Goal: Communication & Community: Answer question/provide support

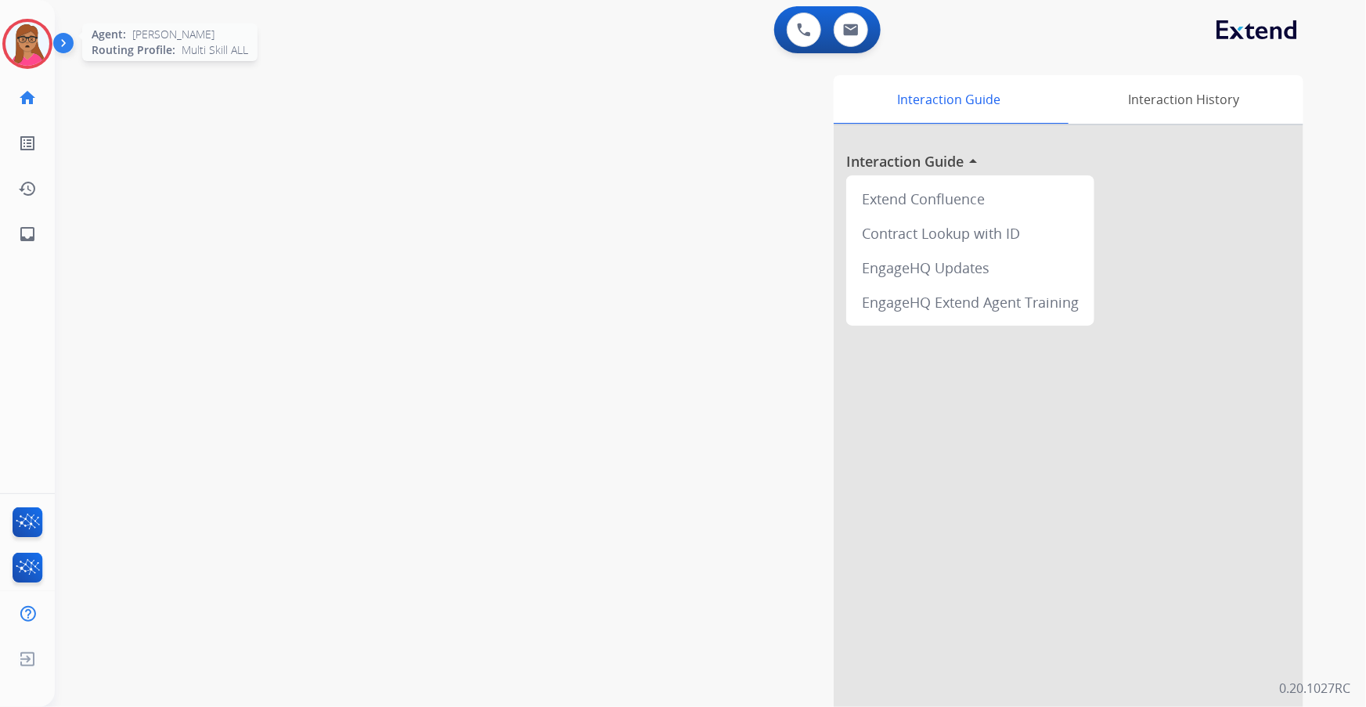
click at [31, 48] on img at bounding box center [27, 44] width 44 height 44
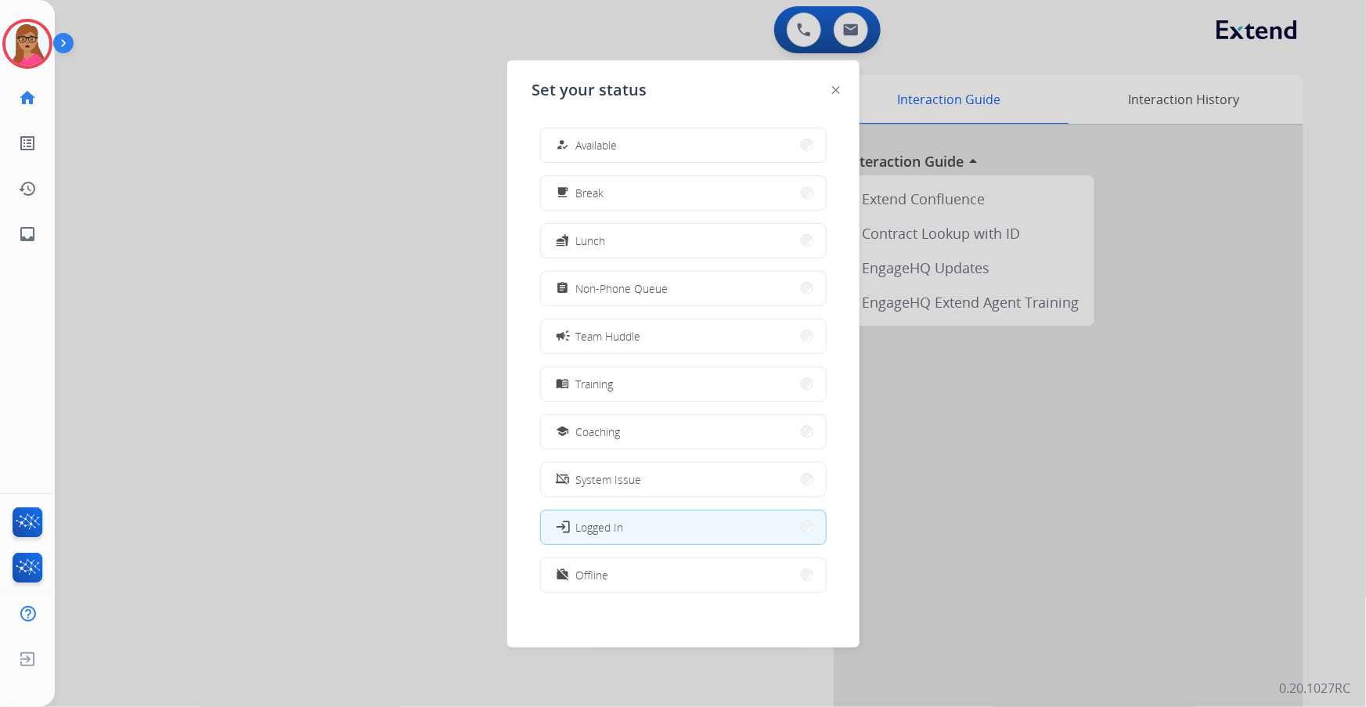
click at [298, 85] on div at bounding box center [683, 353] width 1366 height 707
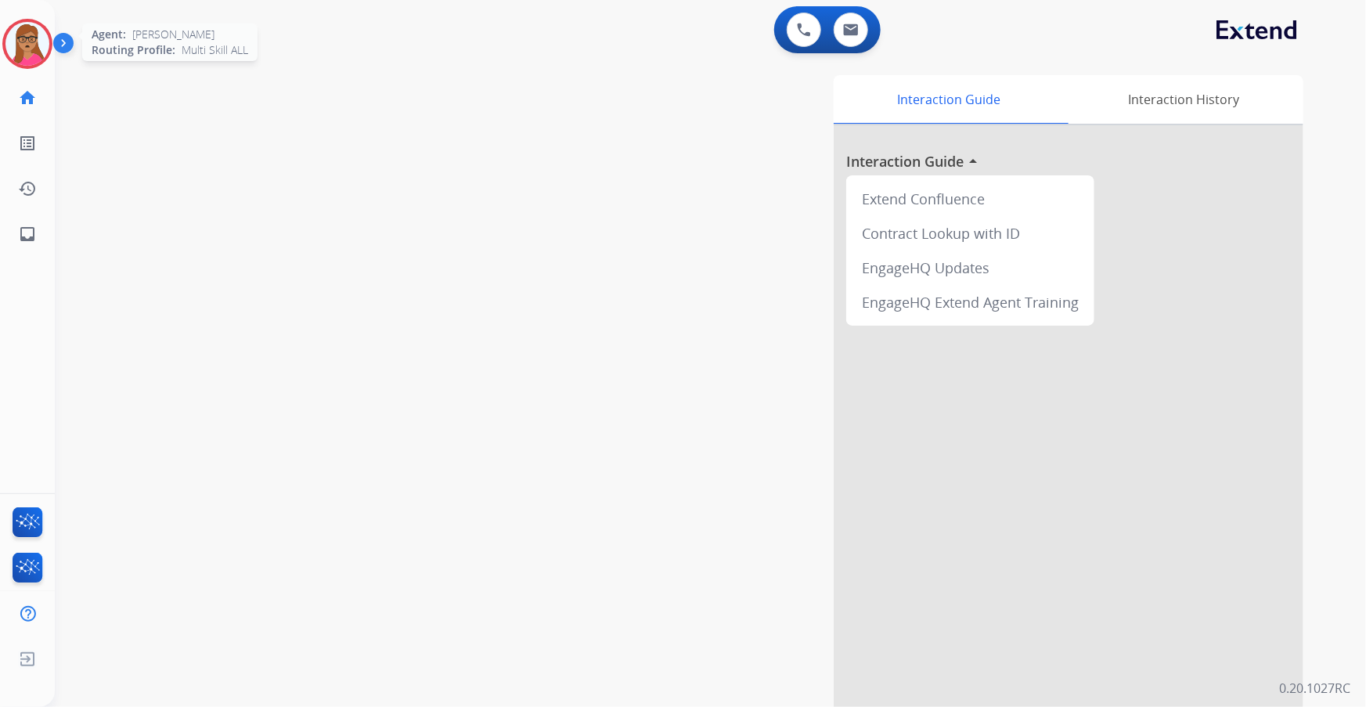
click at [38, 35] on img at bounding box center [27, 44] width 44 height 44
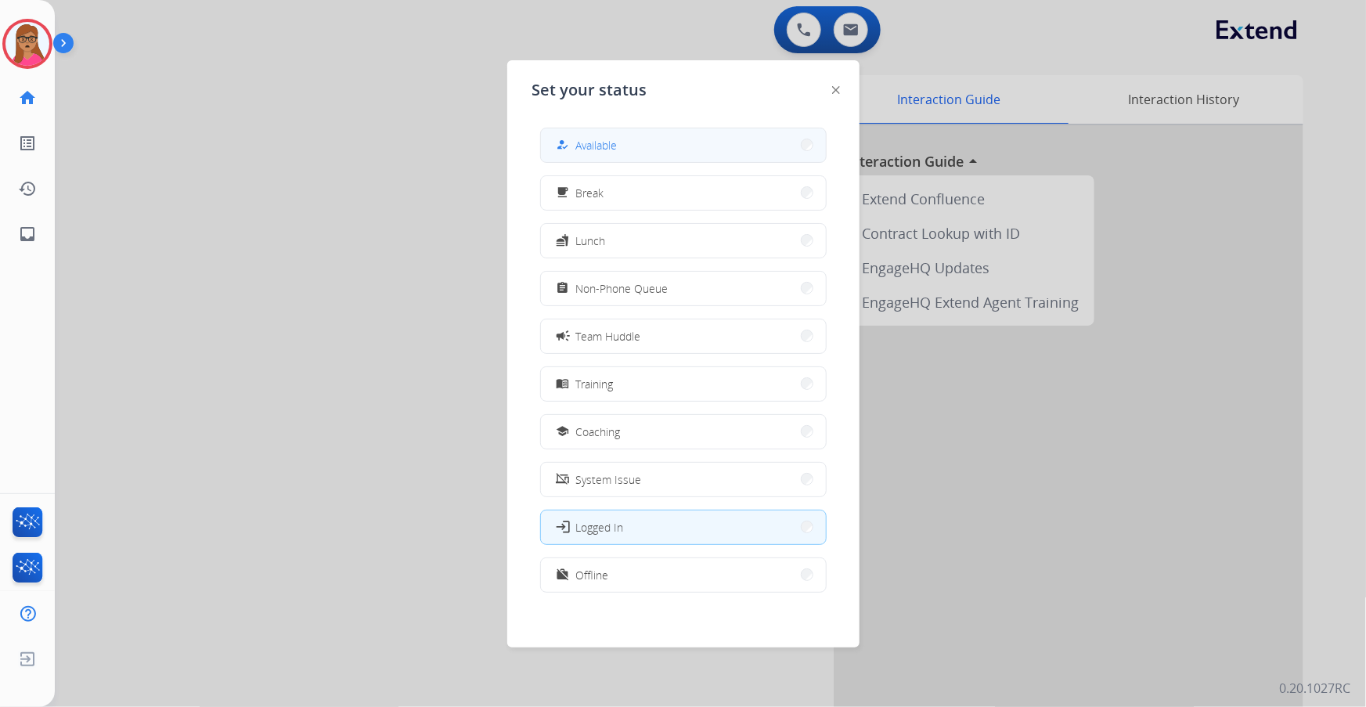
click at [525, 130] on button "how_to_reg Available" at bounding box center [683, 145] width 285 height 34
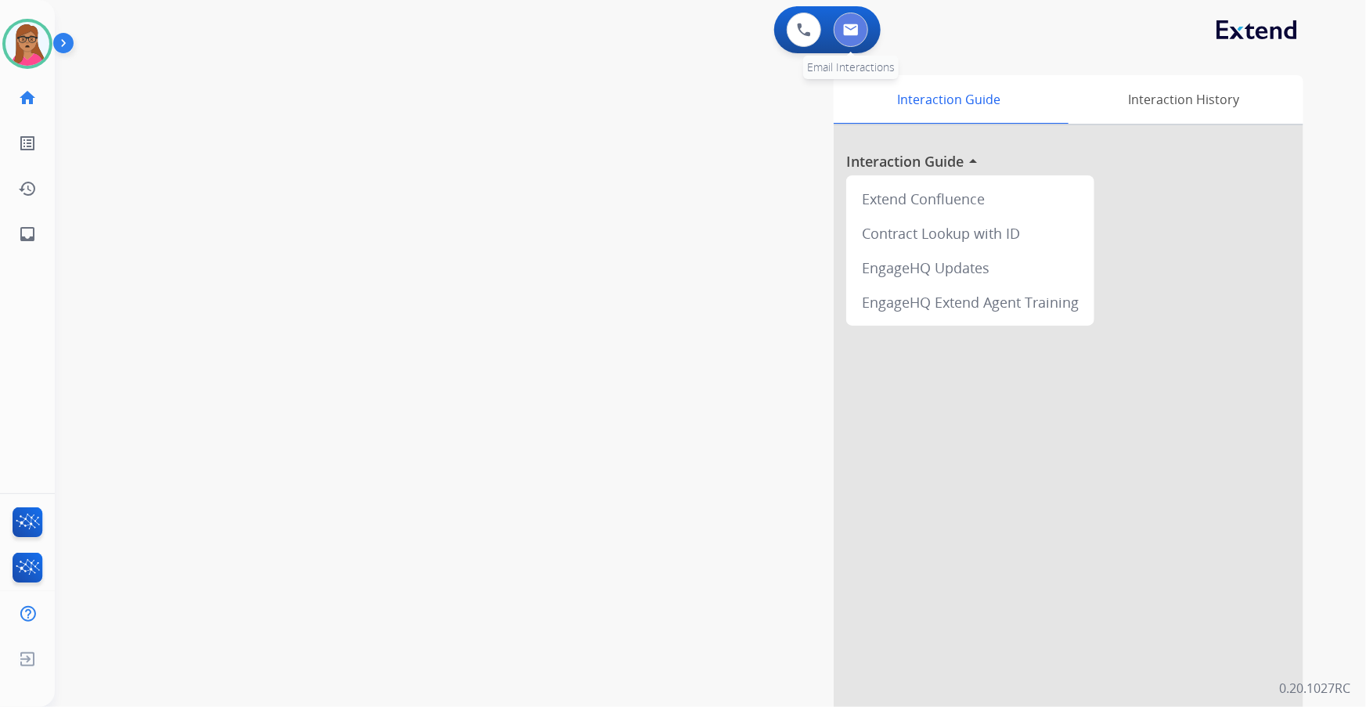
click at [525, 30] on img at bounding box center [851, 29] width 16 height 13
select select "**********"
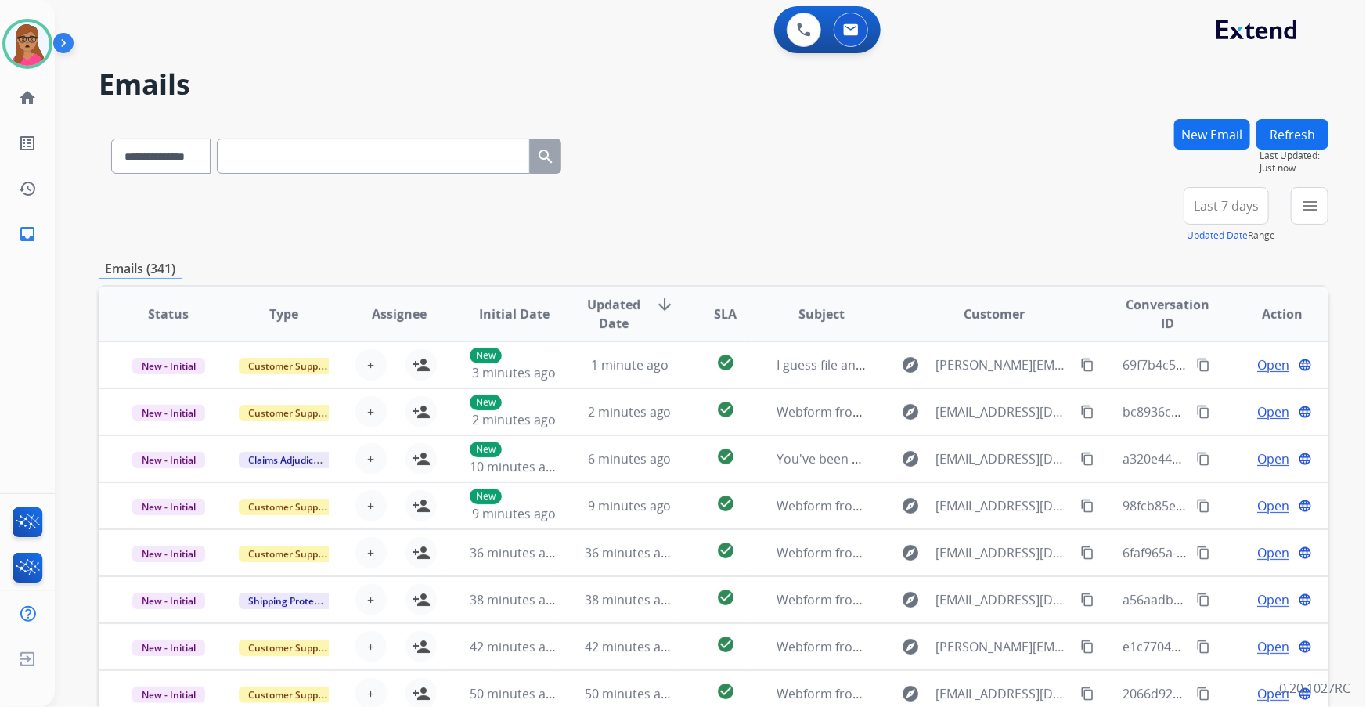
click at [525, 182] on button "Last 7 days" at bounding box center [1226, 206] width 85 height 38
click at [525, 182] on div "Last 90 days" at bounding box center [1221, 395] width 86 height 23
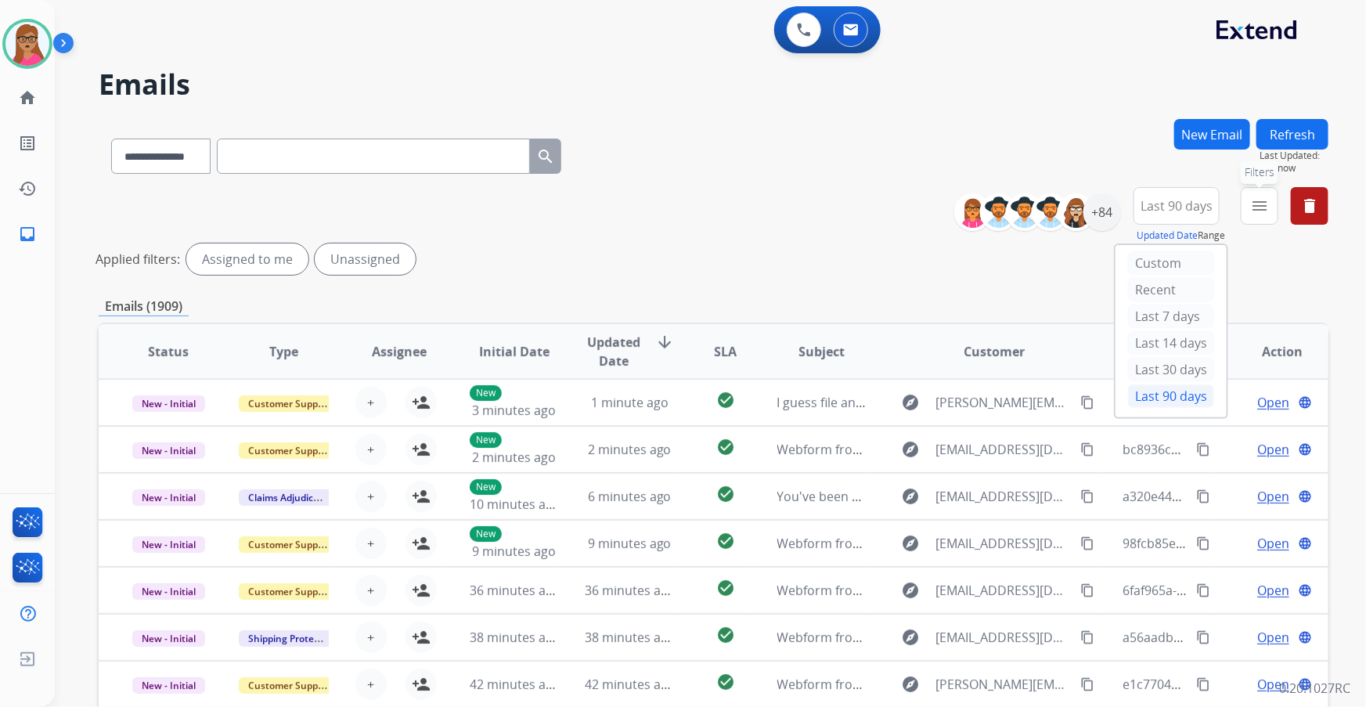
click at [525, 182] on mat-icon "menu" at bounding box center [1259, 205] width 19 height 19
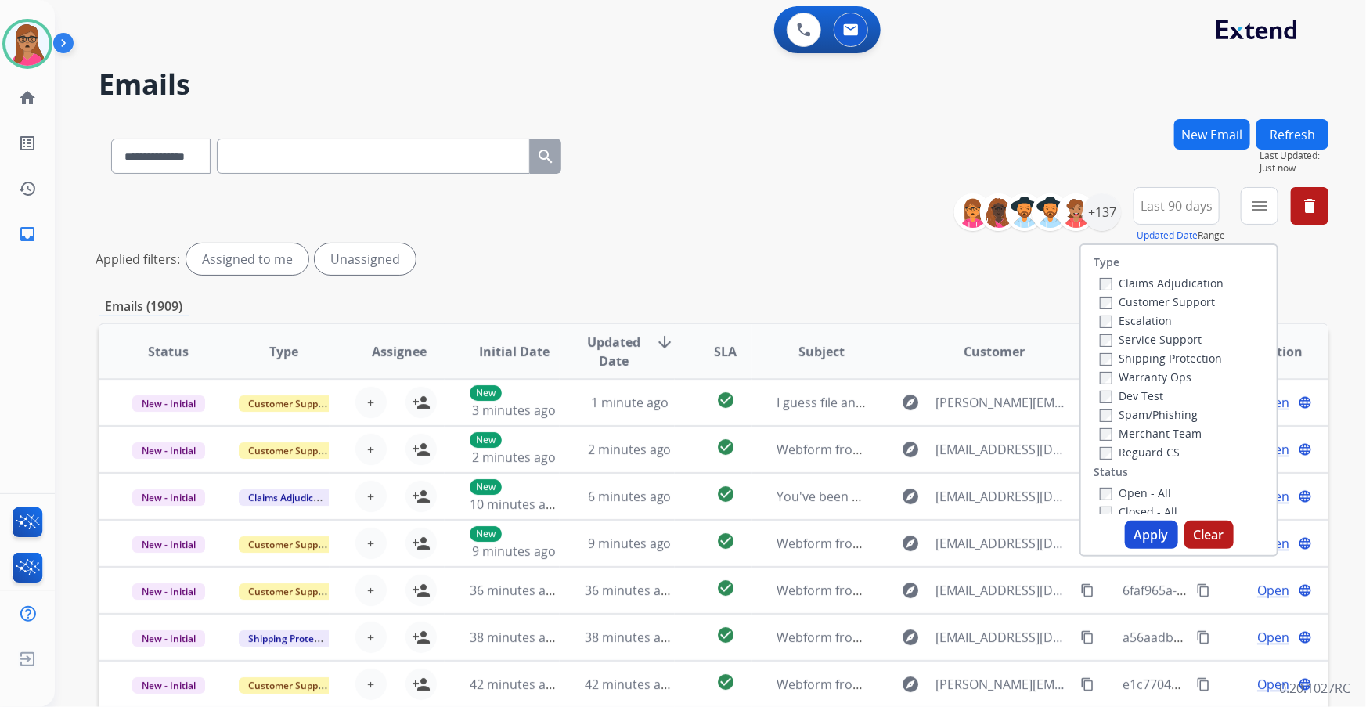
click at [525, 182] on label "Customer Support" at bounding box center [1157, 301] width 115 height 15
click at [525, 182] on label "Shipping Protection" at bounding box center [1161, 358] width 122 height 15
click at [525, 182] on label "Reguard CS" at bounding box center [1140, 452] width 80 height 15
click at [525, 182] on label "Open - All" at bounding box center [1135, 492] width 71 height 15
click at [525, 182] on button "Apply" at bounding box center [1151, 535] width 53 height 28
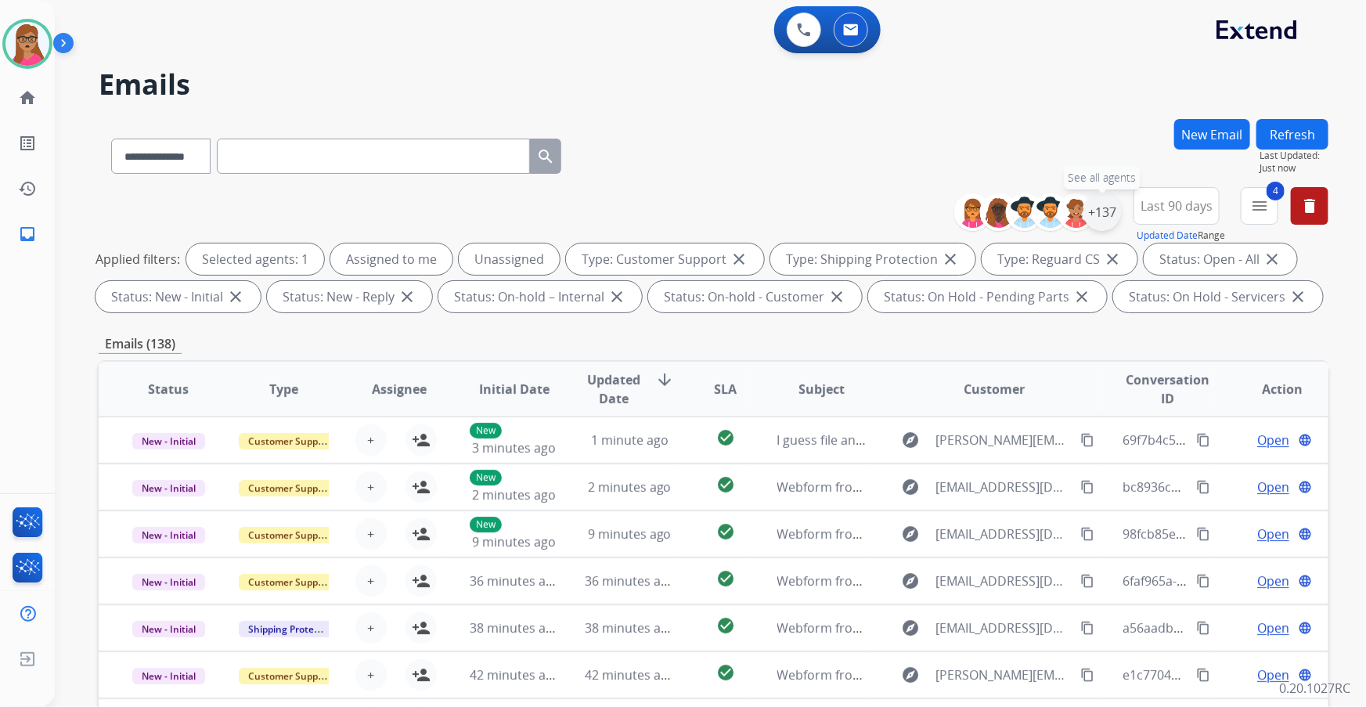
click at [525, 182] on div "+137" at bounding box center [1102, 212] width 38 height 38
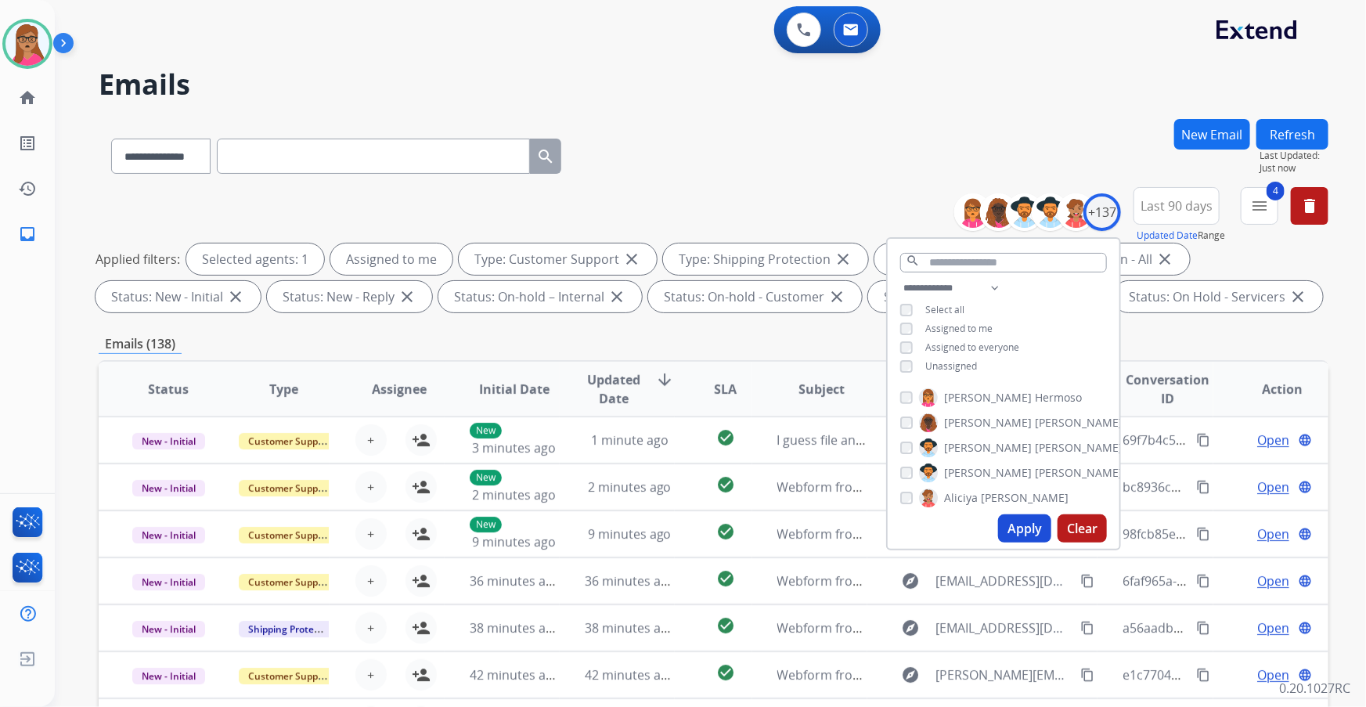
click at [525, 182] on button "Apply" at bounding box center [1024, 528] width 53 height 28
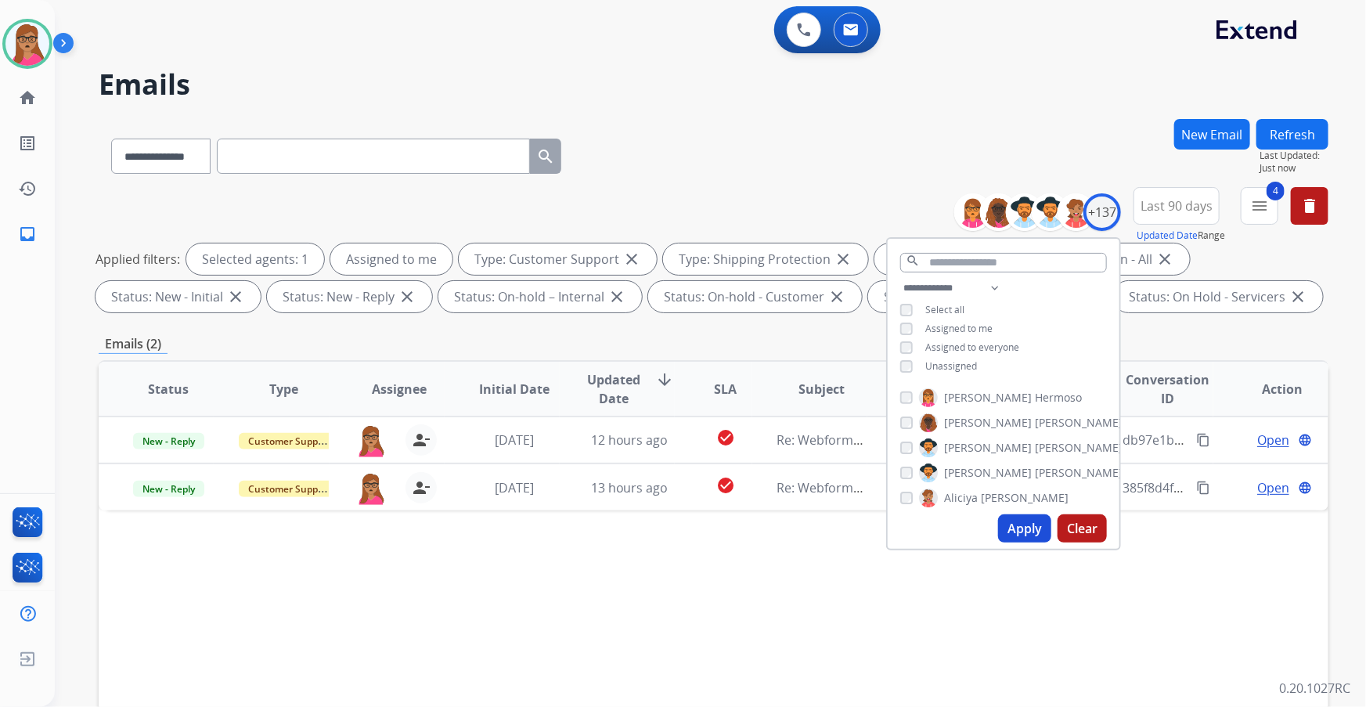
click at [525, 182] on div "**********" at bounding box center [714, 542] width 1230 height 847
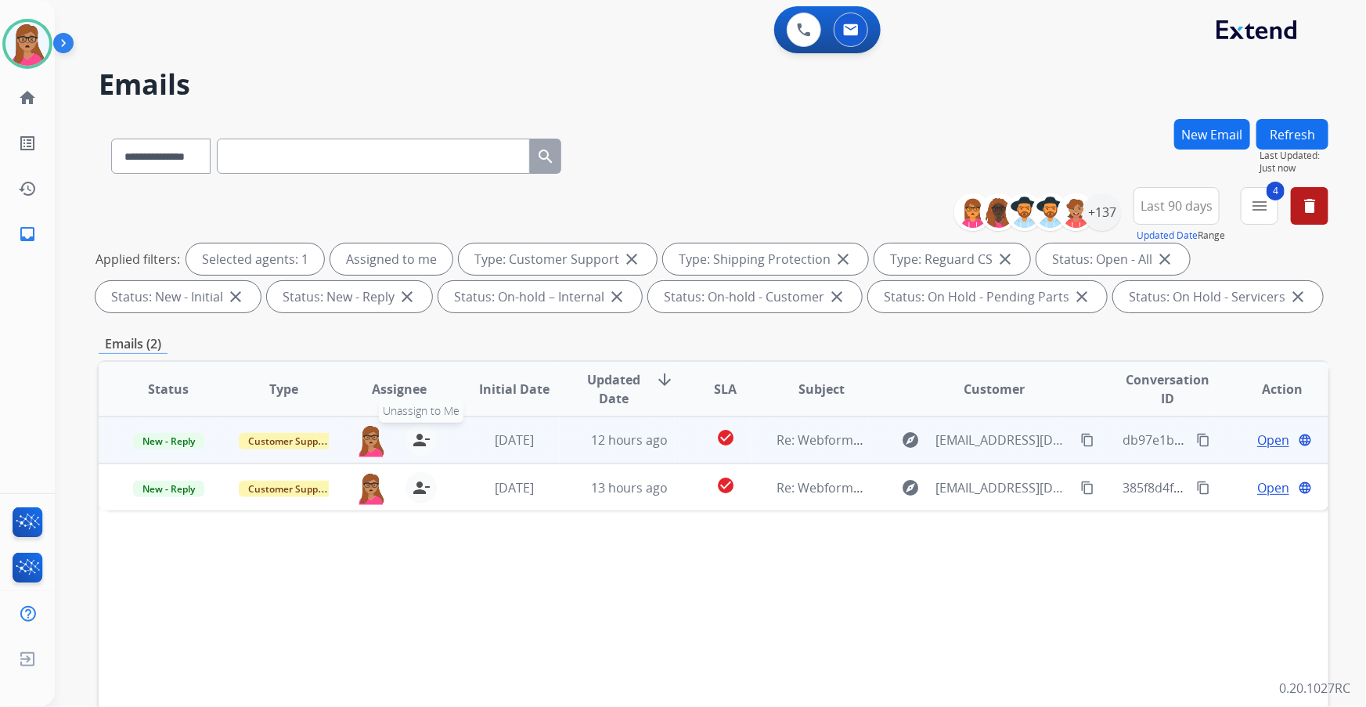
click at [417, 182] on mat-icon "person_remove" at bounding box center [421, 440] width 19 height 19
click at [417, 182] on mat-icon "person_add" at bounding box center [421, 440] width 19 height 19
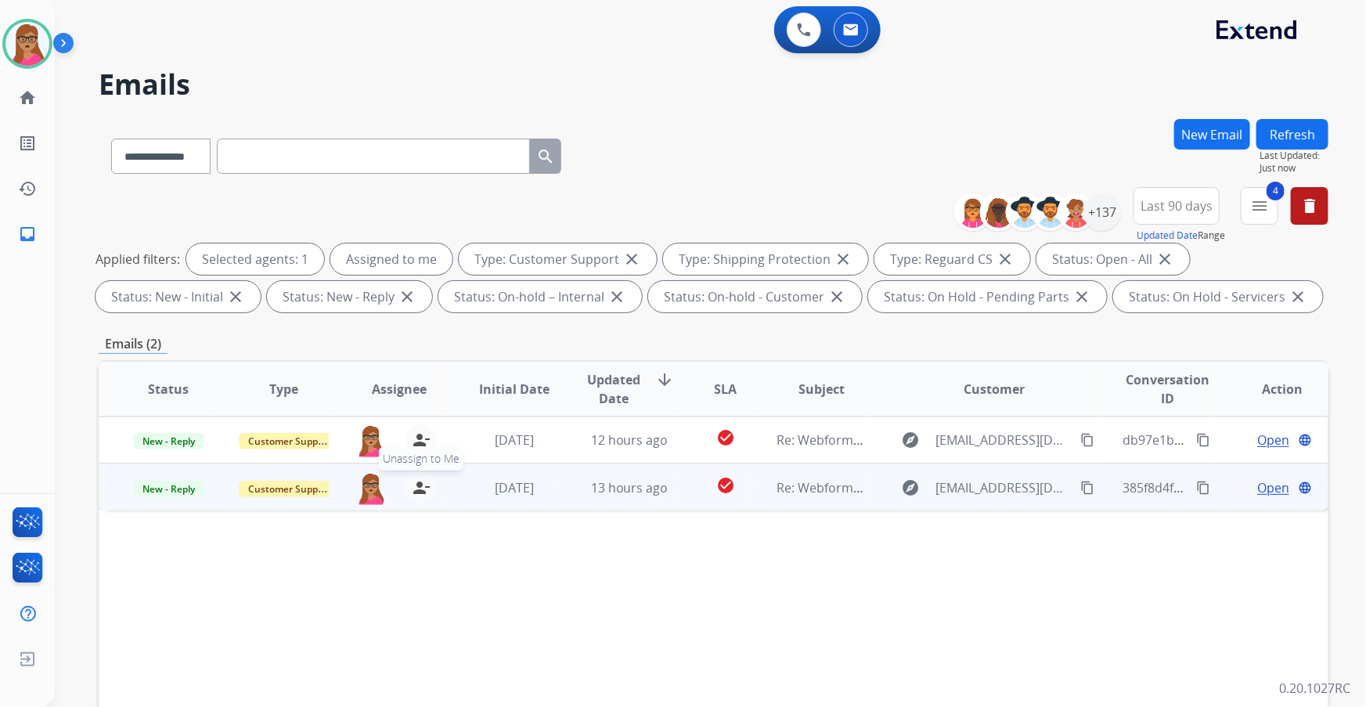
click at [419, 182] on button "person_remove Unassign to Me" at bounding box center [420, 487] width 31 height 31
click at [418, 182] on mat-icon "person_add" at bounding box center [421, 487] width 19 height 19
click at [525, 182] on span "Open" at bounding box center [1273, 487] width 32 height 19
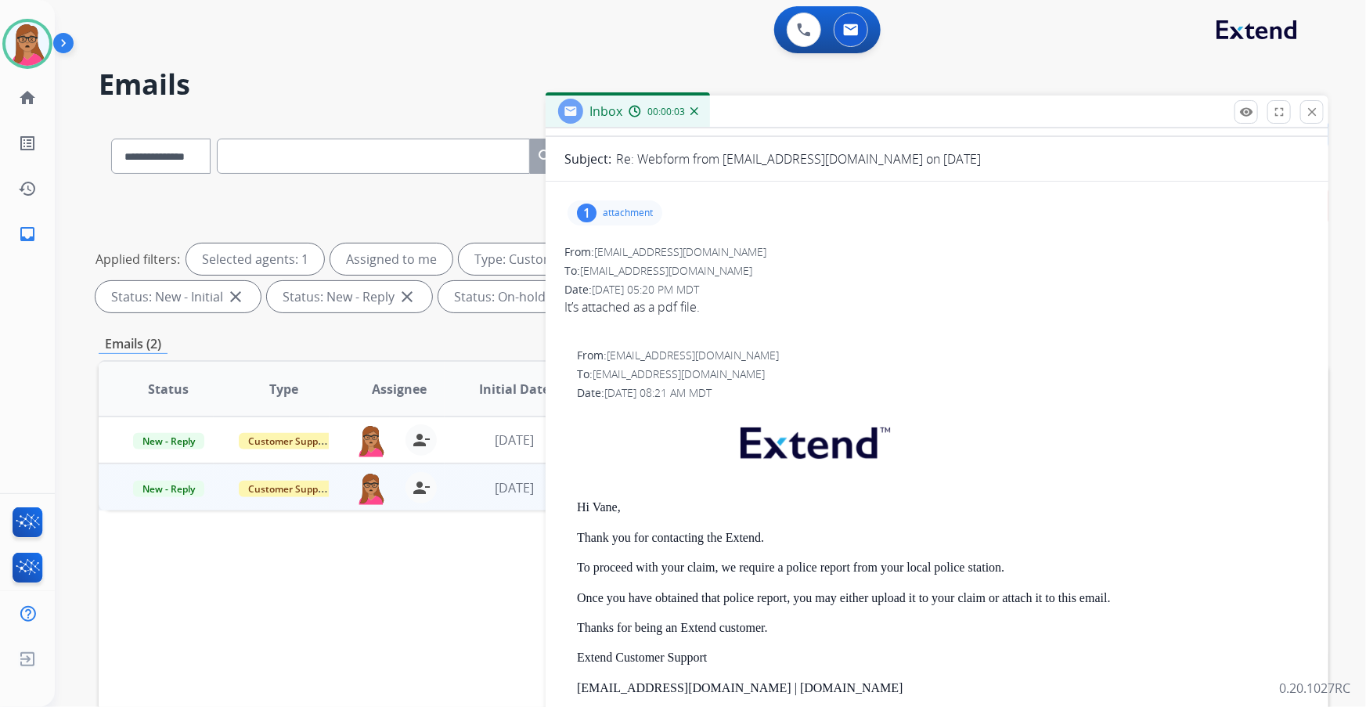
scroll to position [142, 0]
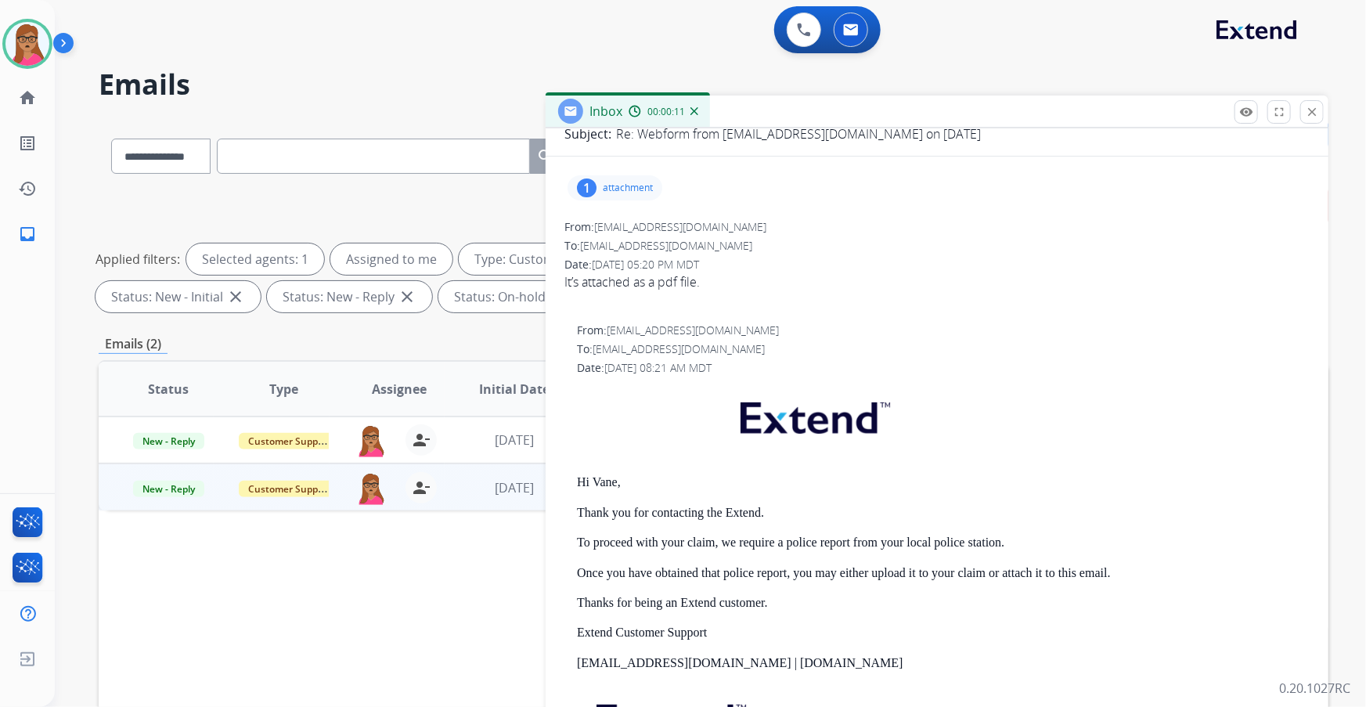
click at [525, 182] on p "attachment" at bounding box center [628, 188] width 50 height 13
click at [525, 182] on div "Philadelphia police report .pdf download" at bounding box center [685, 227] width 235 height 55
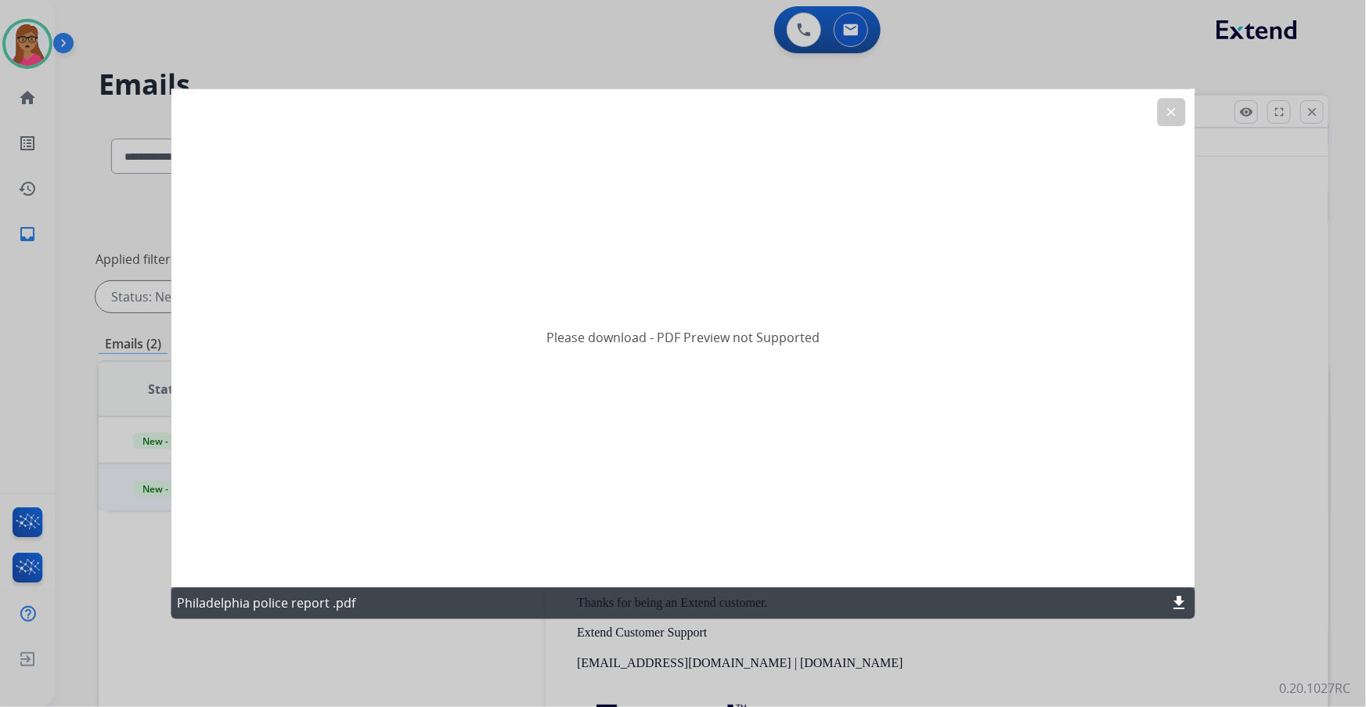
click at [525, 182] on mat-icon "download" at bounding box center [1179, 602] width 19 height 19
click at [525, 111] on mat-icon "clear" at bounding box center [1172, 112] width 14 height 14
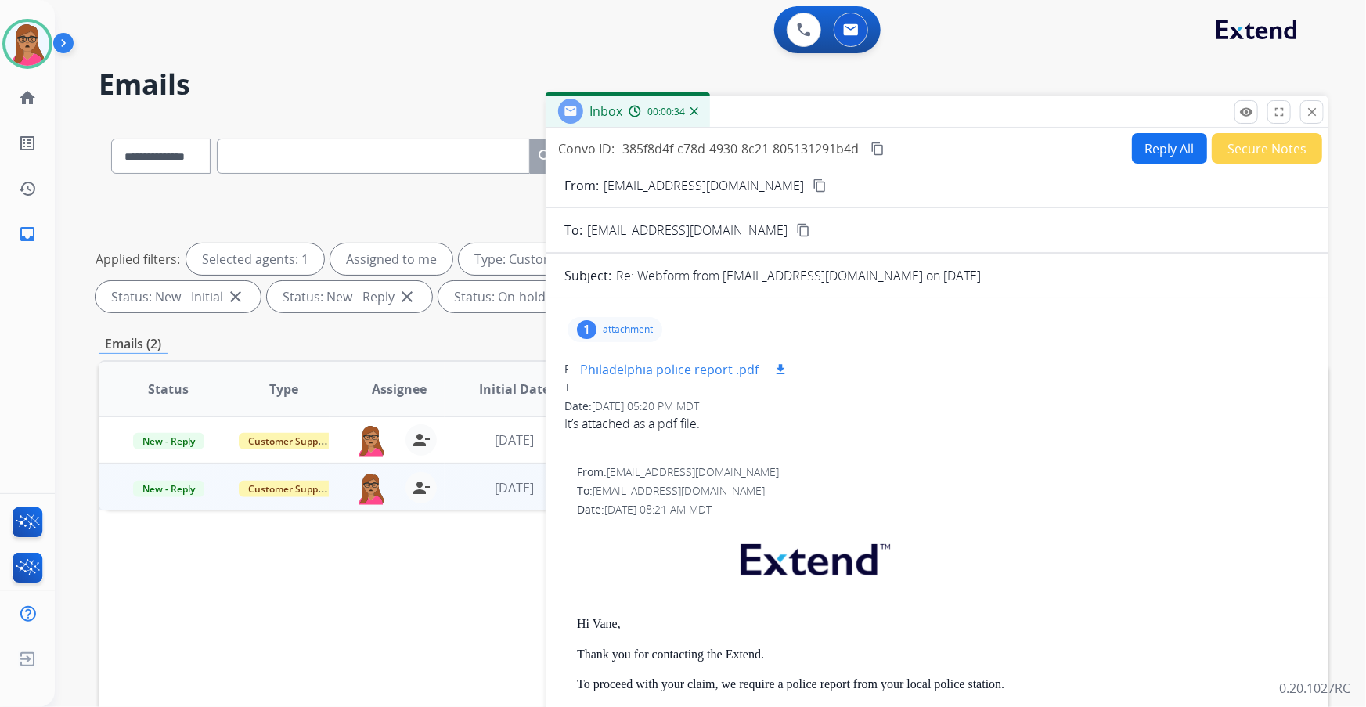
scroll to position [0, 0]
click at [525, 182] on mat-icon "content_copy" at bounding box center [820, 185] width 14 height 14
click at [525, 157] on button "Reply All" at bounding box center [1169, 148] width 75 height 31
select select "**********"
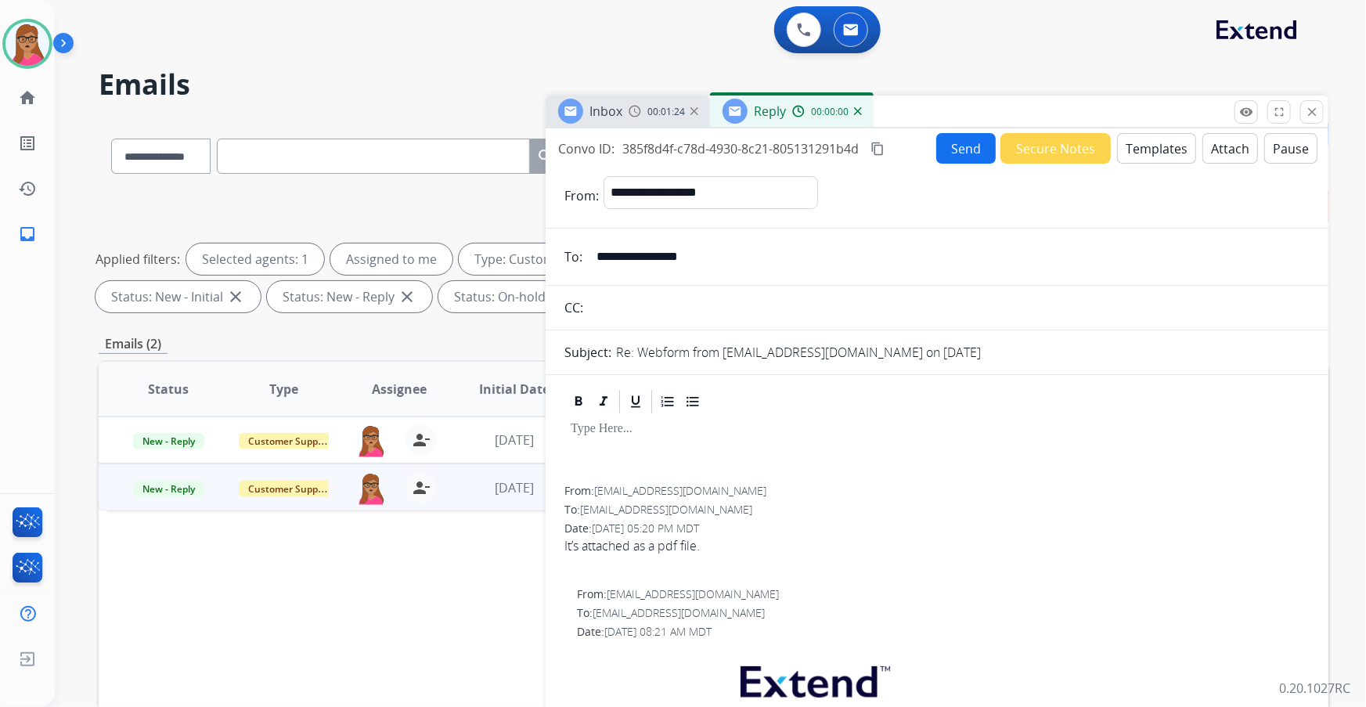
click at [525, 149] on button "Templates" at bounding box center [1156, 148] width 79 height 31
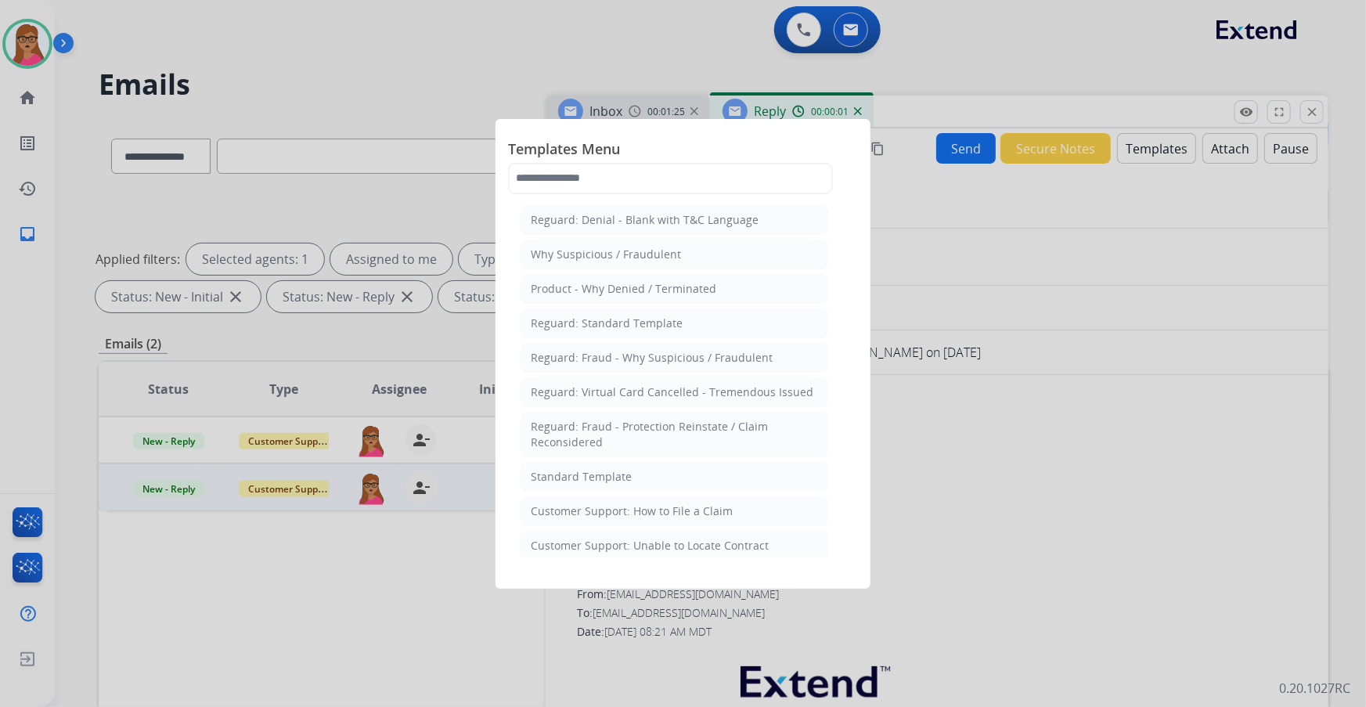
click at [525, 182] on div at bounding box center [683, 353] width 1366 height 707
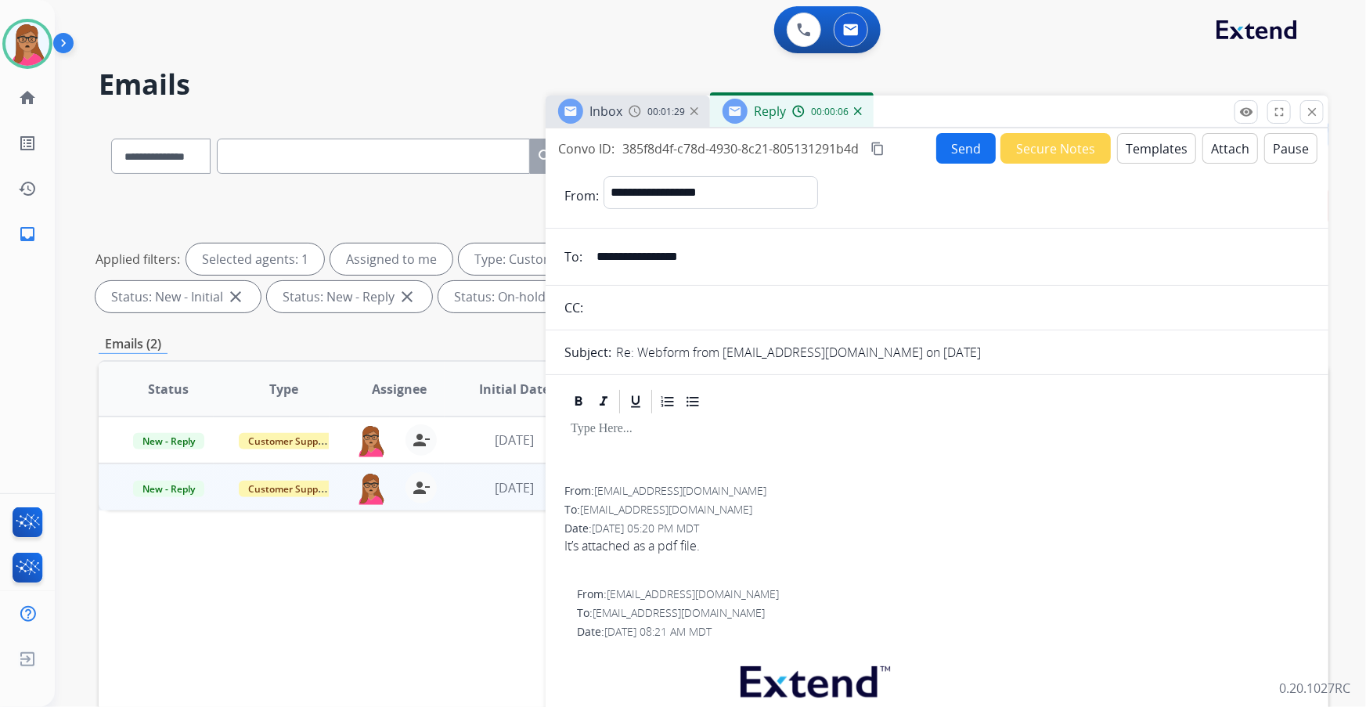
click at [525, 154] on button "Templates" at bounding box center [1156, 148] width 79 height 31
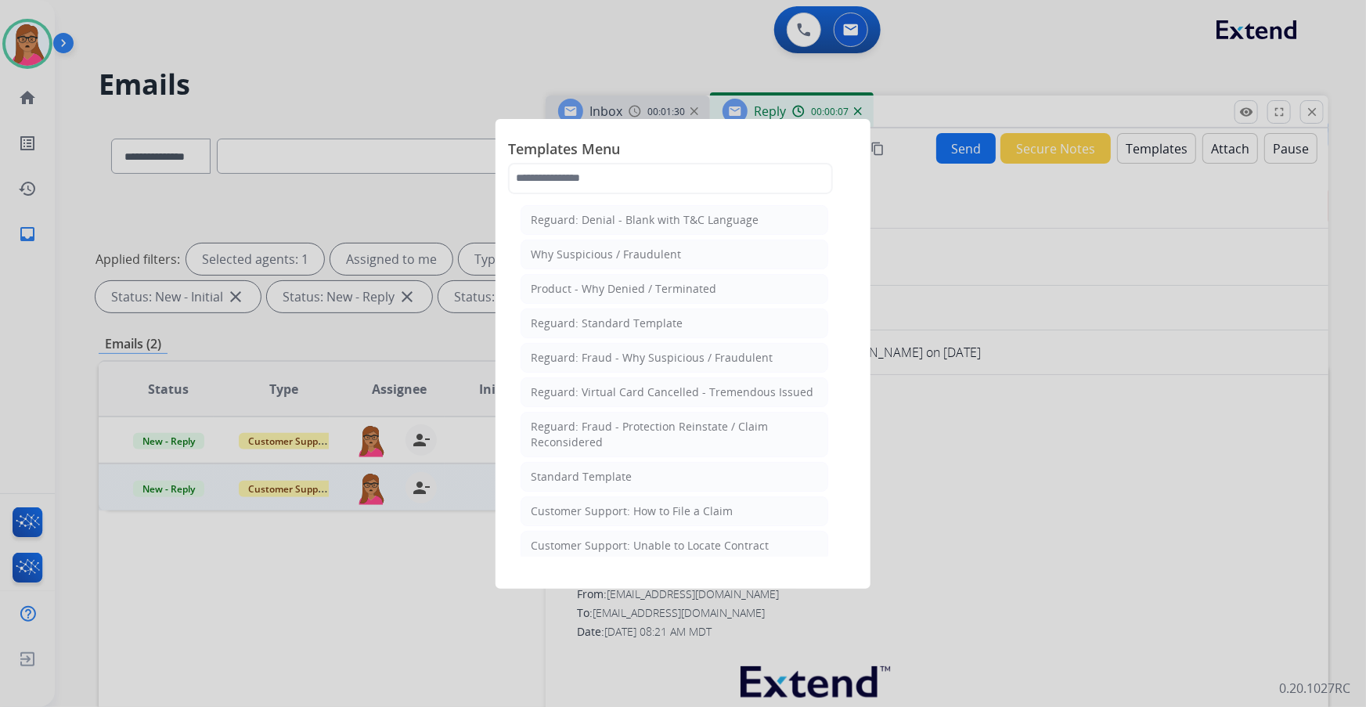
drag, startPoint x: 586, startPoint y: 477, endPoint x: 601, endPoint y: 466, distance: 19.6
click at [525, 182] on div "Standard Template" at bounding box center [581, 477] width 101 height 16
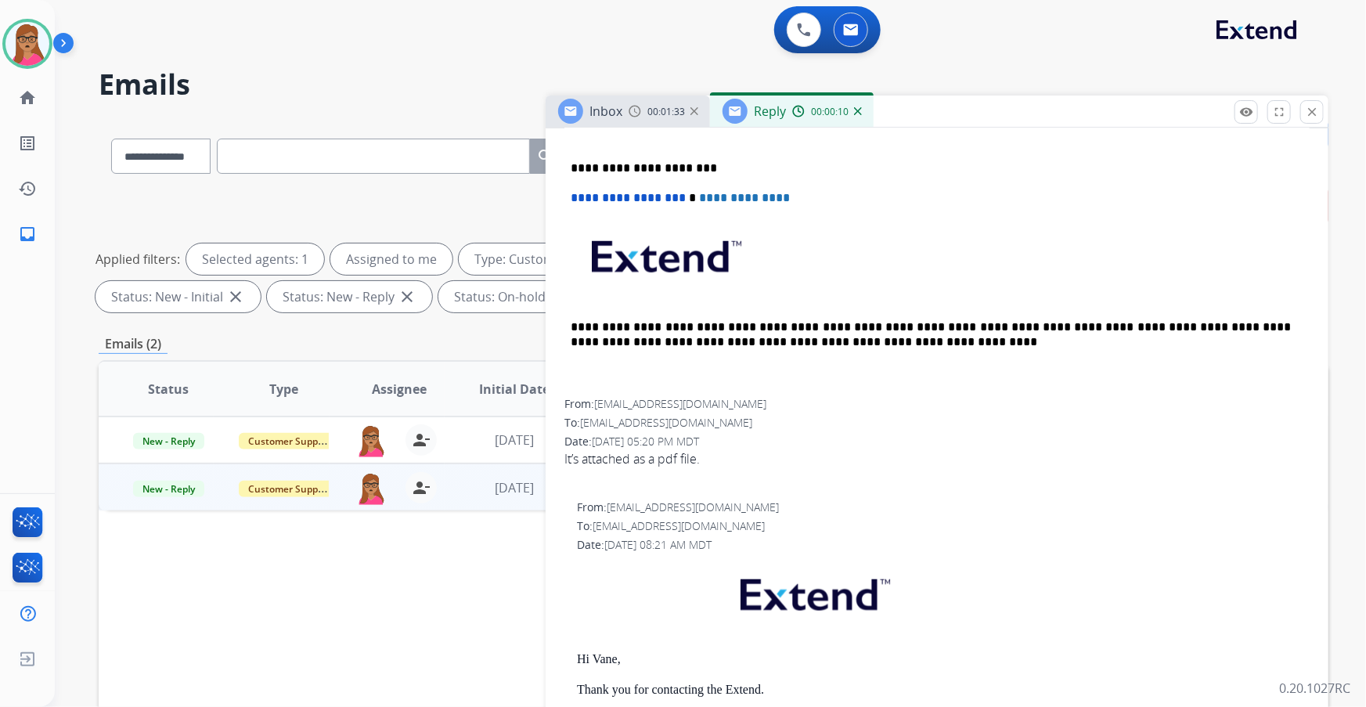
scroll to position [783, 0]
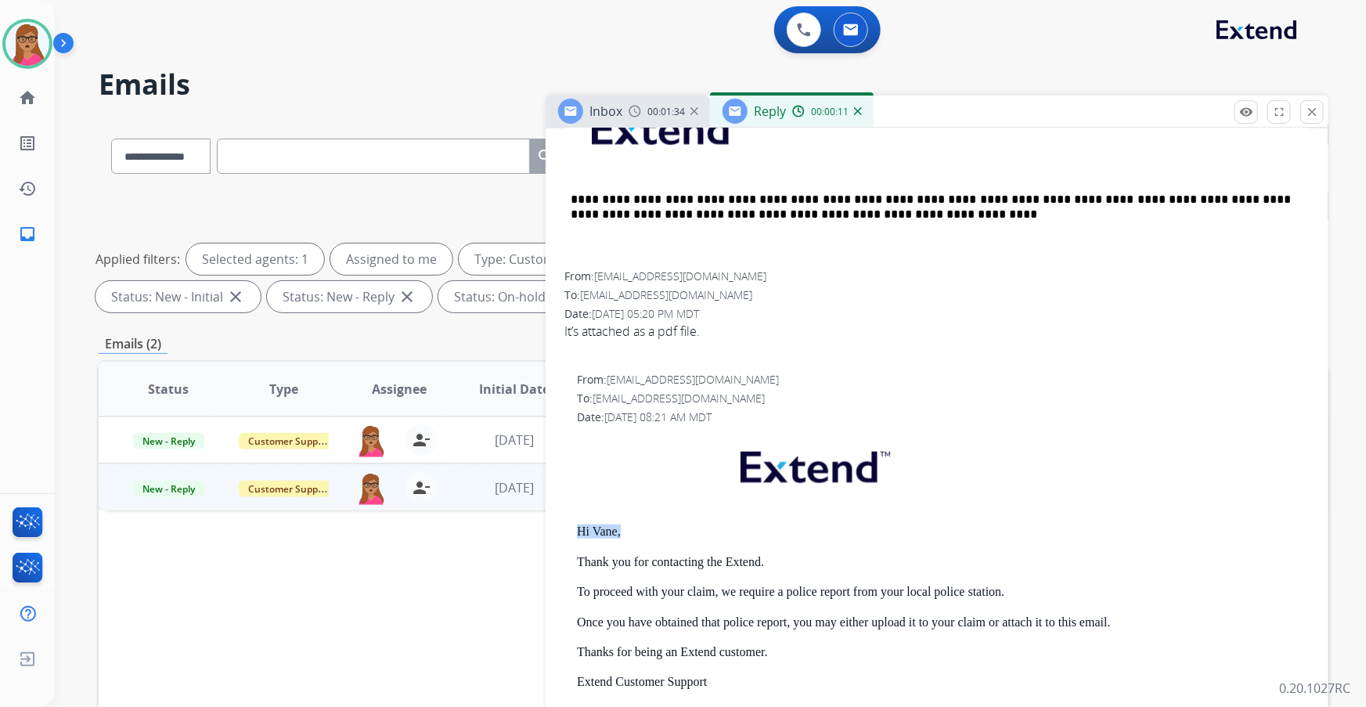
drag, startPoint x: 637, startPoint y: 525, endPoint x: 571, endPoint y: 525, distance: 66.5
click at [525, 182] on div "From: support@extend.com To: yoosep9@gmail.com Date: 08/25/2025 - 08:21 AM MDT …" at bounding box center [936, 626] width 745 height 509
copy p "Hi Vane,"
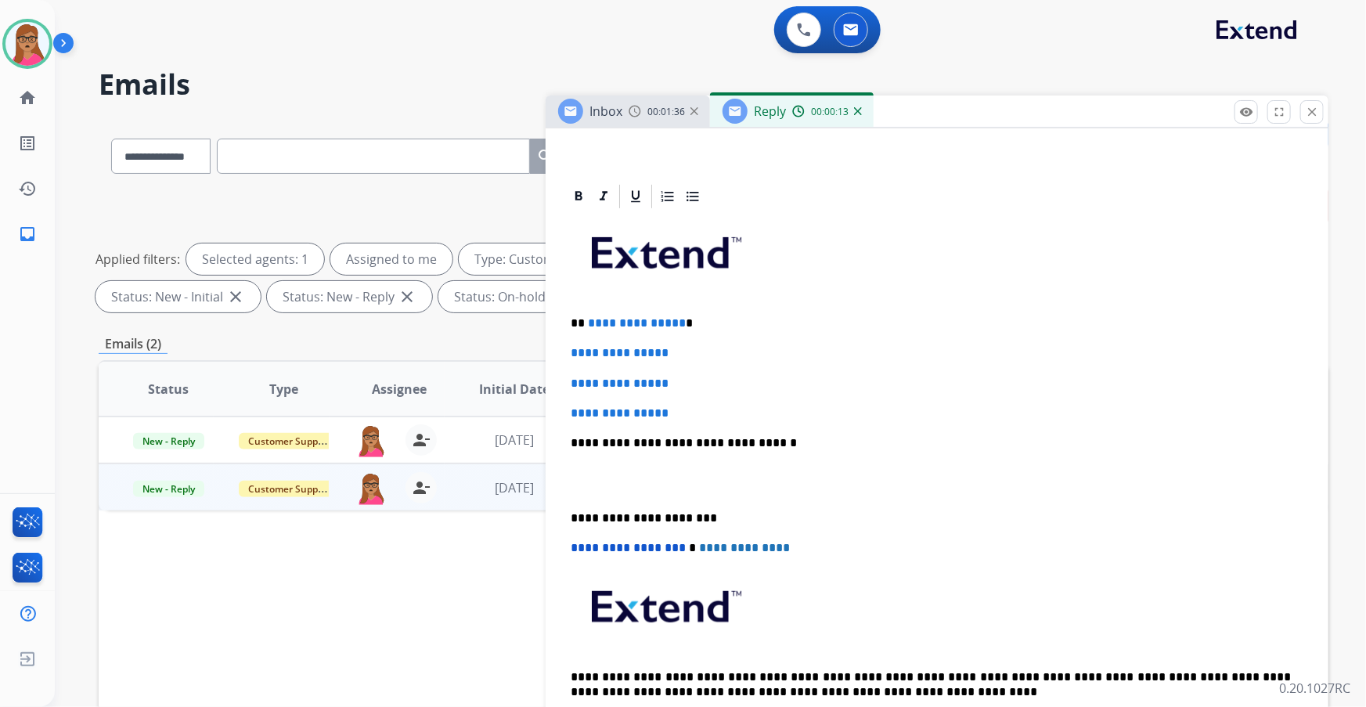
scroll to position [284, 0]
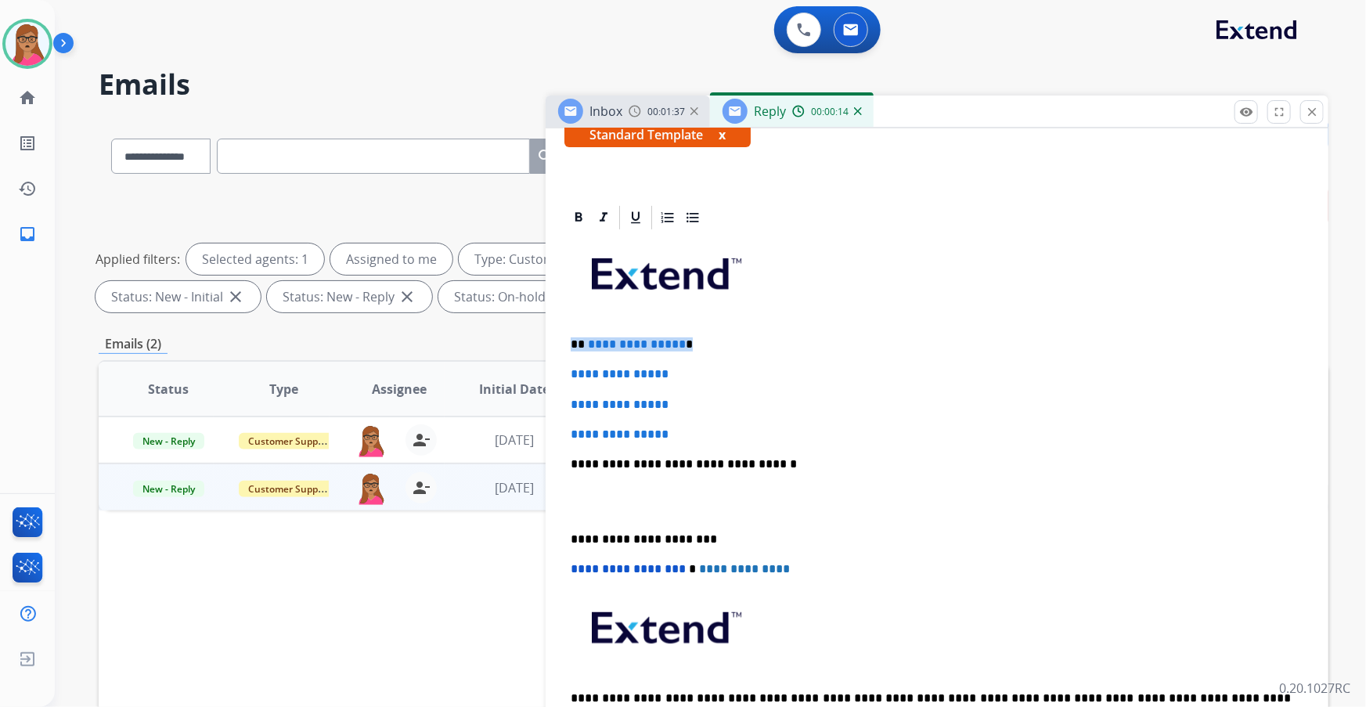
drag, startPoint x: 697, startPoint y: 342, endPoint x: 560, endPoint y: 340, distance: 137.0
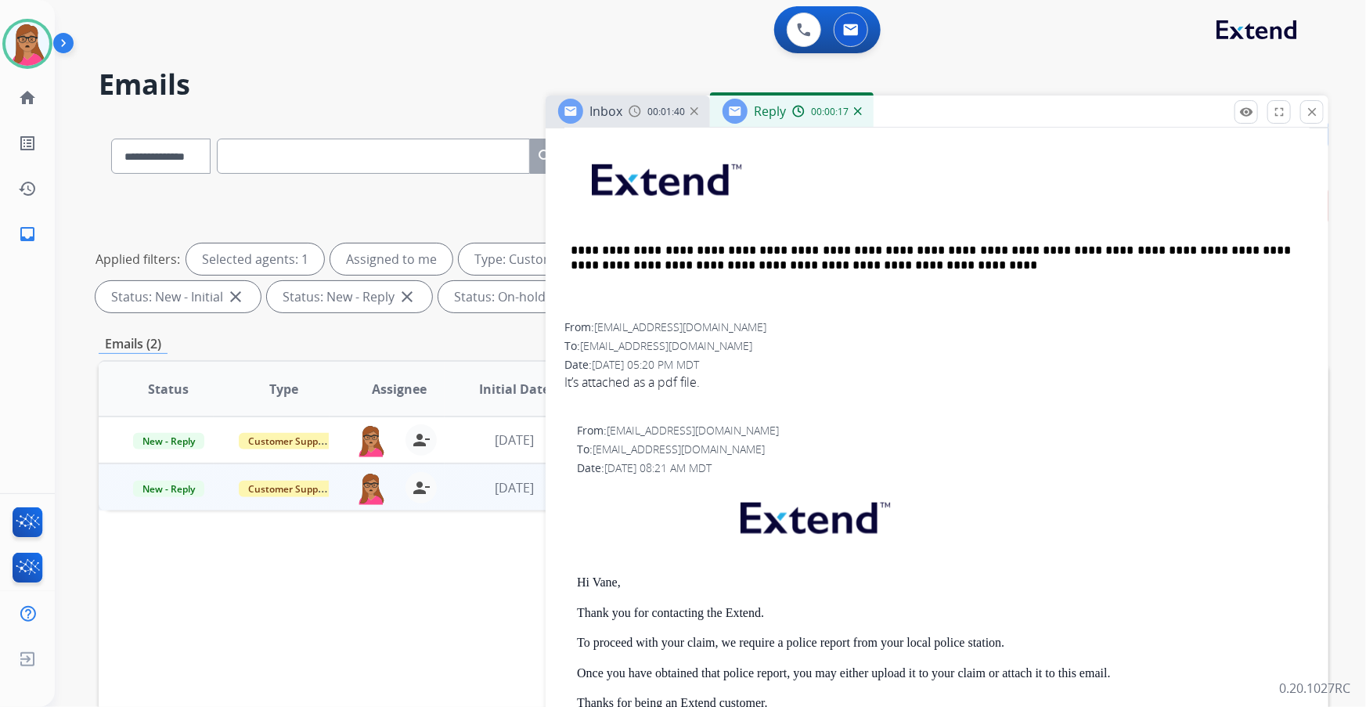
scroll to position [853, 0]
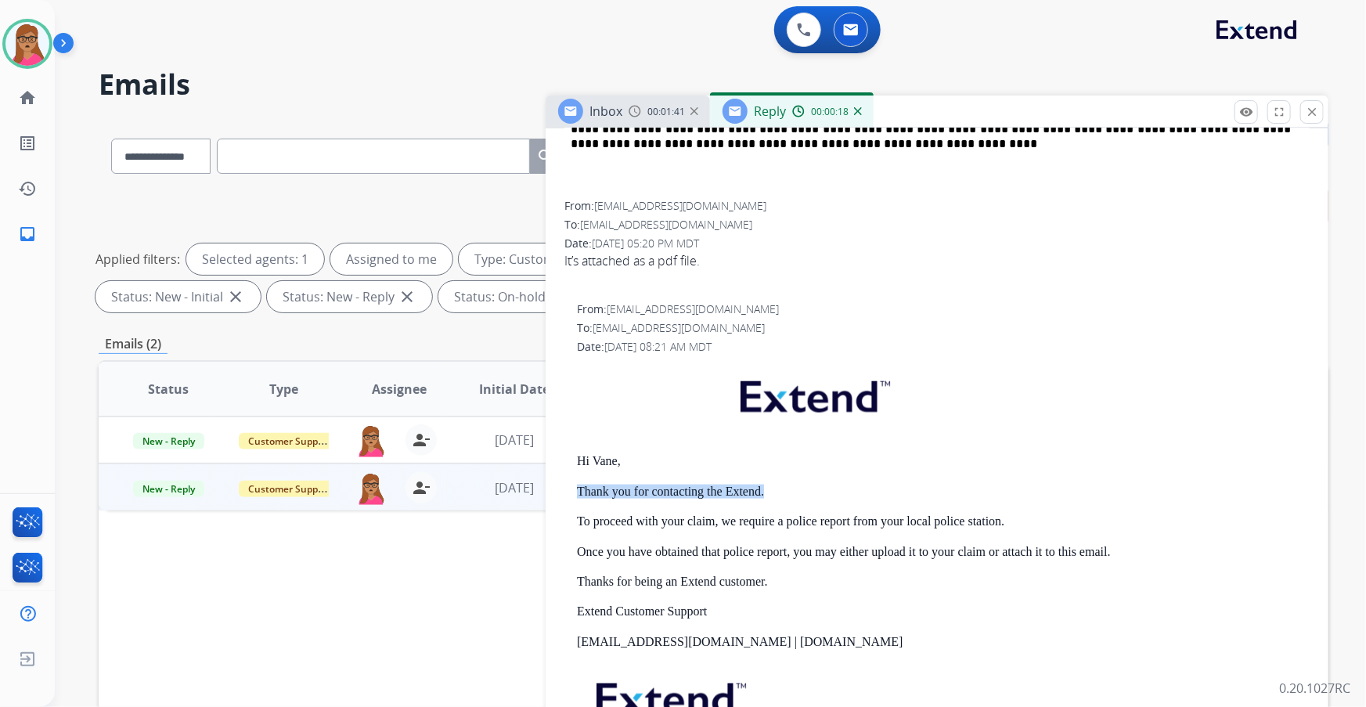
drag, startPoint x: 746, startPoint y: 489, endPoint x: 561, endPoint y: 484, distance: 184.8
copy p "Thank you for contacting the Extend."
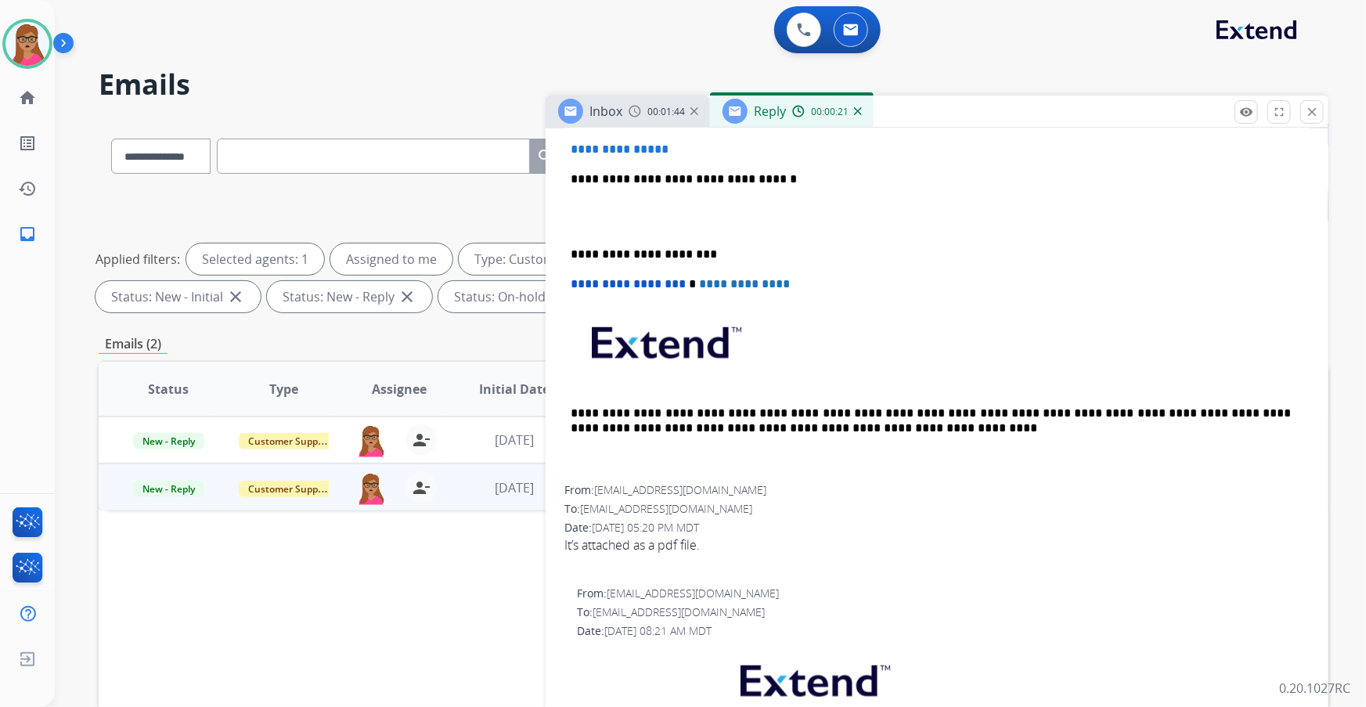
scroll to position [427, 0]
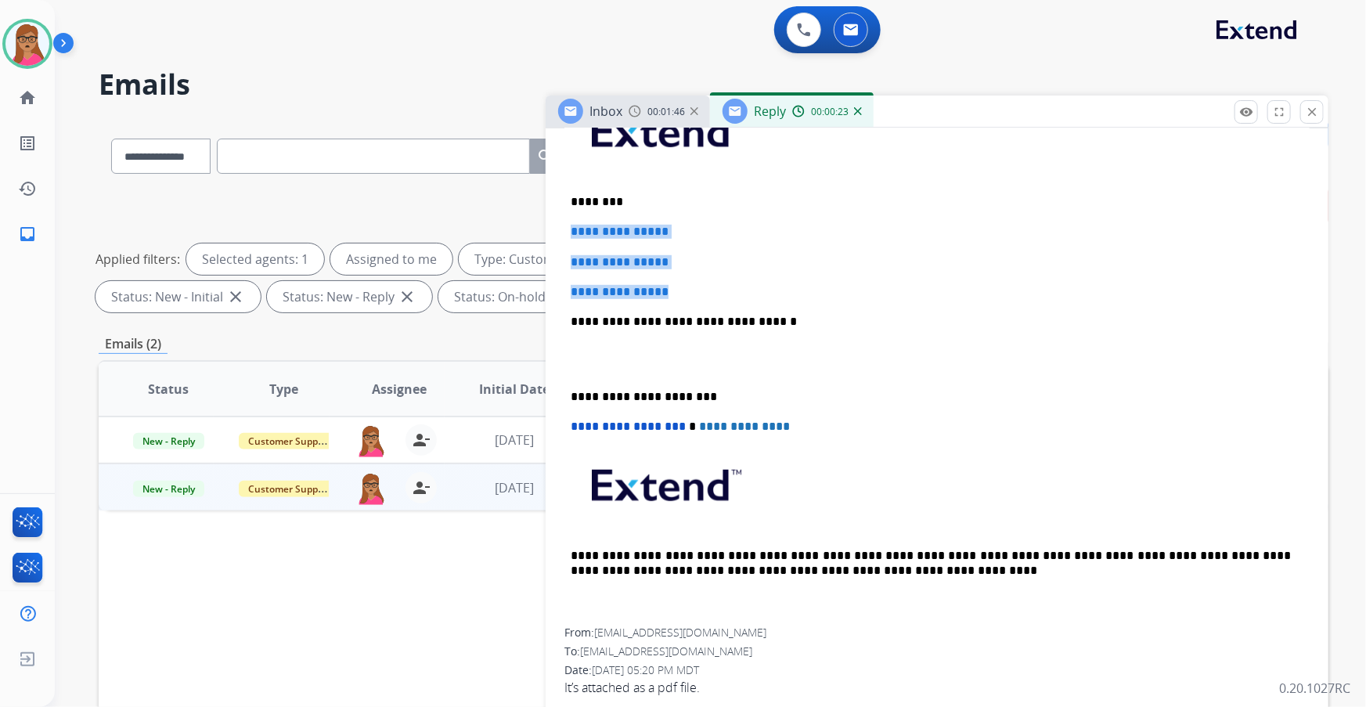
drag, startPoint x: 571, startPoint y: 225, endPoint x: 690, endPoint y: 282, distance: 132.4
click at [525, 182] on div "**********" at bounding box center [936, 358] width 745 height 539
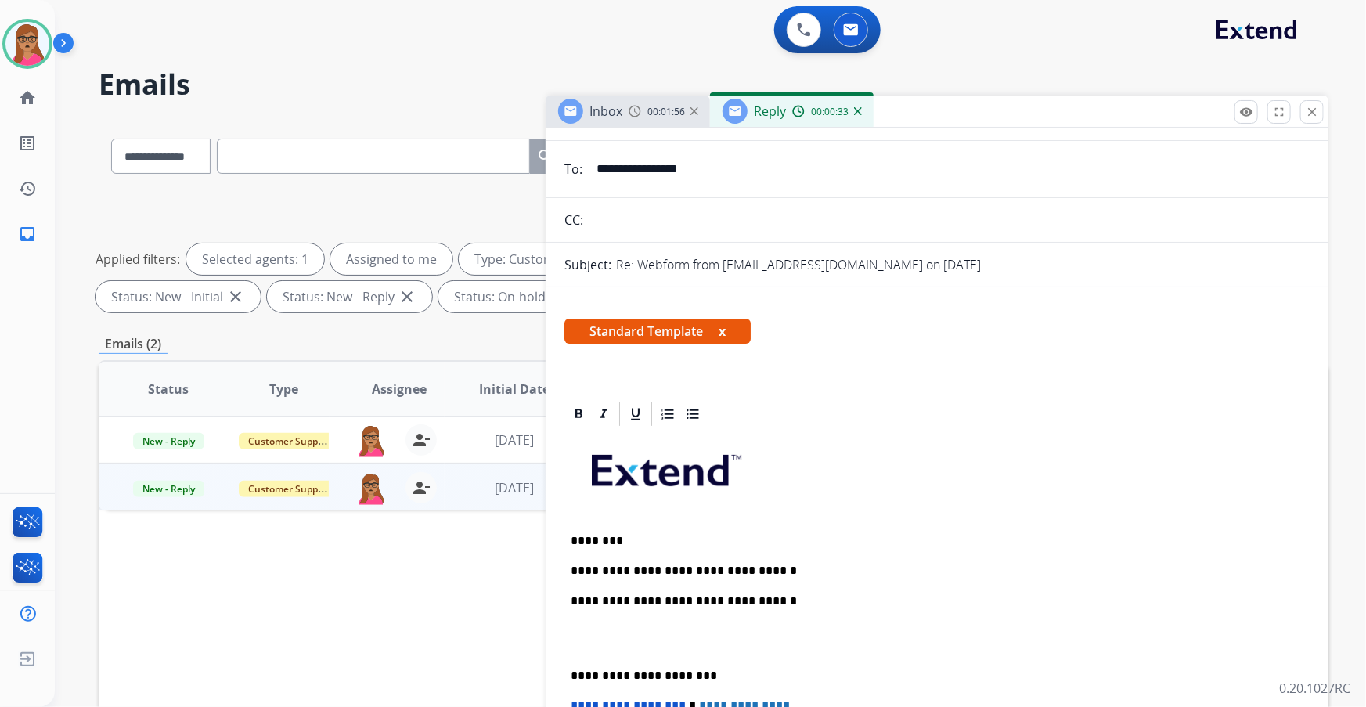
scroll to position [0, 0]
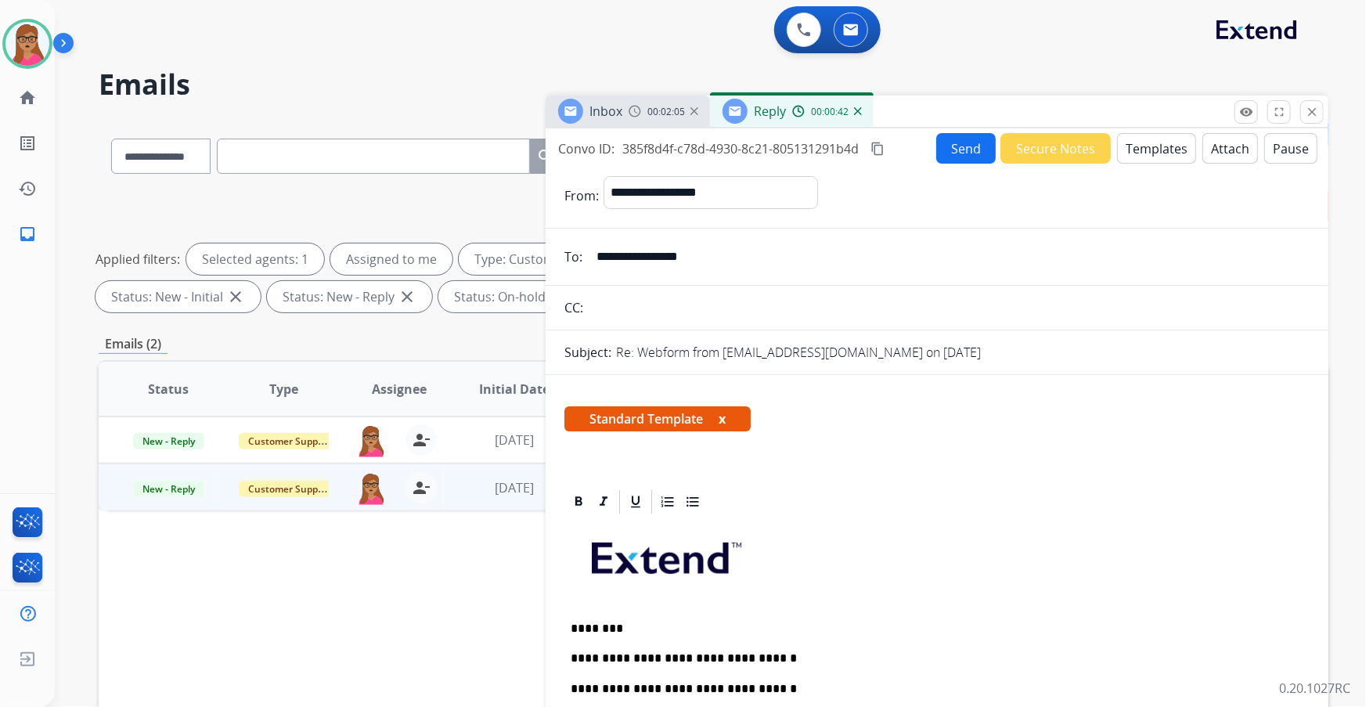
click at [525, 119] on div "Inbox" at bounding box center [605, 111] width 33 height 19
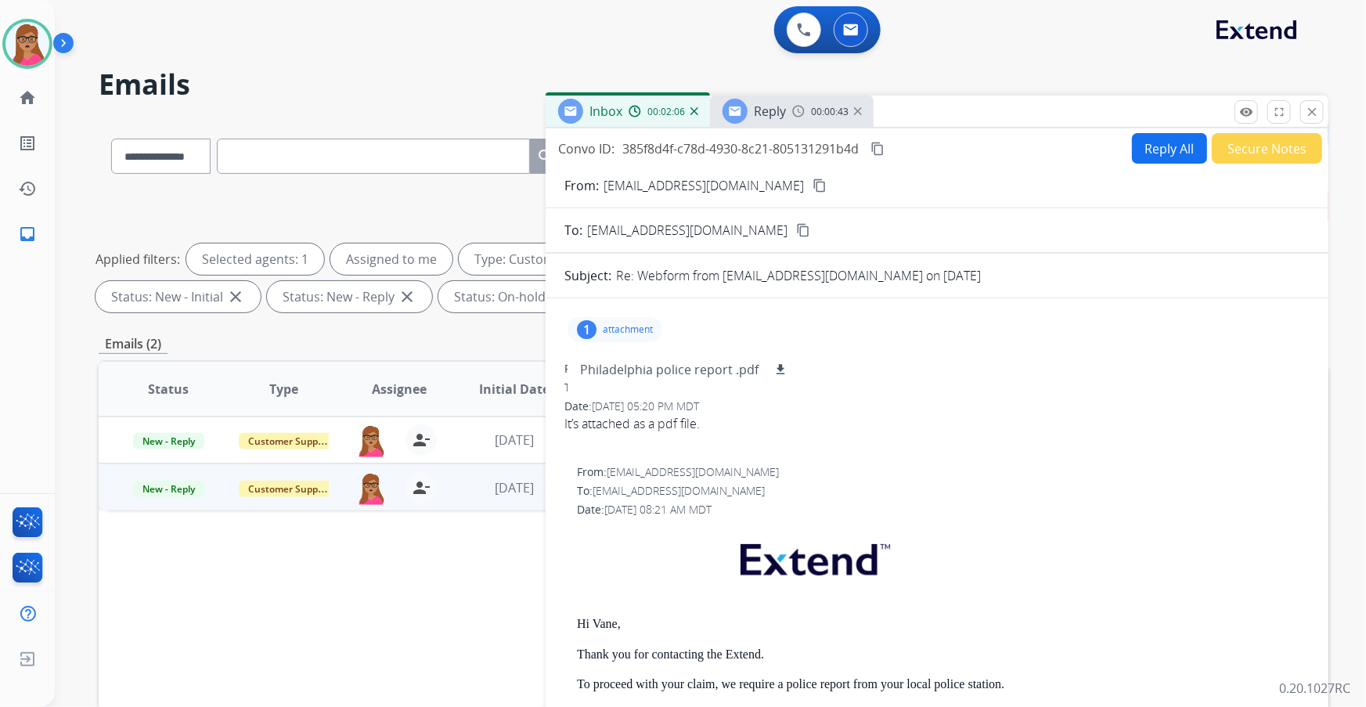
click at [525, 182] on p "attachment" at bounding box center [628, 329] width 50 height 13
click at [525, 182] on div "1 attachment" at bounding box center [615, 329] width 95 height 25
click at [525, 49] on div "0 Voice Interactions 0 Email Interactions" at bounding box center [701, 31] width 1255 height 50
click at [525, 124] on div "Reply 00:00:50" at bounding box center [792, 110] width 164 height 31
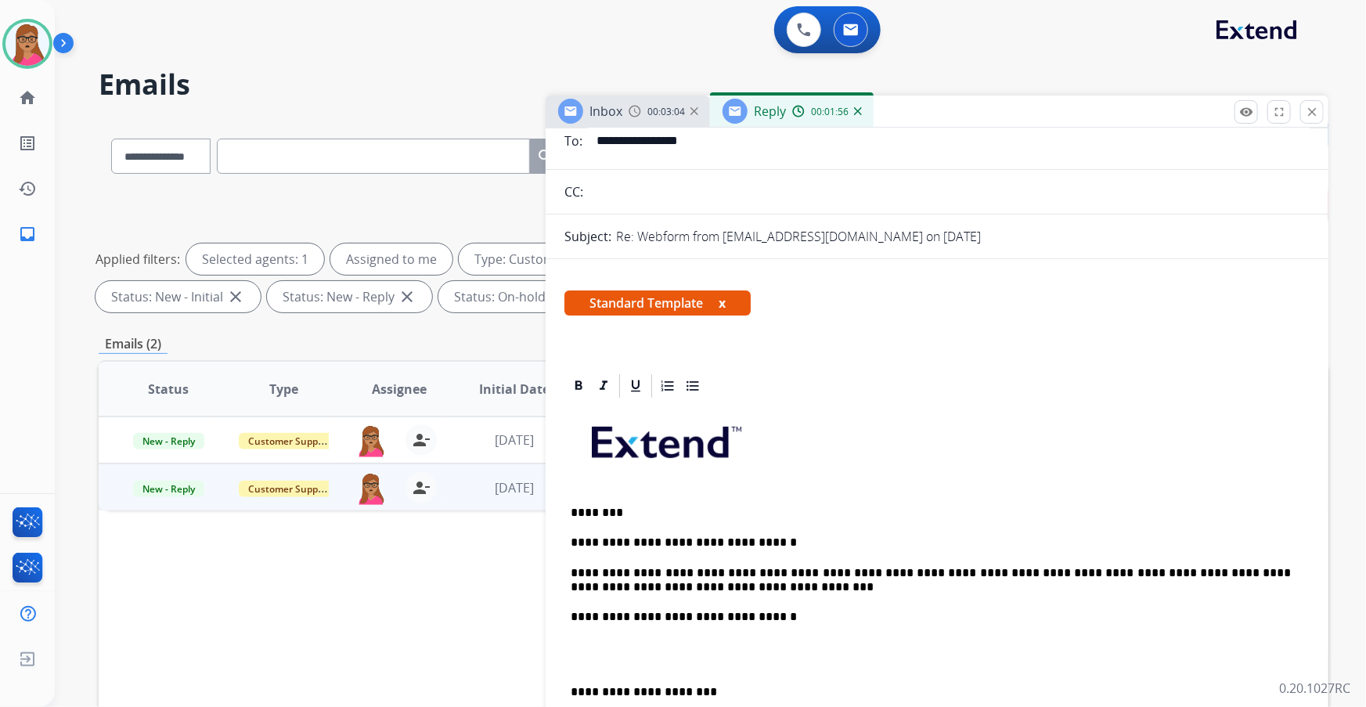
scroll to position [213, 0]
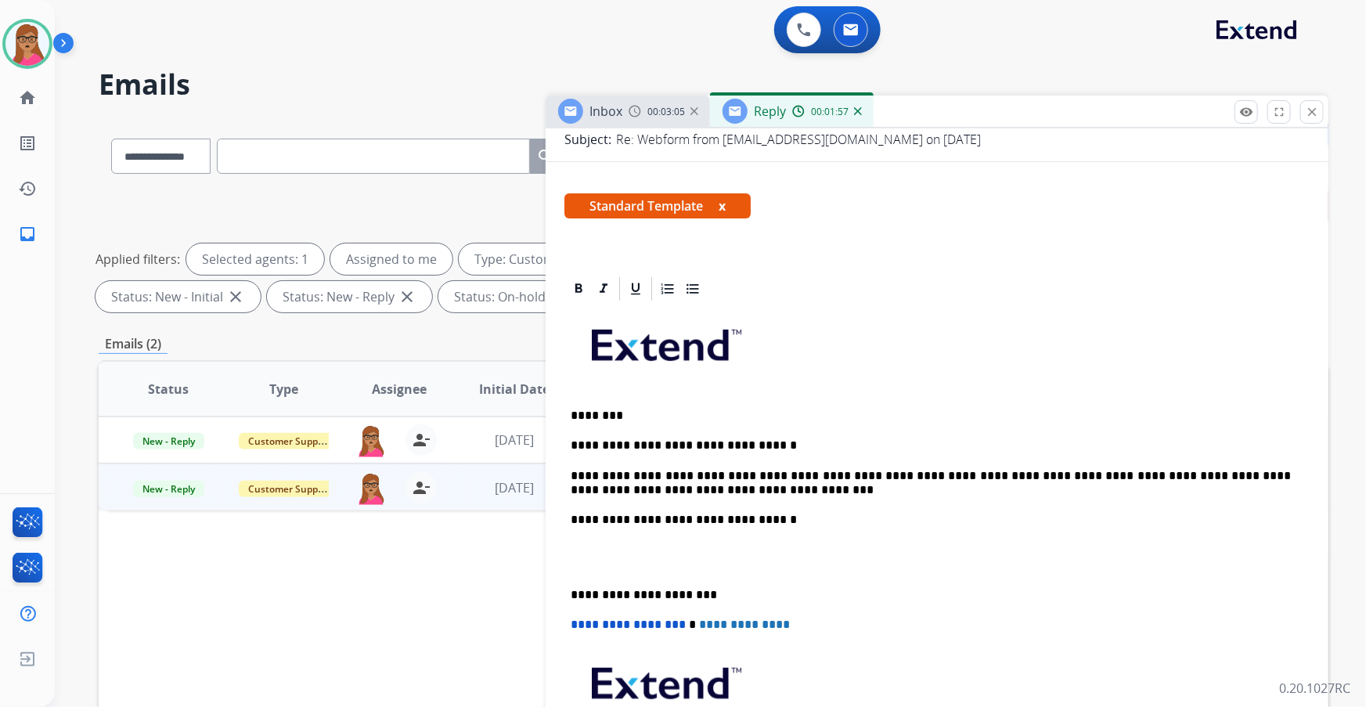
click at [525, 182] on div "**********" at bounding box center [936, 564] width 745 height 523
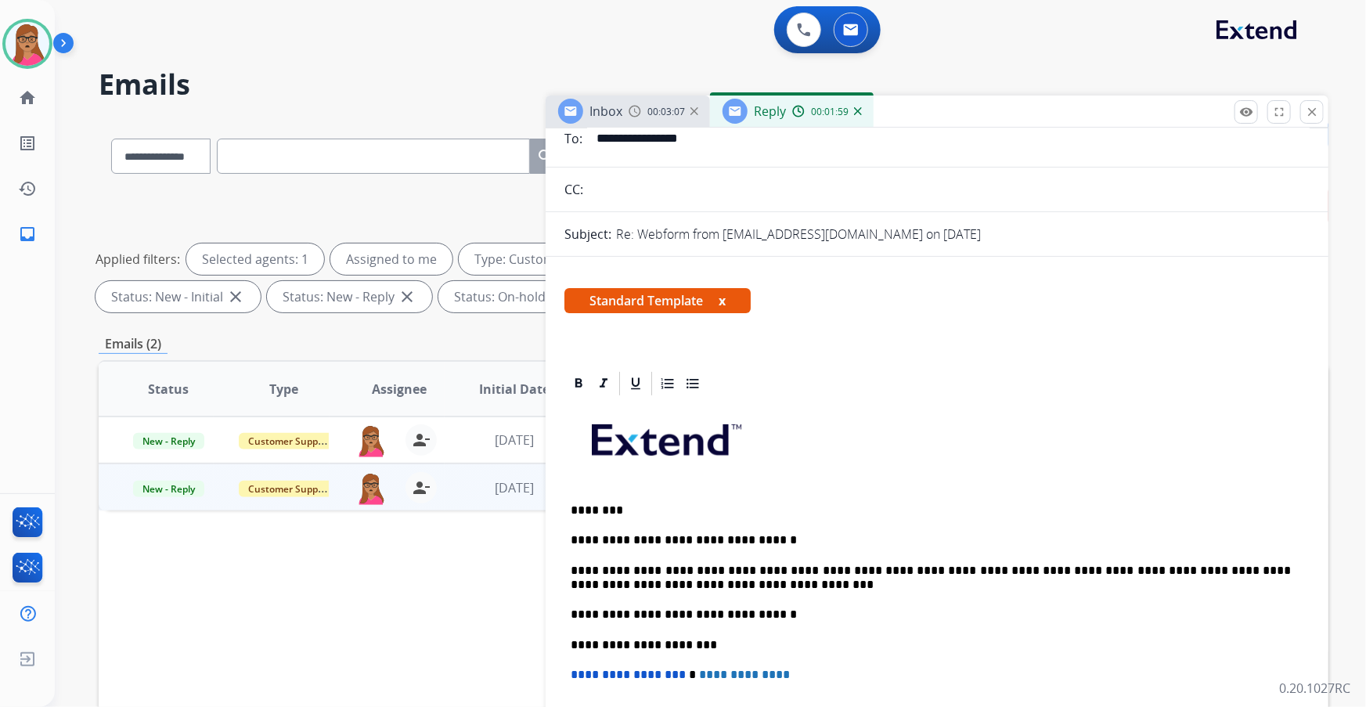
scroll to position [0, 0]
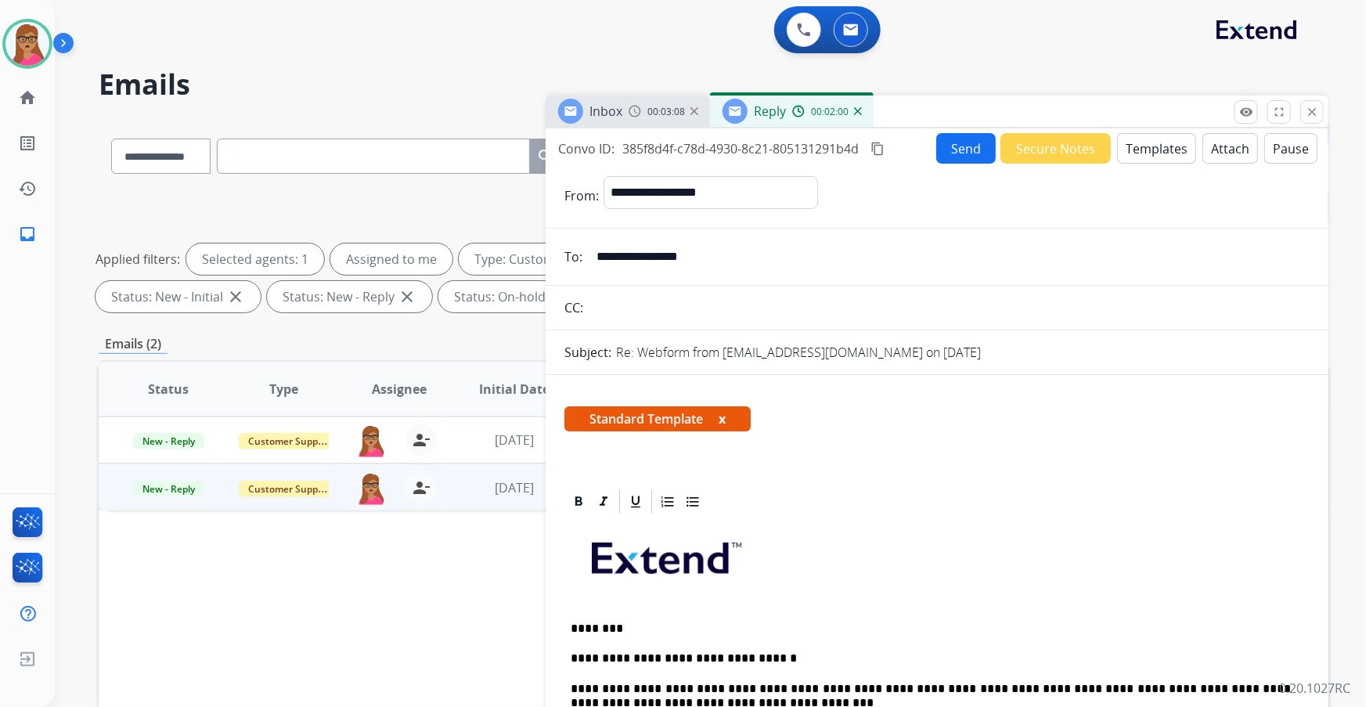
click at [525, 147] on mat-icon "content_copy" at bounding box center [877, 149] width 14 height 14
click at [525, 115] on span "Inbox" at bounding box center [605, 111] width 33 height 17
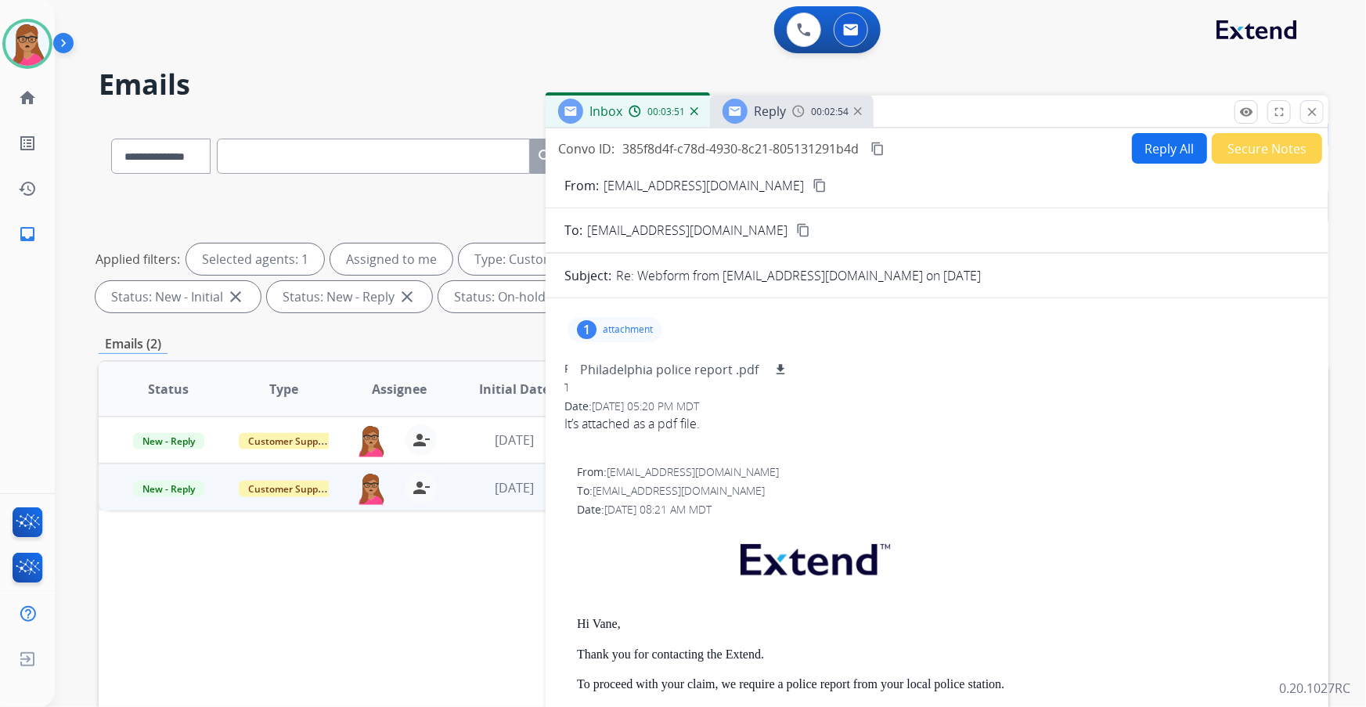
click at [525, 113] on img at bounding box center [798, 111] width 13 height 13
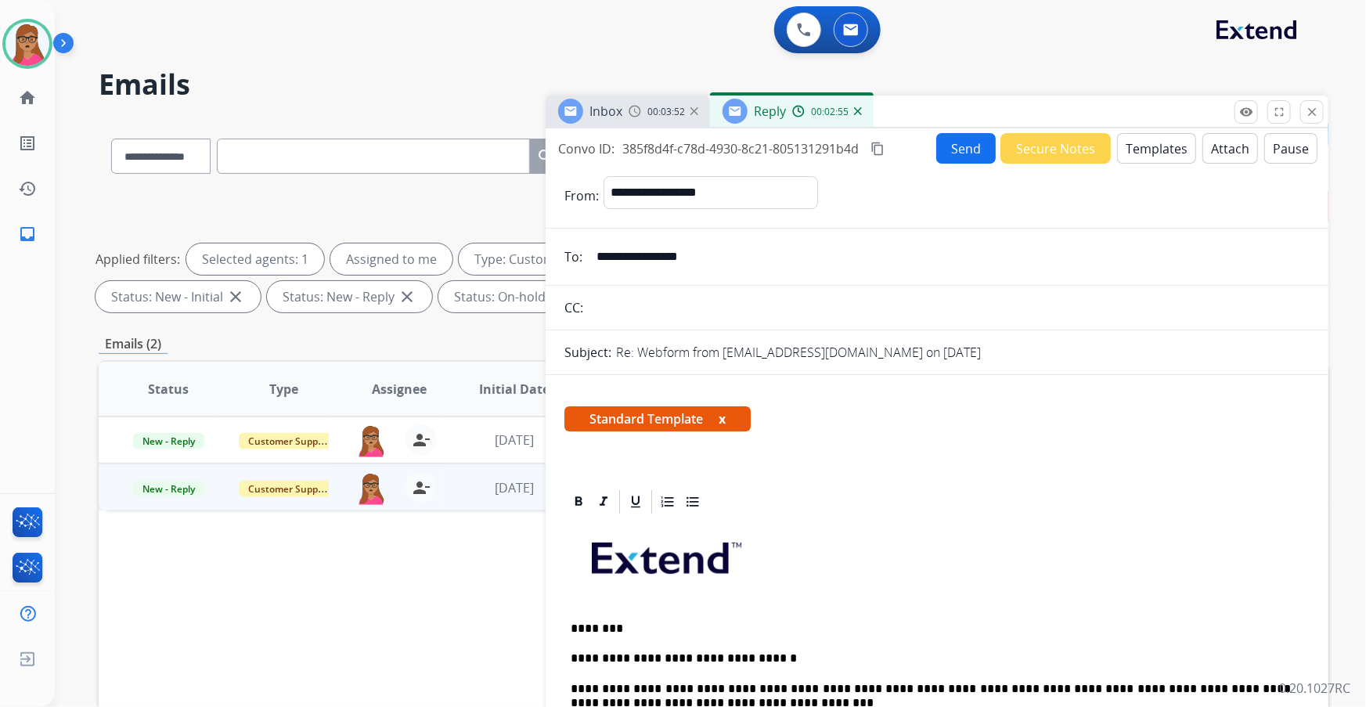
click at [525, 148] on button "Send" at bounding box center [965, 148] width 59 height 31
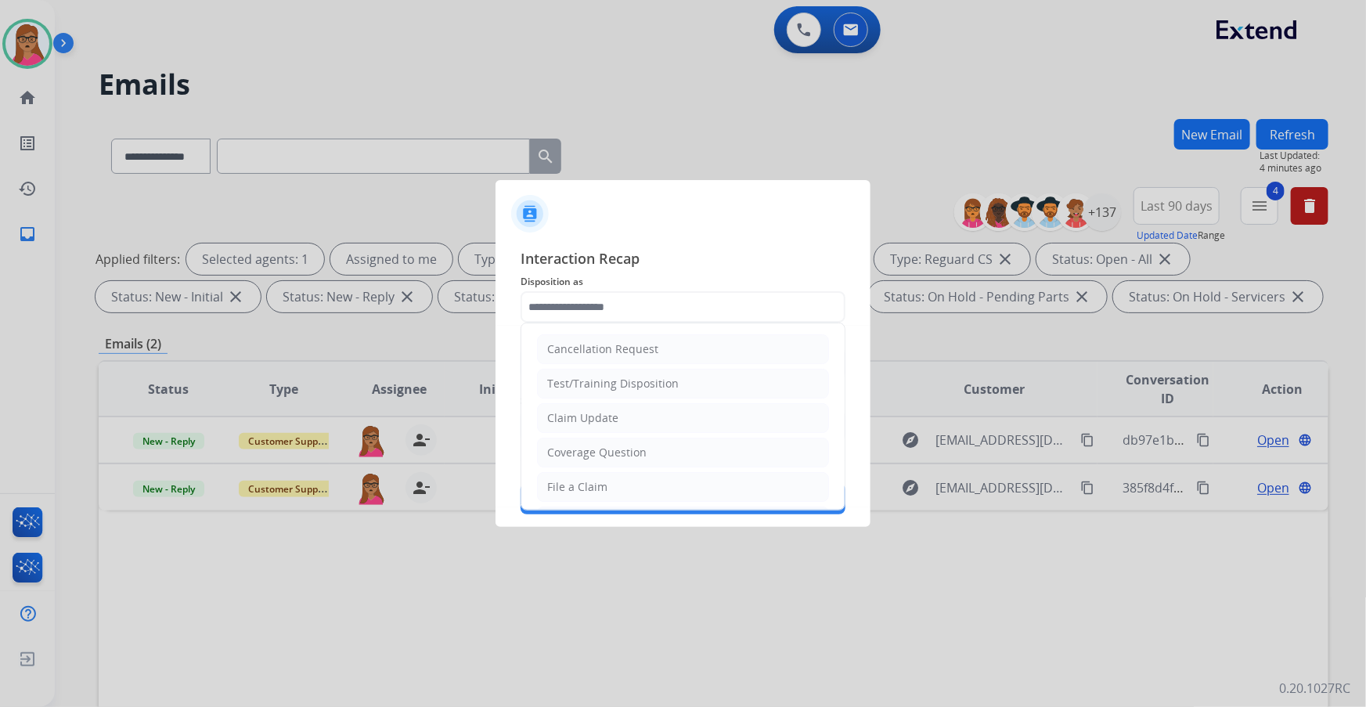
click at [525, 182] on input "text" at bounding box center [683, 306] width 325 height 31
click at [525, 182] on div "Other" at bounding box center [562, 452] width 31 height 16
type input "*****"
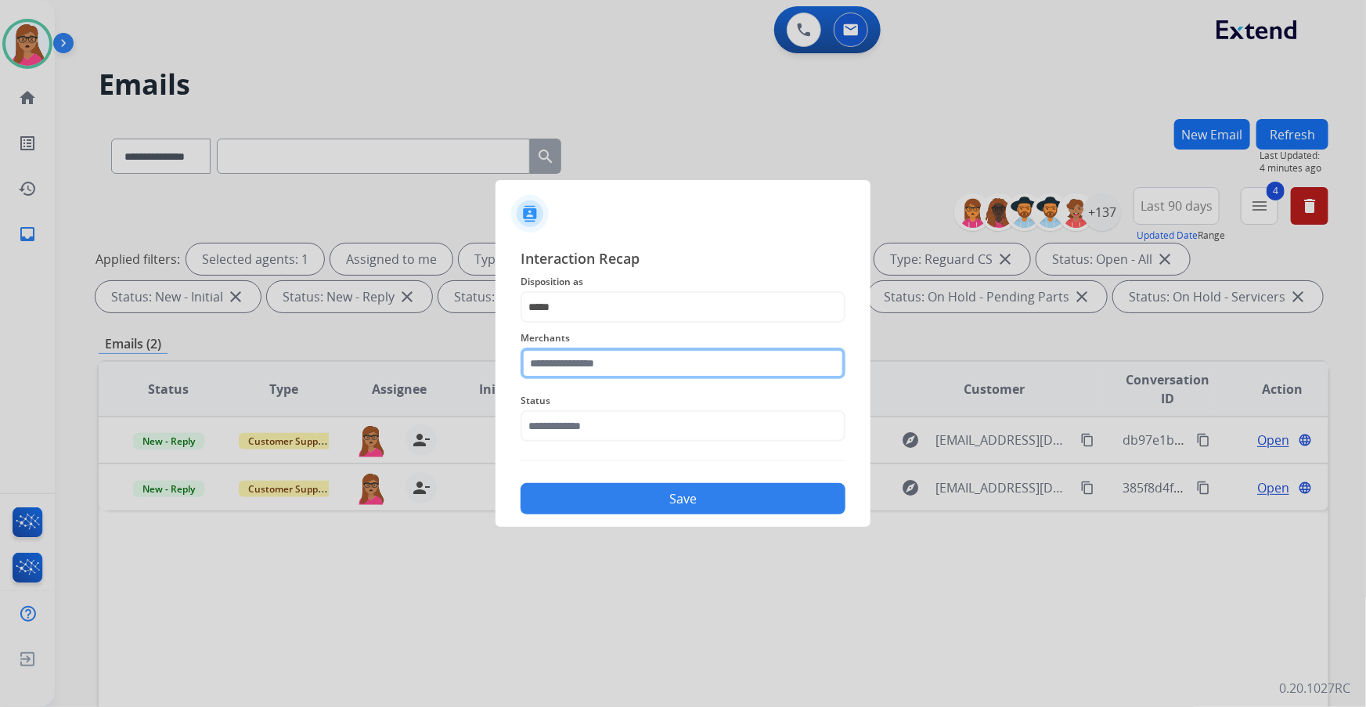
click at [525, 182] on input "text" at bounding box center [683, 363] width 325 height 31
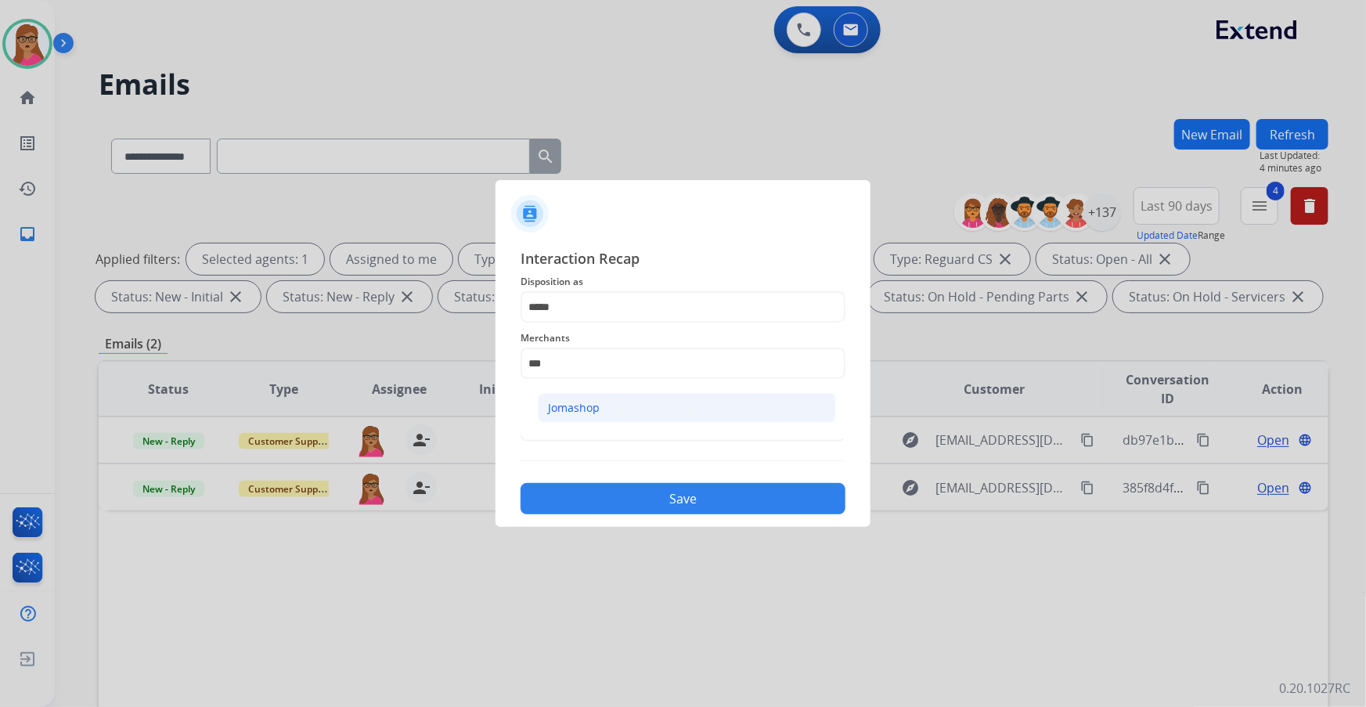
click at [525, 182] on div "Jomashop" at bounding box center [574, 408] width 52 height 16
type input "********"
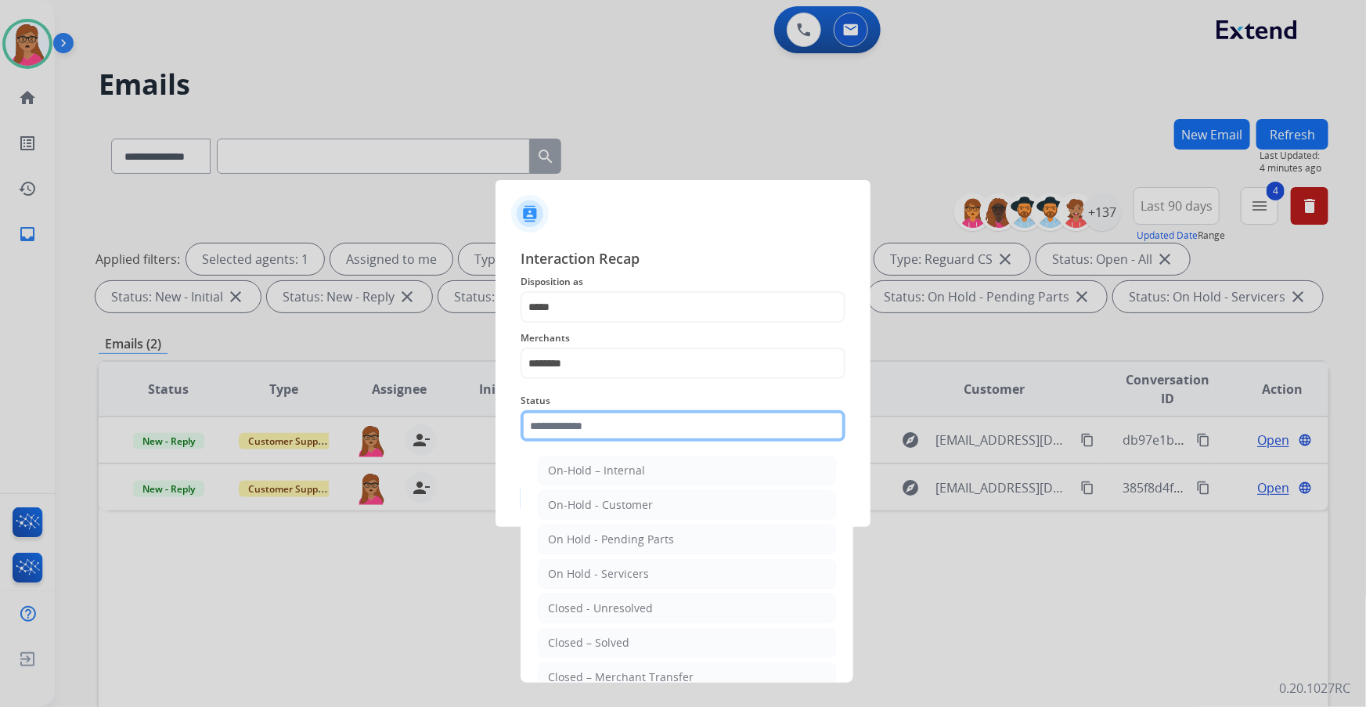
click at [525, 182] on input "text" at bounding box center [683, 425] width 325 height 31
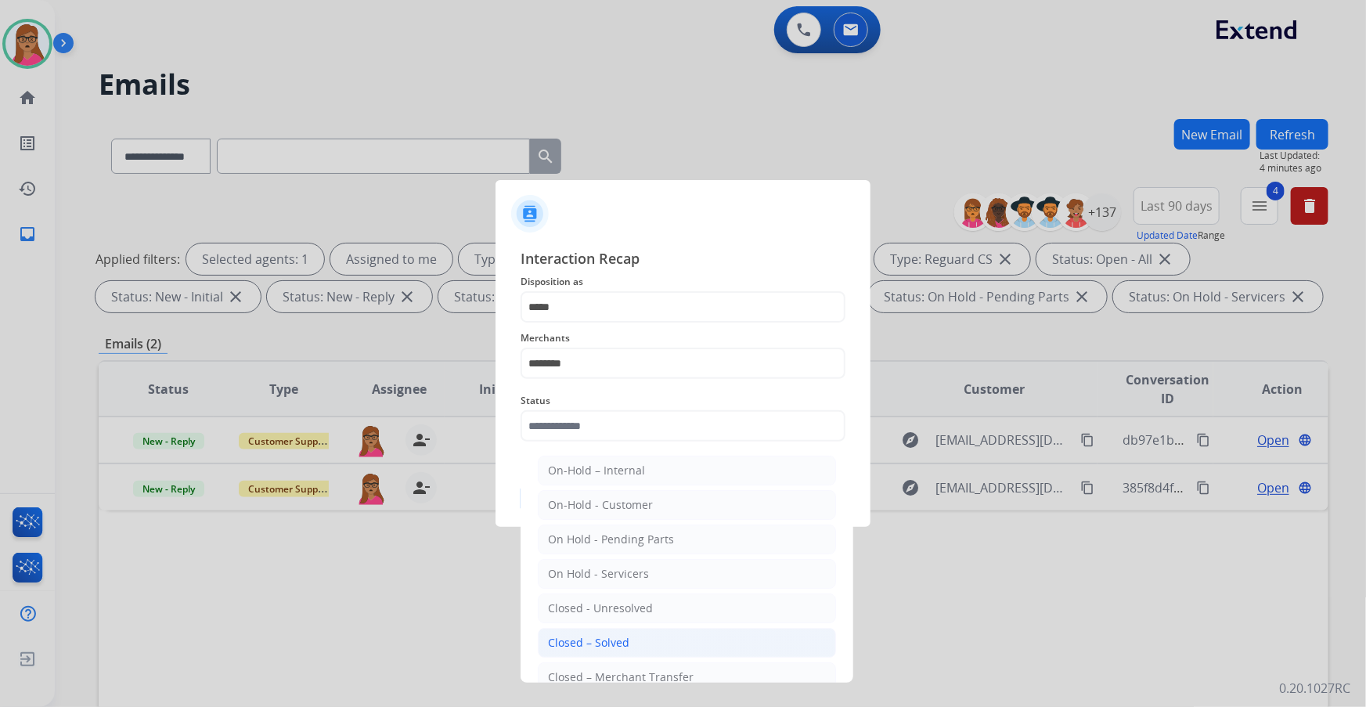
click at [525, 182] on div "Closed – Solved" at bounding box center [588, 643] width 81 height 16
type input "**********"
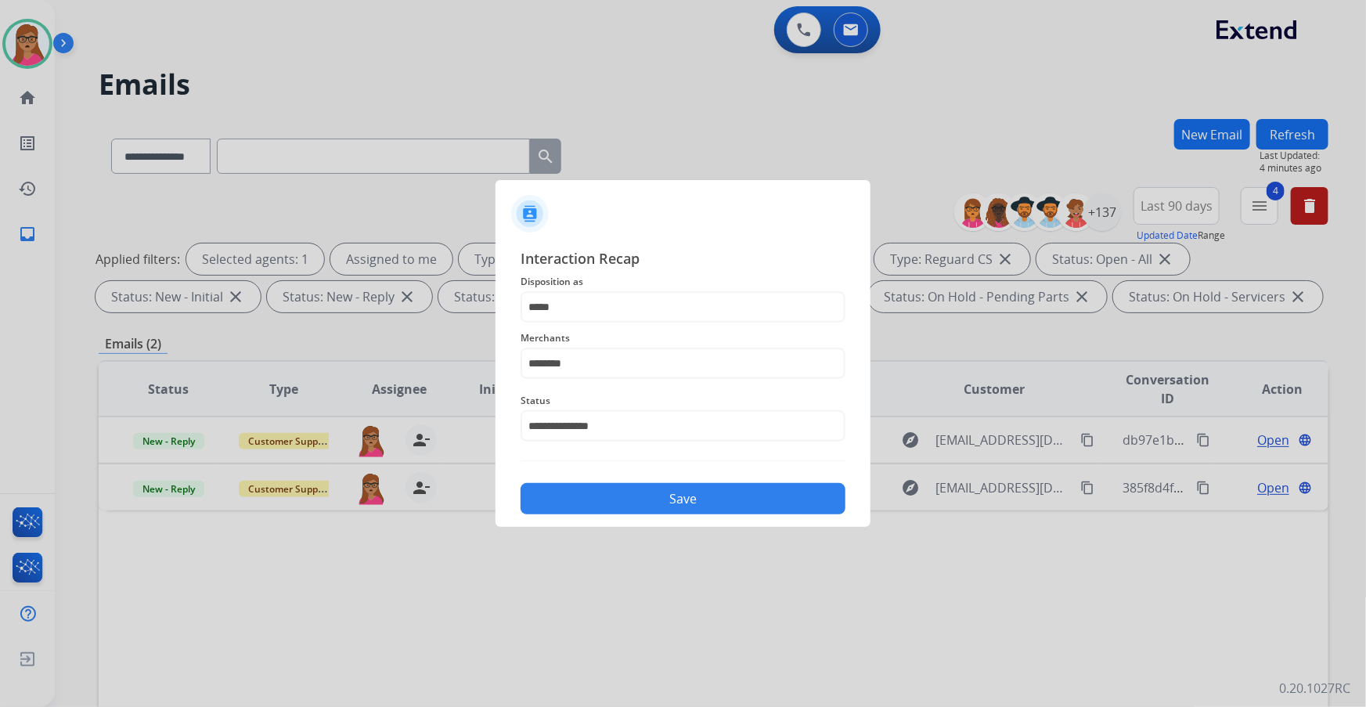
click at [525, 182] on button "Save" at bounding box center [683, 498] width 325 height 31
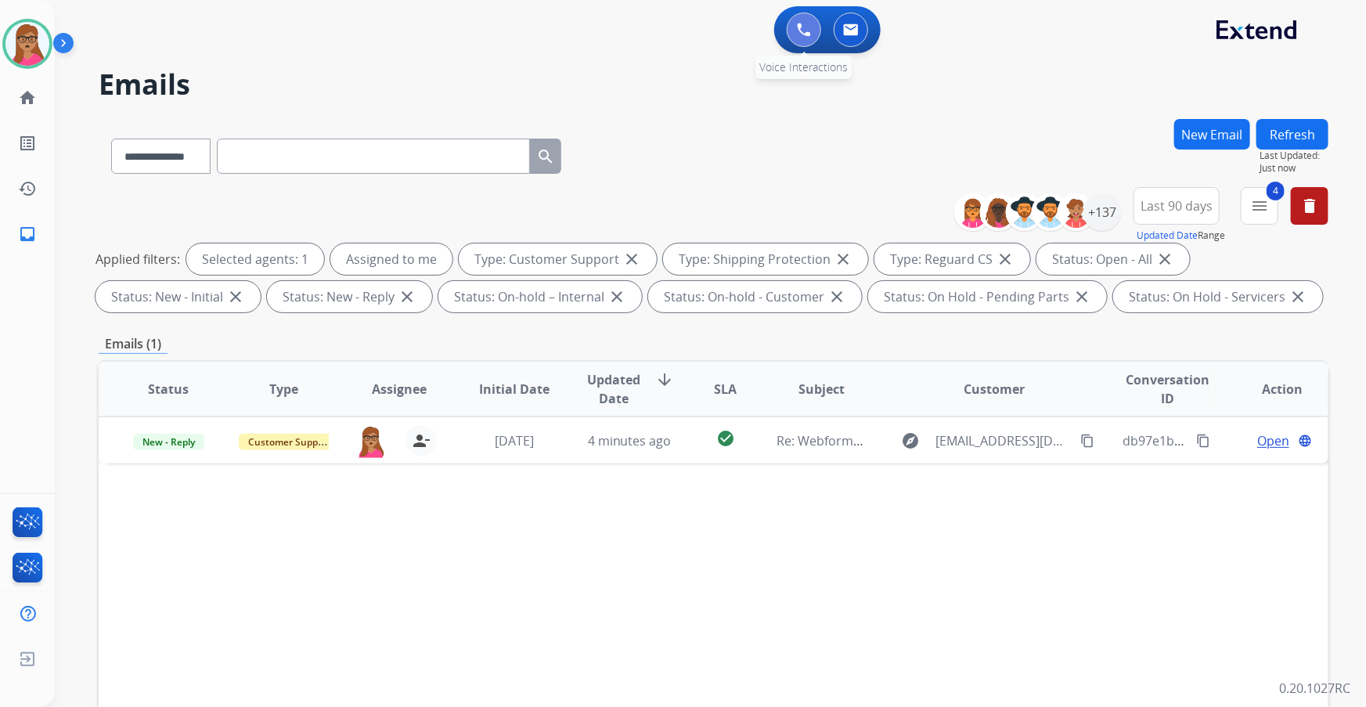
click at [525, 35] on button at bounding box center [804, 30] width 34 height 34
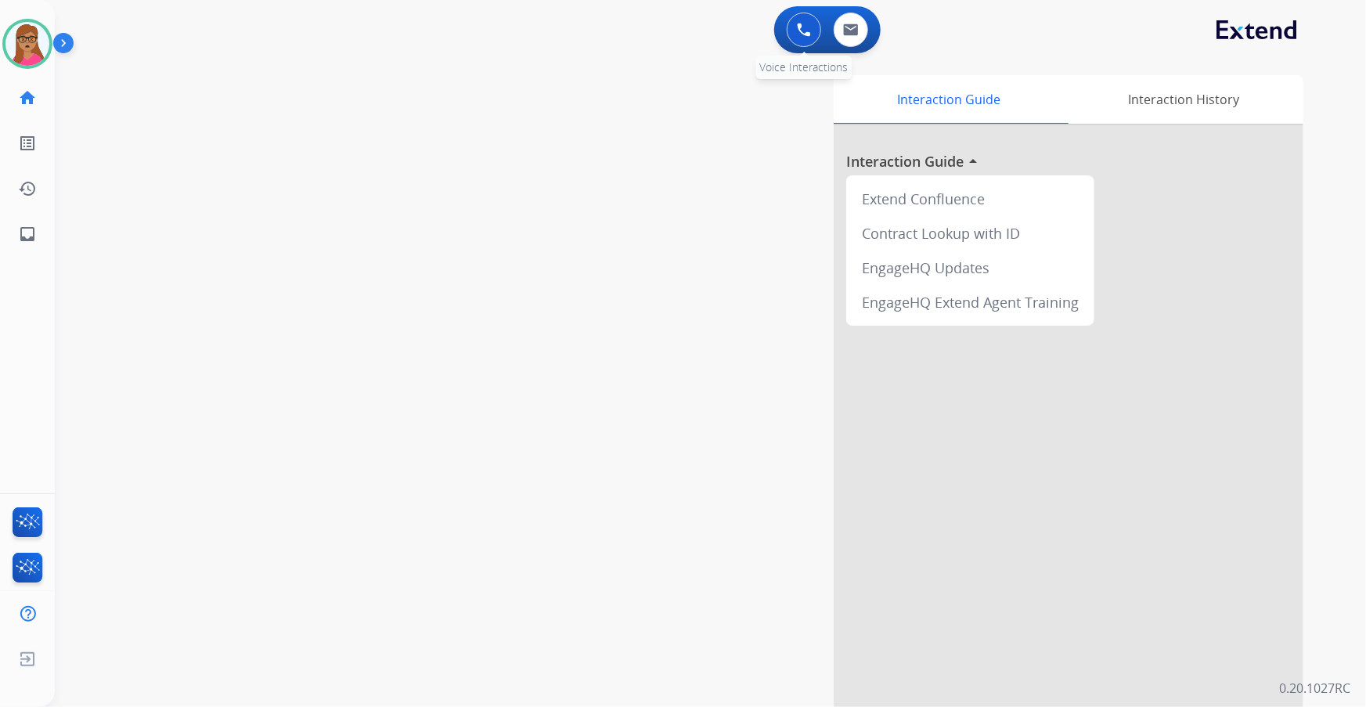
click at [525, 32] on img at bounding box center [804, 30] width 14 height 14
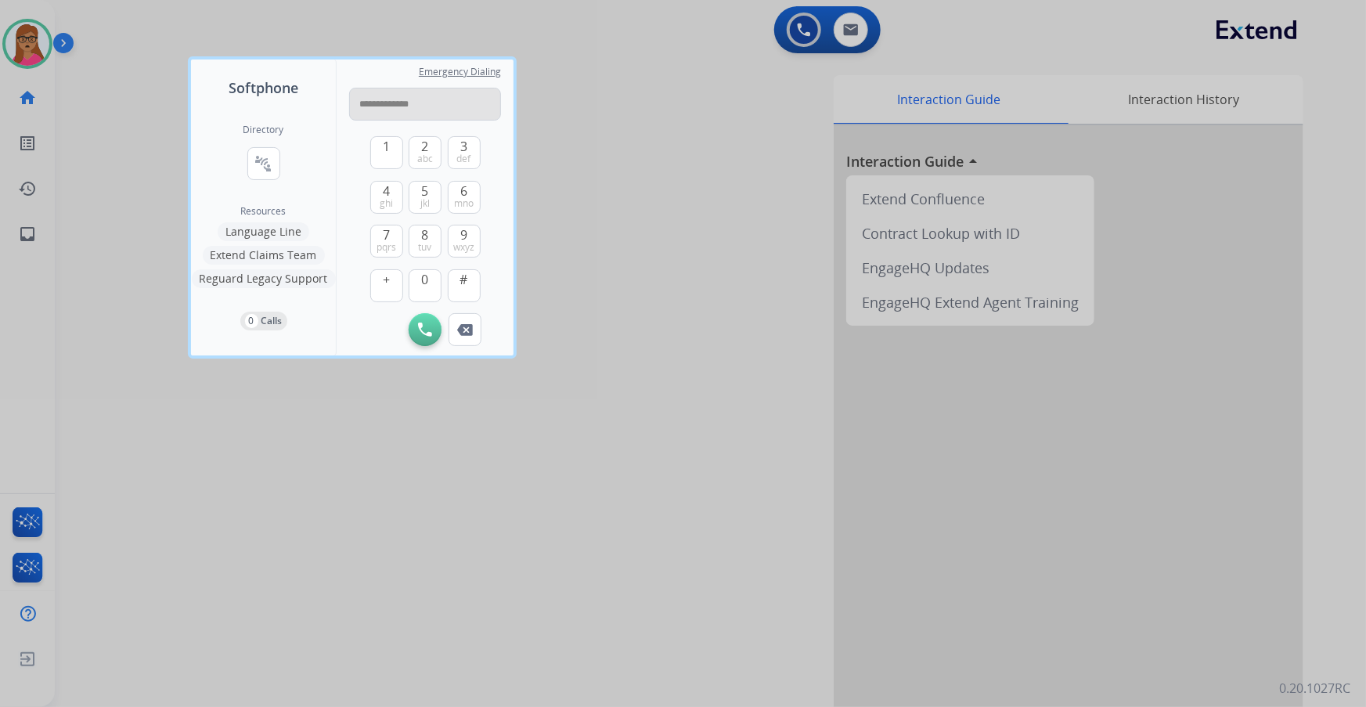
click at [359, 97] on input "**********" at bounding box center [425, 104] width 152 height 33
click at [380, 102] on input "**********" at bounding box center [425, 104] width 152 height 33
click at [397, 104] on input "**********" at bounding box center [425, 104] width 152 height 33
type input "**********"
click at [426, 182] on img at bounding box center [425, 329] width 14 height 14
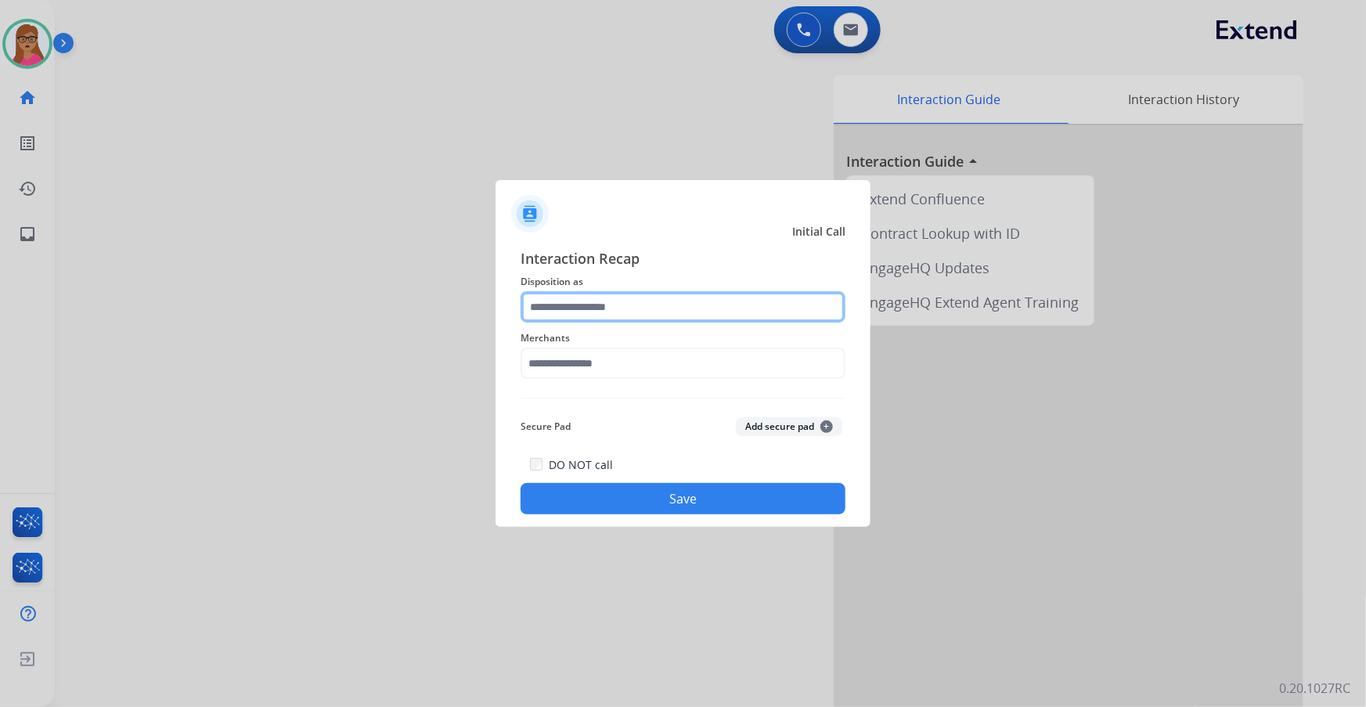
click at [525, 182] on input "text" at bounding box center [683, 306] width 325 height 31
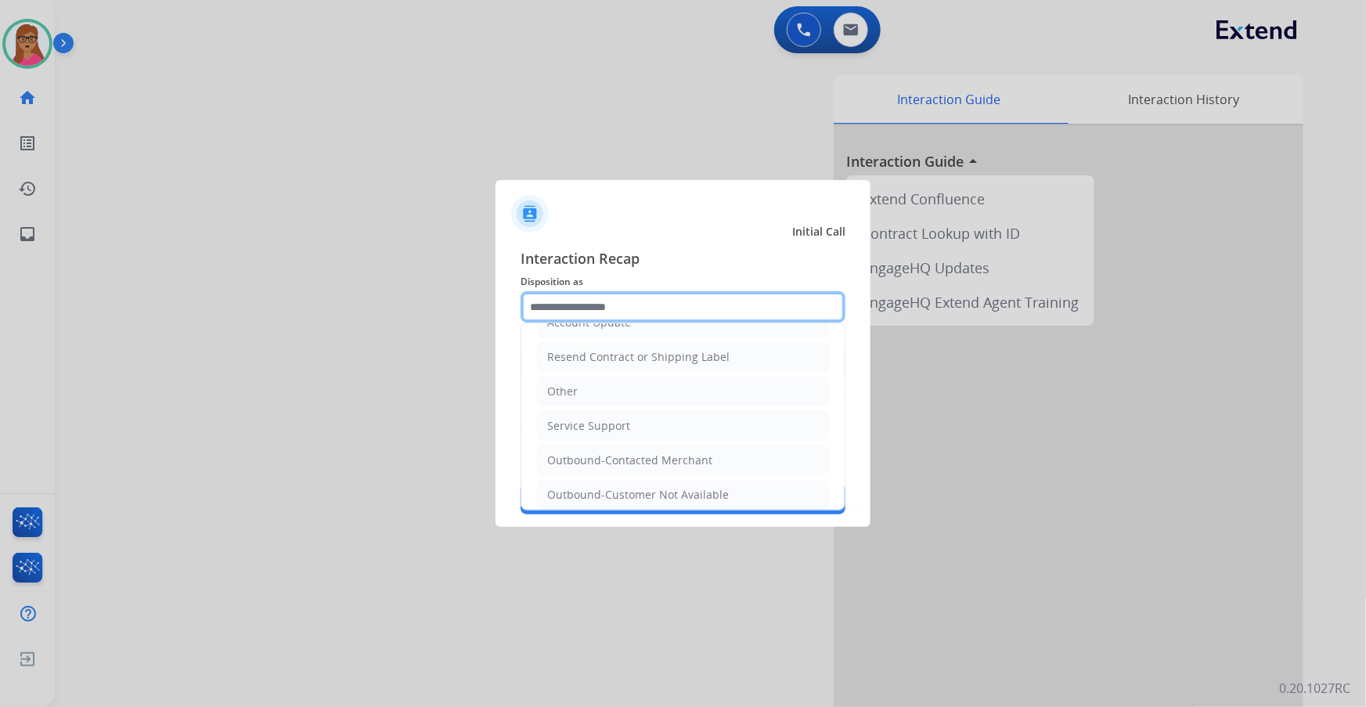
scroll to position [311, 0]
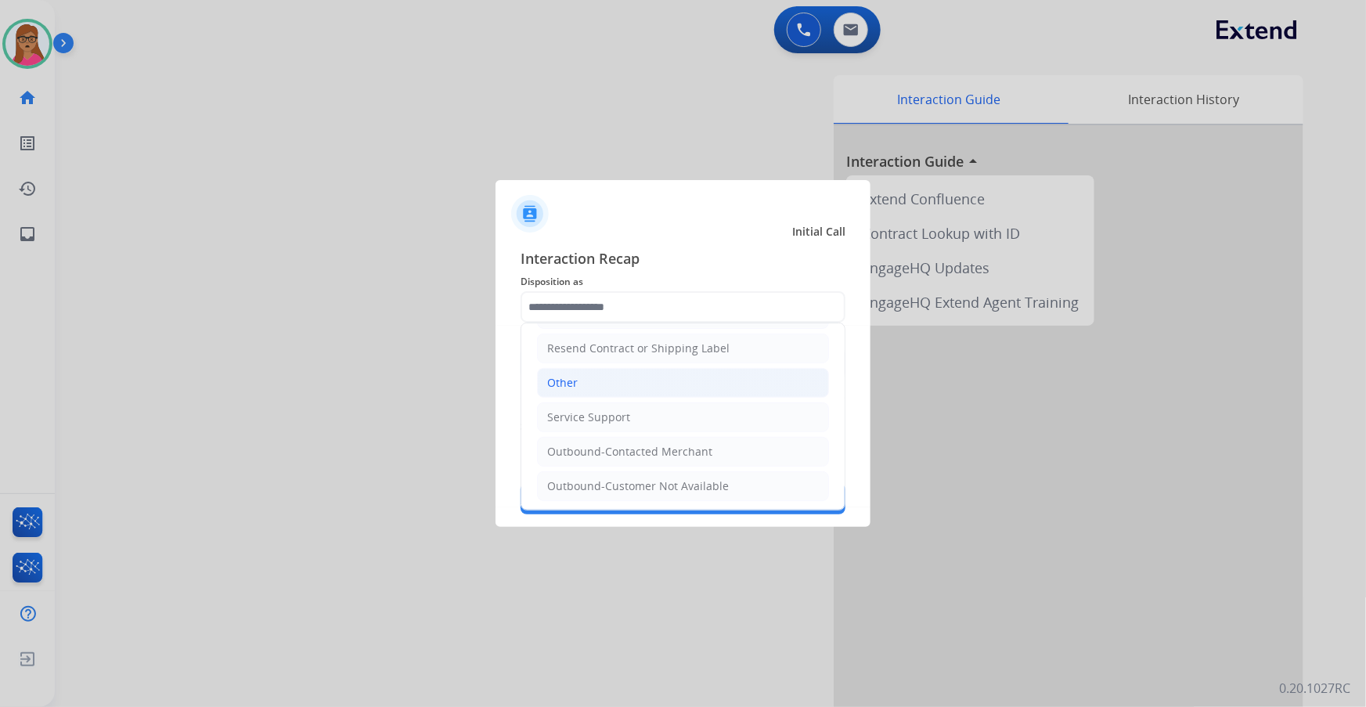
click at [525, 182] on li "Other" at bounding box center [683, 383] width 292 height 30
type input "*****"
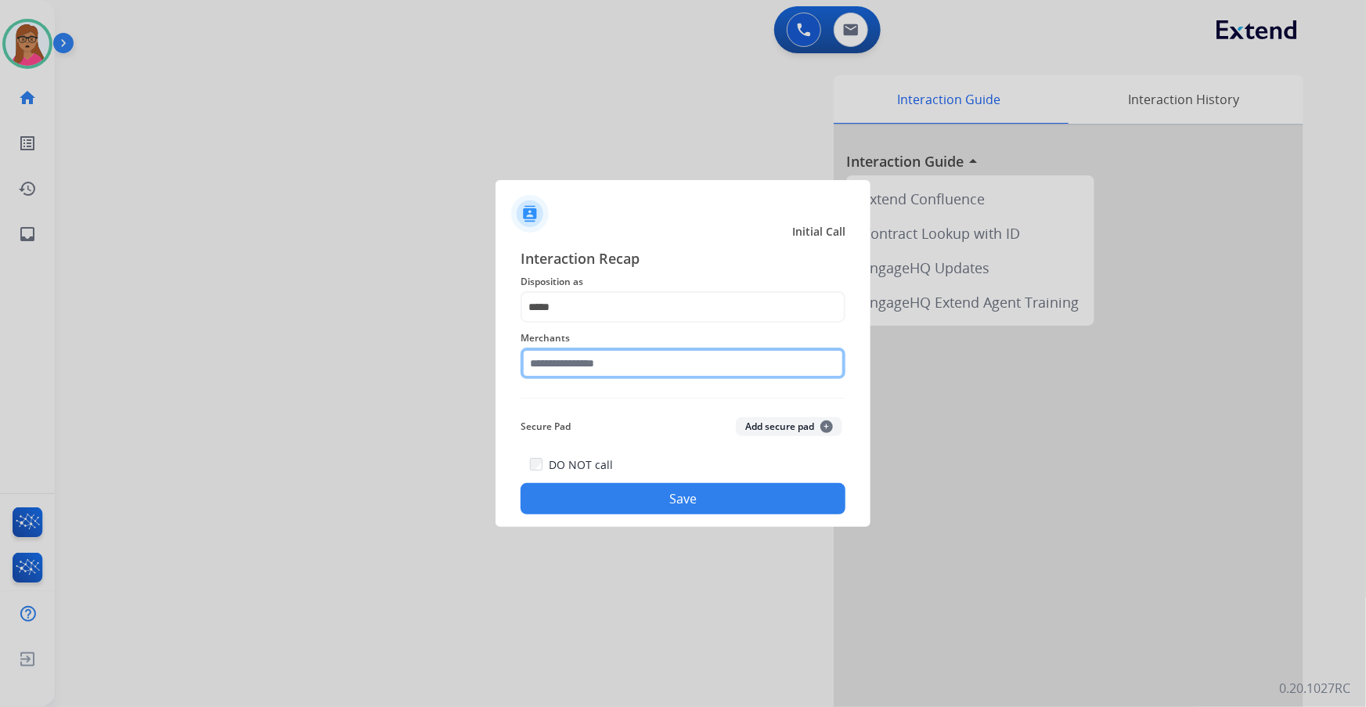
click at [525, 182] on input "text" at bounding box center [683, 363] width 325 height 31
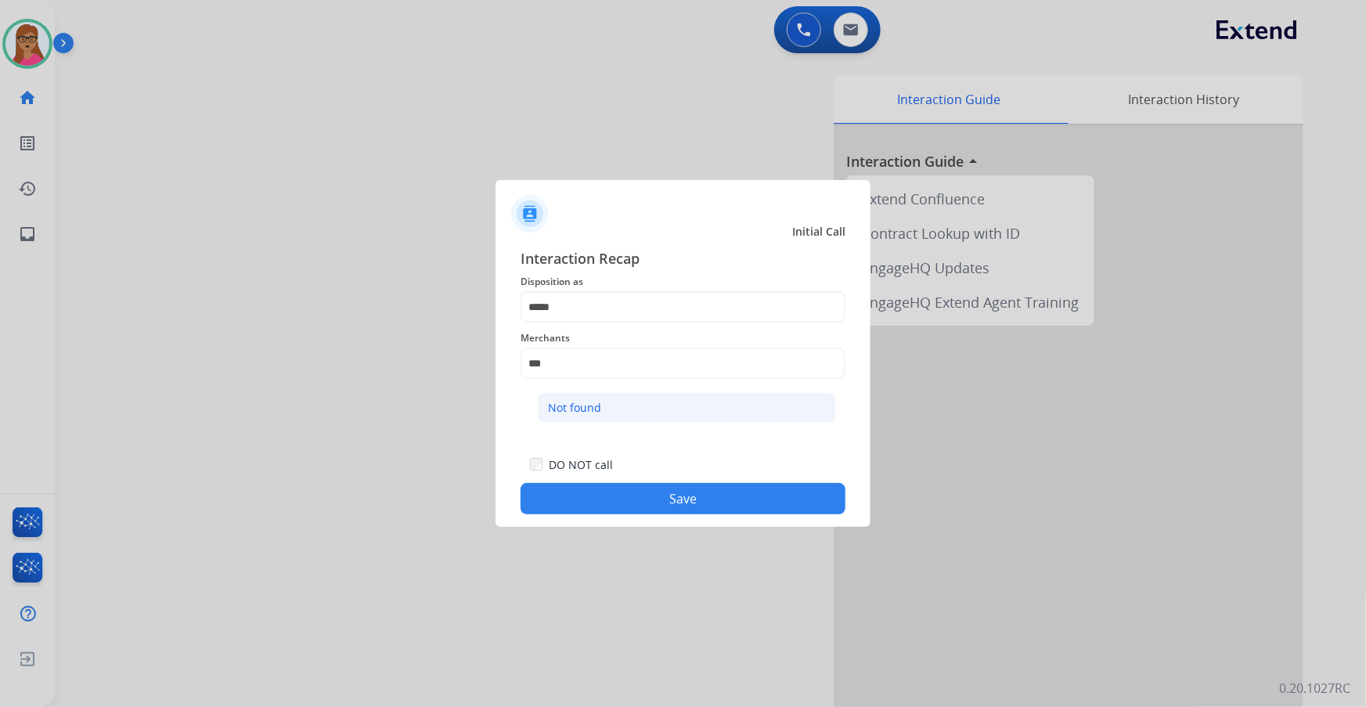
click at [525, 182] on li "Not found" at bounding box center [687, 408] width 298 height 30
type input "*********"
click at [525, 182] on button "Save" at bounding box center [683, 498] width 325 height 31
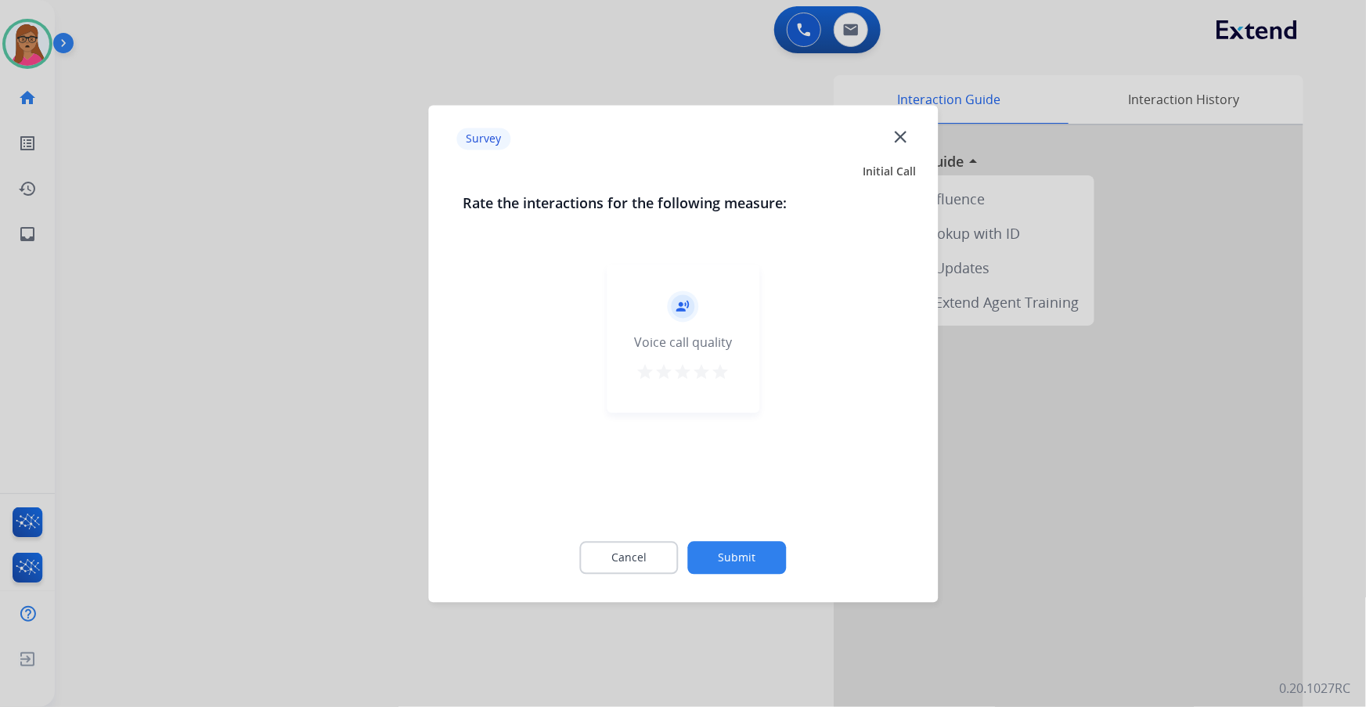
click at [525, 137] on div "Survey close" at bounding box center [683, 138] width 491 height 49
click at [525, 137] on mat-icon "close" at bounding box center [900, 136] width 20 height 20
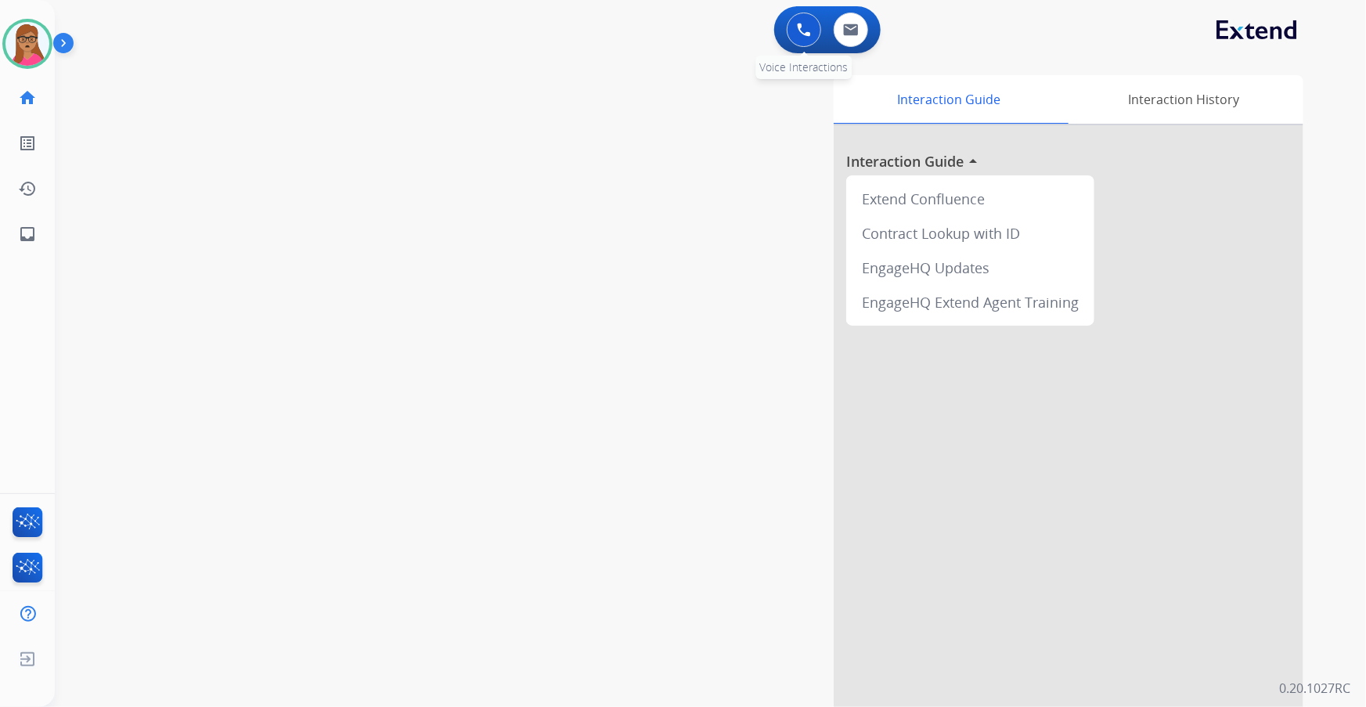
click at [525, 34] on img at bounding box center [804, 30] width 14 height 14
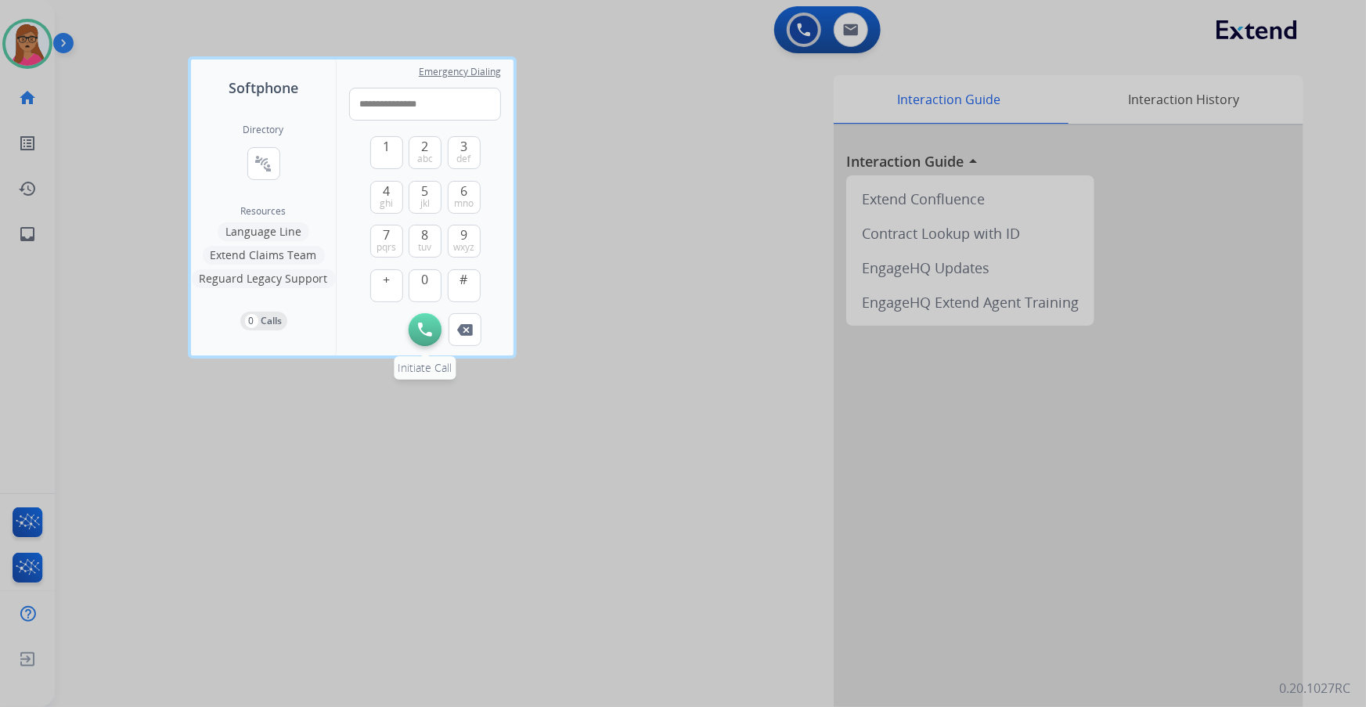
type input "**********"
click at [428, 182] on img at bounding box center [425, 329] width 14 height 14
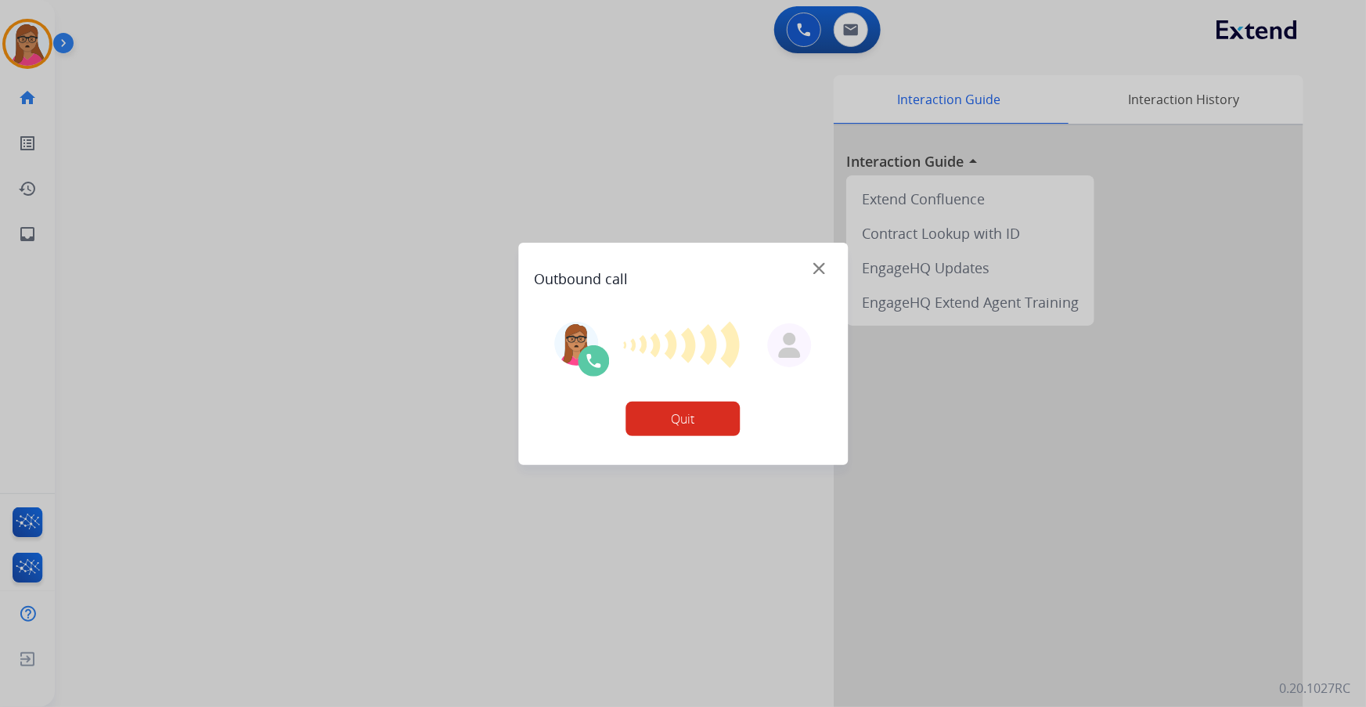
click at [525, 182] on button "Quit" at bounding box center [683, 419] width 114 height 34
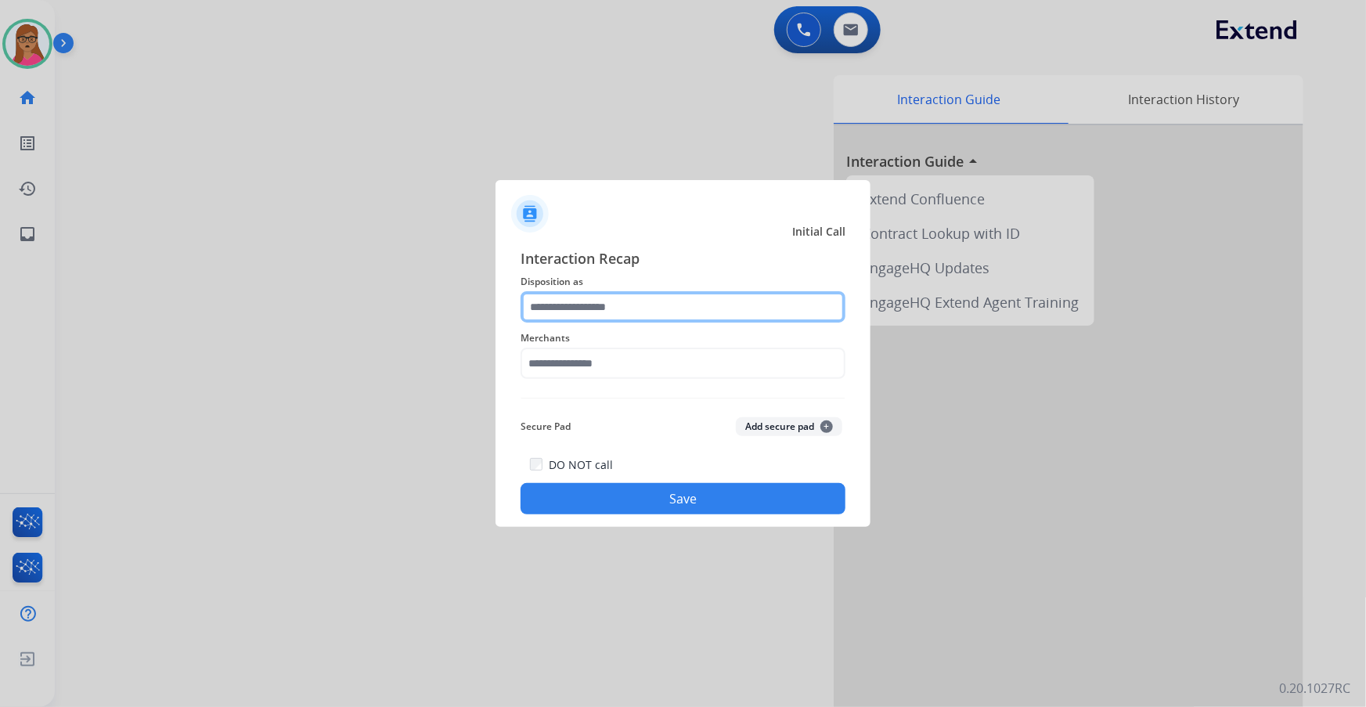
click at [525, 182] on input "text" at bounding box center [683, 306] width 325 height 31
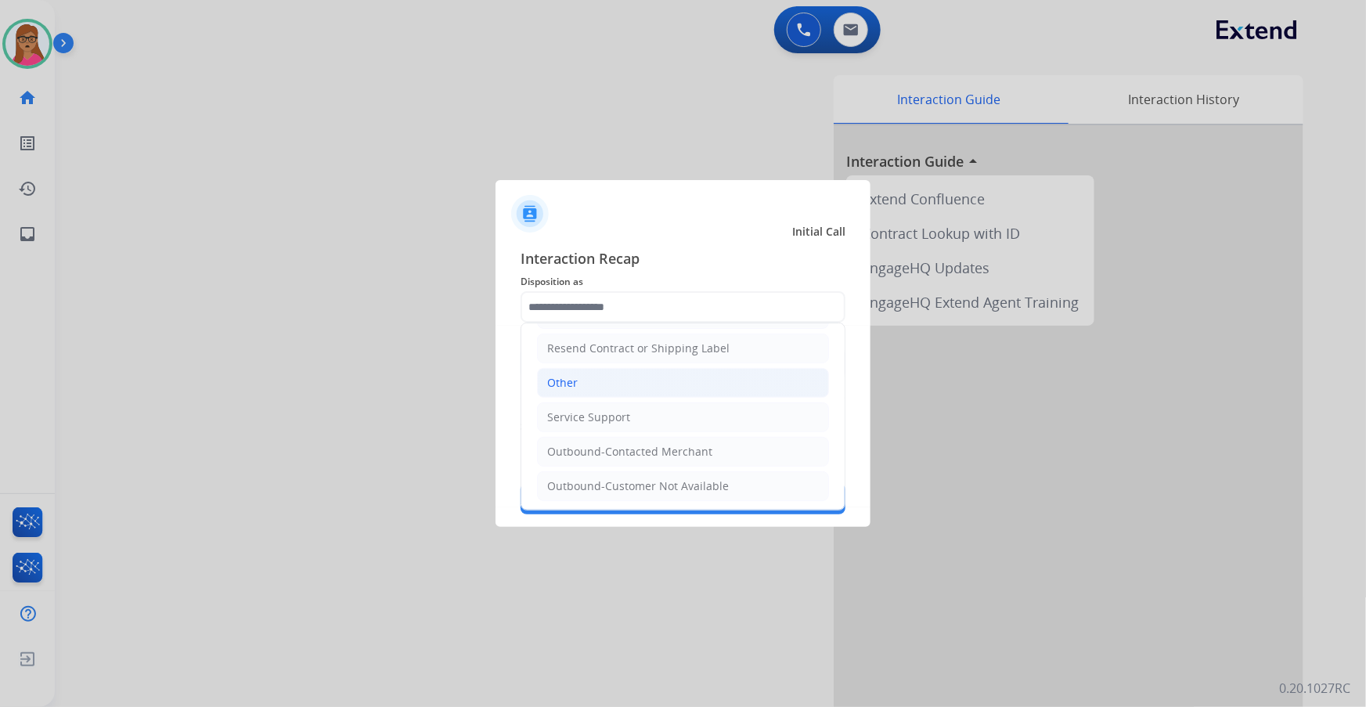
click at [525, 182] on li "Other" at bounding box center [683, 383] width 292 height 30
type input "*****"
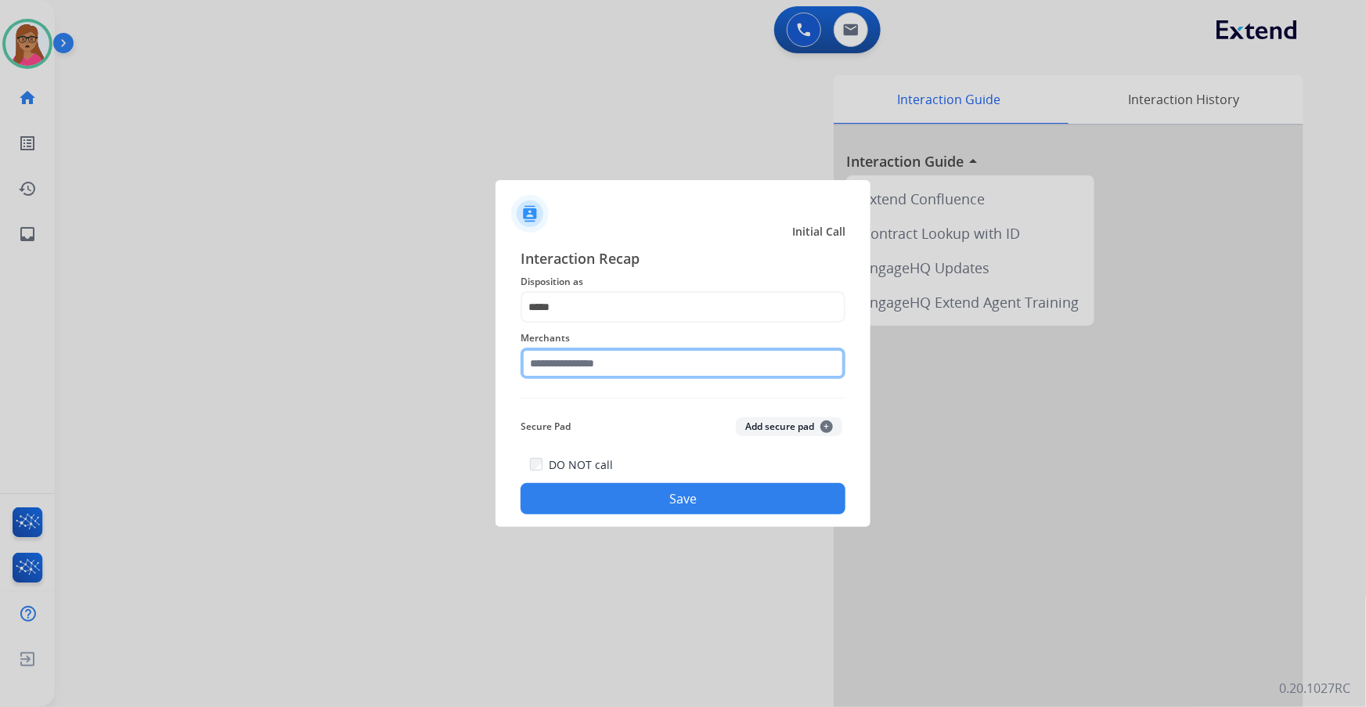
click at [525, 182] on input "text" at bounding box center [683, 363] width 325 height 31
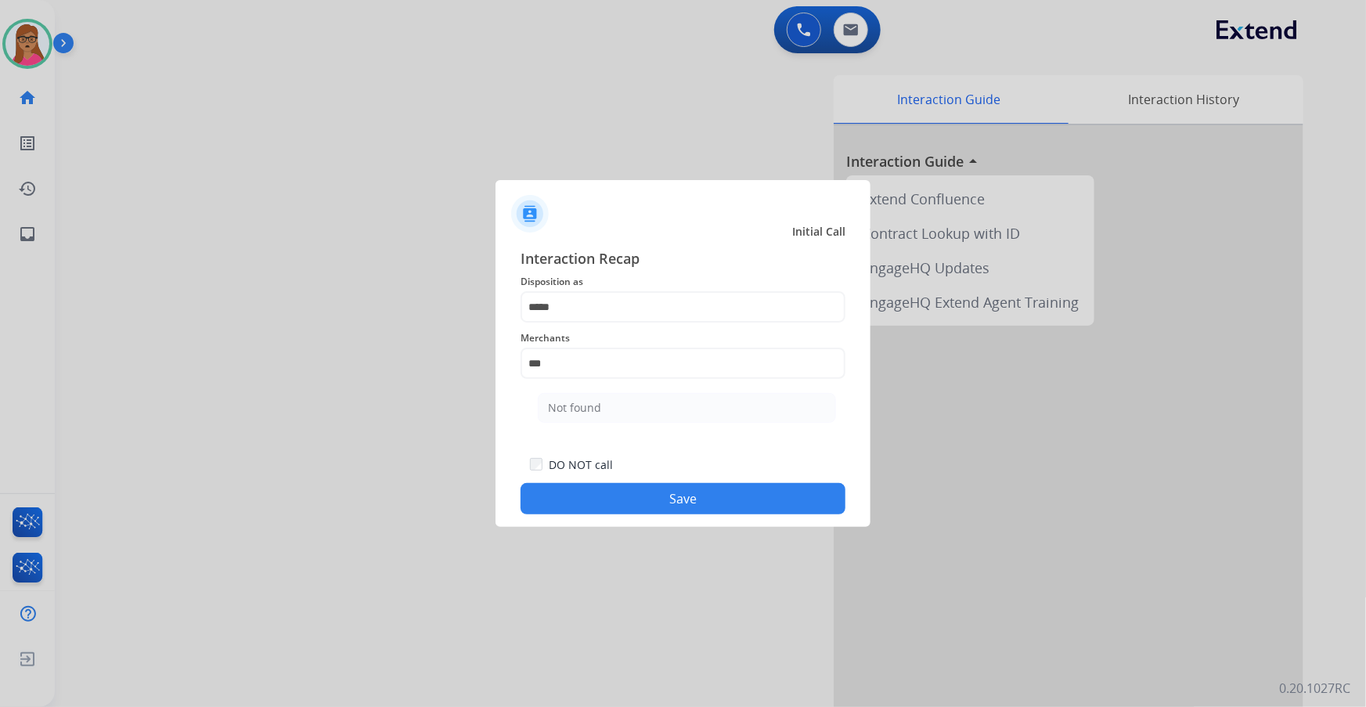
drag, startPoint x: 625, startPoint y: 407, endPoint x: 625, endPoint y: 425, distance: 18.0
click at [525, 182] on li "Not found" at bounding box center [687, 408] width 298 height 30
type input "*********"
click at [525, 182] on button "Save" at bounding box center [683, 498] width 325 height 31
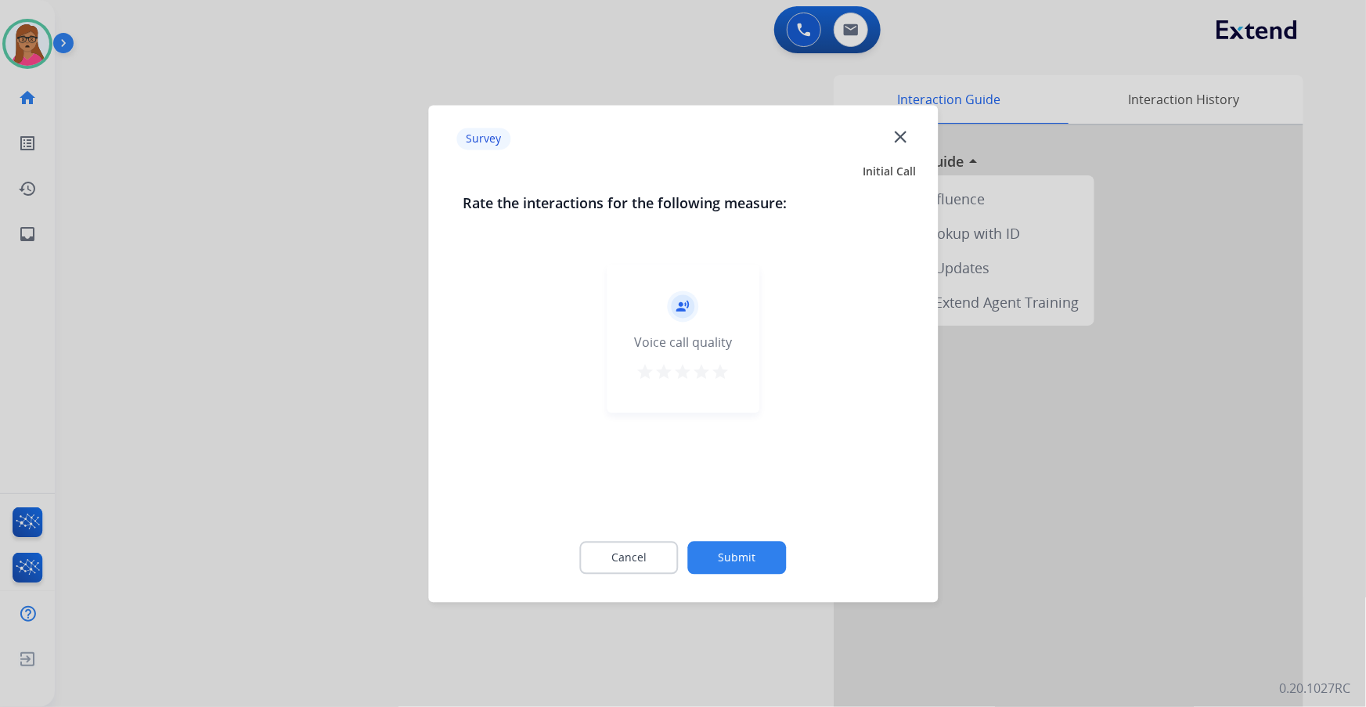
click at [287, 182] on div at bounding box center [683, 353] width 1366 height 707
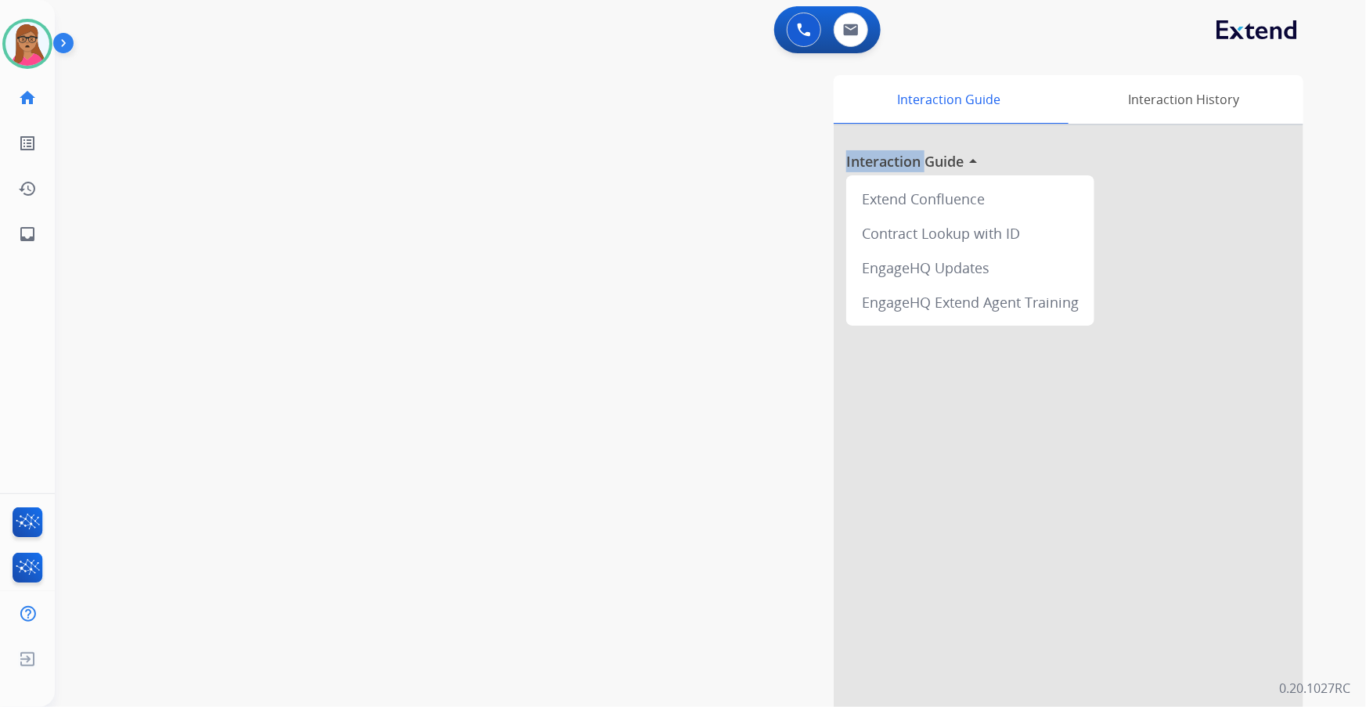
click at [287, 182] on div "swap_horiz Break voice bridge close_fullscreen Connect 3-Way Call merge_type Se…" at bounding box center [692, 382] width 1274 height 653
click at [525, 182] on div "Interaction Guide Interaction History Interaction Guide arrow_drop_up Extend Co…" at bounding box center [903, 392] width 801 height 634
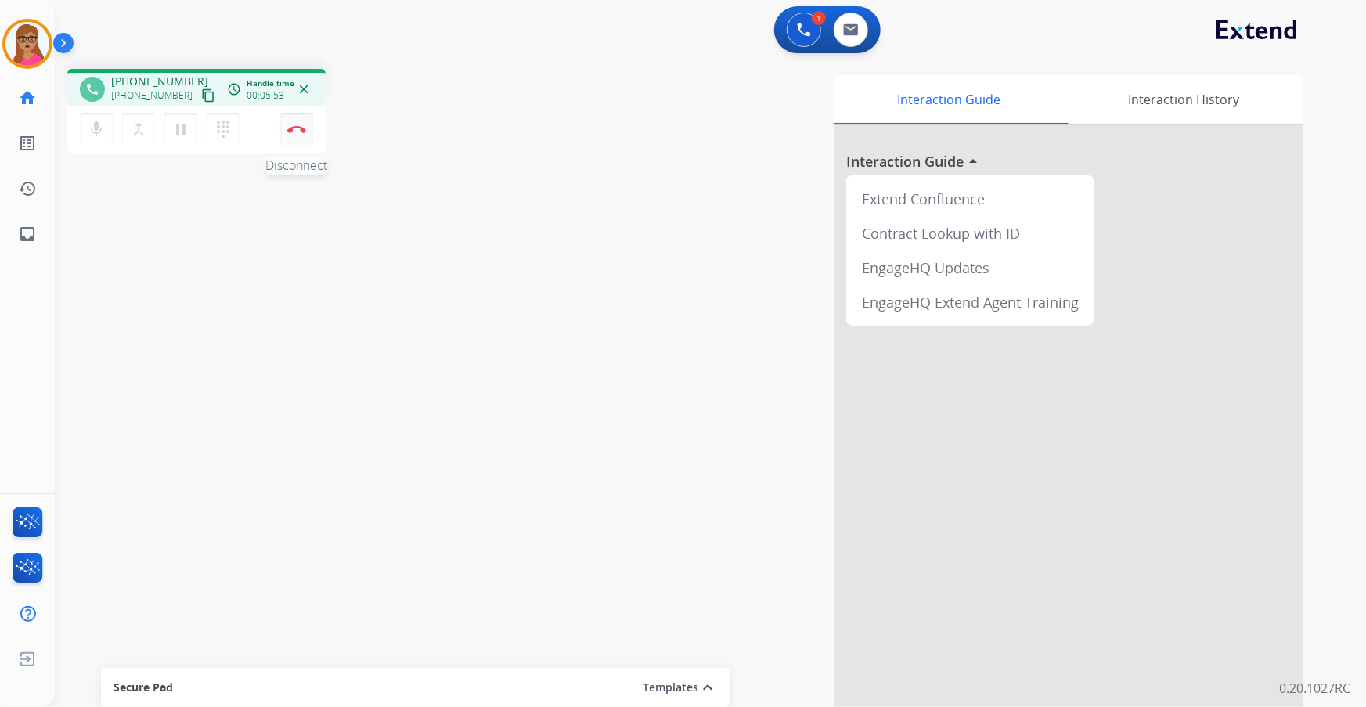
click at [294, 127] on img at bounding box center [296, 129] width 19 height 8
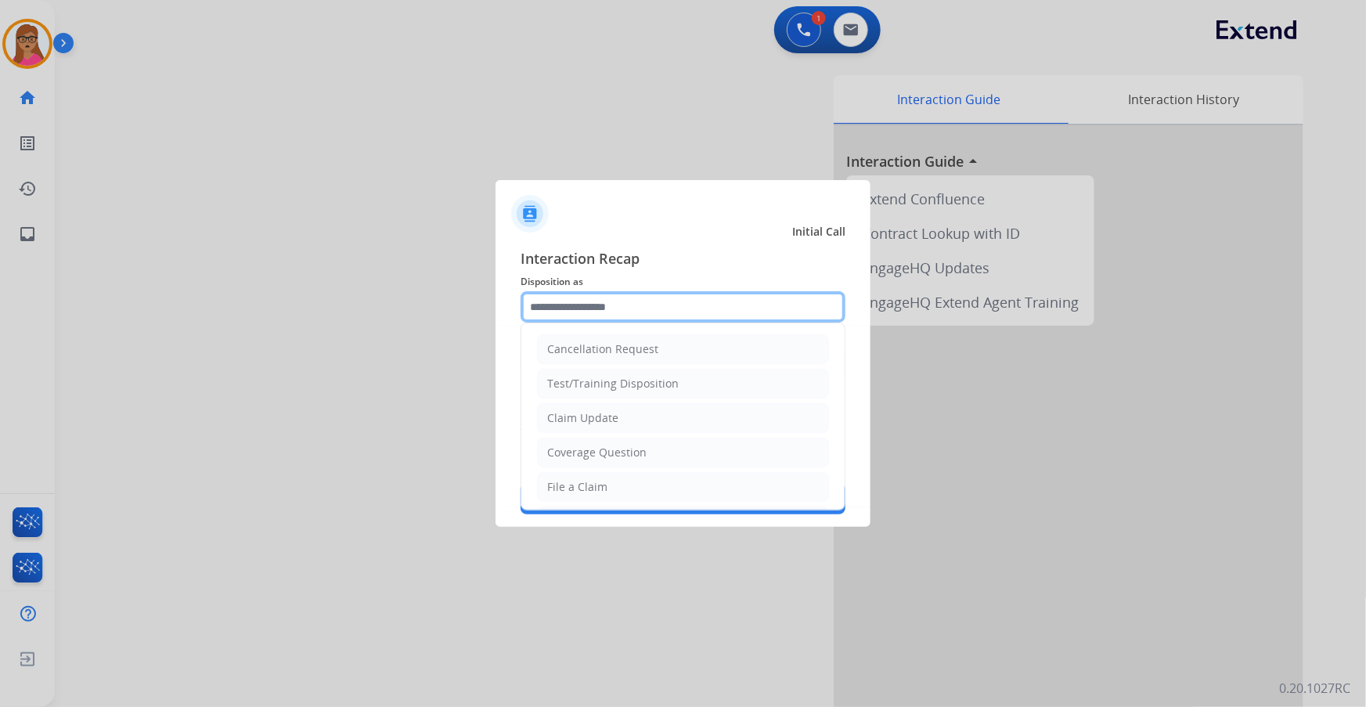
click at [525, 182] on input "text" at bounding box center [683, 306] width 325 height 31
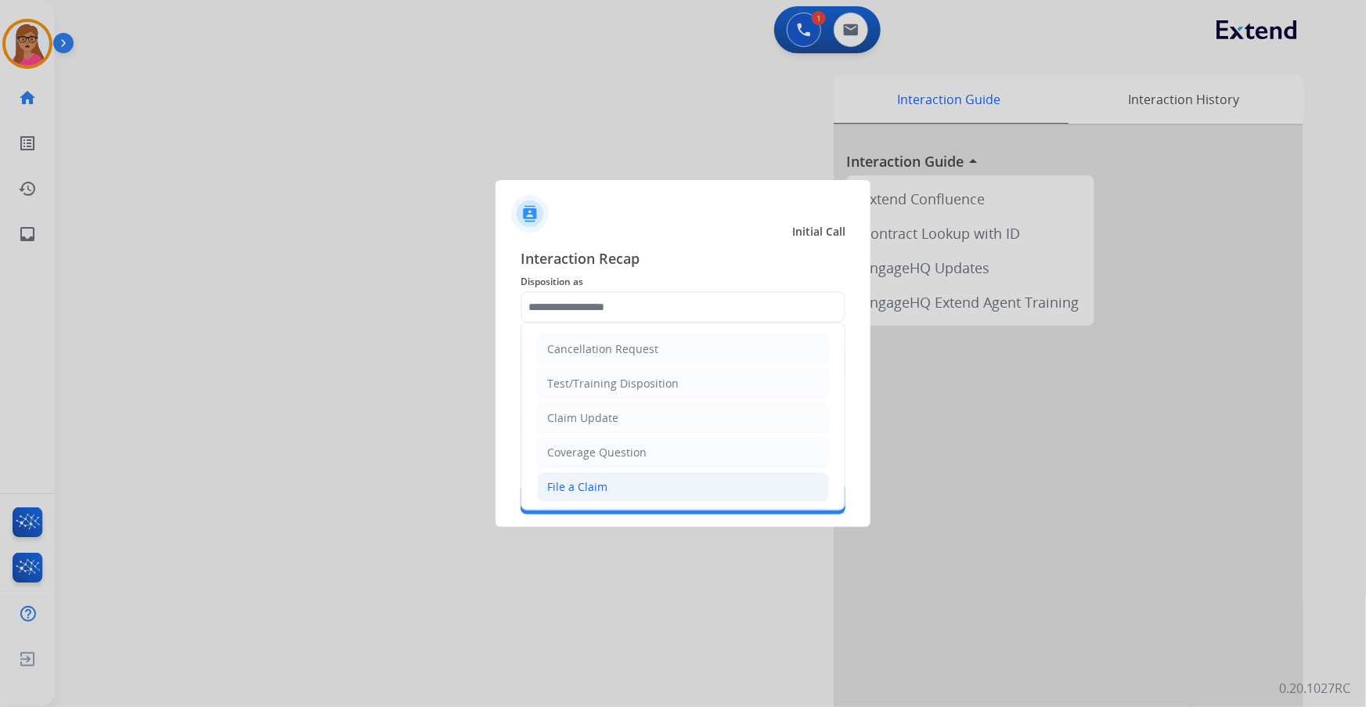
click at [525, 182] on div "File a Claim" at bounding box center [577, 487] width 60 height 16
type input "**********"
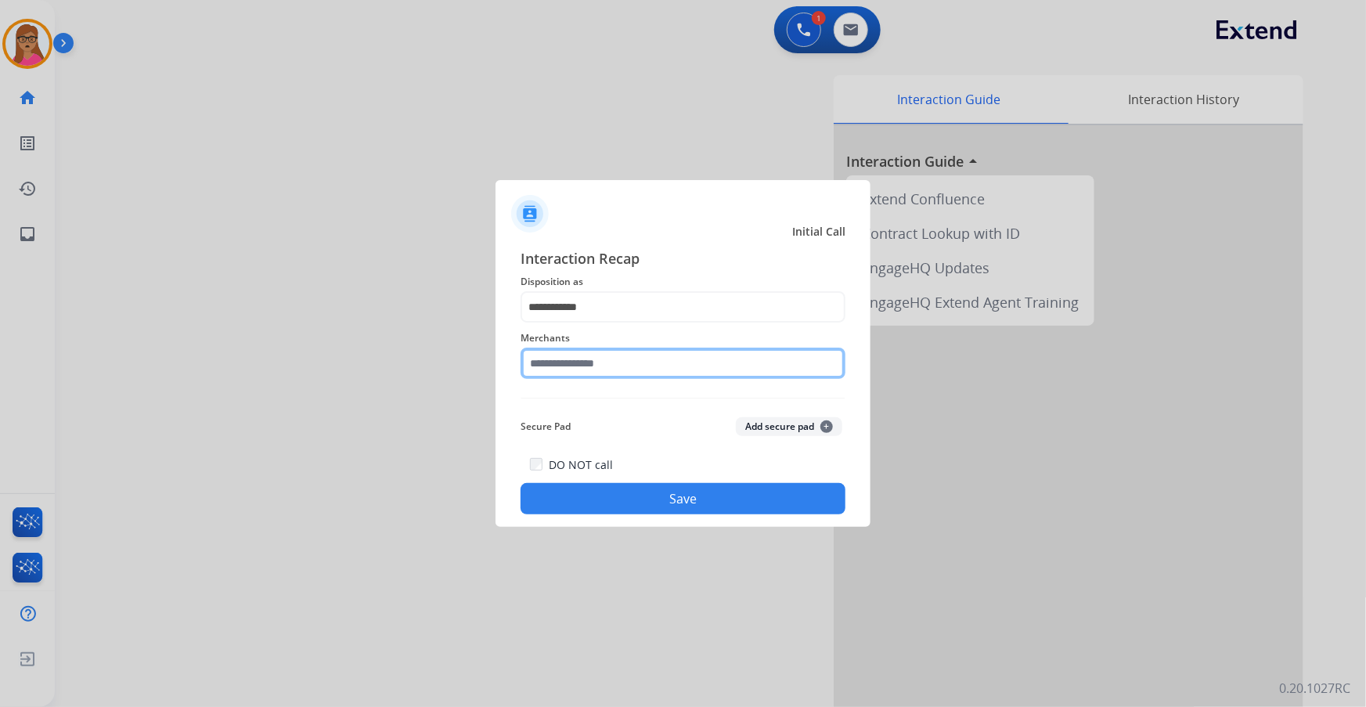
click at [525, 182] on input "text" at bounding box center [683, 363] width 325 height 31
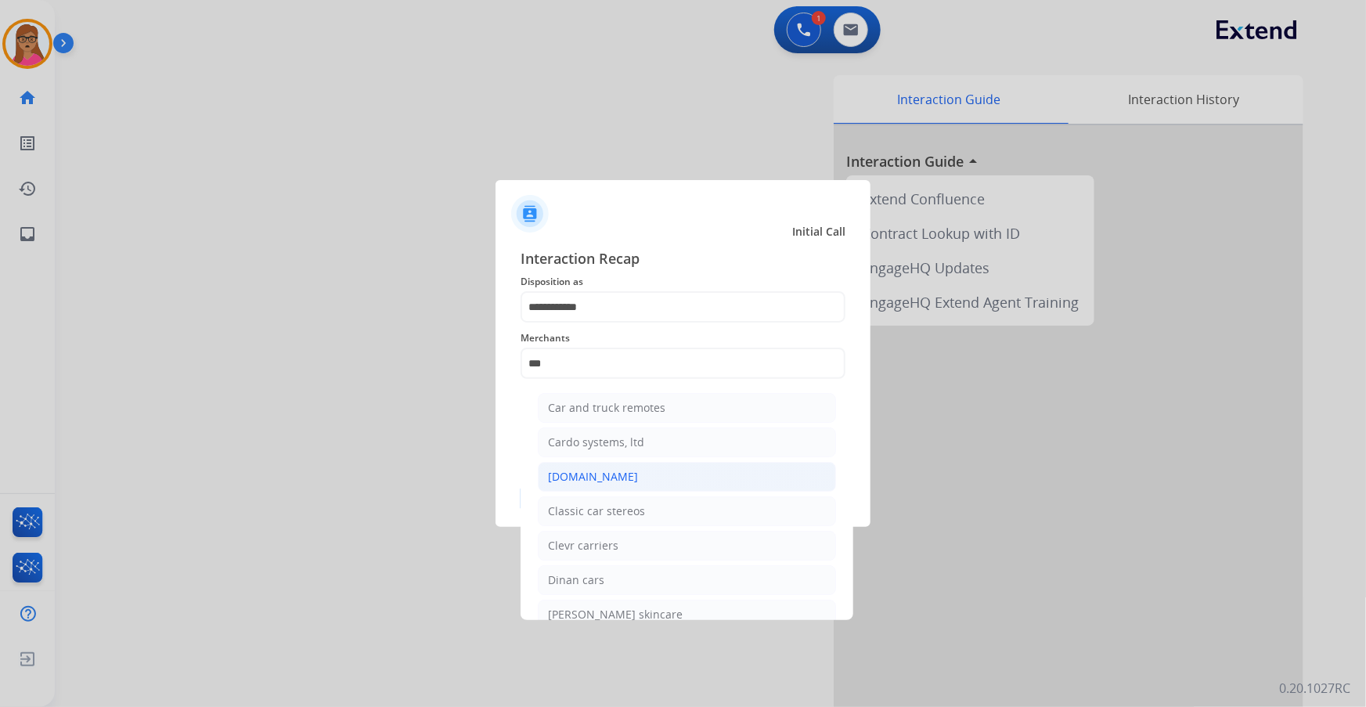
click at [525, 182] on div "[DOMAIN_NAME]" at bounding box center [593, 477] width 90 height 16
type input "**********"
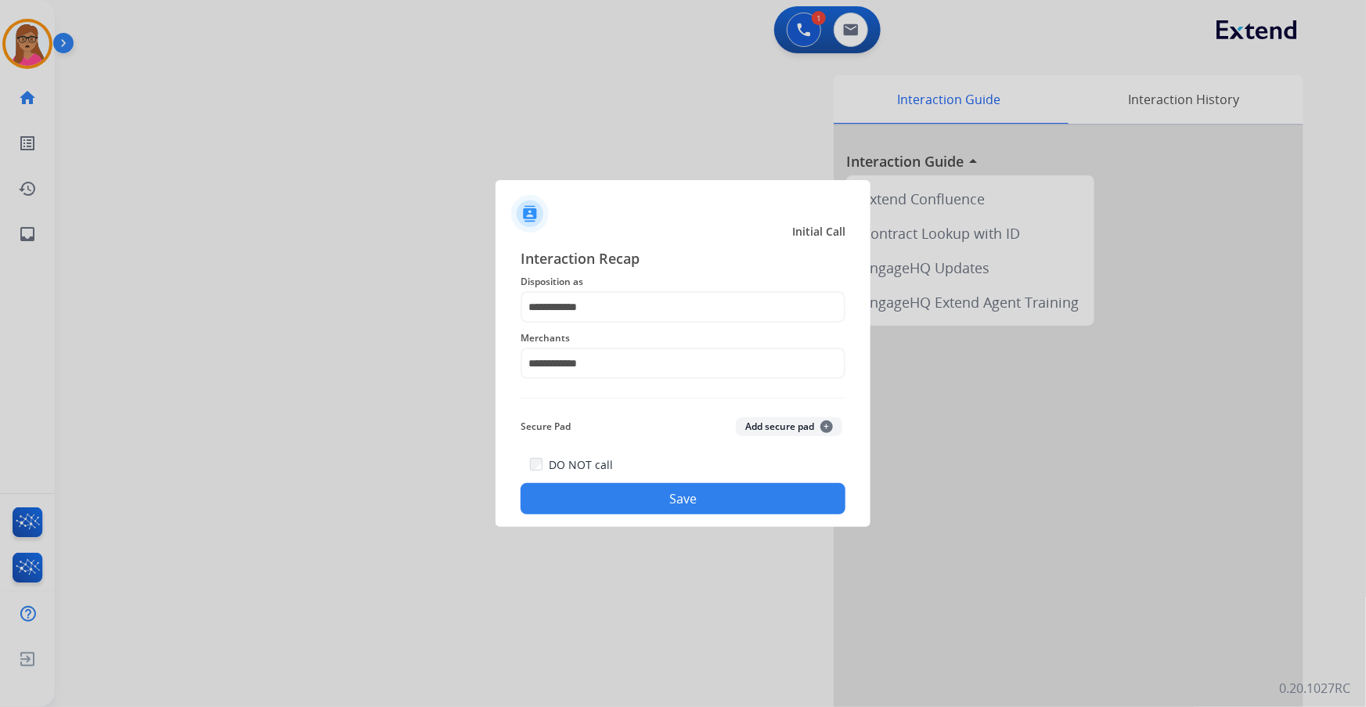
click at [525, 182] on button "Save" at bounding box center [683, 498] width 325 height 31
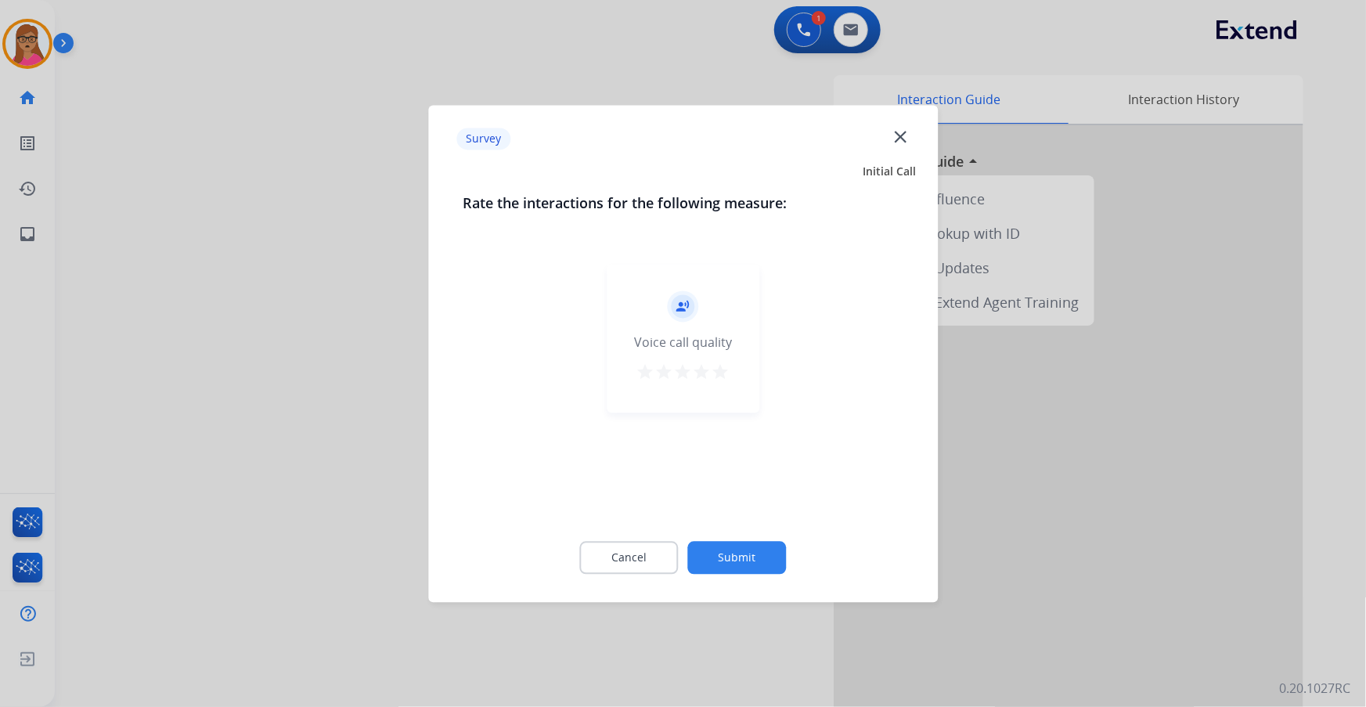
click at [160, 182] on div at bounding box center [683, 353] width 1366 height 707
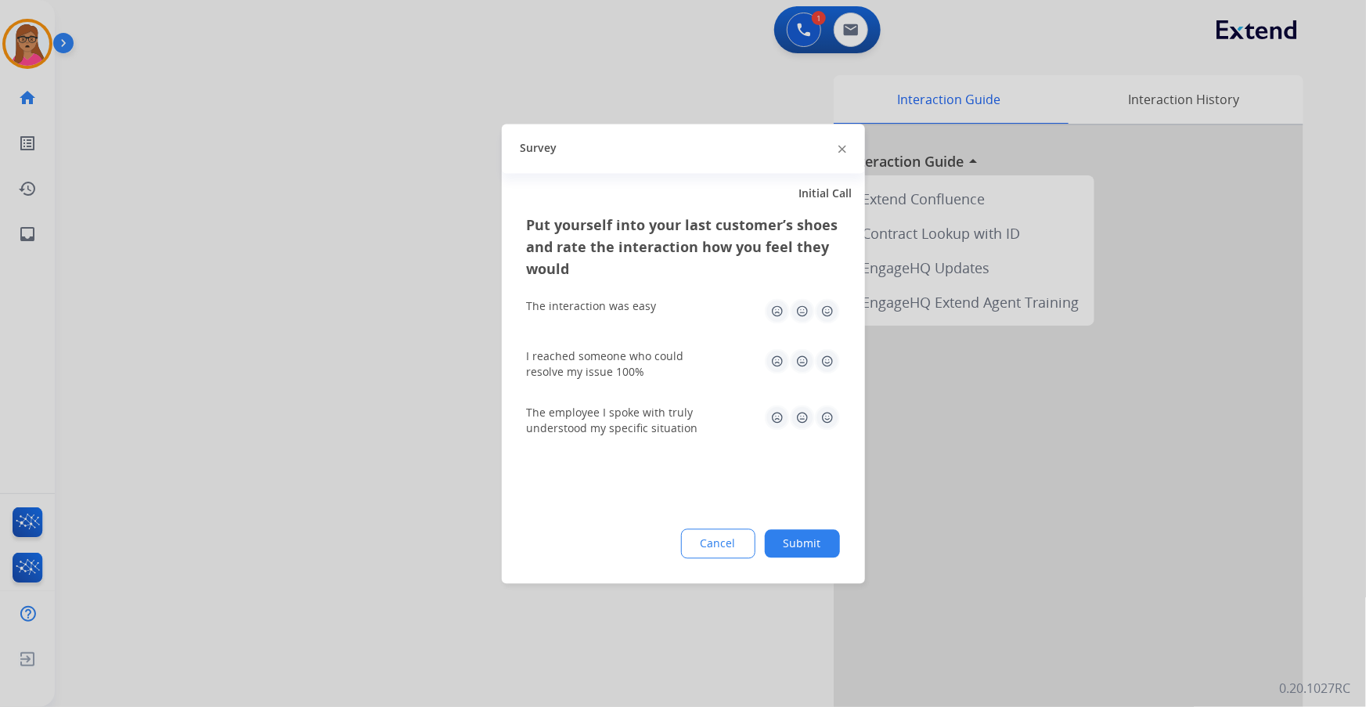
drag, startPoint x: 160, startPoint y: 313, endPoint x: 485, endPoint y: 120, distance: 378.0
click at [160, 182] on div at bounding box center [683, 353] width 1366 height 707
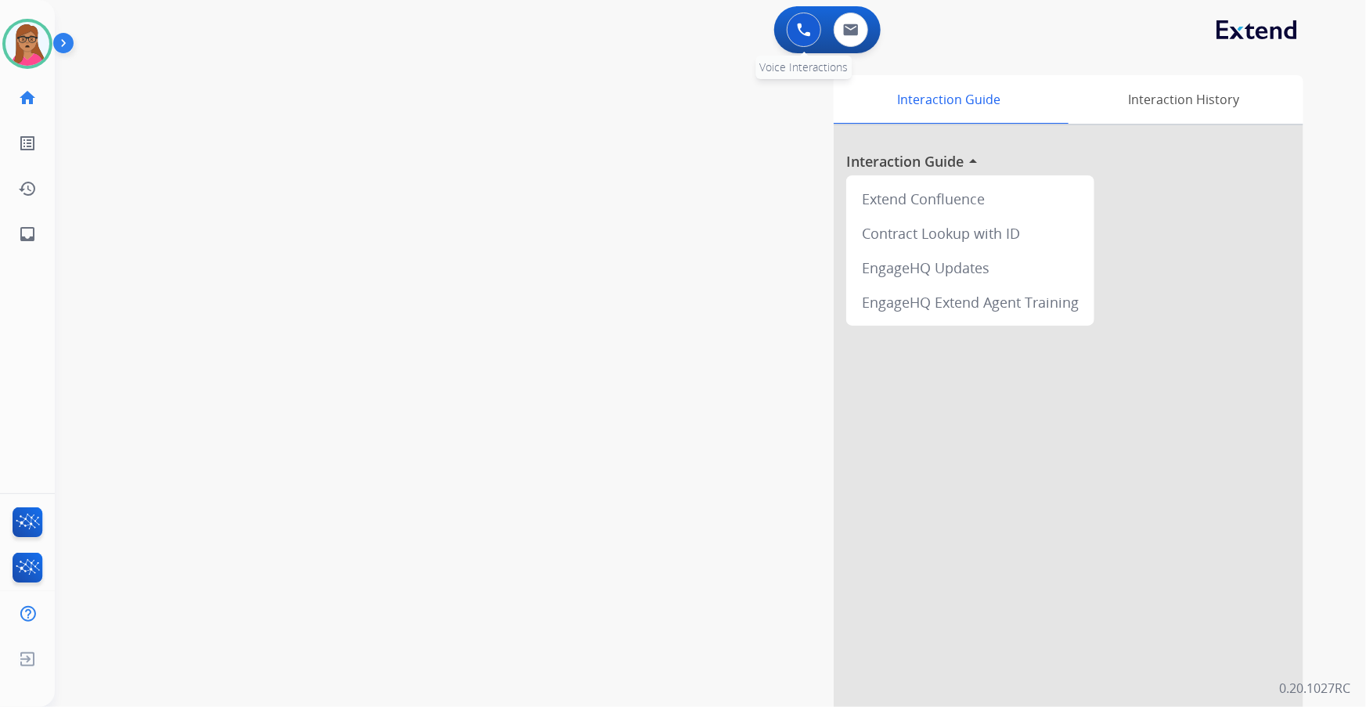
click at [525, 34] on img at bounding box center [804, 30] width 14 height 14
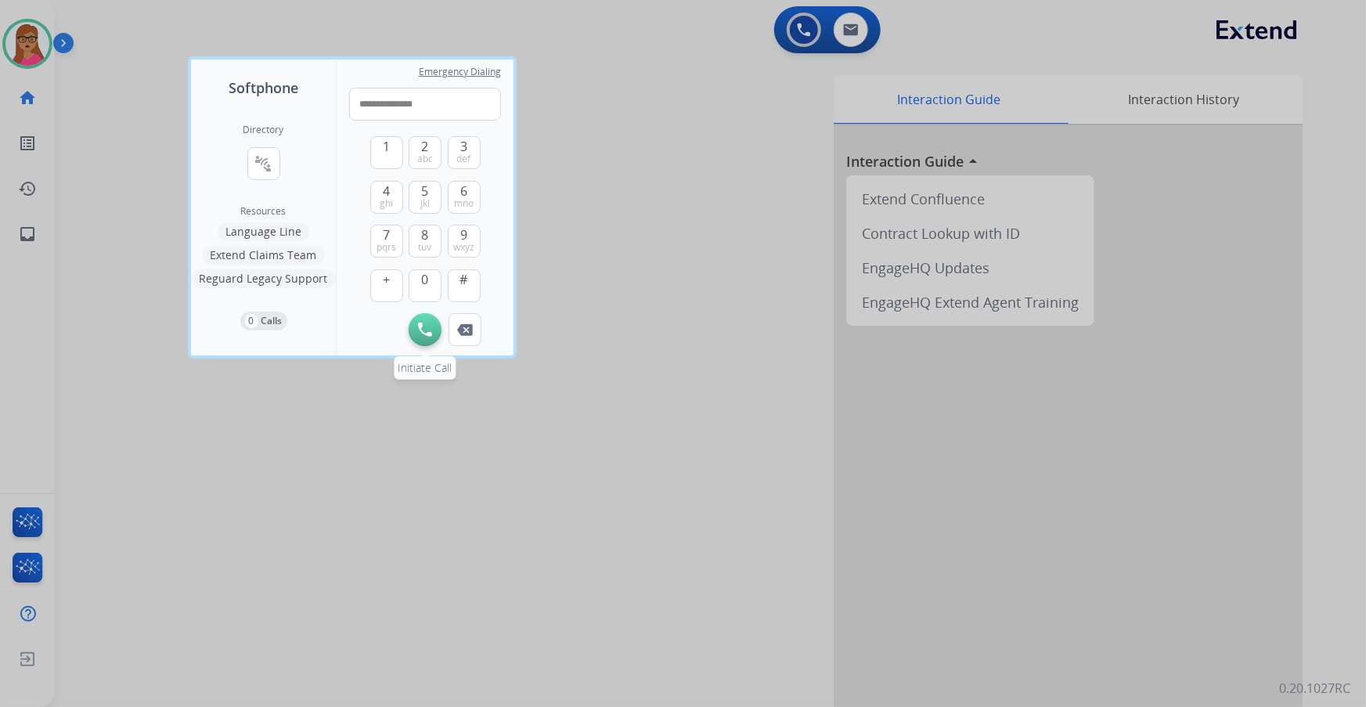
type input "**********"
click at [430, 182] on img at bounding box center [425, 329] width 14 height 14
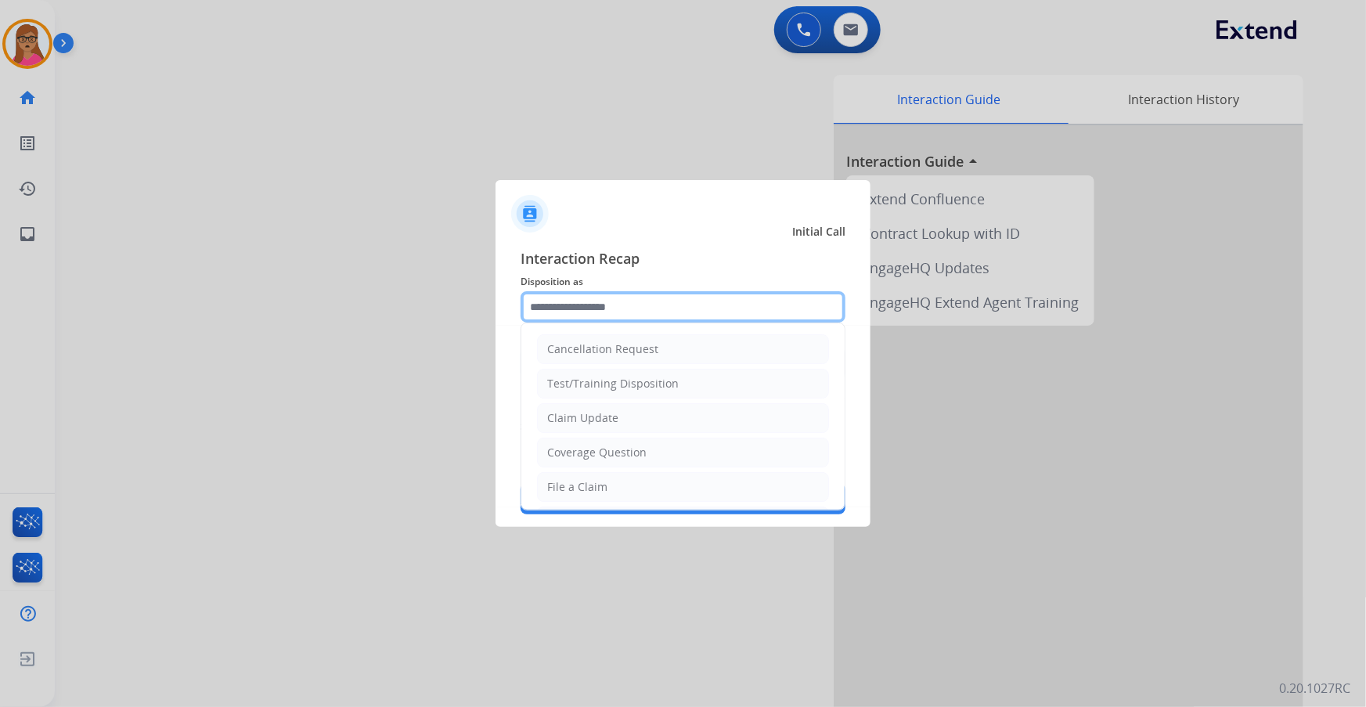
click at [525, 182] on input "text" at bounding box center [683, 306] width 325 height 31
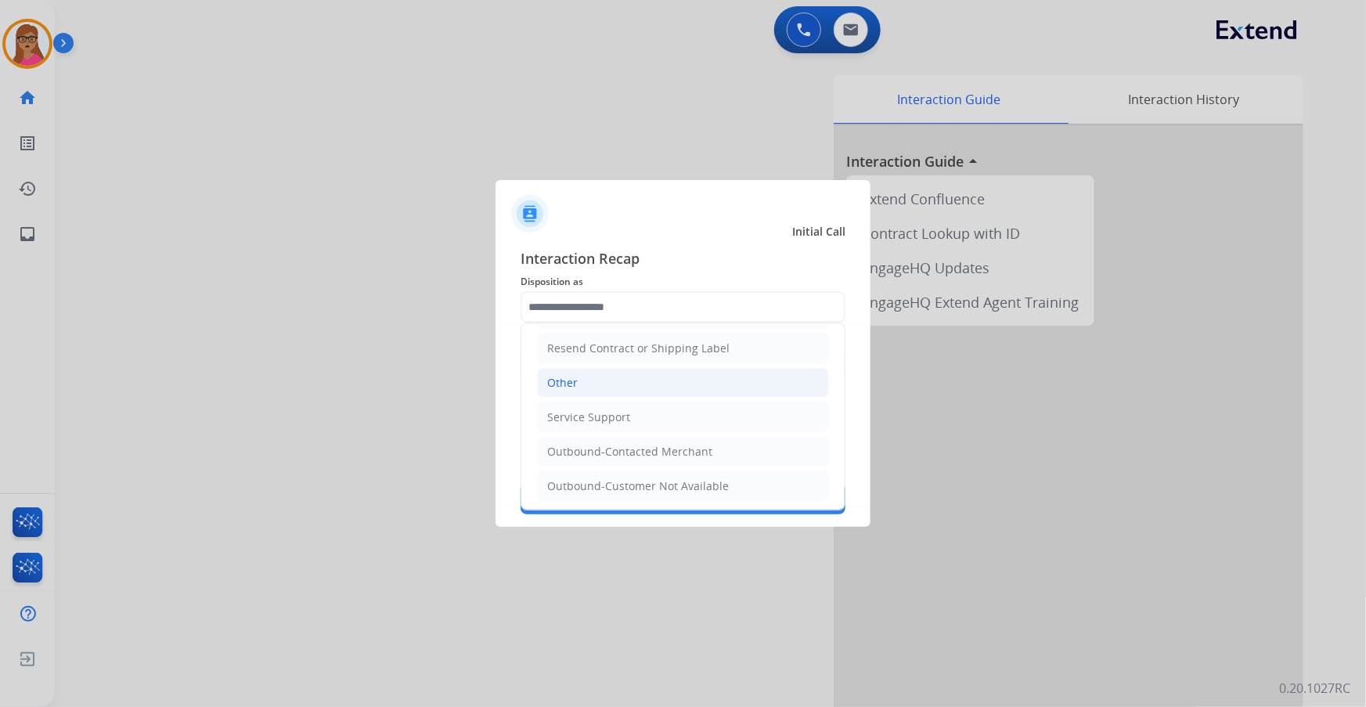
click at [525, 182] on div "Other" at bounding box center [562, 383] width 31 height 16
type input "*****"
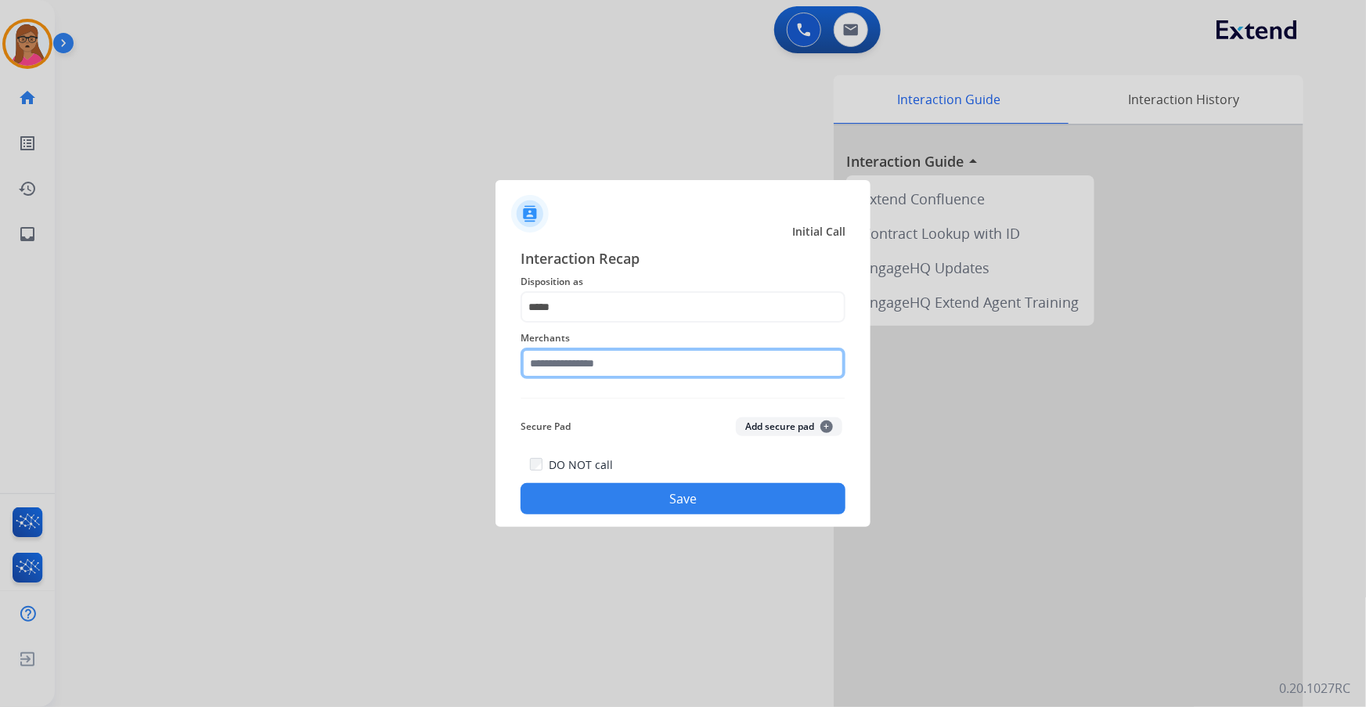
click at [525, 182] on input "text" at bounding box center [683, 363] width 325 height 31
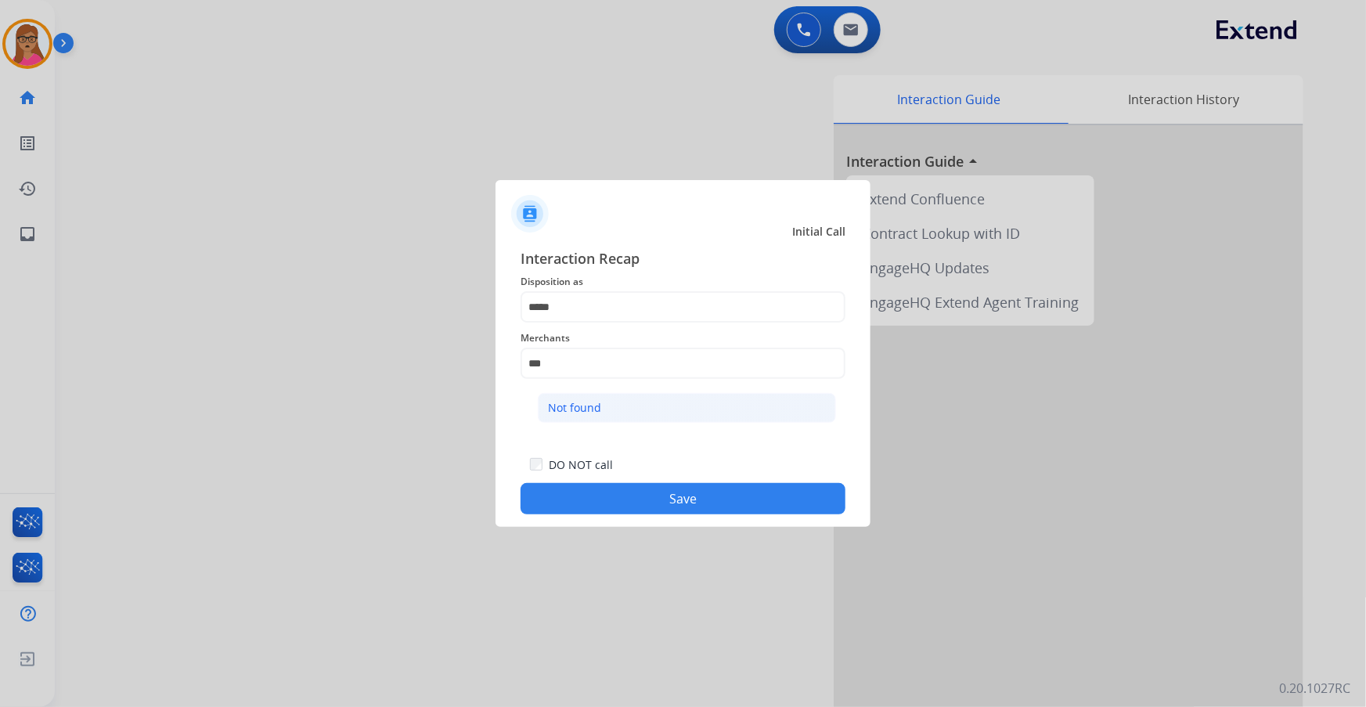
click at [525, 182] on li "Not found" at bounding box center [687, 408] width 298 height 30
type input "*********"
click at [525, 182] on button "Save" at bounding box center [683, 498] width 325 height 31
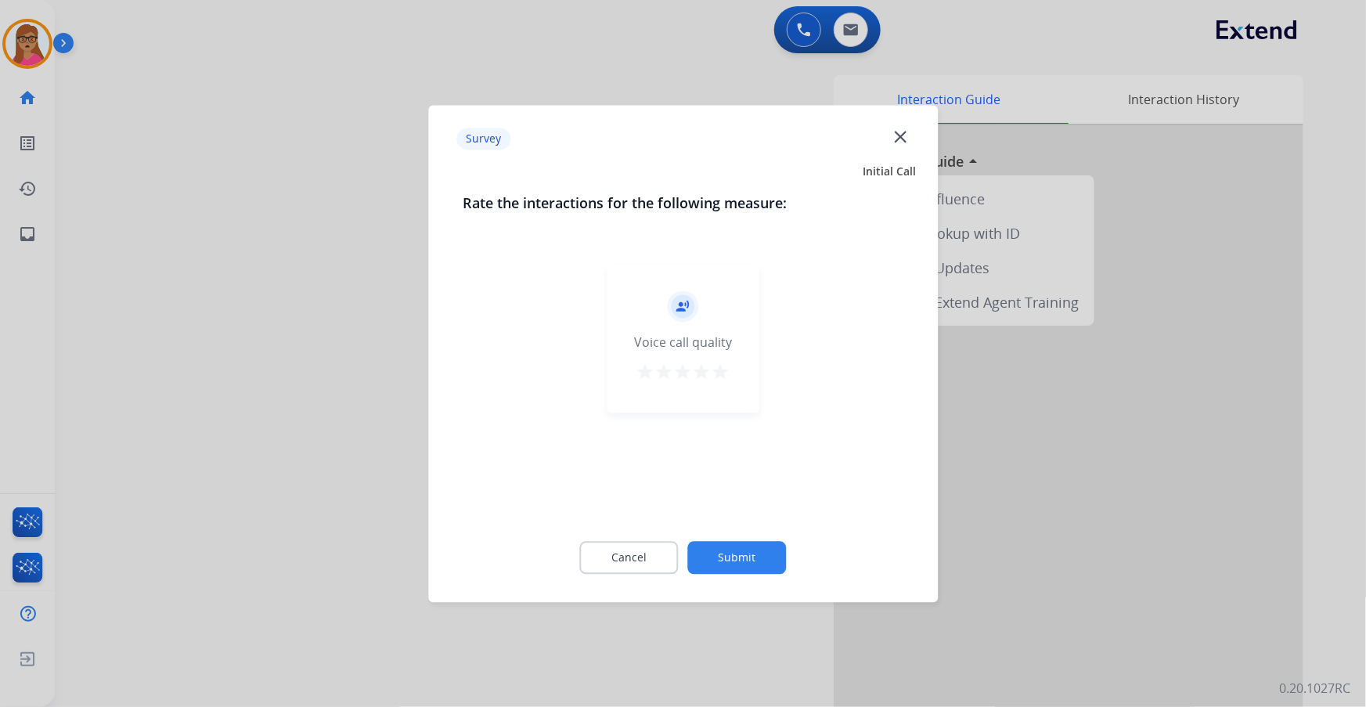
click at [279, 182] on div at bounding box center [683, 353] width 1366 height 707
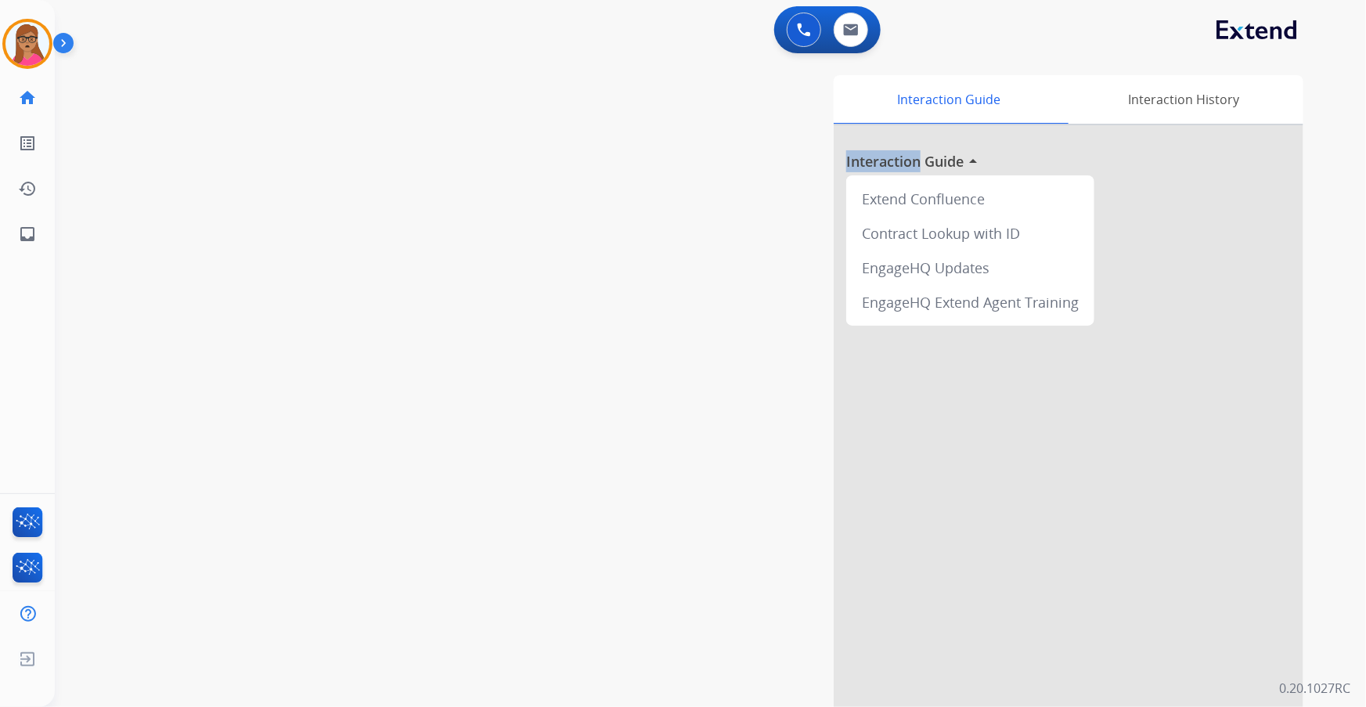
drag, startPoint x: 279, startPoint y: 340, endPoint x: 336, endPoint y: 222, distance: 130.9
click at [279, 182] on div "swap_horiz Break voice bridge close_fullscreen Connect 3-Way Call merge_type Se…" at bounding box center [692, 382] width 1274 height 653
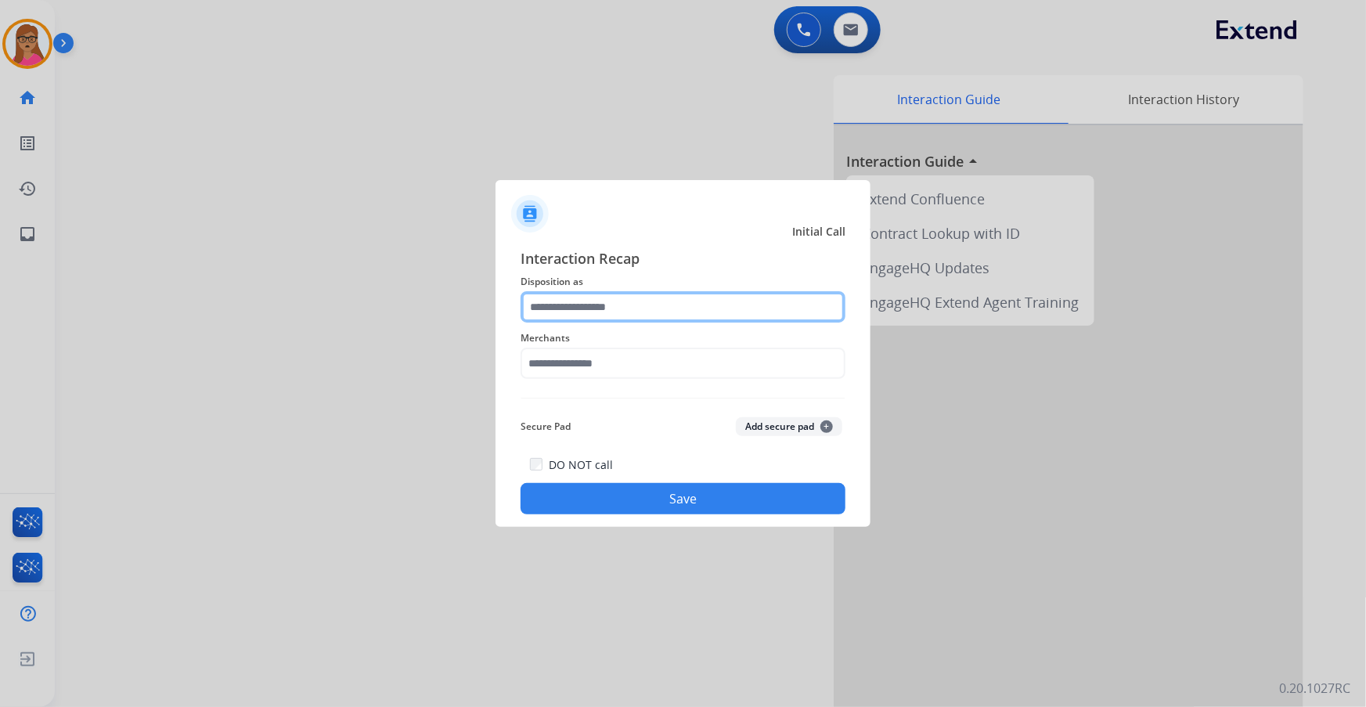
click at [596, 310] on input "text" at bounding box center [683, 306] width 325 height 31
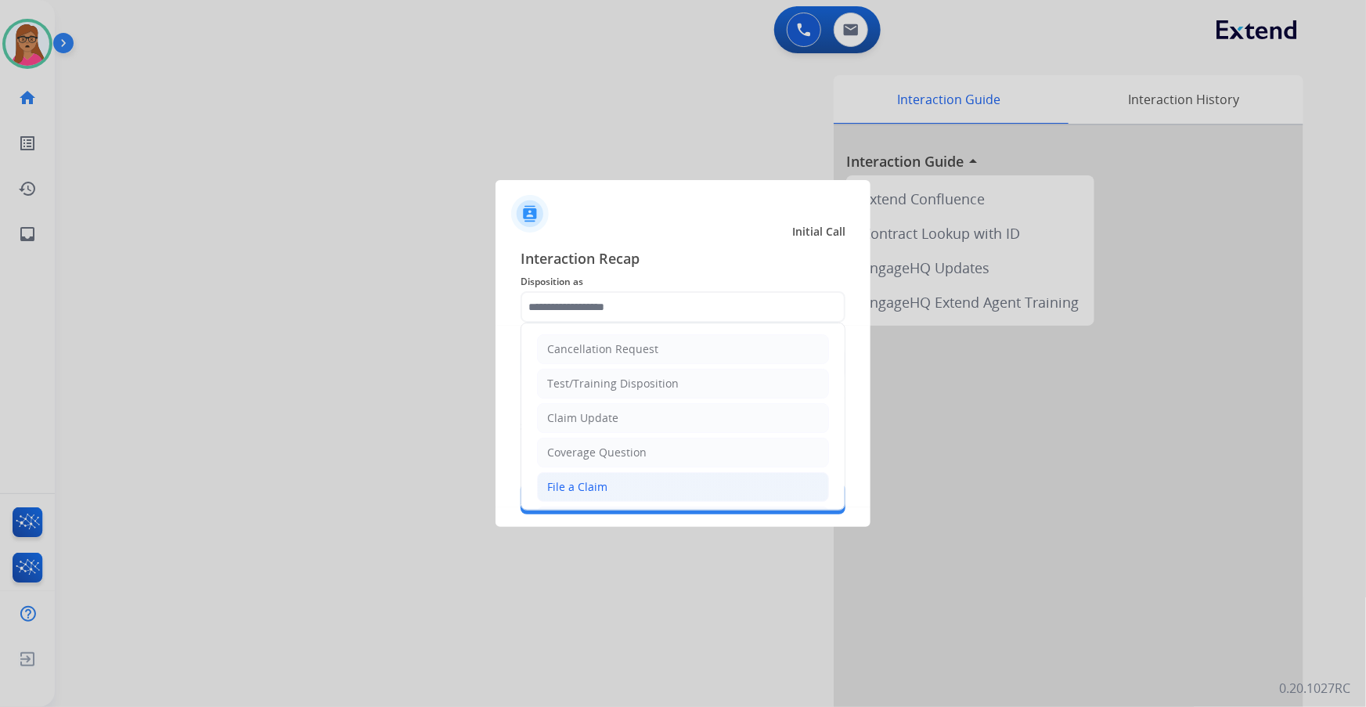
click at [577, 403] on div "File a Claim" at bounding box center [577, 487] width 60 height 16
type input "**********"
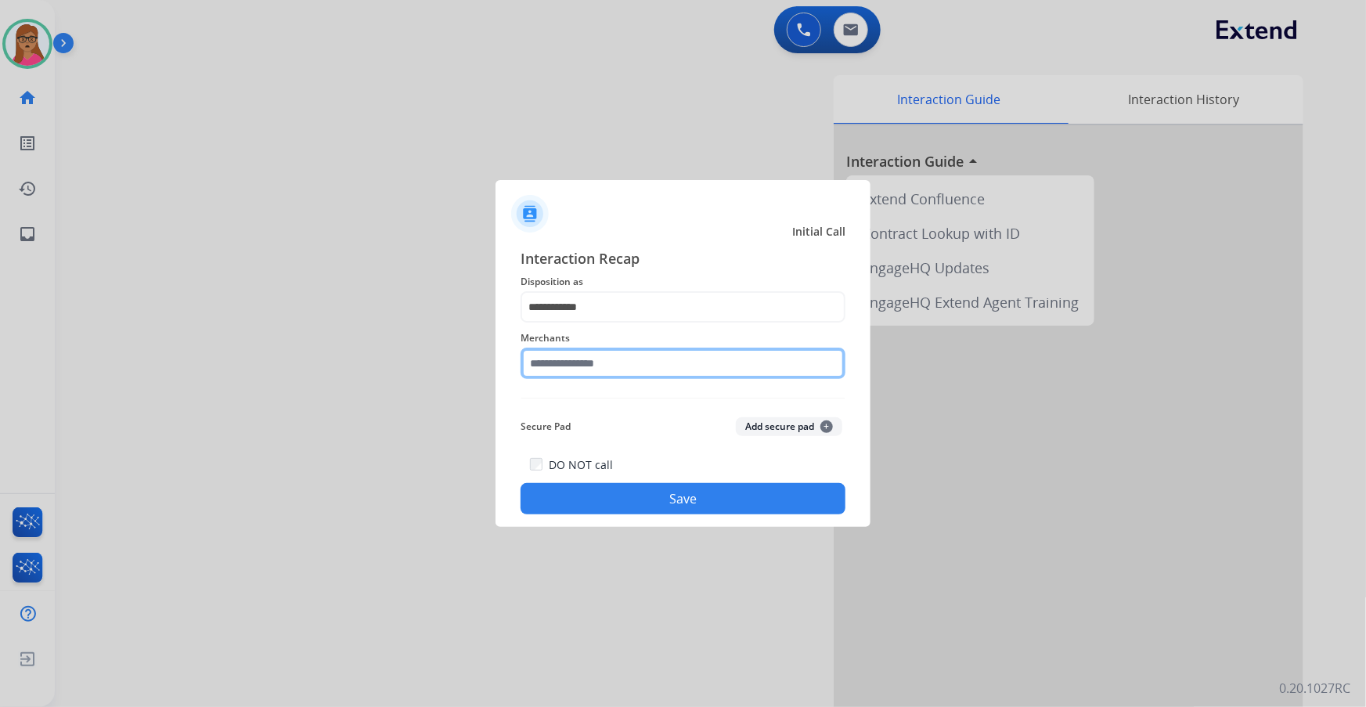
click at [621, 371] on input "text" at bounding box center [683, 363] width 325 height 31
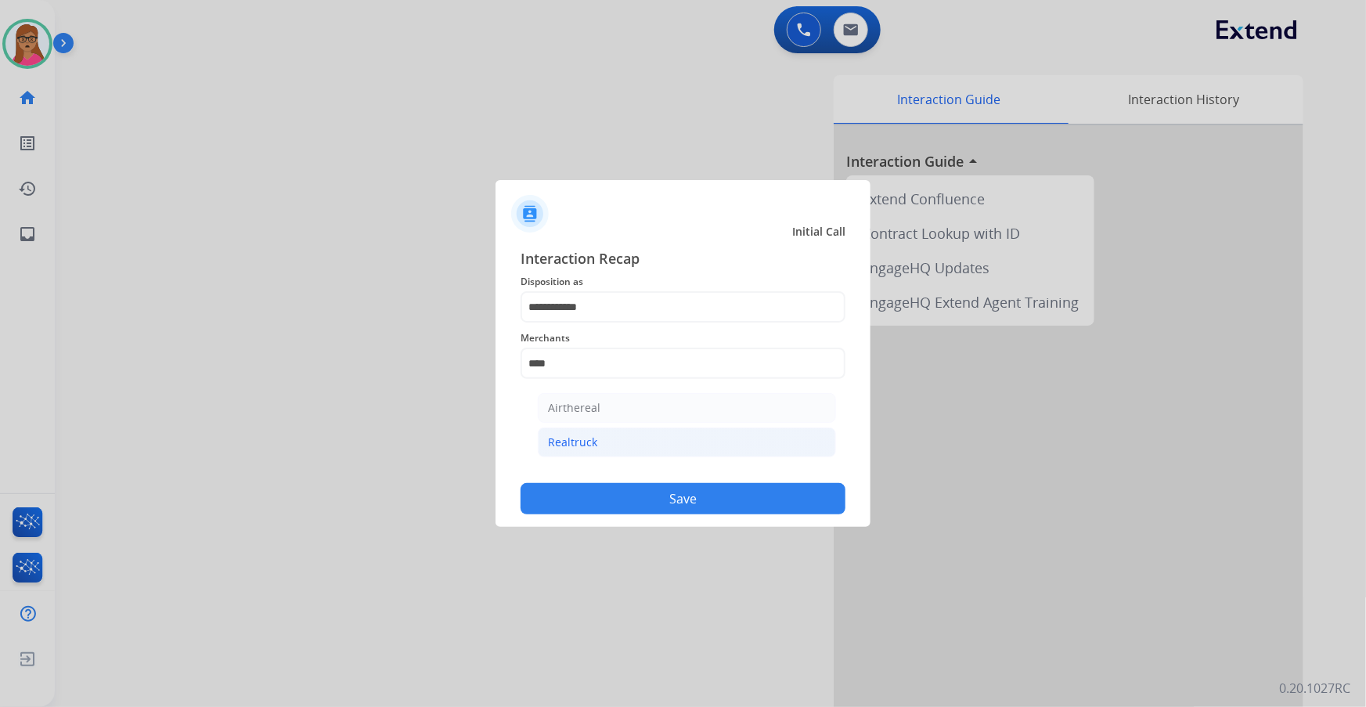
click at [578, 403] on div "Realtruck" at bounding box center [572, 442] width 49 height 16
type input "*********"
click at [680, 403] on button "Save" at bounding box center [683, 498] width 325 height 31
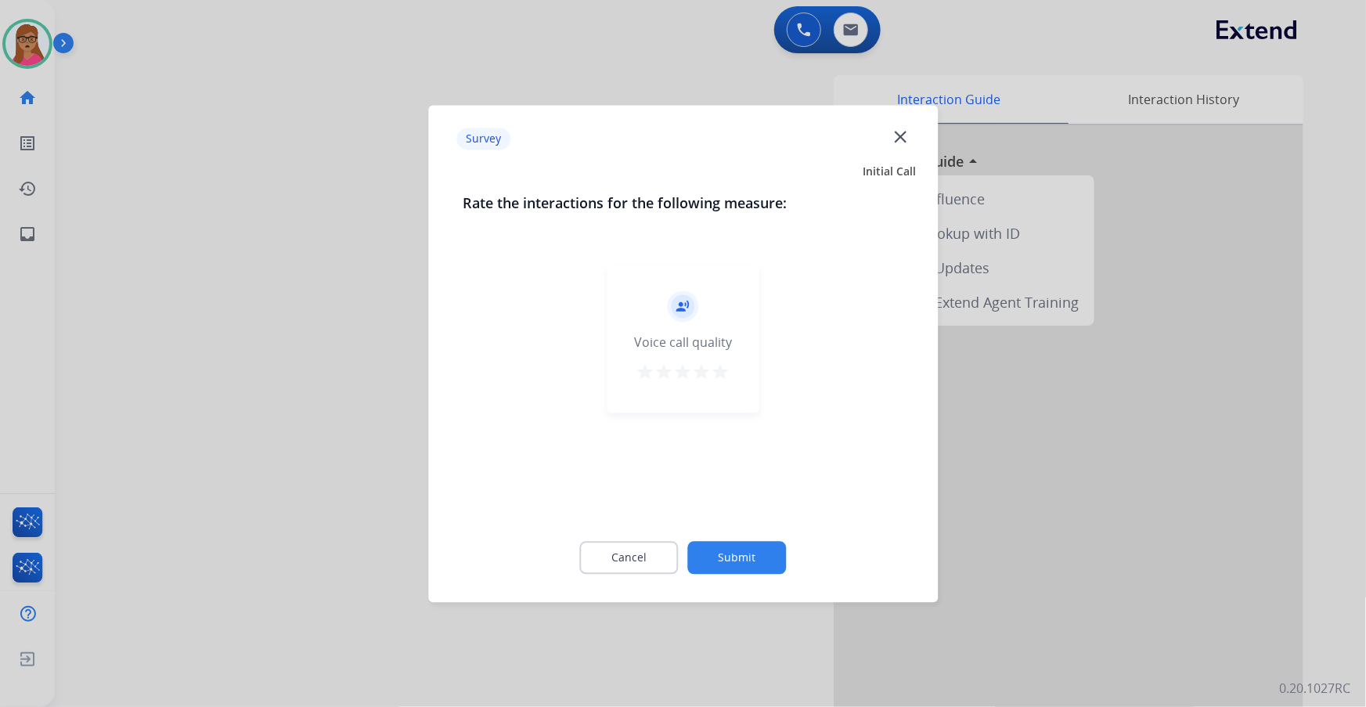
click at [239, 363] on div at bounding box center [683, 353] width 1366 height 707
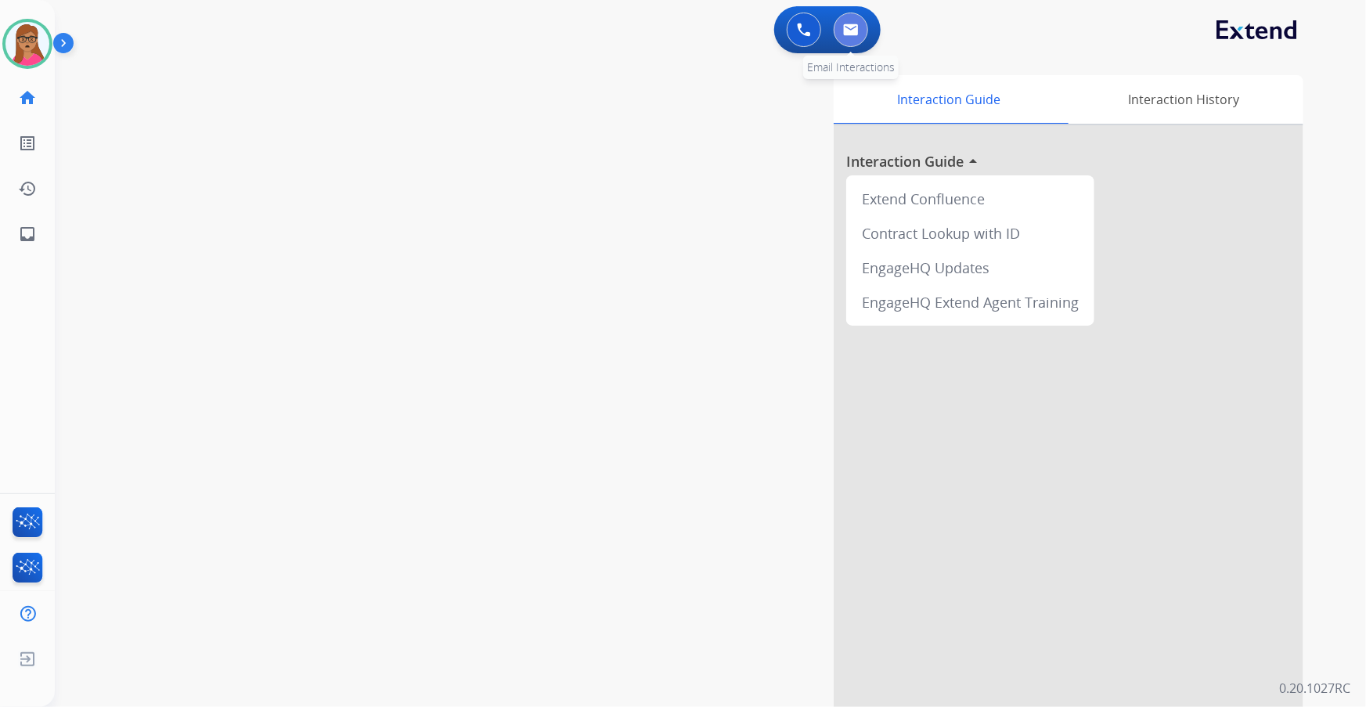
click at [850, 36] on button at bounding box center [851, 30] width 34 height 34
select select "**********"
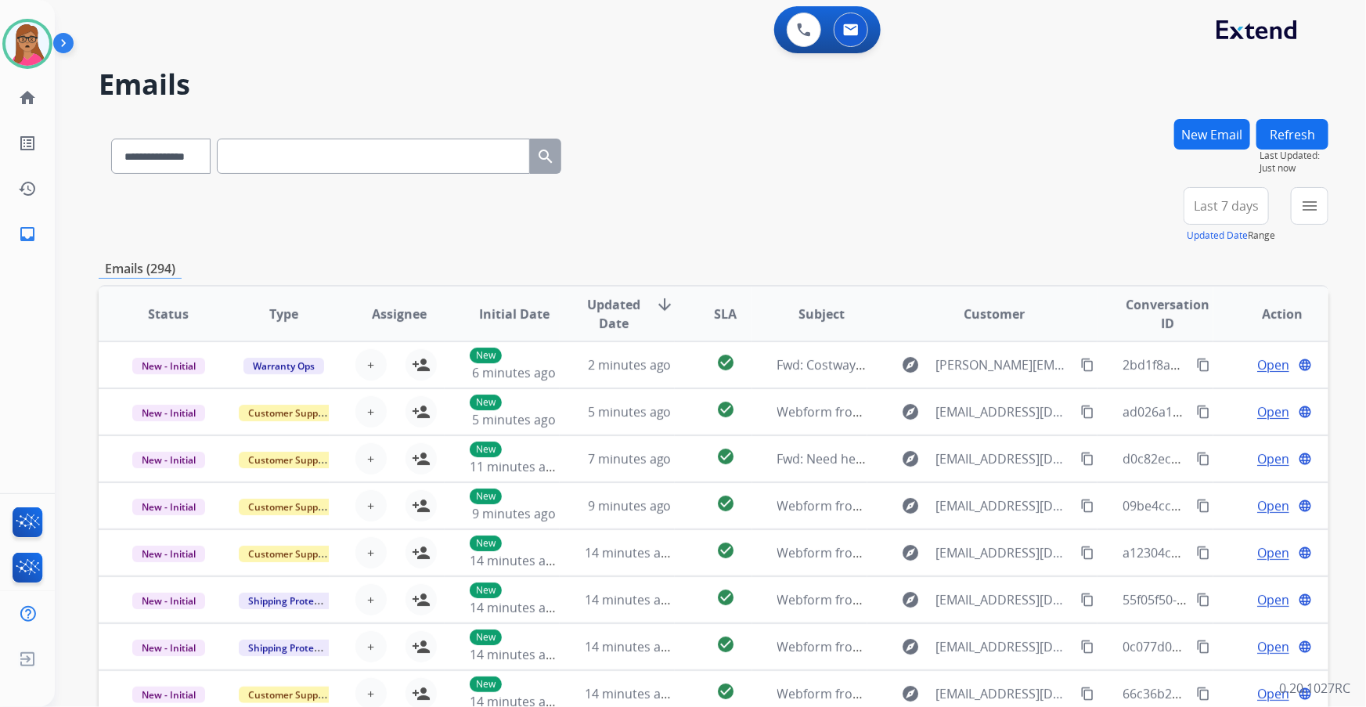
click at [898, 224] on div "Last 7 days Updated Date Range Custom Recent Last 7 days Last 14 days Last 30 d…" at bounding box center [1231, 215] width 95 height 56
click at [898, 214] on button "Last 7 days" at bounding box center [1226, 206] width 85 height 38
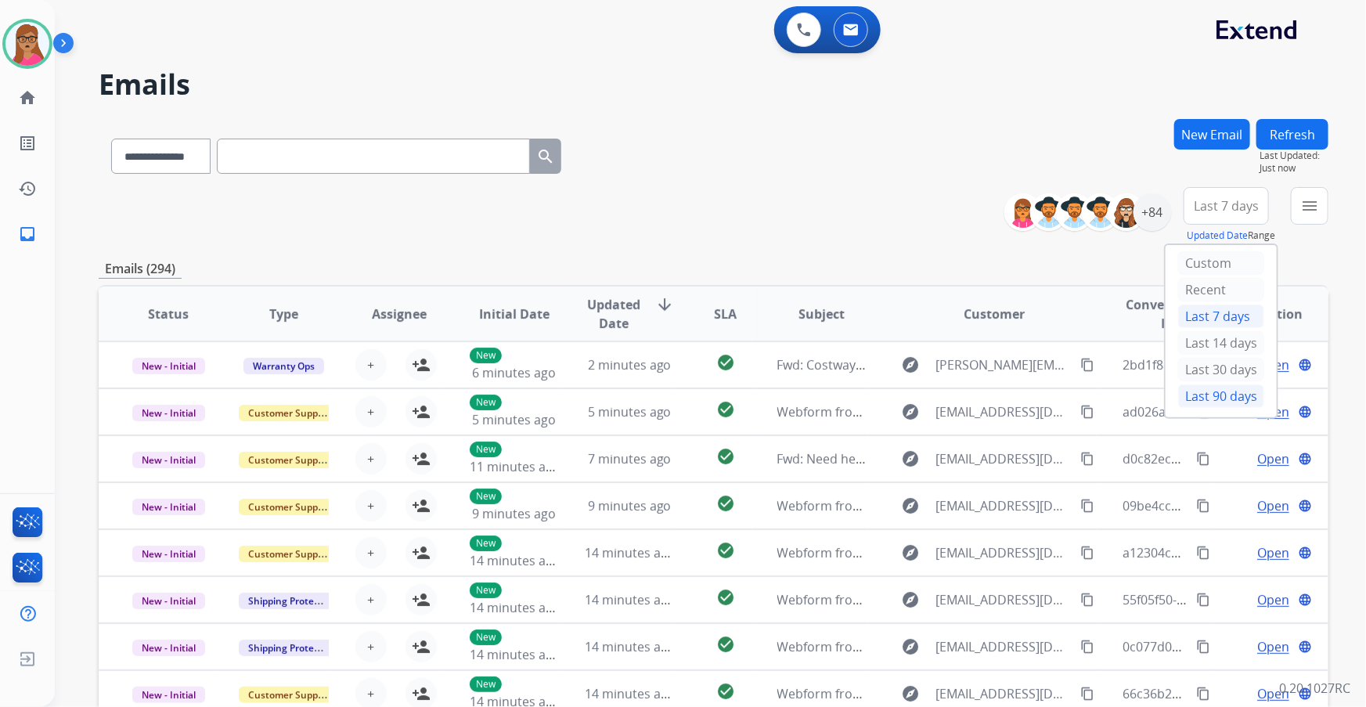
click at [898, 395] on div "Last 90 days" at bounding box center [1221, 395] width 86 height 23
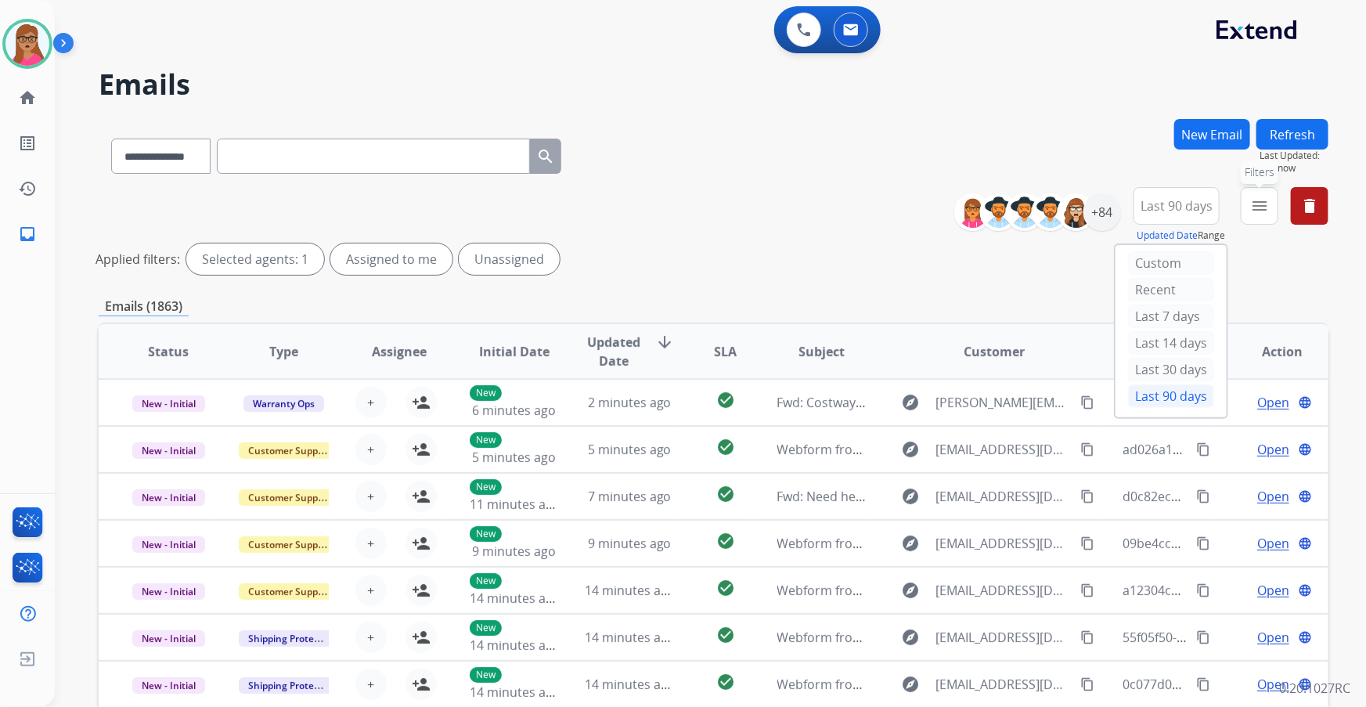
drag, startPoint x: 1259, startPoint y: 198, endPoint x: 1257, endPoint y: 210, distance: 11.8
click at [898, 198] on mat-icon "menu" at bounding box center [1259, 205] width 19 height 19
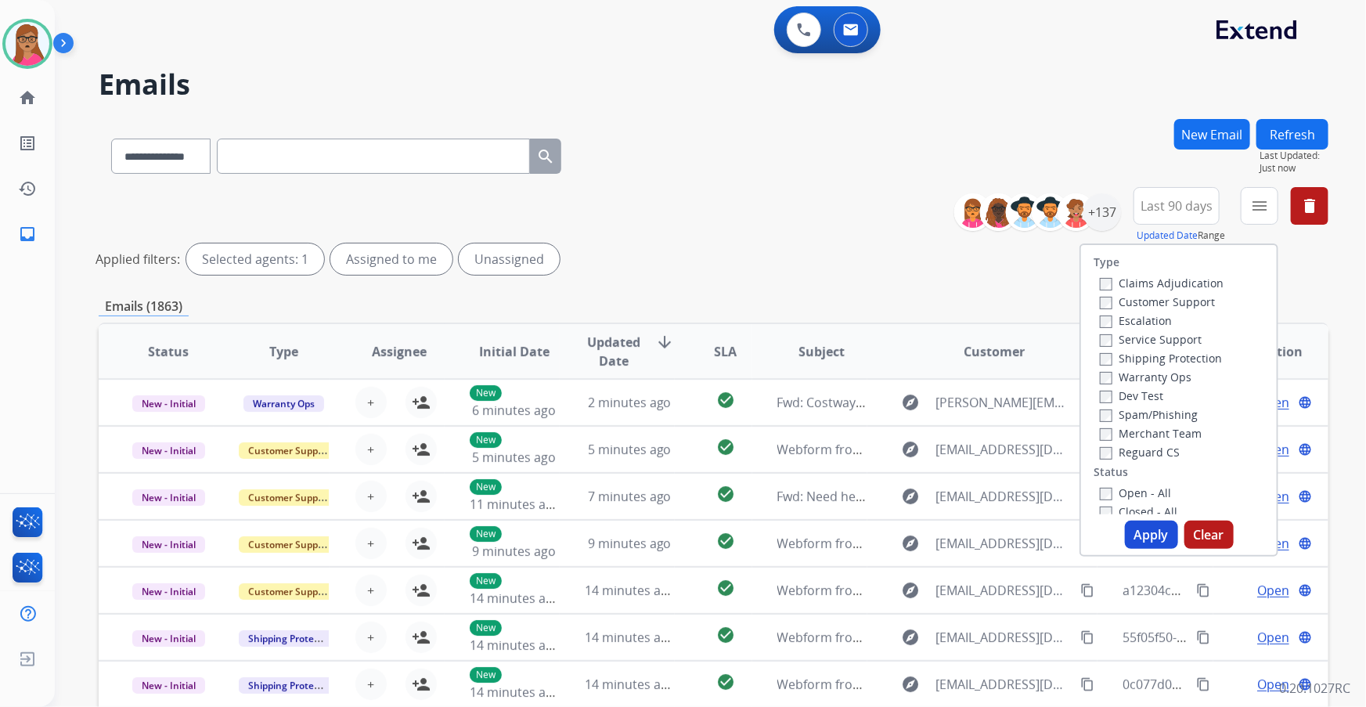
click at [898, 304] on label "Customer Support" at bounding box center [1157, 301] width 115 height 15
drag, startPoint x: 1185, startPoint y: 359, endPoint x: 1211, endPoint y: 409, distance: 56.4
click at [898, 359] on label "Shipping Protection" at bounding box center [1161, 358] width 122 height 15
click at [898, 403] on label "Reguard CS" at bounding box center [1140, 452] width 80 height 15
click at [898, 403] on label "Open - All" at bounding box center [1135, 492] width 71 height 15
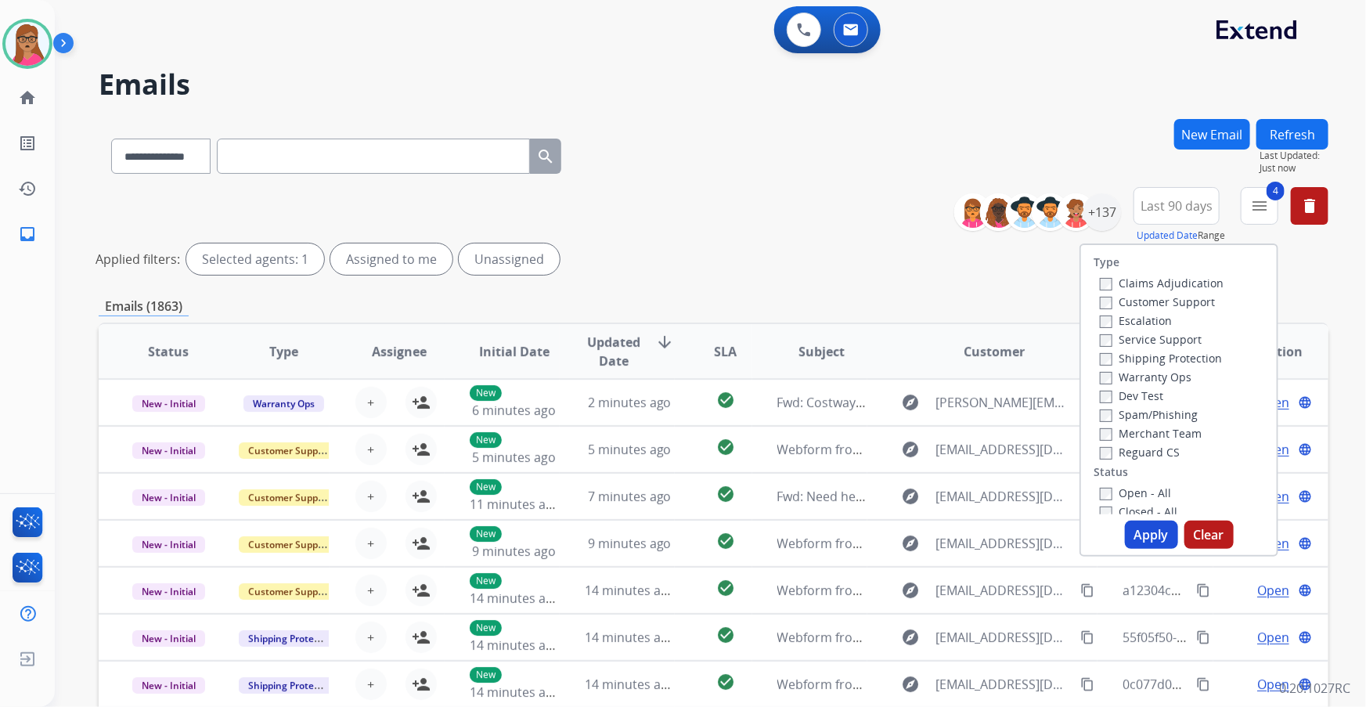
click at [898, 403] on button "Apply" at bounding box center [1151, 535] width 53 height 28
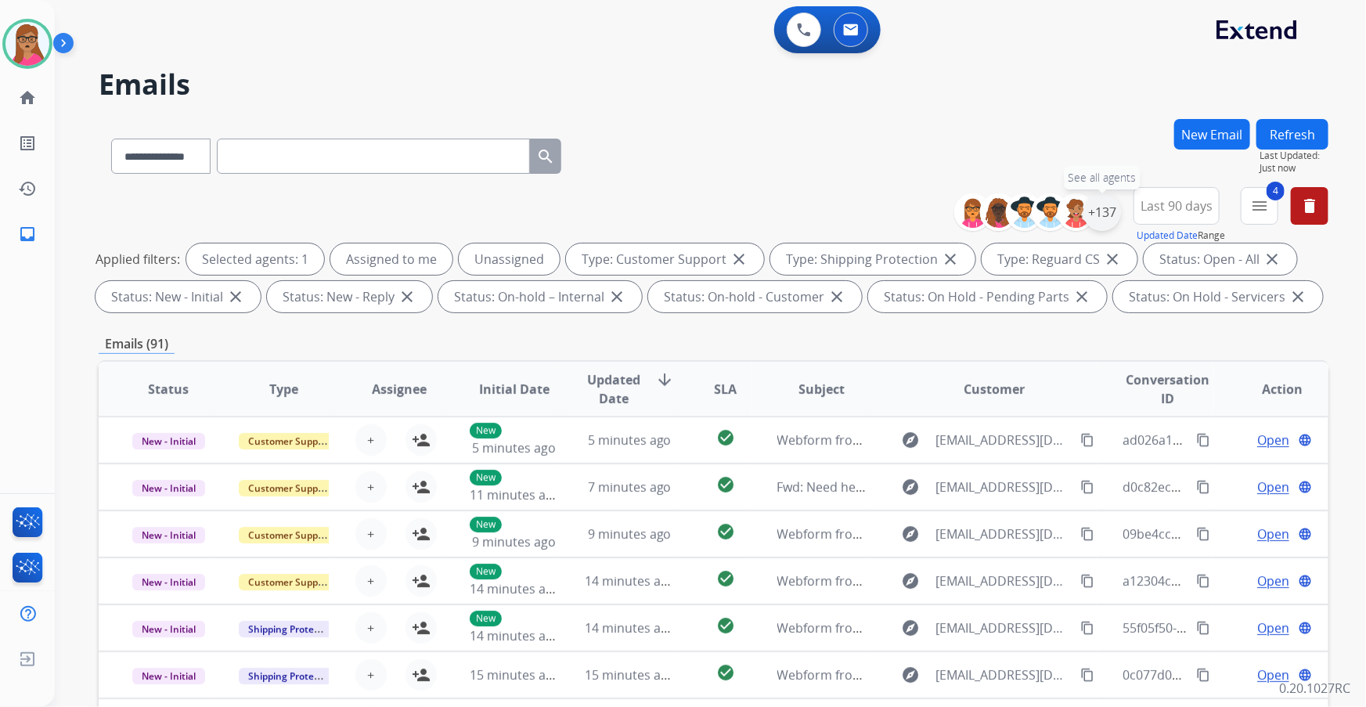
click at [898, 216] on div "+137" at bounding box center [1102, 212] width 38 height 38
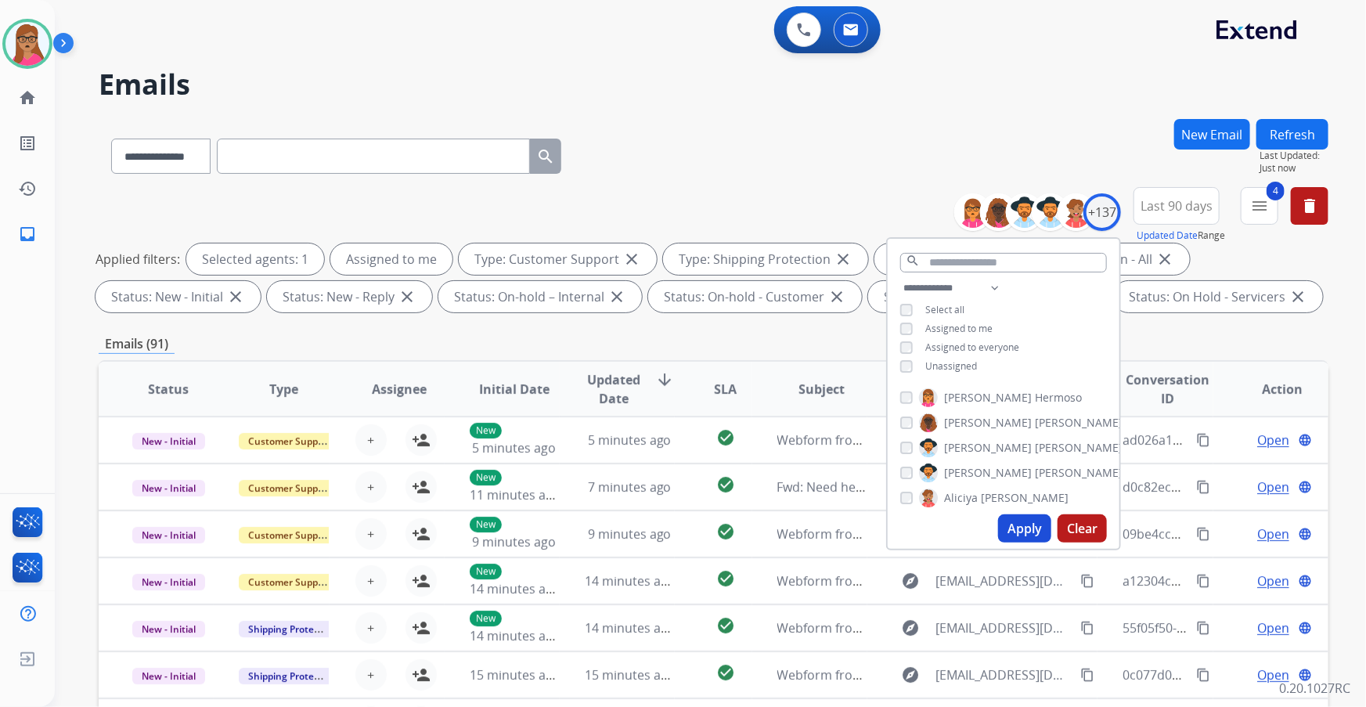
click at [898, 403] on button "Apply" at bounding box center [1024, 528] width 53 height 28
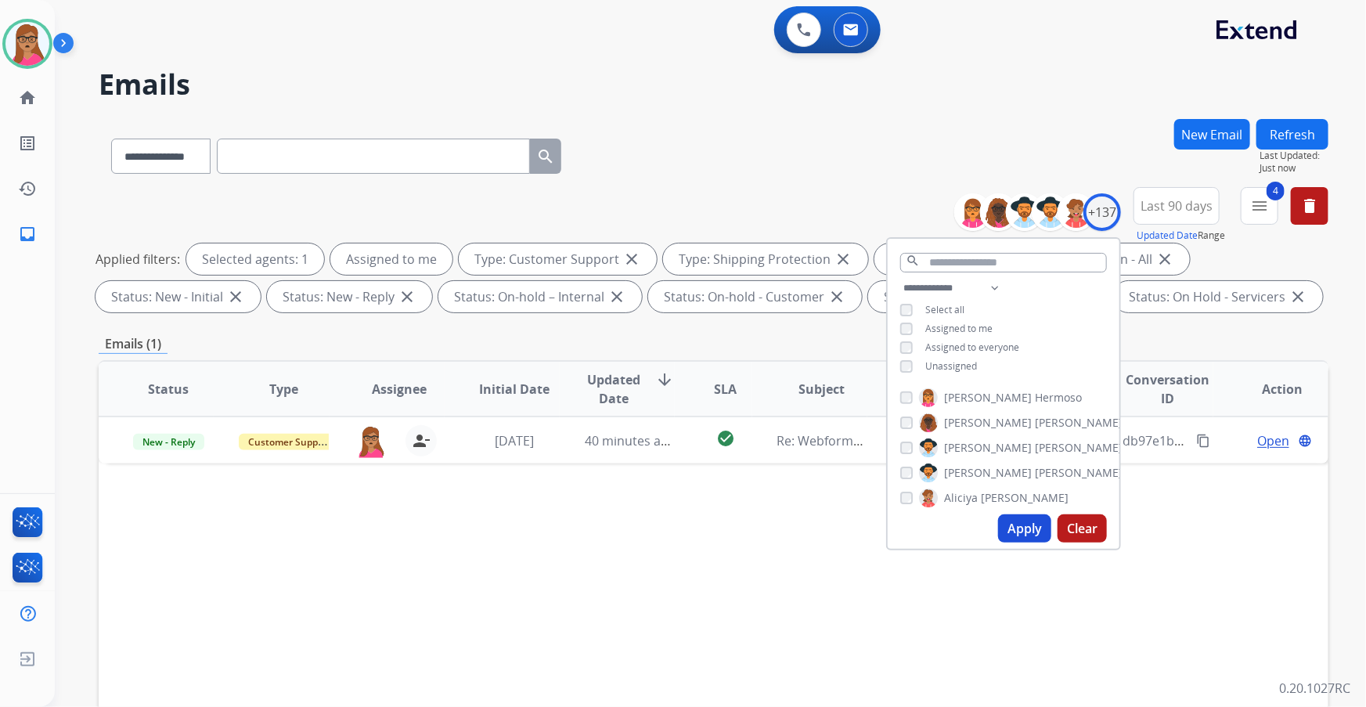
click at [717, 403] on div "Status Type Assignee Initial Date Updated Date arrow_downward SLA Subject Custo…" at bounding box center [714, 622] width 1230 height 524
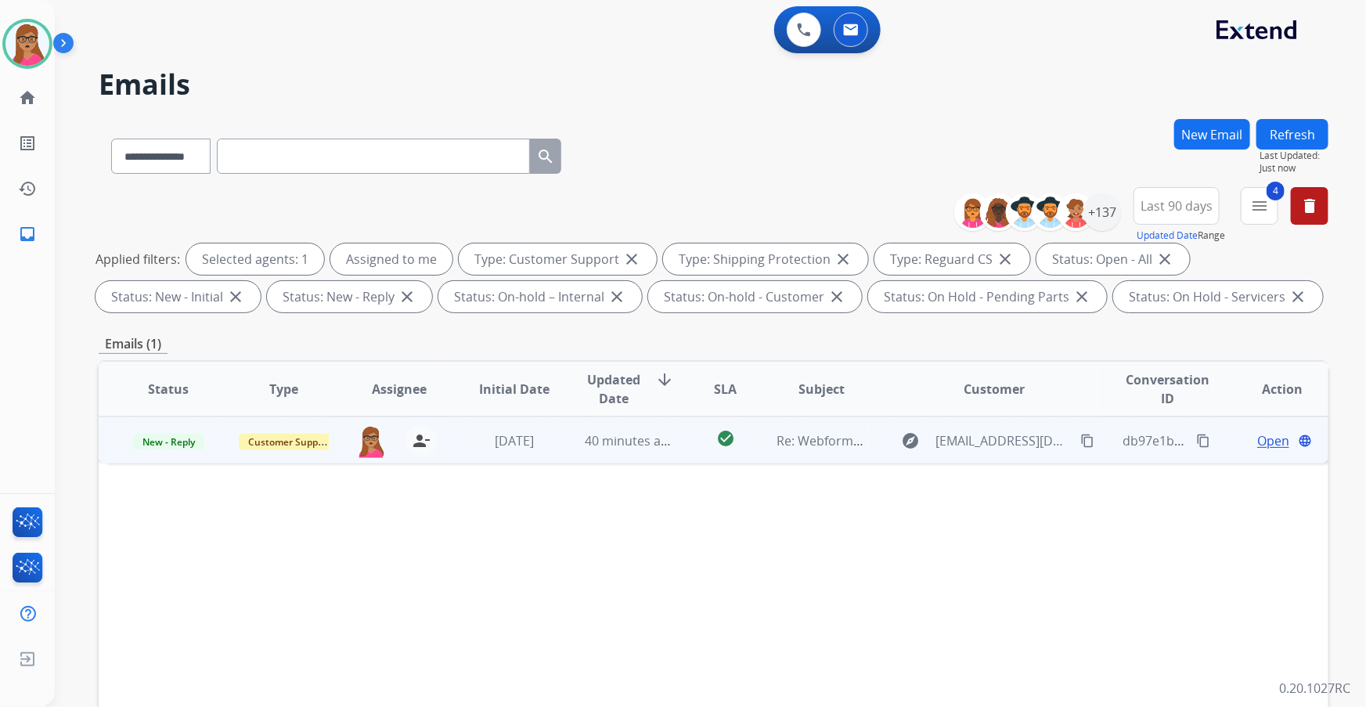
click at [898, 403] on span "Open" at bounding box center [1273, 440] width 32 height 19
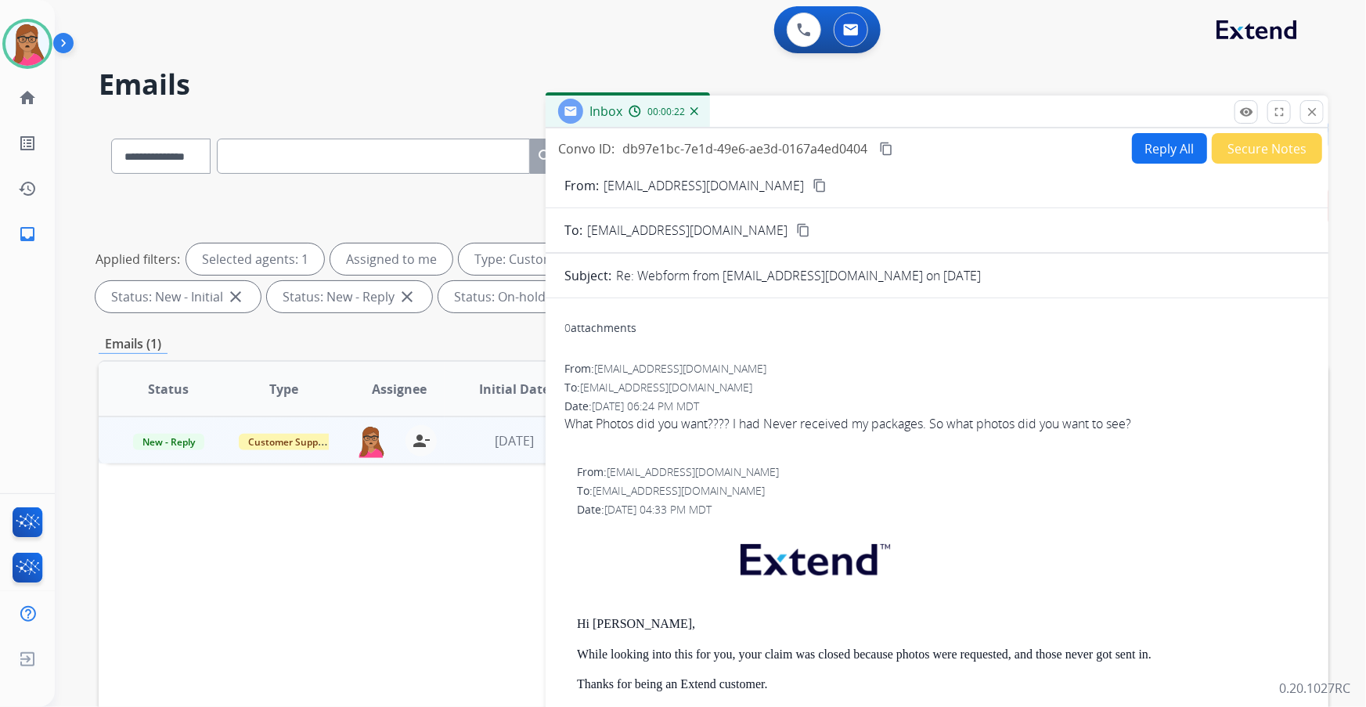
click at [813, 185] on mat-icon "content_copy" at bounding box center [820, 185] width 14 height 14
click at [898, 141] on button "Reply All" at bounding box center [1169, 148] width 75 height 31
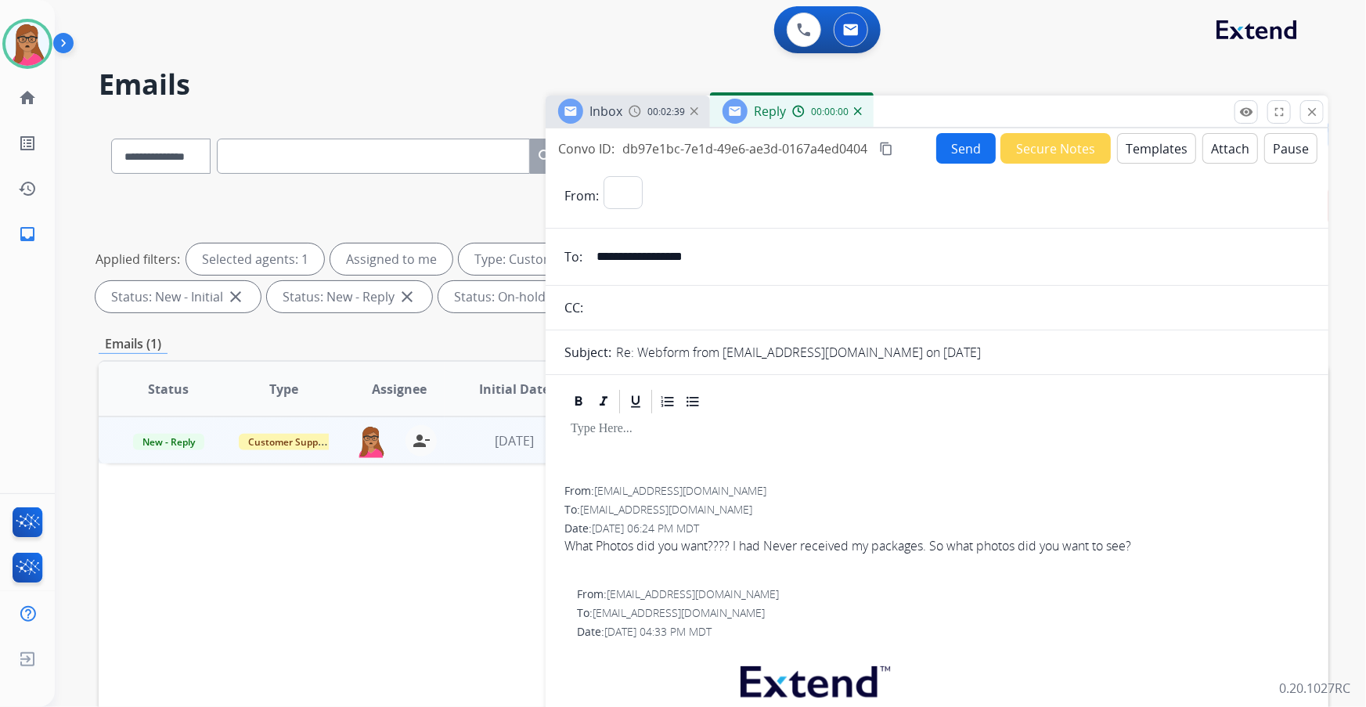
select select "**********"
click at [898, 146] on button "Templates" at bounding box center [1156, 148] width 79 height 31
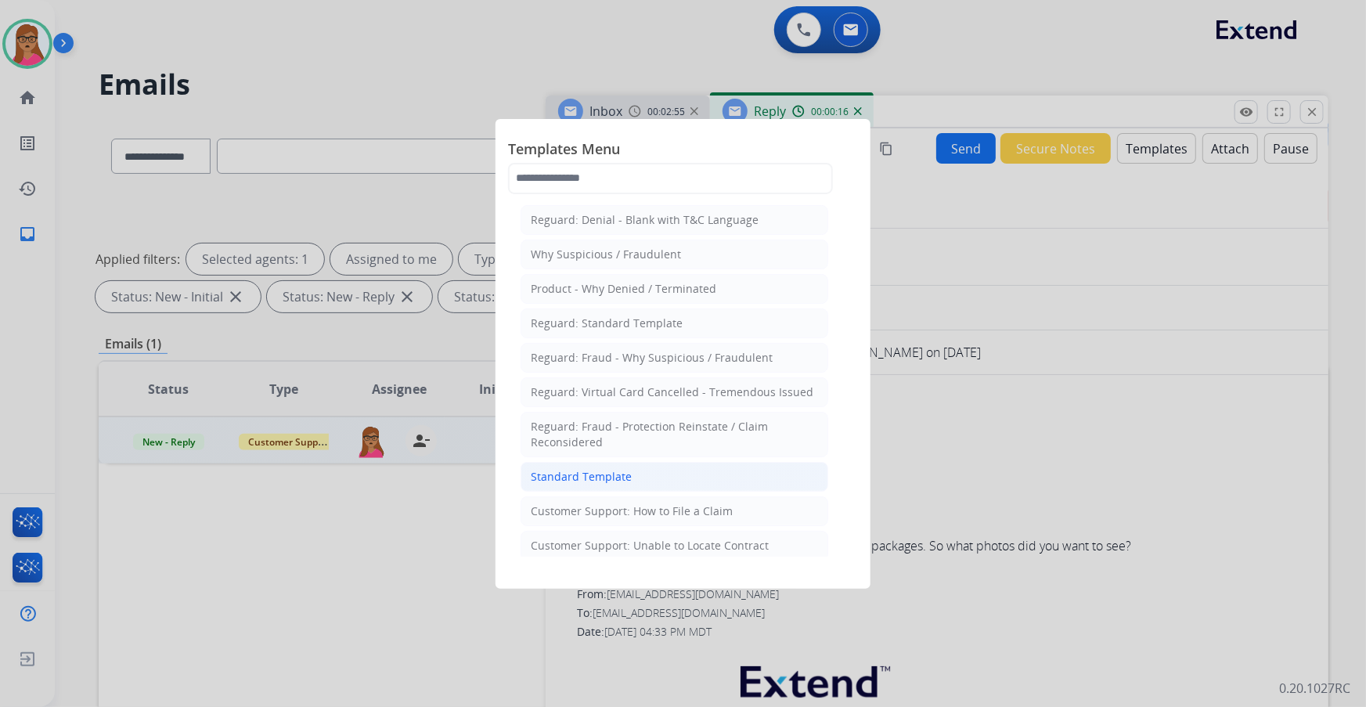
click at [636, 403] on li "Standard Template" at bounding box center [675, 477] width 308 height 30
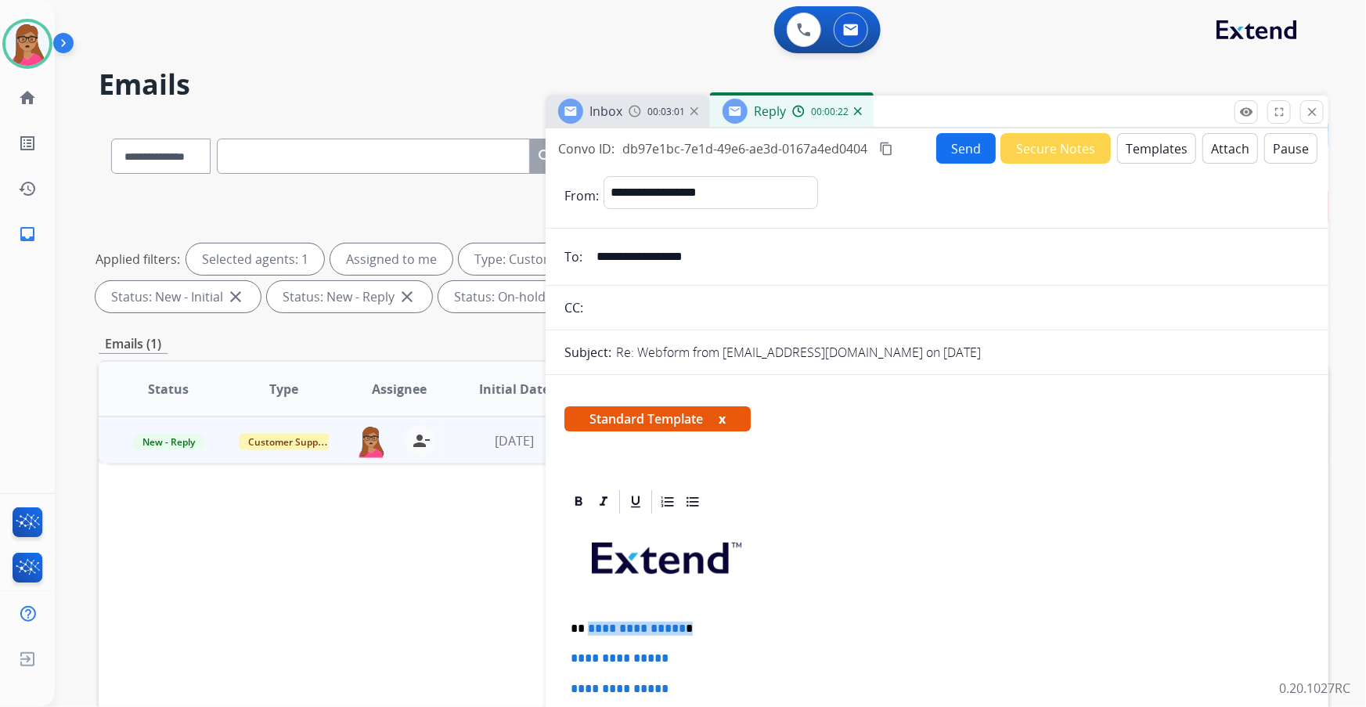
drag, startPoint x: 697, startPoint y: 632, endPoint x: 587, endPoint y: 628, distance: 109.7
click at [587, 403] on p "**********" at bounding box center [931, 629] width 721 height 14
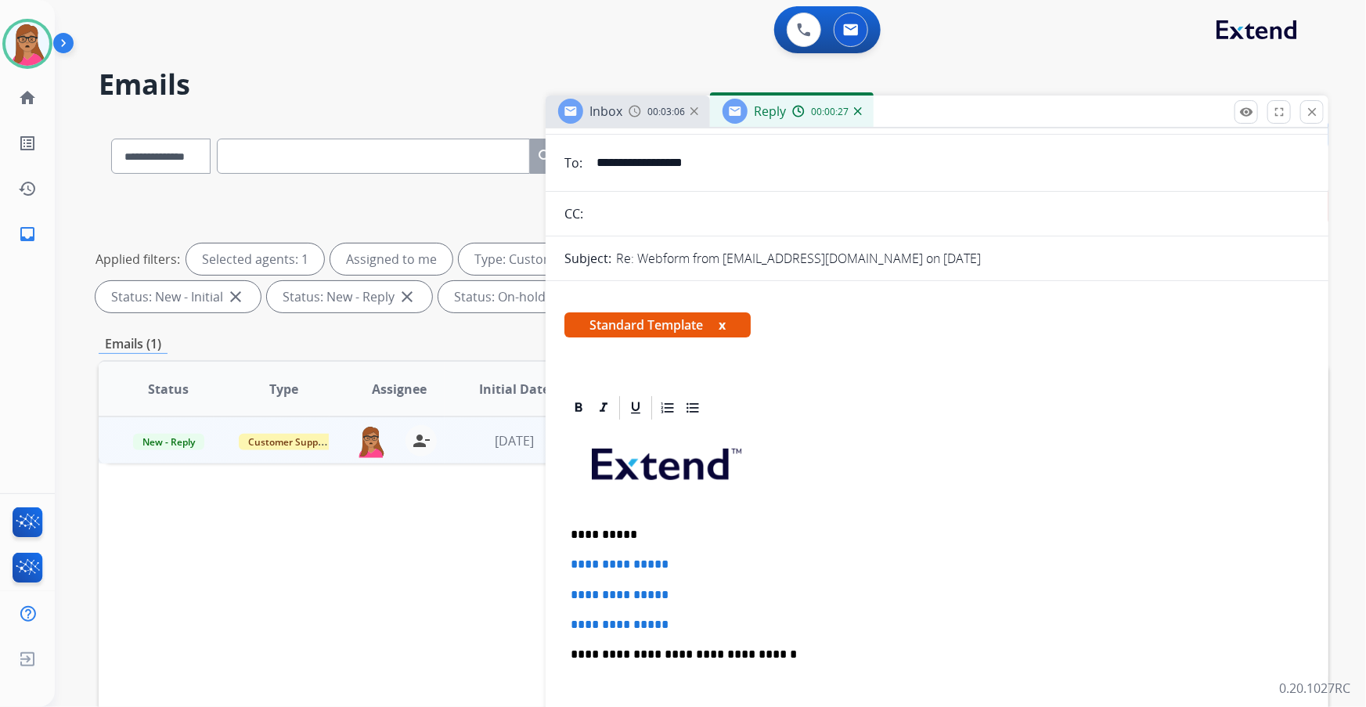
scroll to position [142, 0]
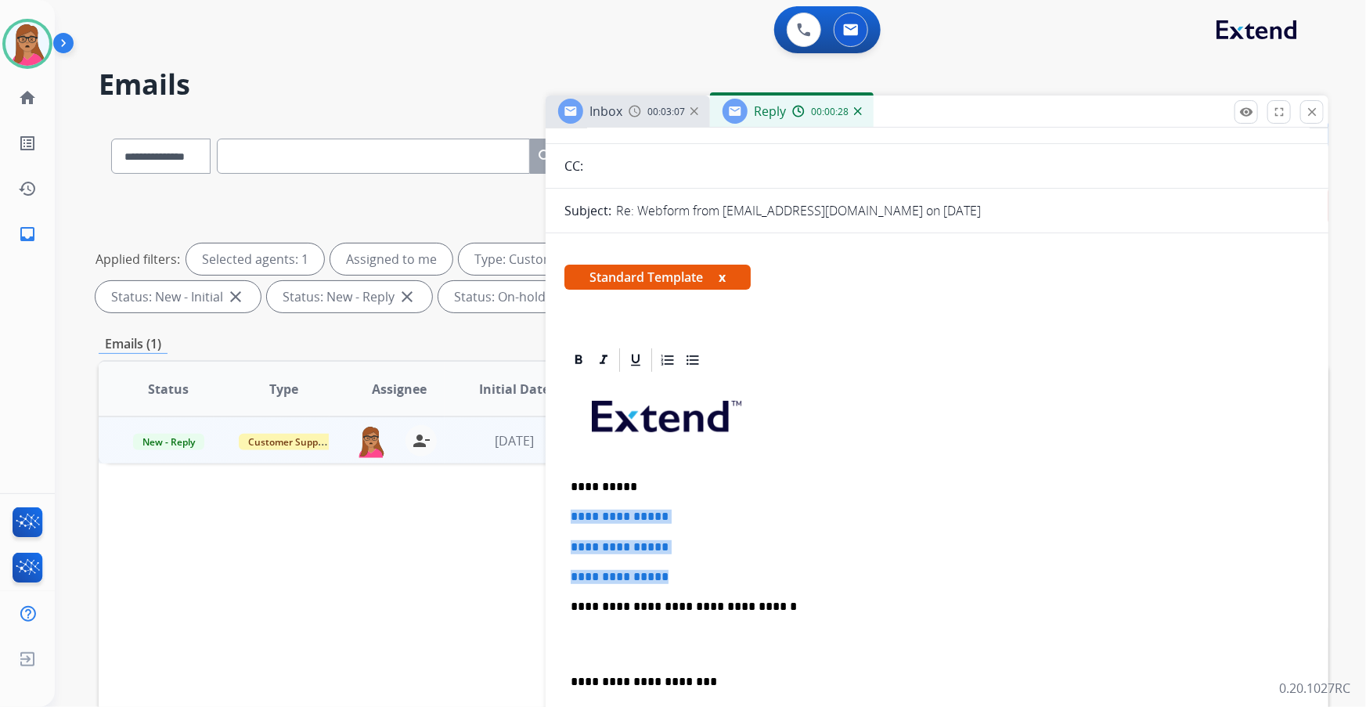
drag, startPoint x: 568, startPoint y: 516, endPoint x: 679, endPoint y: 568, distance: 123.3
click at [679, 403] on div "**********" at bounding box center [936, 643] width 745 height 539
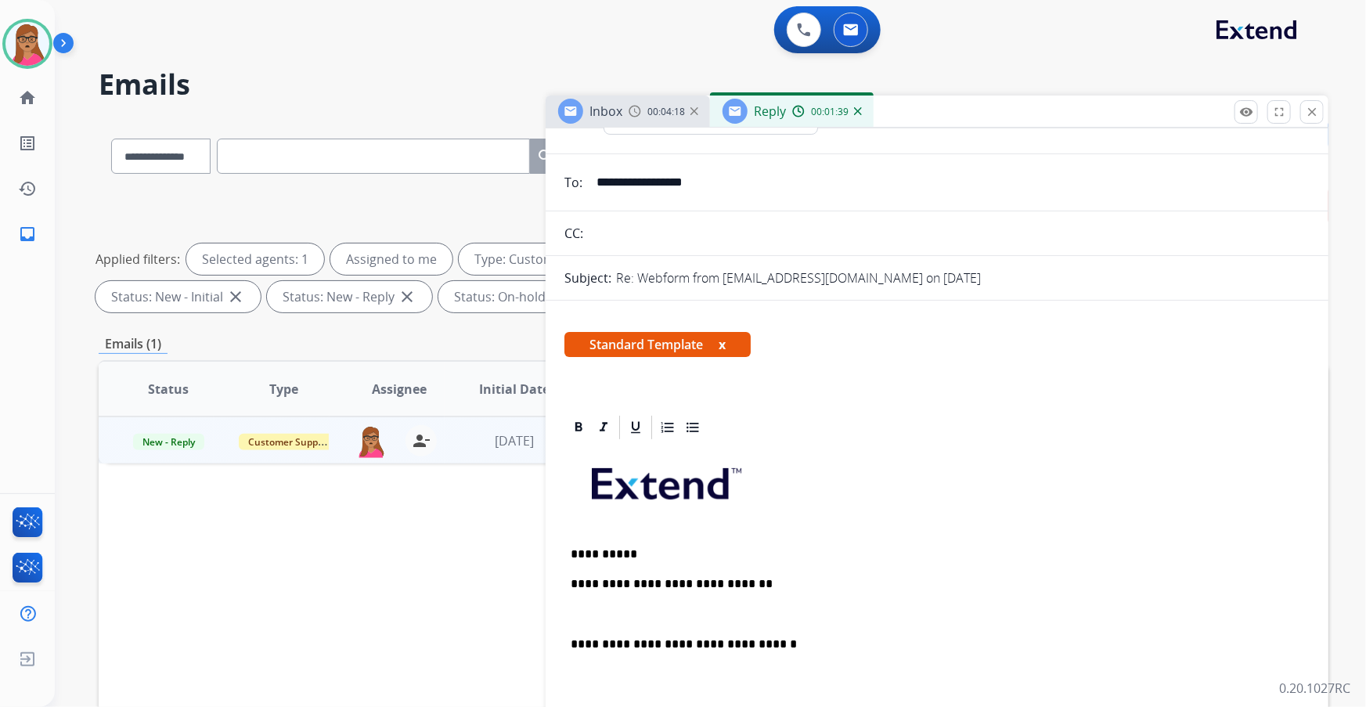
scroll to position [0, 0]
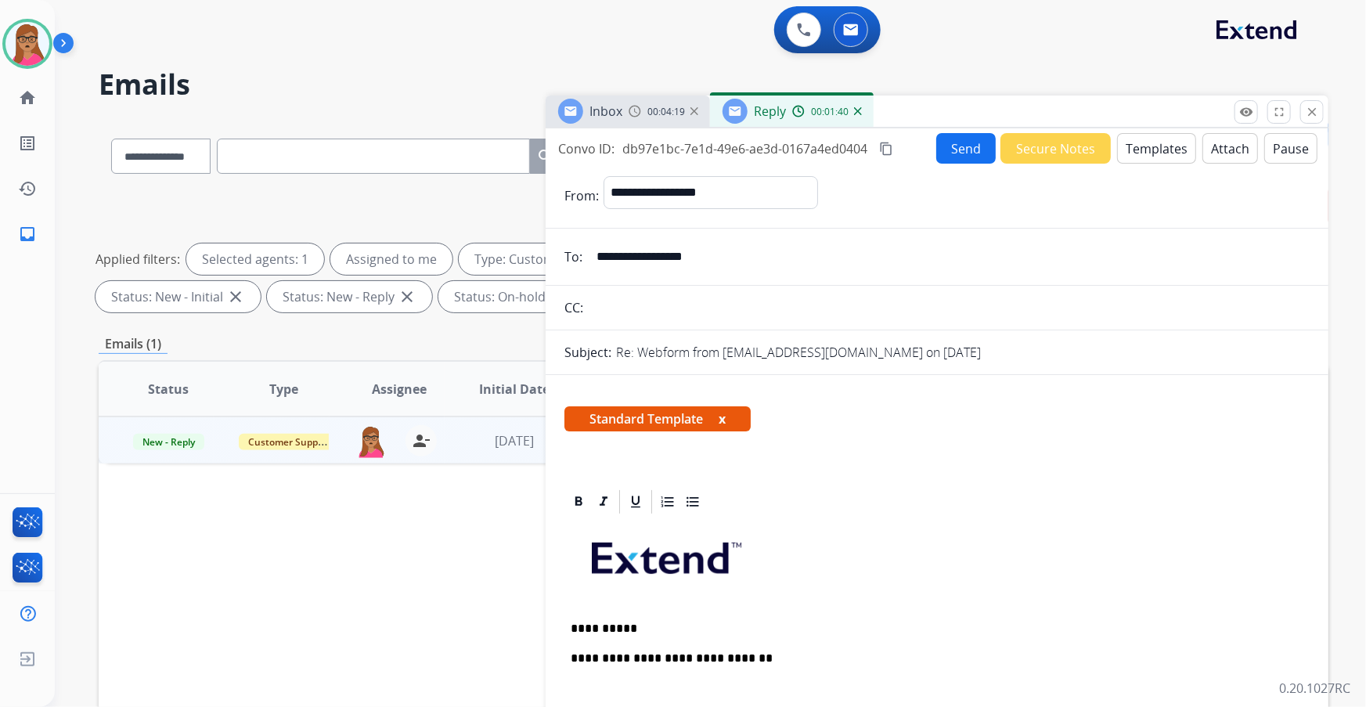
click at [885, 152] on mat-icon "content_copy" at bounding box center [886, 149] width 14 height 14
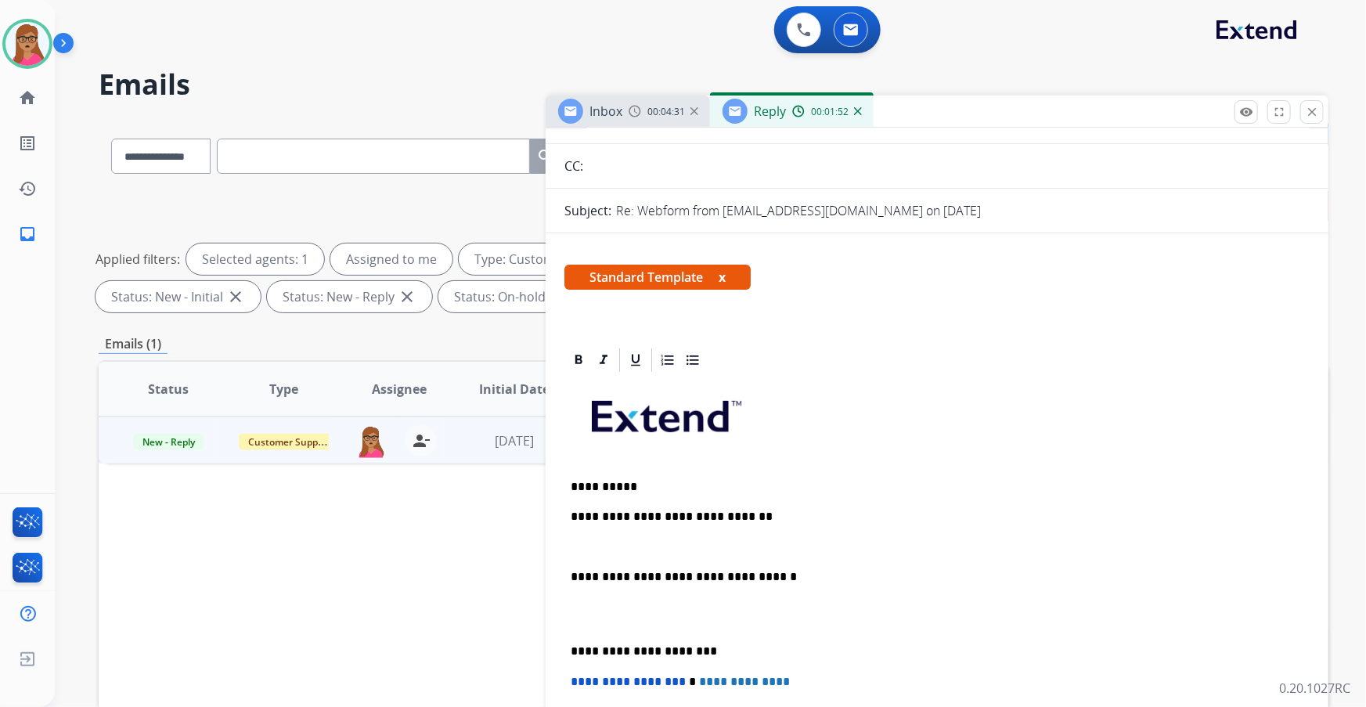
click at [763, 403] on p "**********" at bounding box center [931, 517] width 721 height 14
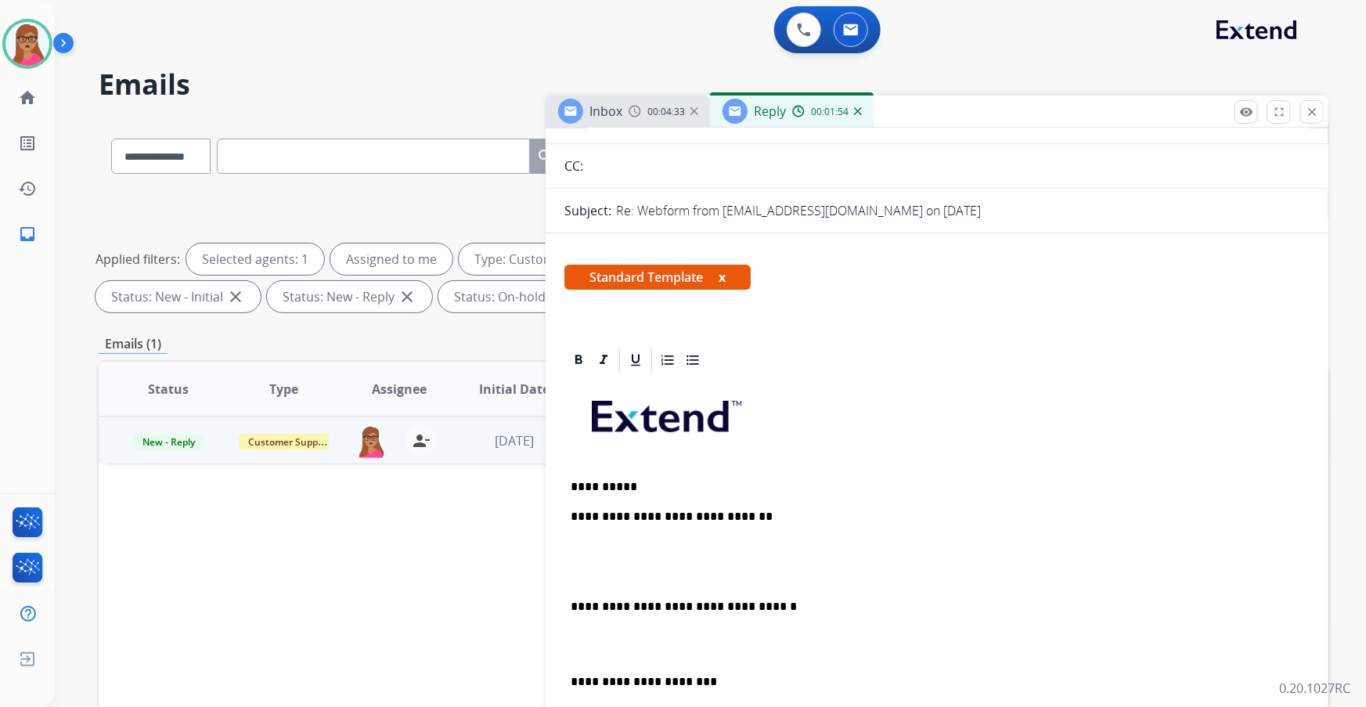
drag, startPoint x: 666, startPoint y: 555, endPoint x: 575, endPoint y: 541, distance: 92.7
click at [575, 403] on p at bounding box center [937, 547] width 733 height 14
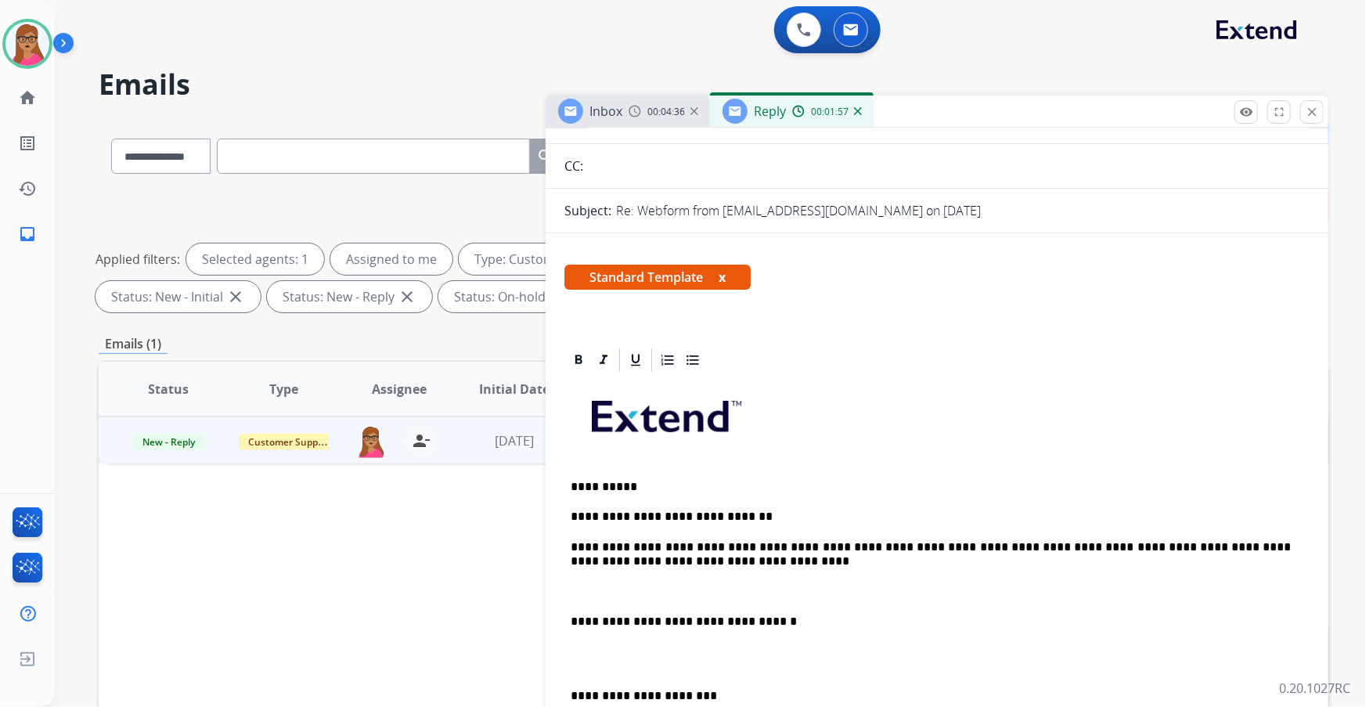
click at [898, 403] on p "**********" at bounding box center [931, 554] width 721 height 29
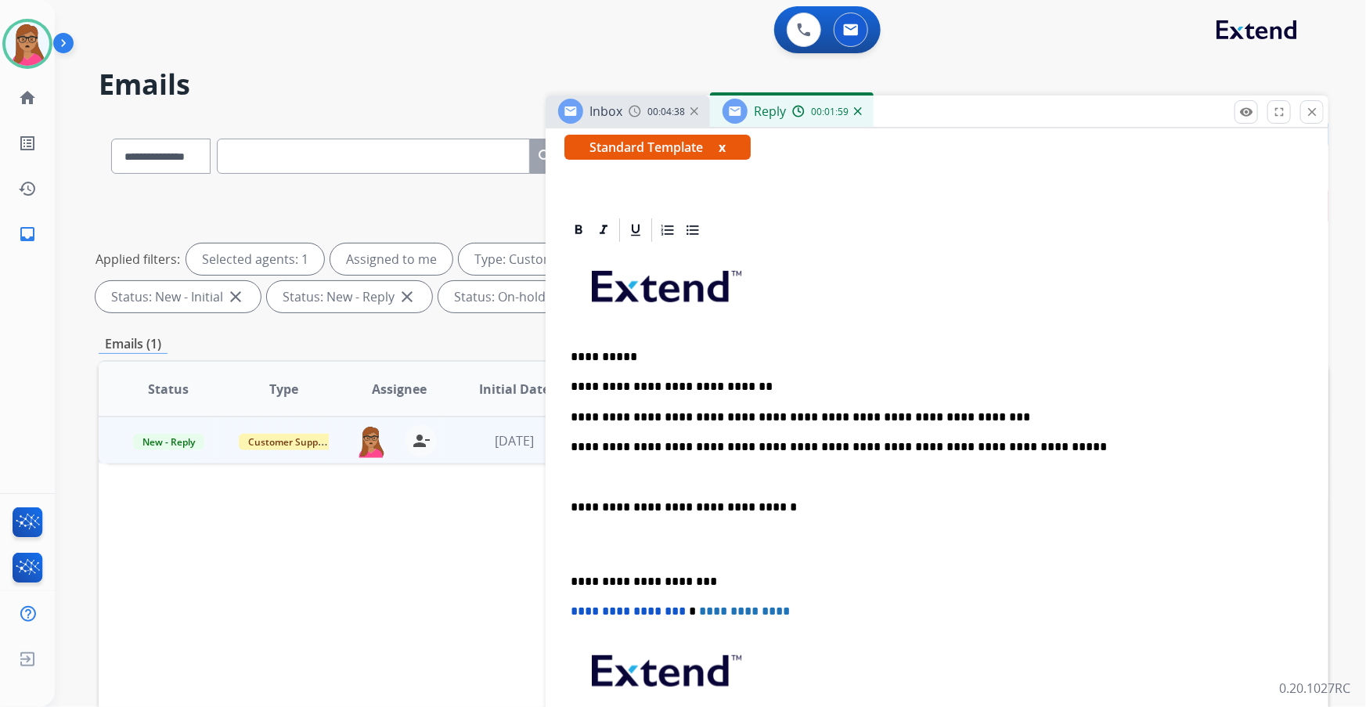
scroll to position [284, 0]
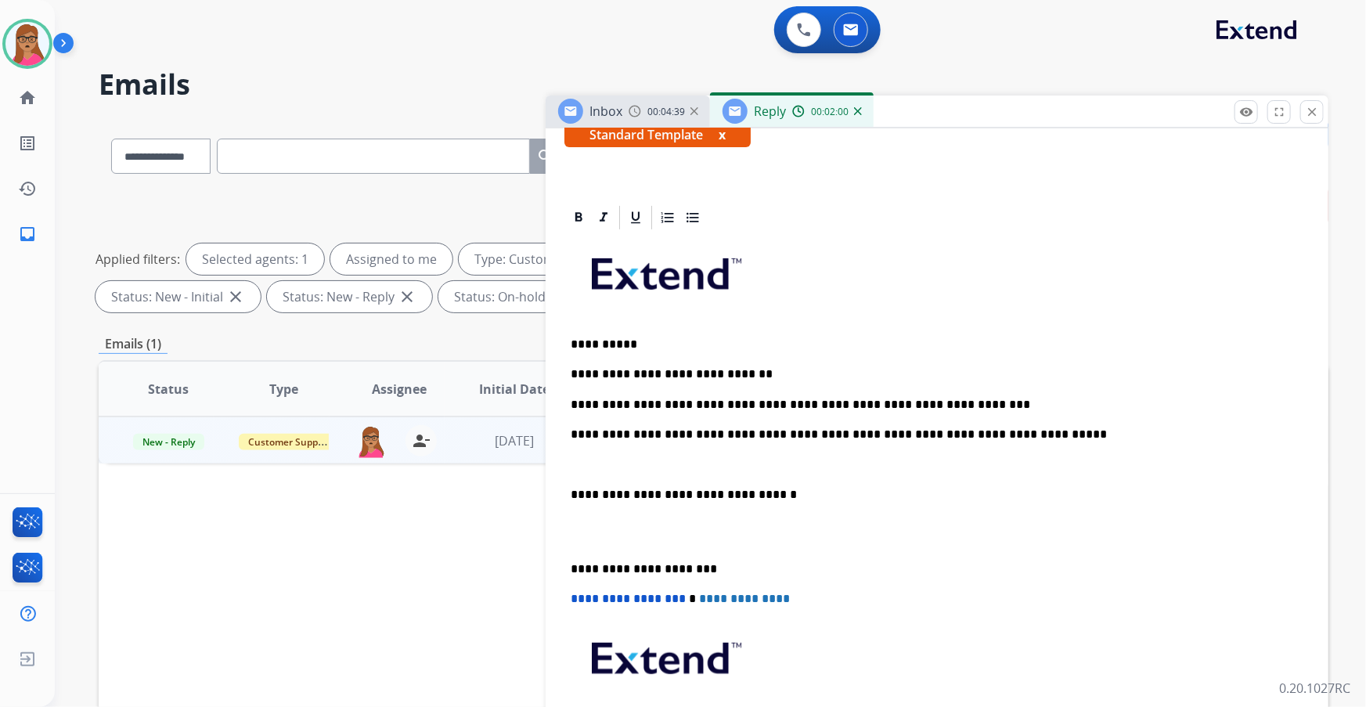
click at [565, 403] on div "**********" at bounding box center [936, 516] width 745 height 568
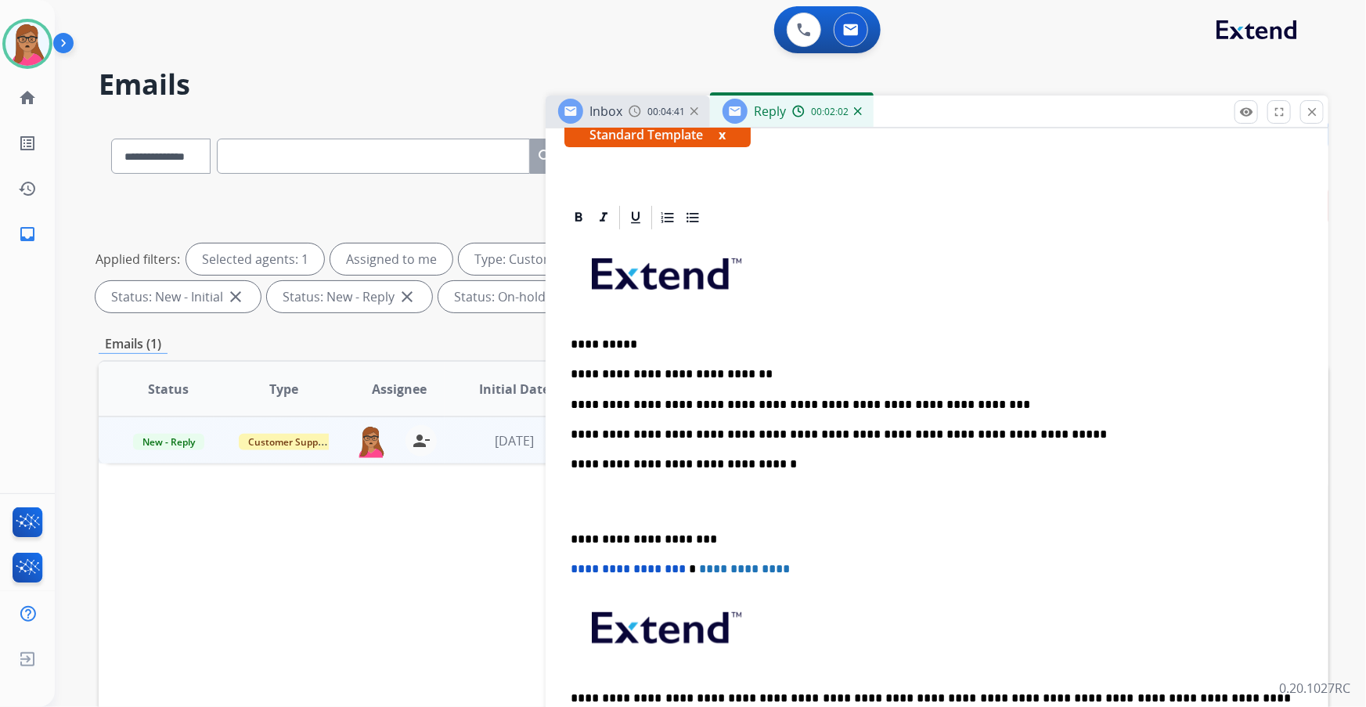
click at [564, 403] on div "**********" at bounding box center [936, 501] width 745 height 539
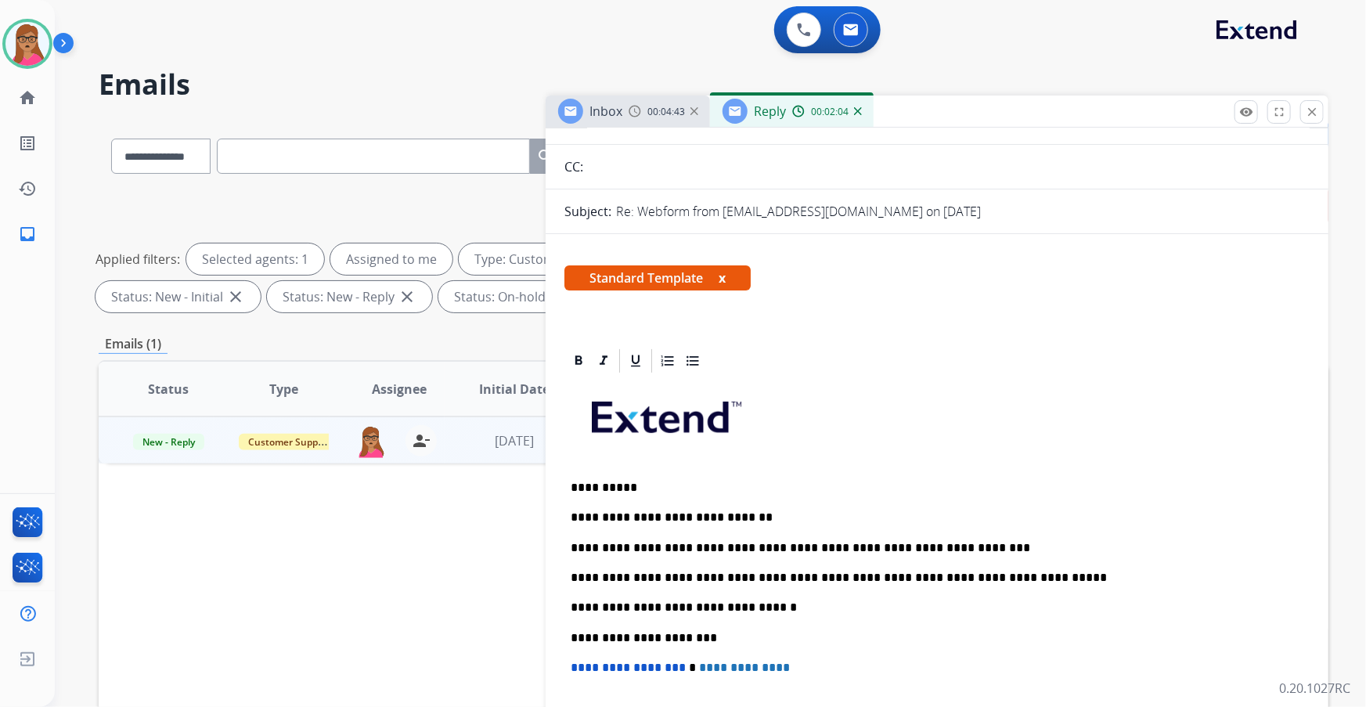
scroll to position [0, 0]
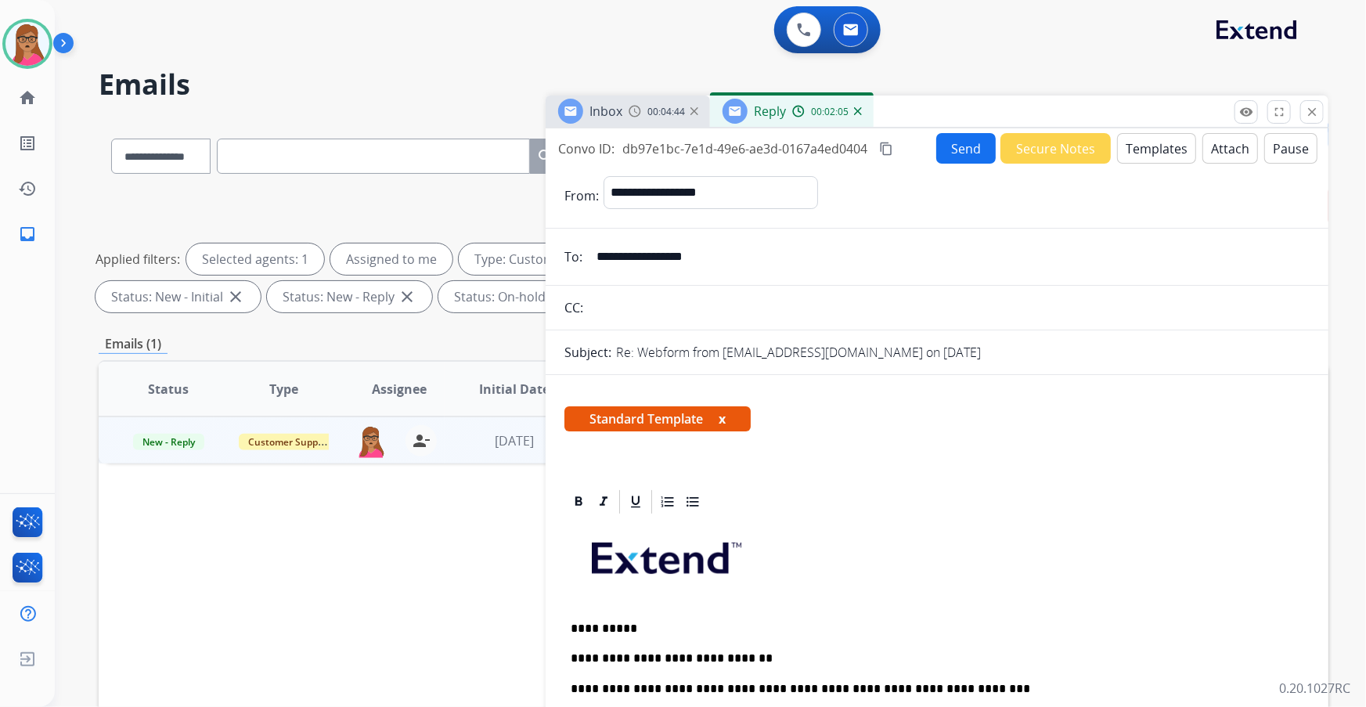
click at [898, 147] on button "Send" at bounding box center [965, 148] width 59 height 31
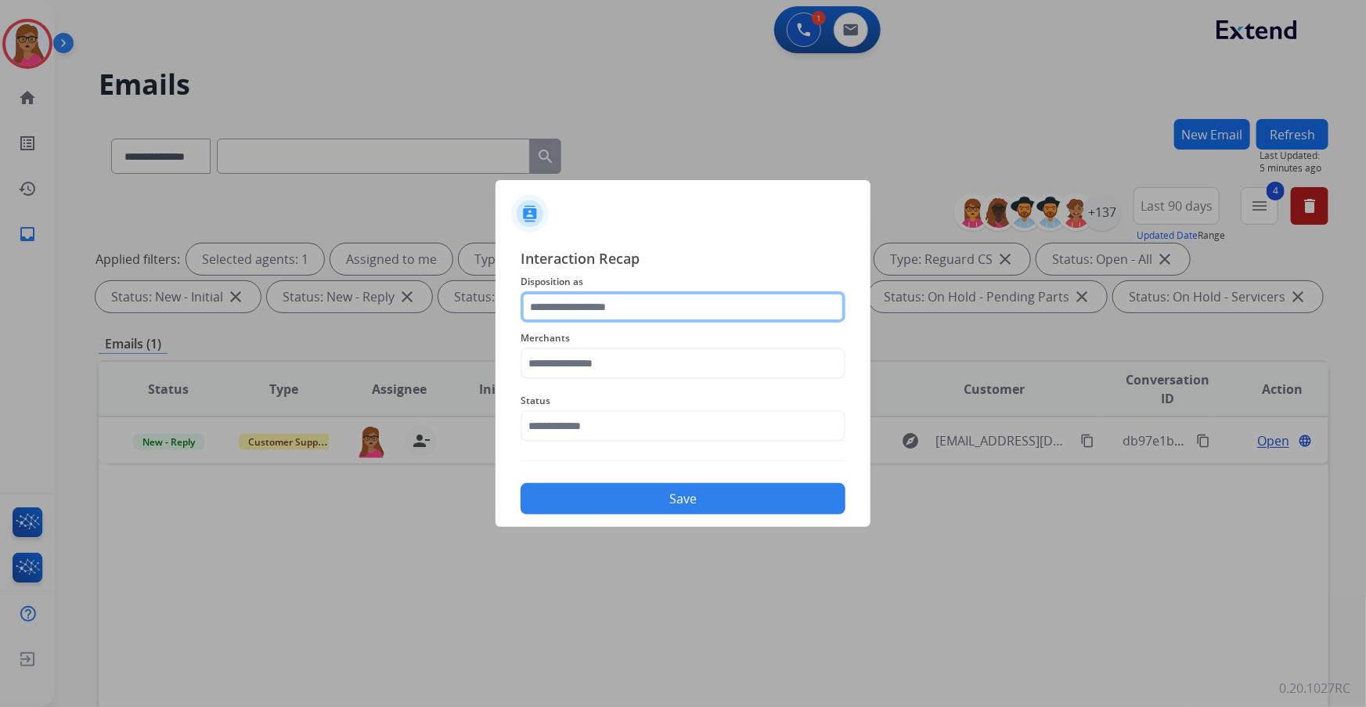
click at [633, 306] on input "text" at bounding box center [683, 306] width 325 height 31
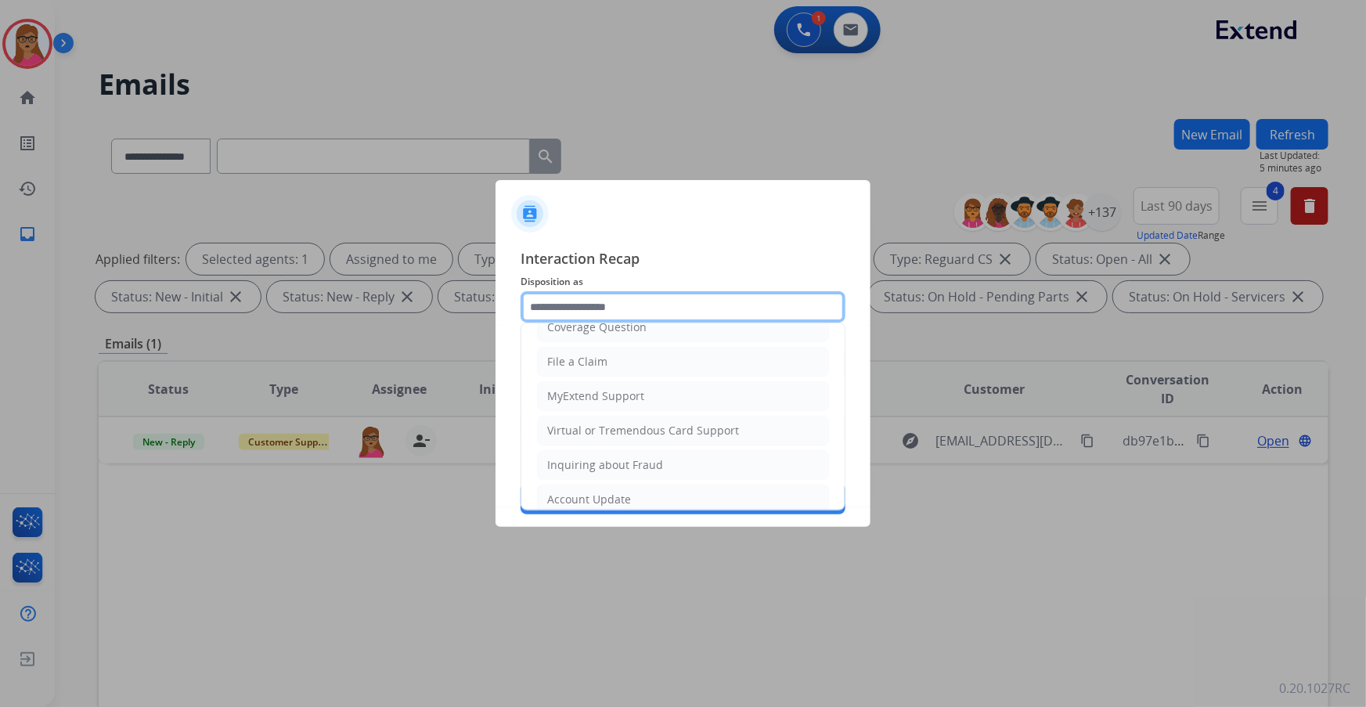
scroll to position [242, 0]
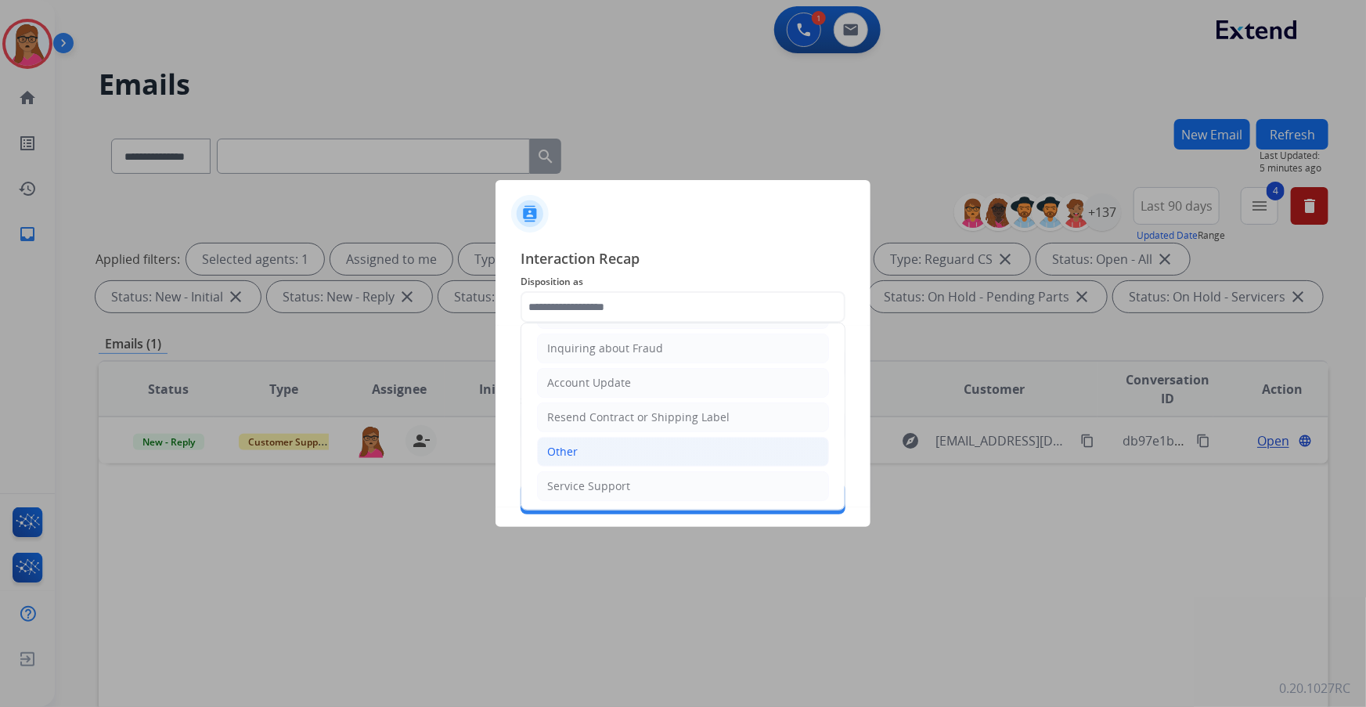
click at [591, 403] on li "Other" at bounding box center [683, 452] width 292 height 30
type input "*****"
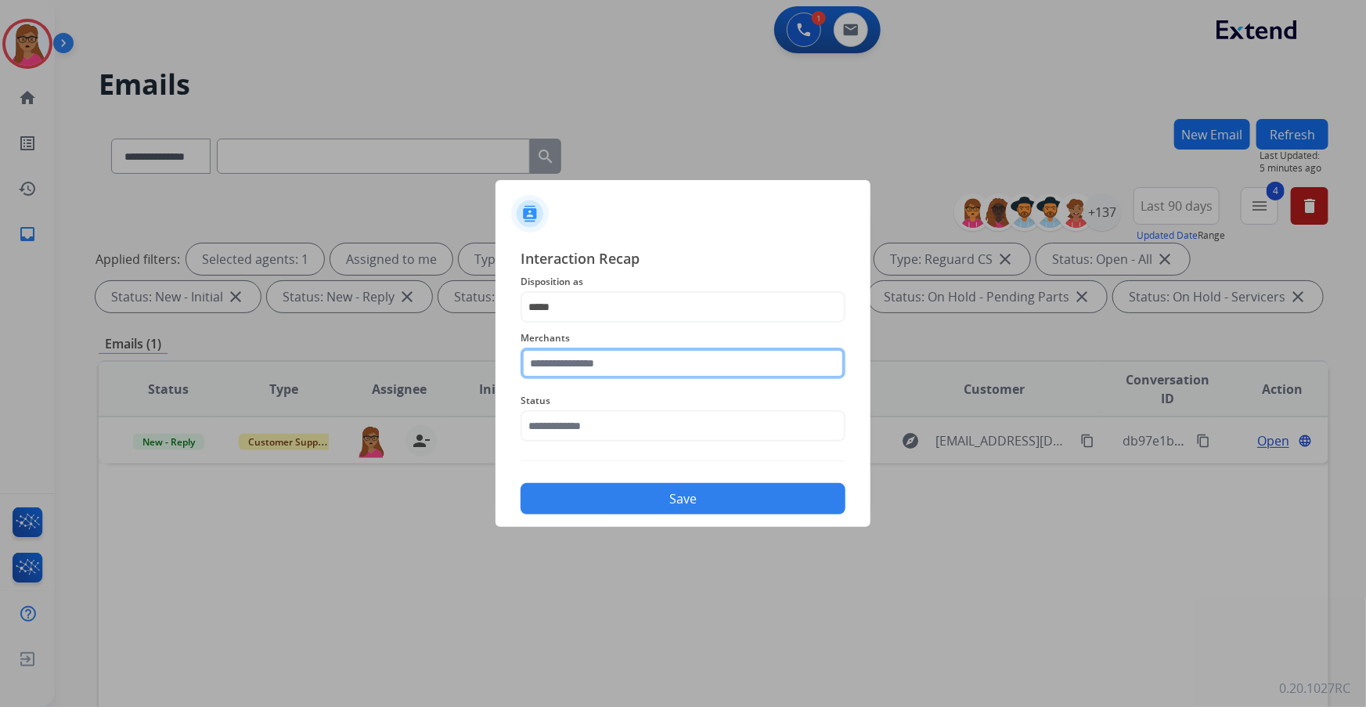
click at [600, 351] on input "text" at bounding box center [683, 363] width 325 height 31
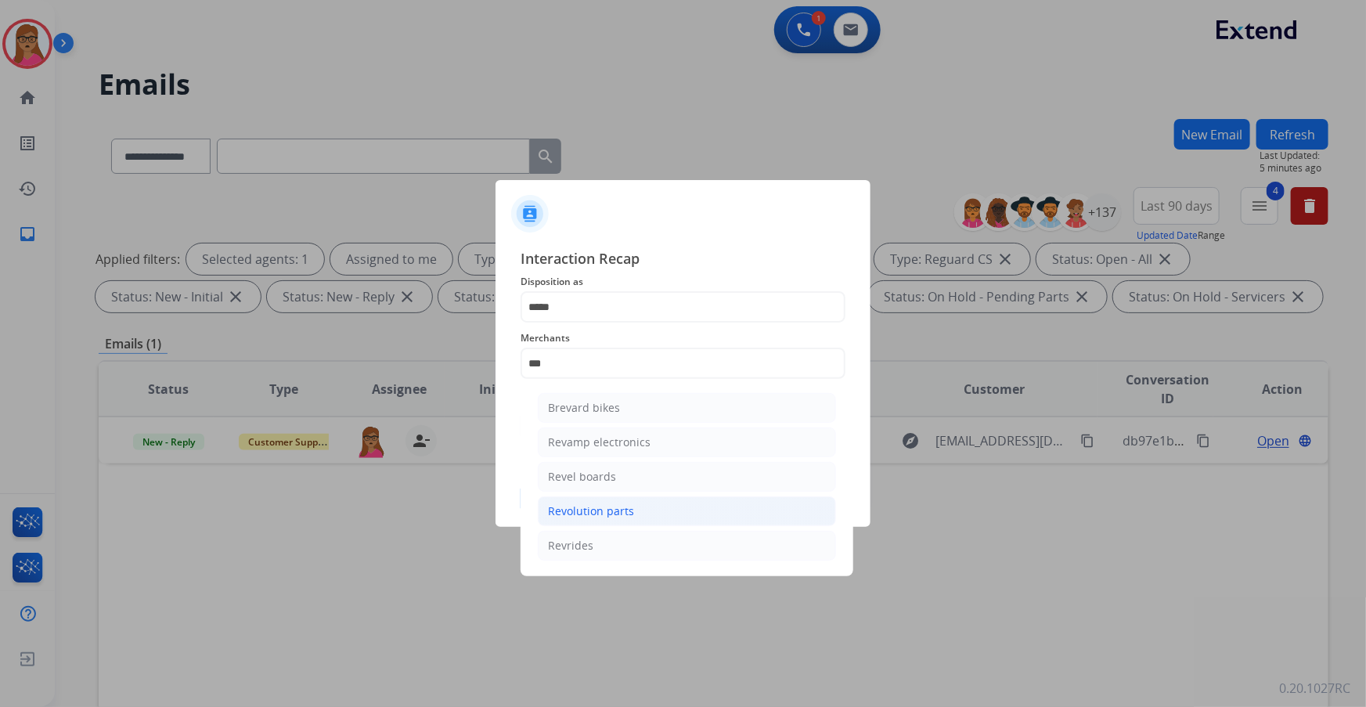
click at [605, 403] on div "Revolution parts" at bounding box center [591, 511] width 86 height 16
type input "**********"
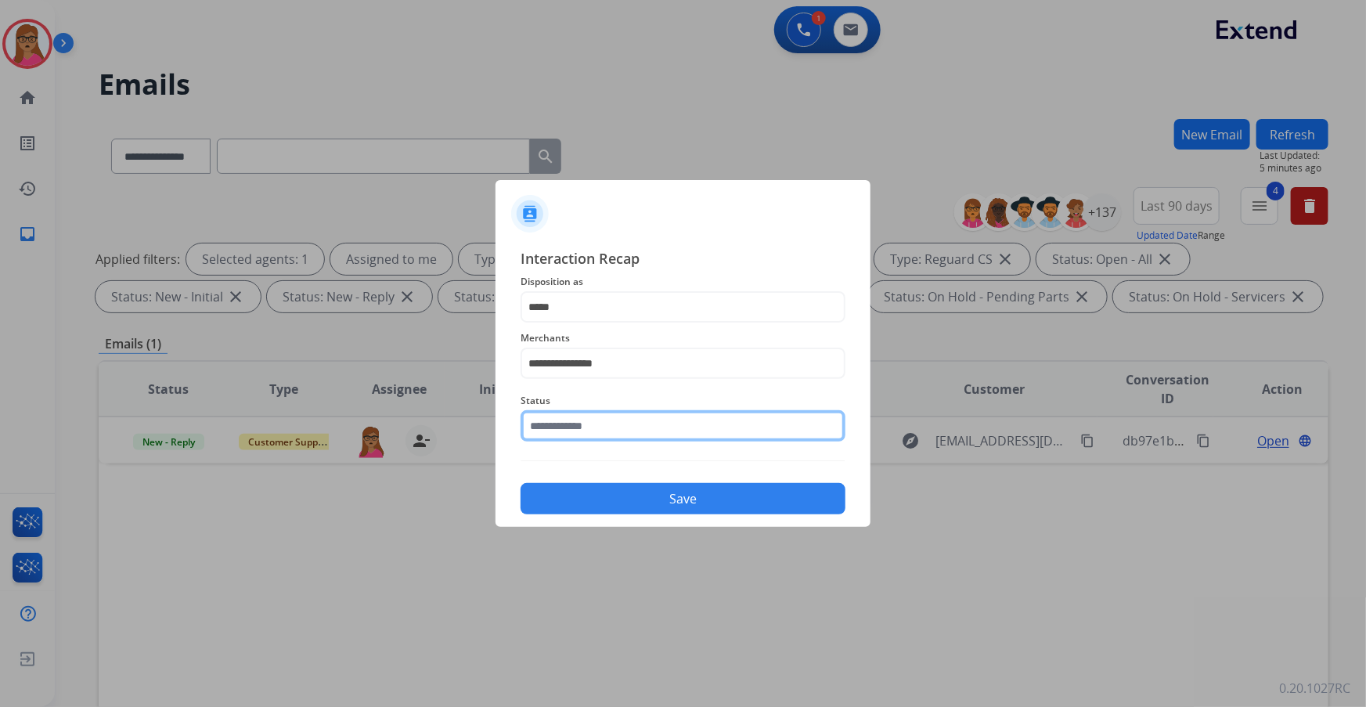
click at [632, 403] on input "text" at bounding box center [683, 425] width 325 height 31
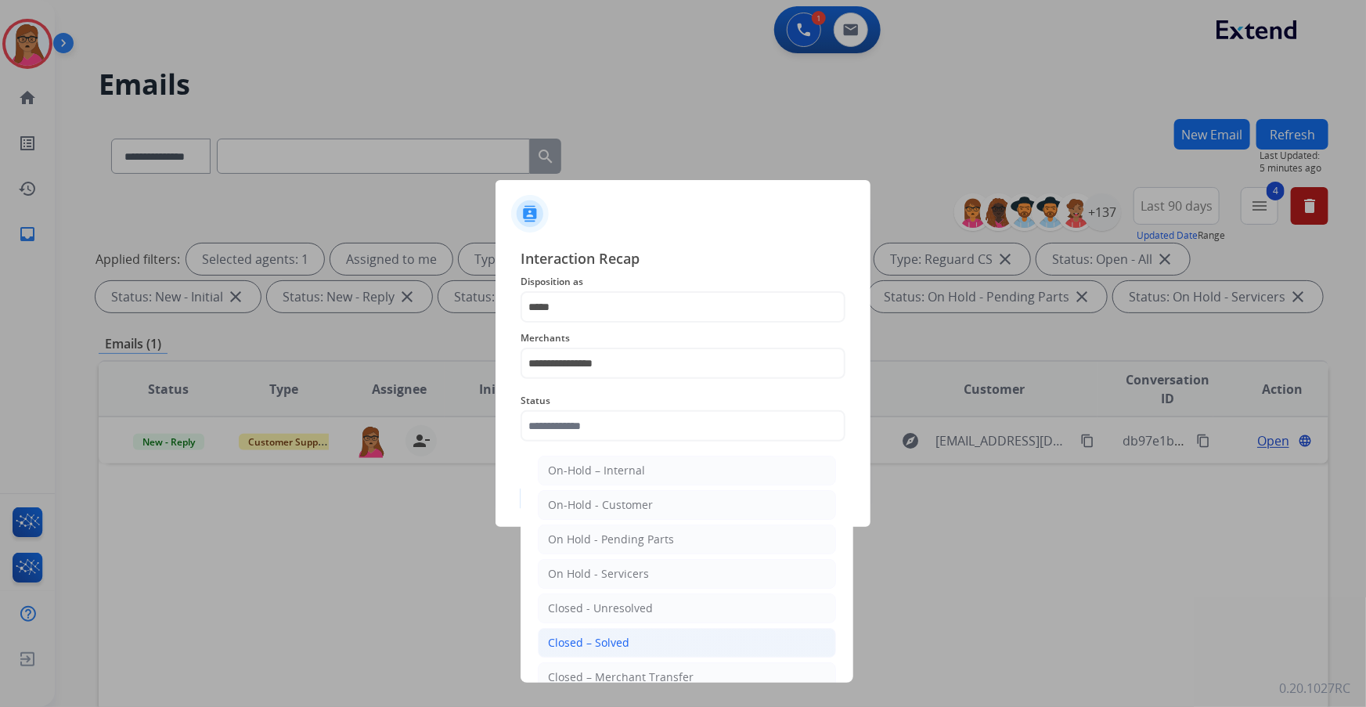
click at [629, 403] on li "Closed – Solved" at bounding box center [687, 643] width 298 height 30
type input "**********"
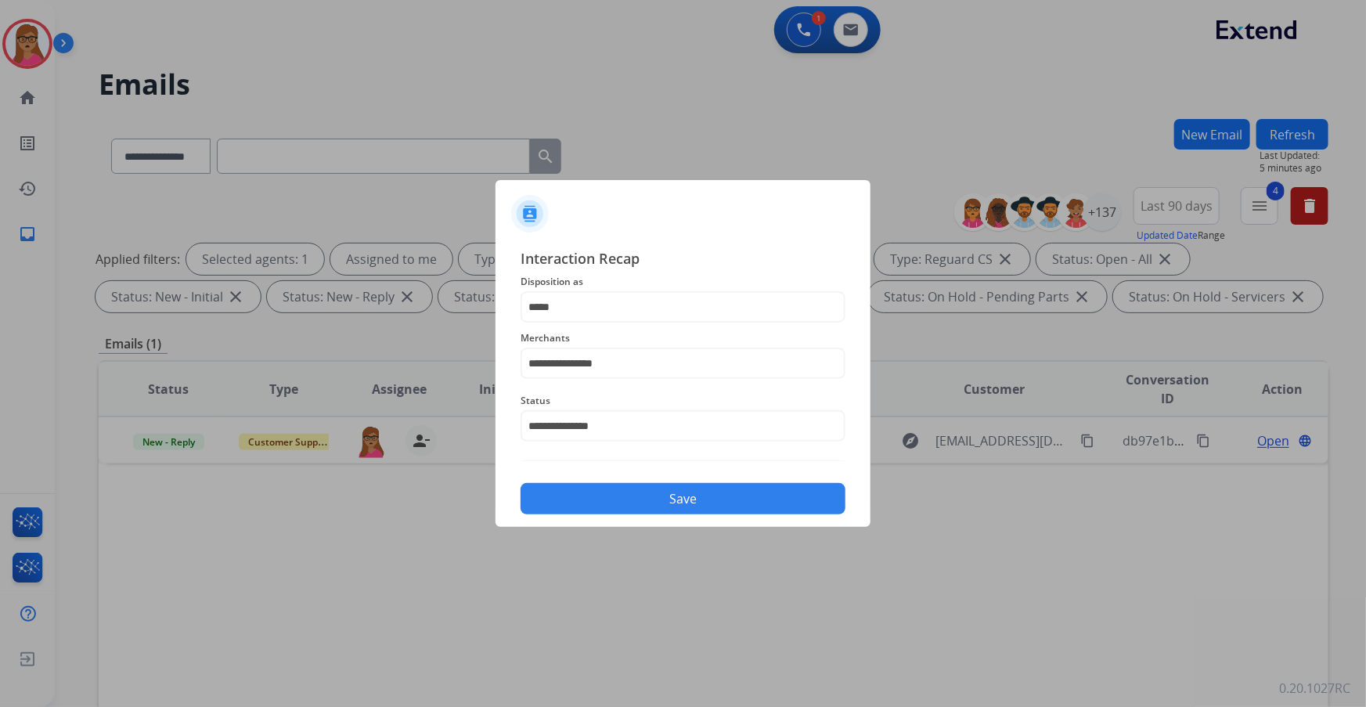
click at [670, 403] on button "Save" at bounding box center [683, 498] width 325 height 31
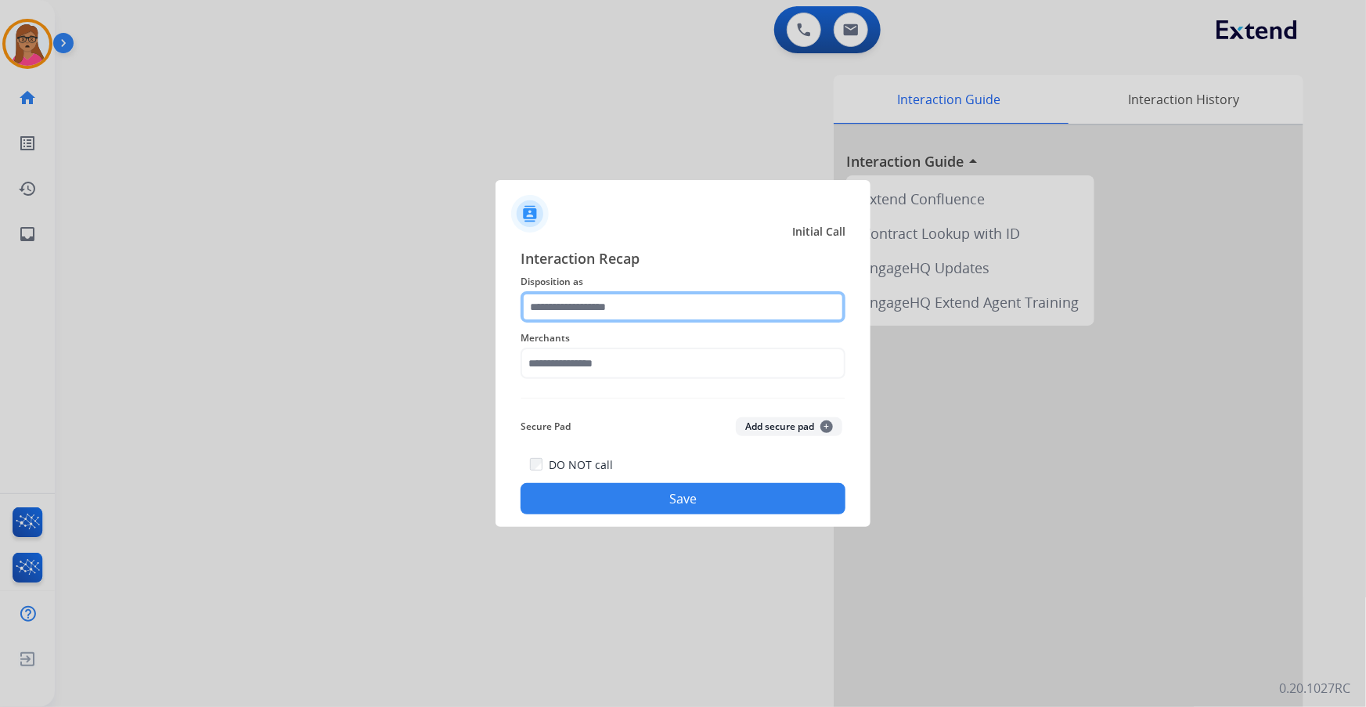
click at [626, 299] on input "text" at bounding box center [683, 306] width 325 height 31
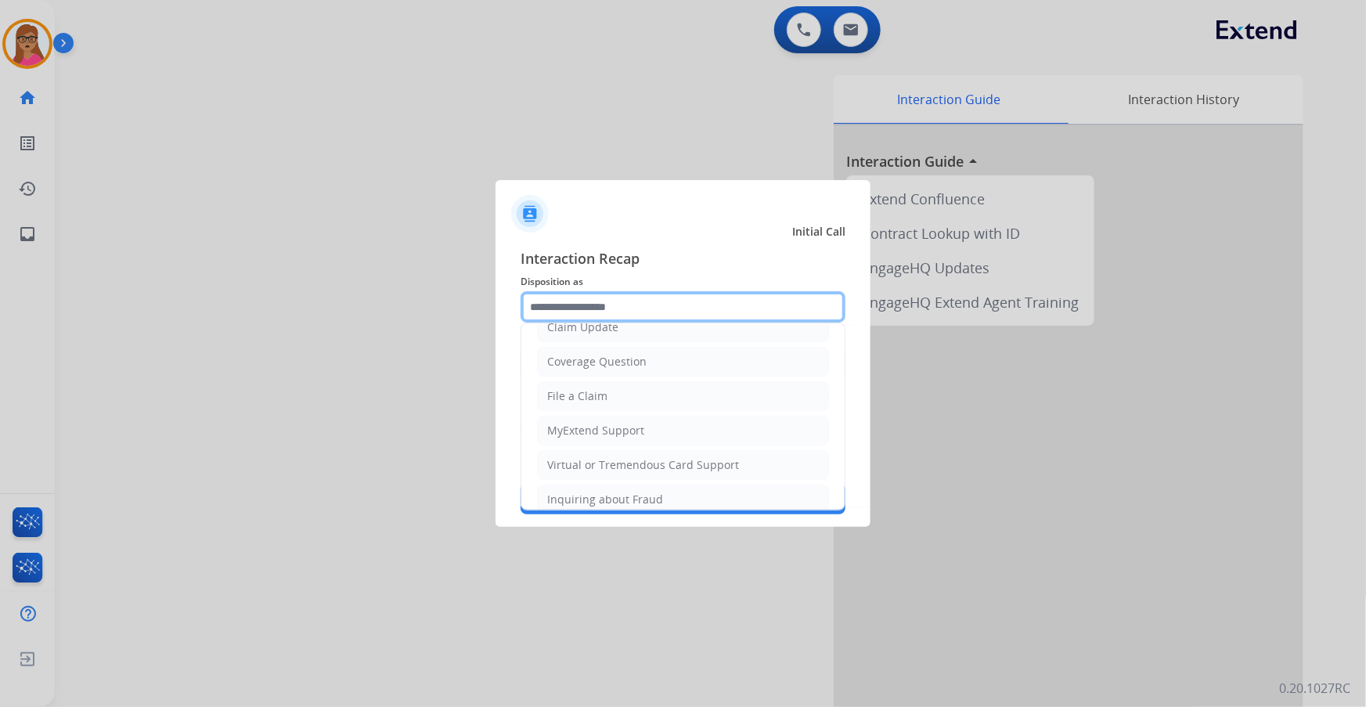
scroll to position [213, 0]
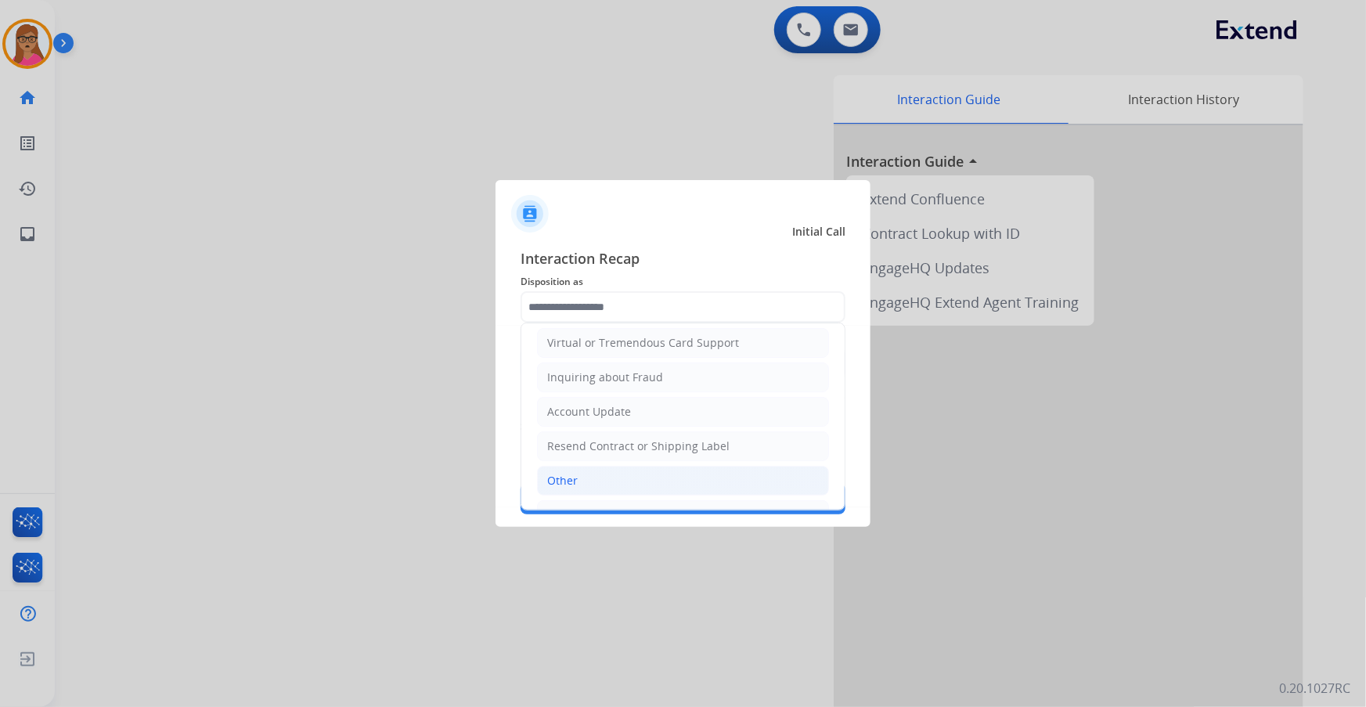
click at [572, 403] on div "Other" at bounding box center [562, 481] width 31 height 16
type input "*****"
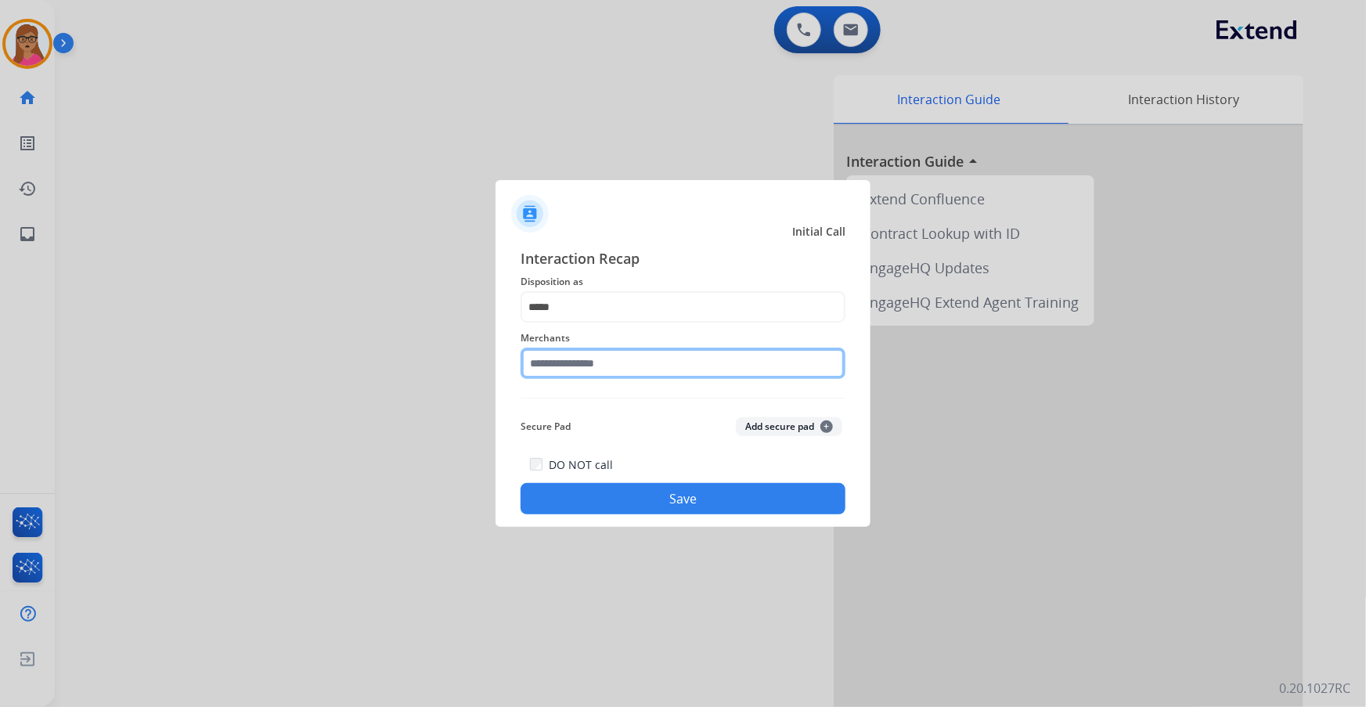
click at [585, 366] on input "text" at bounding box center [683, 363] width 325 height 31
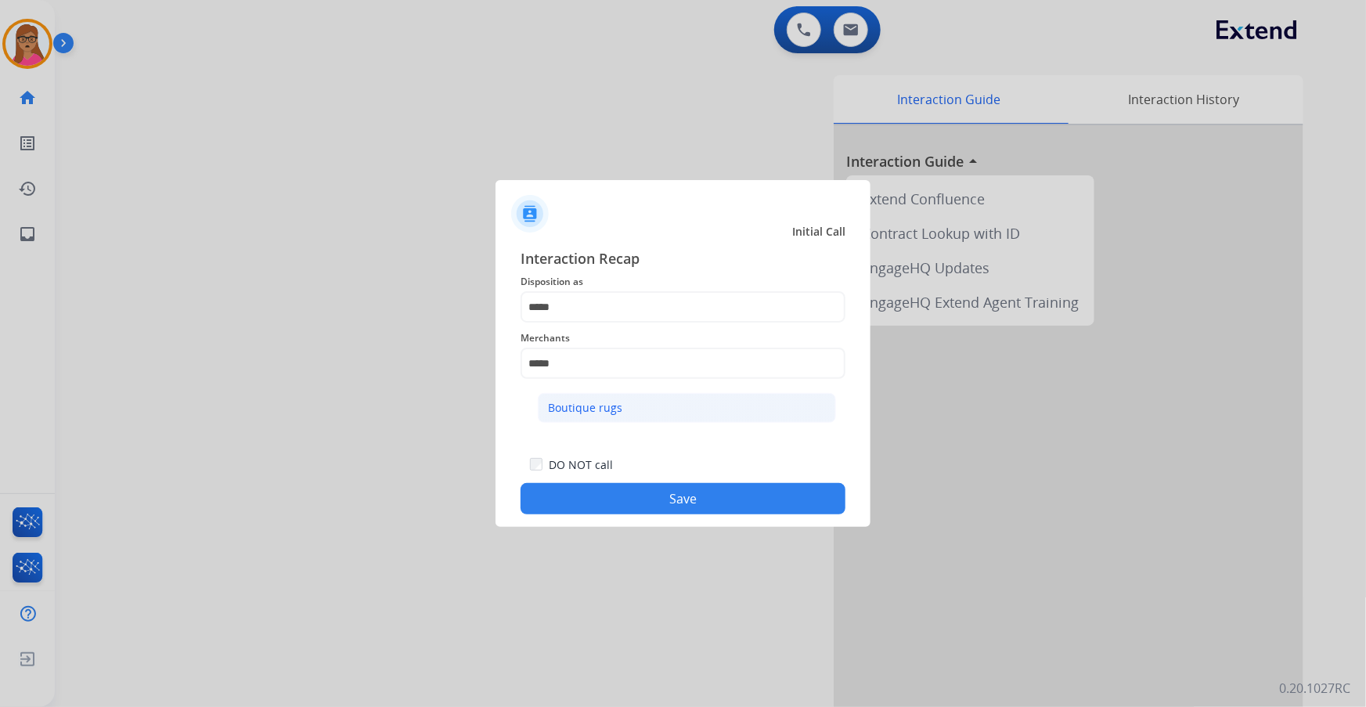
click at [576, 403] on li "Boutique rugs" at bounding box center [687, 408] width 298 height 30
type input "**********"
click at [728, 403] on button "Save" at bounding box center [683, 498] width 325 height 31
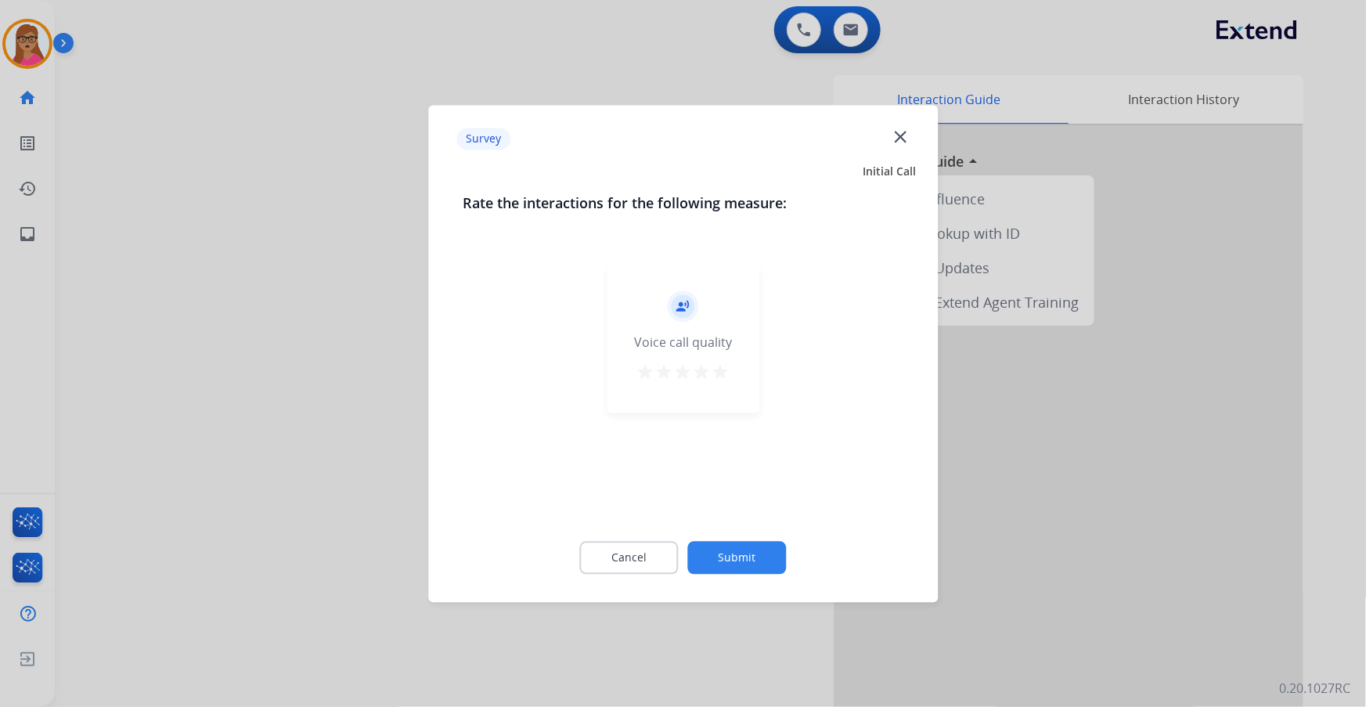
click at [204, 285] on div at bounding box center [683, 353] width 1366 height 707
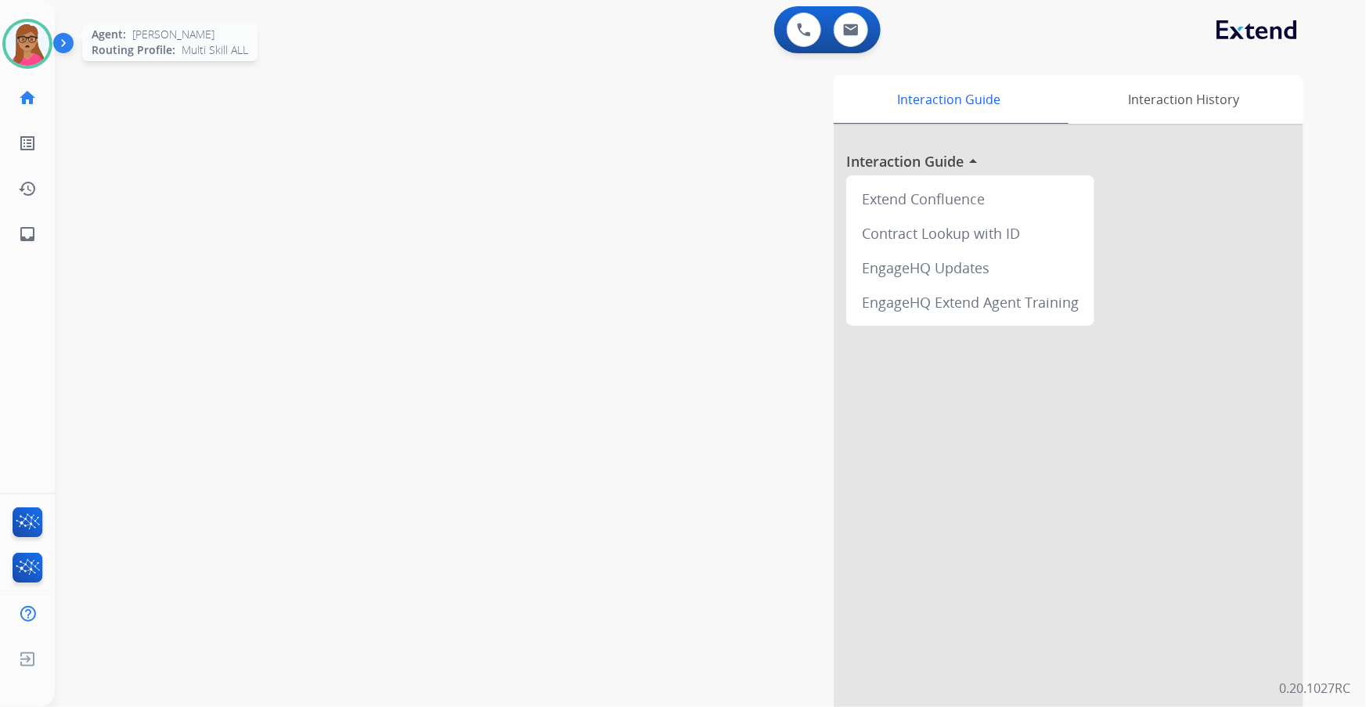
click at [31, 34] on img at bounding box center [27, 44] width 44 height 44
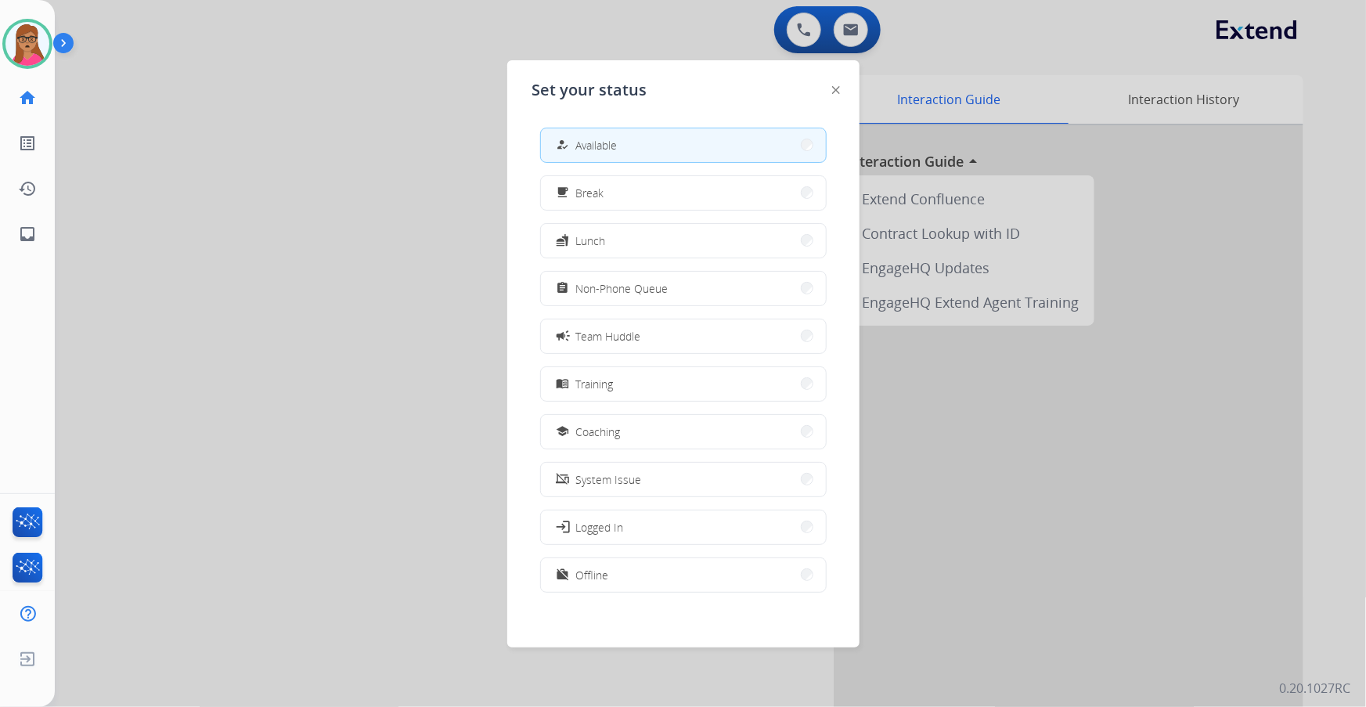
drag, startPoint x: 323, startPoint y: 122, endPoint x: 366, endPoint y: 94, distance: 51.5
click at [324, 122] on div at bounding box center [683, 353] width 1366 height 707
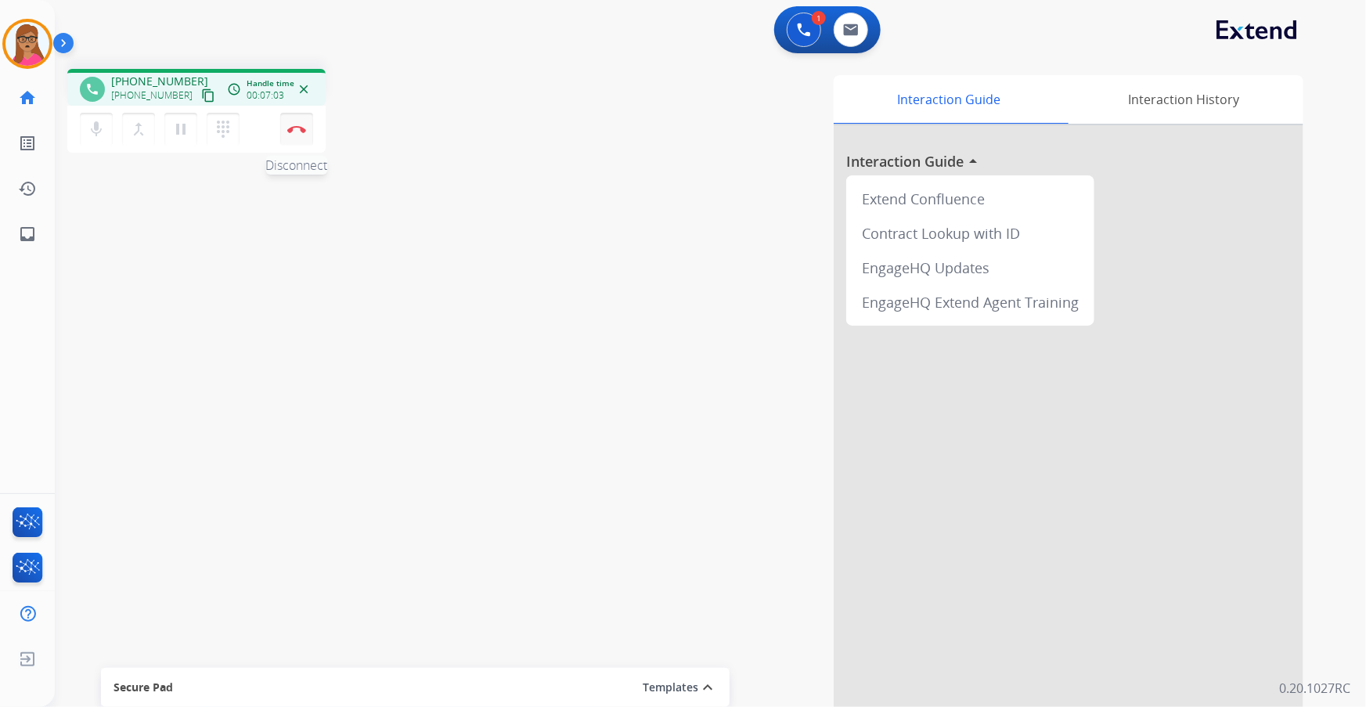
click at [298, 133] on button "Disconnect" at bounding box center [296, 129] width 33 height 33
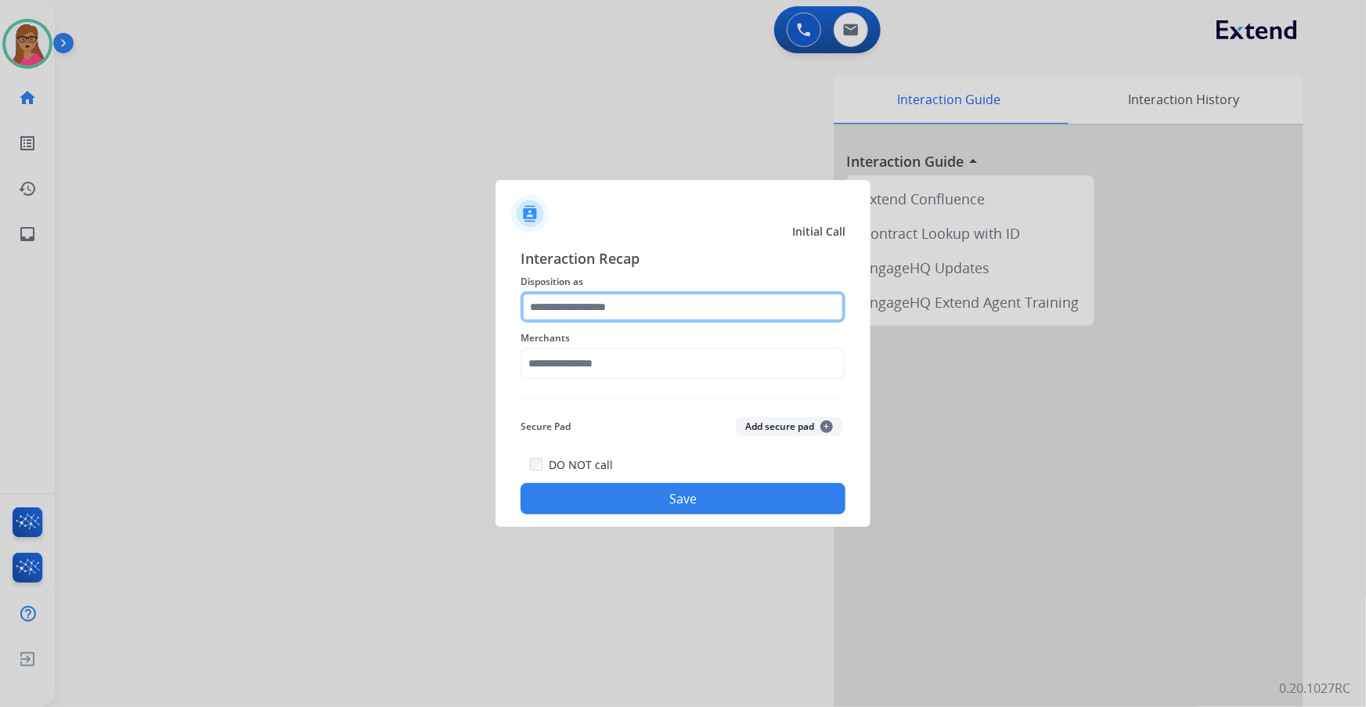
click at [557, 314] on input "text" at bounding box center [683, 306] width 325 height 31
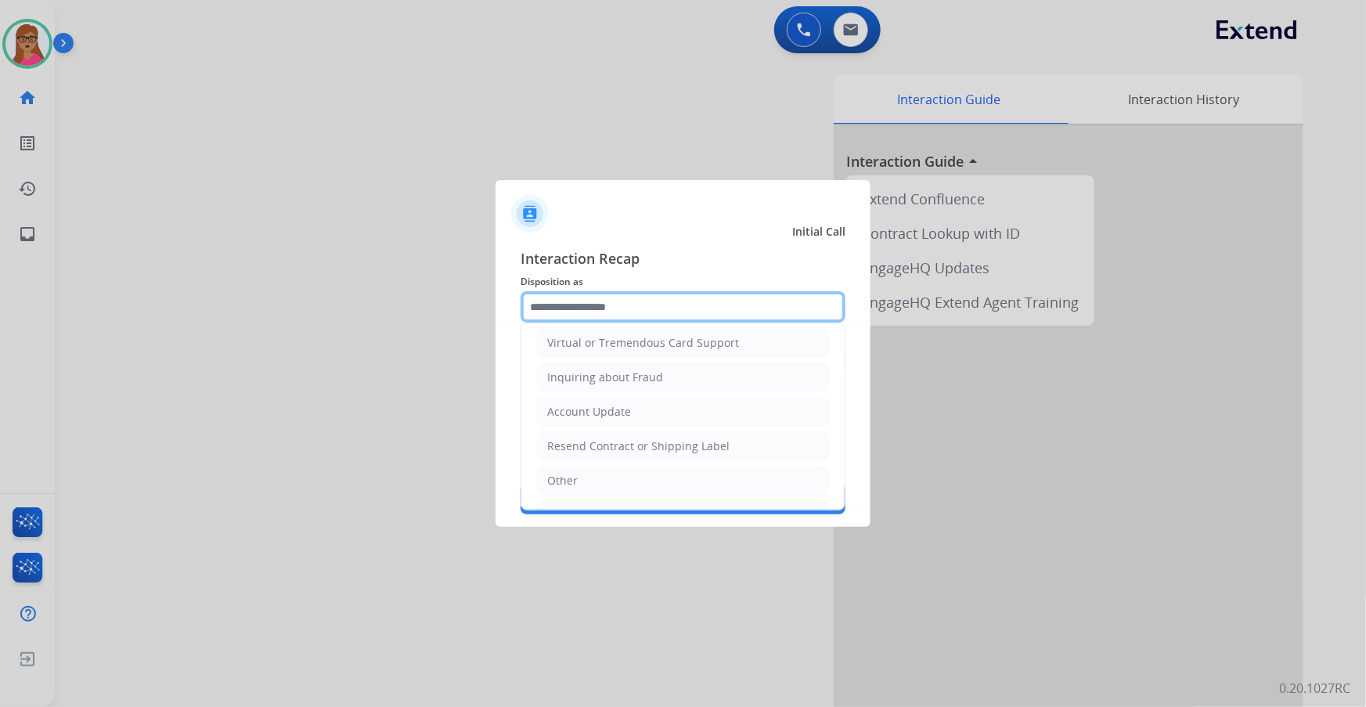
scroll to position [242, 0]
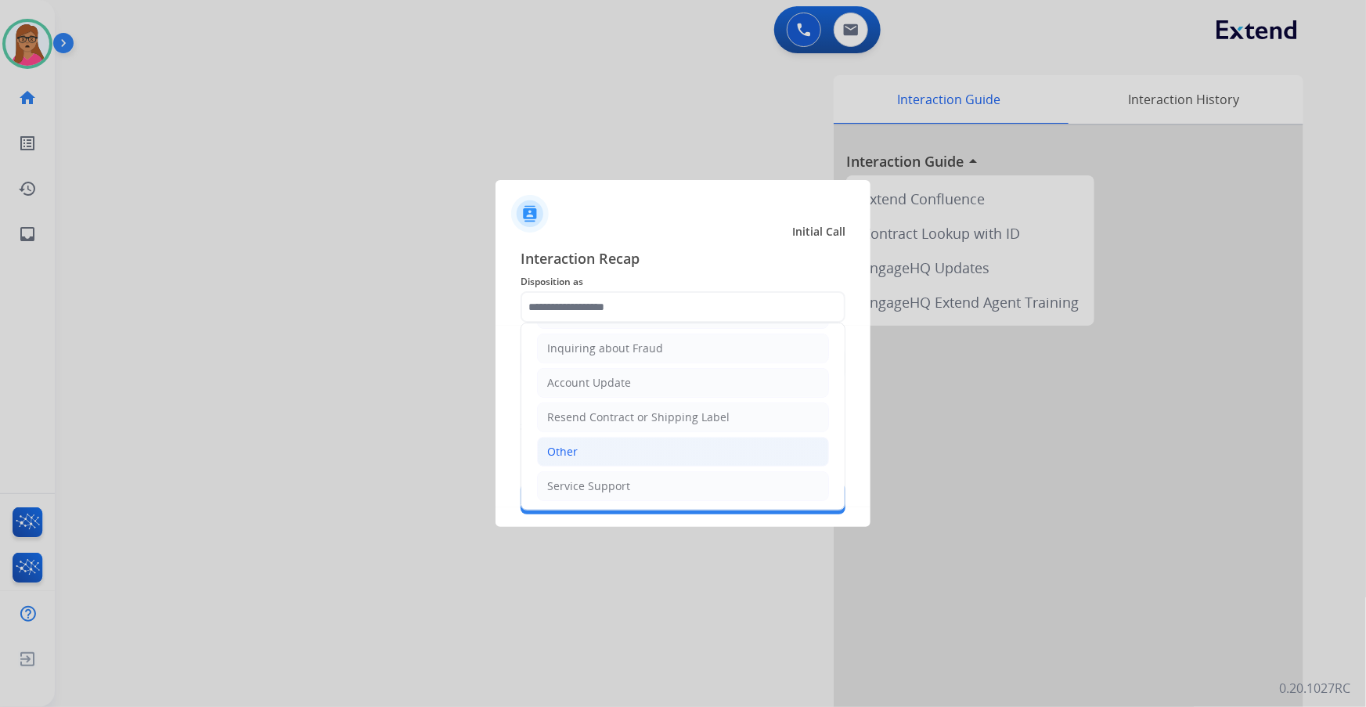
click at [596, 403] on li "Other" at bounding box center [683, 452] width 292 height 30
type input "*****"
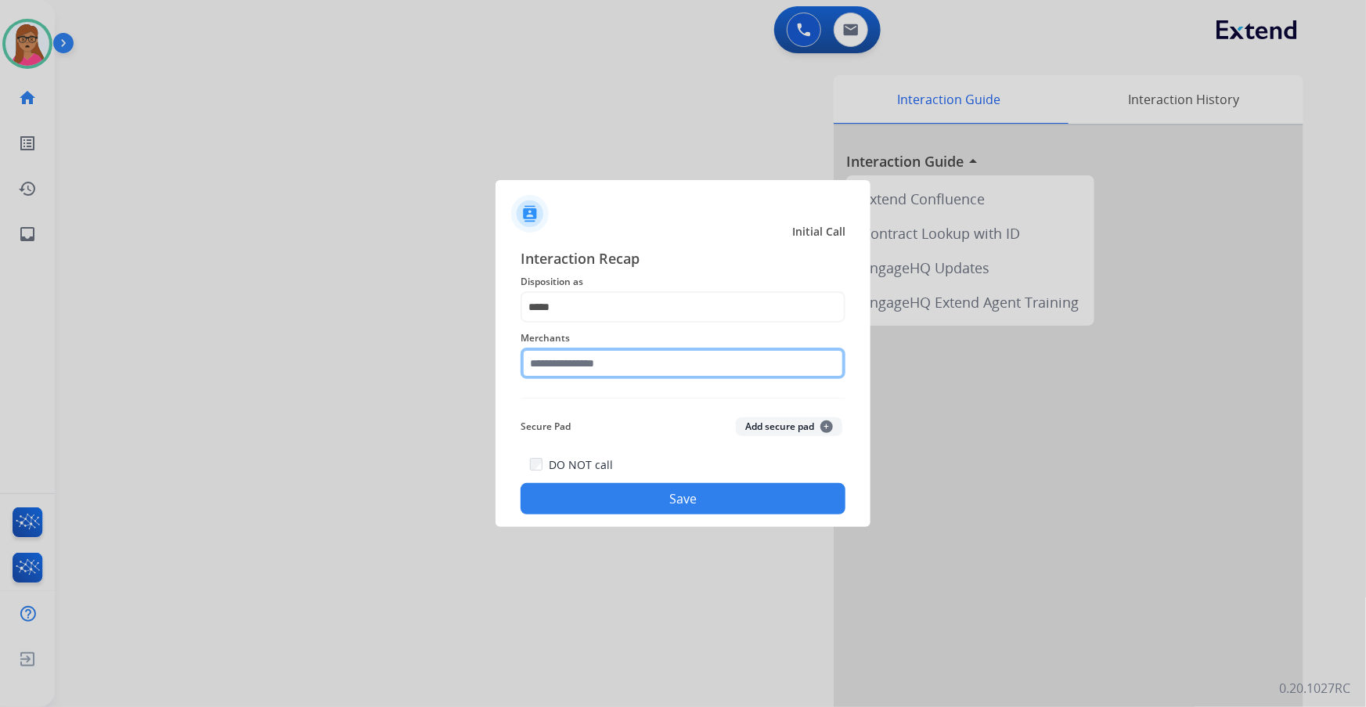
click at [611, 364] on input "text" at bounding box center [683, 363] width 325 height 31
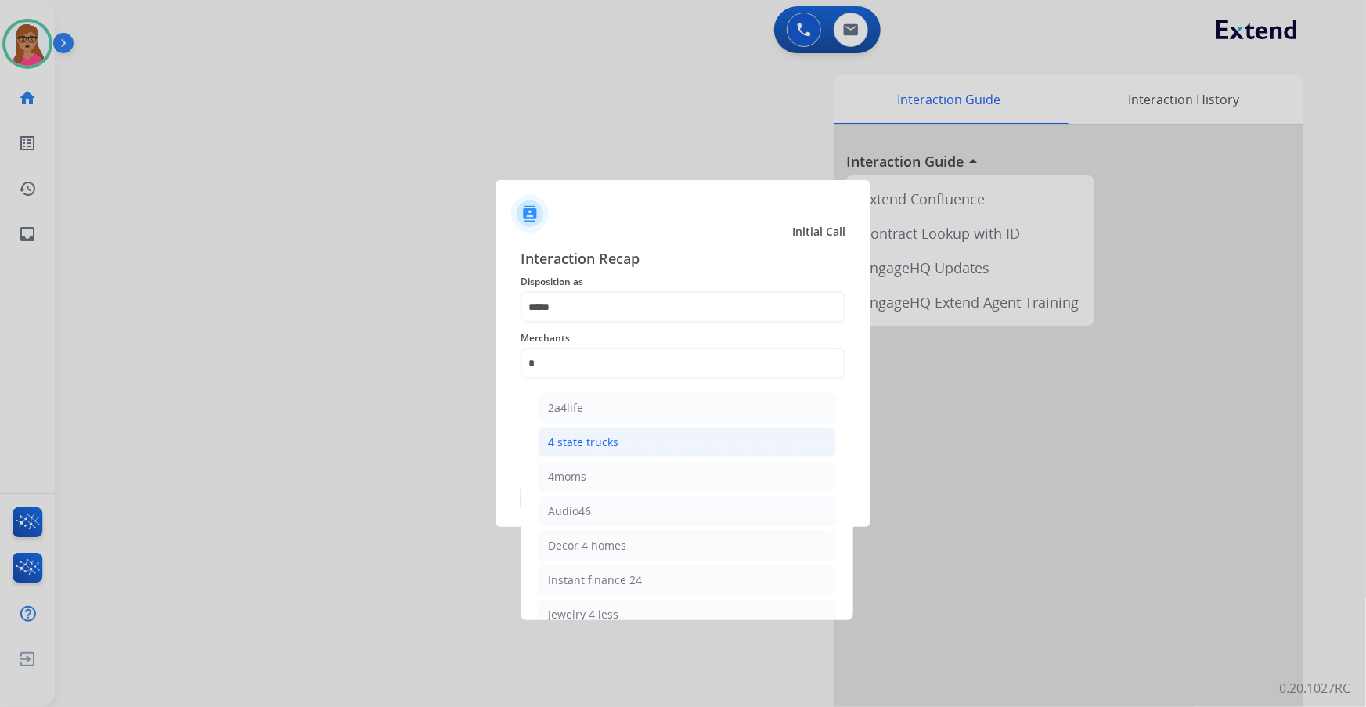
click at [593, 403] on div "4 state trucks" at bounding box center [583, 442] width 70 height 16
type input "**********"
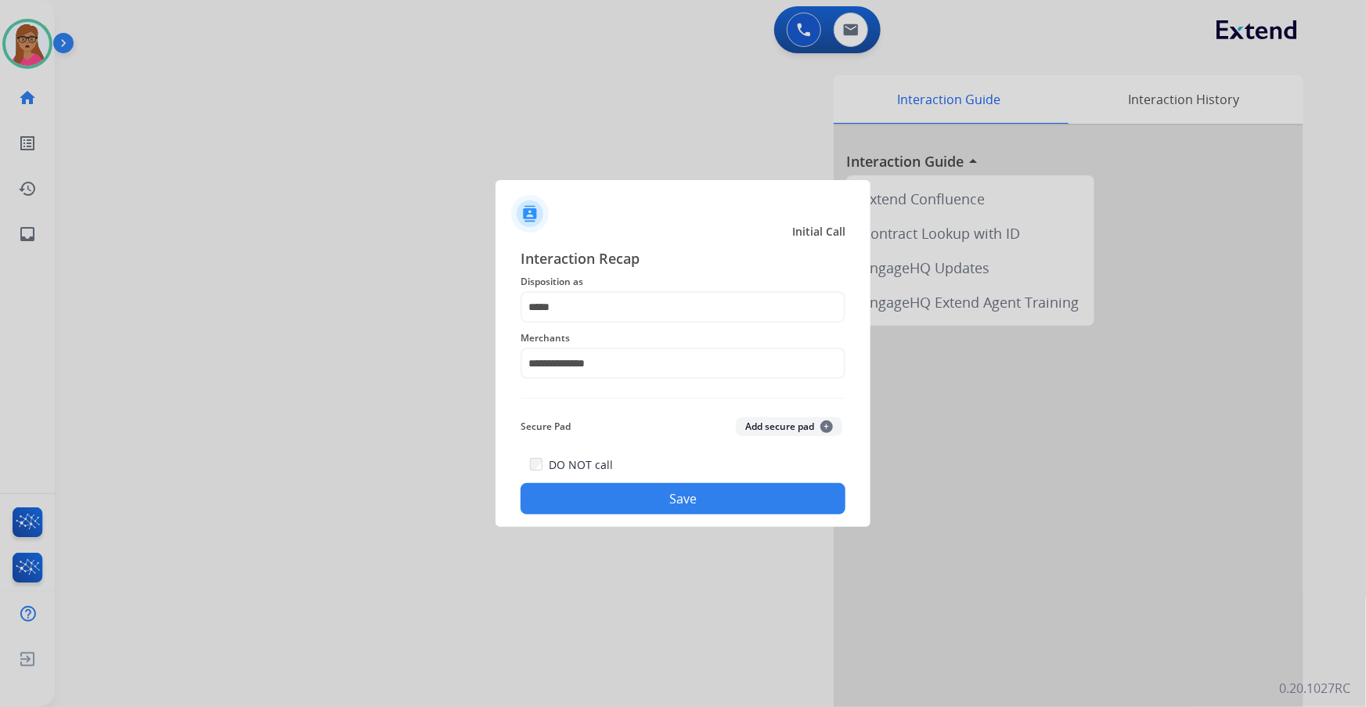
click at [647, 403] on button "Save" at bounding box center [683, 498] width 325 height 31
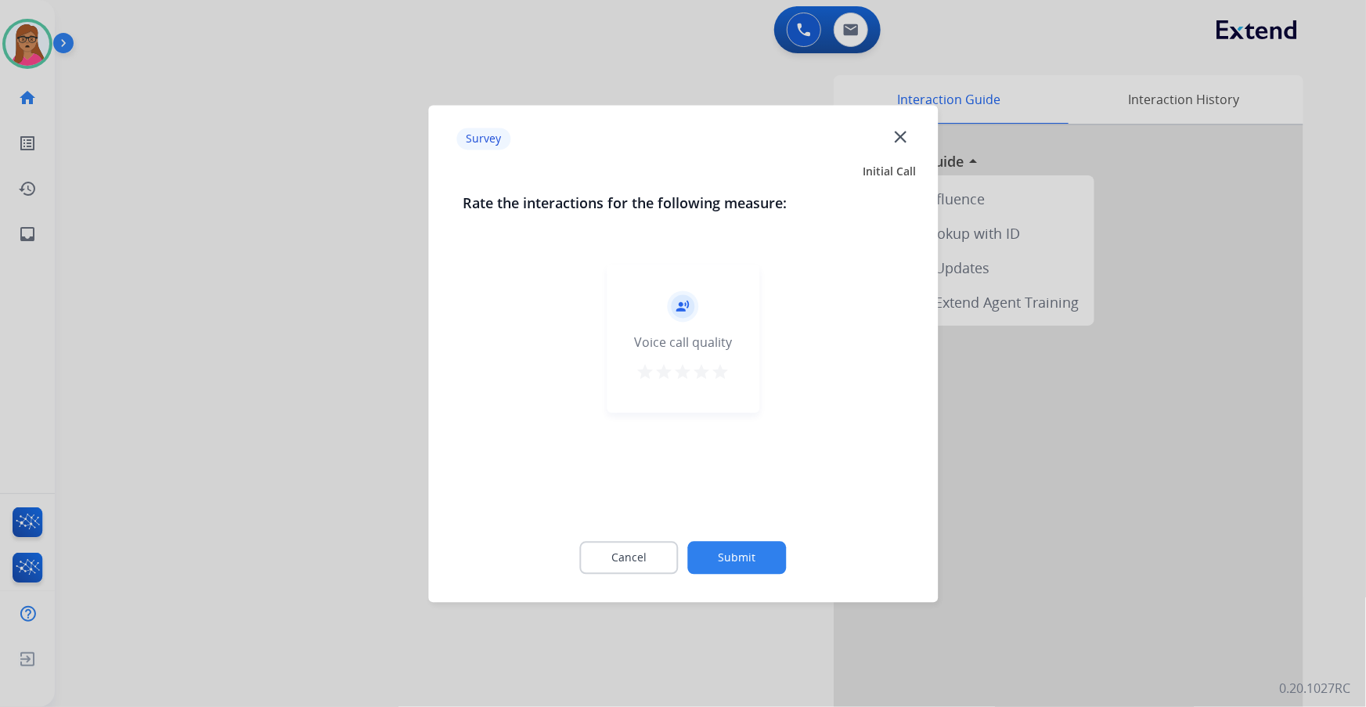
click at [381, 391] on div at bounding box center [683, 353] width 1366 height 707
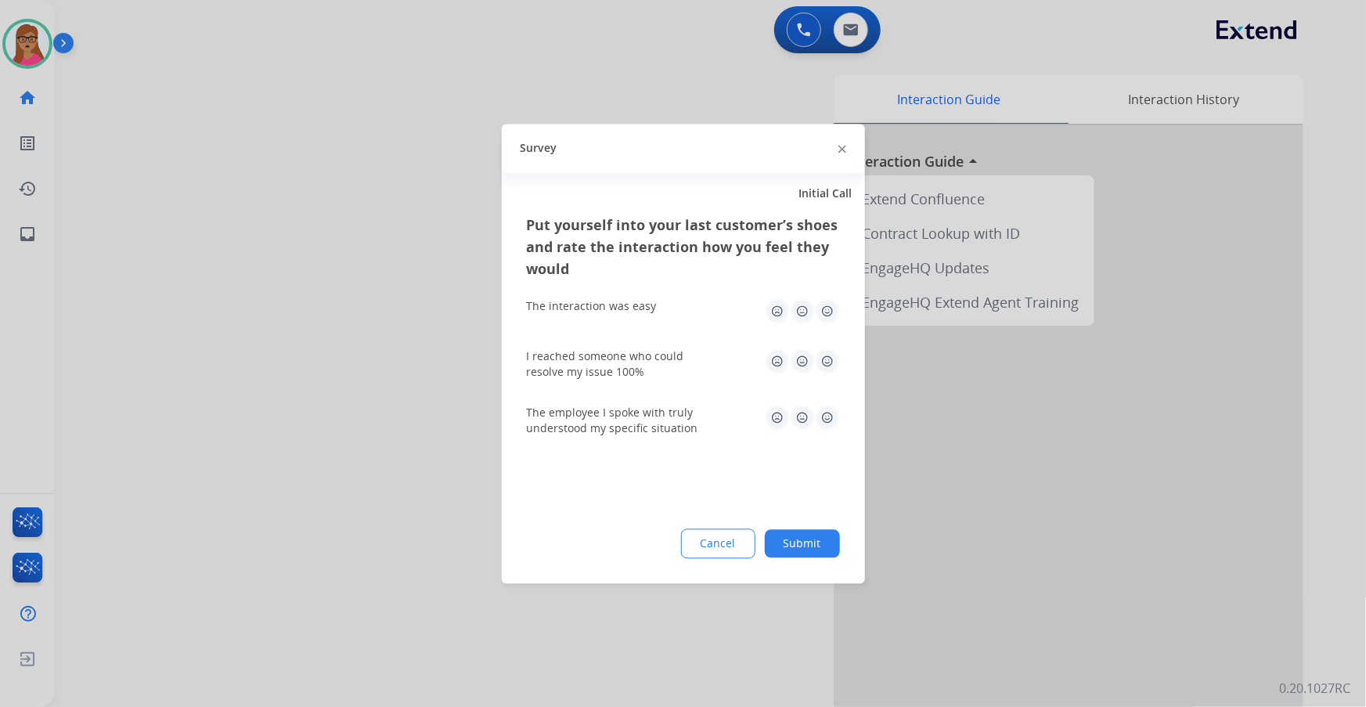
click at [367, 385] on div at bounding box center [683, 353] width 1366 height 707
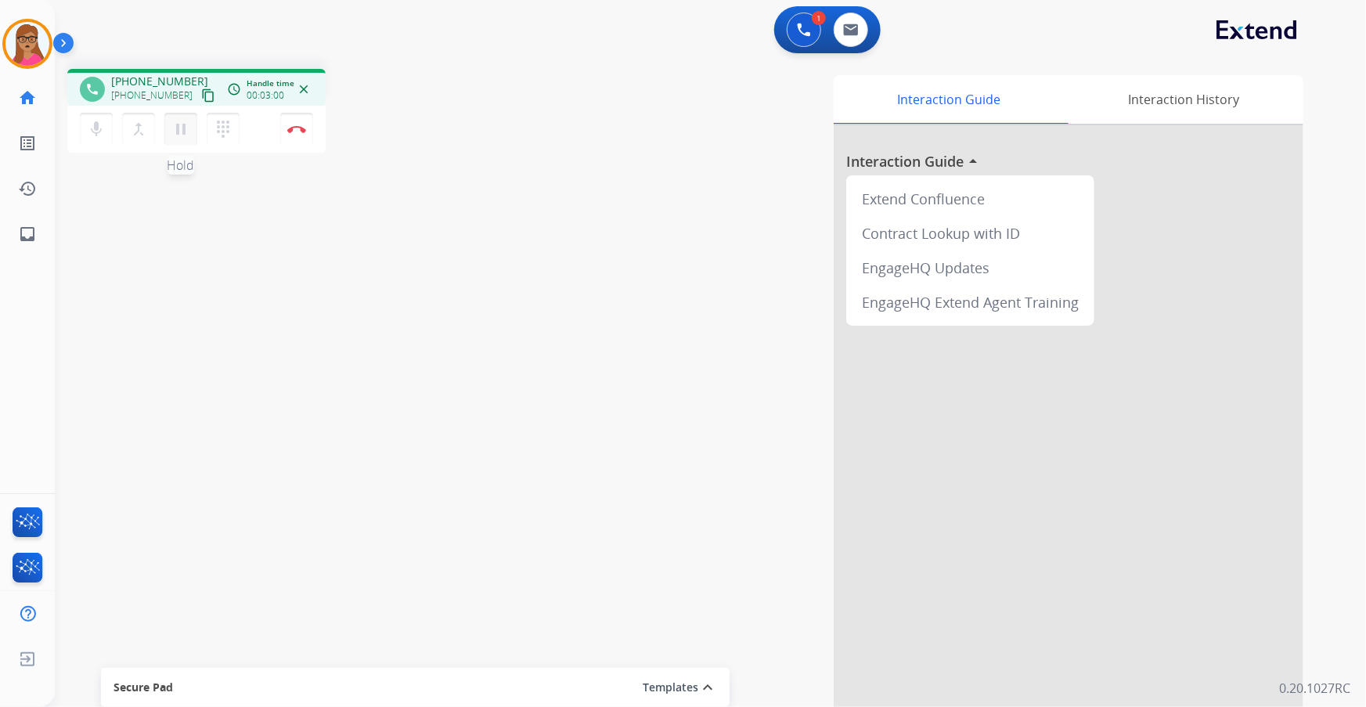
click at [187, 125] on mat-icon "pause" at bounding box center [180, 129] width 19 height 19
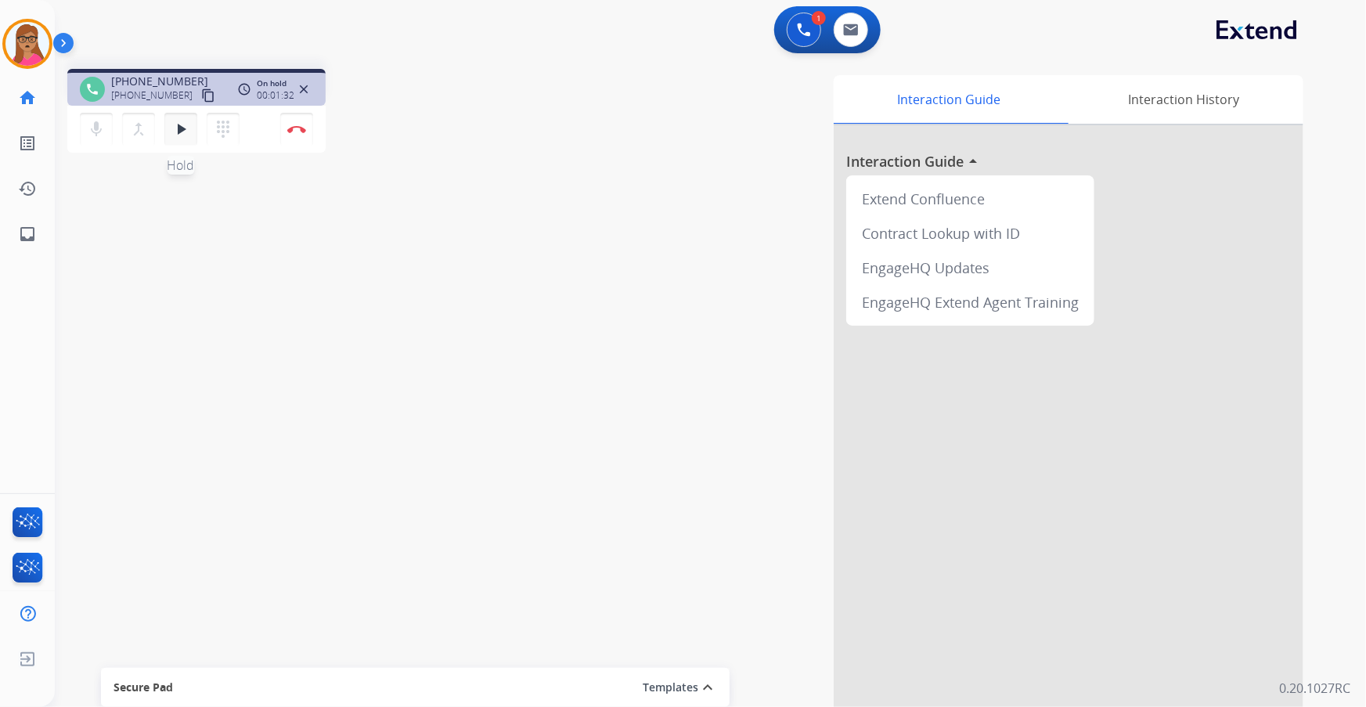
click at [189, 125] on mat-icon "play_arrow" at bounding box center [180, 129] width 19 height 19
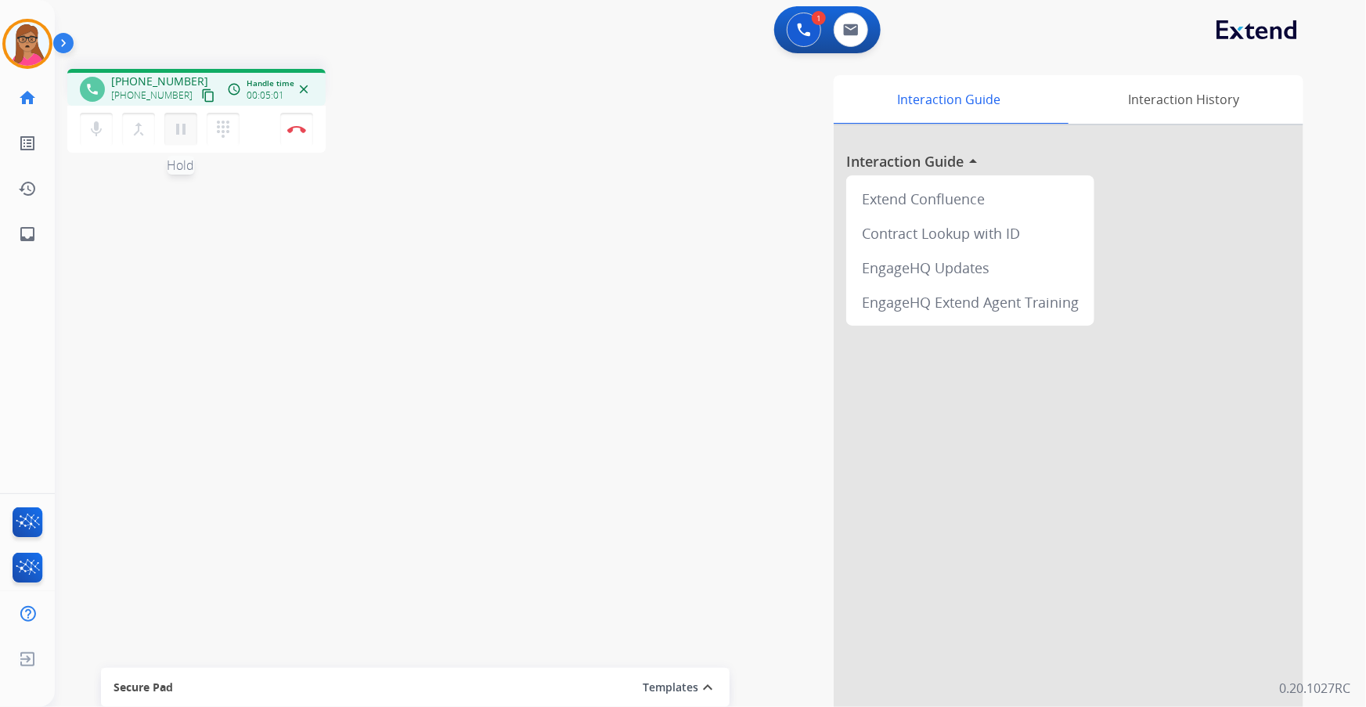
click at [178, 132] on mat-icon "pause" at bounding box center [180, 129] width 19 height 19
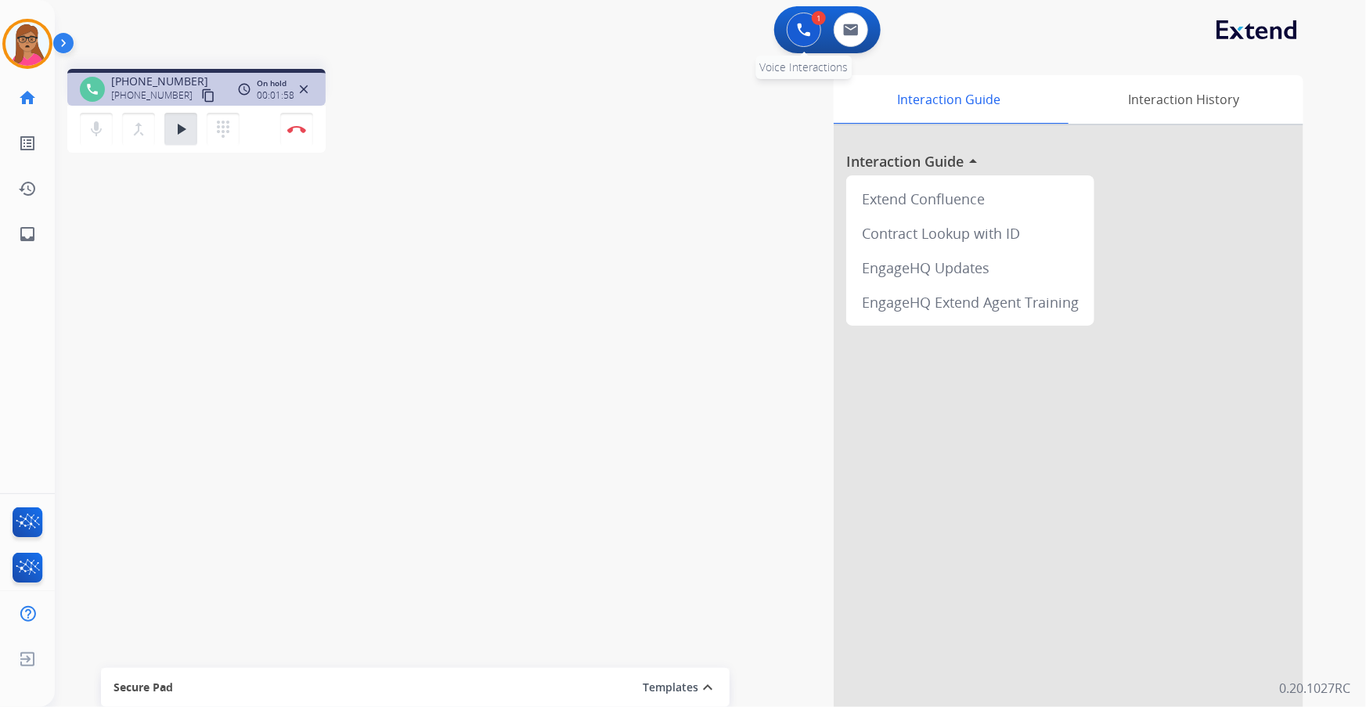
click at [798, 39] on button at bounding box center [804, 30] width 34 height 34
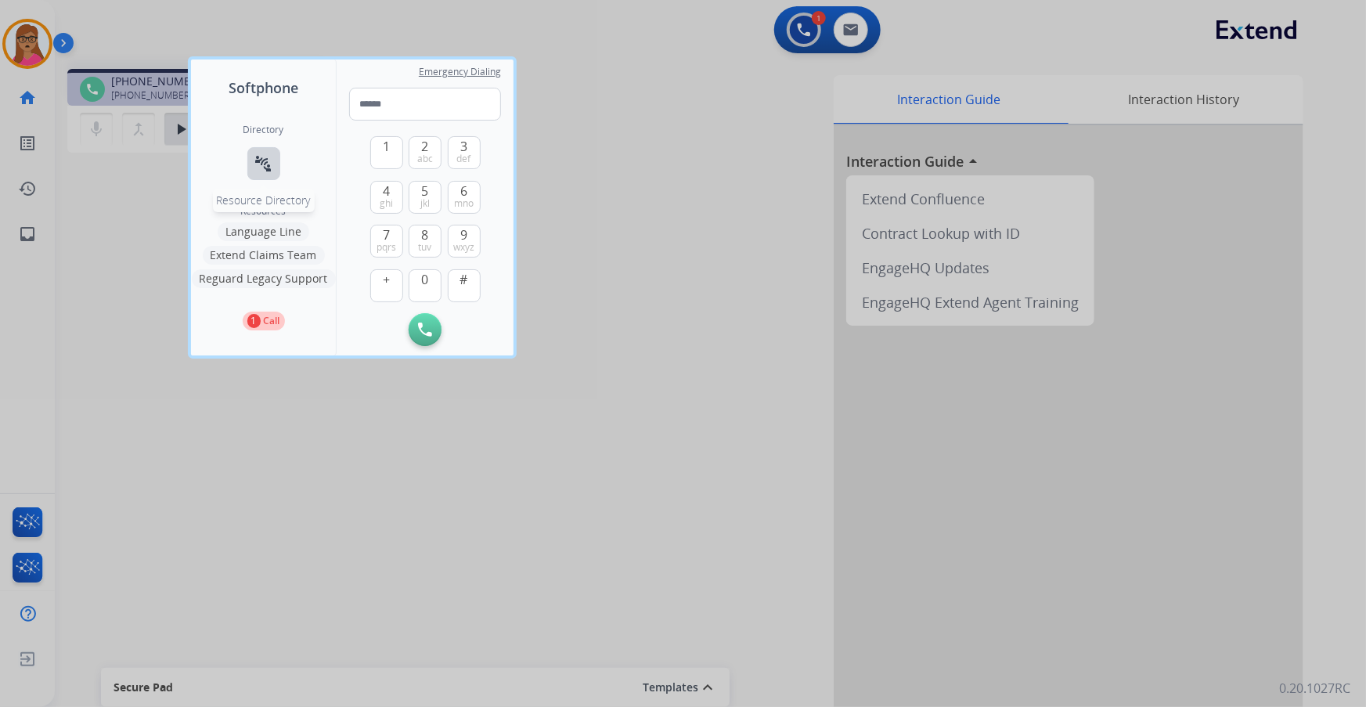
click at [261, 167] on mat-icon "connect_without_contact" at bounding box center [263, 163] width 19 height 19
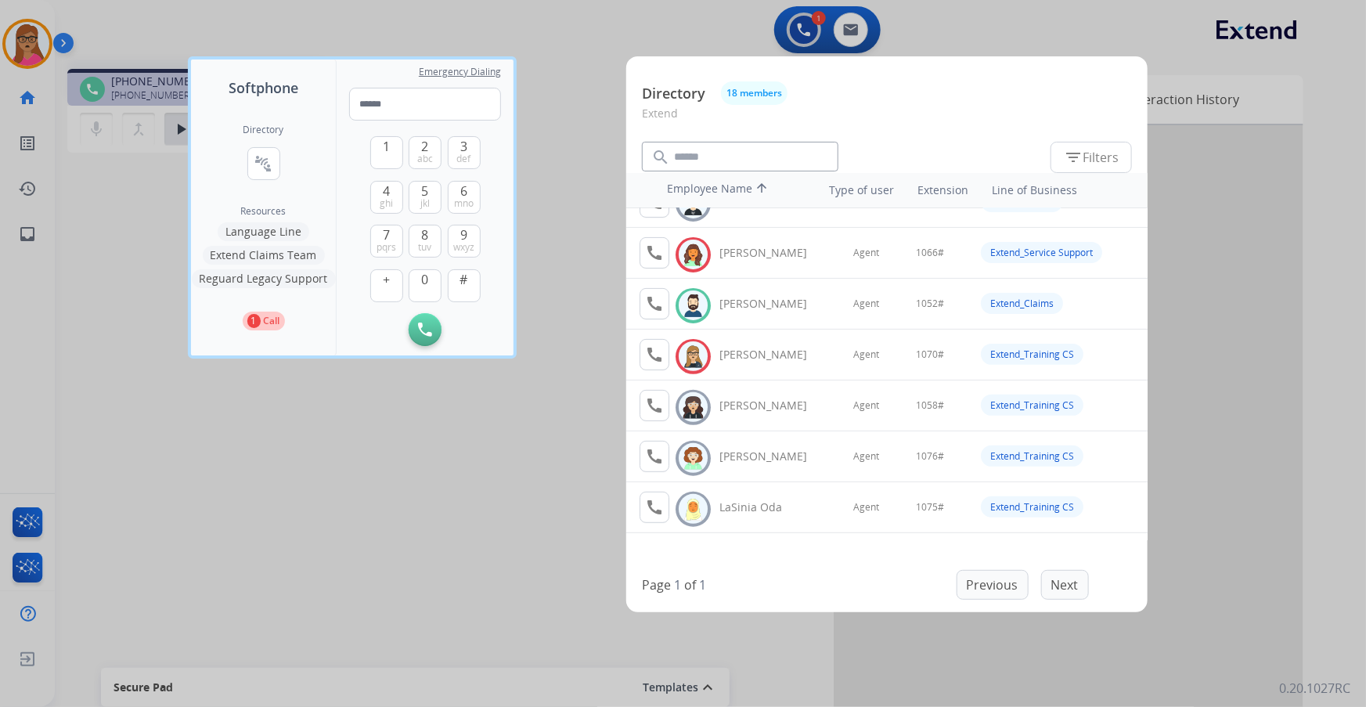
scroll to position [168, 0]
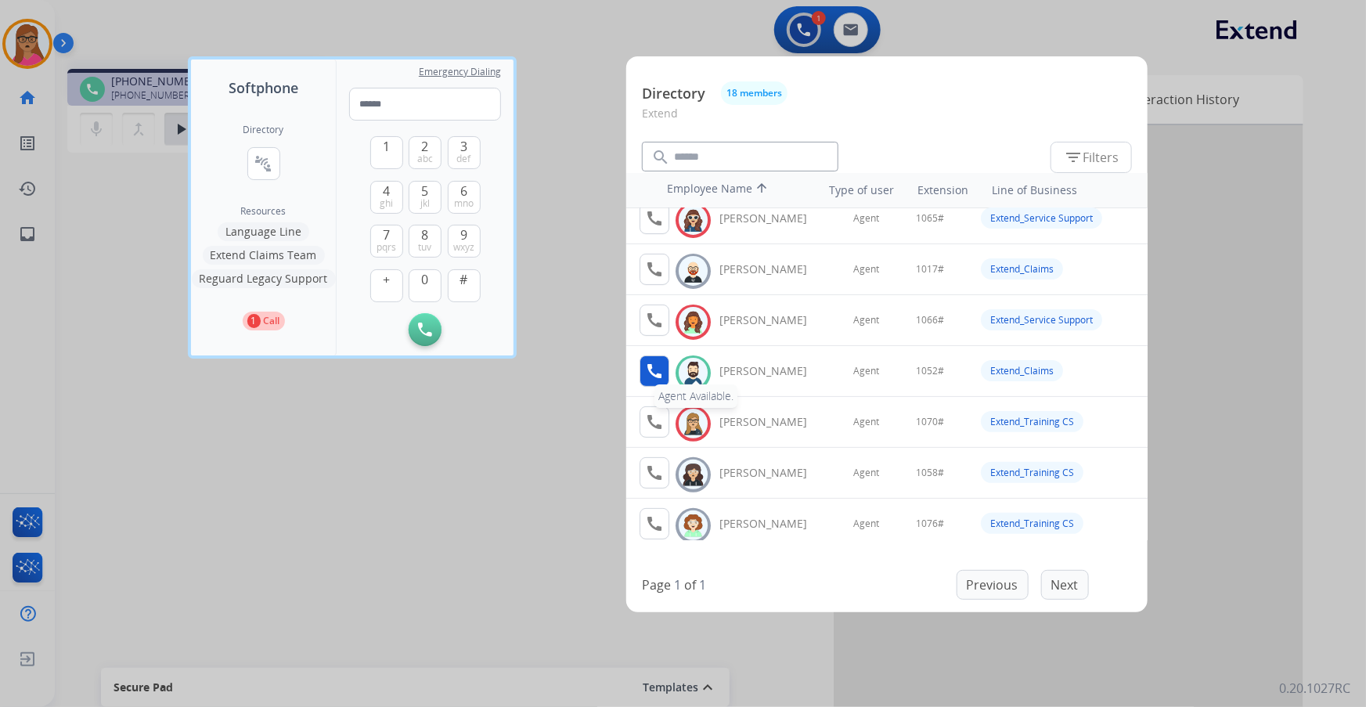
click at [652, 368] on mat-icon "call" at bounding box center [654, 371] width 19 height 19
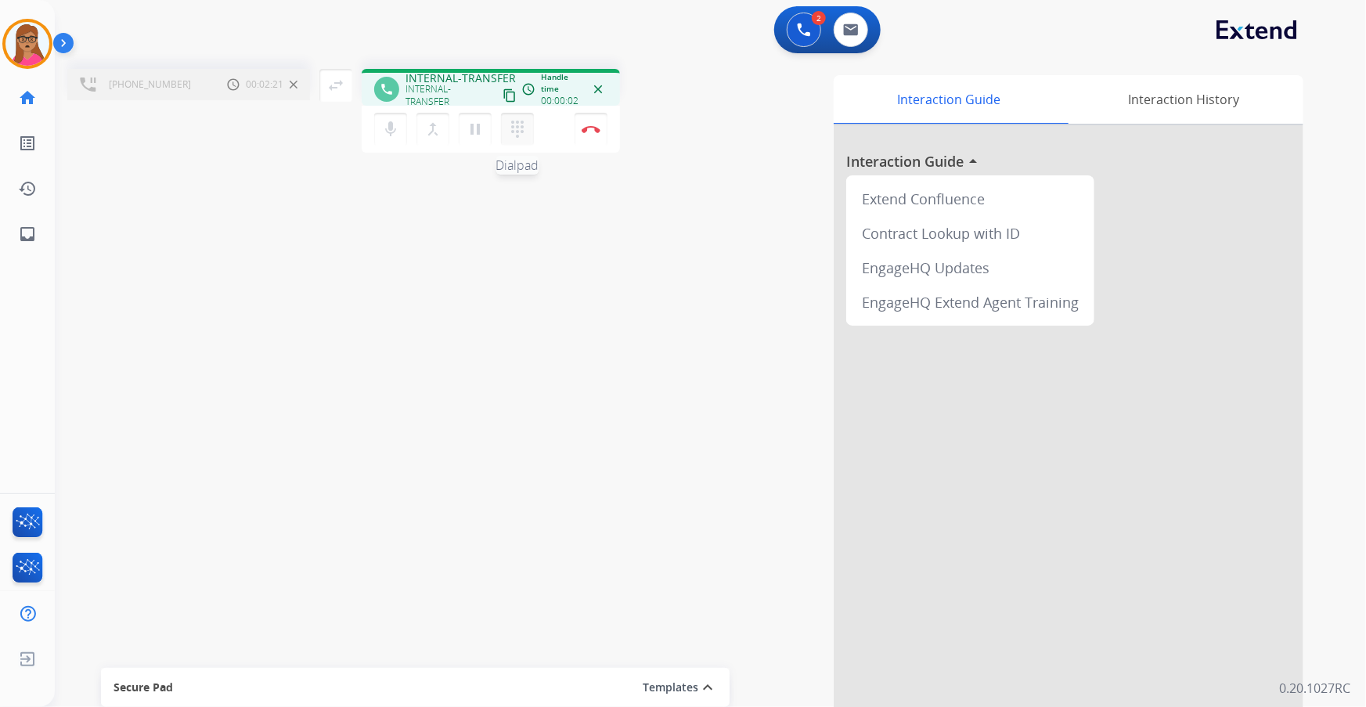
click at [514, 131] on mat-icon "dialpad" at bounding box center [517, 129] width 19 height 19
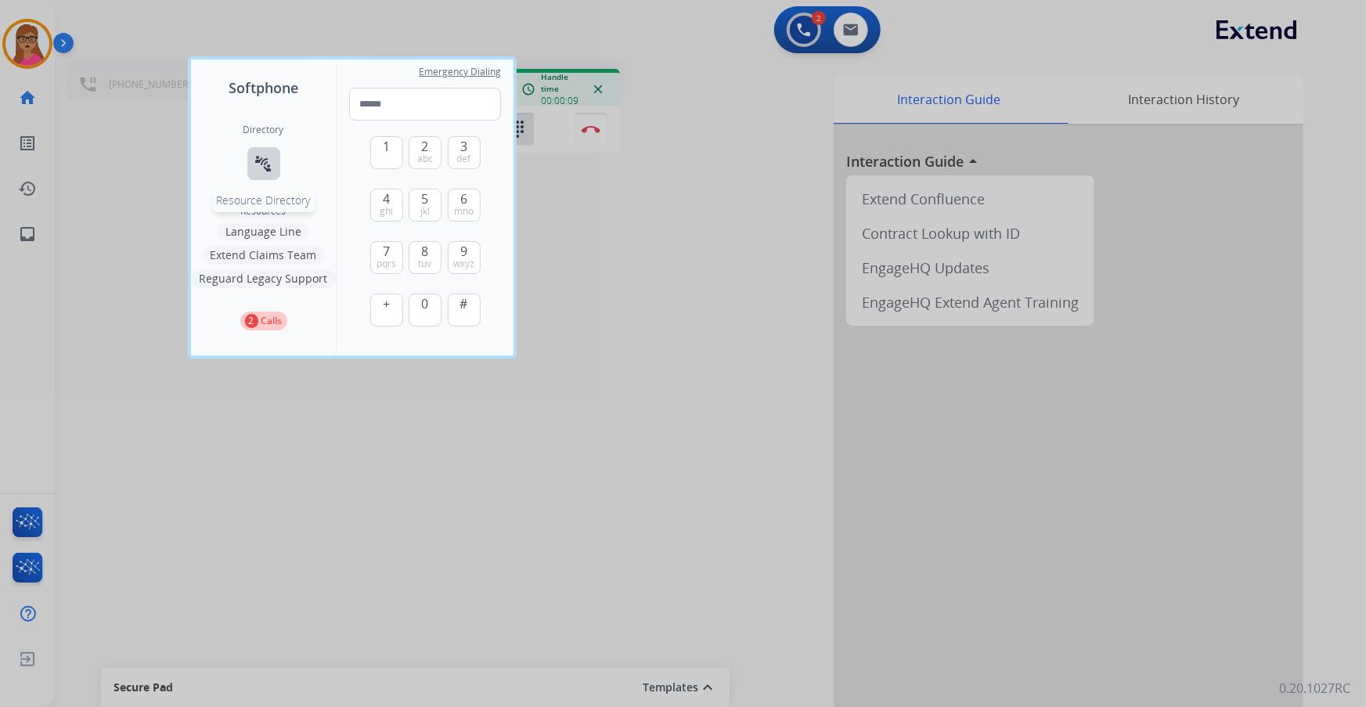
click at [268, 165] on mat-icon "connect_without_contact" at bounding box center [263, 163] width 19 height 19
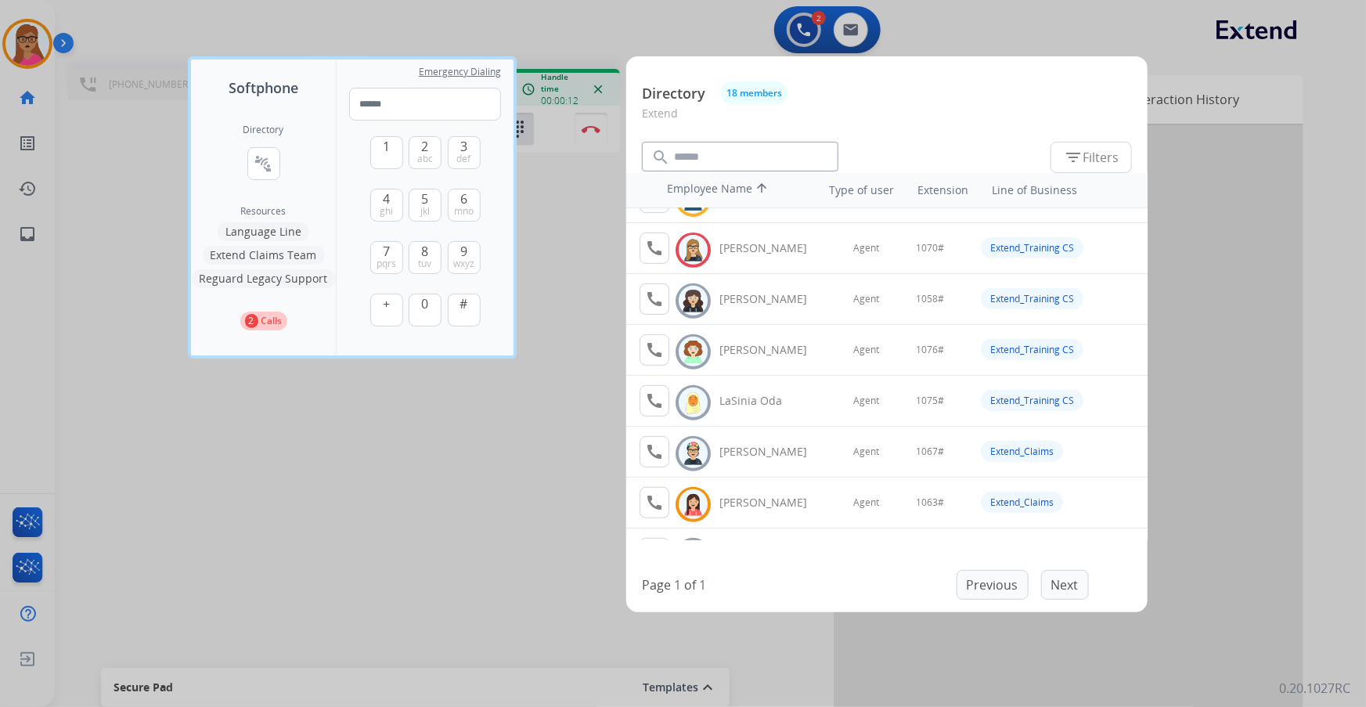
scroll to position [355, 0]
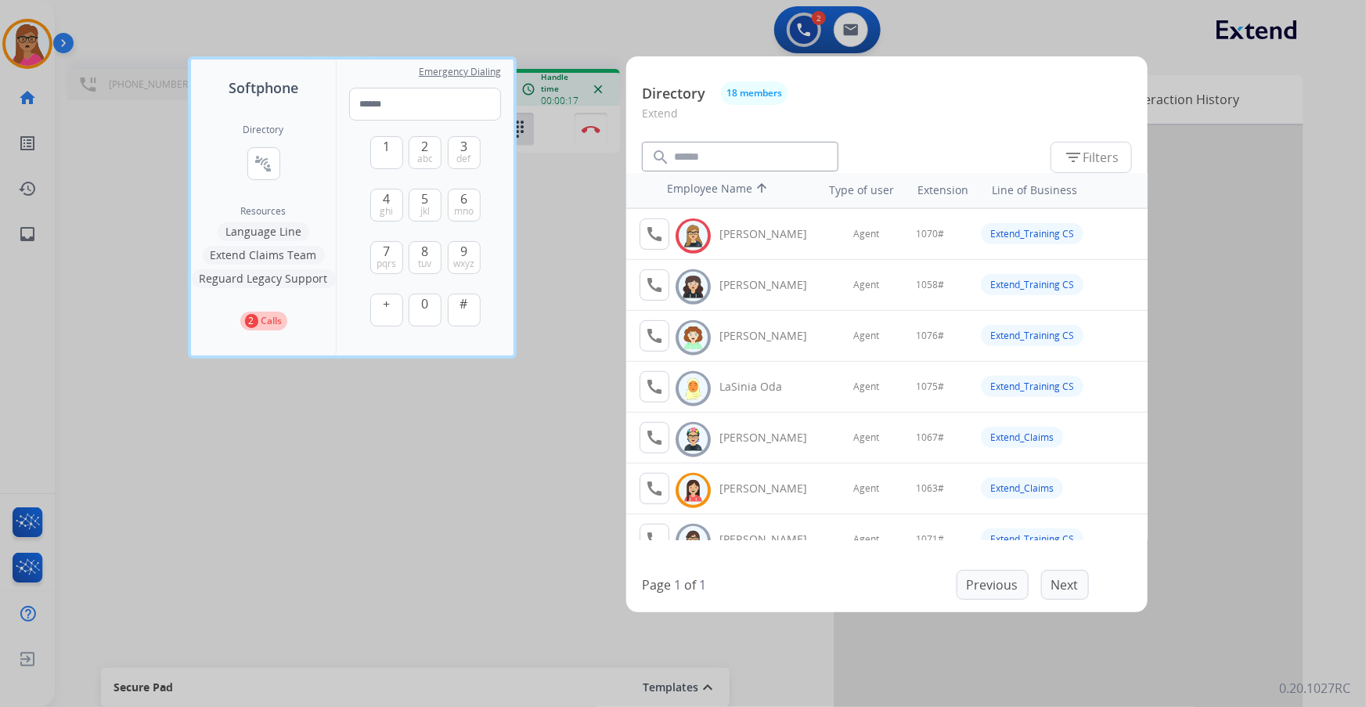
click at [580, 356] on div at bounding box center [683, 353] width 1366 height 707
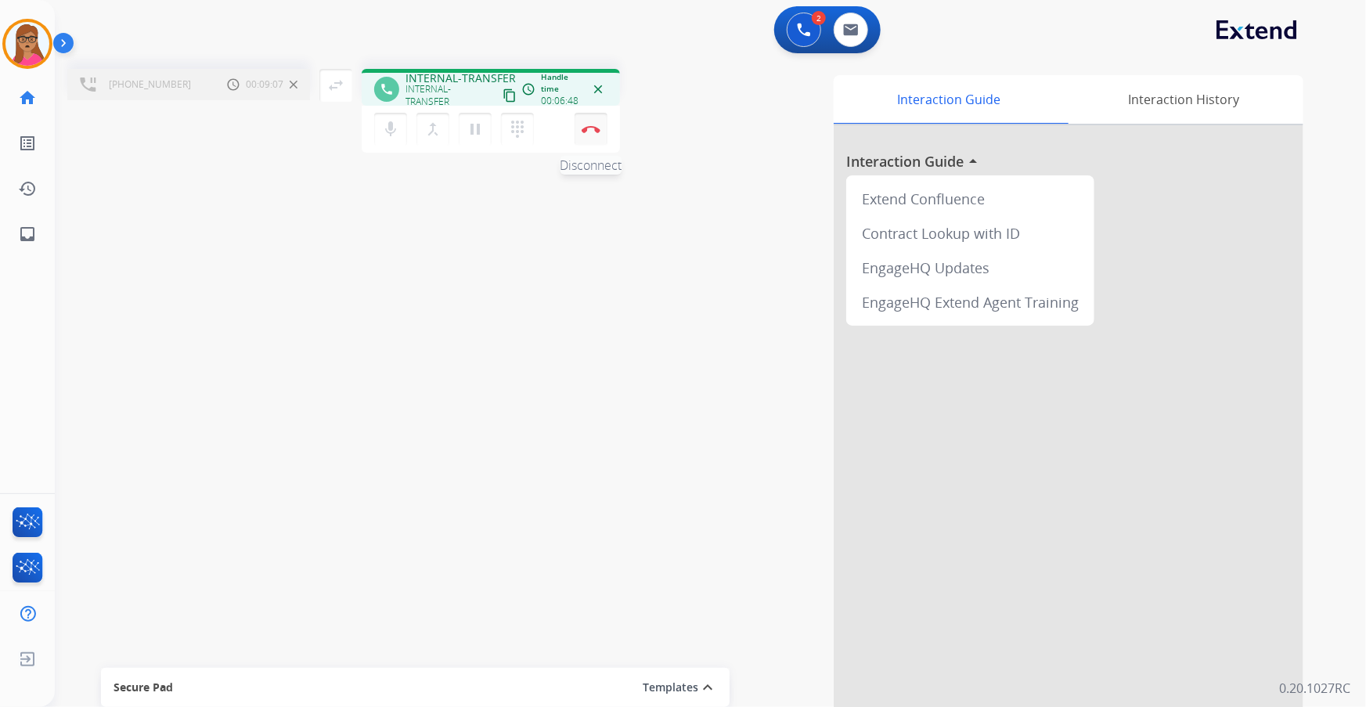
click at [586, 128] on img at bounding box center [591, 129] width 19 height 8
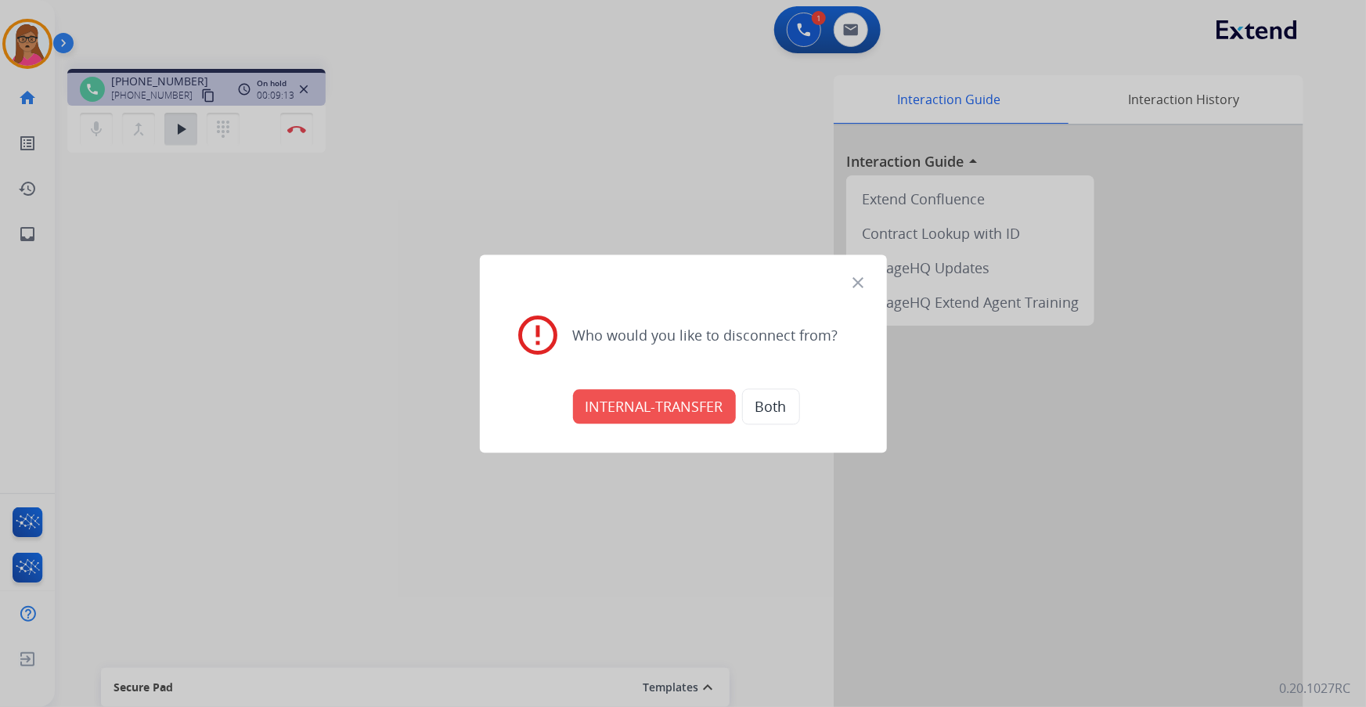
click at [852, 282] on mat-icon "close" at bounding box center [858, 282] width 19 height 19
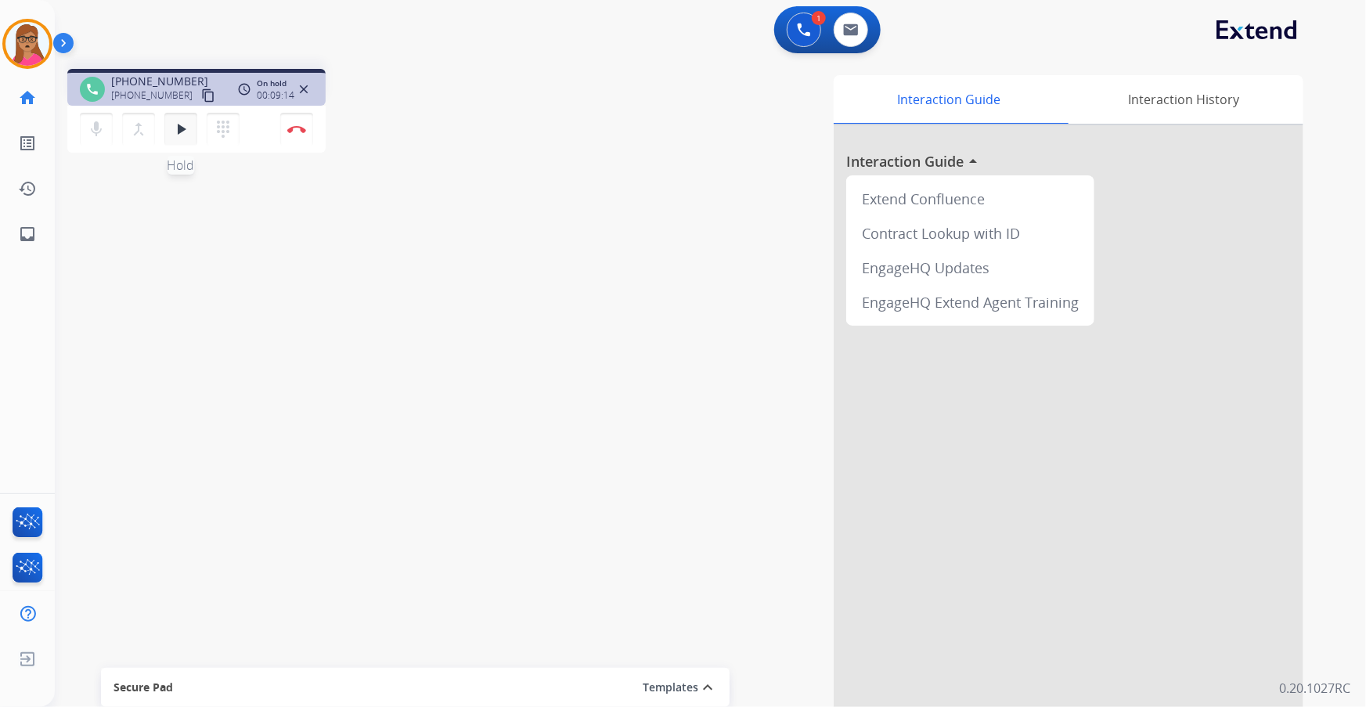
click at [182, 125] on mat-icon "play_arrow" at bounding box center [180, 129] width 19 height 19
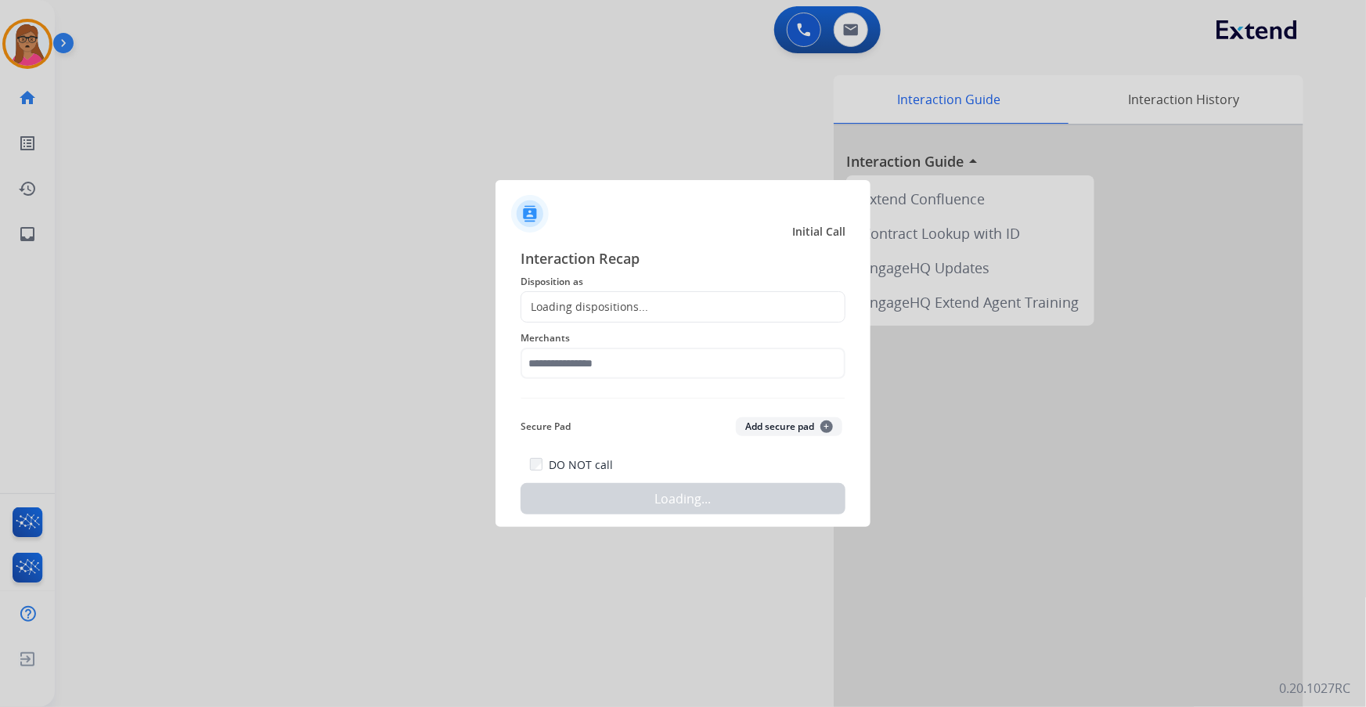
click at [636, 302] on div "Loading dispositions..." at bounding box center [584, 307] width 127 height 16
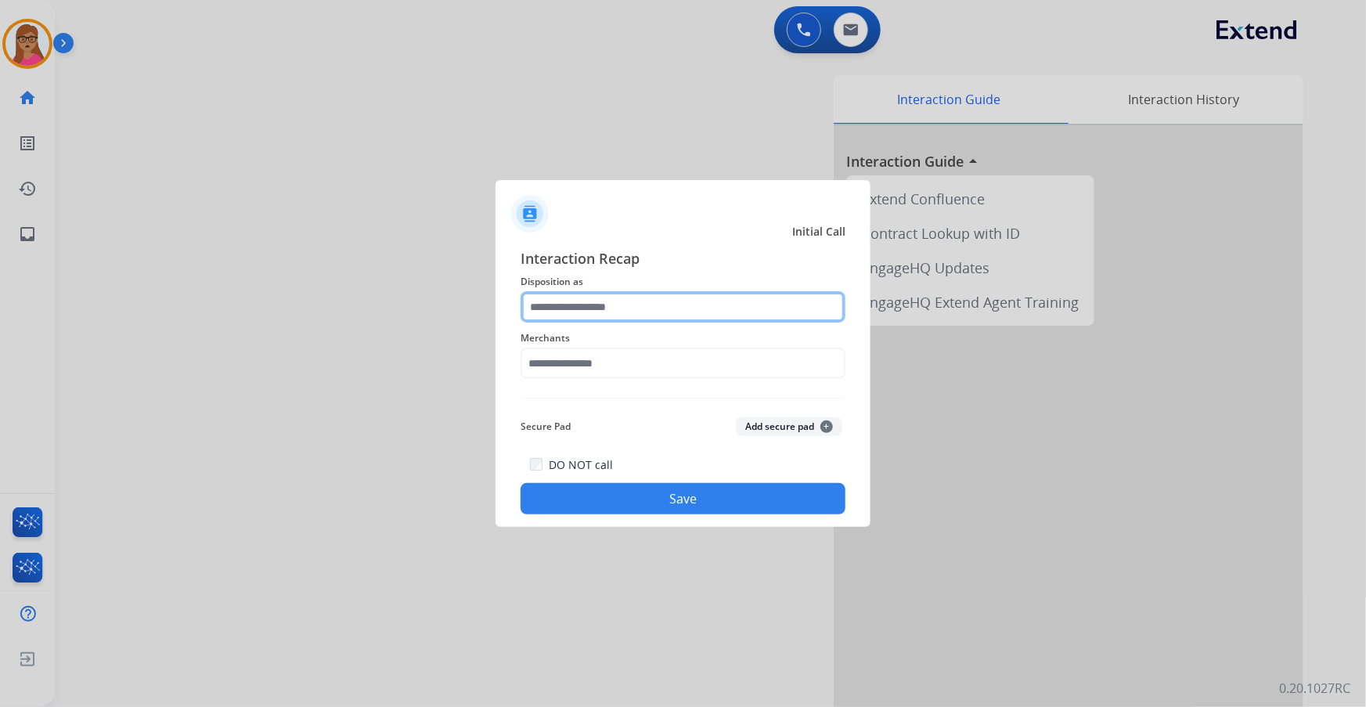
click at [636, 302] on input "text" at bounding box center [683, 306] width 325 height 31
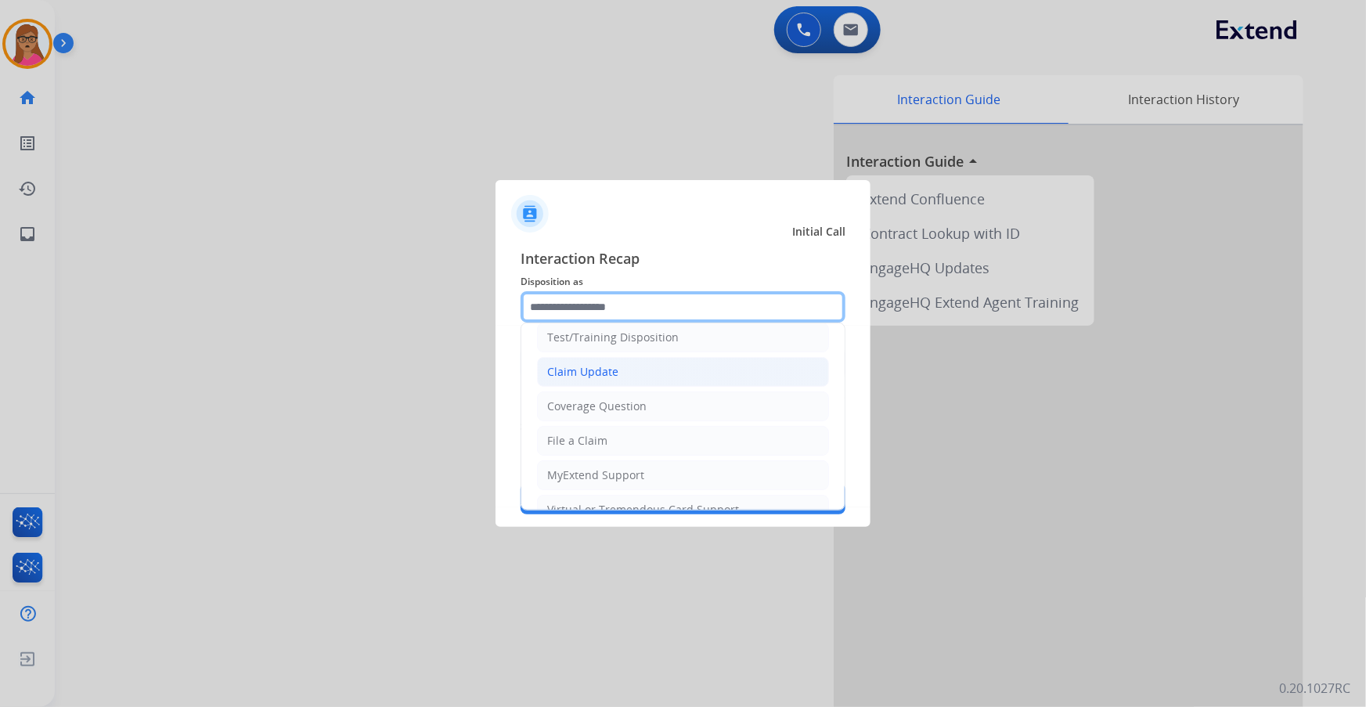
scroll to position [70, 0]
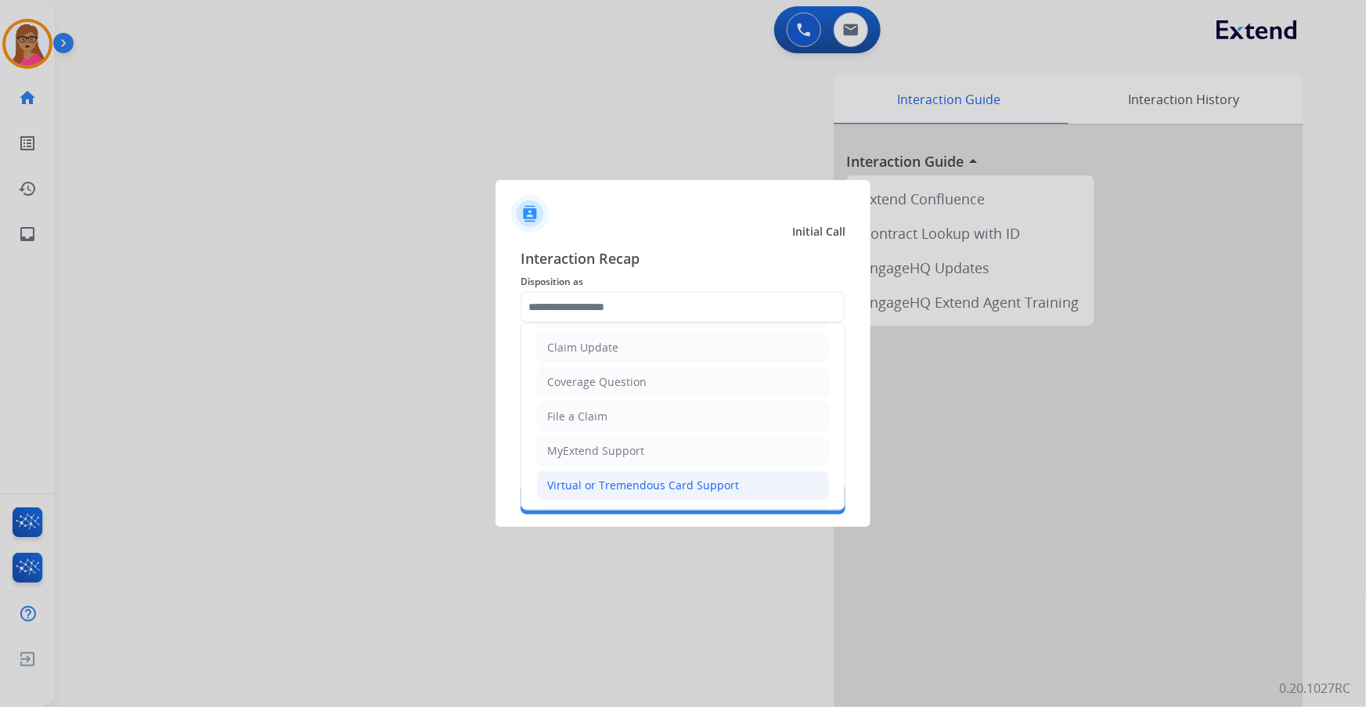
click at [579, 403] on div "Virtual or Tremendous Card Support" at bounding box center [643, 485] width 192 height 16
type input "**********"
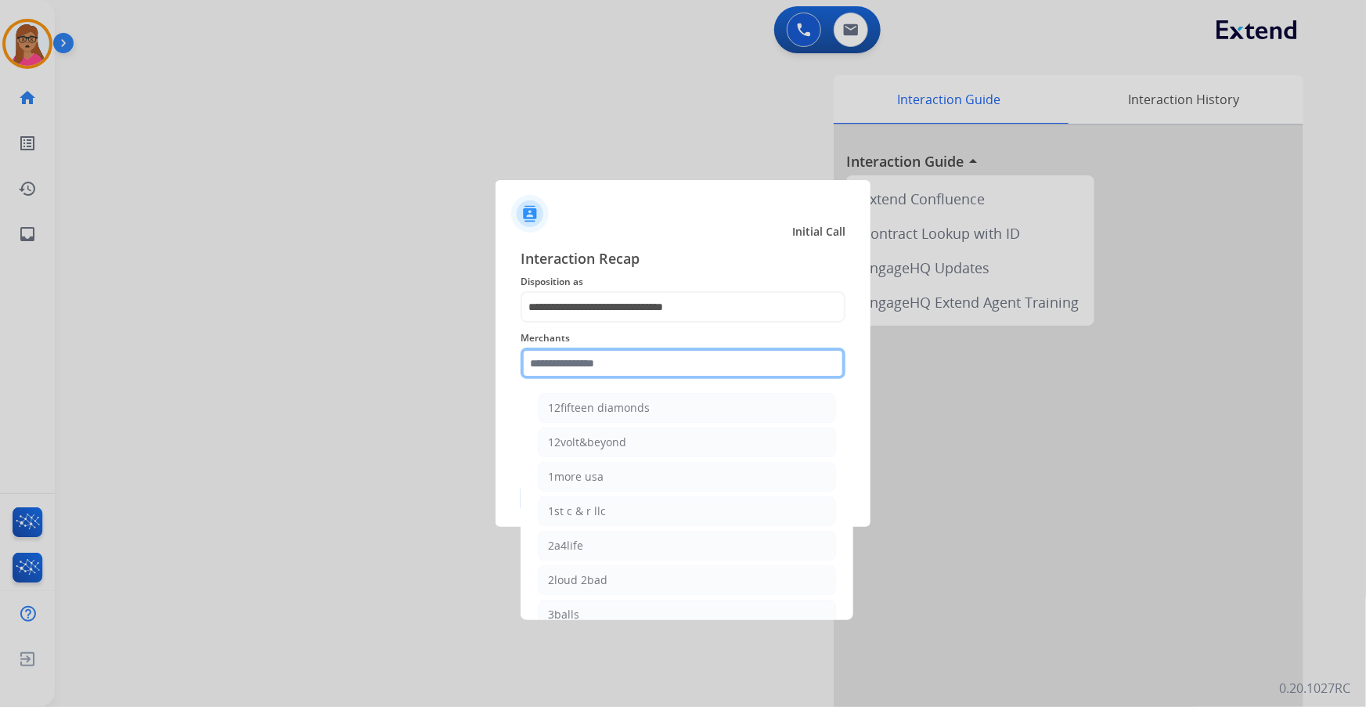
click at [607, 375] on input "text" at bounding box center [683, 363] width 325 height 31
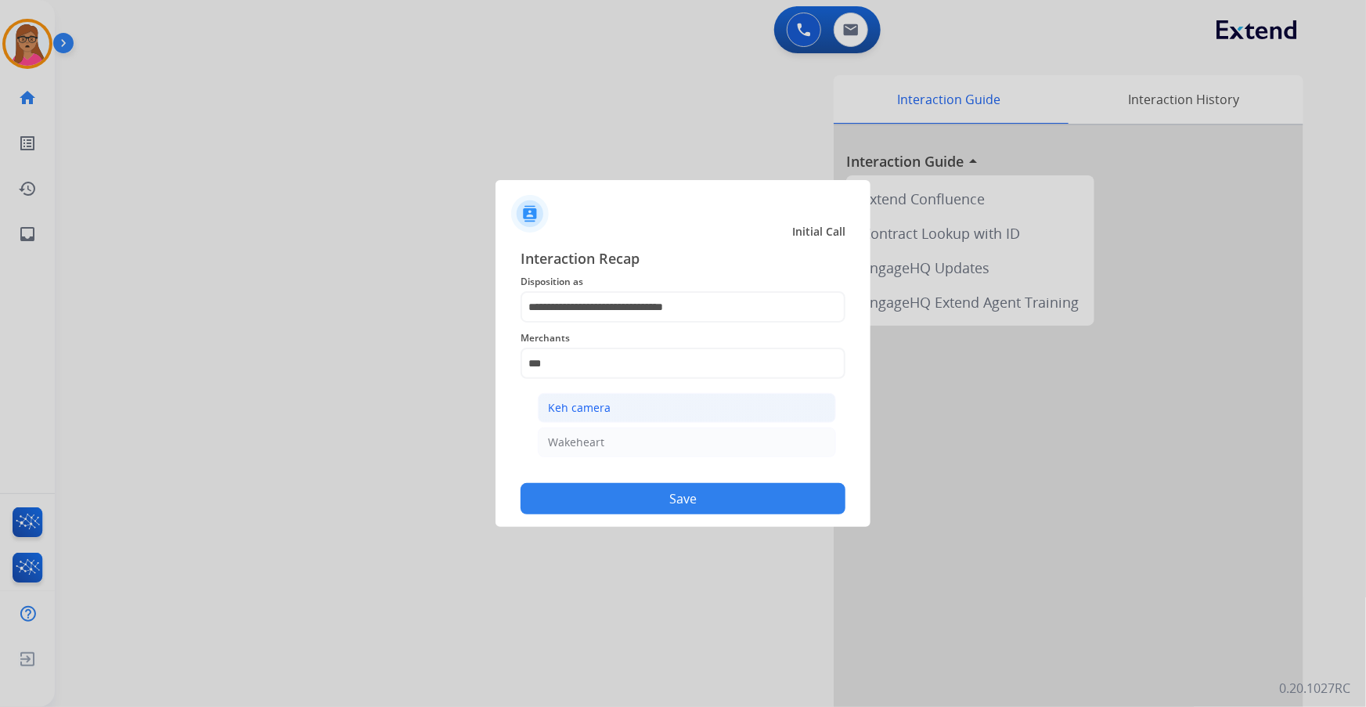
click at [571, 403] on div "Keh camera" at bounding box center [579, 408] width 63 height 16
type input "**********"
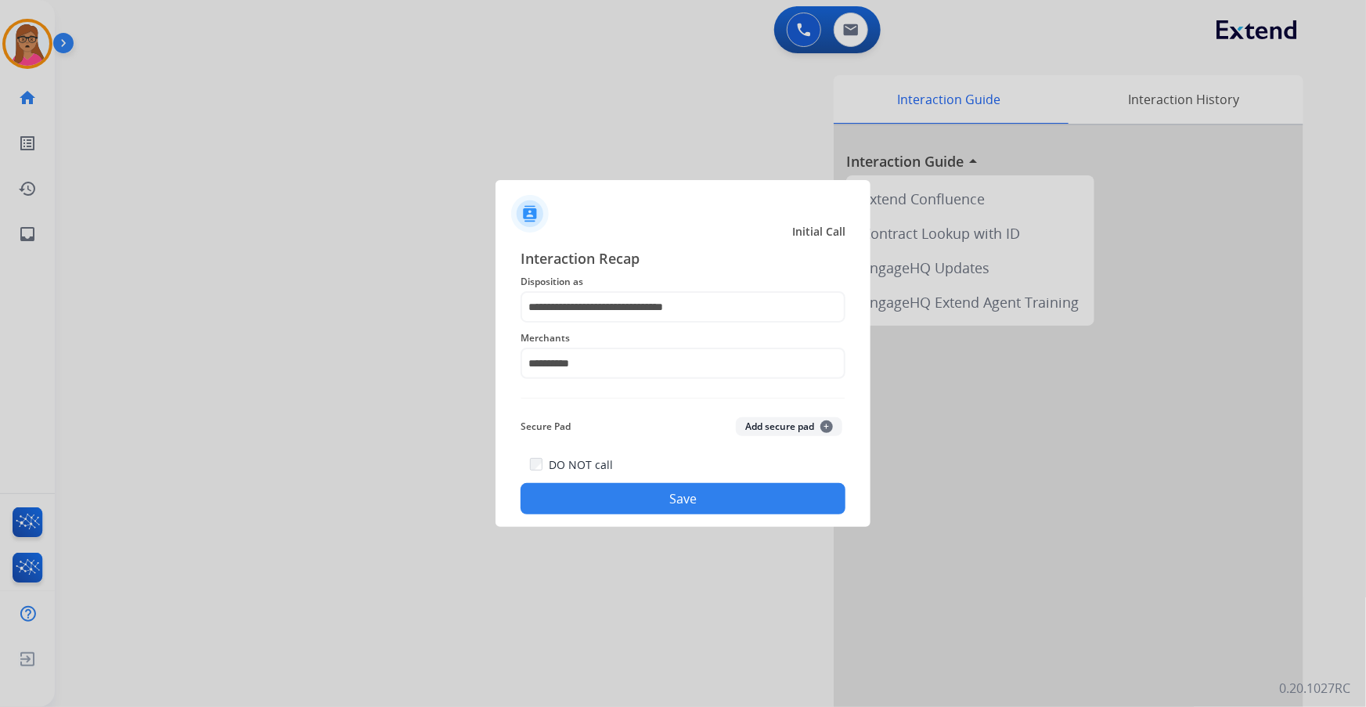
click at [658, 403] on button "Save" at bounding box center [683, 498] width 325 height 31
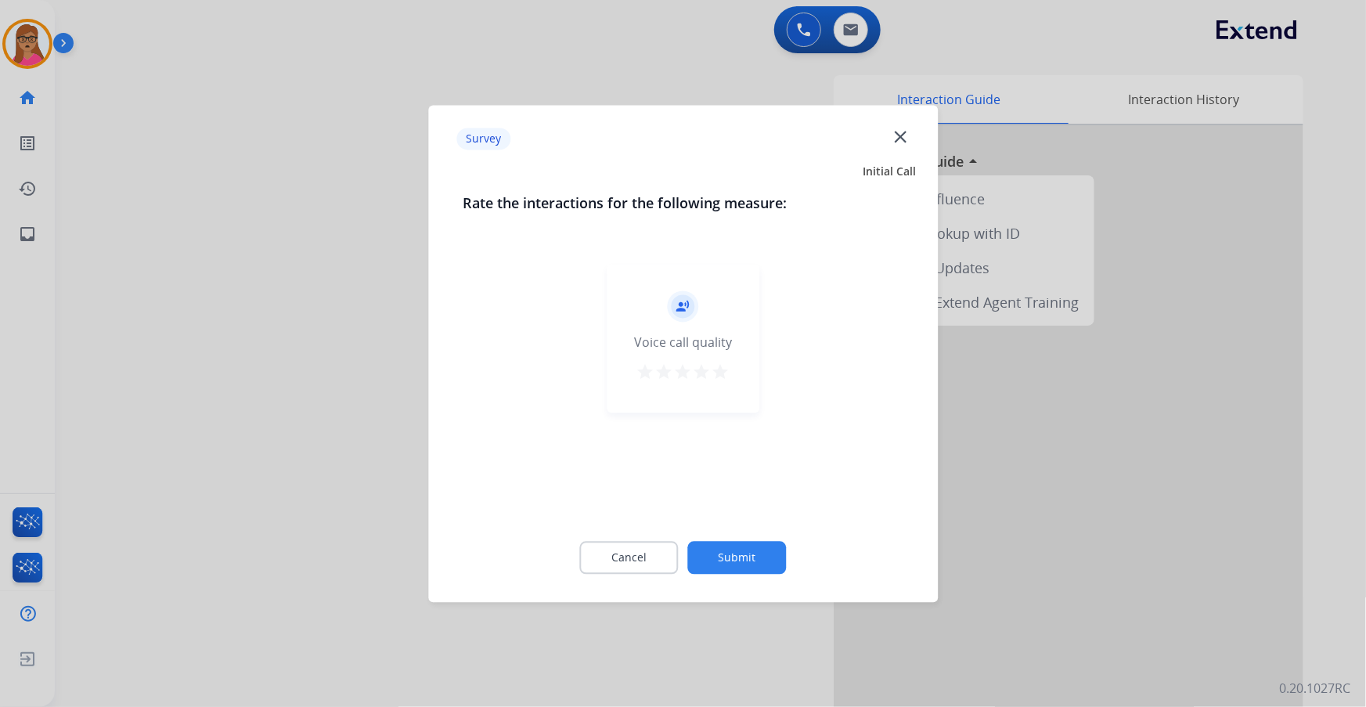
click at [185, 348] on div at bounding box center [683, 353] width 1366 height 707
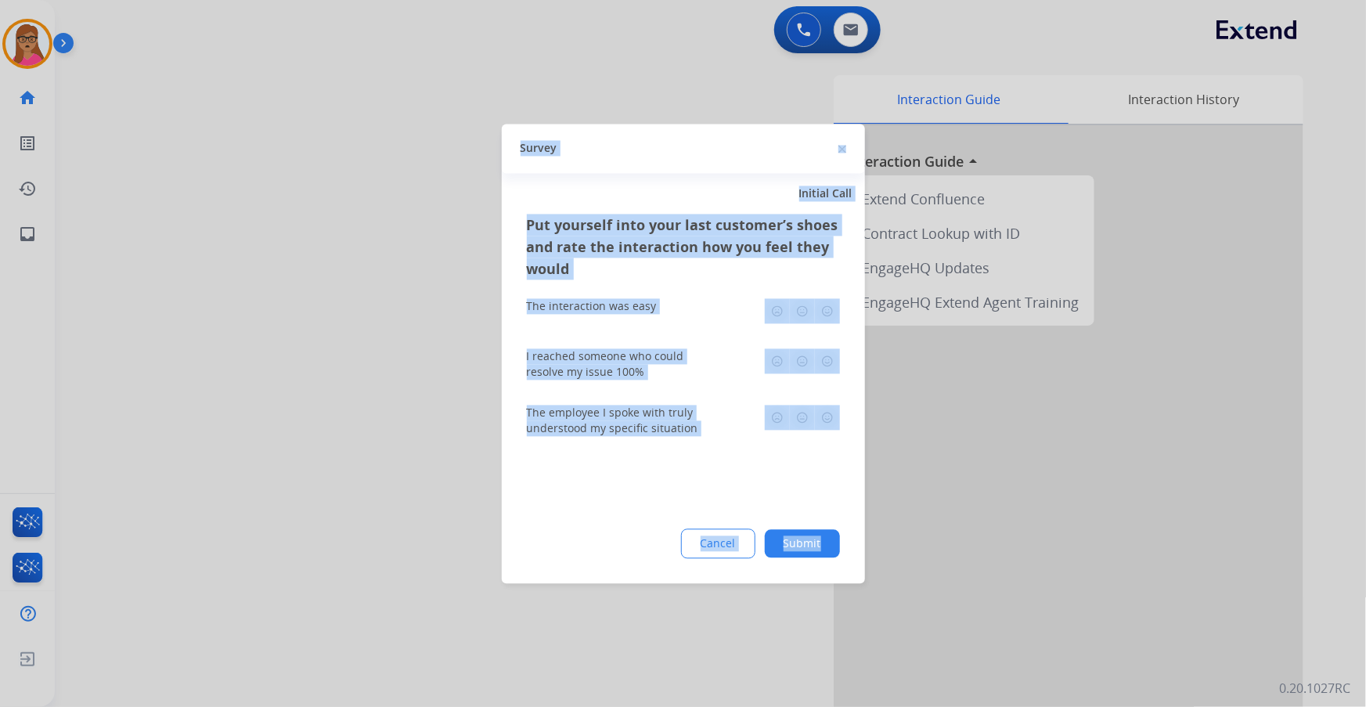
click at [185, 348] on div at bounding box center [683, 353] width 1366 height 707
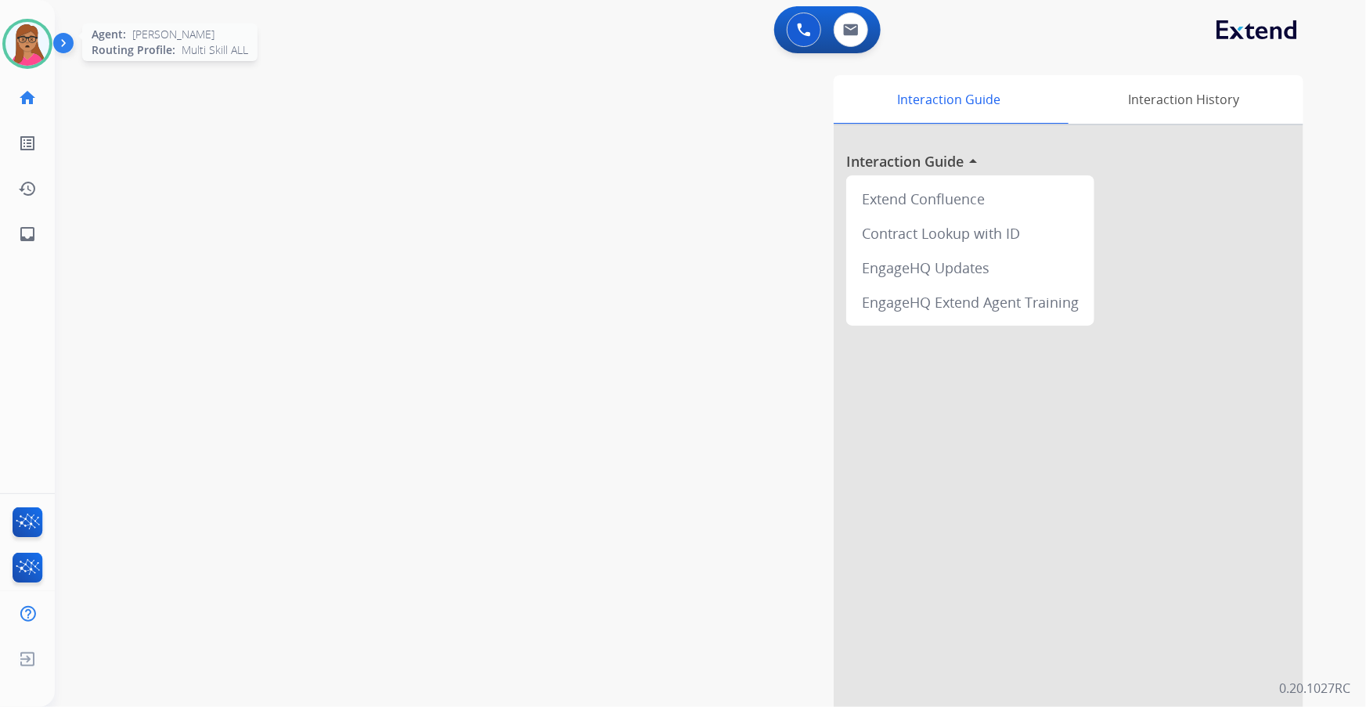
click at [32, 40] on img at bounding box center [27, 44] width 44 height 44
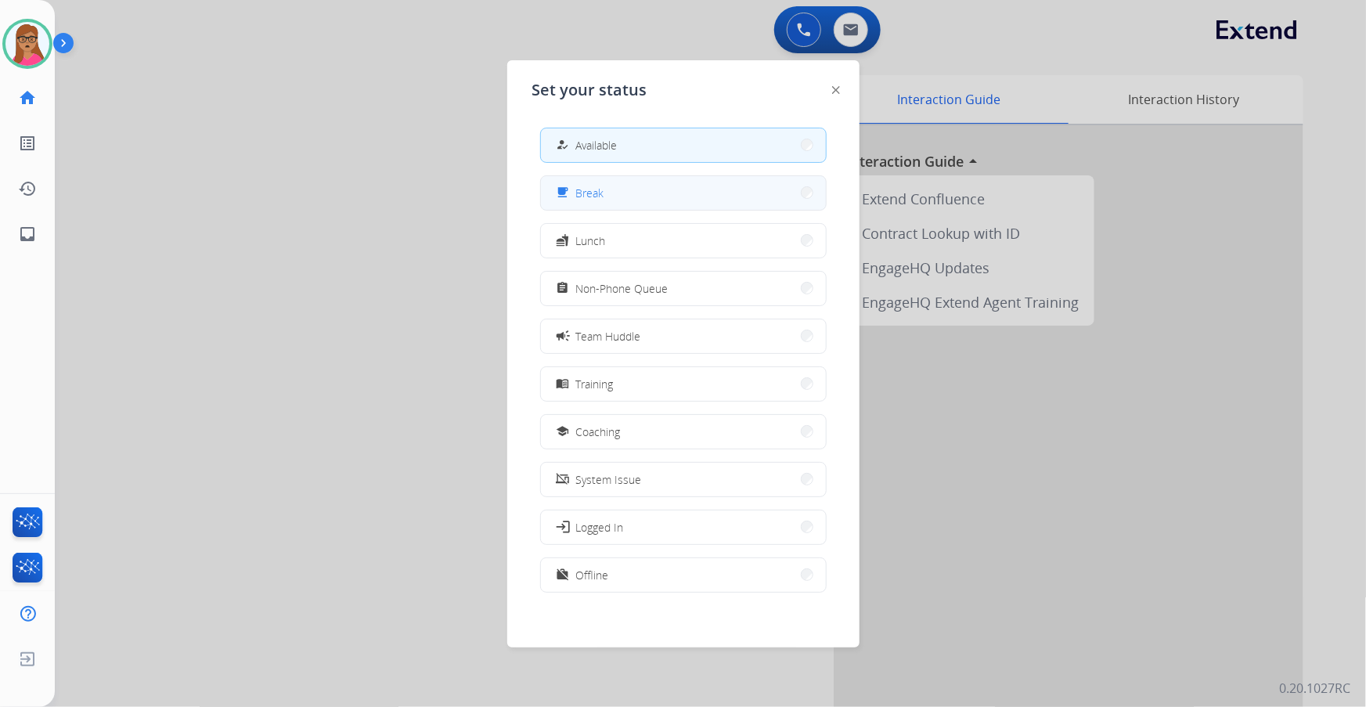
click at [629, 185] on button "free_breakfast Break" at bounding box center [683, 193] width 285 height 34
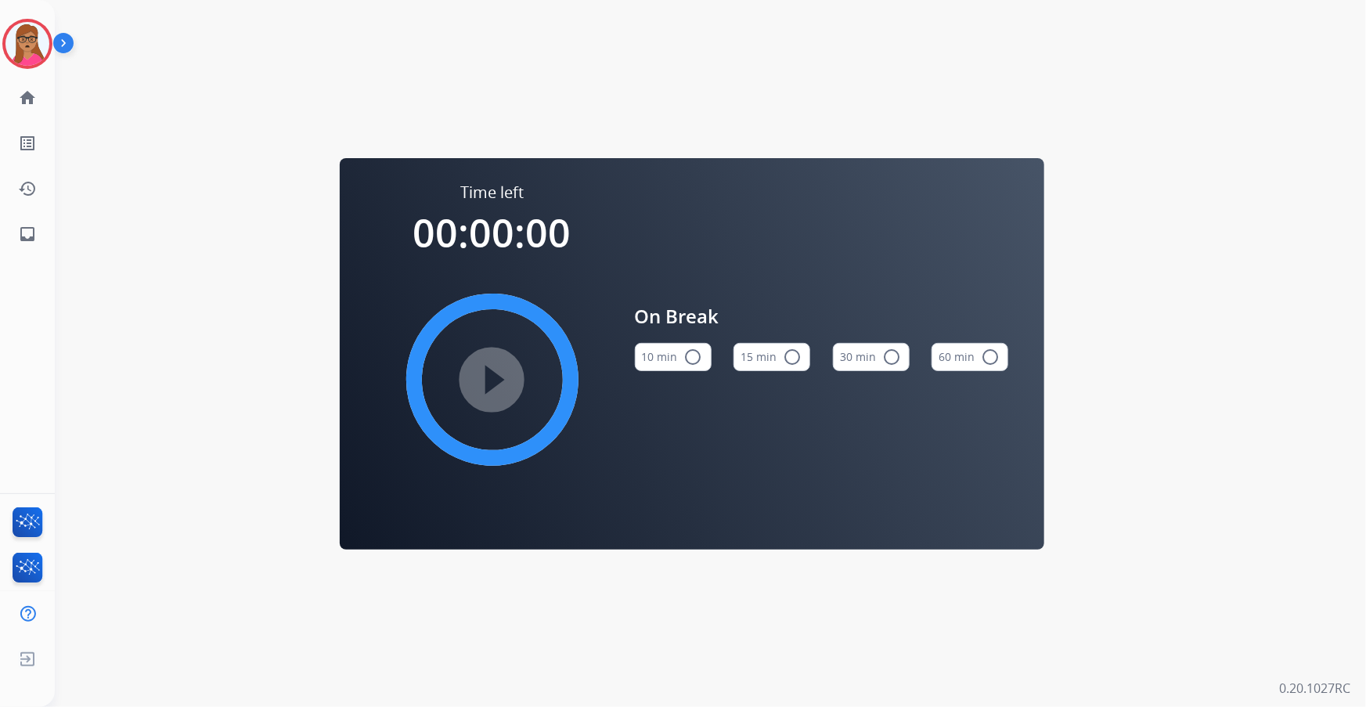
click at [781, 351] on button "15 min radio_button_unchecked" at bounding box center [771, 357] width 77 height 28
click at [492, 377] on mat-icon "play_circle_filled" at bounding box center [492, 379] width 19 height 19
click at [30, 37] on img at bounding box center [27, 44] width 44 height 44
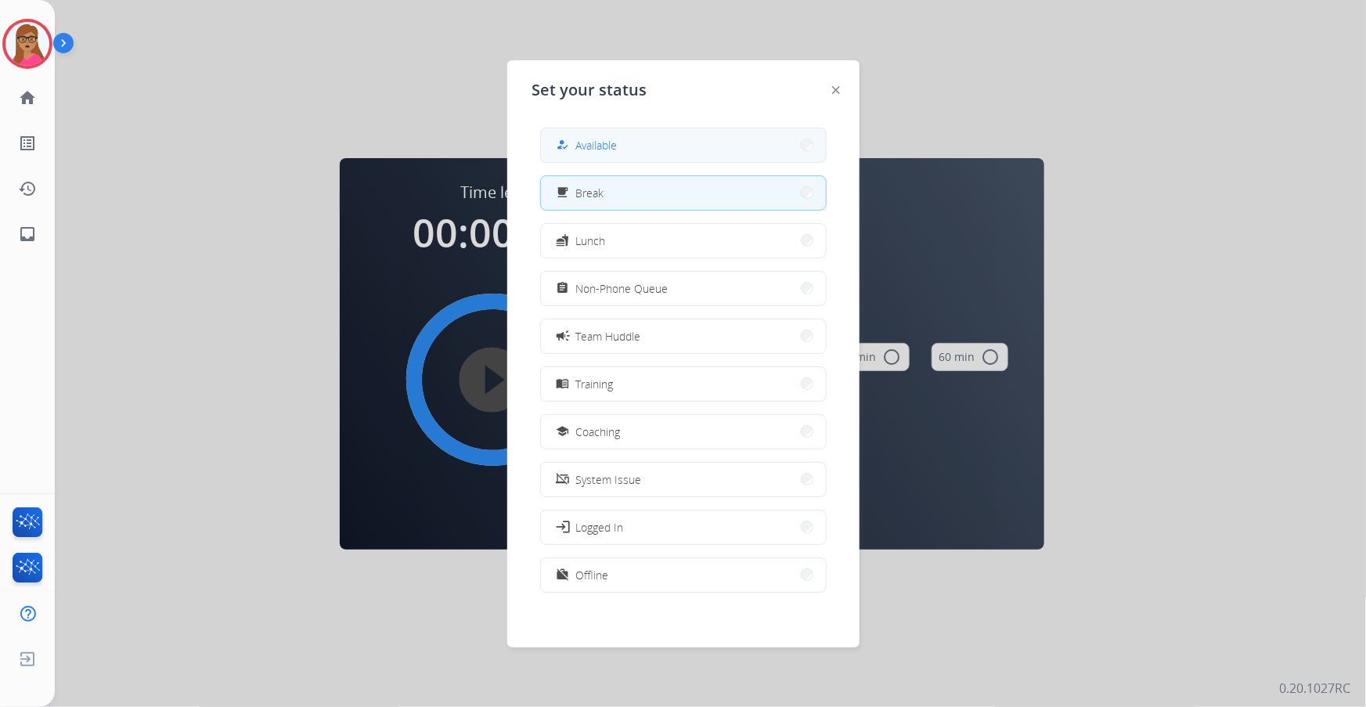
click at [649, 147] on button "how_to_reg Available" at bounding box center [683, 145] width 285 height 34
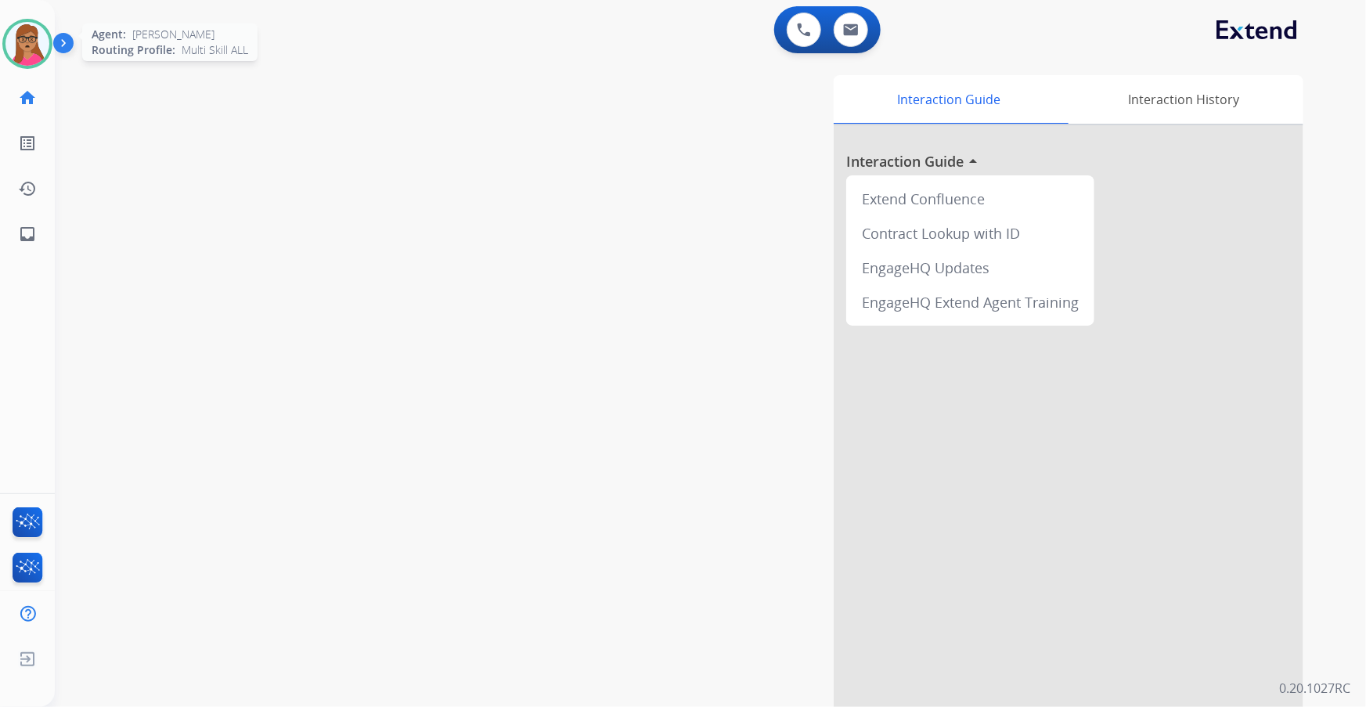
click at [31, 44] on img at bounding box center [27, 44] width 44 height 44
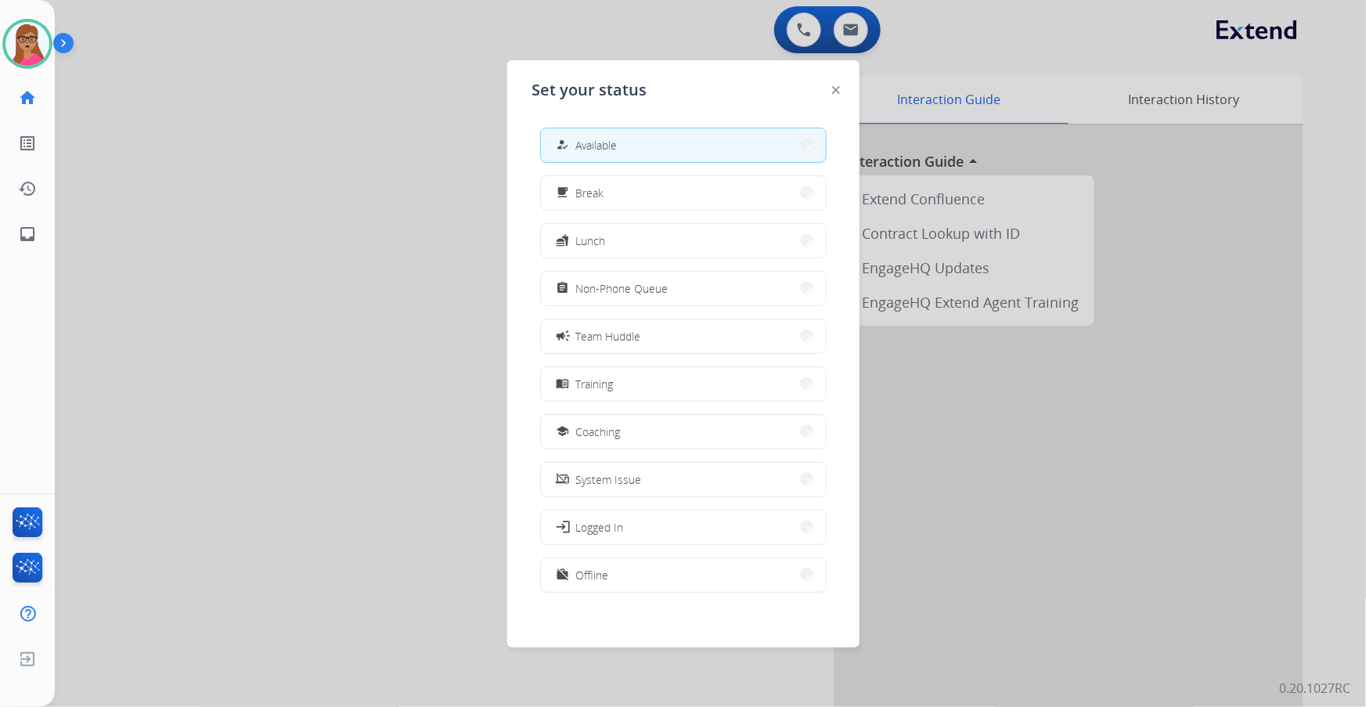
click at [264, 49] on div at bounding box center [683, 353] width 1366 height 707
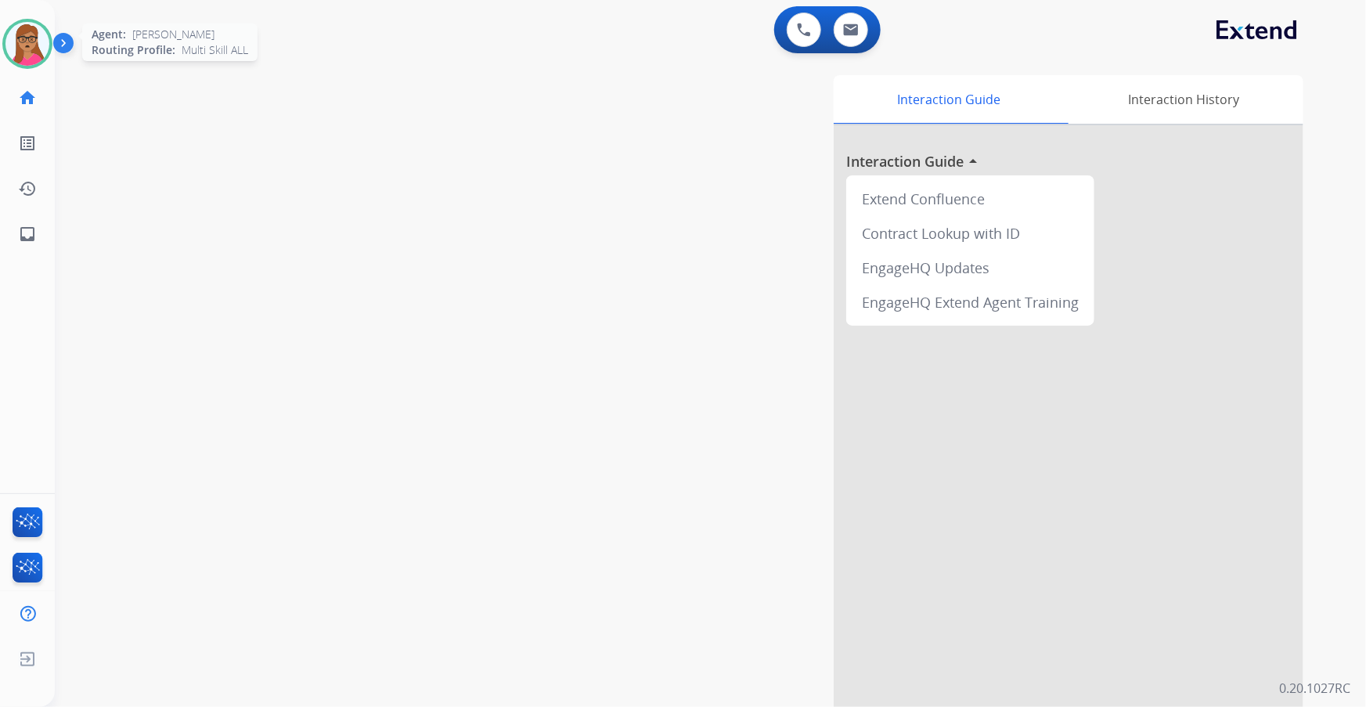
click at [31, 45] on img at bounding box center [27, 44] width 44 height 44
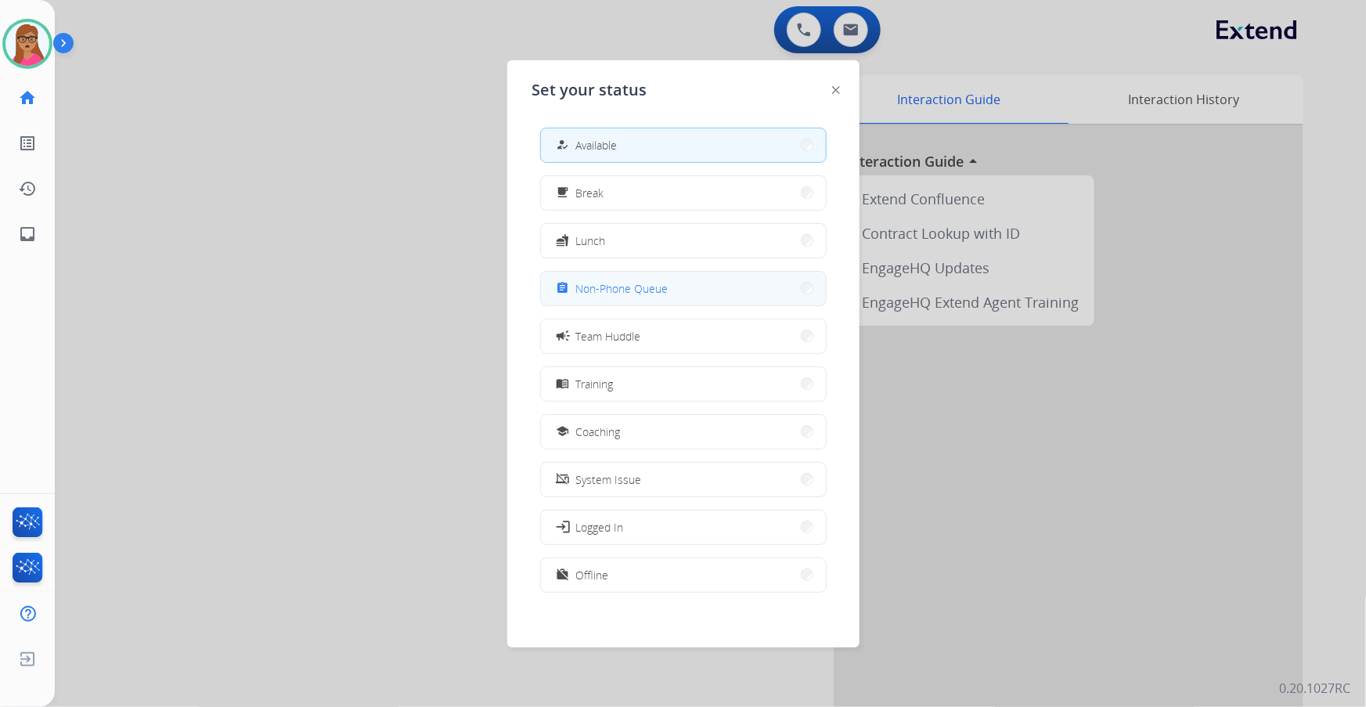
click at [620, 290] on span "Non-Phone Queue" at bounding box center [622, 288] width 92 height 16
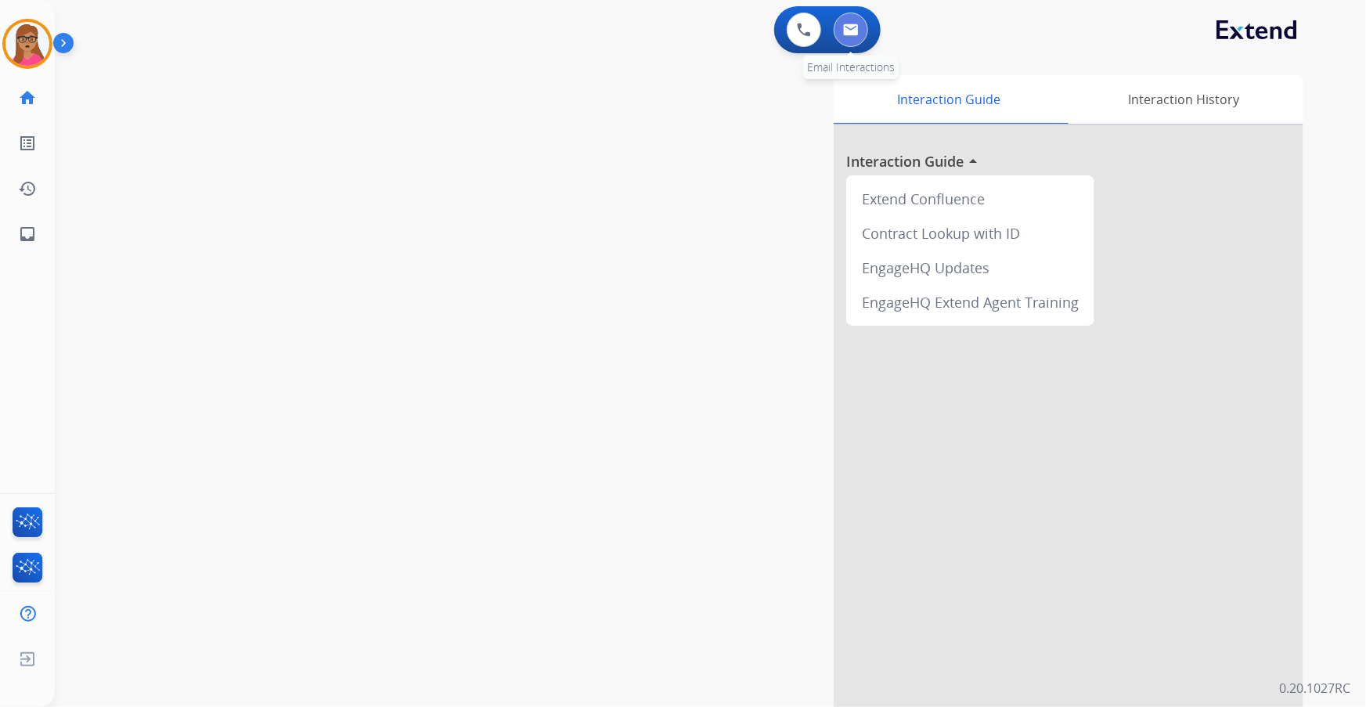
click at [849, 31] on img at bounding box center [851, 29] width 16 height 13
select select "**********"
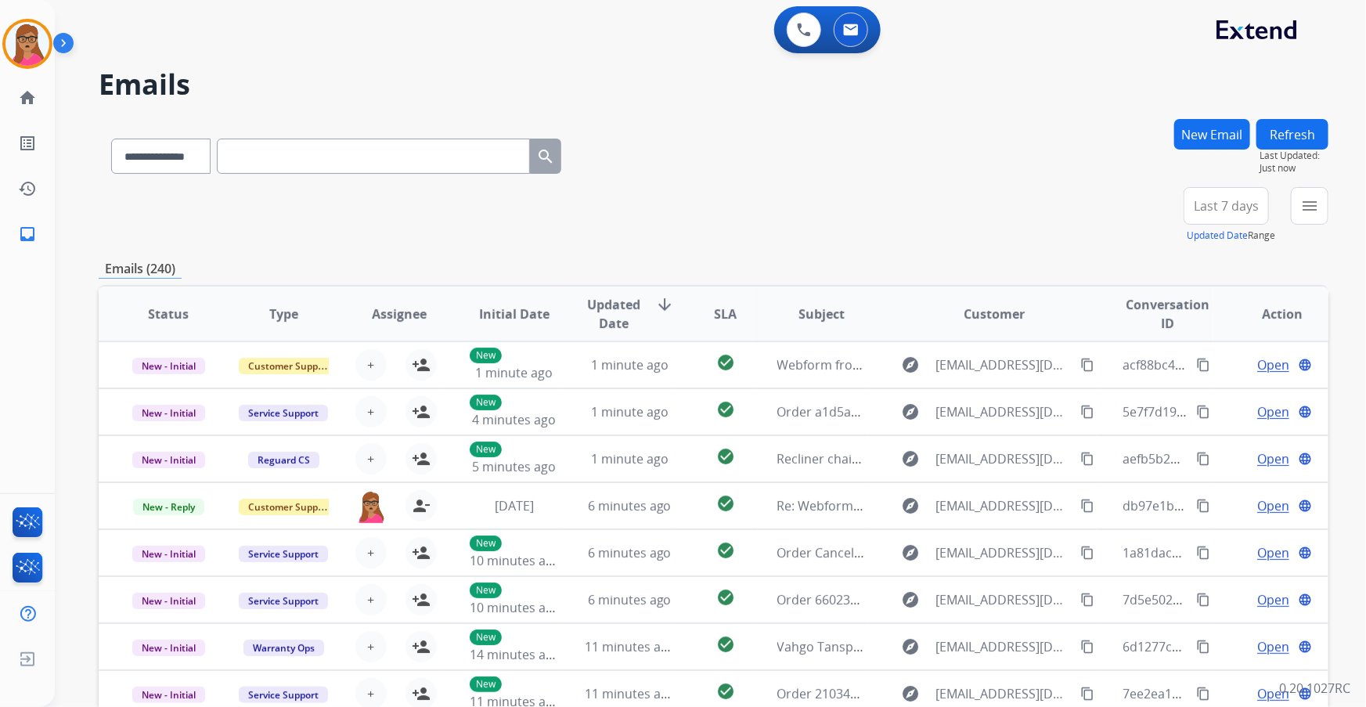
click at [898, 121] on button "New Email" at bounding box center [1212, 134] width 76 height 31
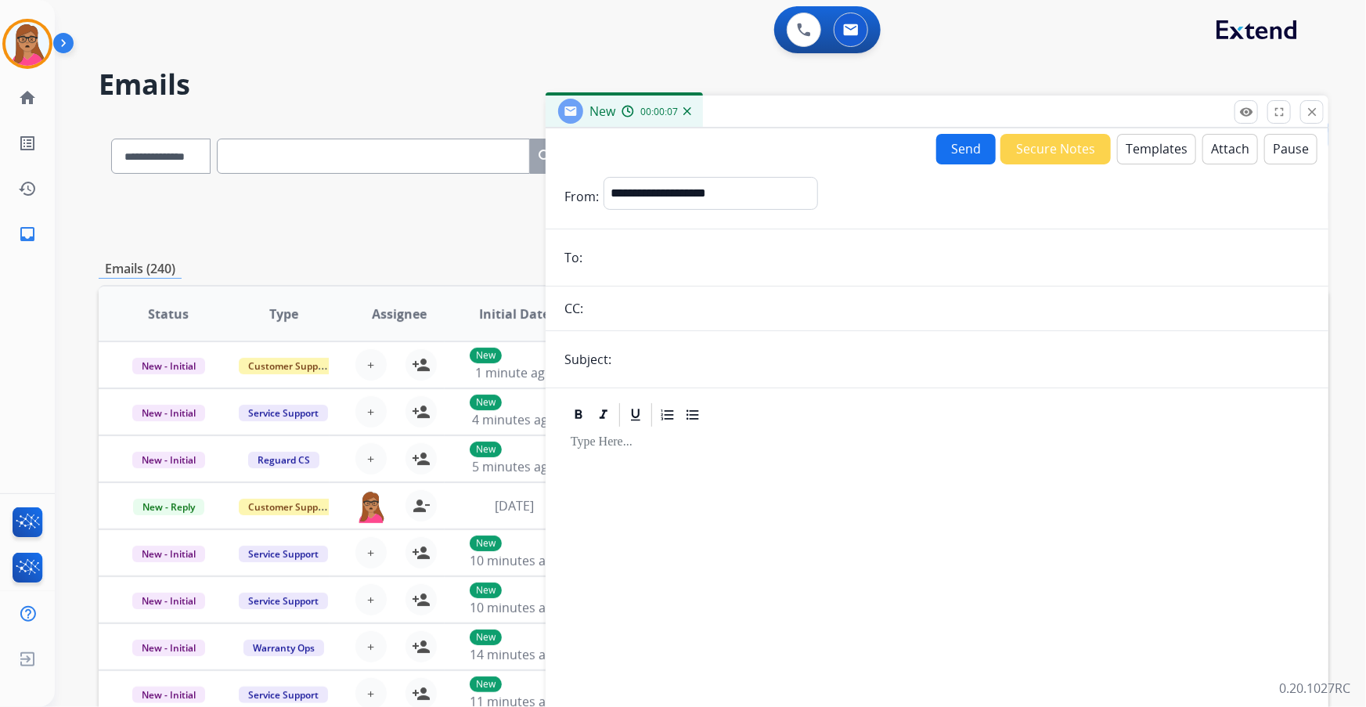
paste input "**********"
type input "**********"
click at [690, 186] on select "**********" at bounding box center [710, 192] width 213 height 31
select select "**********"
click at [604, 177] on select "**********" at bounding box center [710, 192] width 213 height 31
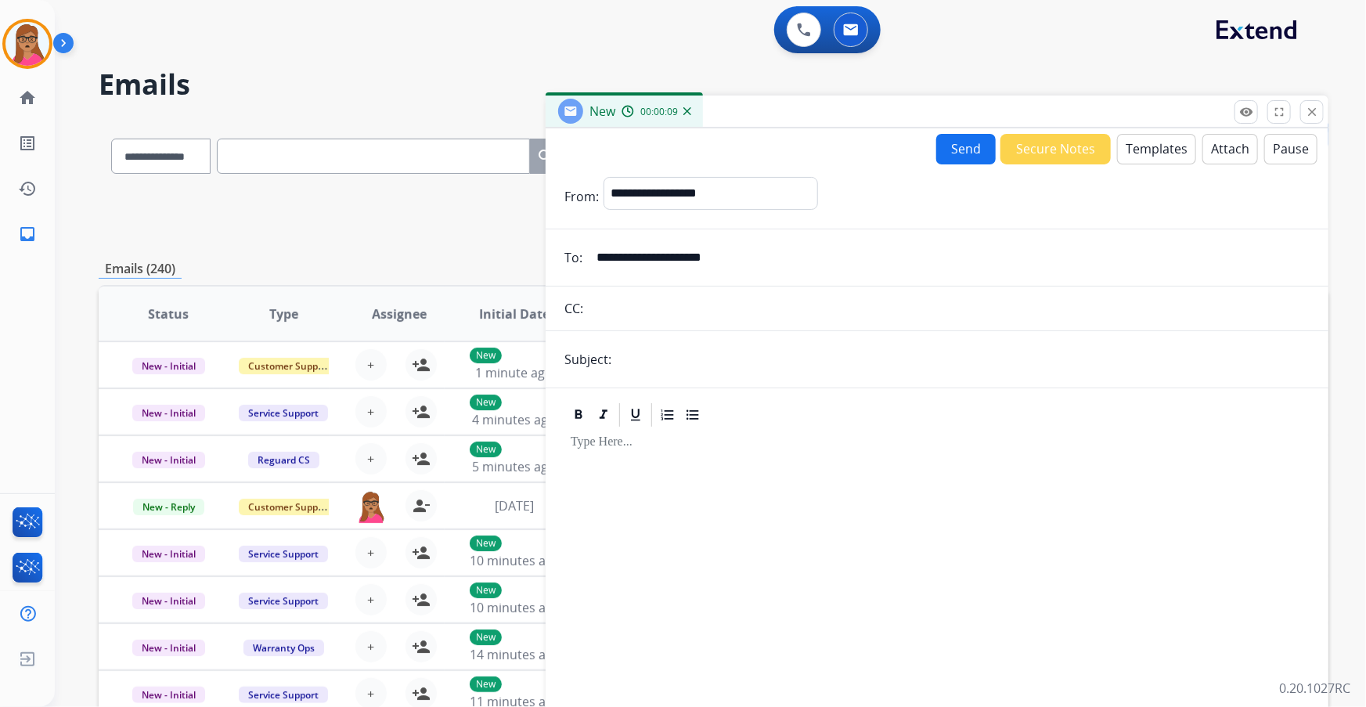
click at [673, 359] on input "text" at bounding box center [963, 359] width 694 height 31
type input "**********"
drag, startPoint x: 695, startPoint y: 456, endPoint x: 719, endPoint y: 446, distance: 26.0
click at [694, 403] on div at bounding box center [936, 563] width 745 height 268
click at [898, 163] on div "Send Secure Notes Templates Attach Pause" at bounding box center [1126, 149] width 381 height 31
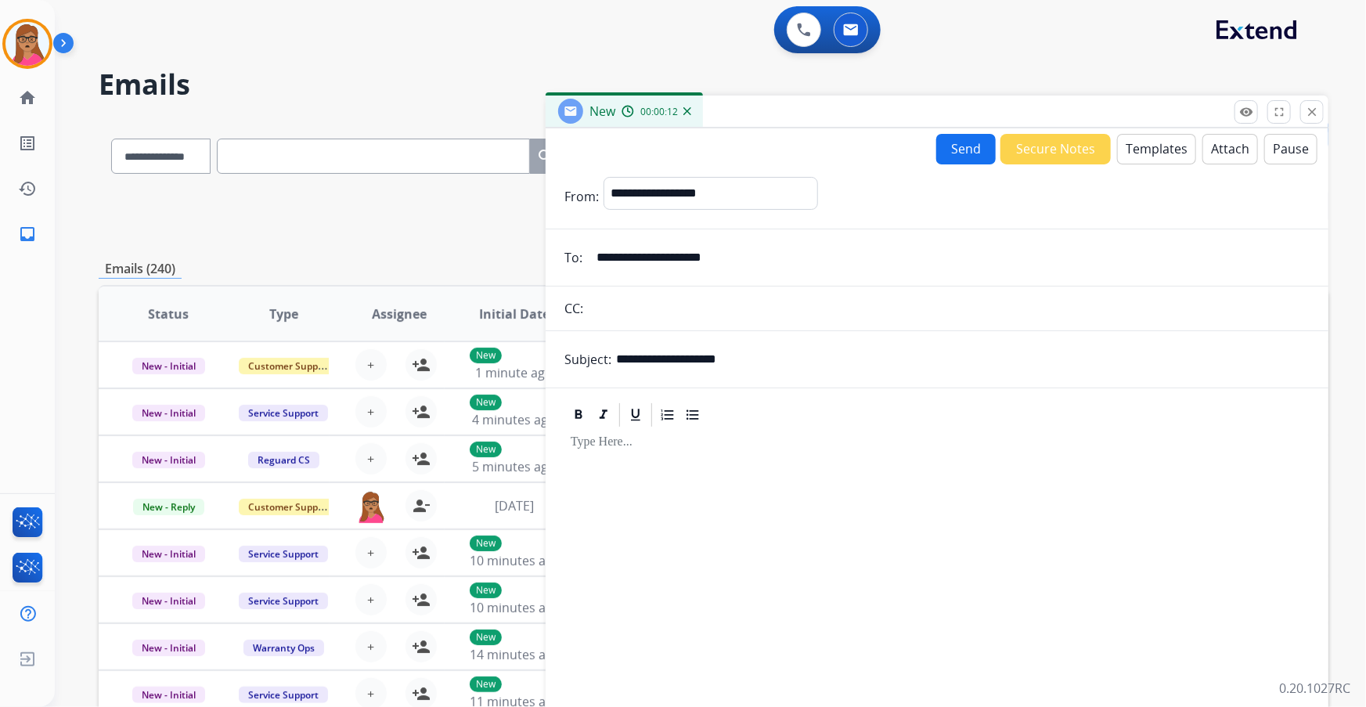
click at [898, 150] on button "Templates" at bounding box center [1156, 149] width 79 height 31
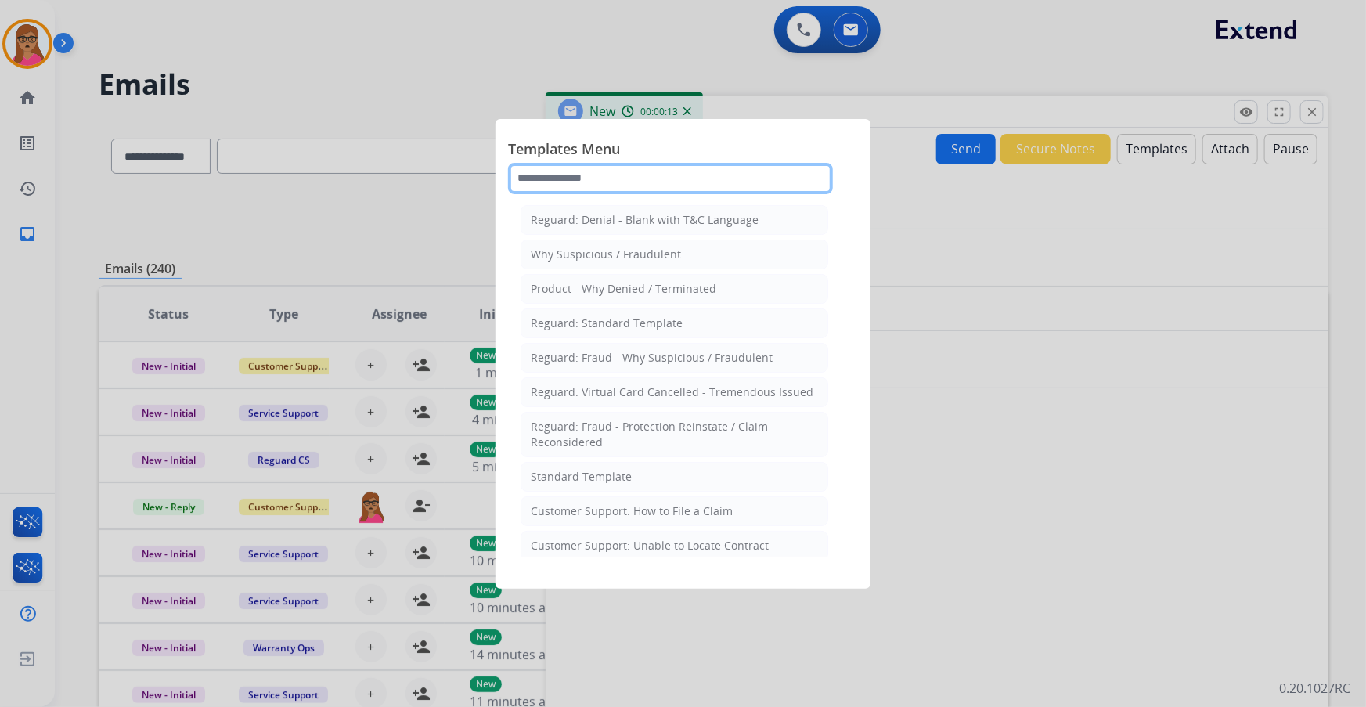
click at [701, 171] on input "text" at bounding box center [670, 178] width 325 height 31
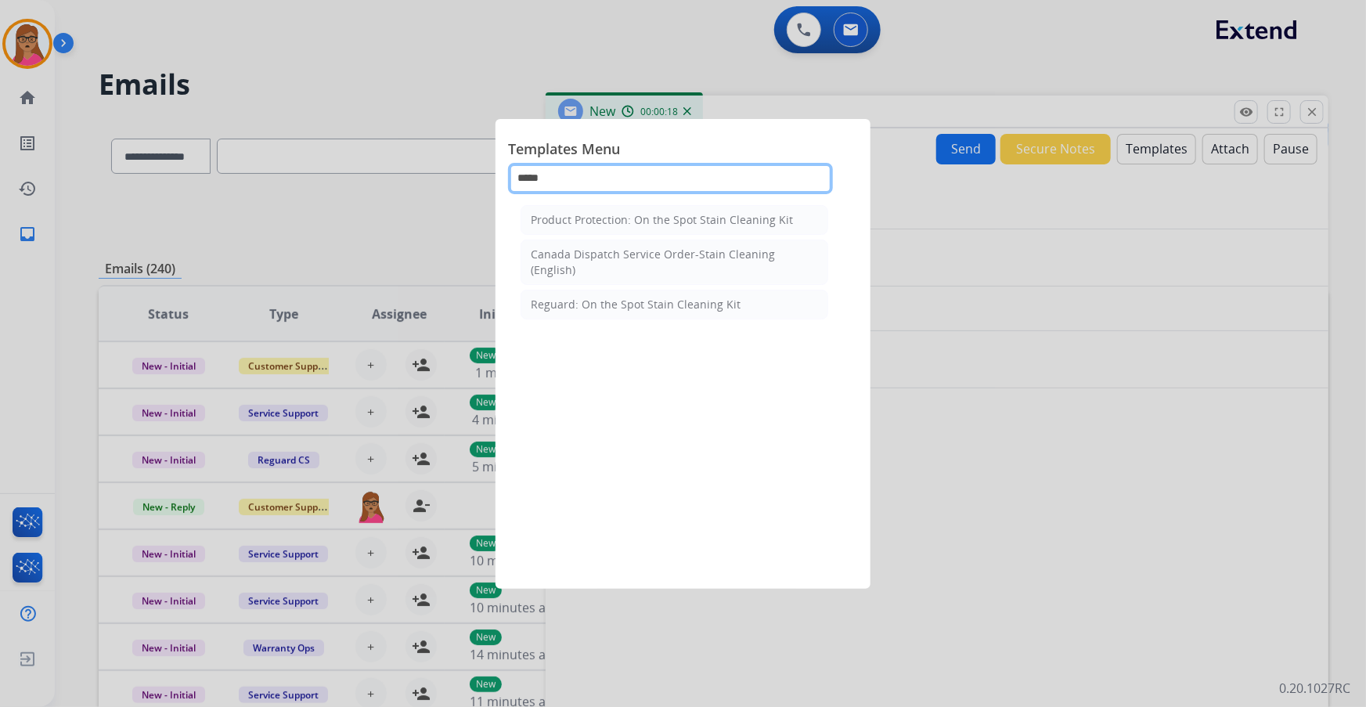
type input "*****"
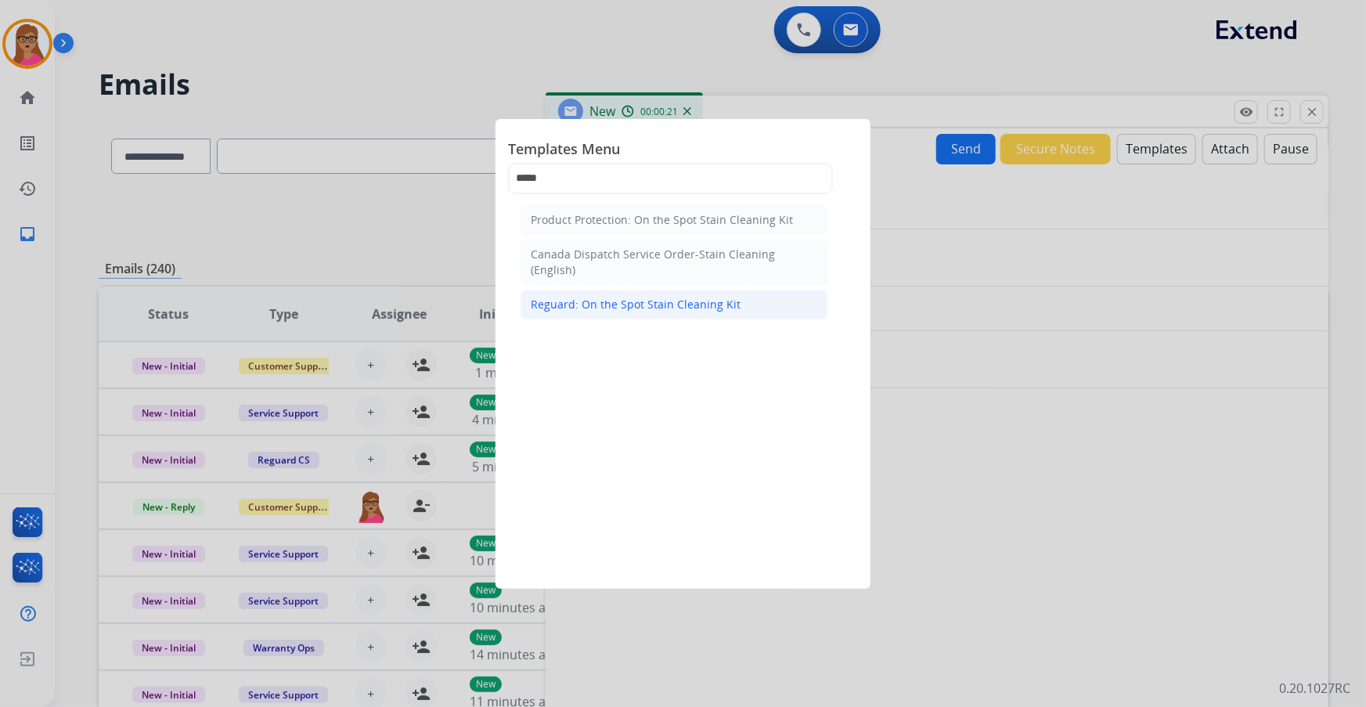
click at [562, 305] on div "Reguard: On the Spot Stain Cleaning Kit" at bounding box center [636, 305] width 210 height 16
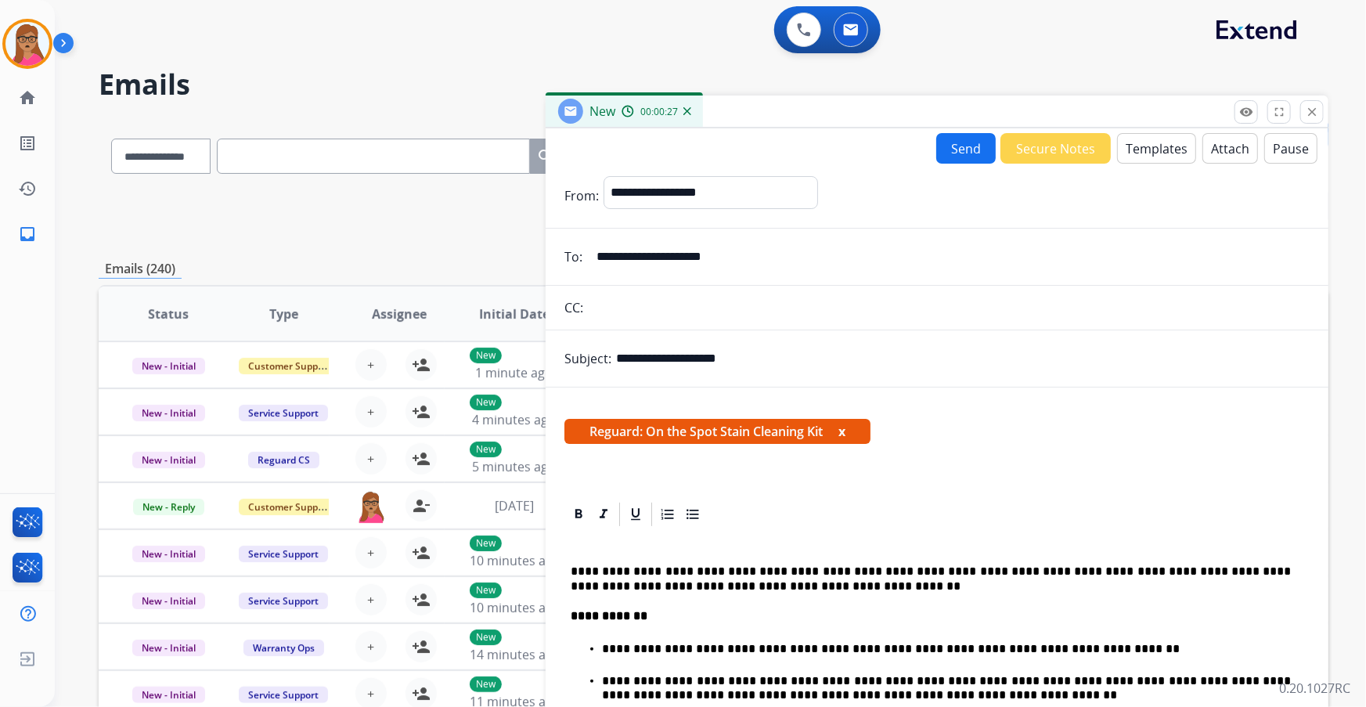
click at [898, 150] on button "Send" at bounding box center [965, 148] width 59 height 31
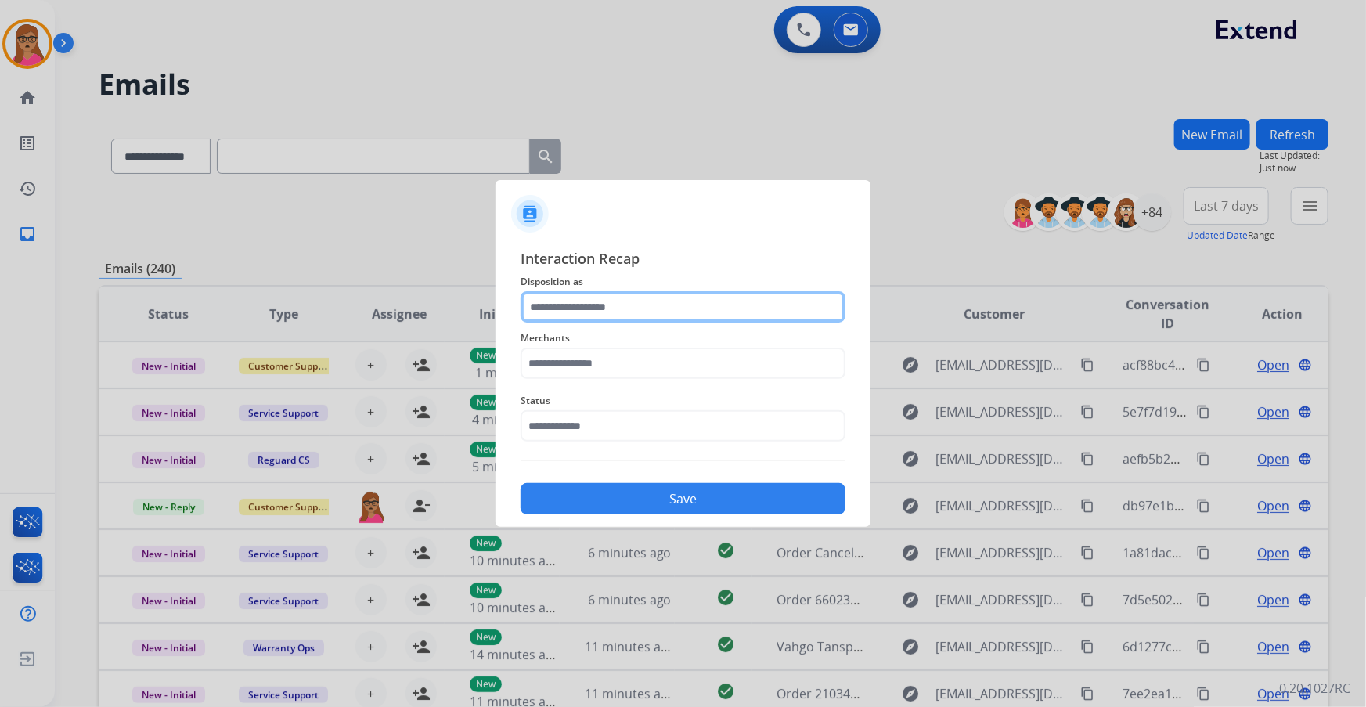
click at [644, 299] on input "text" at bounding box center [683, 306] width 325 height 31
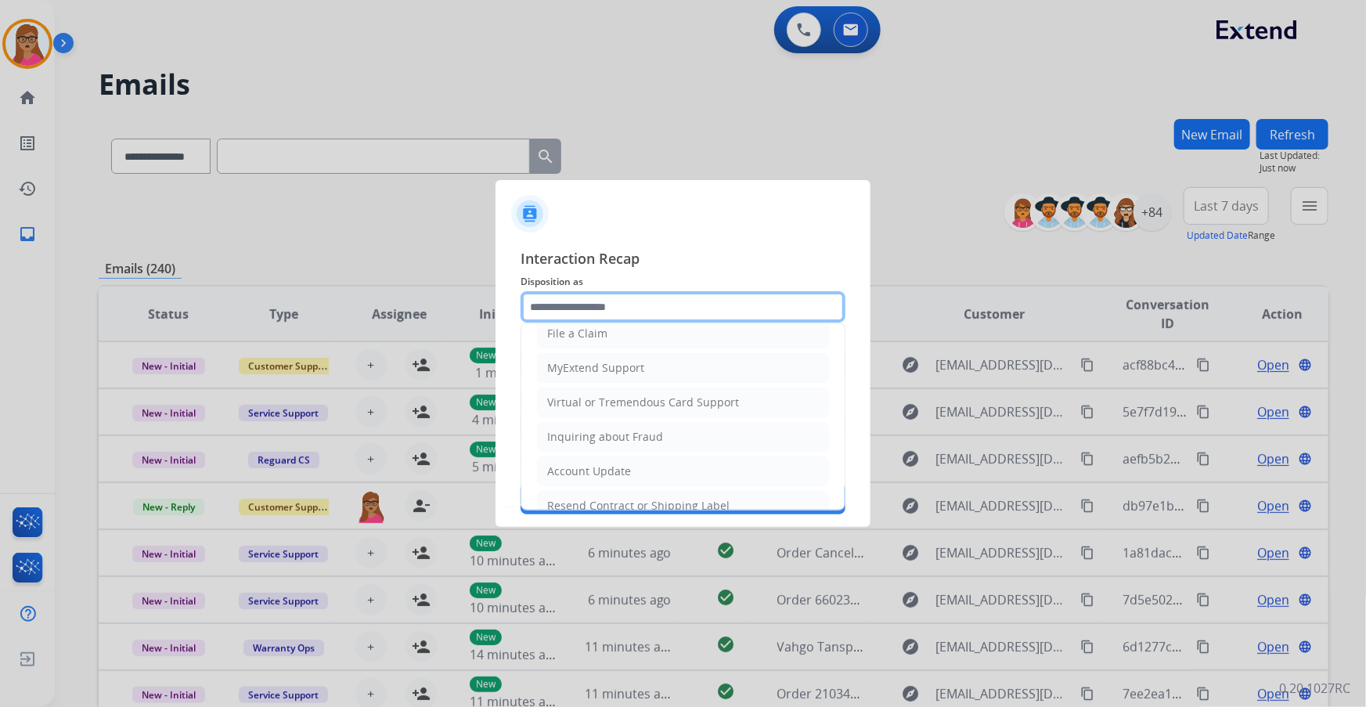
scroll to position [242, 0]
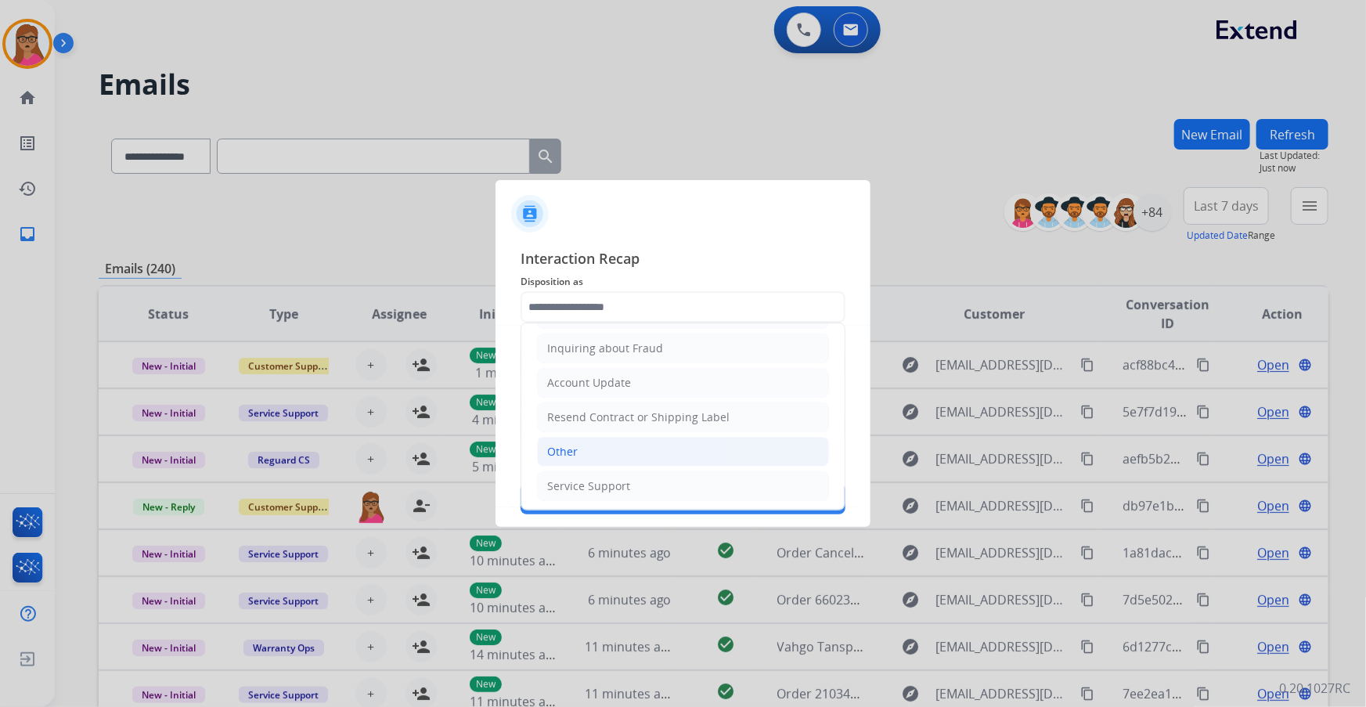
click at [593, 403] on li "Other" at bounding box center [683, 452] width 292 height 30
type input "*****"
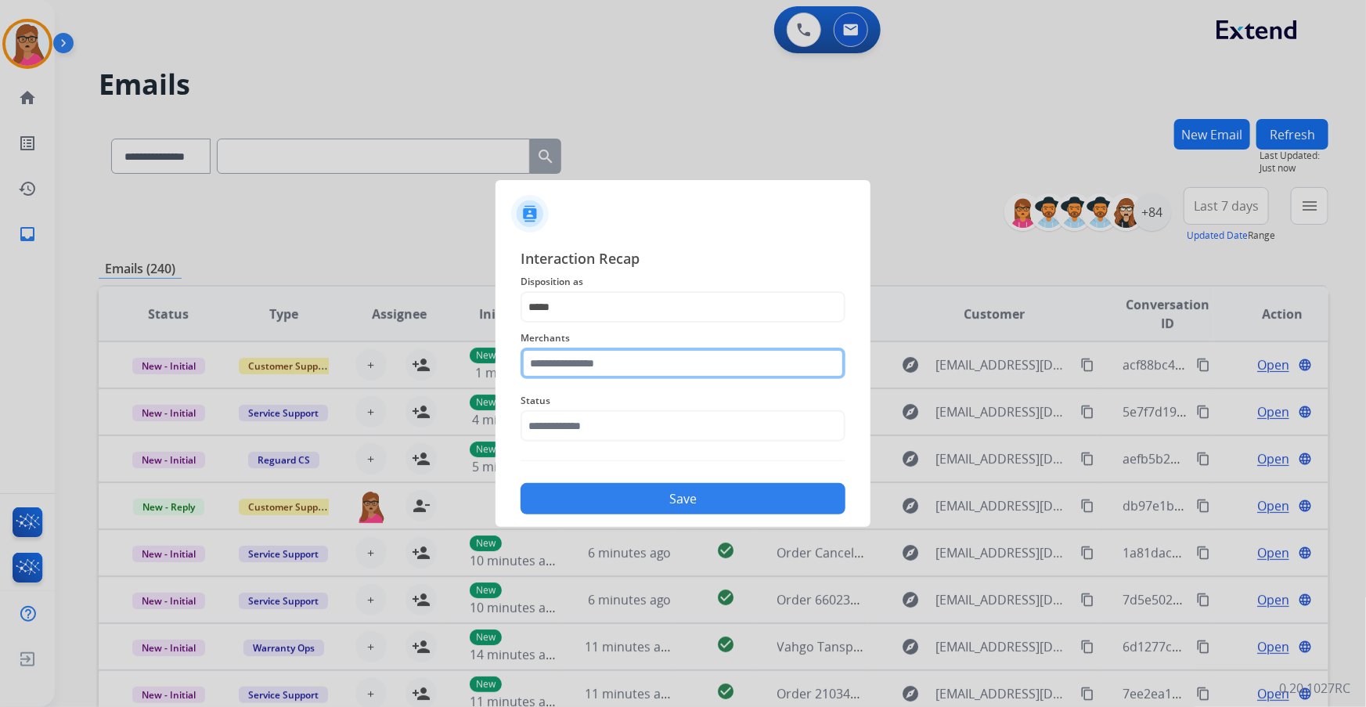
click at [623, 361] on input "text" at bounding box center [683, 363] width 325 height 31
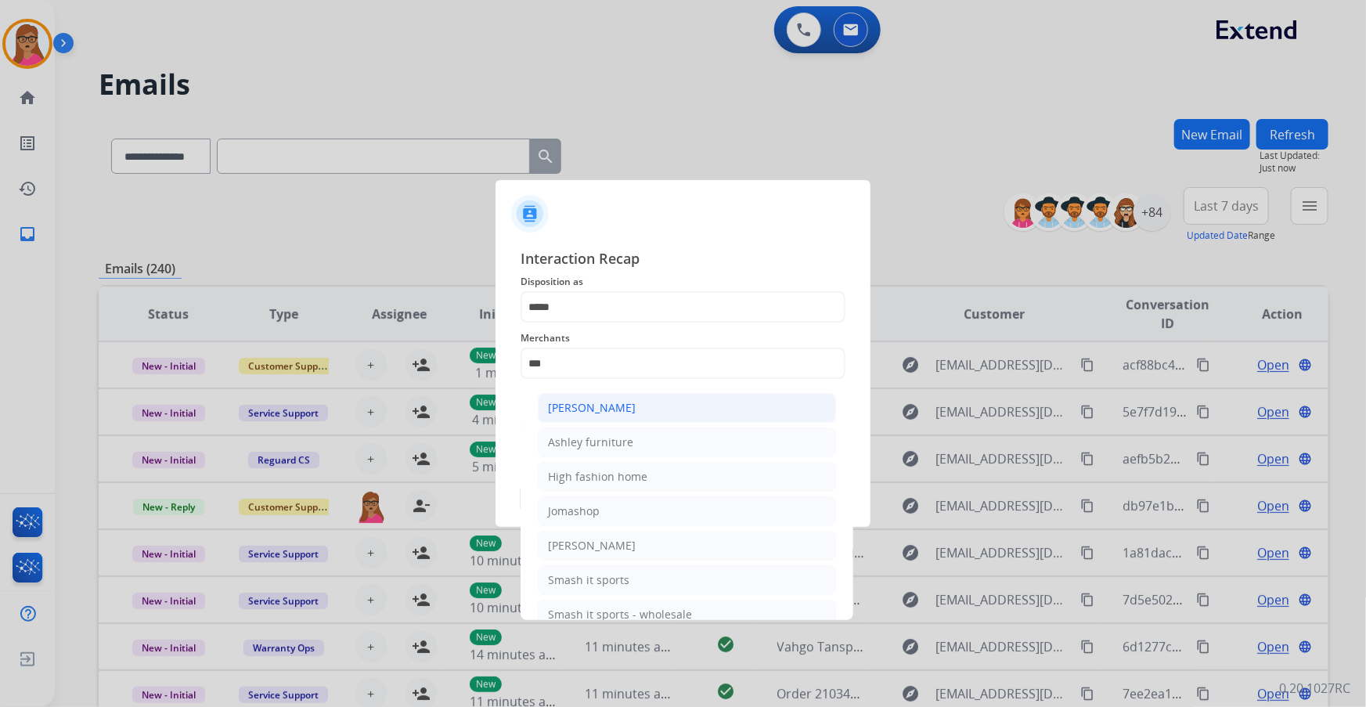
click at [620, 402] on div "[PERSON_NAME]" at bounding box center [592, 408] width 88 height 16
type input "**********"
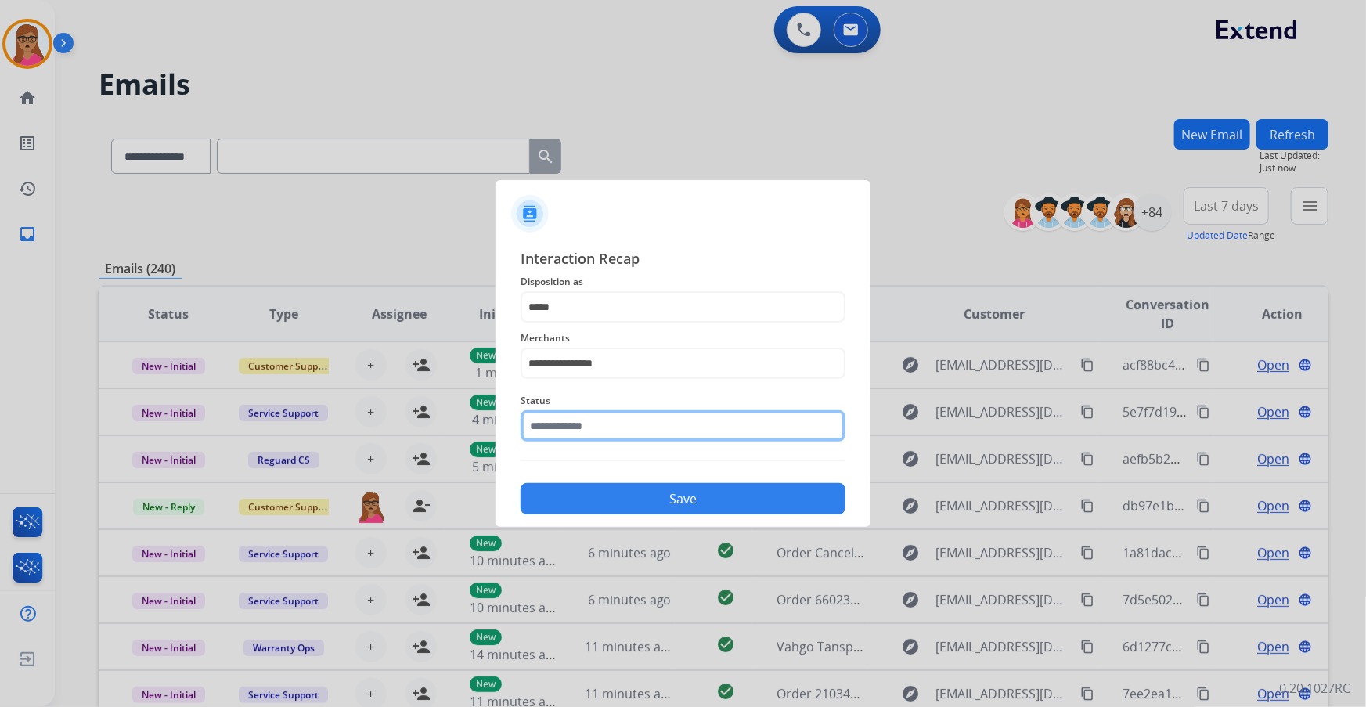
click at [587, 403] on input "text" at bounding box center [683, 425] width 325 height 31
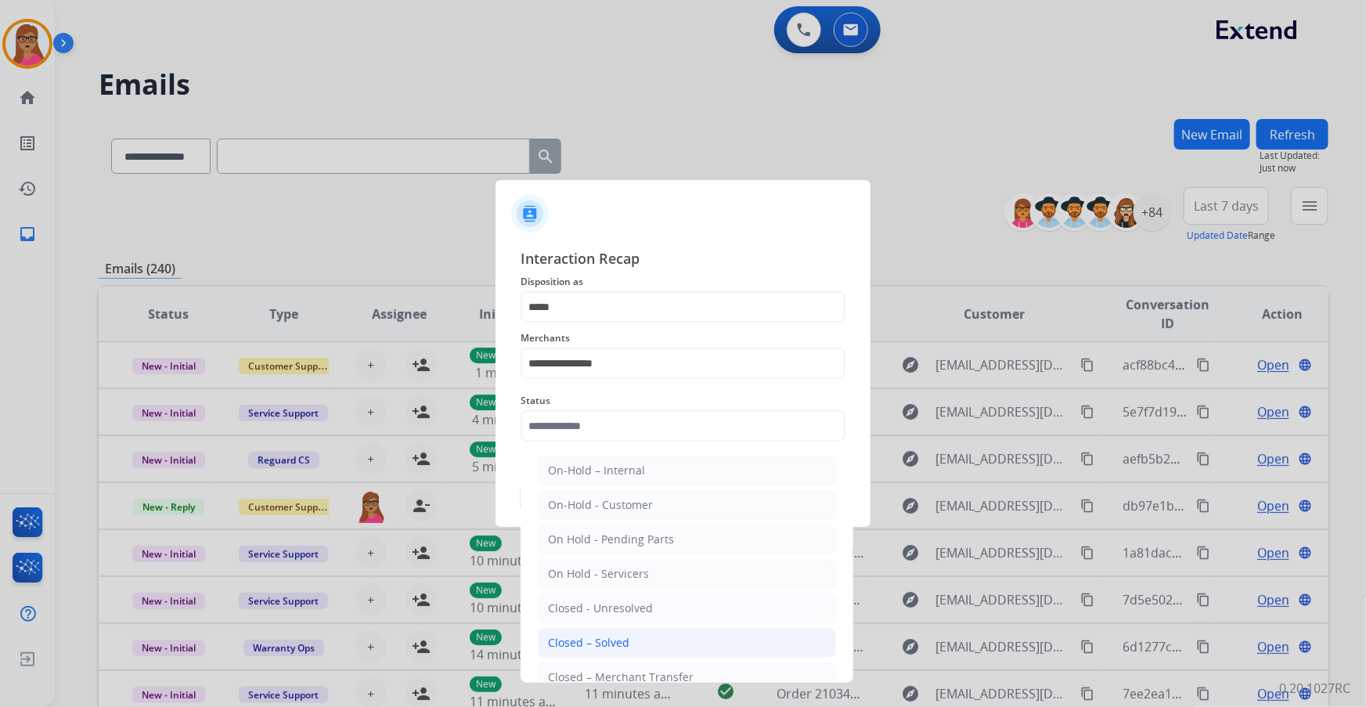
click at [584, 403] on div "Closed – Solved" at bounding box center [588, 643] width 81 height 16
type input "**********"
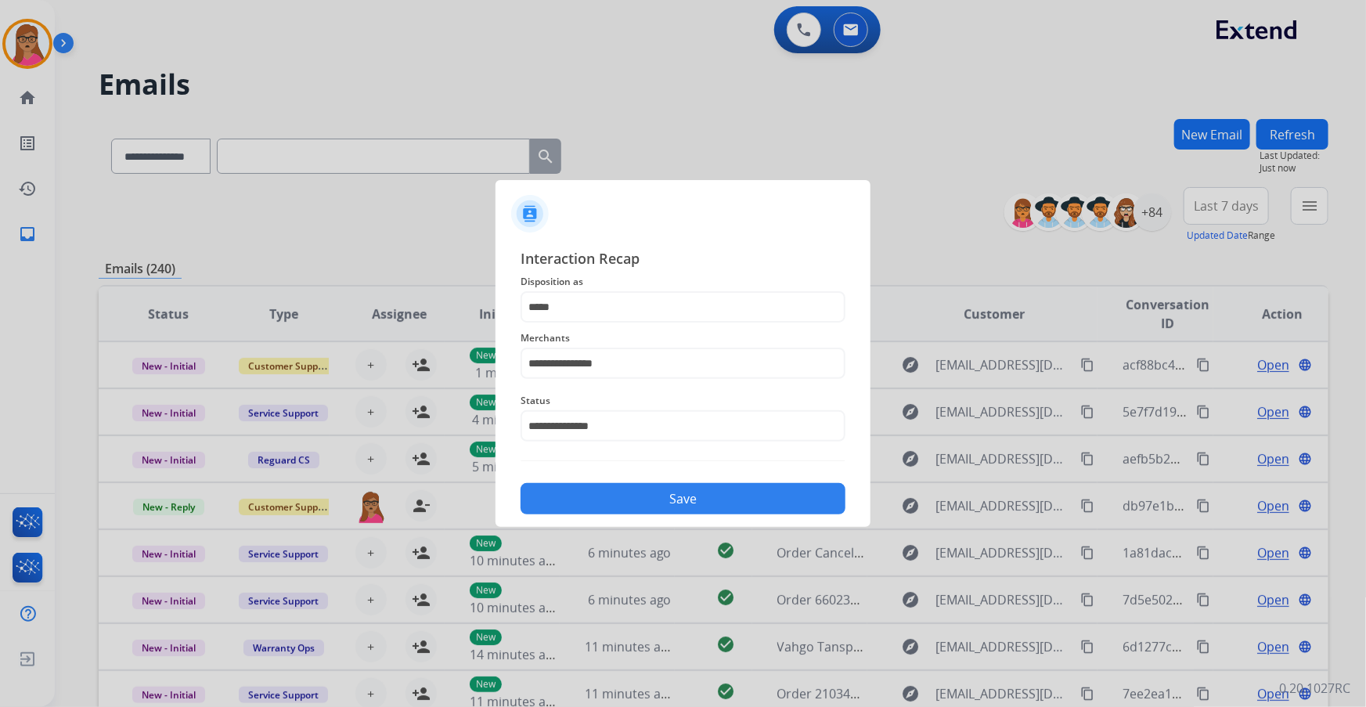
click at [637, 403] on div "Save" at bounding box center [683, 494] width 325 height 41
click at [707, 403] on button "Save" at bounding box center [683, 498] width 325 height 31
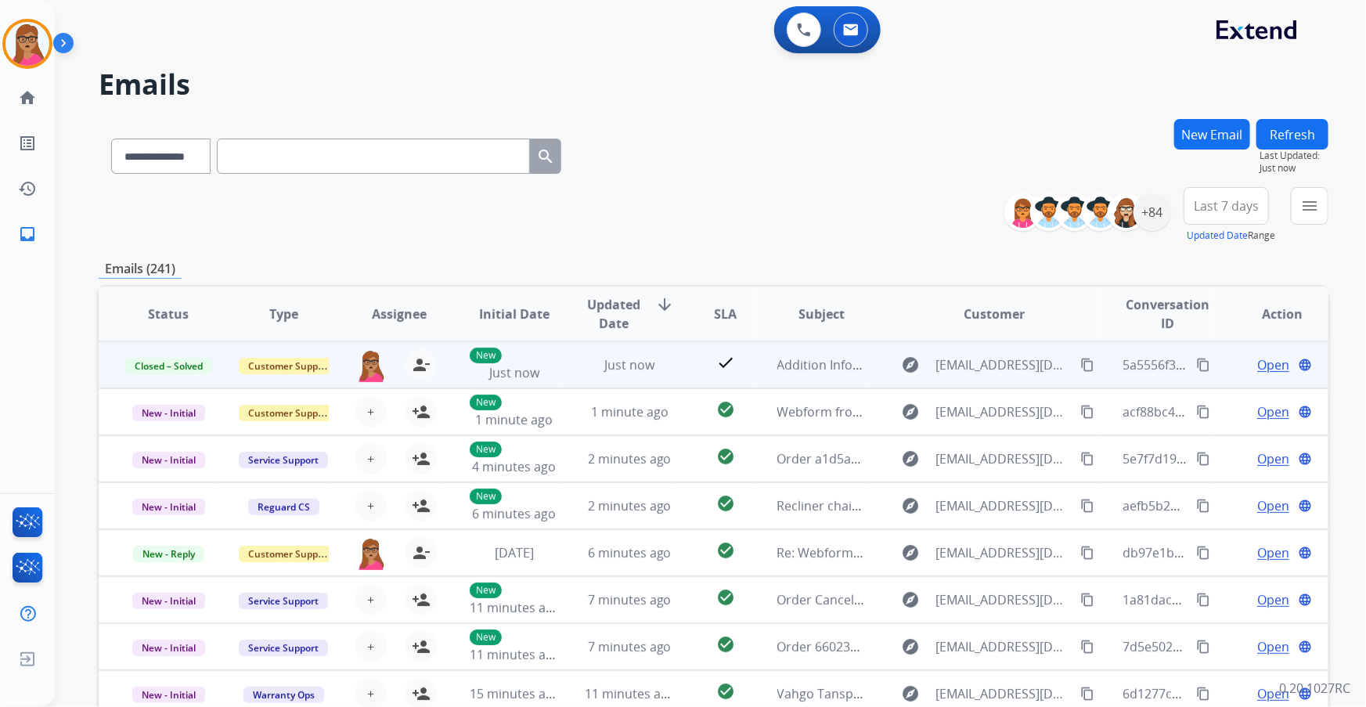
click at [898, 361] on mat-icon "content_copy" at bounding box center [1203, 365] width 14 height 14
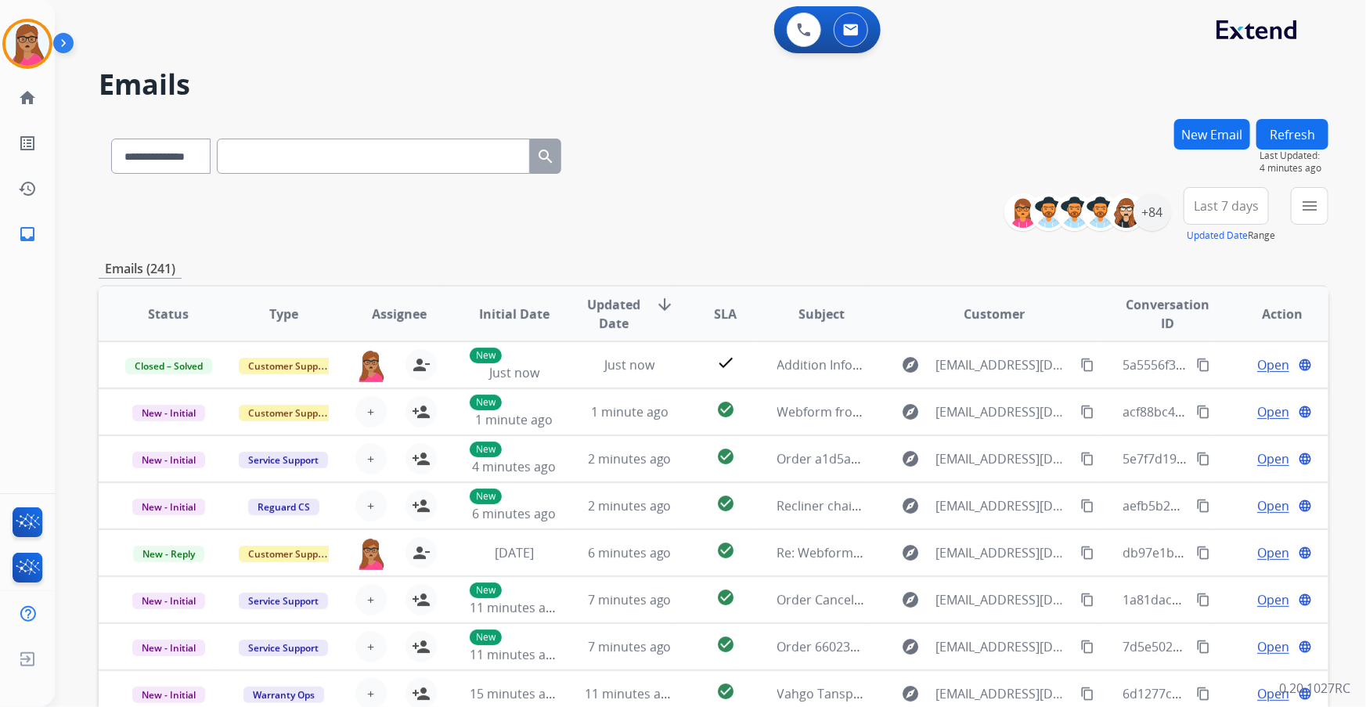
click at [898, 139] on button "New Email" at bounding box center [1212, 134] width 76 height 31
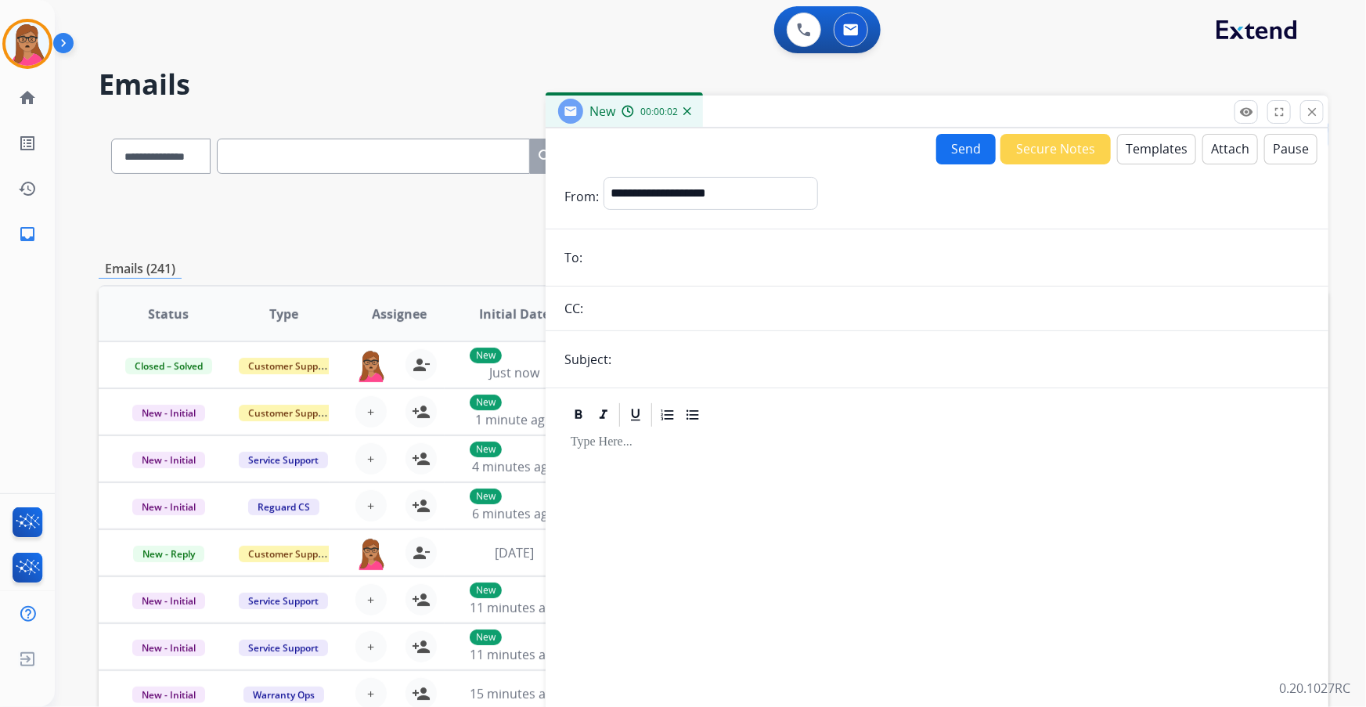
paste input "**********"
type input "**********"
drag, startPoint x: 688, startPoint y: 196, endPoint x: 688, endPoint y: 204, distance: 8.6
click at [688, 196] on select "**********" at bounding box center [710, 192] width 213 height 31
select select "**********"
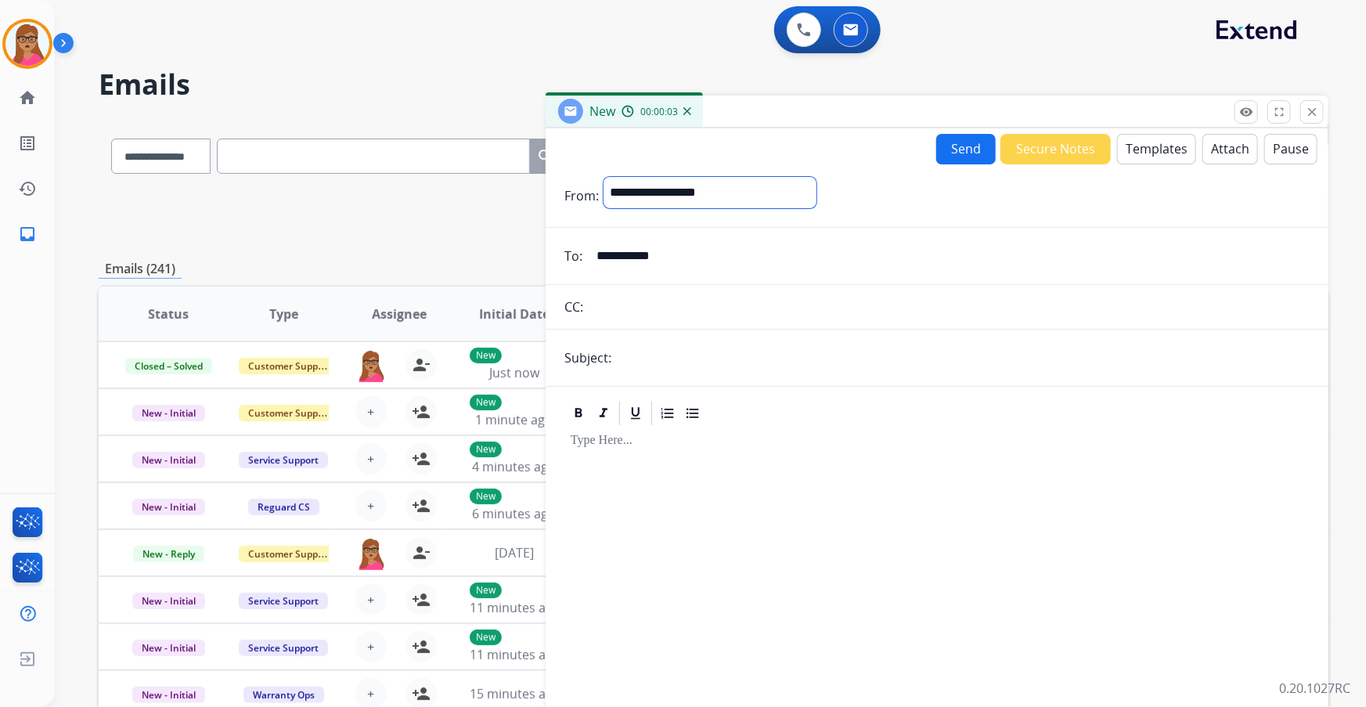
click at [604, 177] on select "**********" at bounding box center [710, 192] width 213 height 31
click at [673, 359] on input "text" at bounding box center [963, 359] width 694 height 31
type input "**********"
click at [685, 403] on div at bounding box center [936, 563] width 745 height 268
click at [898, 146] on button "Templates" at bounding box center [1156, 149] width 79 height 31
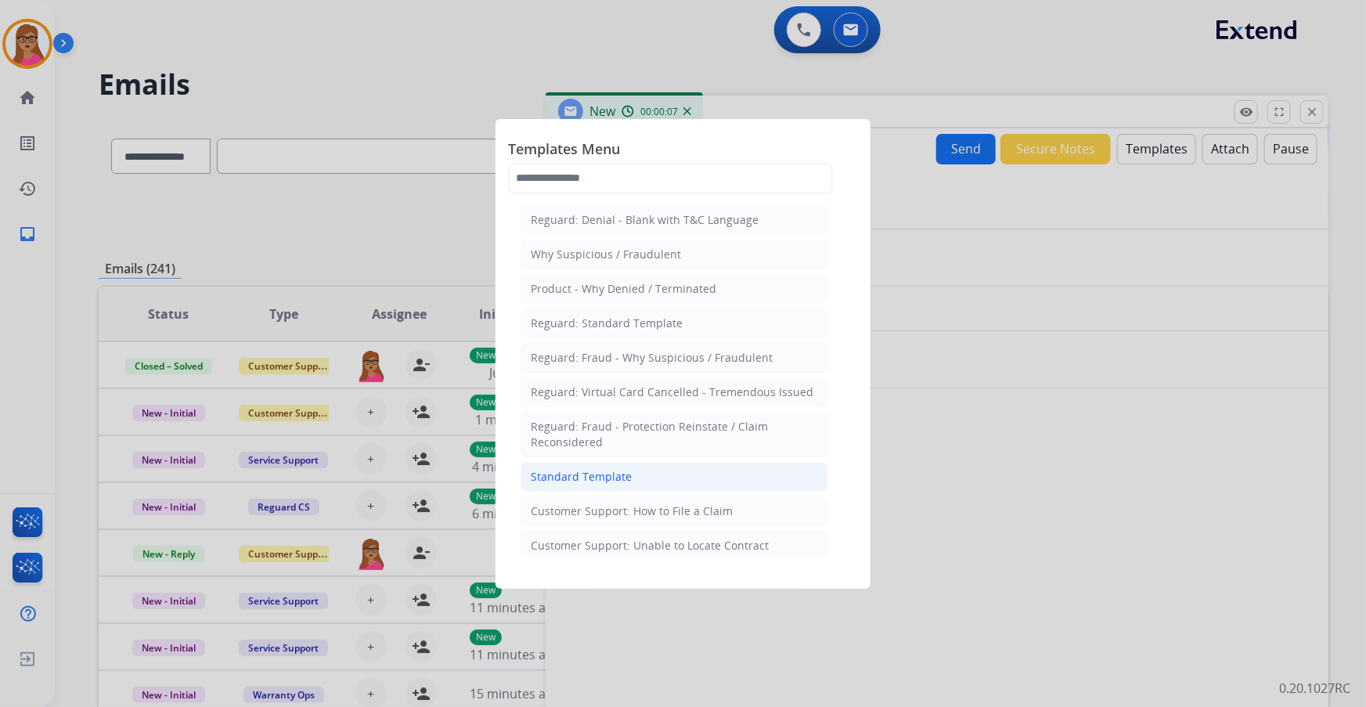
click at [594, 403] on div "Standard Template" at bounding box center [581, 477] width 101 height 16
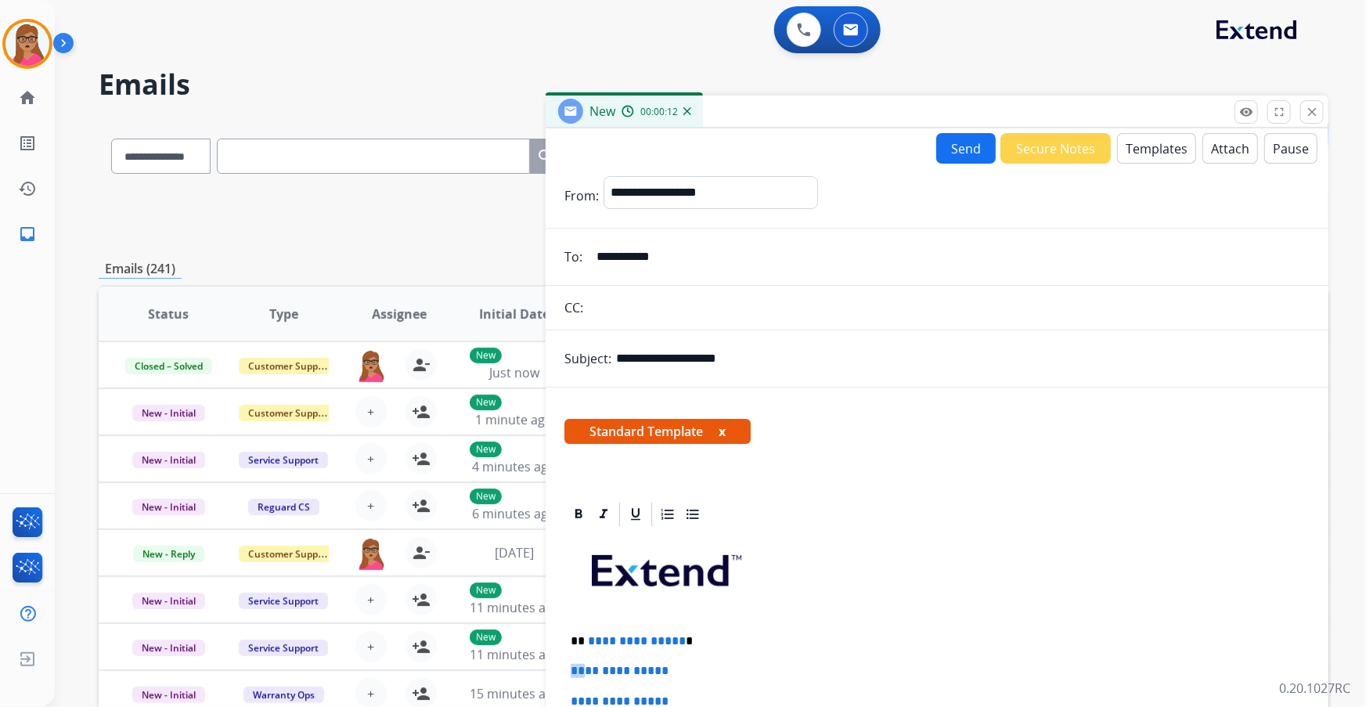
drag, startPoint x: 686, startPoint y: 640, endPoint x: 586, endPoint y: 647, distance: 100.4
drag, startPoint x: 748, startPoint y: 629, endPoint x: 861, endPoint y: 661, distance: 117.2
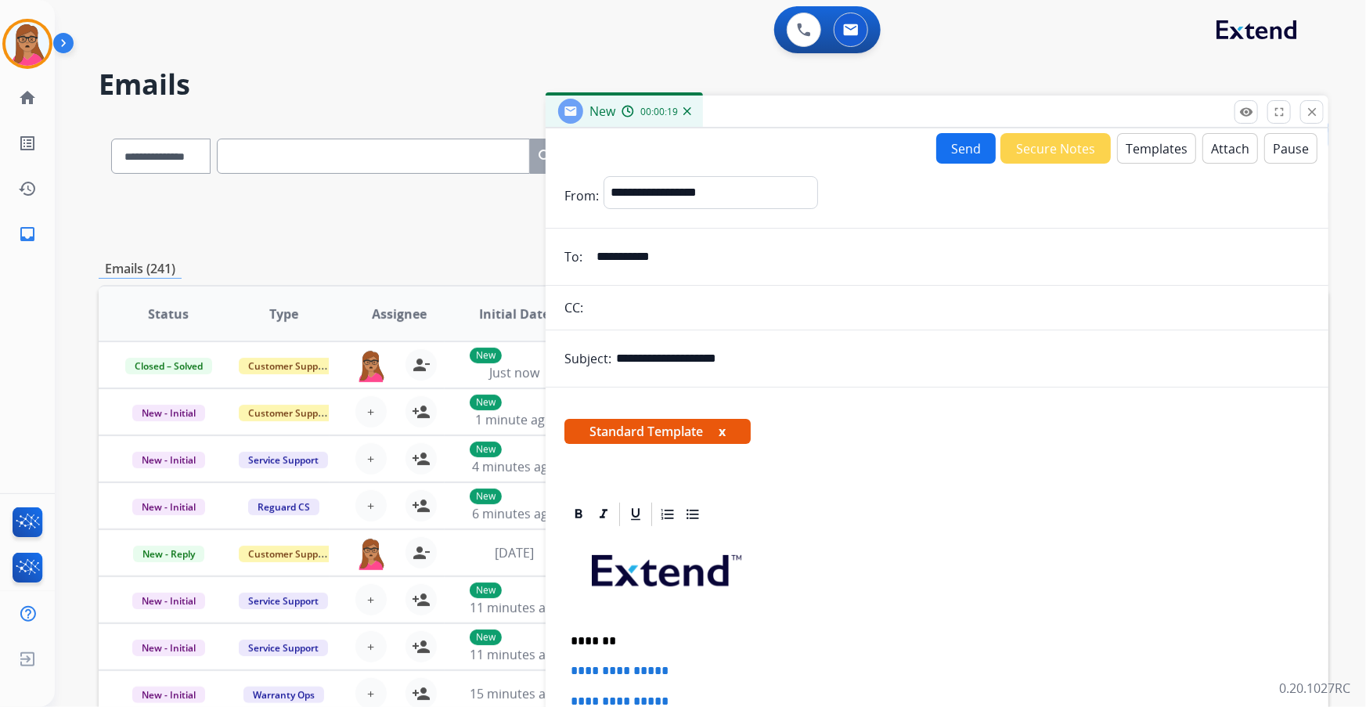
scroll to position [142, 0]
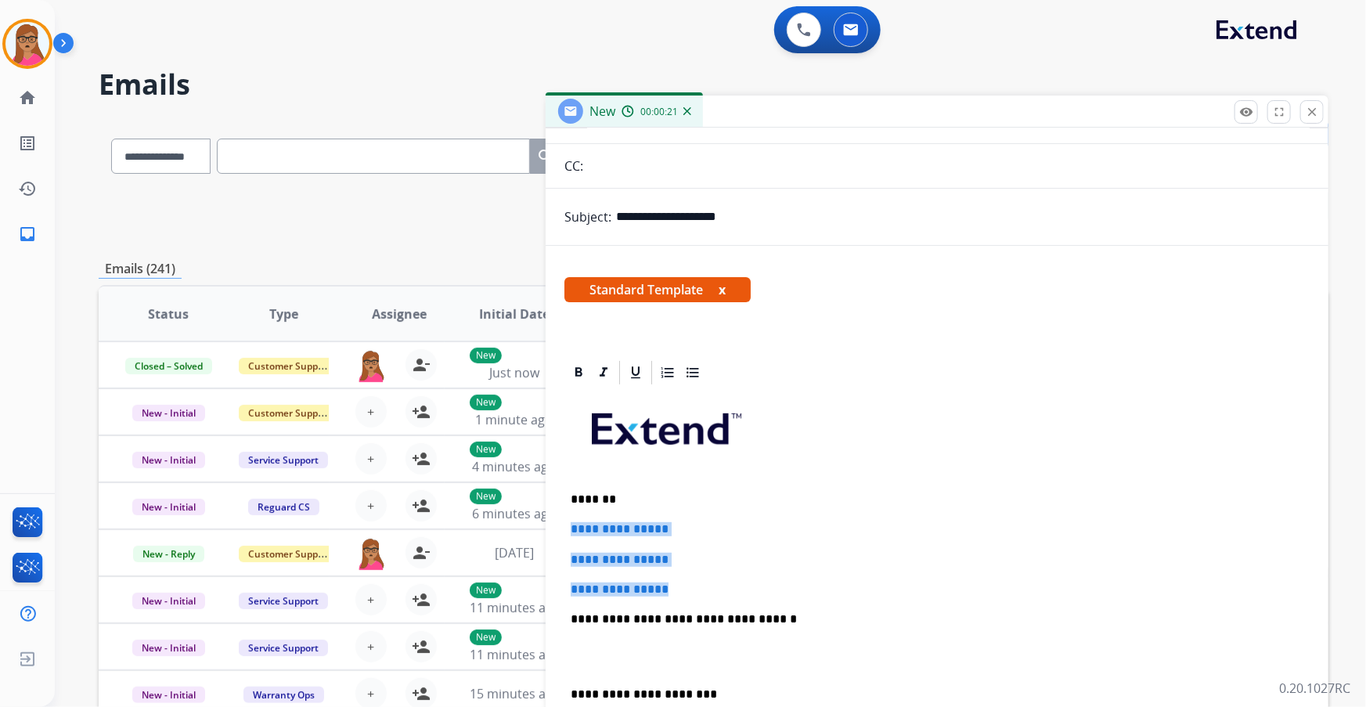
drag, startPoint x: 569, startPoint y: 522, endPoint x: 695, endPoint y: 579, distance: 138.4
click at [695, 403] on div "**********" at bounding box center [936, 656] width 745 height 539
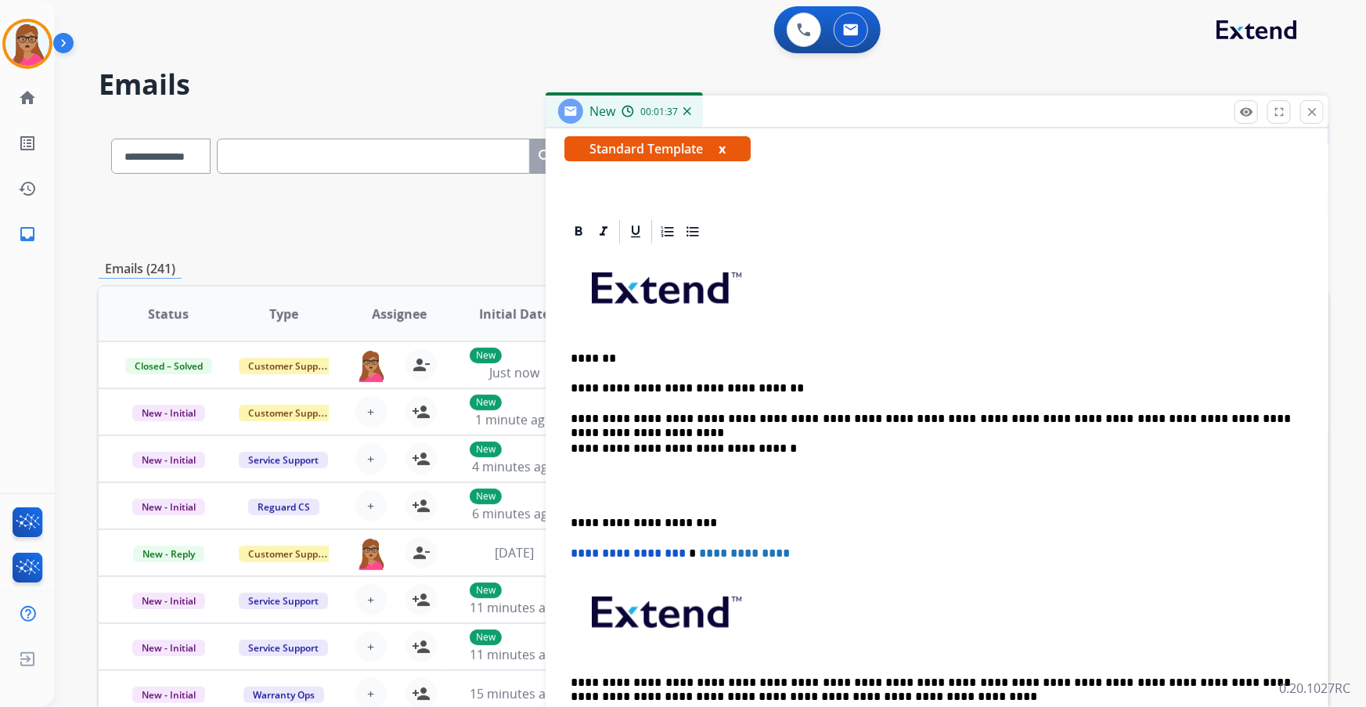
scroll to position [284, 0]
click at [570, 403] on div "**********" at bounding box center [936, 498] width 745 height 509
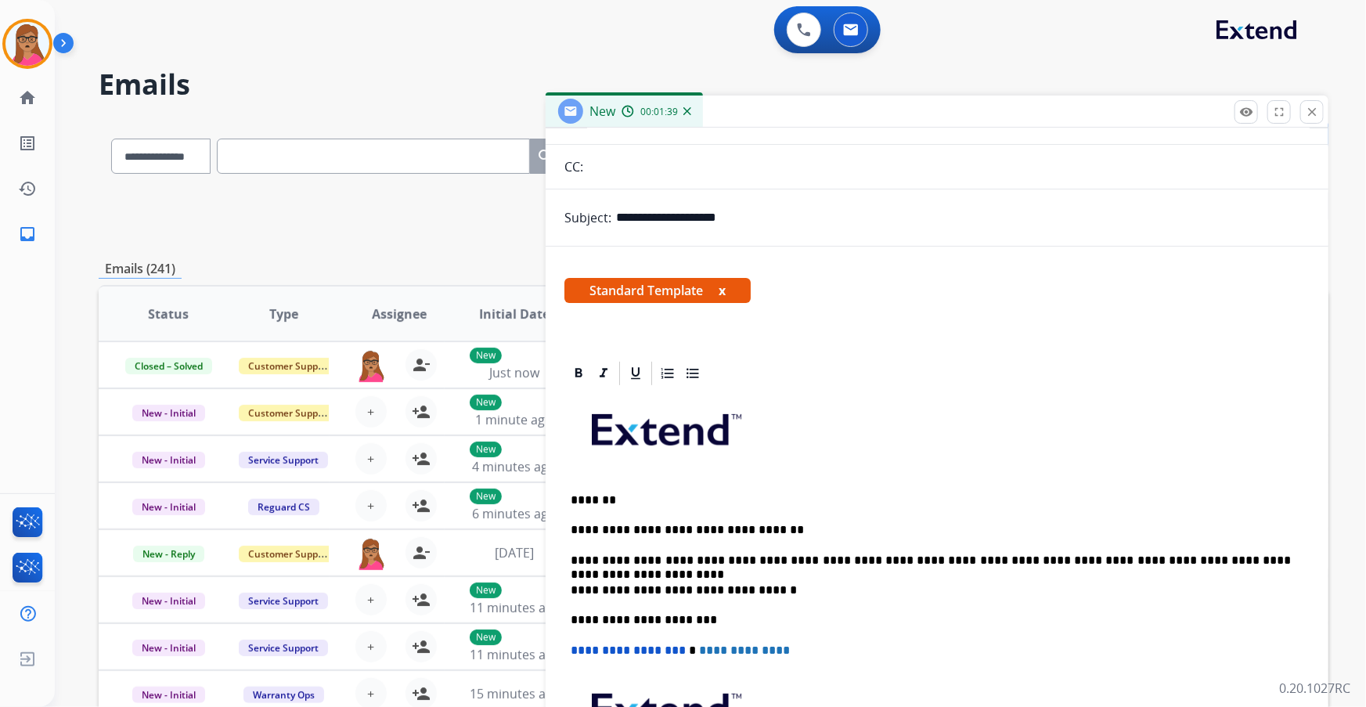
scroll to position [0, 0]
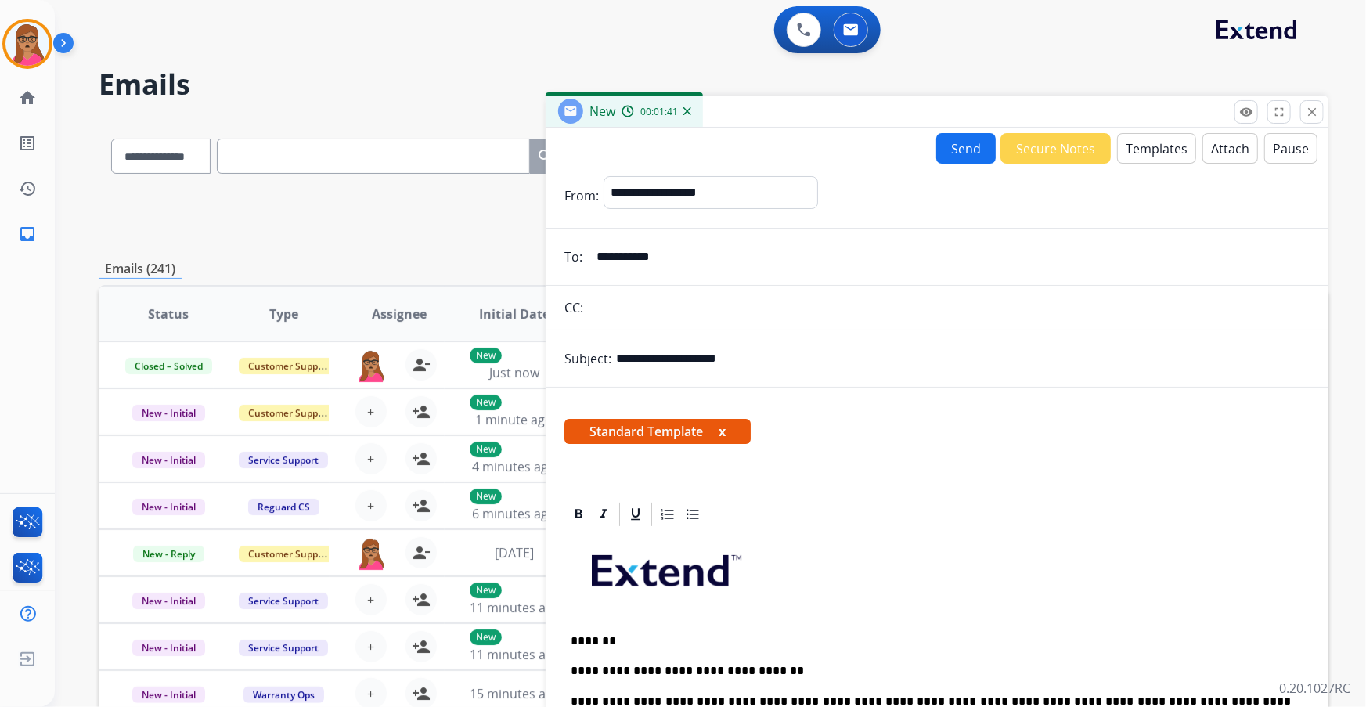
click at [898, 142] on button "Send" at bounding box center [965, 148] width 59 height 31
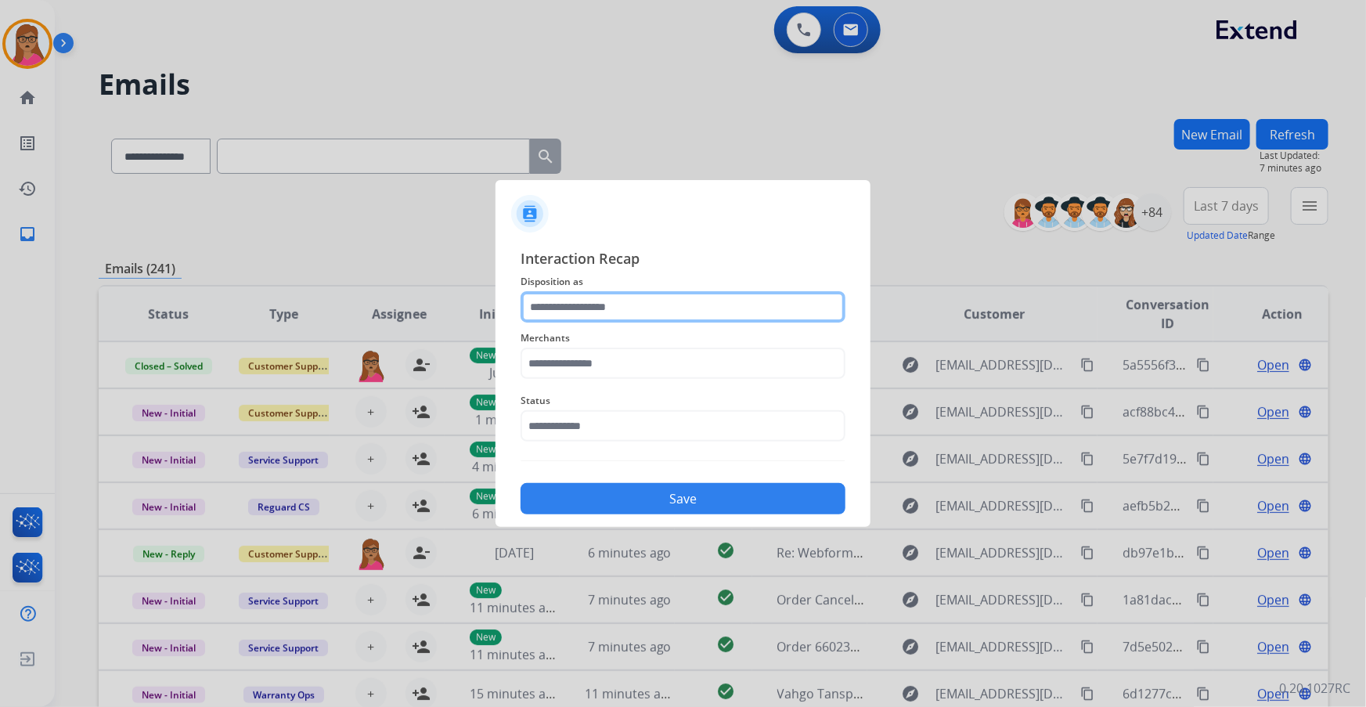
click at [604, 310] on input "text" at bounding box center [683, 306] width 325 height 31
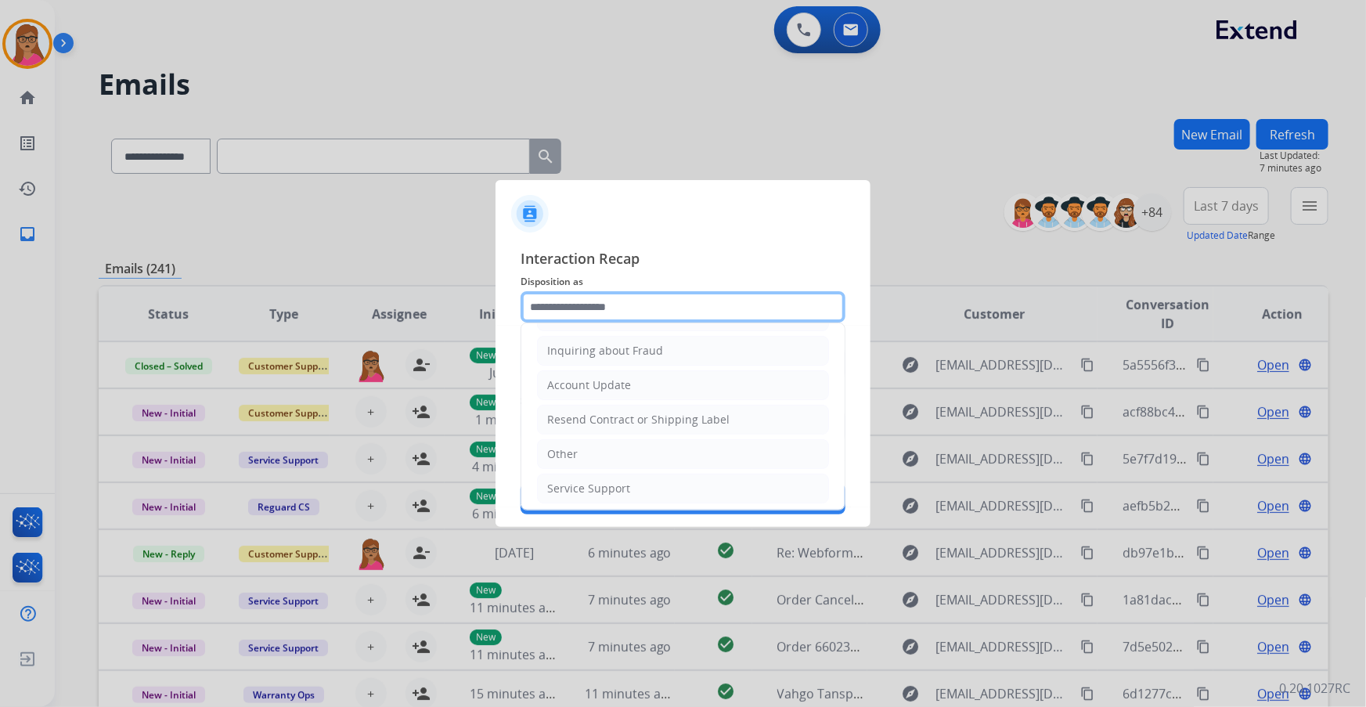
scroll to position [242, 0]
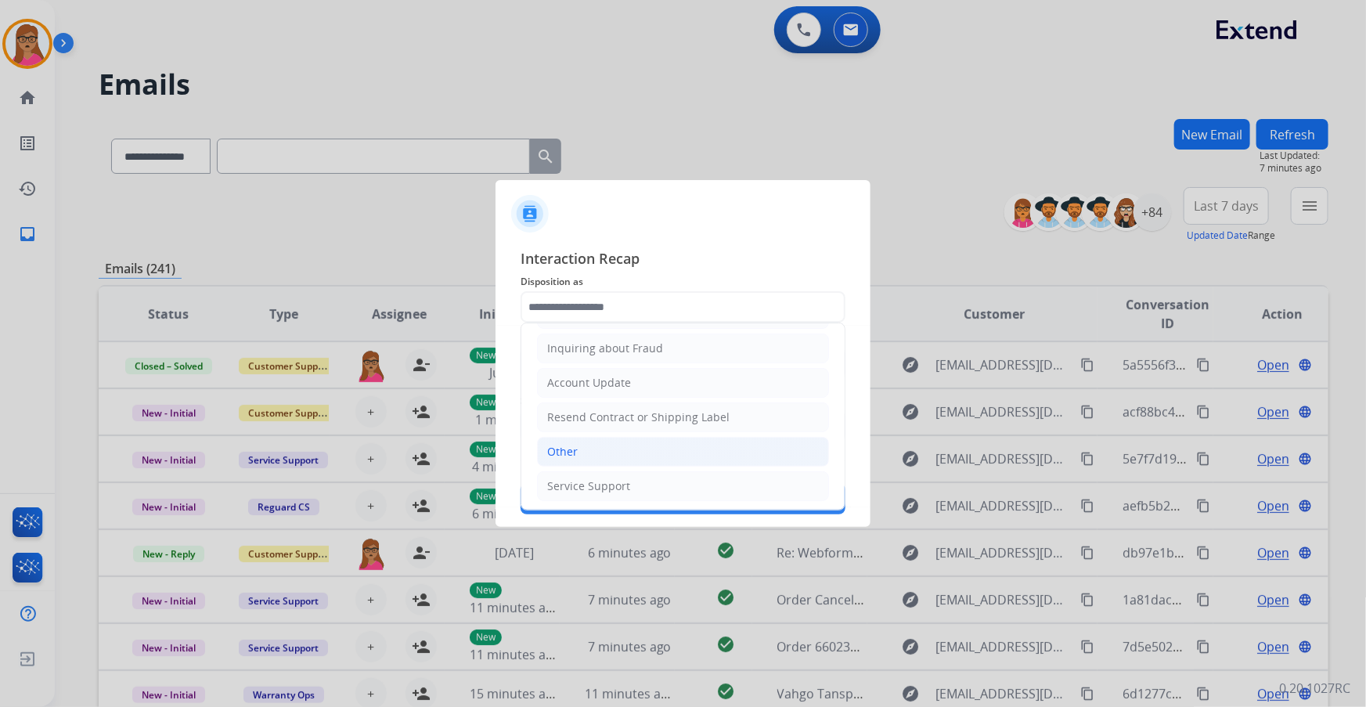
click at [602, 403] on li "Other" at bounding box center [683, 452] width 292 height 30
type input "*****"
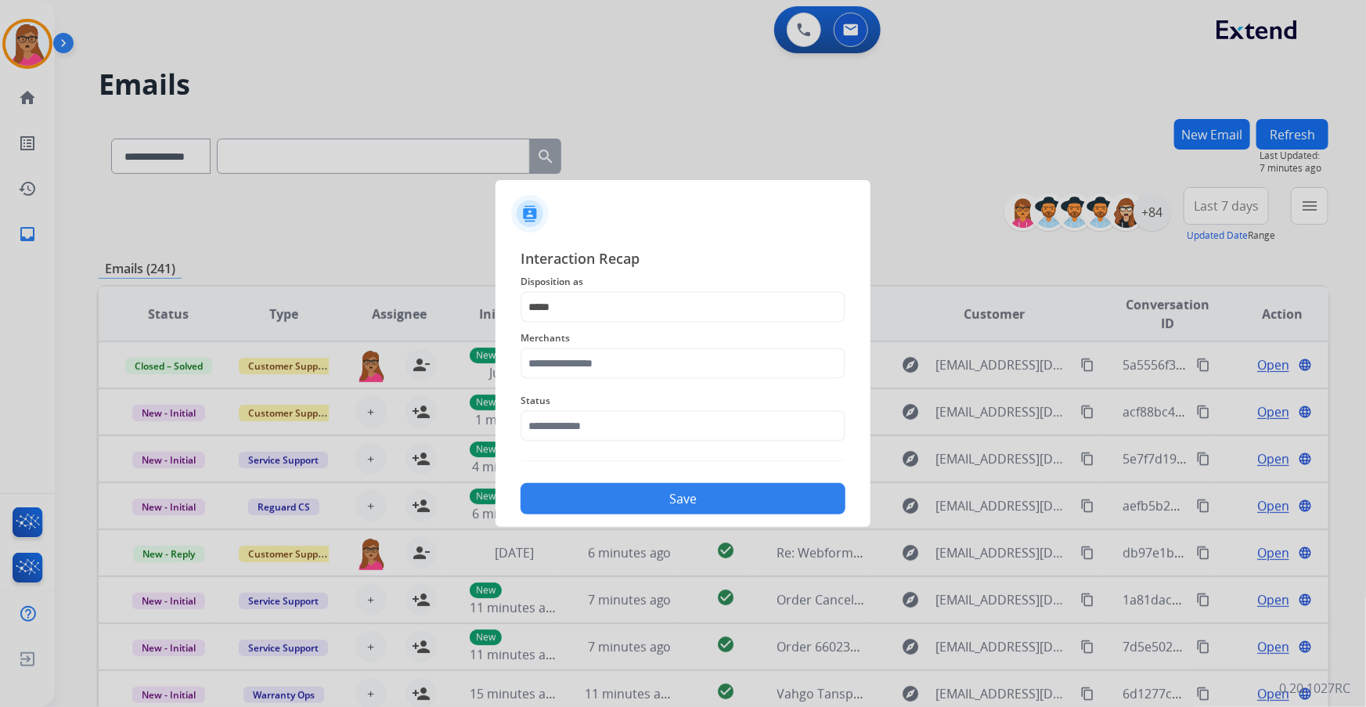
click at [629, 345] on span "Merchants" at bounding box center [683, 338] width 325 height 19
click at [629, 355] on input "text" at bounding box center [683, 363] width 325 height 31
click at [605, 403] on li "Perfect circuit" at bounding box center [687, 408] width 298 height 30
type input "**********"
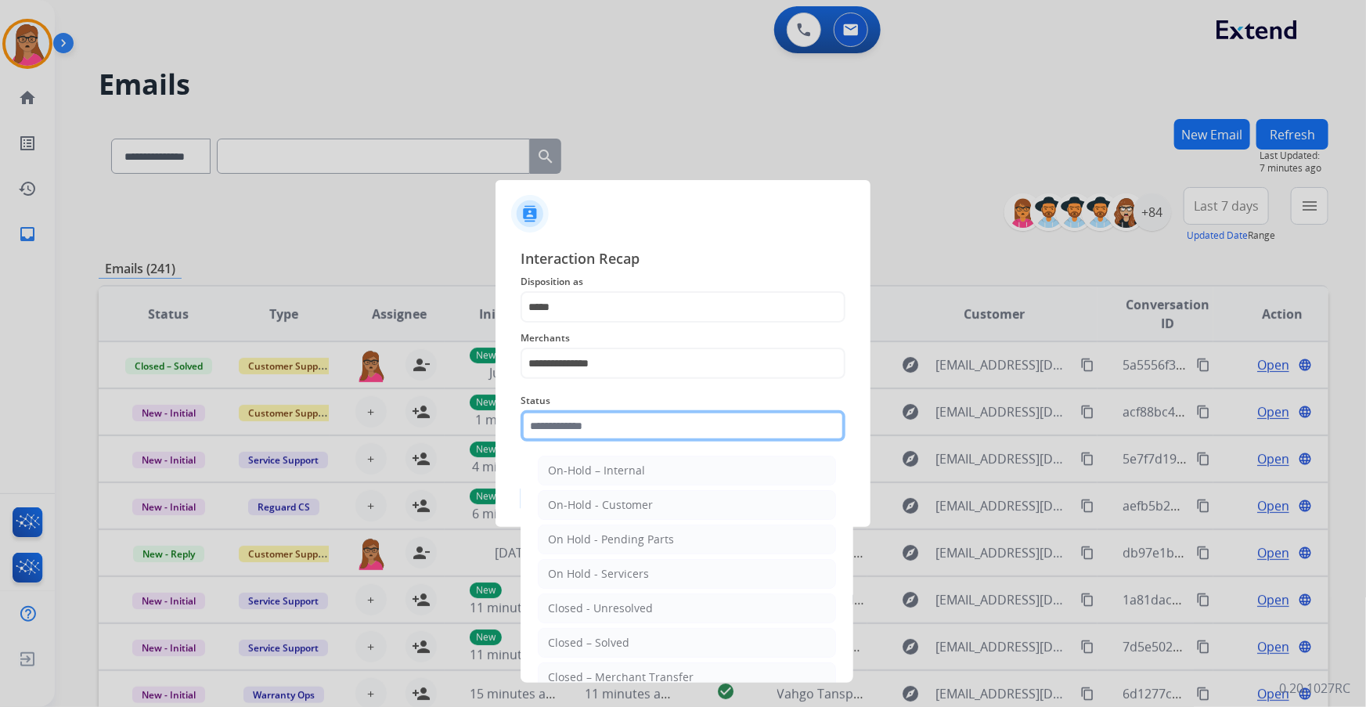
click at [629, 403] on input "text" at bounding box center [683, 425] width 325 height 31
click at [620, 403] on div "Closed – Solved" at bounding box center [588, 643] width 81 height 16
type input "**********"
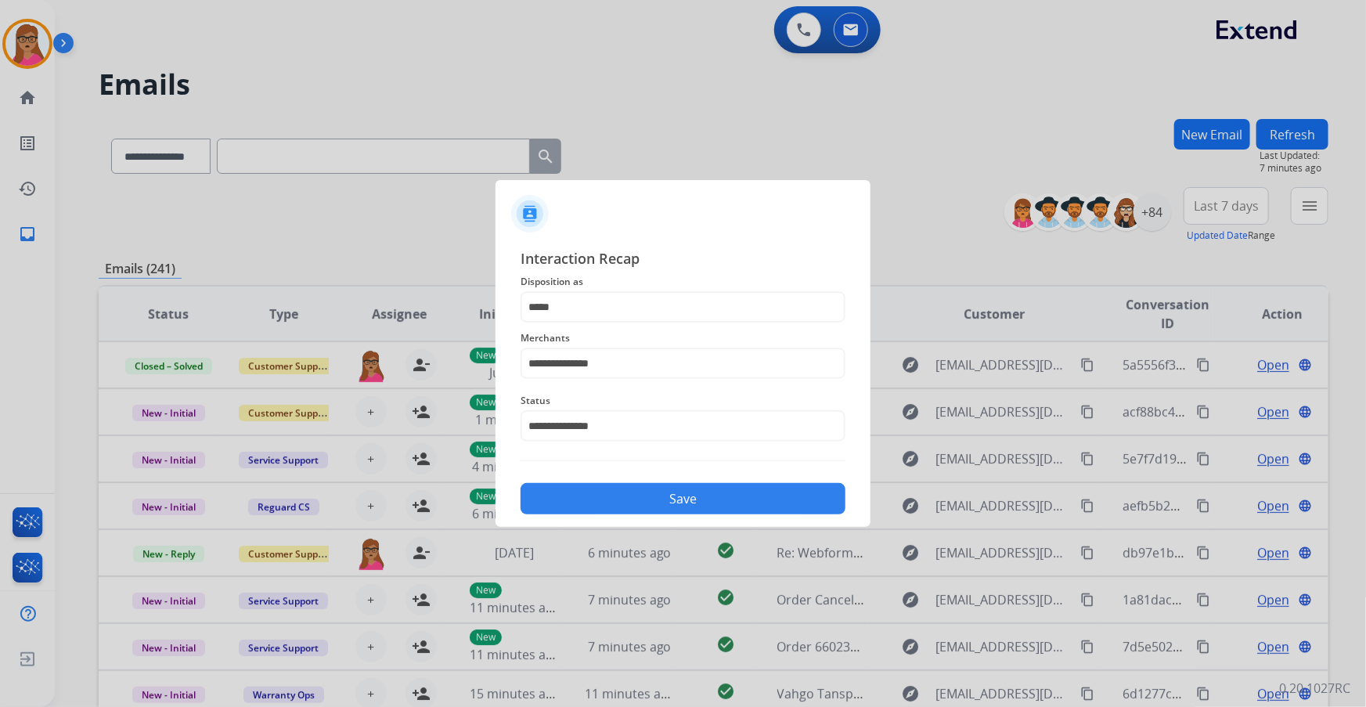
click at [672, 403] on button "Save" at bounding box center [683, 498] width 325 height 31
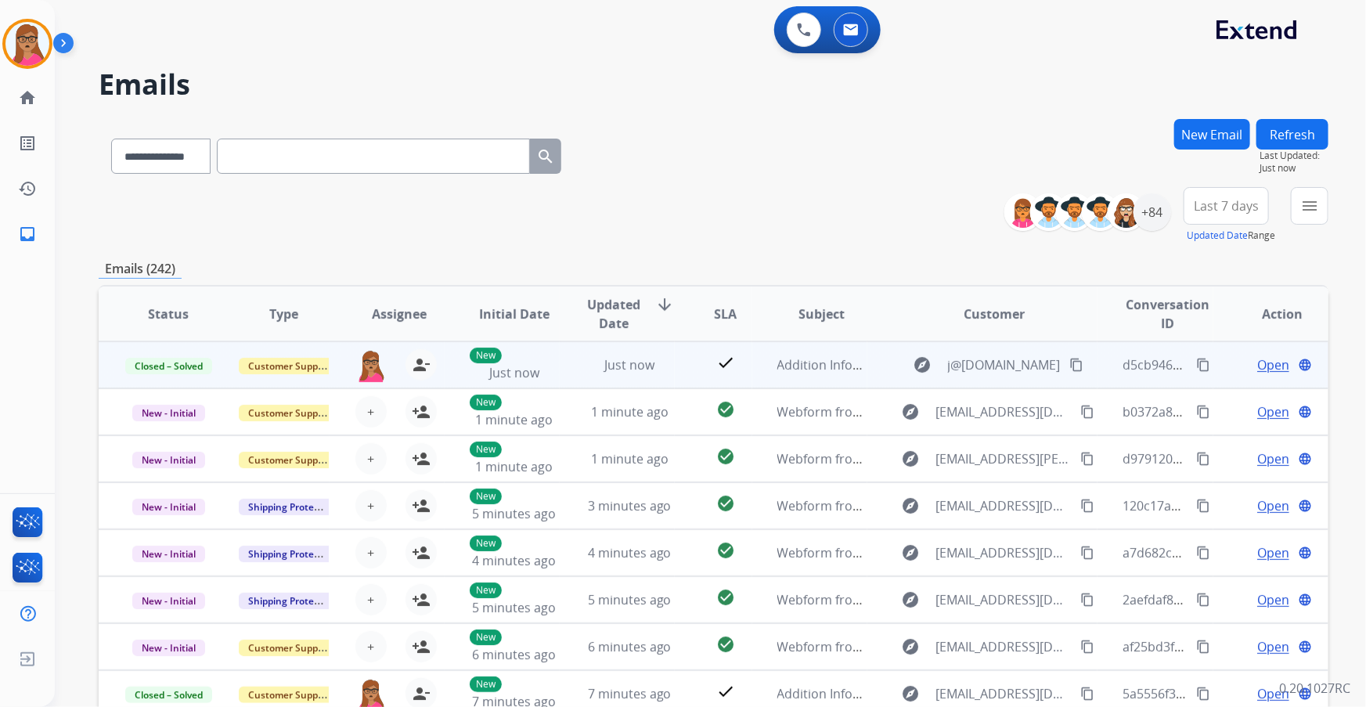
click at [898, 362] on mat-icon "content_copy" at bounding box center [1203, 365] width 14 height 14
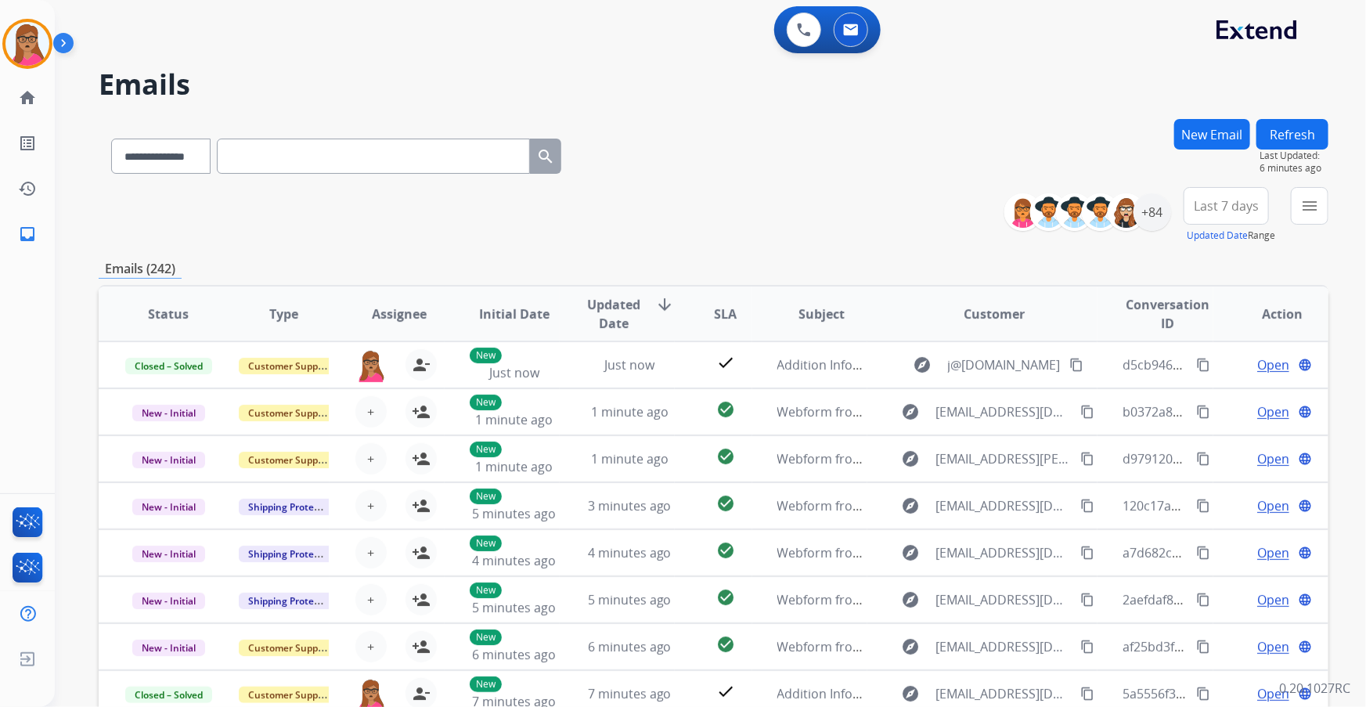
click at [898, 209] on span "Last 7 days" at bounding box center [1226, 206] width 65 height 6
click at [898, 393] on div "Last 90 days" at bounding box center [1221, 395] width 86 height 23
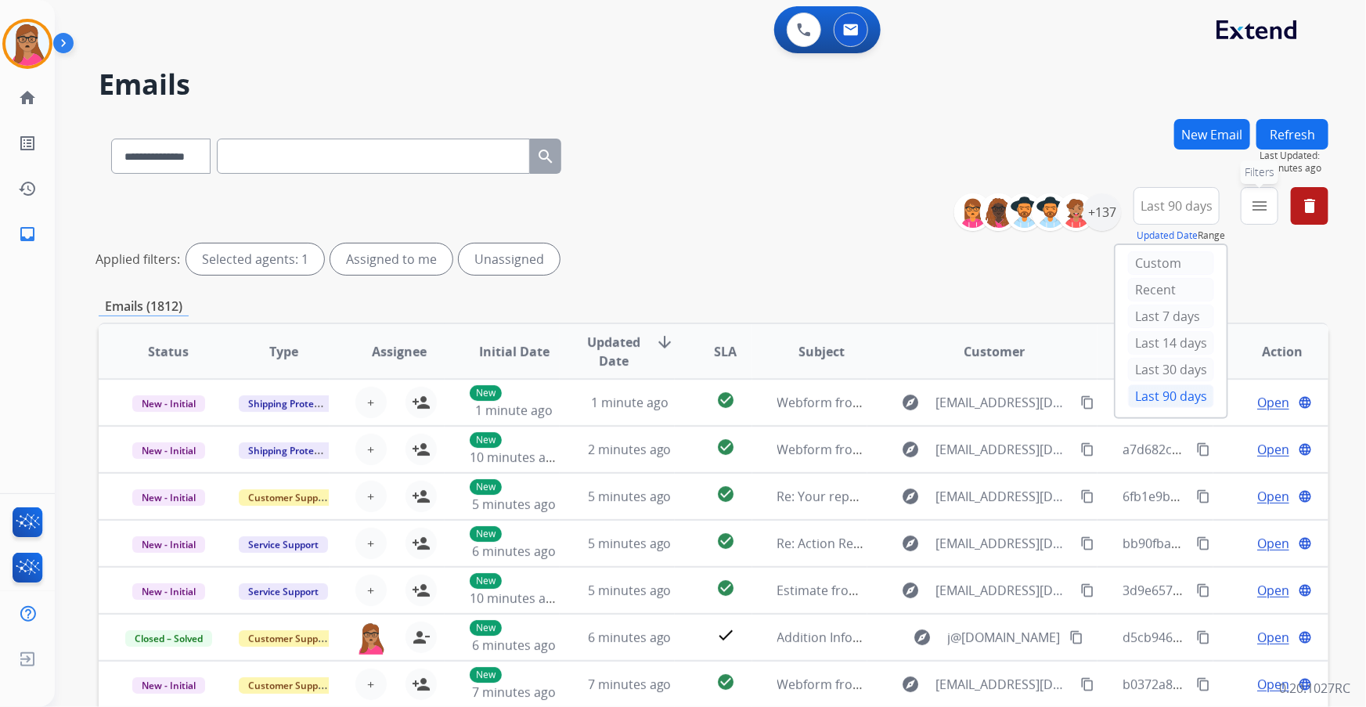
click at [898, 208] on mat-icon "menu" at bounding box center [1259, 205] width 19 height 19
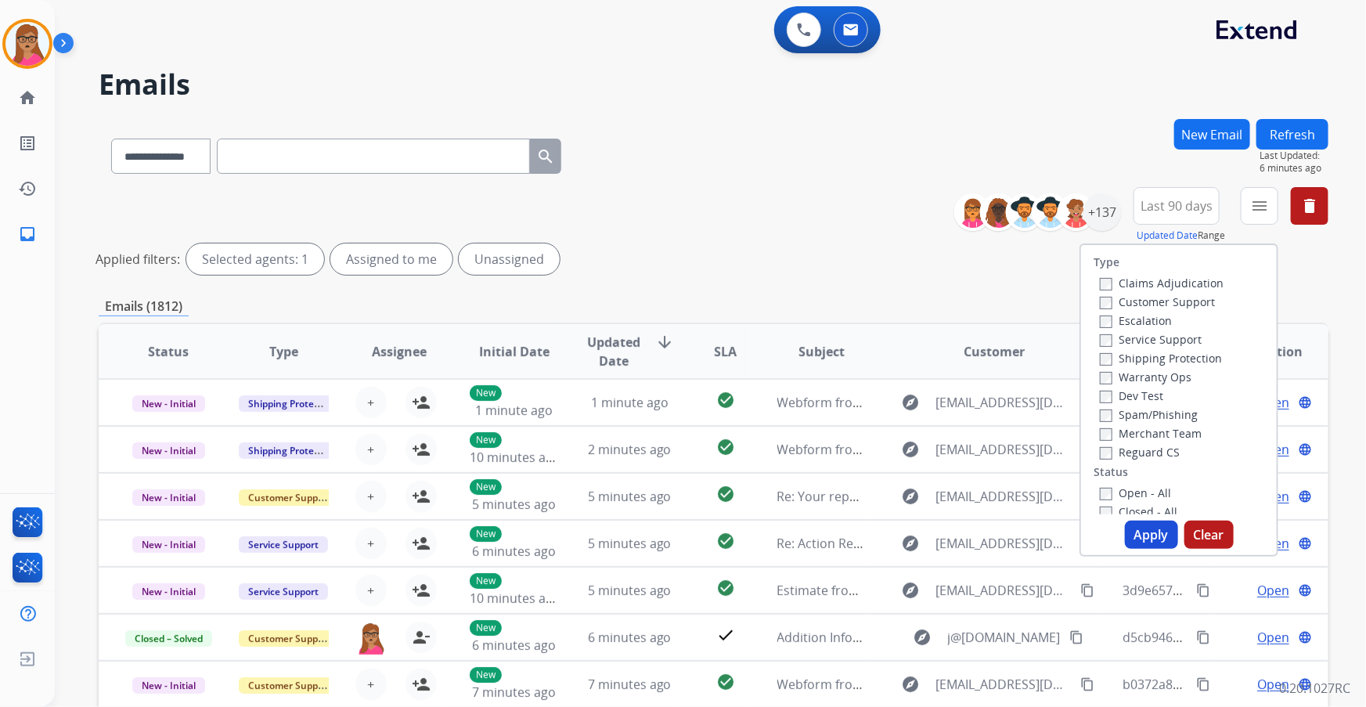
click at [898, 308] on label "Customer Support" at bounding box center [1157, 301] width 115 height 15
click at [898, 355] on label "Shipping Protection" at bounding box center [1161, 358] width 122 height 15
click at [898, 403] on label "Reguard CS" at bounding box center [1140, 452] width 80 height 15
click at [898, 403] on label "Open - All" at bounding box center [1135, 492] width 71 height 15
click at [898, 403] on div "Type Claims Adjudication Customer Support Escalation Service Support Shipping P…" at bounding box center [1178, 399] width 199 height 313
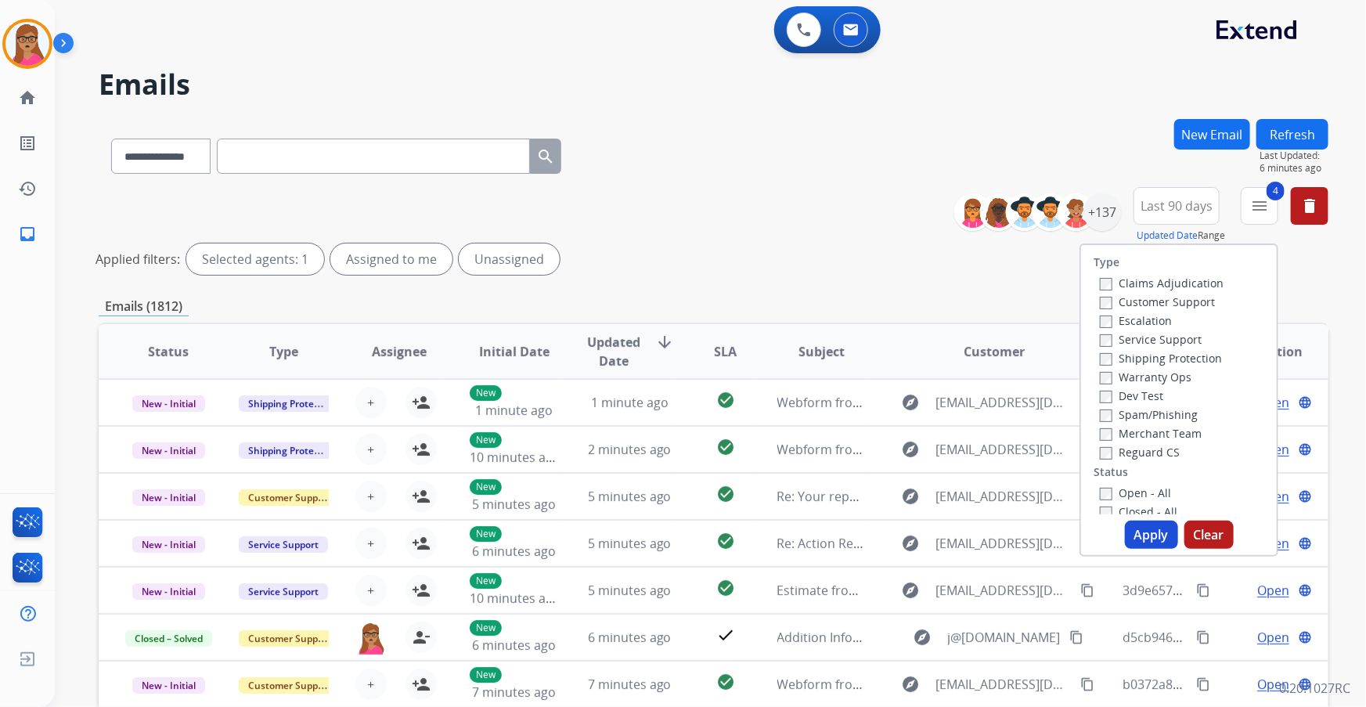
click at [898, 403] on button "Apply" at bounding box center [1151, 535] width 53 height 28
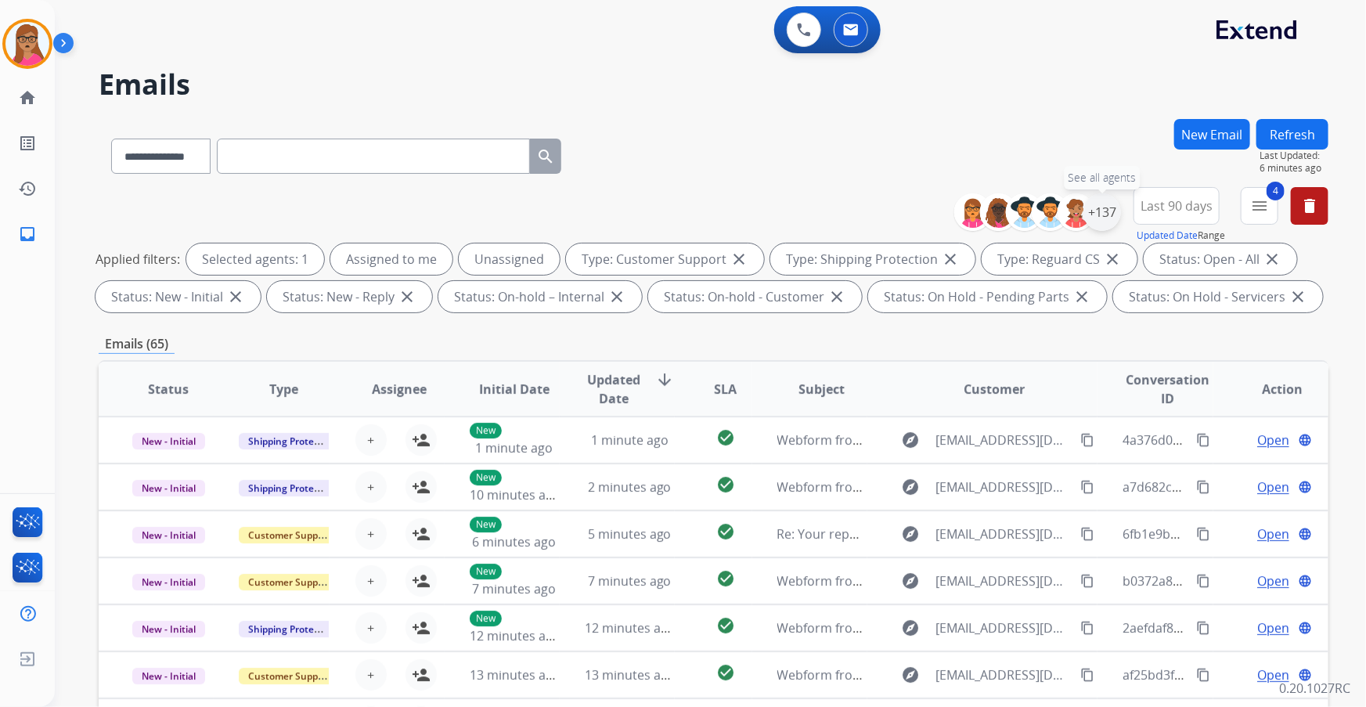
click at [898, 204] on div "+137" at bounding box center [1102, 212] width 38 height 38
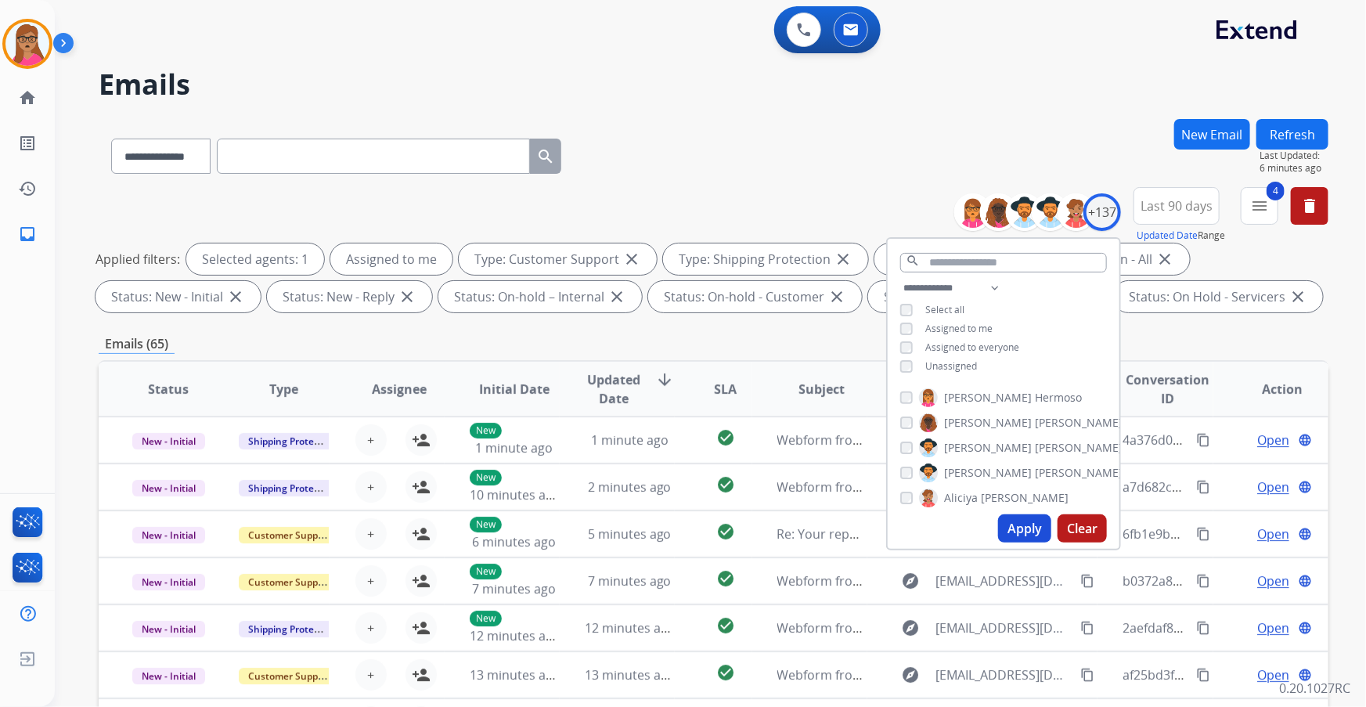
click at [898, 403] on button "Apply" at bounding box center [1024, 528] width 53 height 28
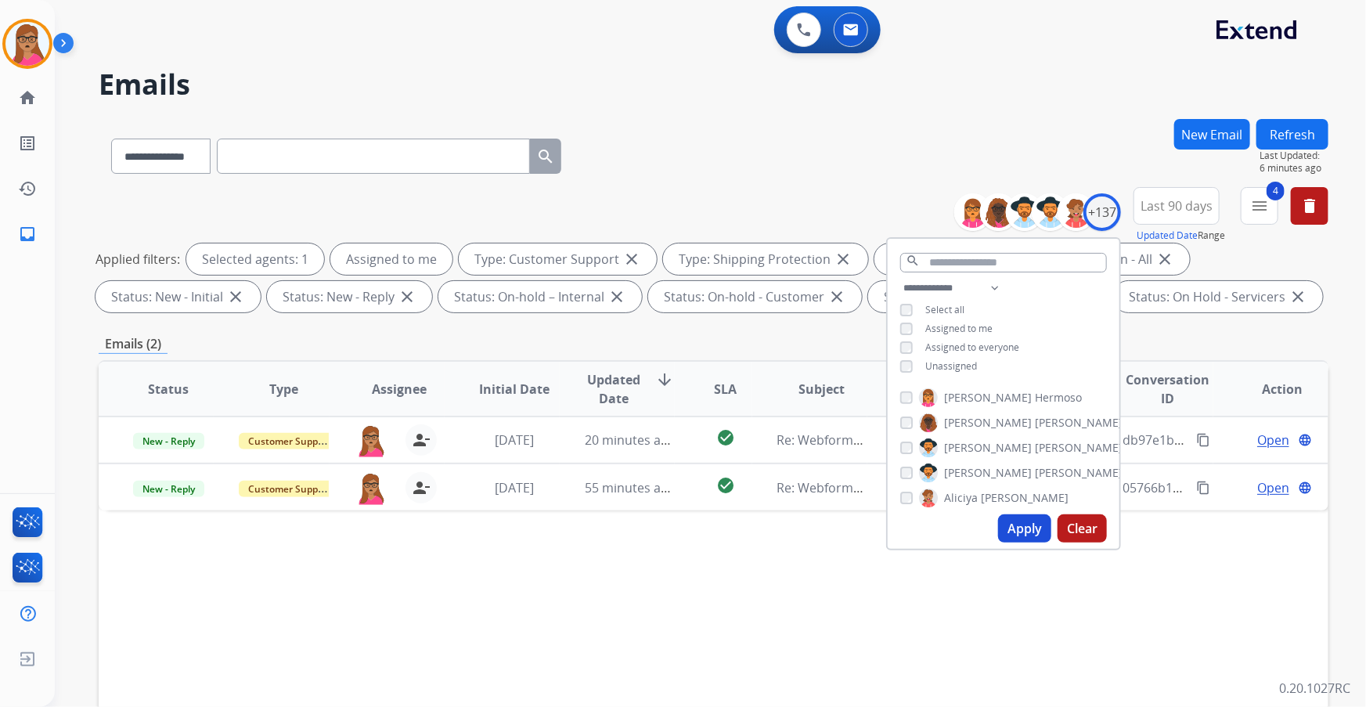
click at [583, 403] on div "Status Type Assignee Initial Date Updated Date arrow_downward SLA Subject Custo…" at bounding box center [714, 622] width 1230 height 524
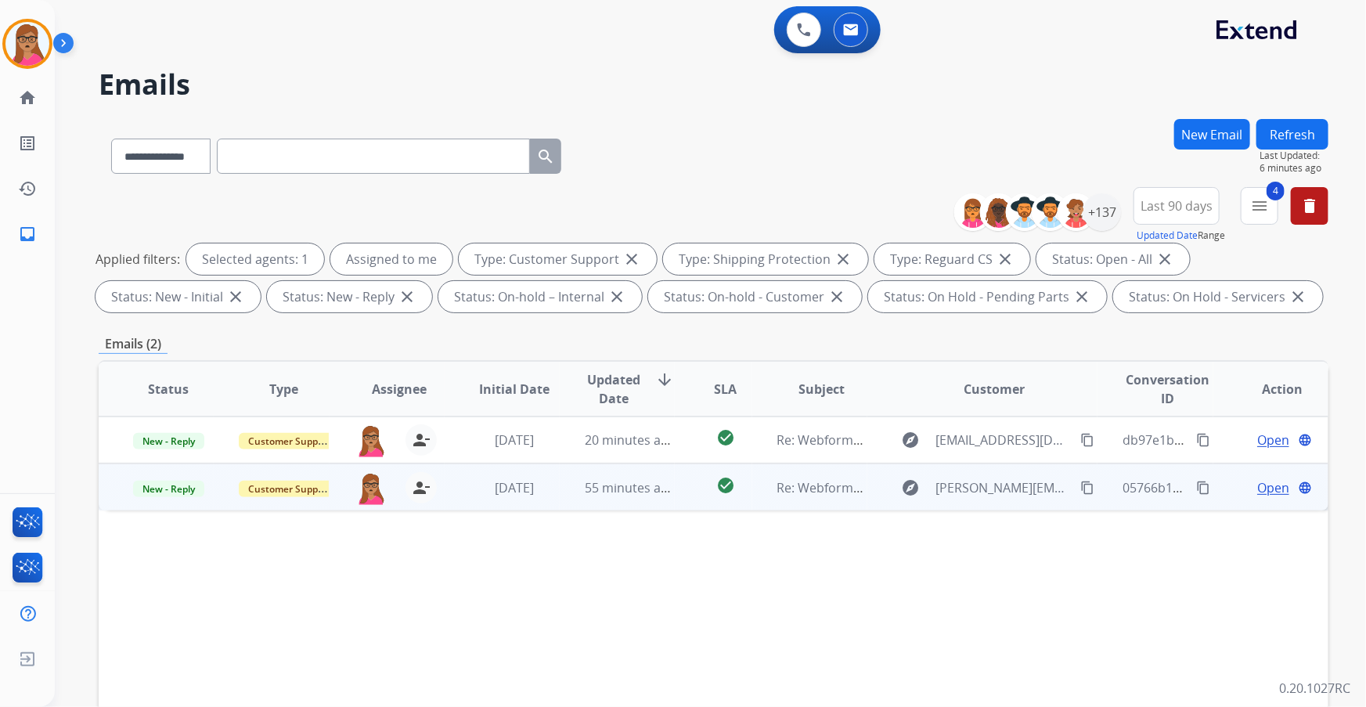
click at [898, 403] on span "Open" at bounding box center [1273, 487] width 32 height 19
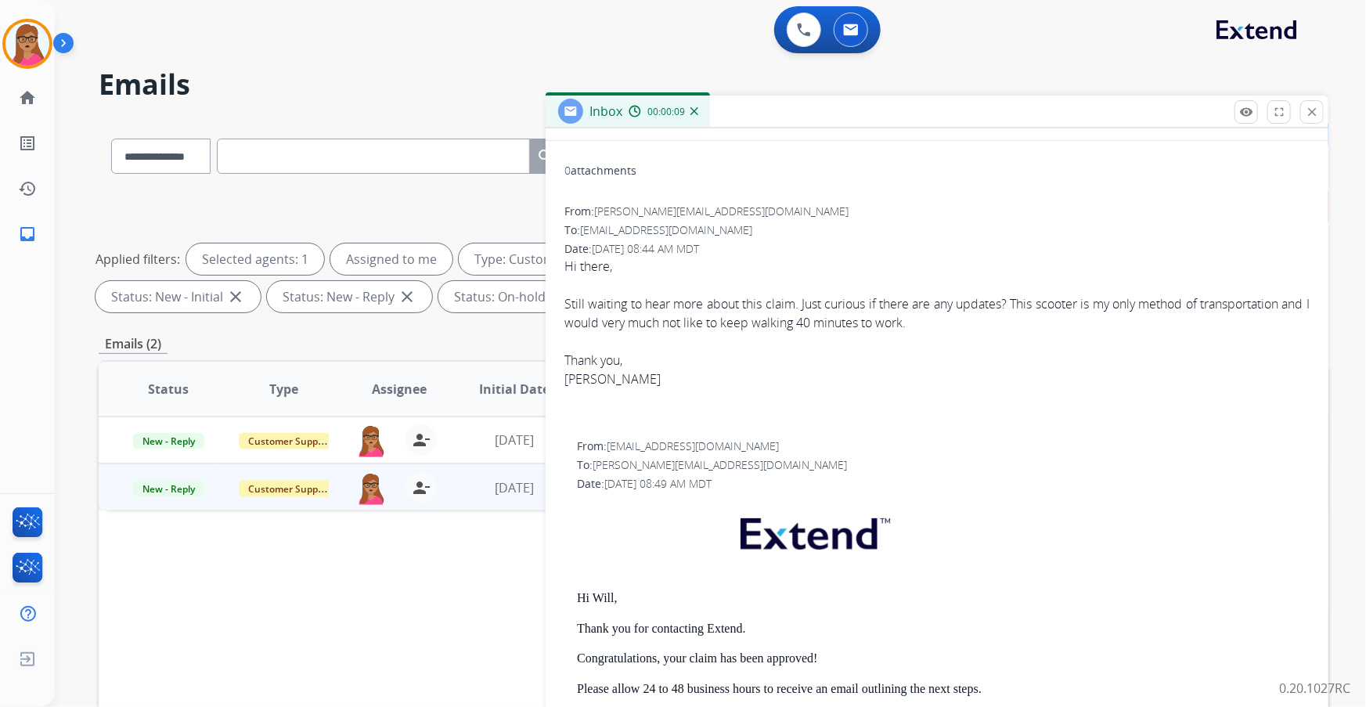
scroll to position [0, 0]
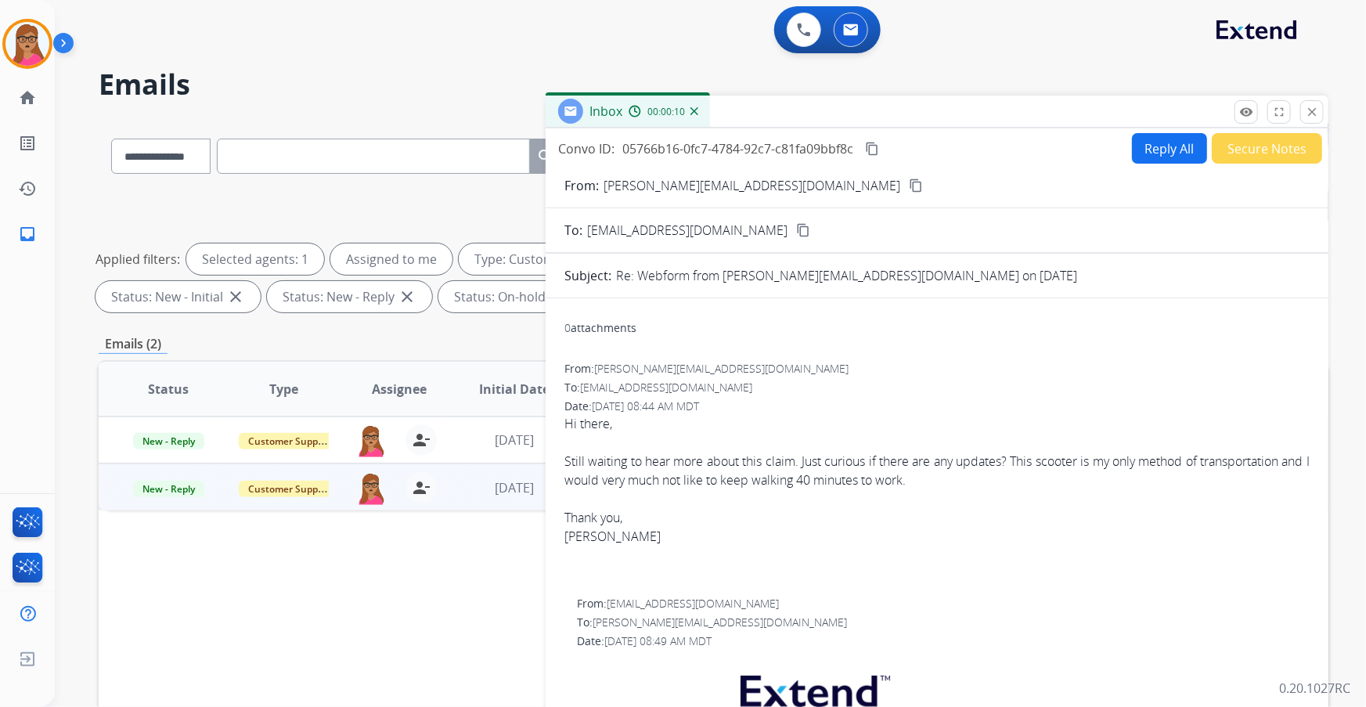
click at [898, 187] on mat-icon "content_copy" at bounding box center [916, 185] width 14 height 14
click at [898, 111] on mat-icon "close" at bounding box center [1312, 112] width 14 height 14
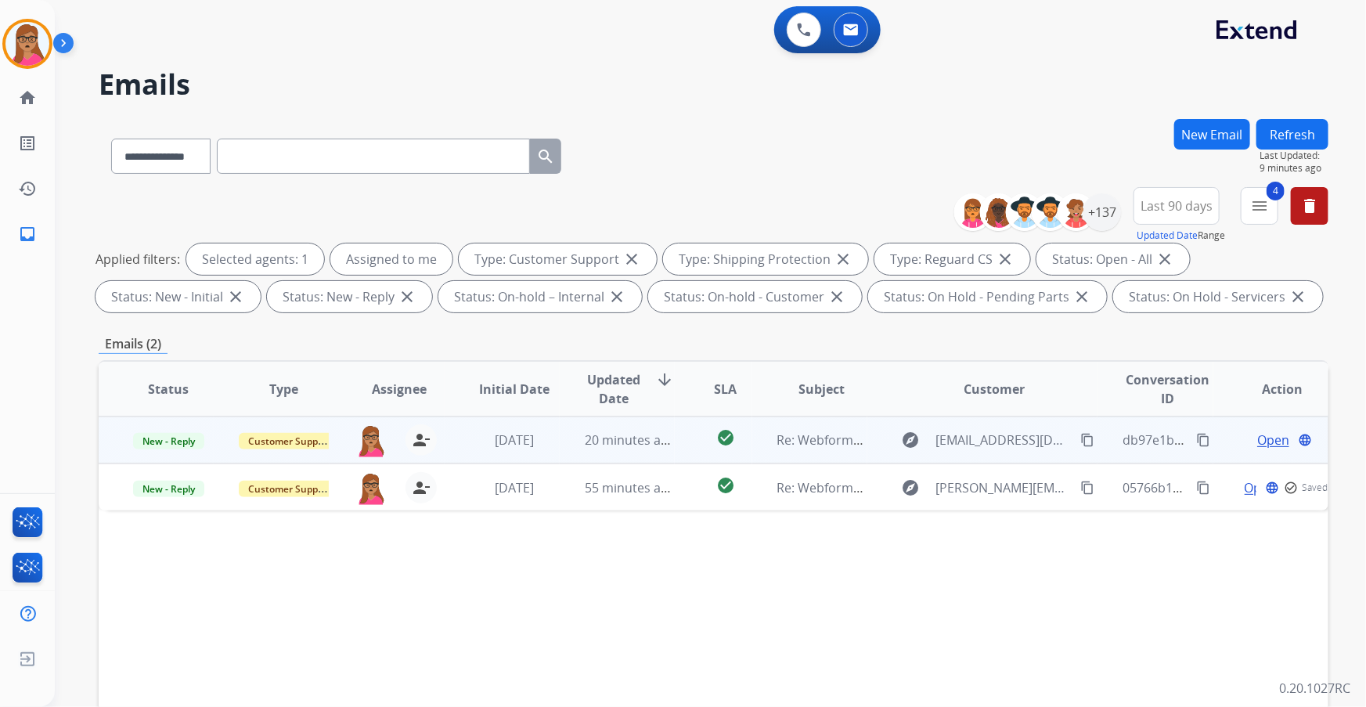
click at [898, 403] on span "Open" at bounding box center [1273, 440] width 32 height 19
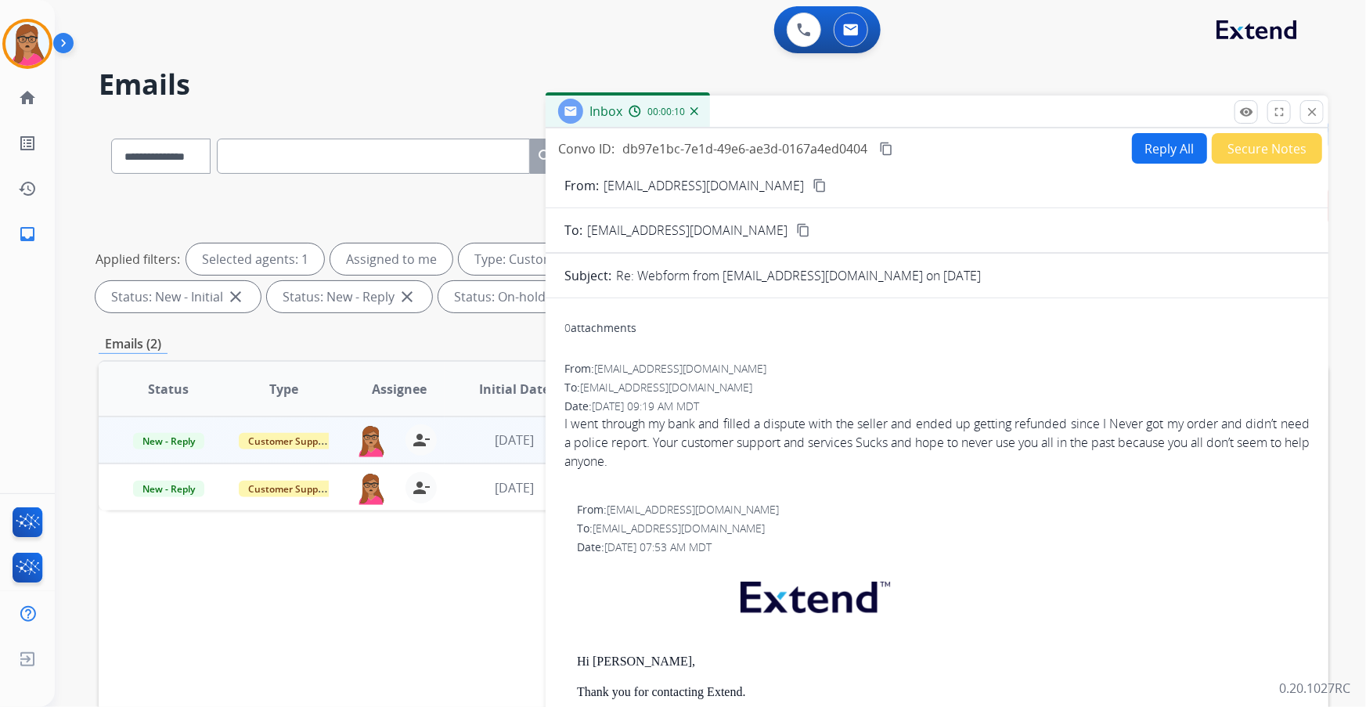
click at [898, 152] on button "Secure Notes" at bounding box center [1267, 148] width 110 height 31
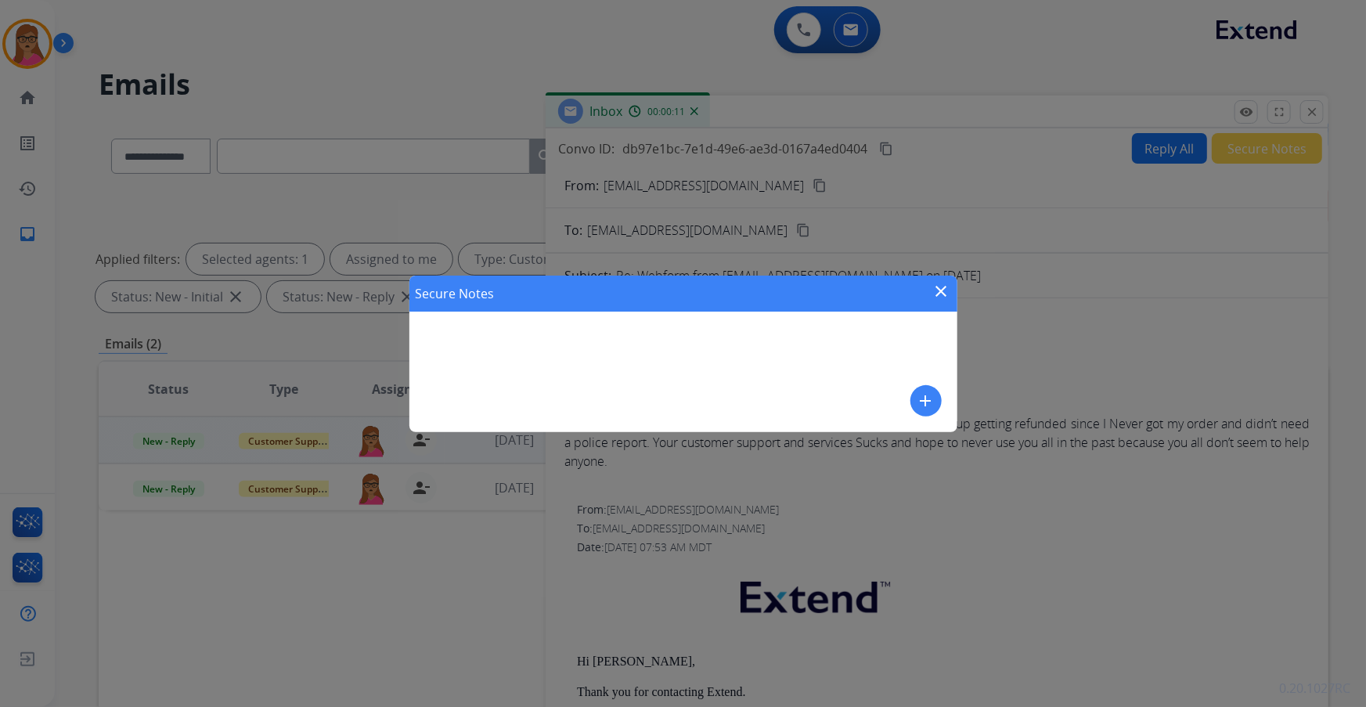
click at [898, 401] on button "add" at bounding box center [925, 400] width 31 height 31
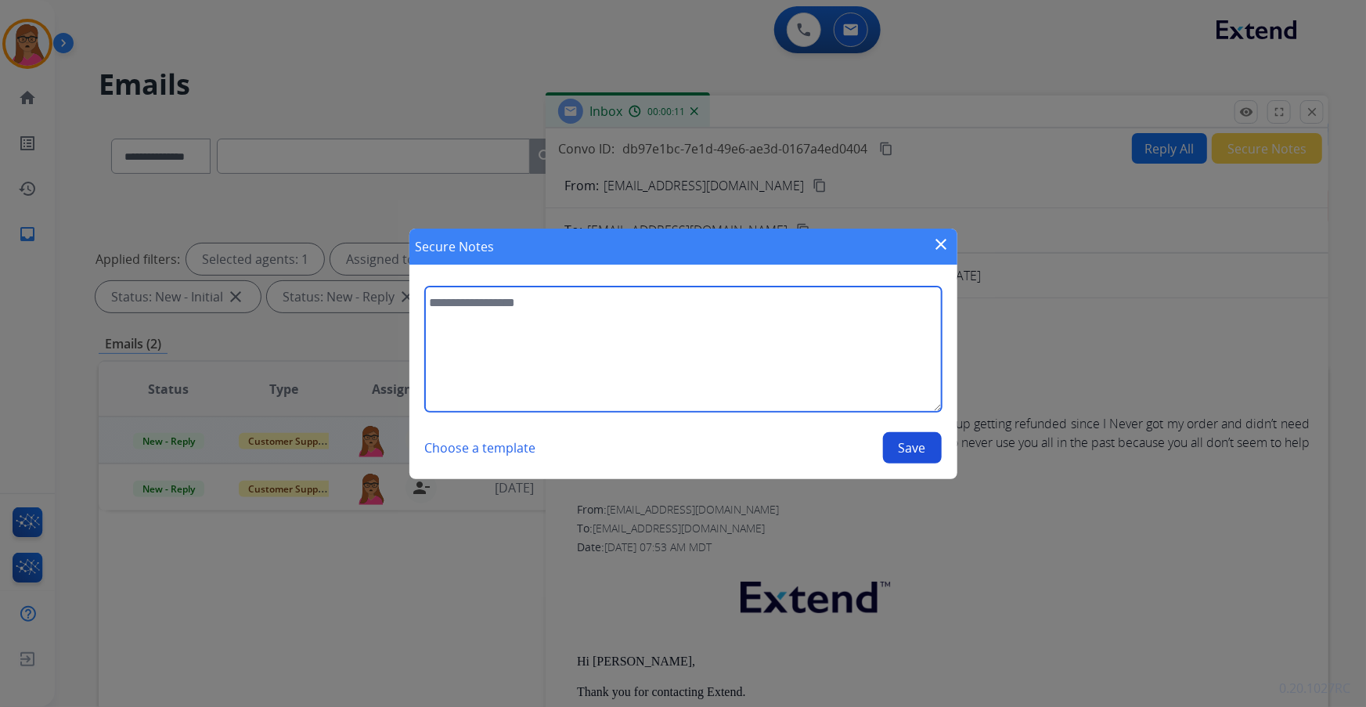
click at [722, 366] on textarea at bounding box center [683, 348] width 517 height 125
type textarea "**********"
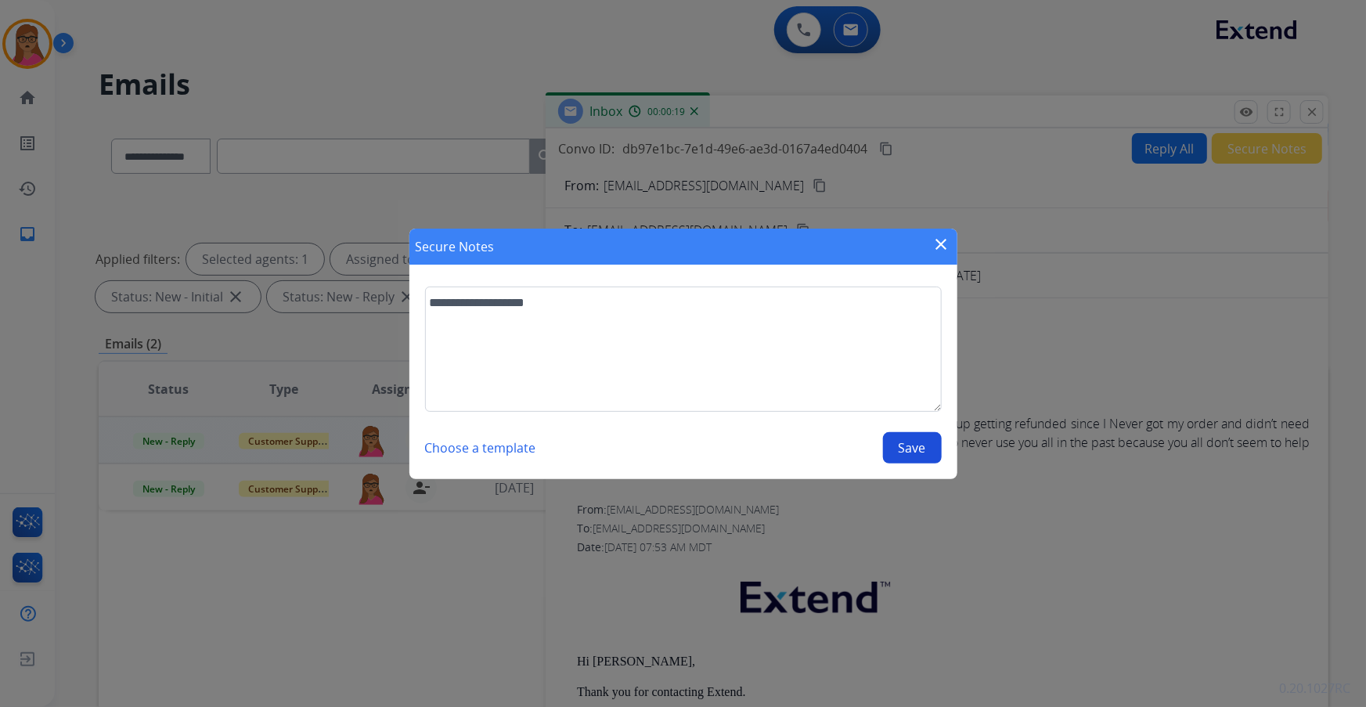
click at [898, 403] on button "Save" at bounding box center [912, 447] width 59 height 31
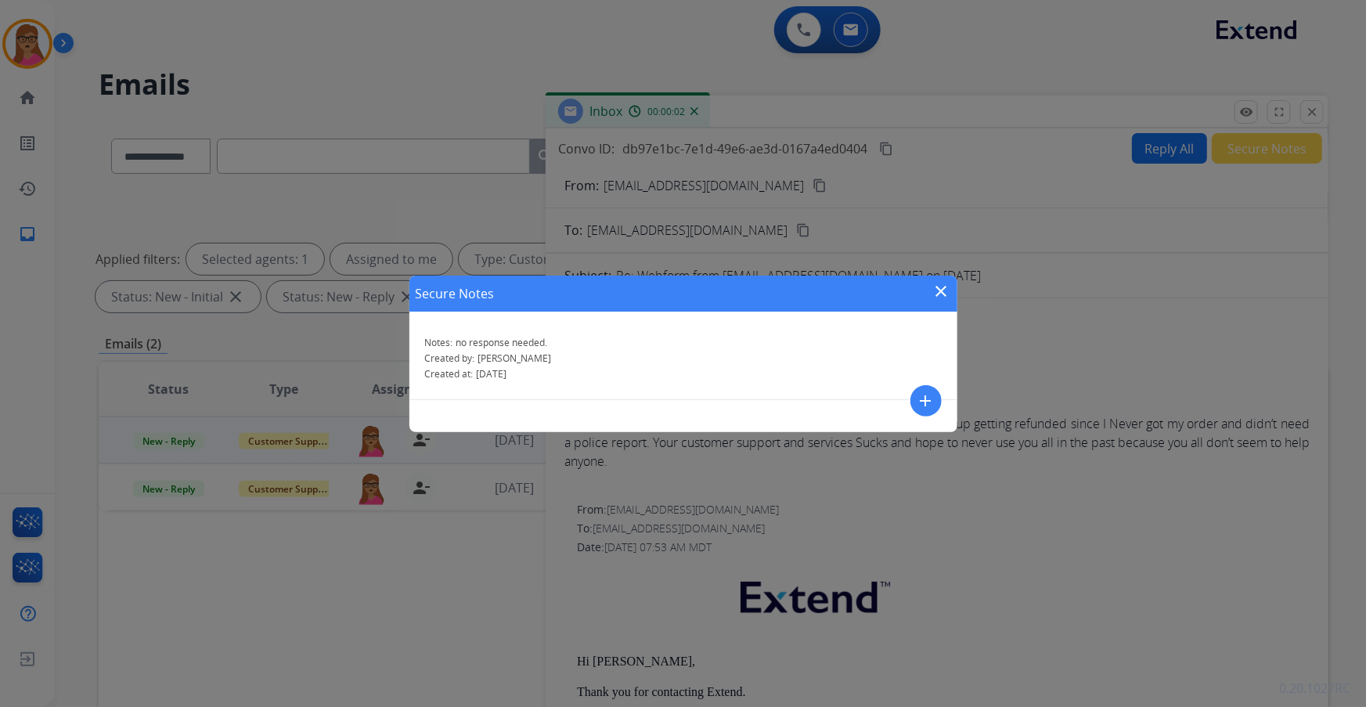
click at [898, 286] on mat-icon "close" at bounding box center [941, 291] width 19 height 19
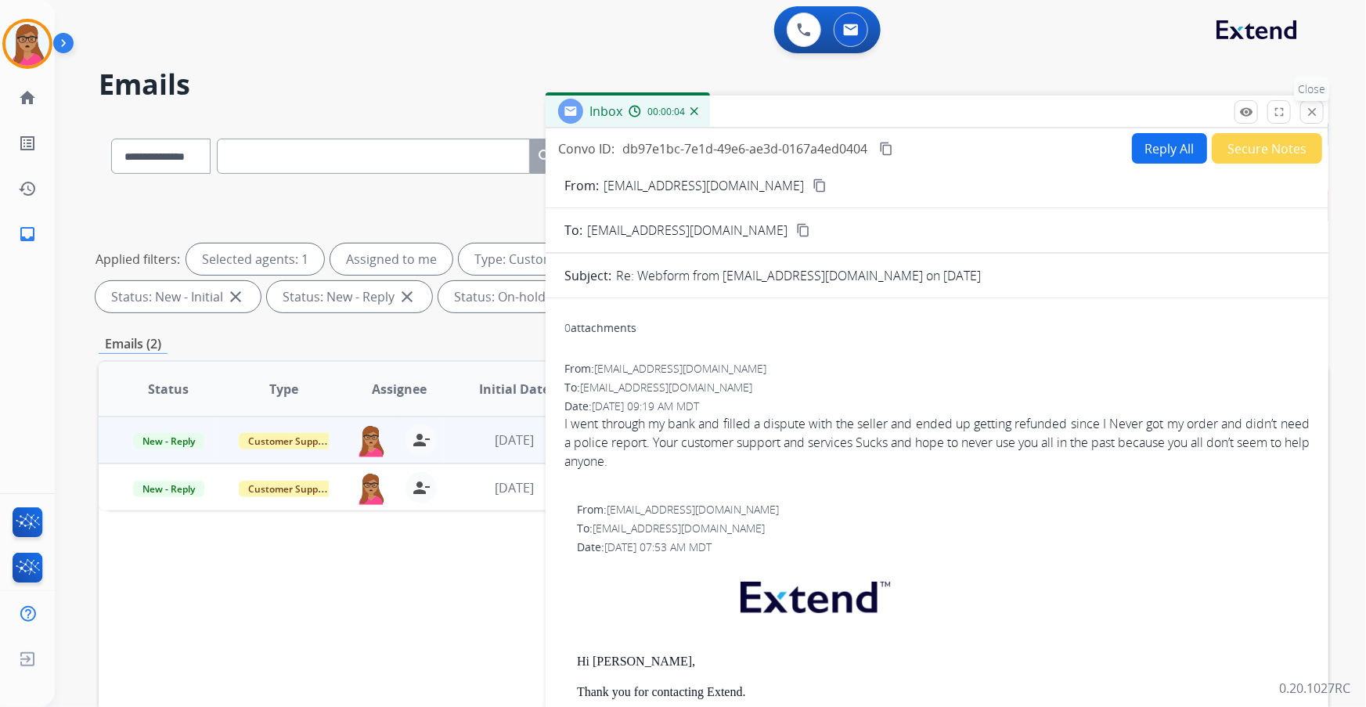
click at [898, 116] on mat-icon "close" at bounding box center [1312, 112] width 14 height 14
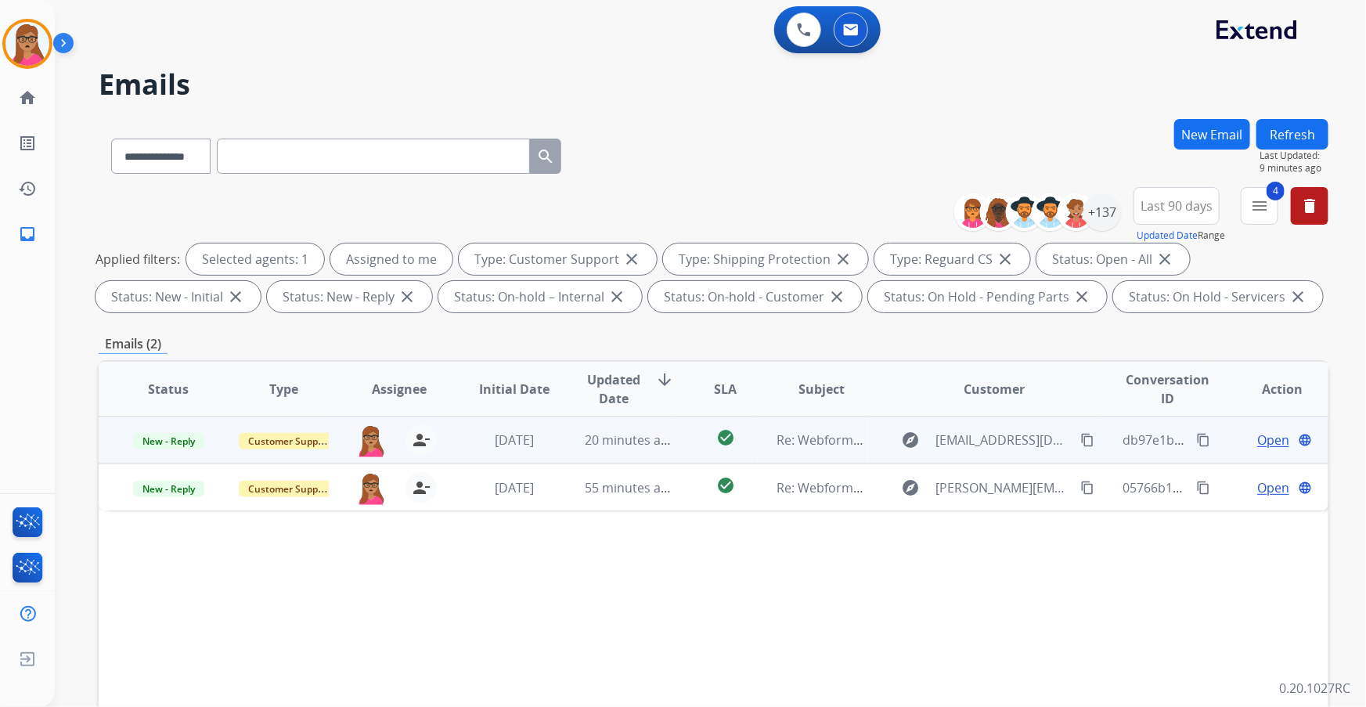
click at [898, 403] on span "Open" at bounding box center [1273, 440] width 32 height 19
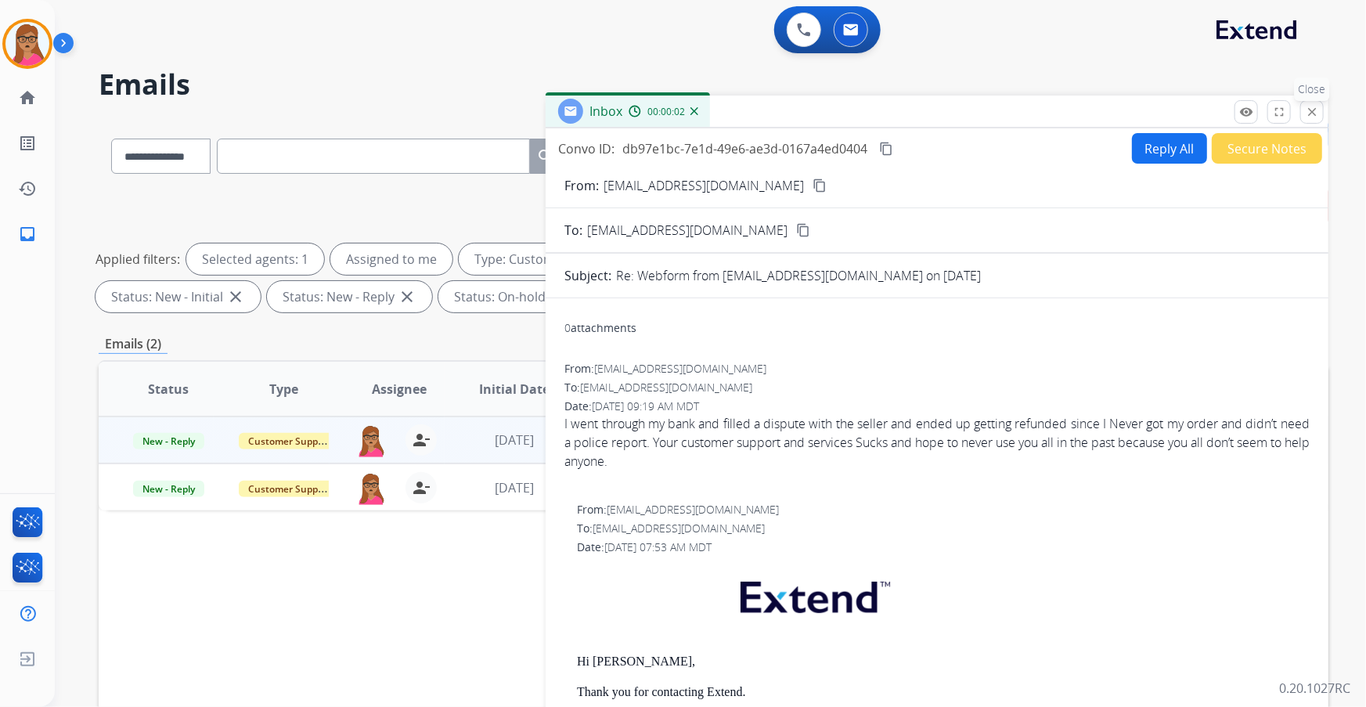
click at [898, 105] on mat-icon "close" at bounding box center [1312, 112] width 14 height 14
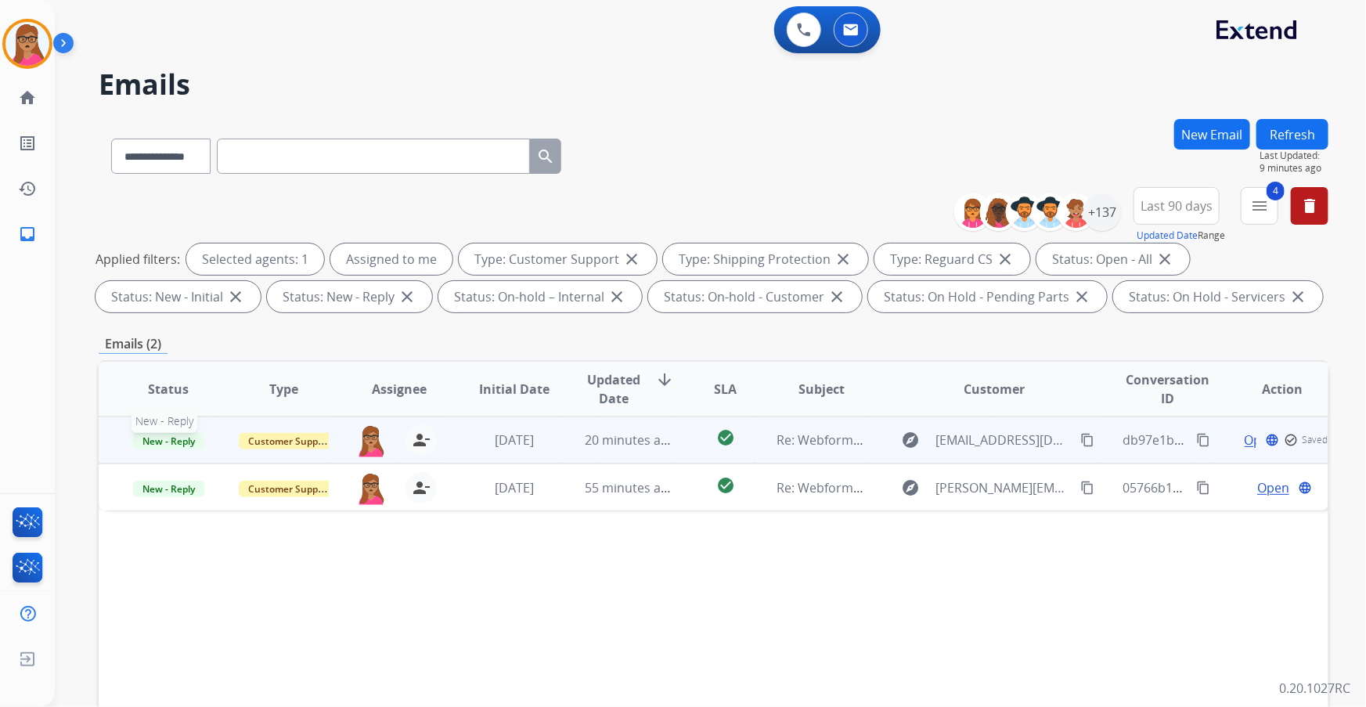
click at [171, 403] on span "New - Reply" at bounding box center [168, 441] width 71 height 16
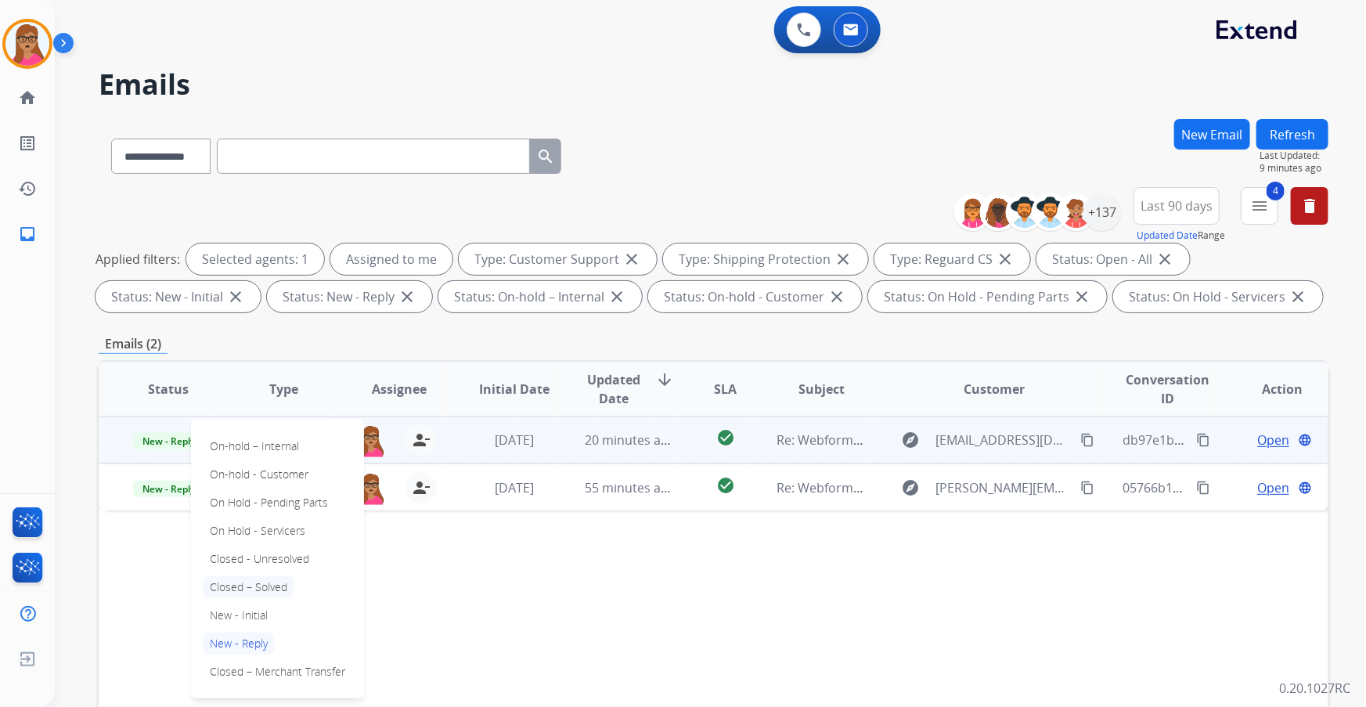
click at [254, 403] on p "Closed – Solved" at bounding box center [249, 587] width 90 height 22
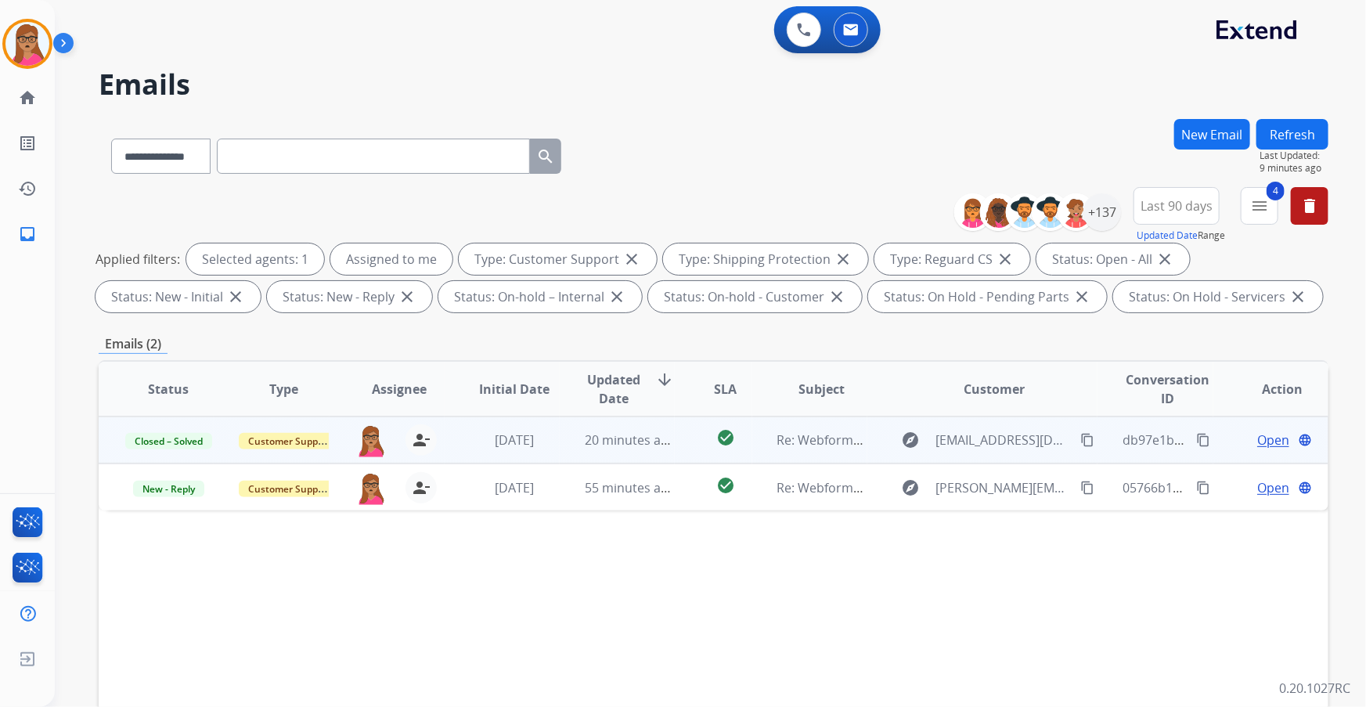
click at [898, 403] on mat-icon "content_copy" at bounding box center [1087, 440] width 14 height 14
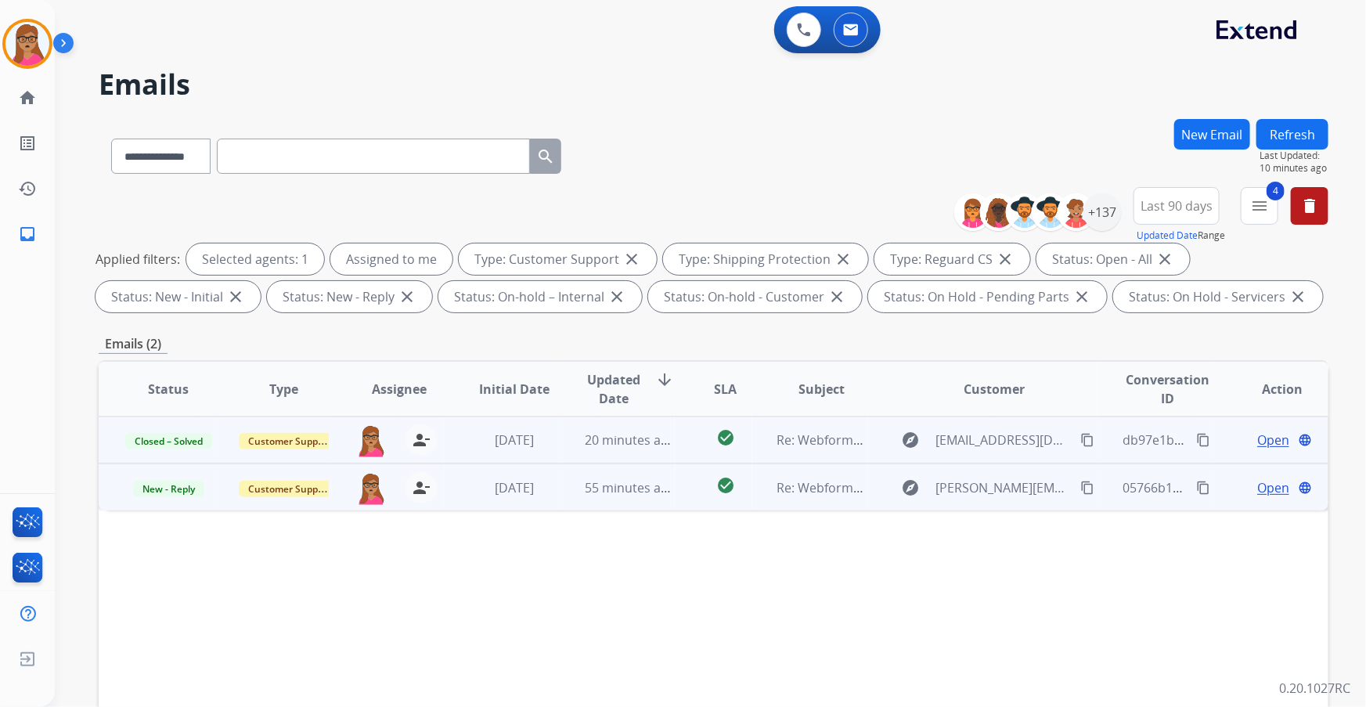
click at [898, 403] on span "Open" at bounding box center [1273, 487] width 32 height 19
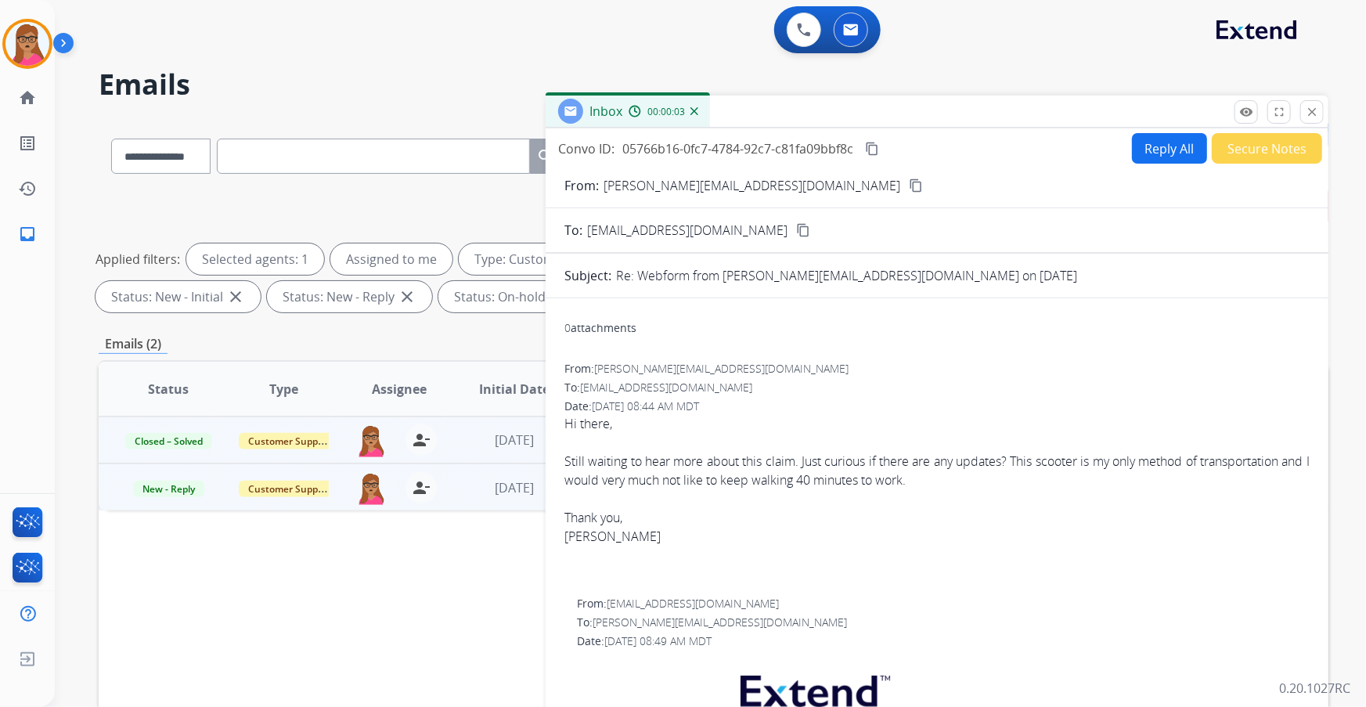
click at [898, 180] on mat-icon "content_copy" at bounding box center [916, 185] width 14 height 14
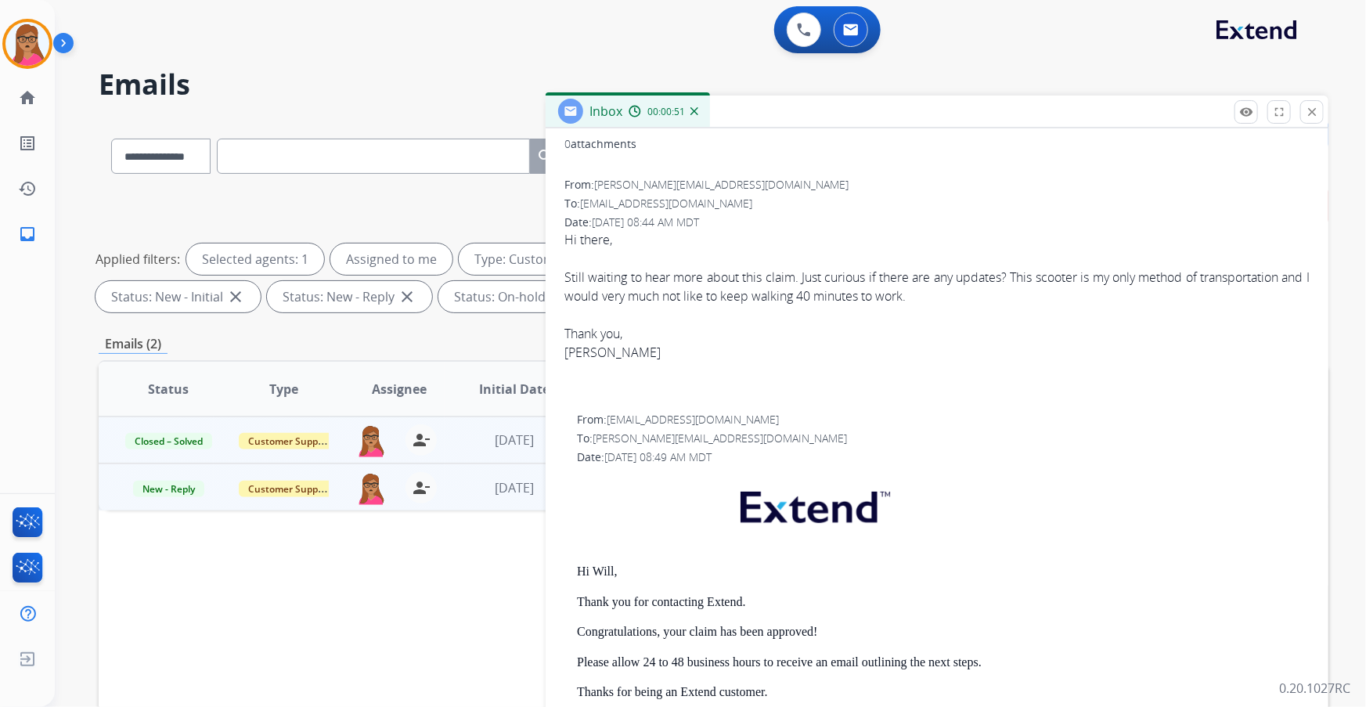
scroll to position [142, 0]
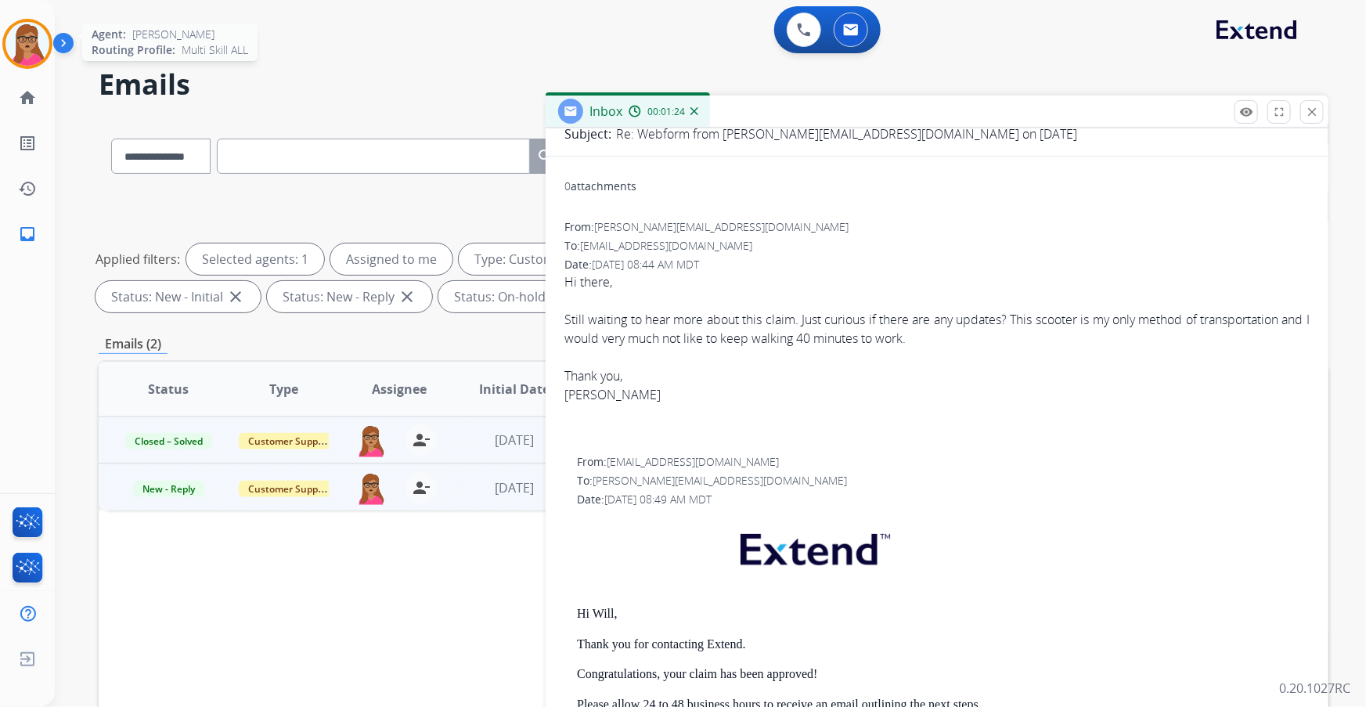
click at [33, 34] on img at bounding box center [27, 44] width 44 height 44
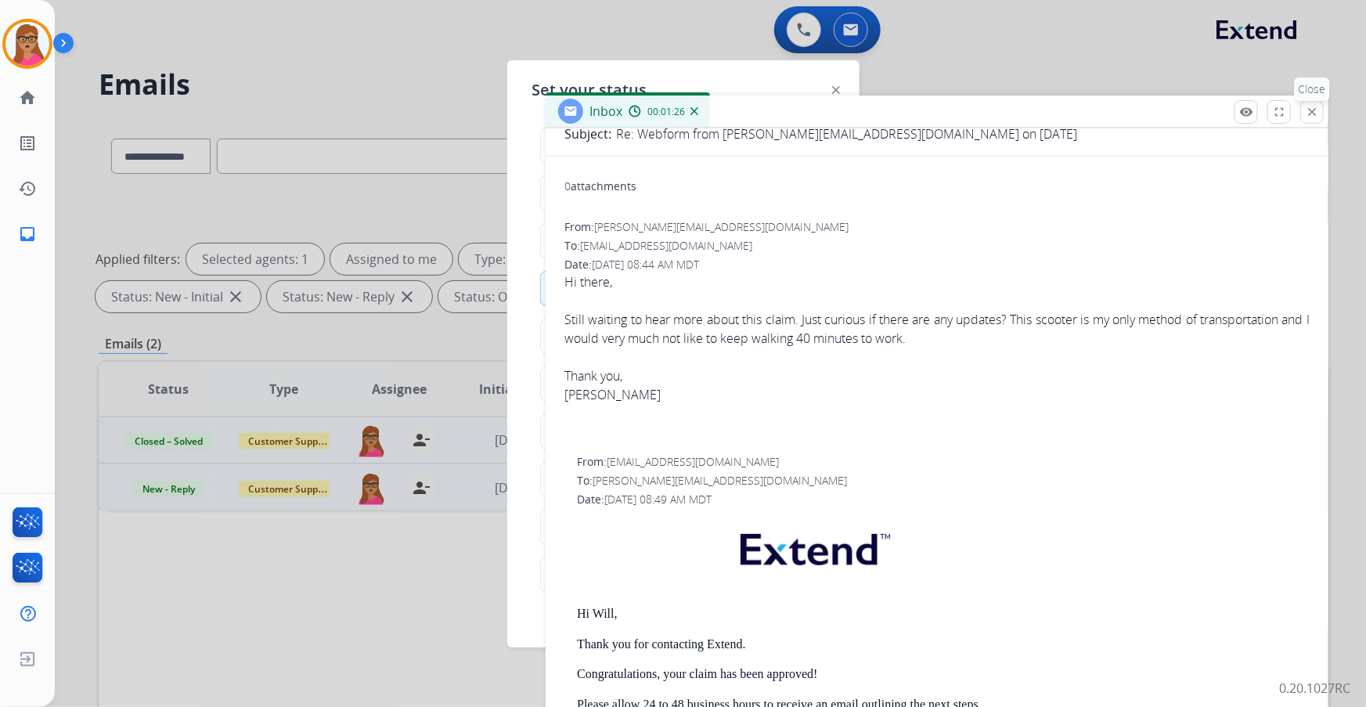
click at [898, 106] on mat-icon "close" at bounding box center [1312, 112] width 14 height 14
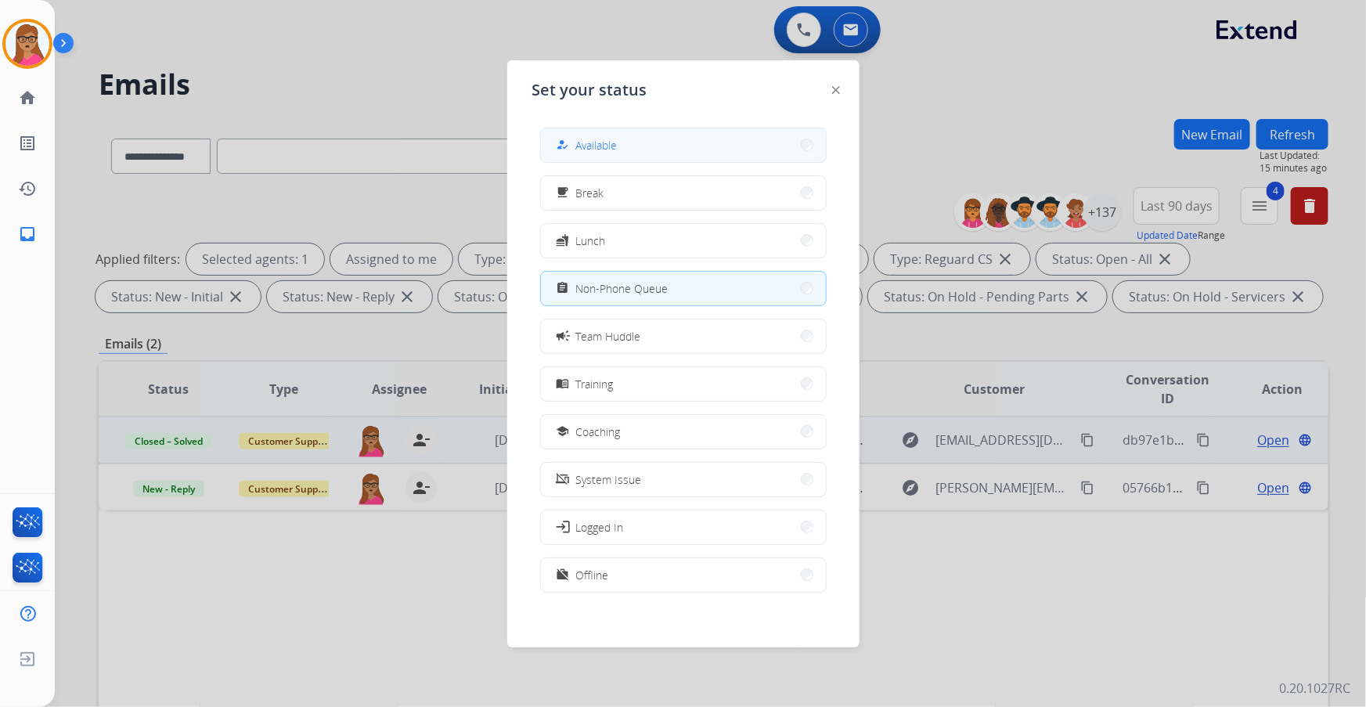
click at [686, 151] on button "how_to_reg Available" at bounding box center [683, 145] width 285 height 34
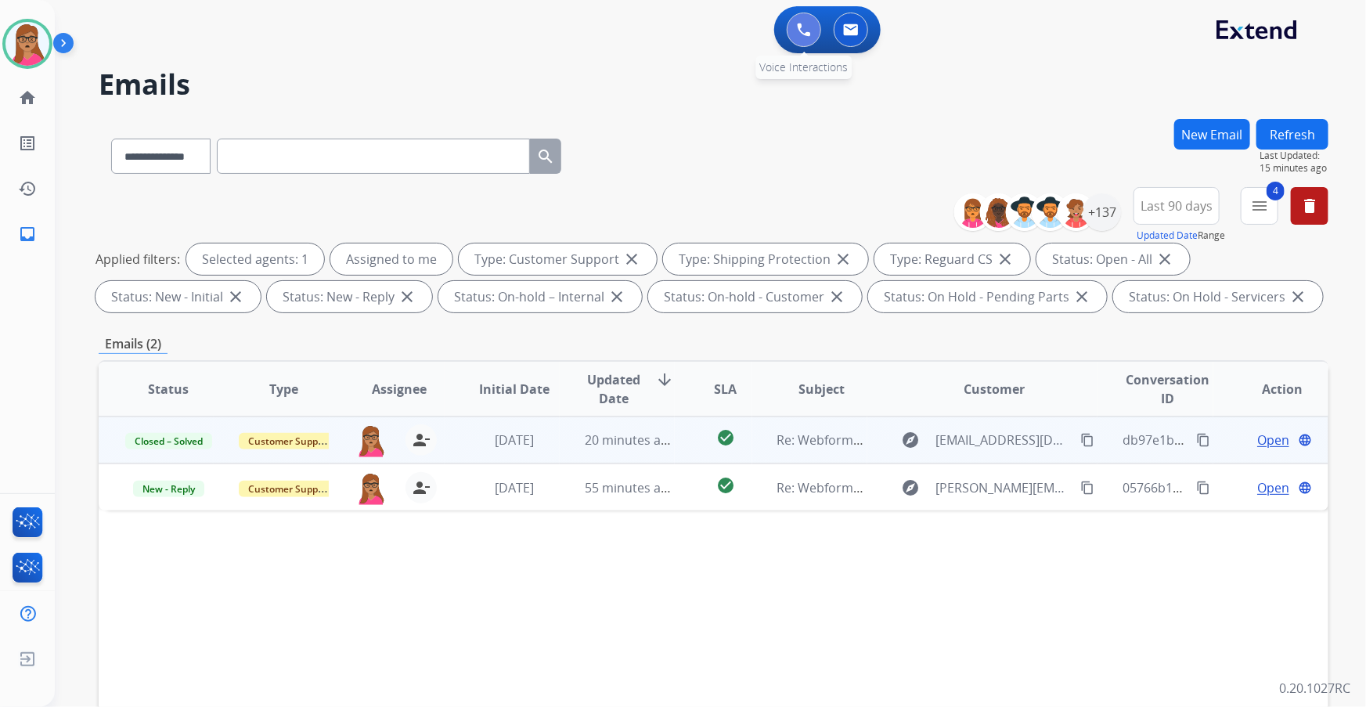
click at [801, 34] on img at bounding box center [804, 30] width 14 height 14
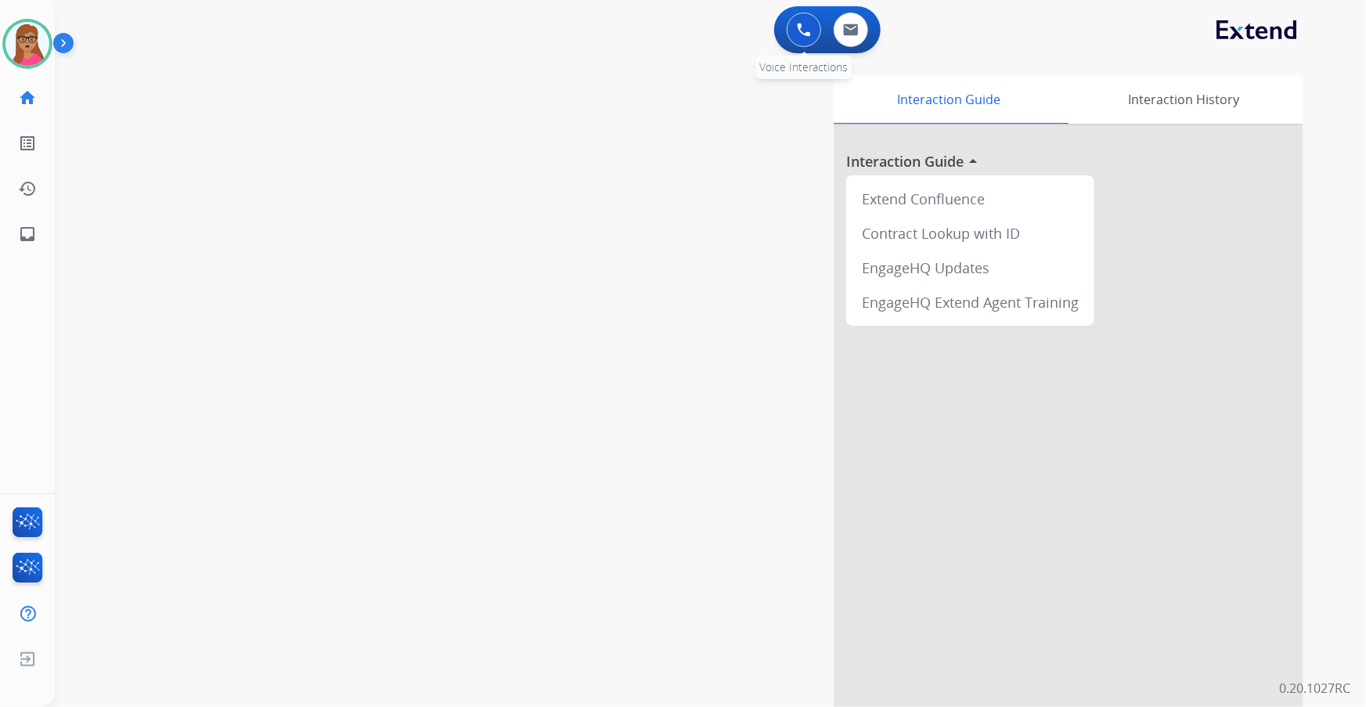
click at [806, 27] on img at bounding box center [804, 30] width 14 height 14
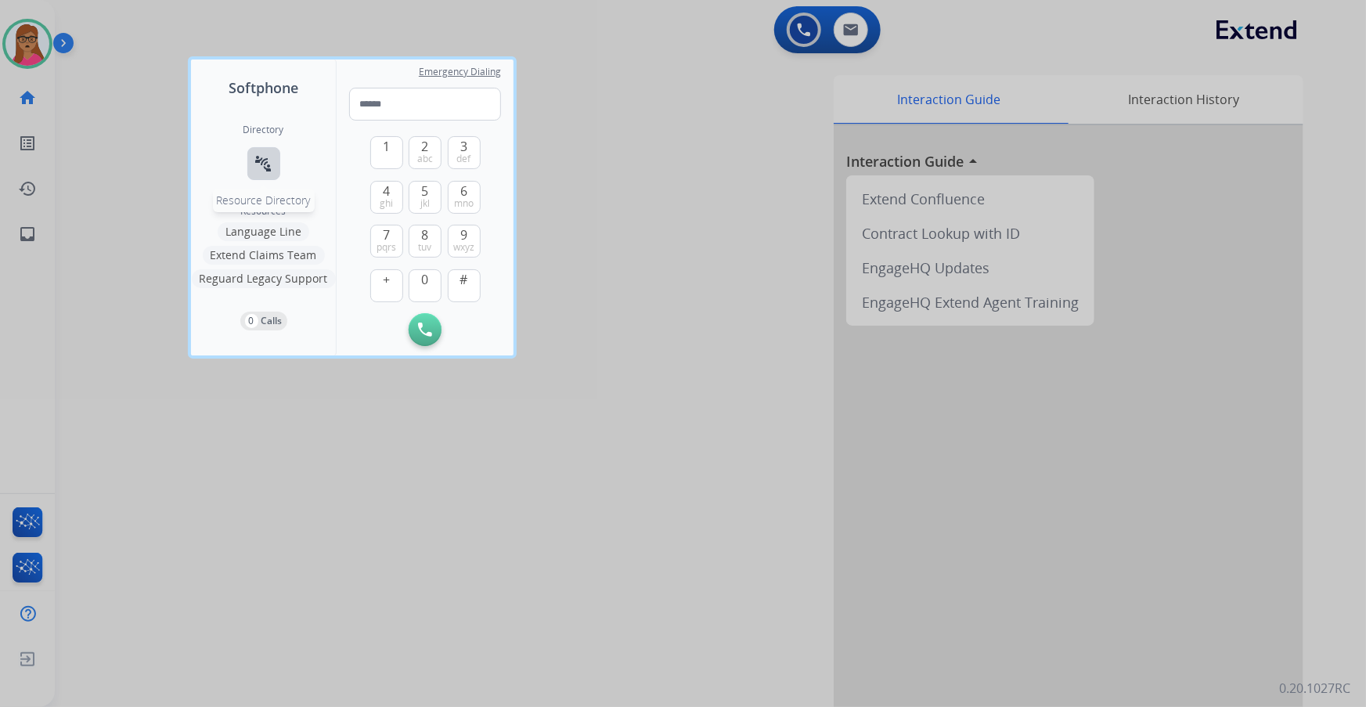
click at [261, 158] on mat-icon "connect_without_contact" at bounding box center [263, 163] width 19 height 19
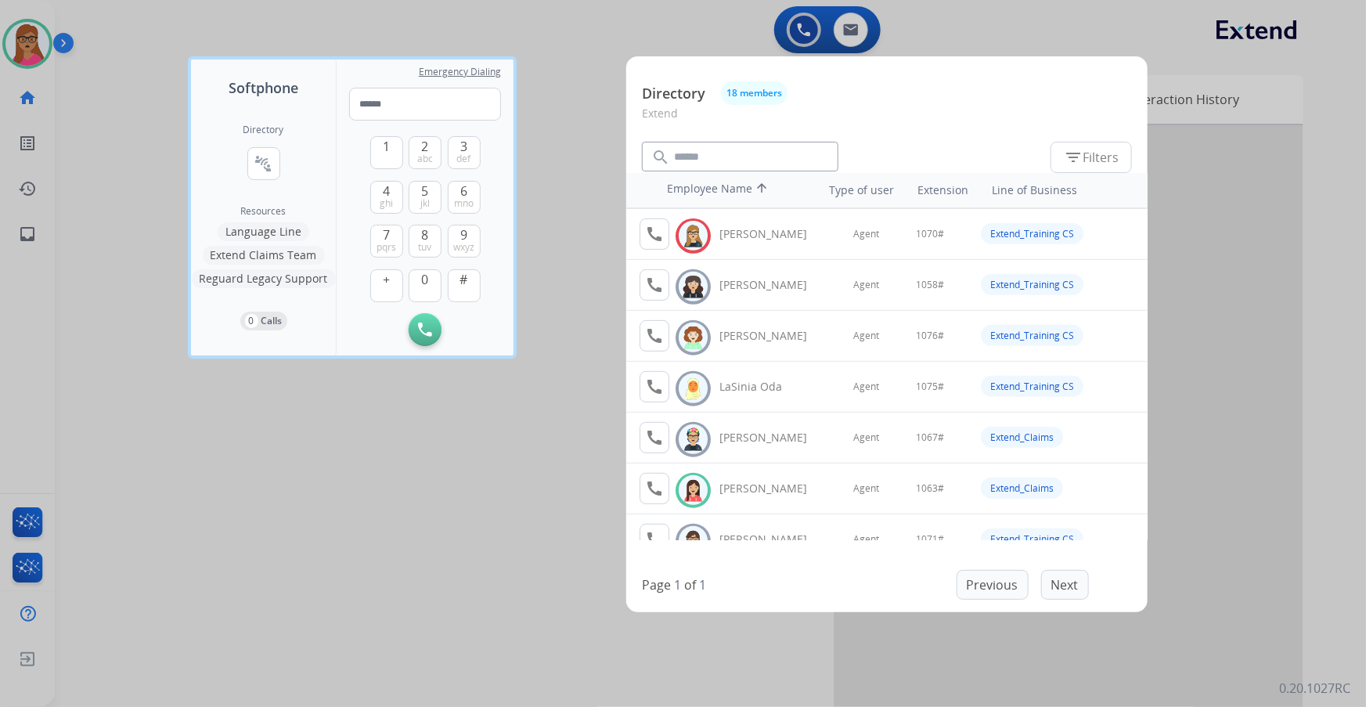
scroll to position [213, 0]
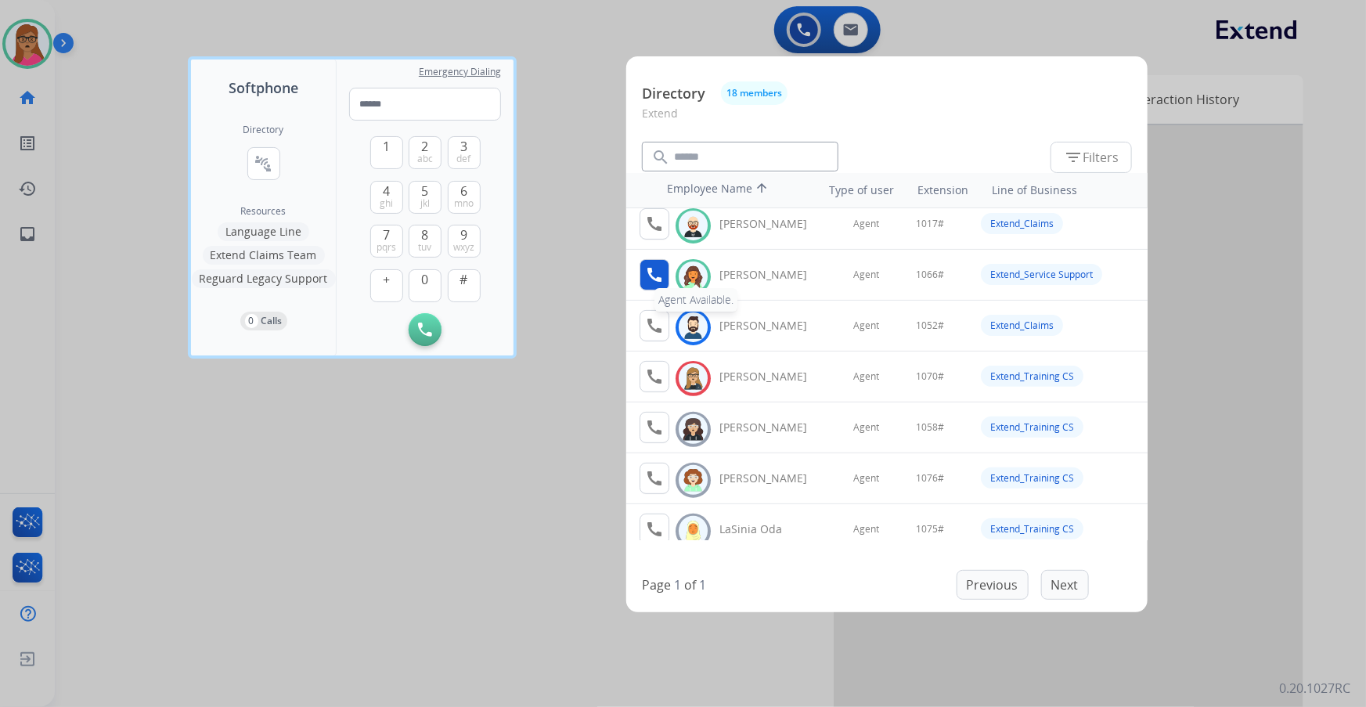
click at [657, 275] on mat-icon "call" at bounding box center [654, 274] width 19 height 19
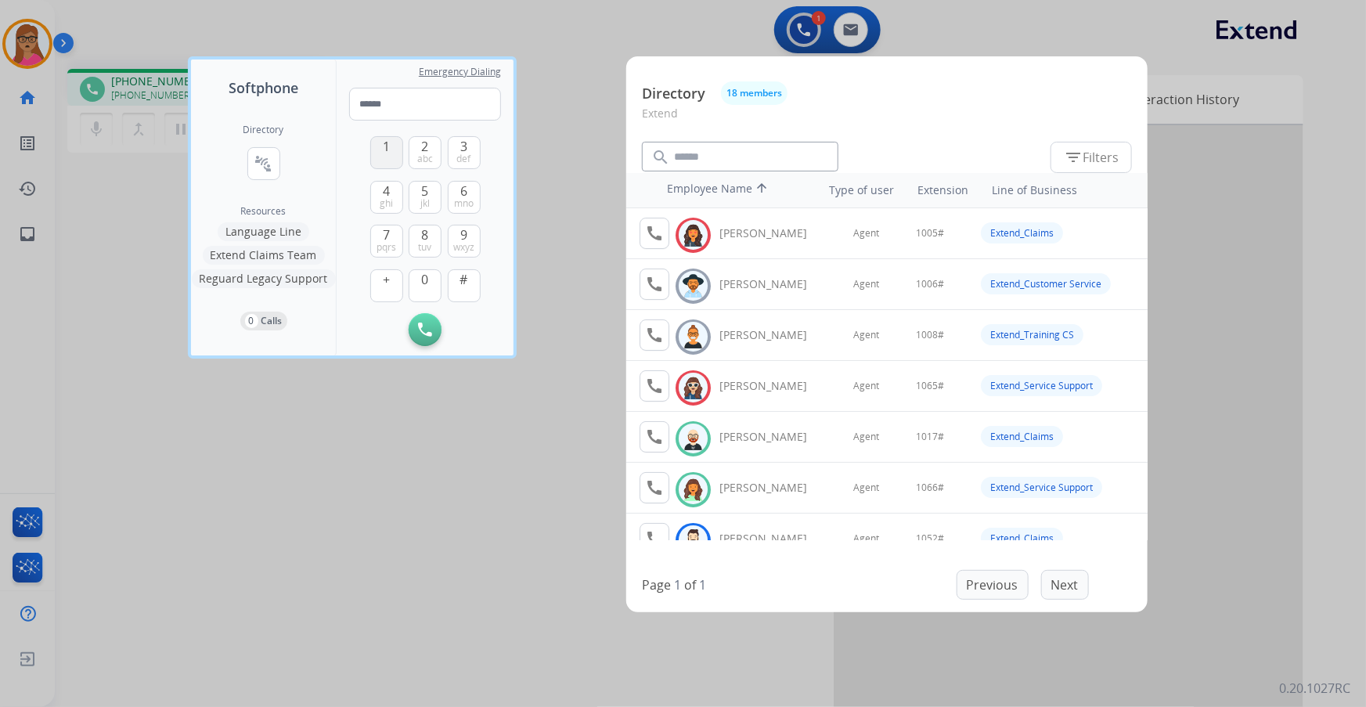
click at [385, 150] on span "1" at bounding box center [386, 146] width 7 height 19
click at [421, 280] on button "0" at bounding box center [425, 285] width 33 height 33
click at [463, 183] on span "6" at bounding box center [463, 191] width 7 height 19
click at [469, 286] on button "#" at bounding box center [464, 285] width 33 height 33
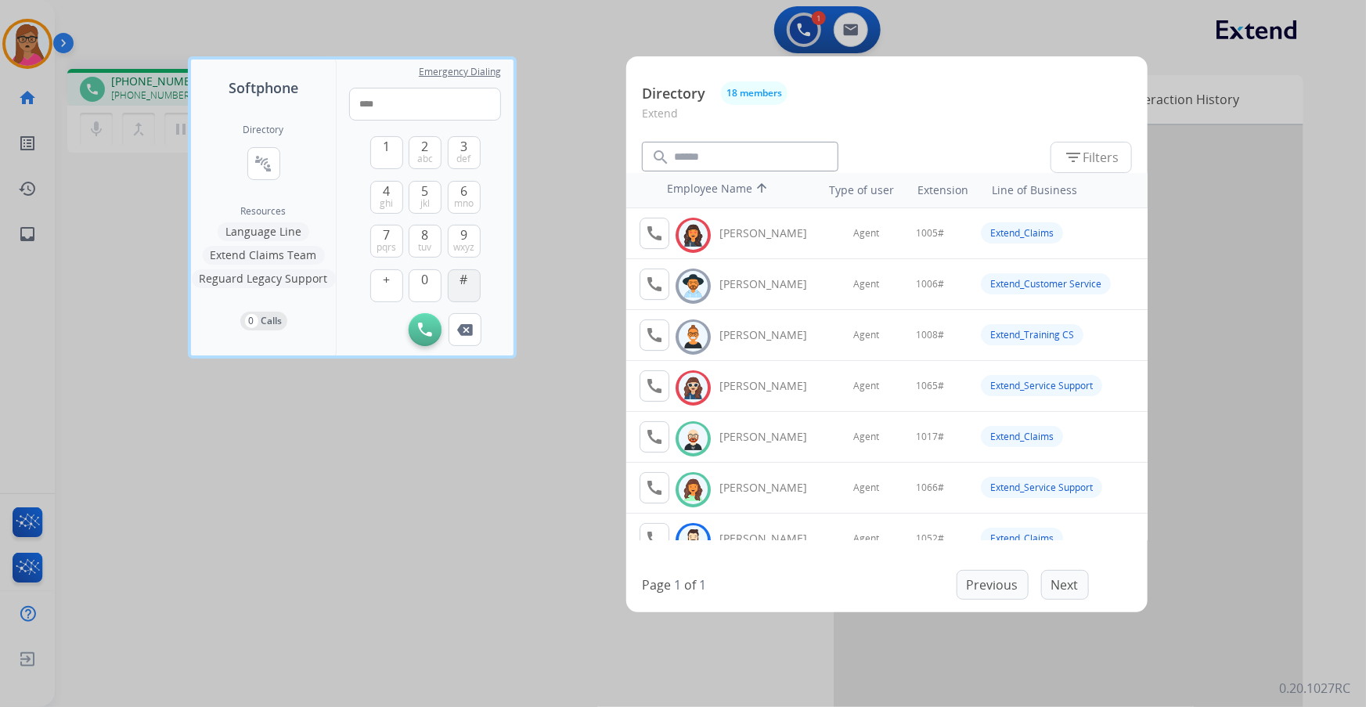
type input "*****"
click at [568, 243] on div at bounding box center [683, 353] width 1366 height 707
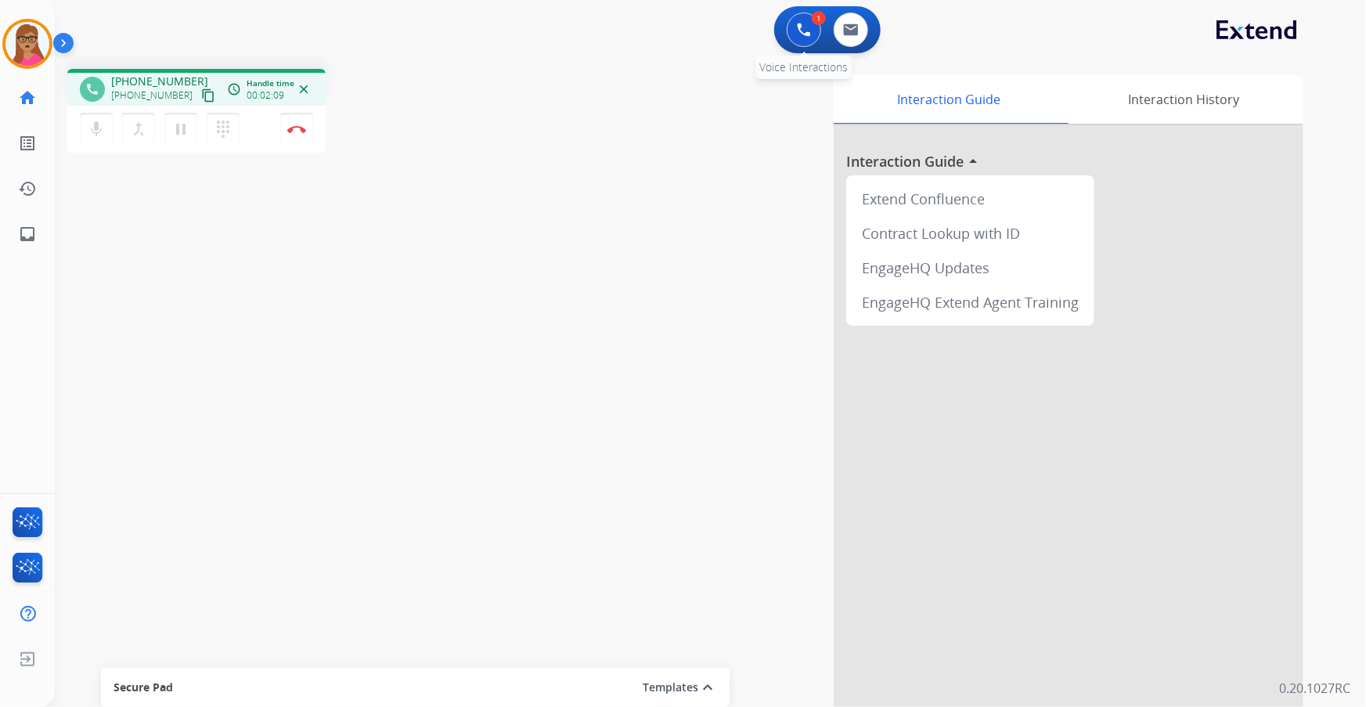
click at [804, 41] on button at bounding box center [804, 30] width 34 height 34
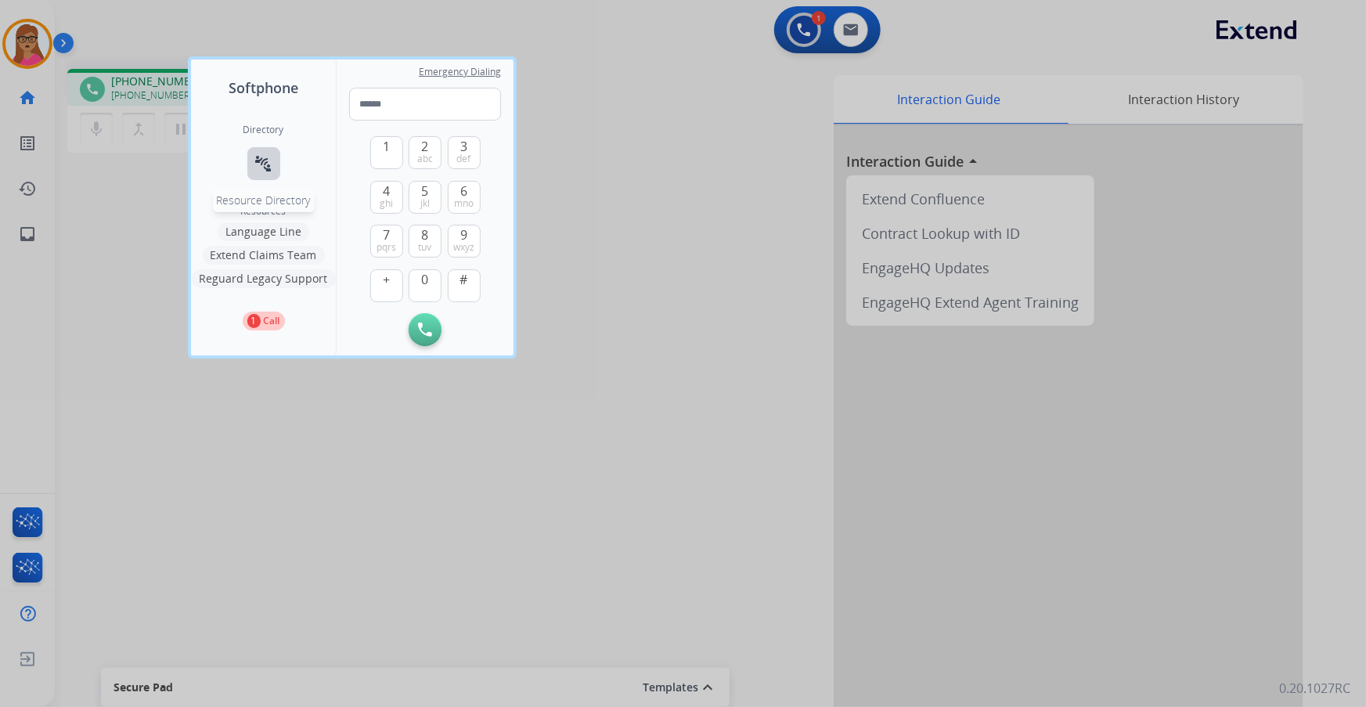
click at [277, 167] on button "connect_without_contact Resource Directory" at bounding box center [263, 163] width 33 height 33
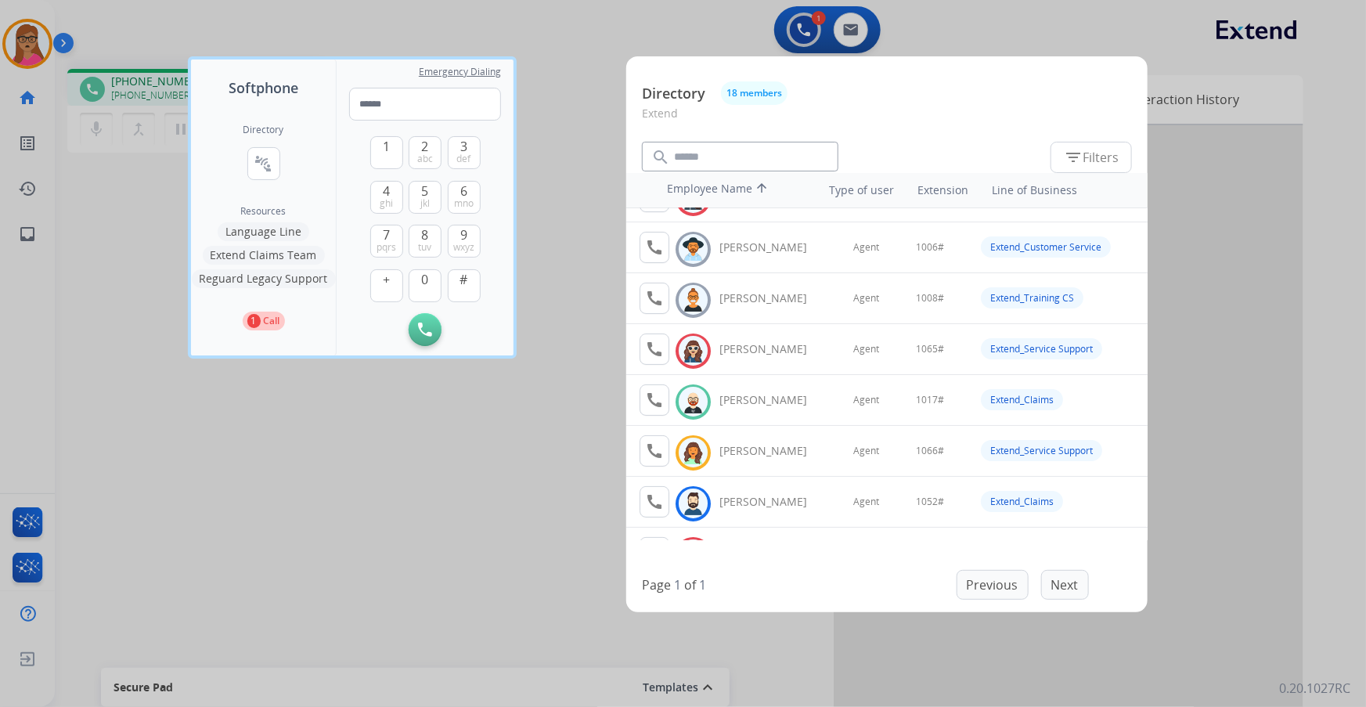
scroll to position [70, 0]
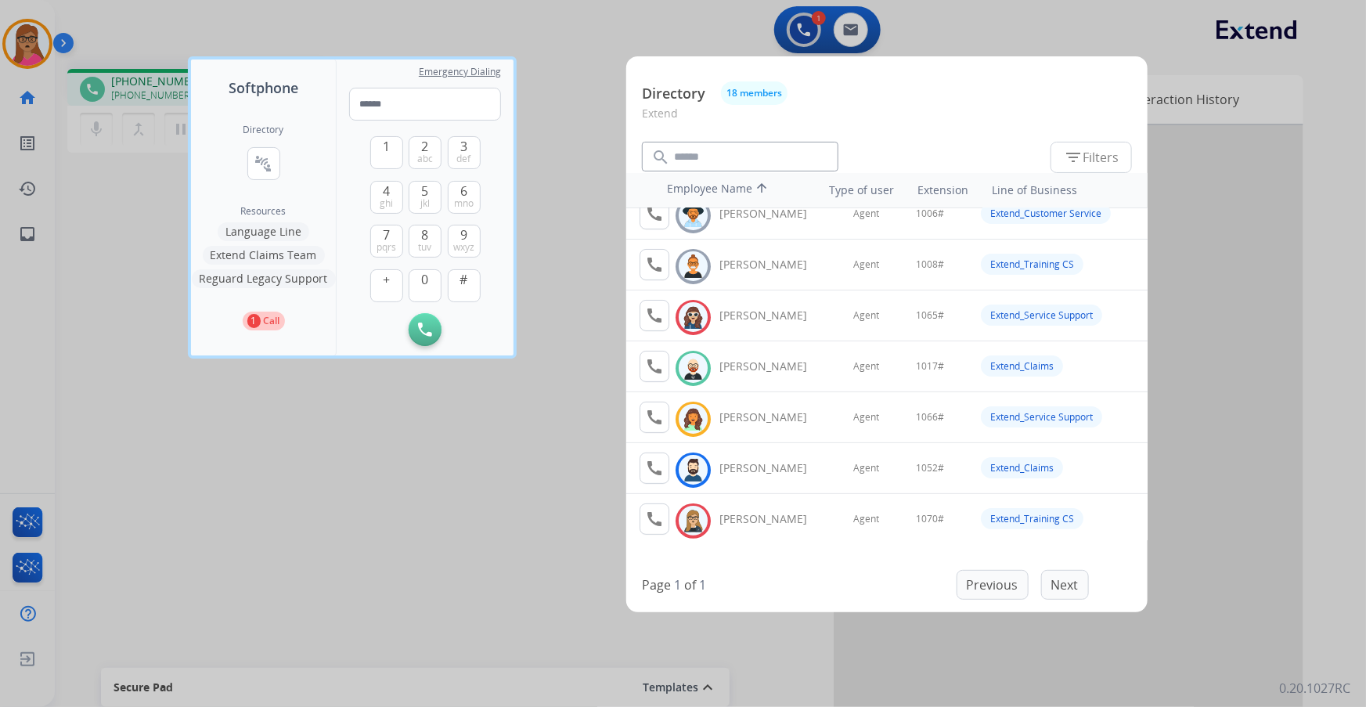
click at [529, 42] on div at bounding box center [683, 353] width 1366 height 707
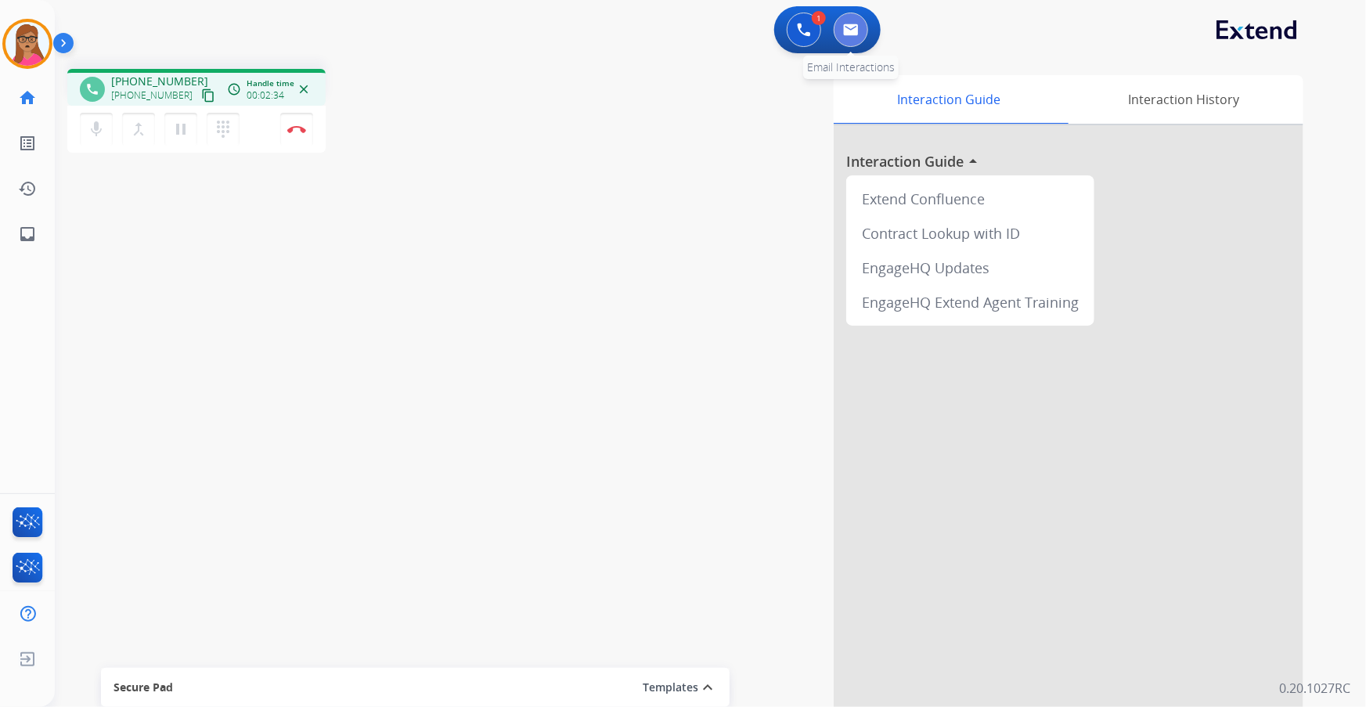
click at [855, 27] on img at bounding box center [851, 29] width 16 height 13
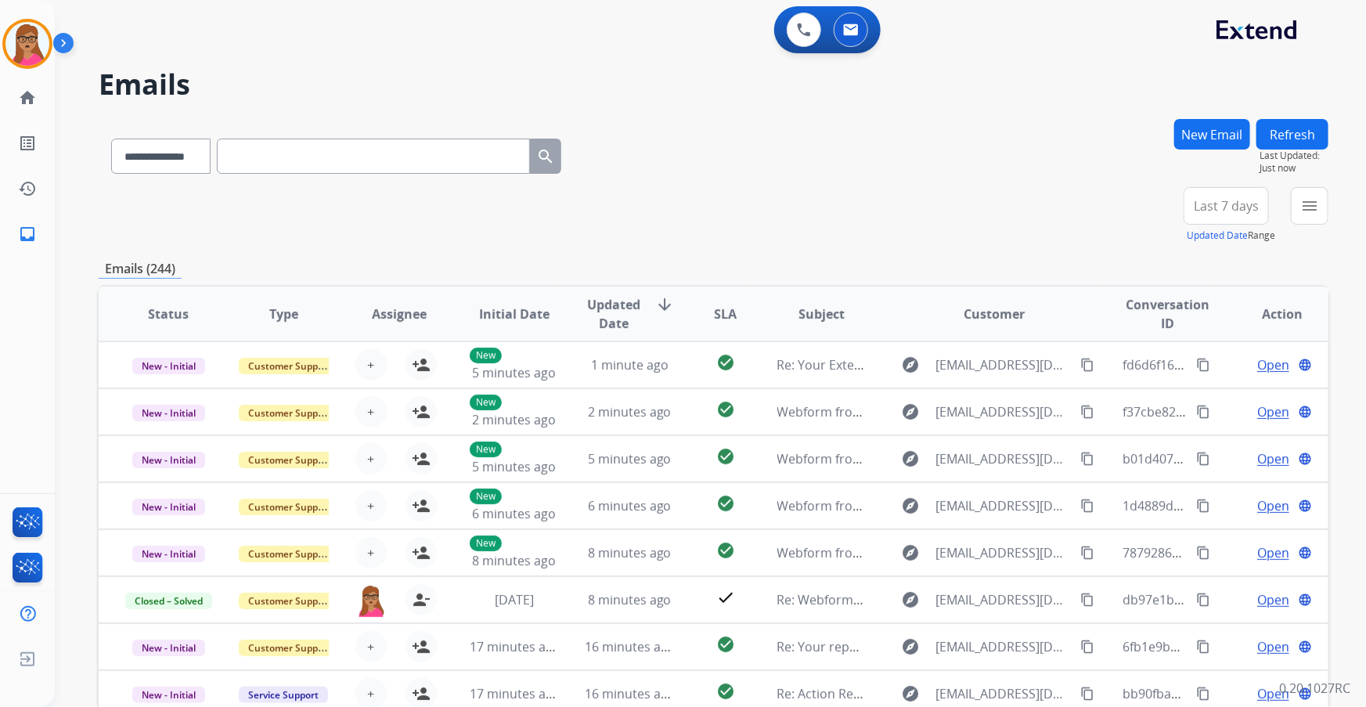
click at [898, 203] on span "Last 7 days" at bounding box center [1226, 206] width 65 height 6
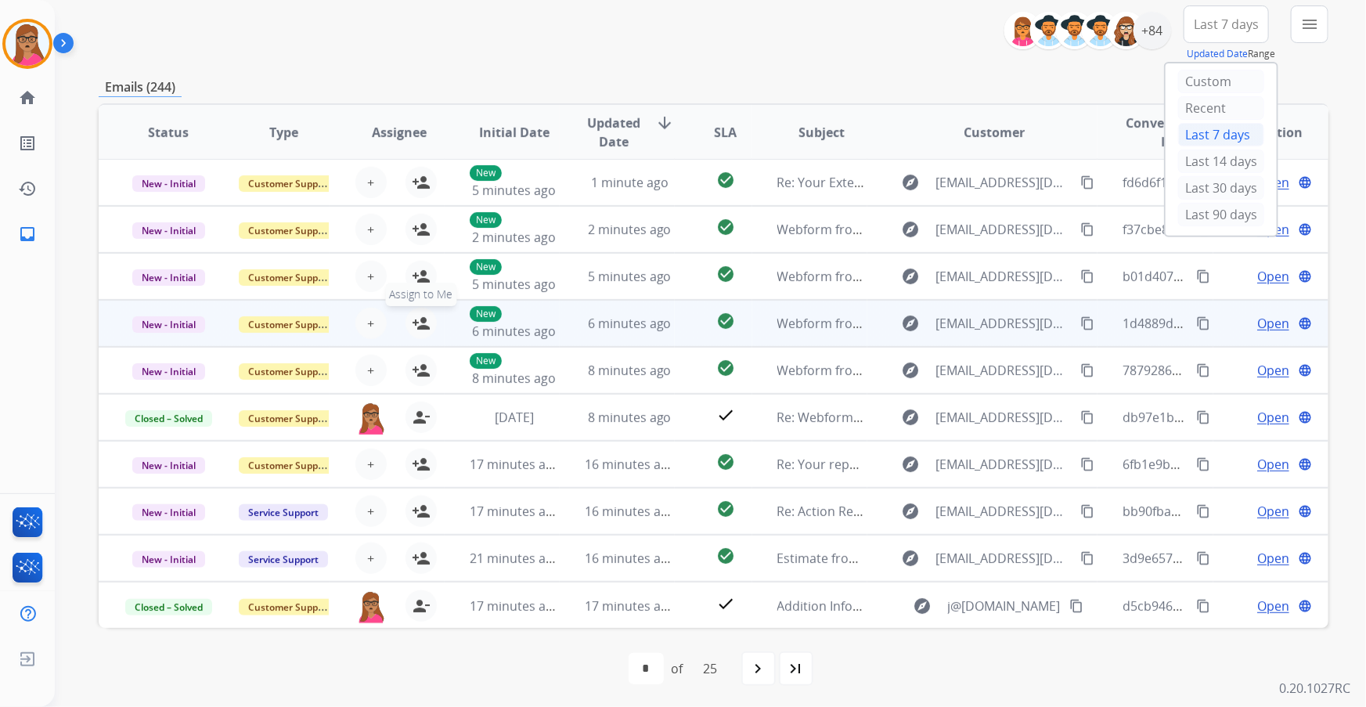
scroll to position [184, 0]
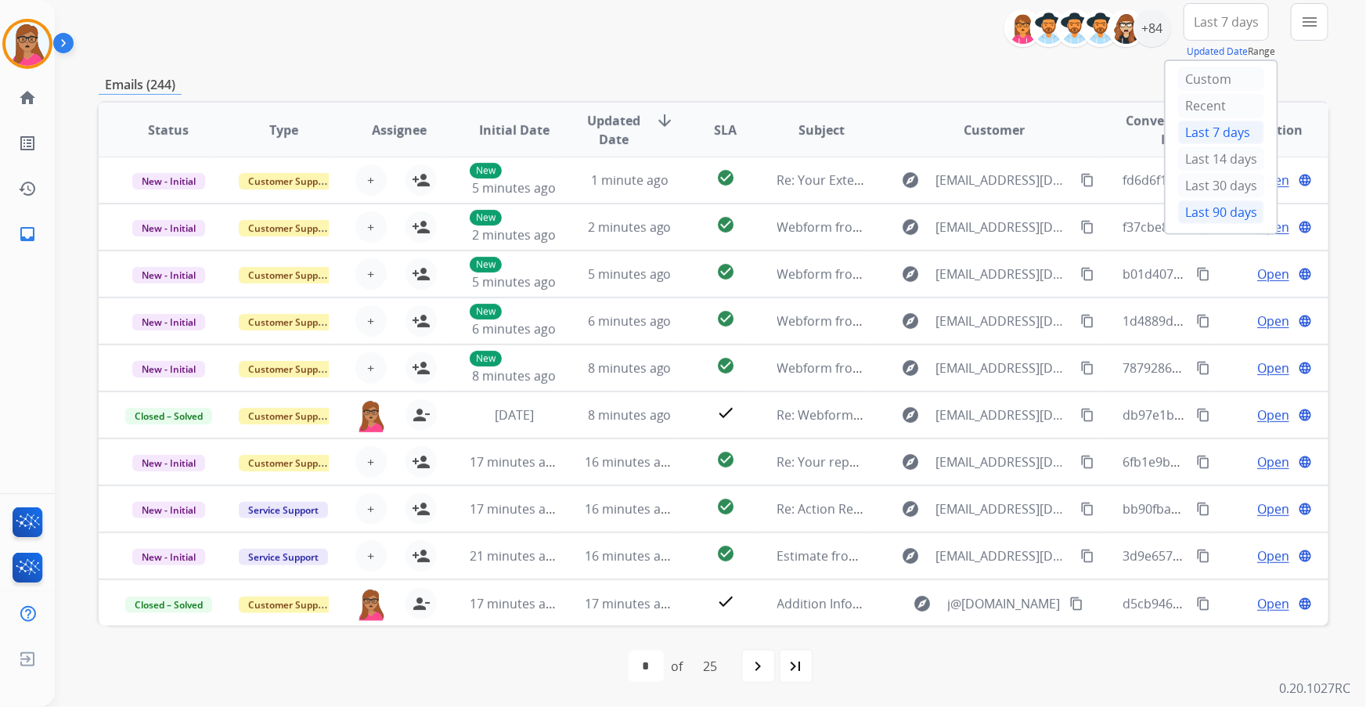
click at [898, 212] on div "Last 90 days" at bounding box center [1221, 211] width 86 height 23
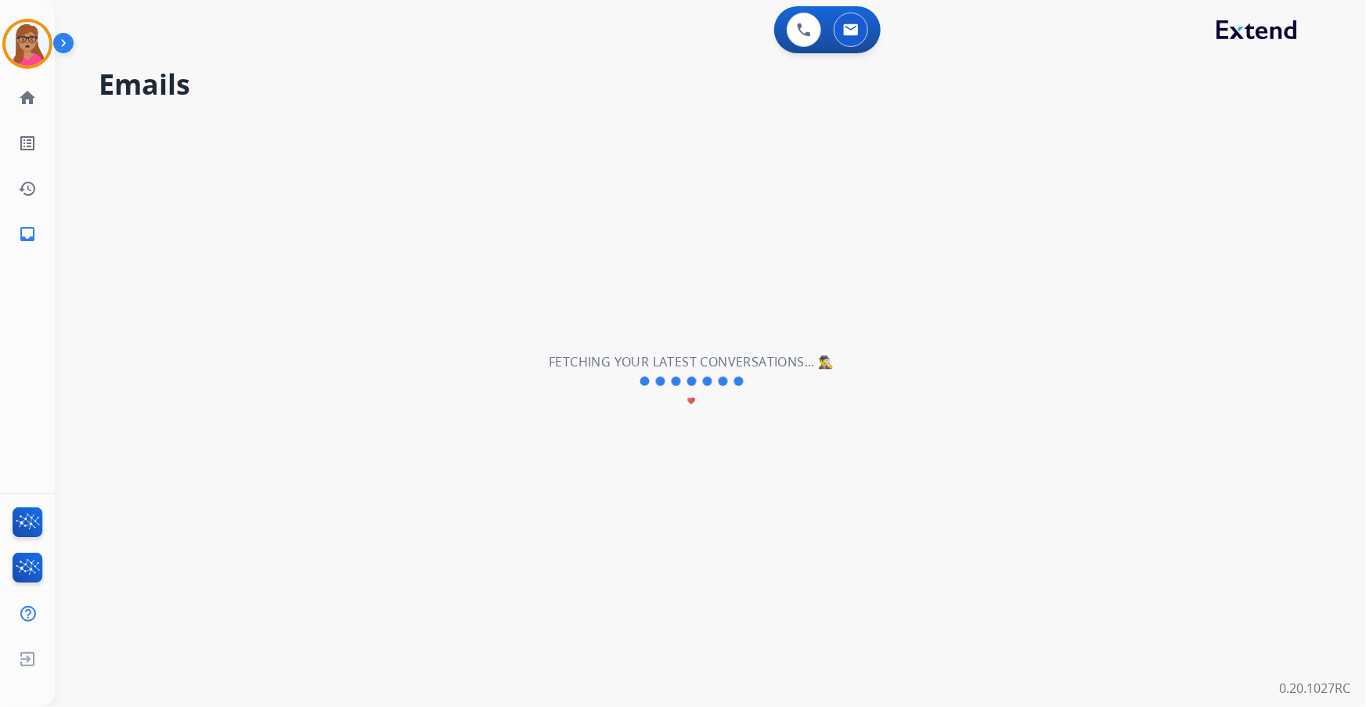
scroll to position [0, 0]
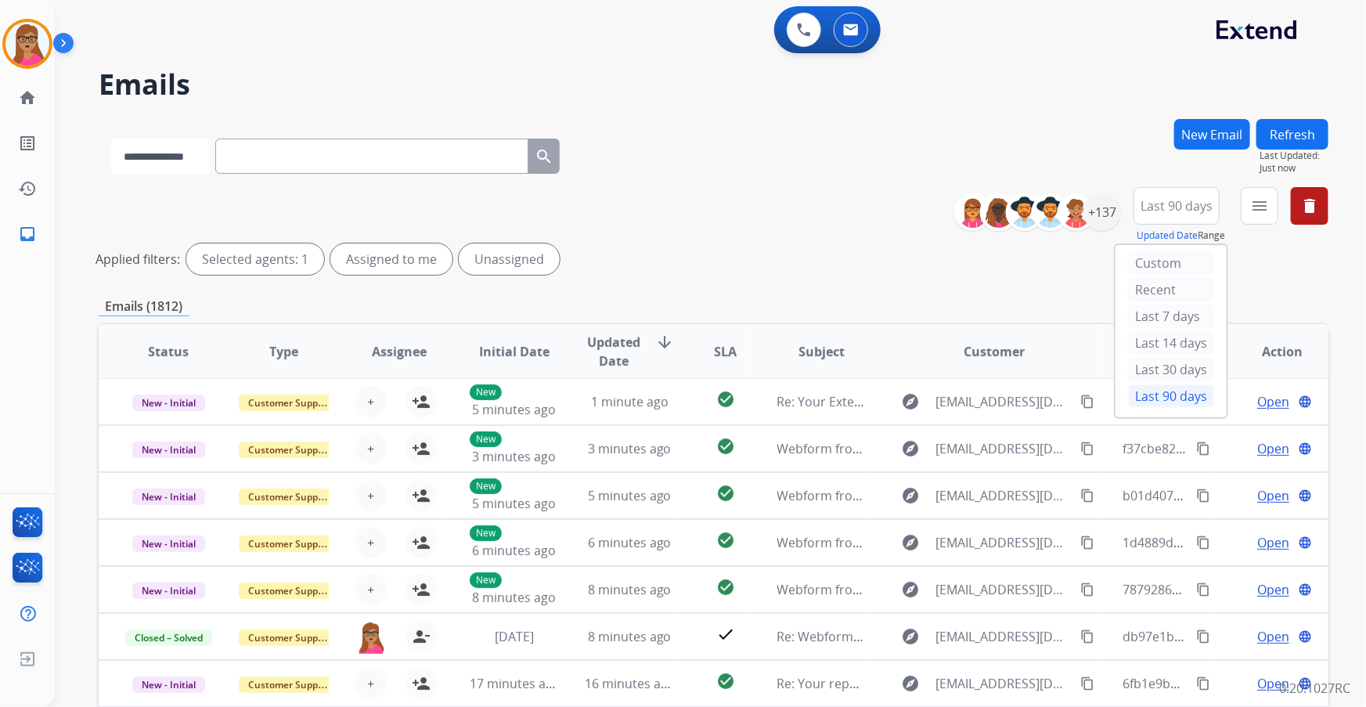
drag, startPoint x: 321, startPoint y: 144, endPoint x: 173, endPoint y: 153, distance: 148.2
click at [174, 153] on select "**********" at bounding box center [160, 156] width 98 height 35
select select "**********"
click at [111, 139] on select "**********" at bounding box center [160, 156] width 98 height 35
paste input "**********"
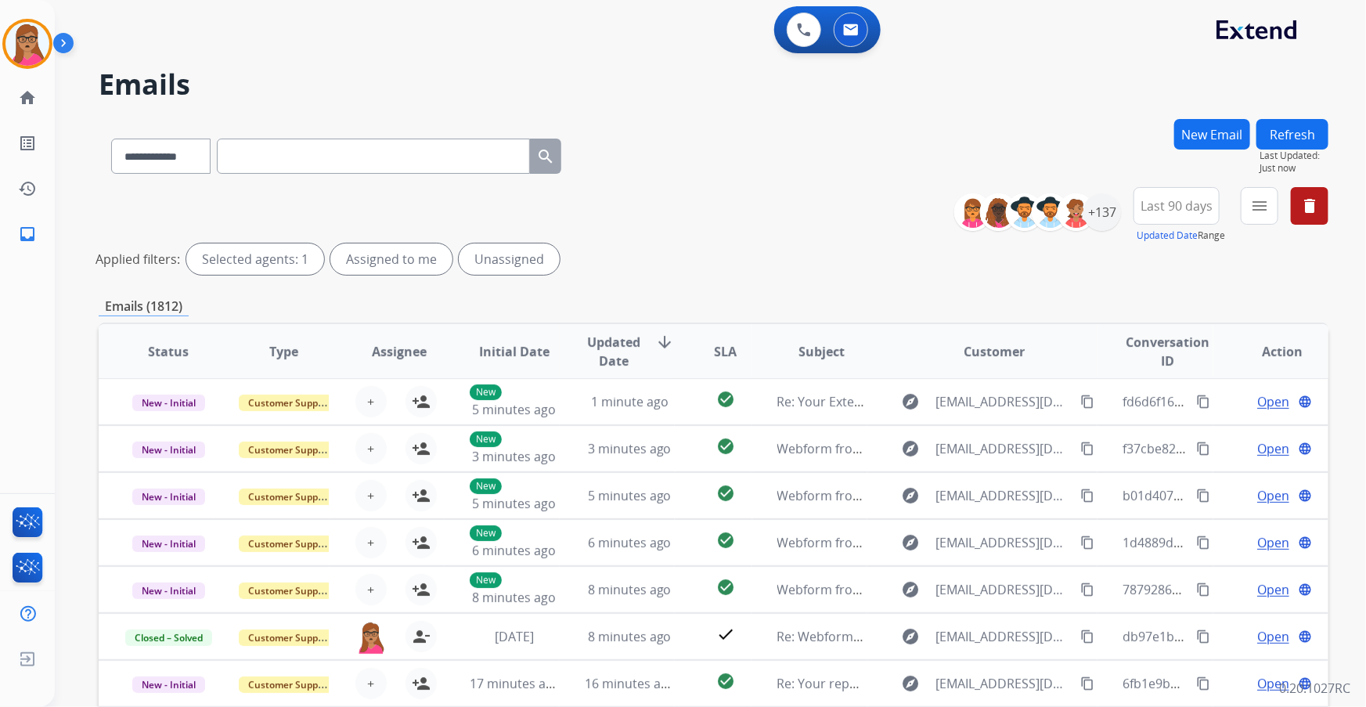
type input "**********"
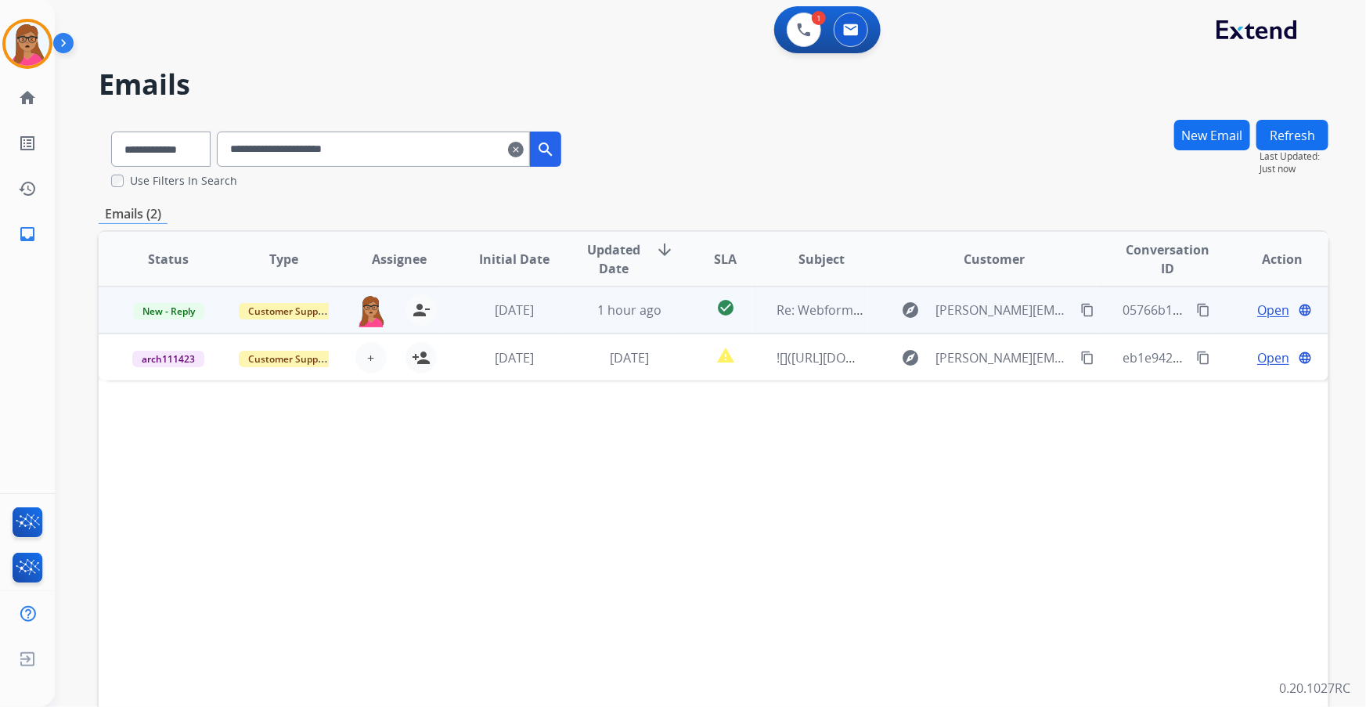
click at [898, 313] on span "Open" at bounding box center [1273, 310] width 32 height 19
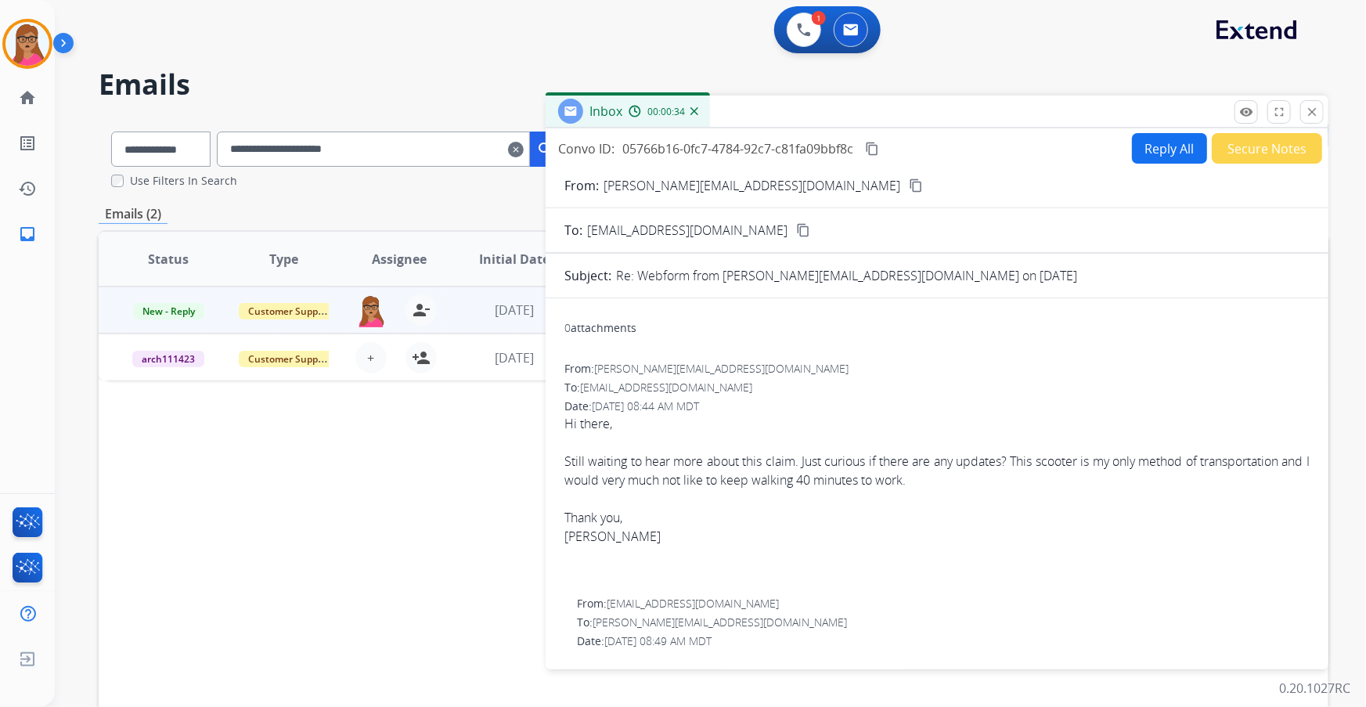
click at [874, 151] on mat-icon "content_copy" at bounding box center [872, 149] width 14 height 14
click at [898, 155] on button "Reply All" at bounding box center [1169, 148] width 75 height 31
select select "**********"
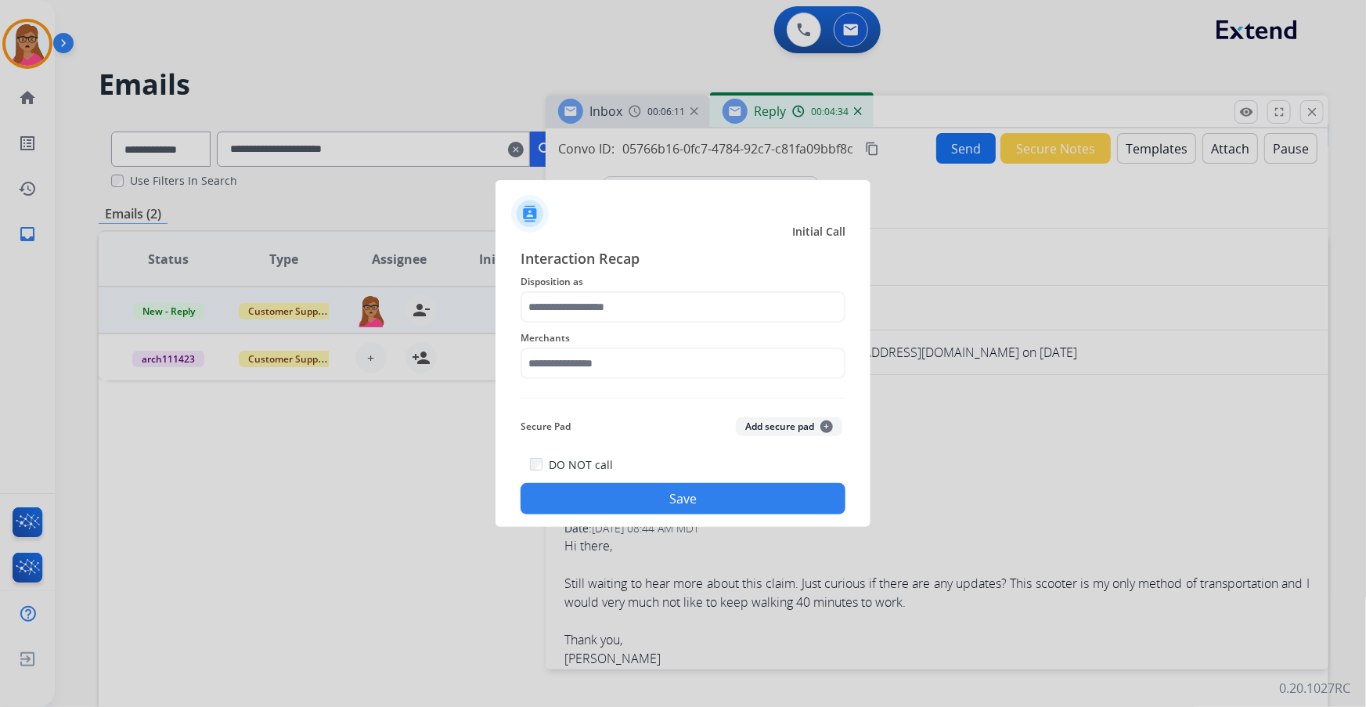
click at [610, 283] on span "Disposition as" at bounding box center [683, 281] width 325 height 19
click at [600, 297] on input "text" at bounding box center [683, 306] width 325 height 31
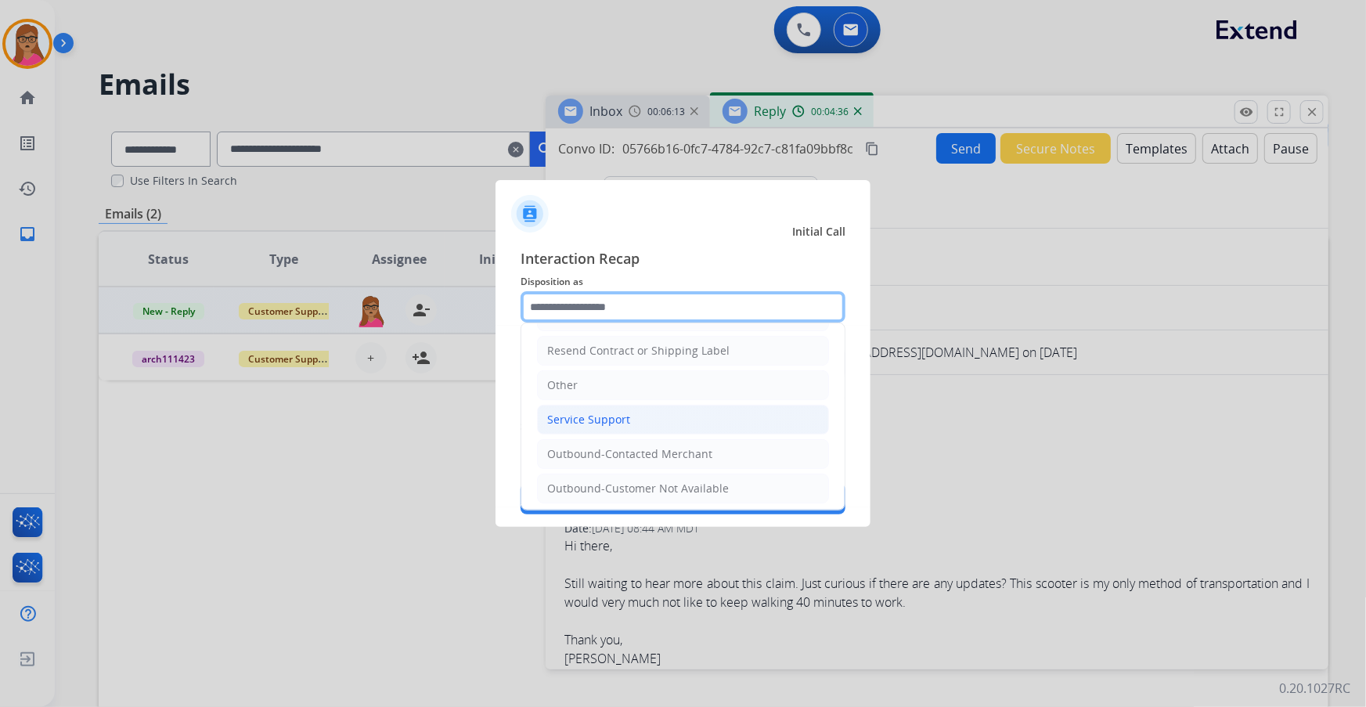
scroll to position [311, 0]
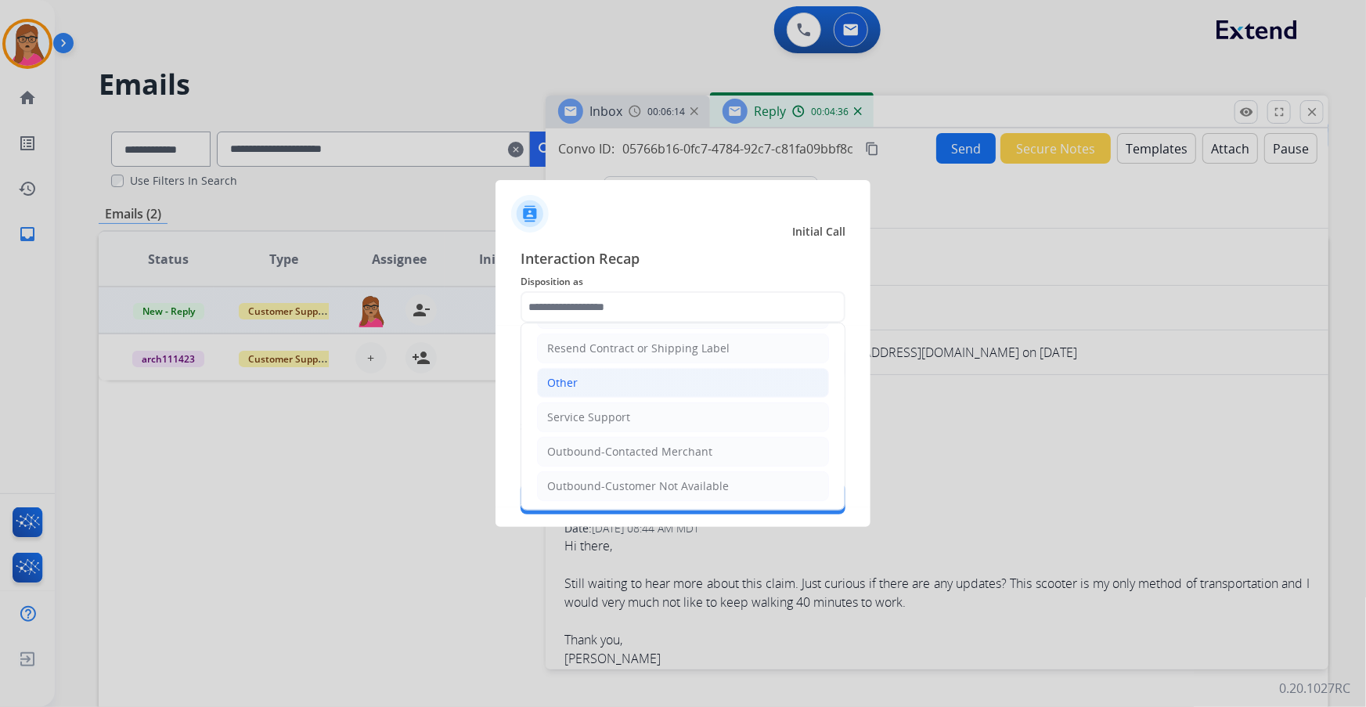
click at [598, 368] on li "Other" at bounding box center [683, 383] width 292 height 30
type input "*****"
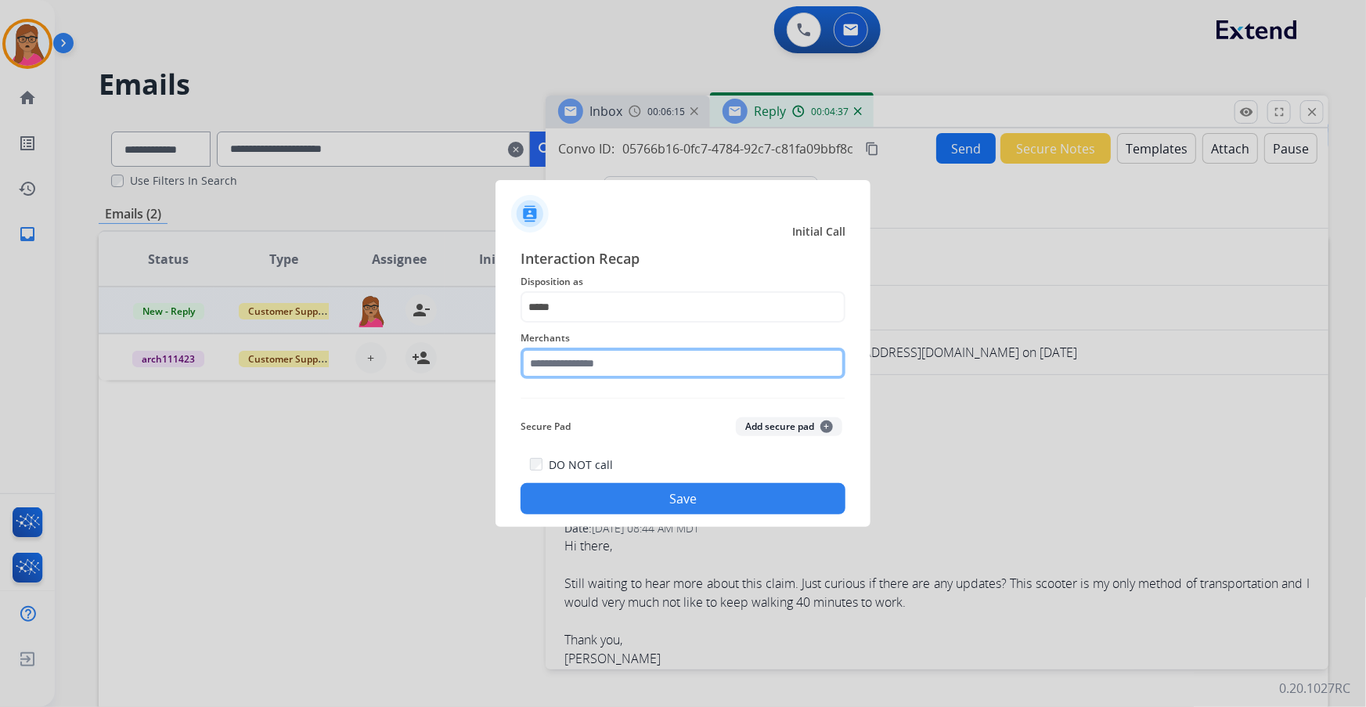
click at [638, 363] on input "text" at bounding box center [683, 363] width 325 height 31
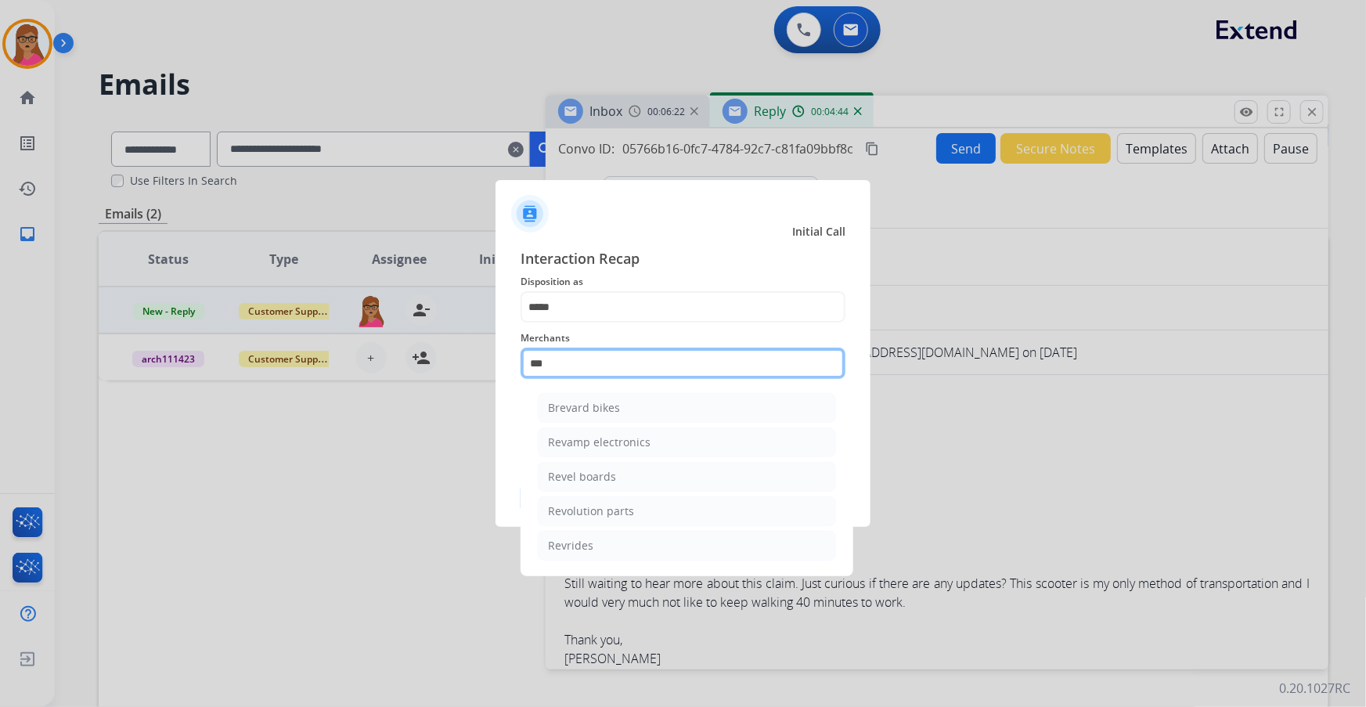
drag, startPoint x: 582, startPoint y: 365, endPoint x: 474, endPoint y: 371, distance: 108.2
click at [0, 371] on app-contact-recap-modal "Initial Call Interaction Recap Disposition as ***** Merchants *** Brevard bikes…" at bounding box center [0, 353] width 0 height 707
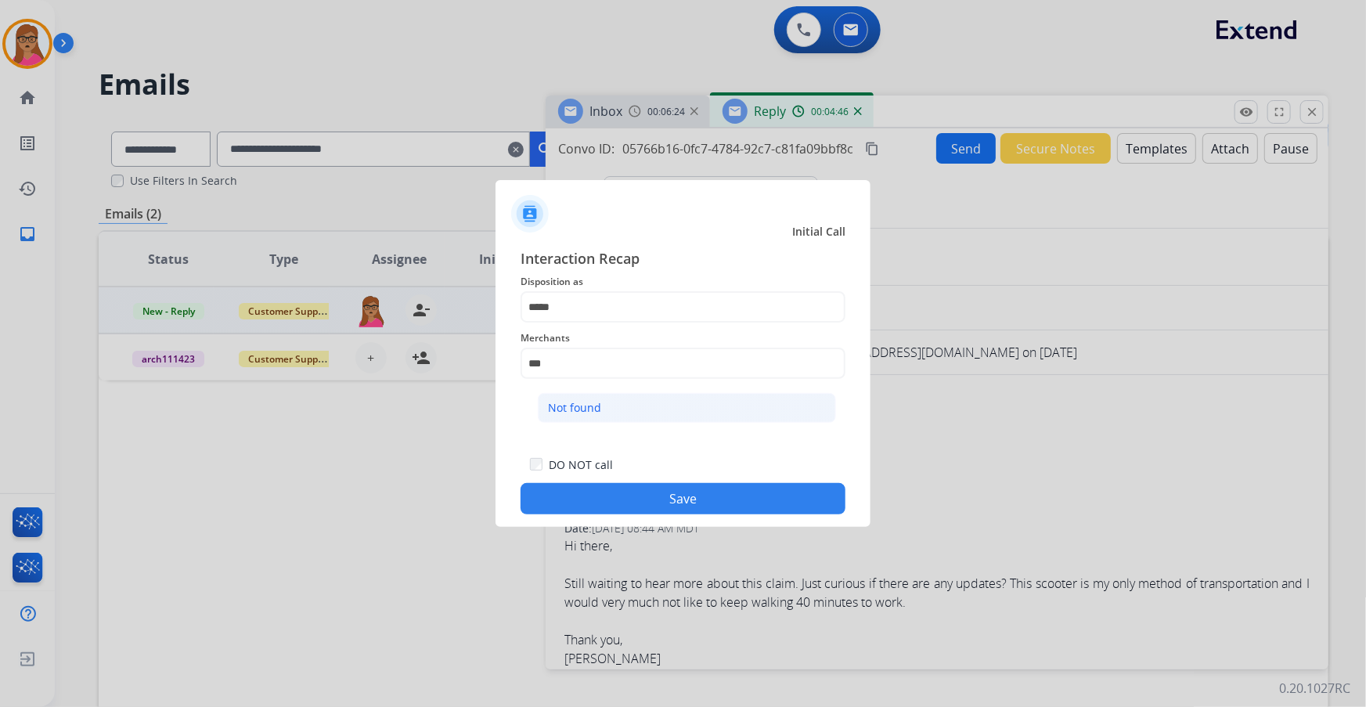
click at [621, 400] on li "Not found" at bounding box center [687, 408] width 298 height 30
type input "*********"
click at [642, 403] on button "Save" at bounding box center [683, 498] width 325 height 31
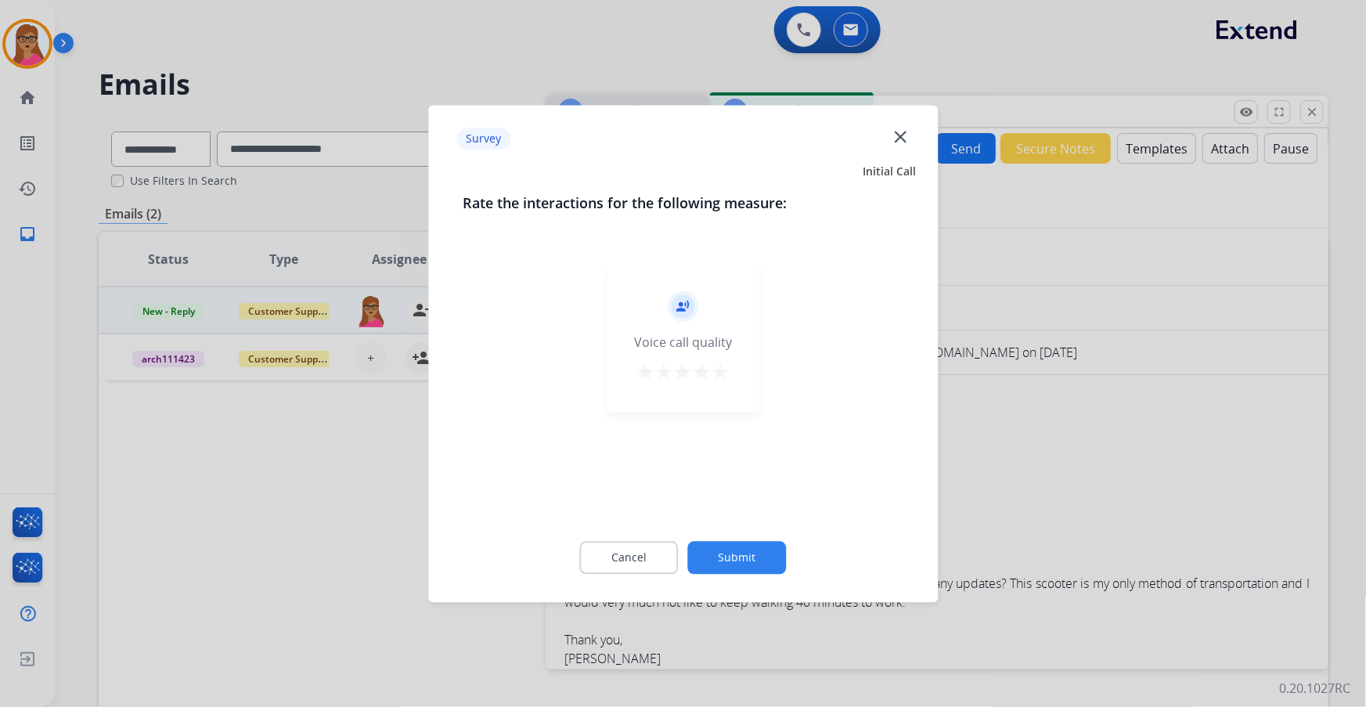
click at [283, 403] on div at bounding box center [683, 353] width 1366 height 707
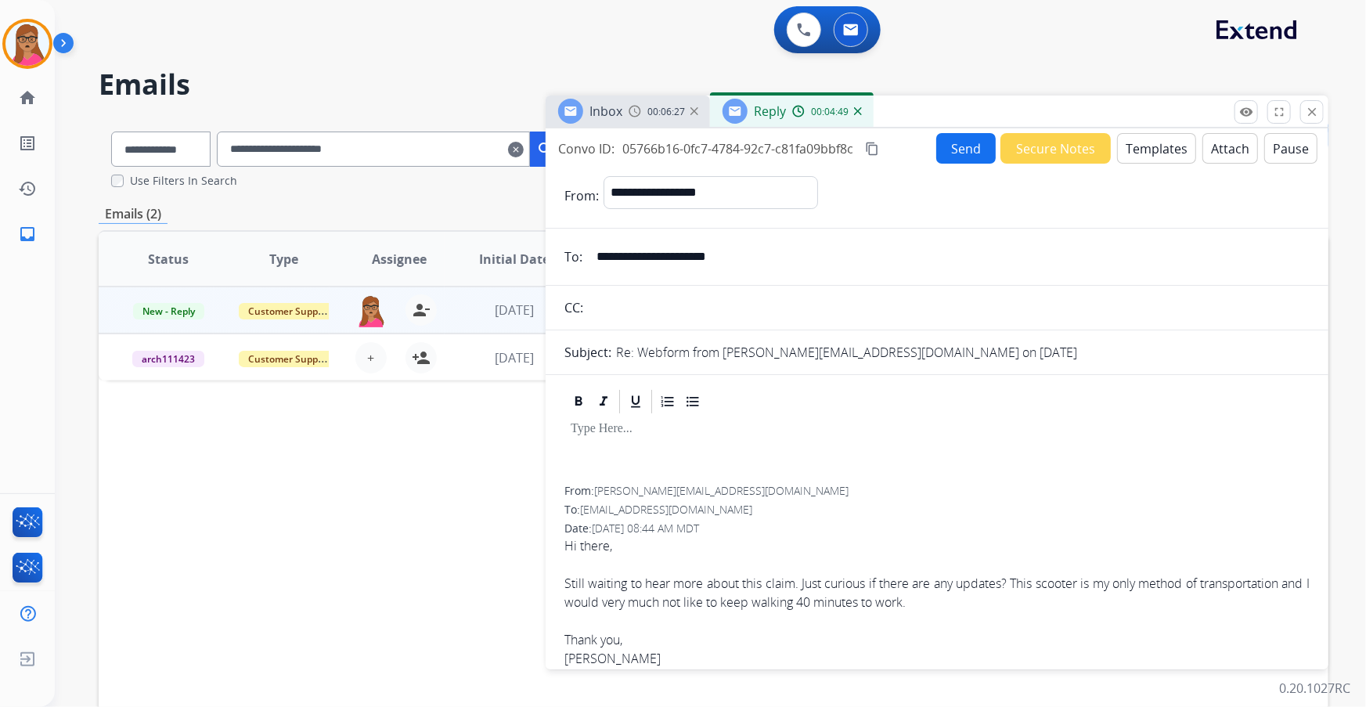
click at [898, 149] on button "Templates" at bounding box center [1156, 148] width 79 height 31
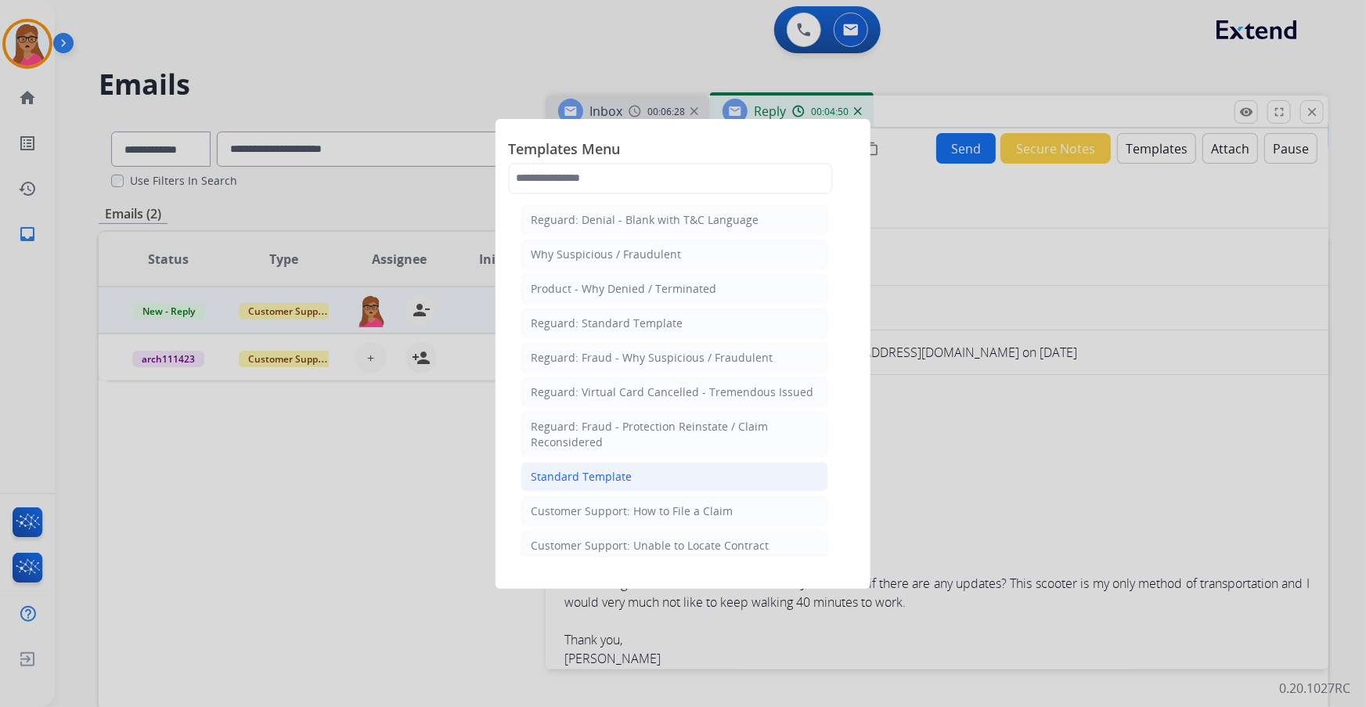
click at [611, 403] on li "Standard Template" at bounding box center [675, 477] width 308 height 30
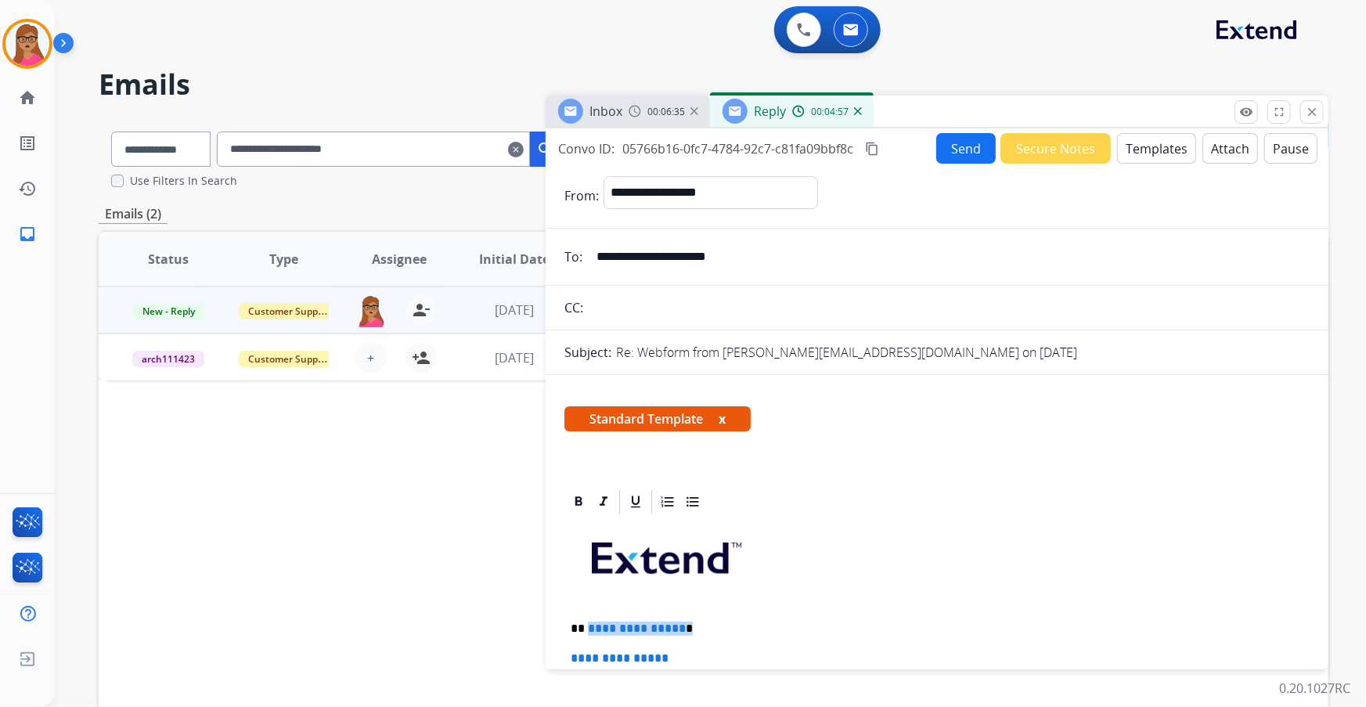
drag, startPoint x: 686, startPoint y: 625, endPoint x: 588, endPoint y: 629, distance: 98.7
click at [588, 403] on p "**********" at bounding box center [931, 629] width 721 height 14
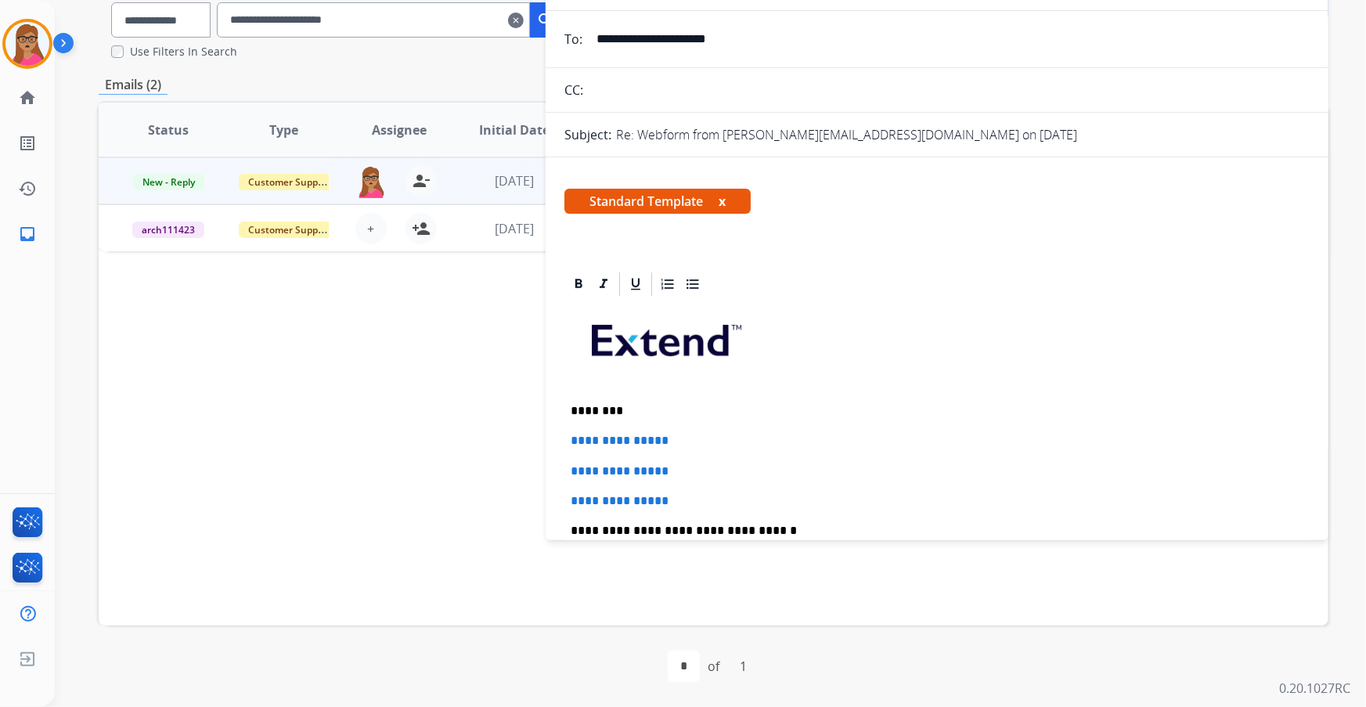
scroll to position [284, 0]
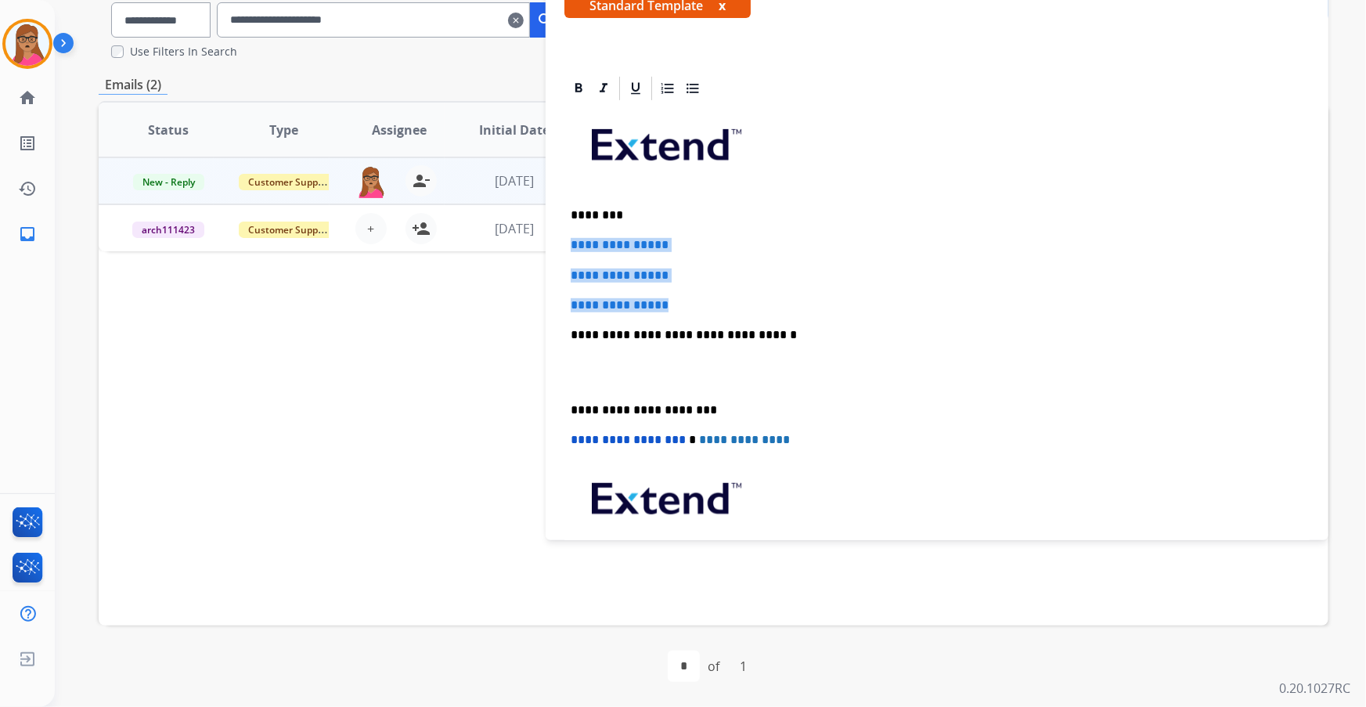
drag, startPoint x: 605, startPoint y: 242, endPoint x: 690, endPoint y: 293, distance: 99.3
click at [690, 293] on div "**********" at bounding box center [936, 372] width 745 height 539
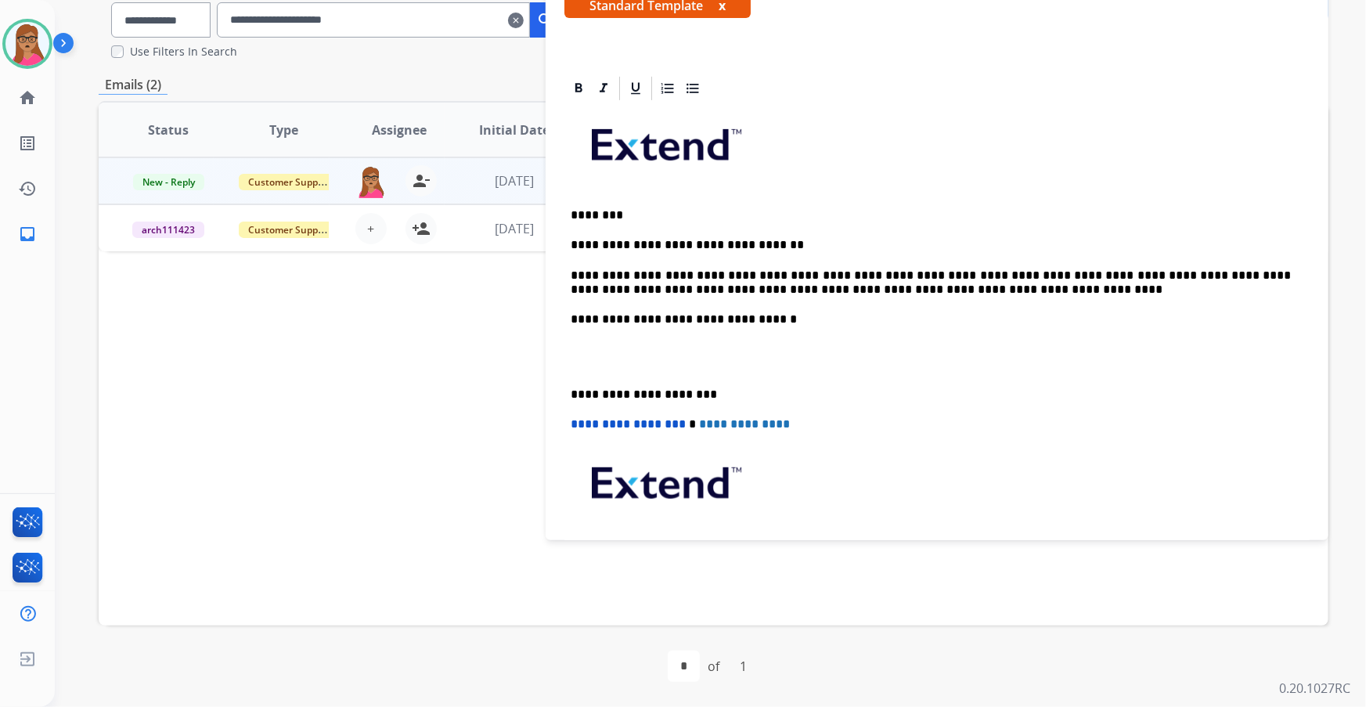
click at [573, 393] on p "**********" at bounding box center [931, 394] width 721 height 14
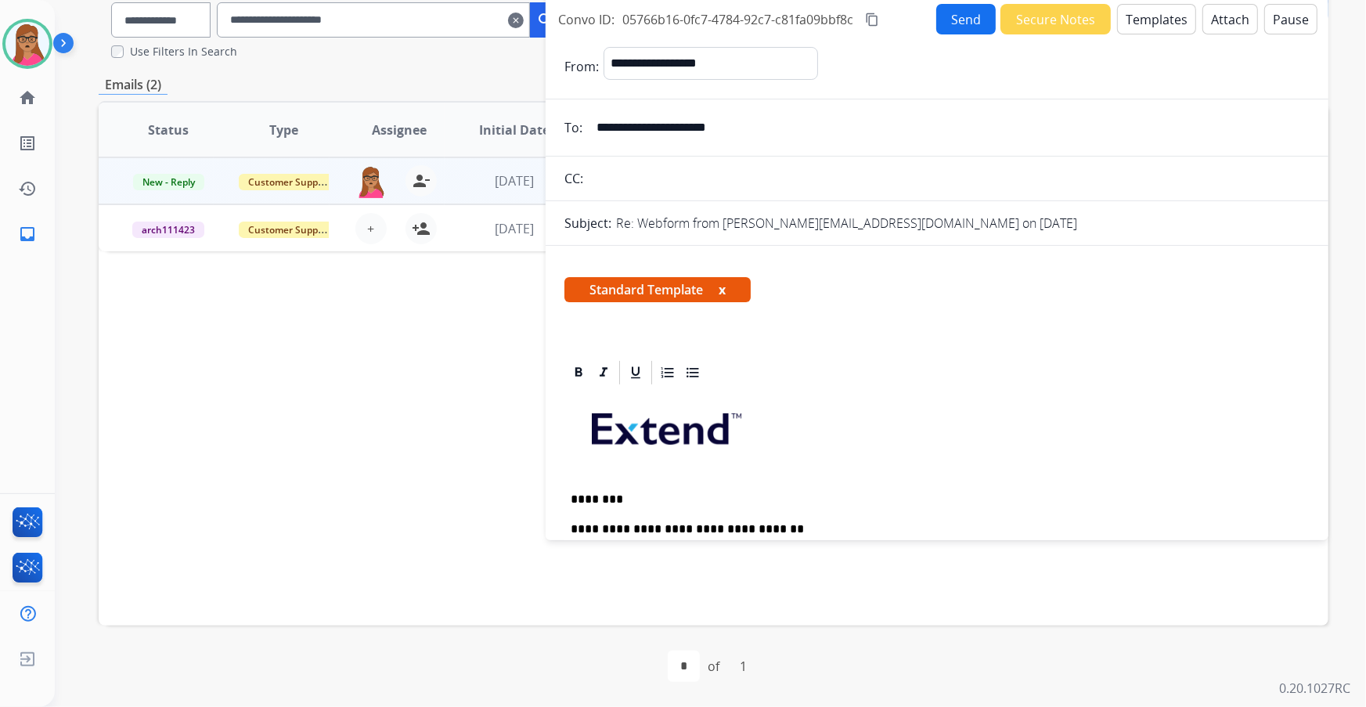
scroll to position [0, 0]
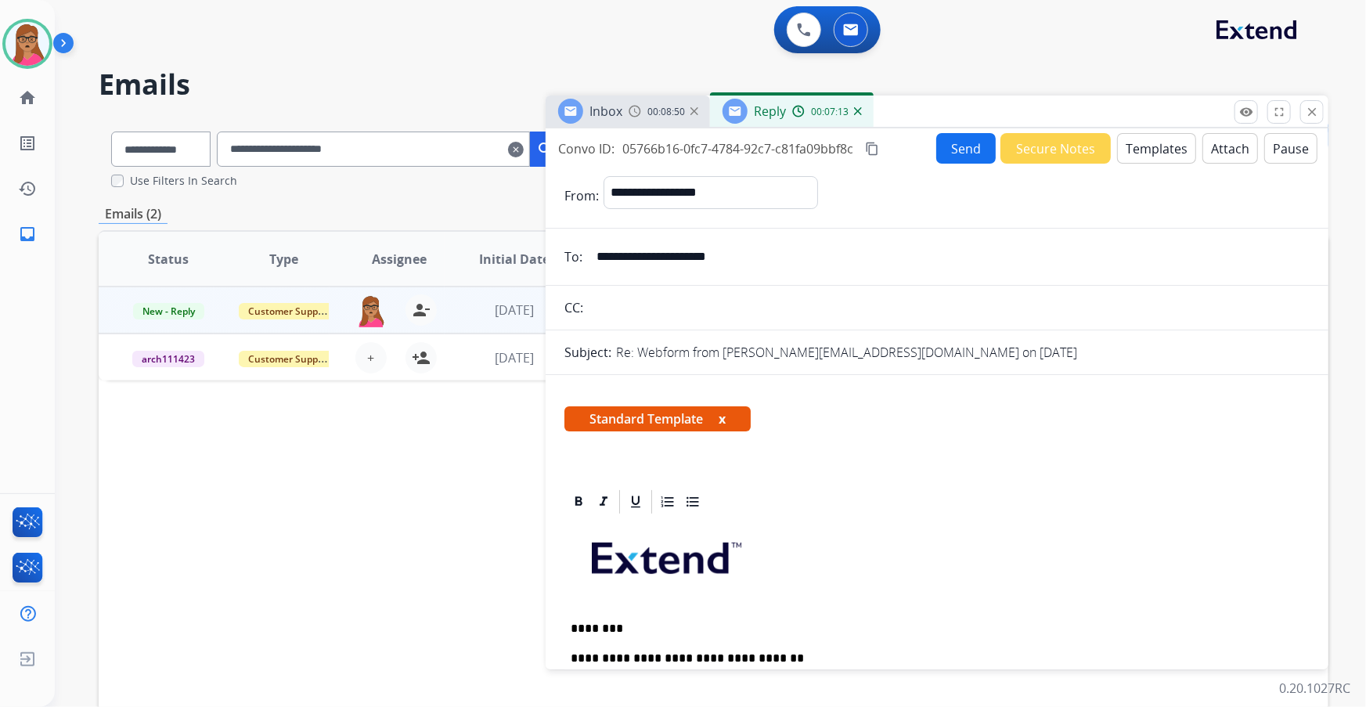
click at [898, 157] on button "Send" at bounding box center [965, 148] width 59 height 31
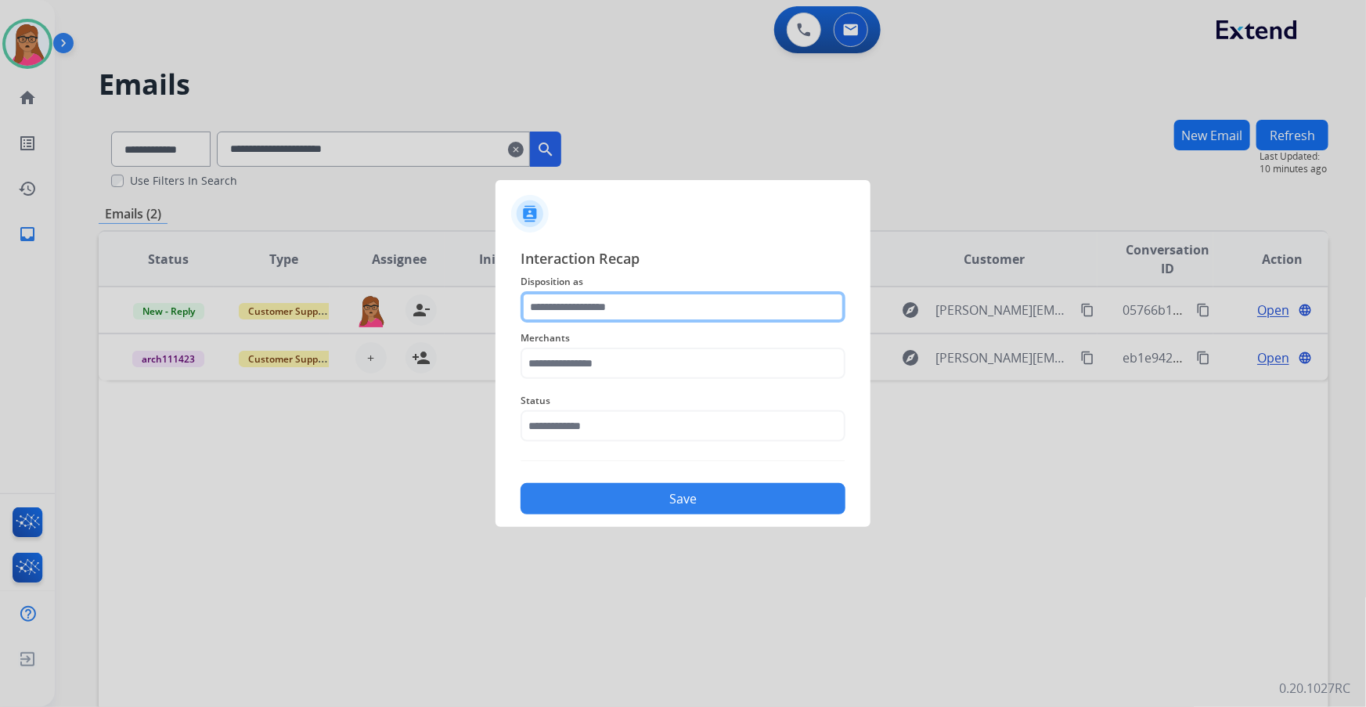
click at [608, 310] on input "text" at bounding box center [683, 306] width 325 height 31
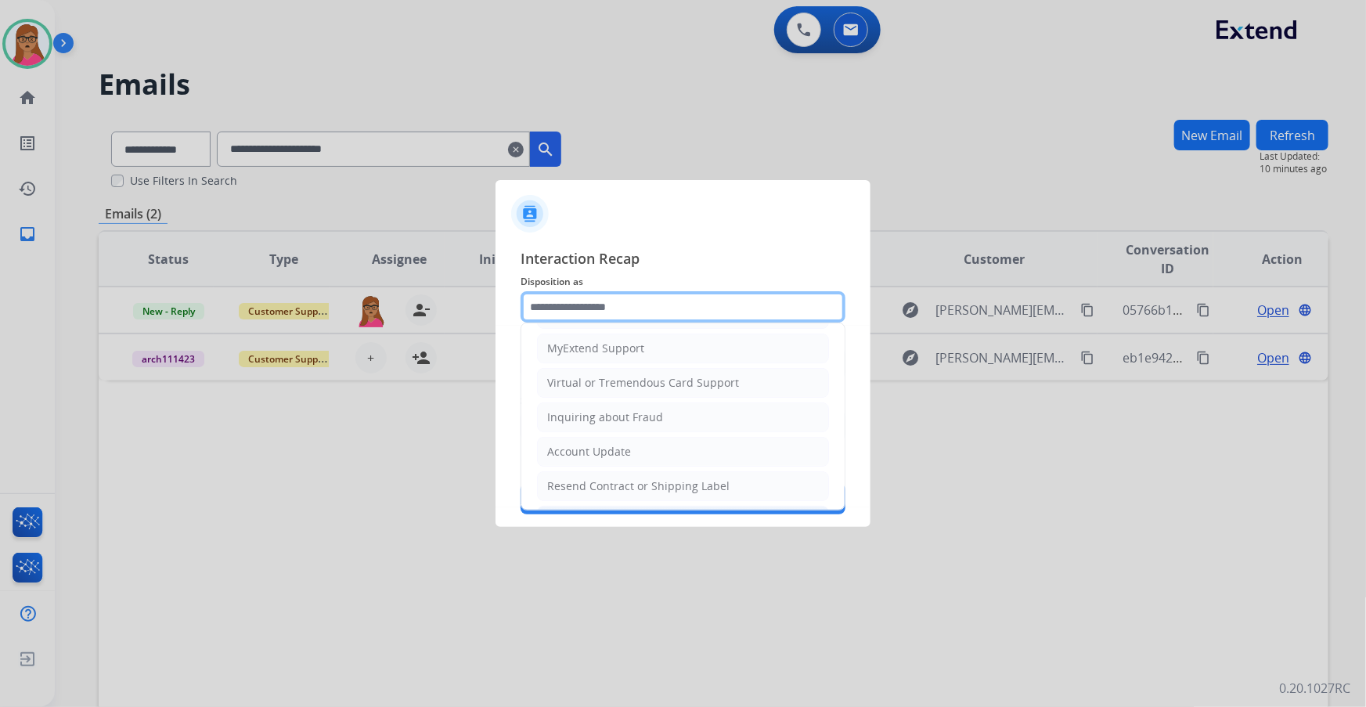
scroll to position [242, 0]
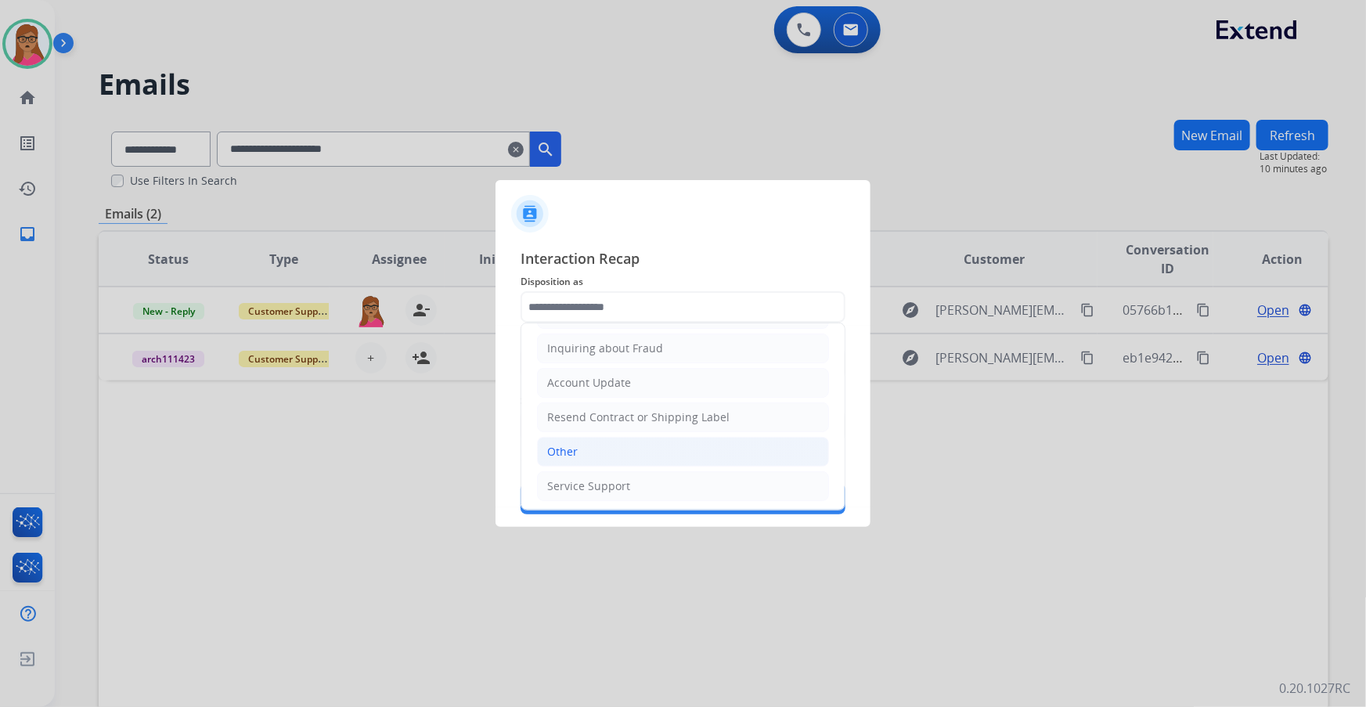
click at [561, 403] on div "Other" at bounding box center [562, 452] width 31 height 16
type input "*****"
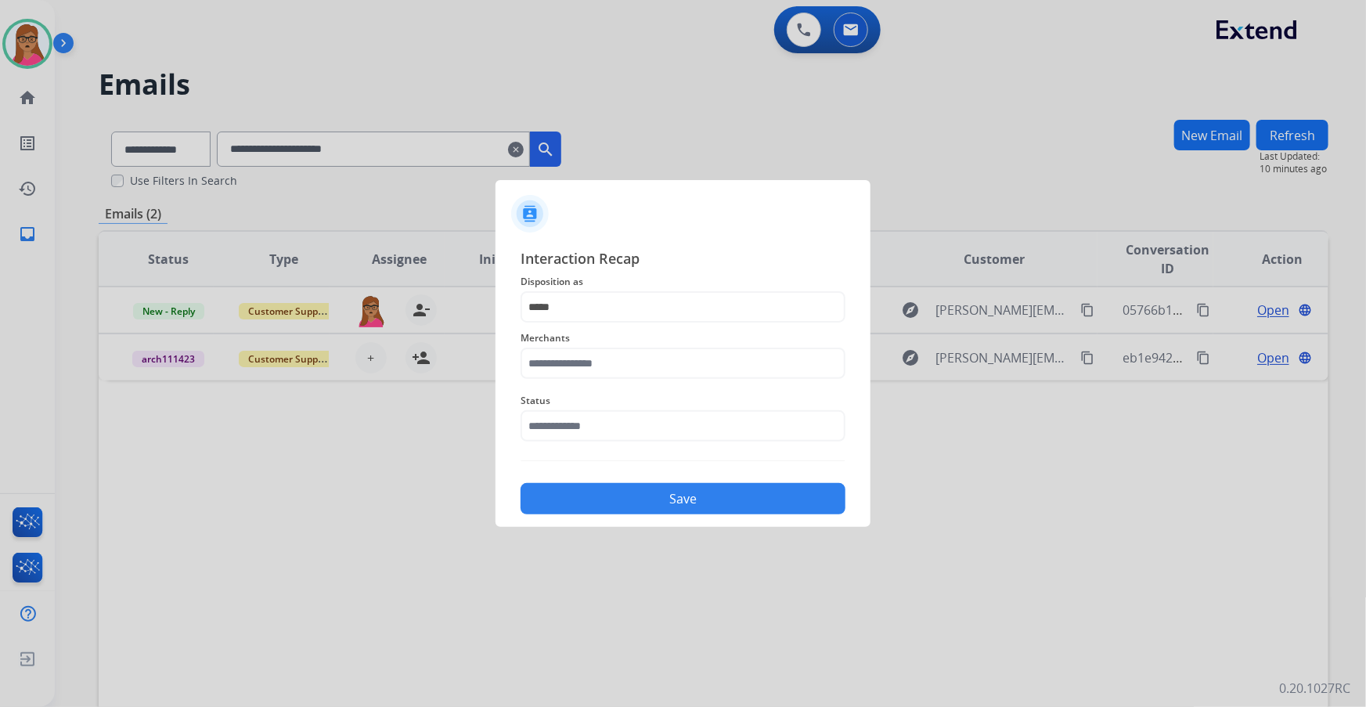
click at [599, 345] on span "Merchants" at bounding box center [683, 338] width 325 height 19
click at [596, 367] on input "text" at bounding box center [683, 363] width 325 height 31
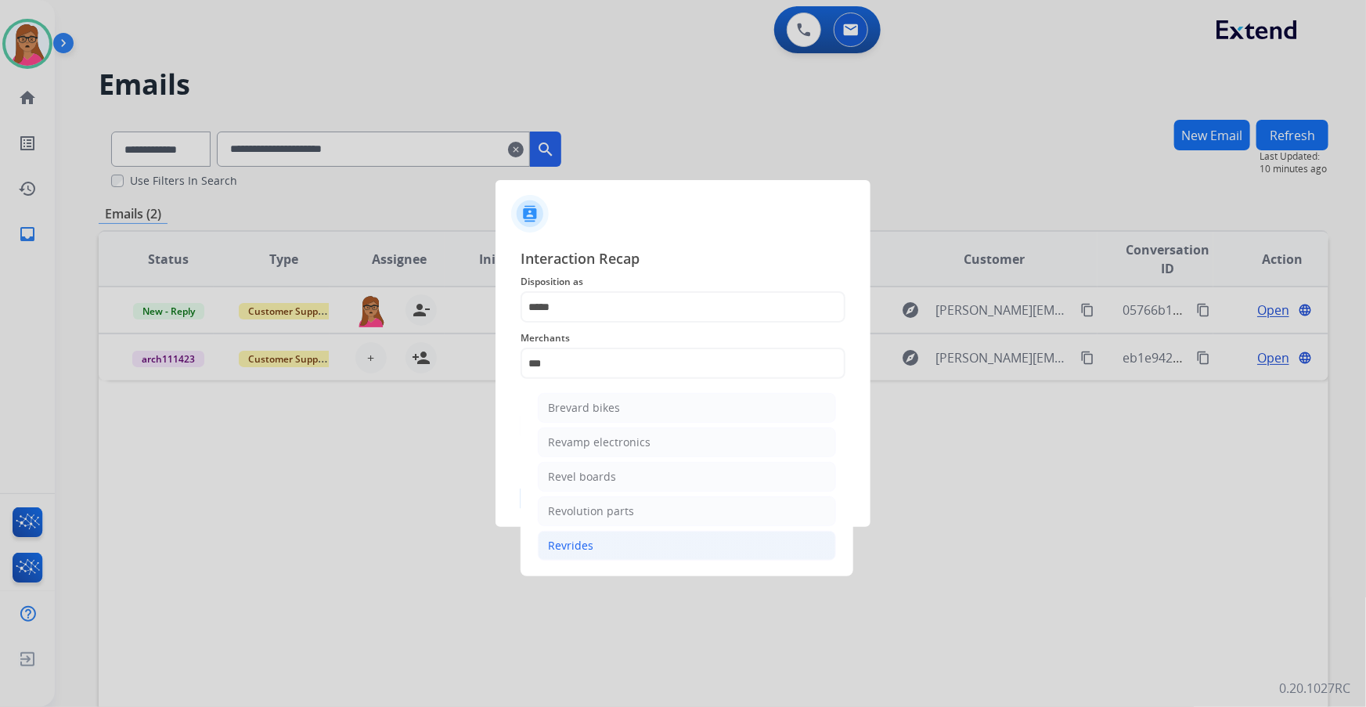
click at [601, 403] on li "Revrides" at bounding box center [687, 546] width 298 height 30
type input "********"
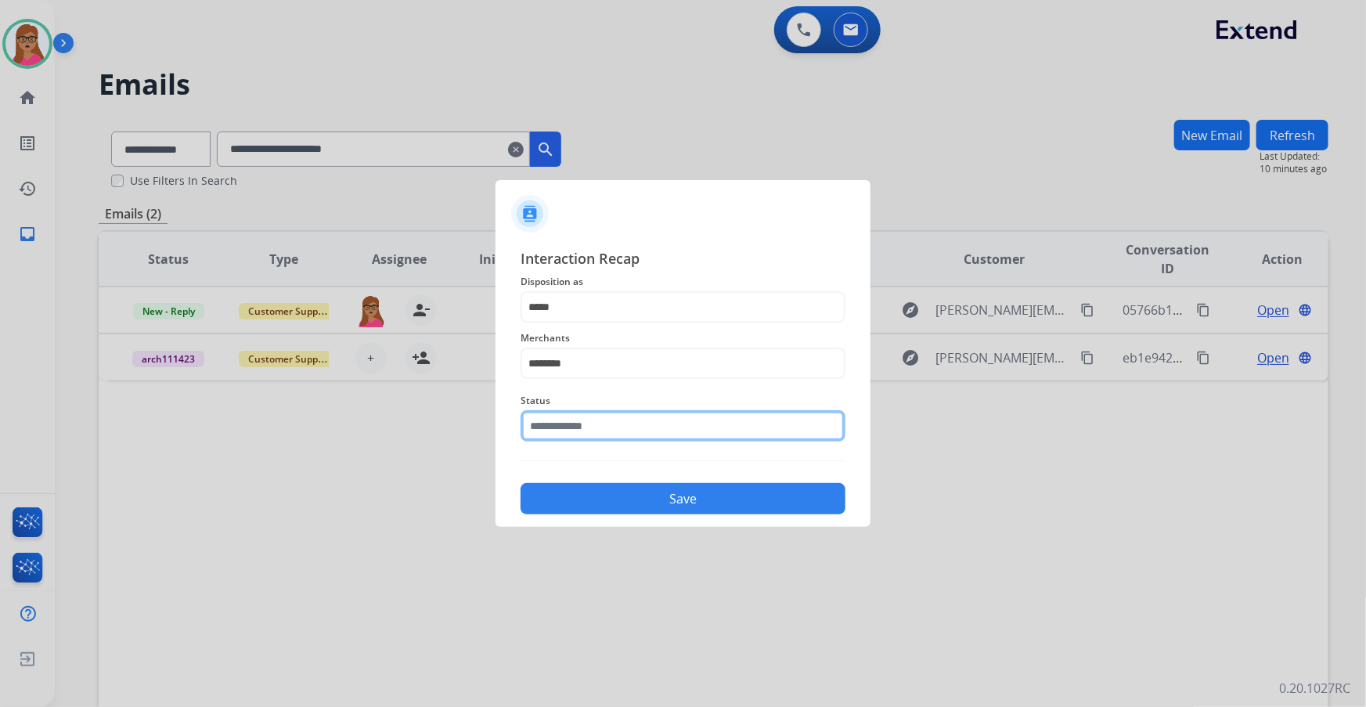
click at [601, 403] on input "text" at bounding box center [683, 425] width 325 height 31
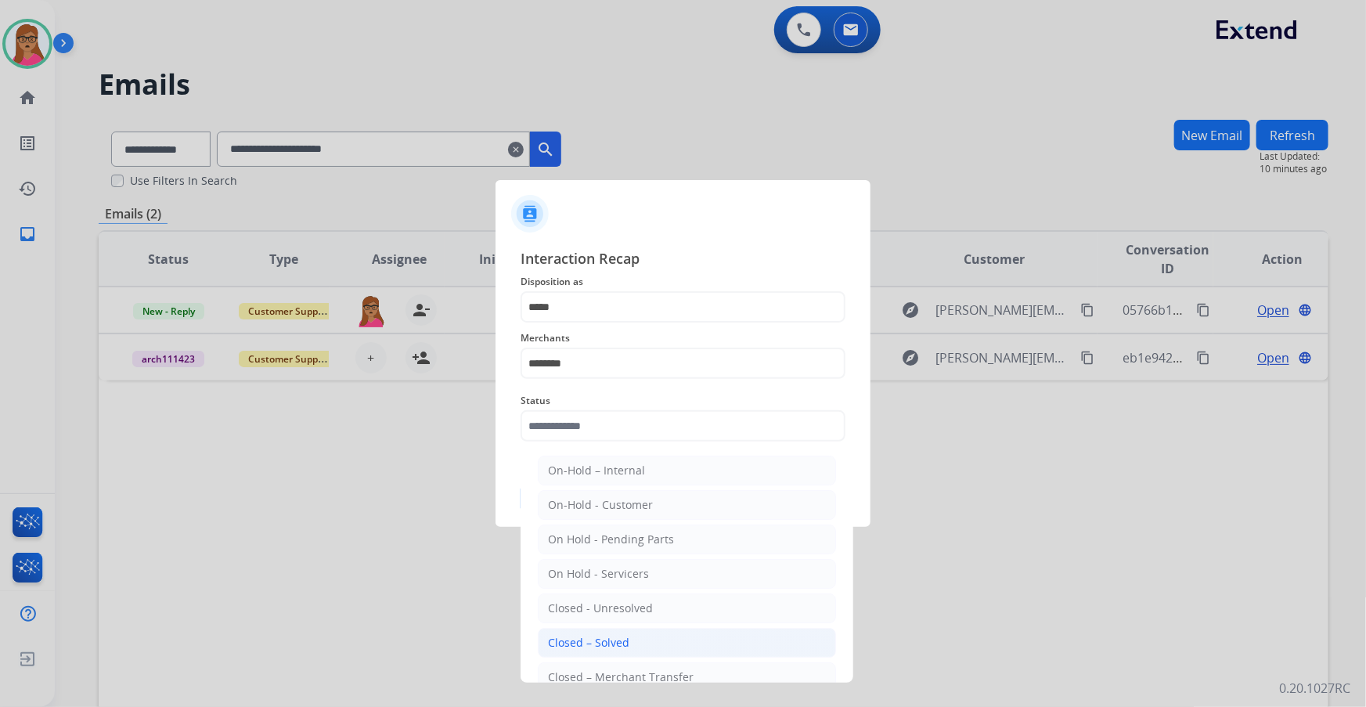
click at [610, 403] on div "Closed – Solved" at bounding box center [588, 643] width 81 height 16
type input "**********"
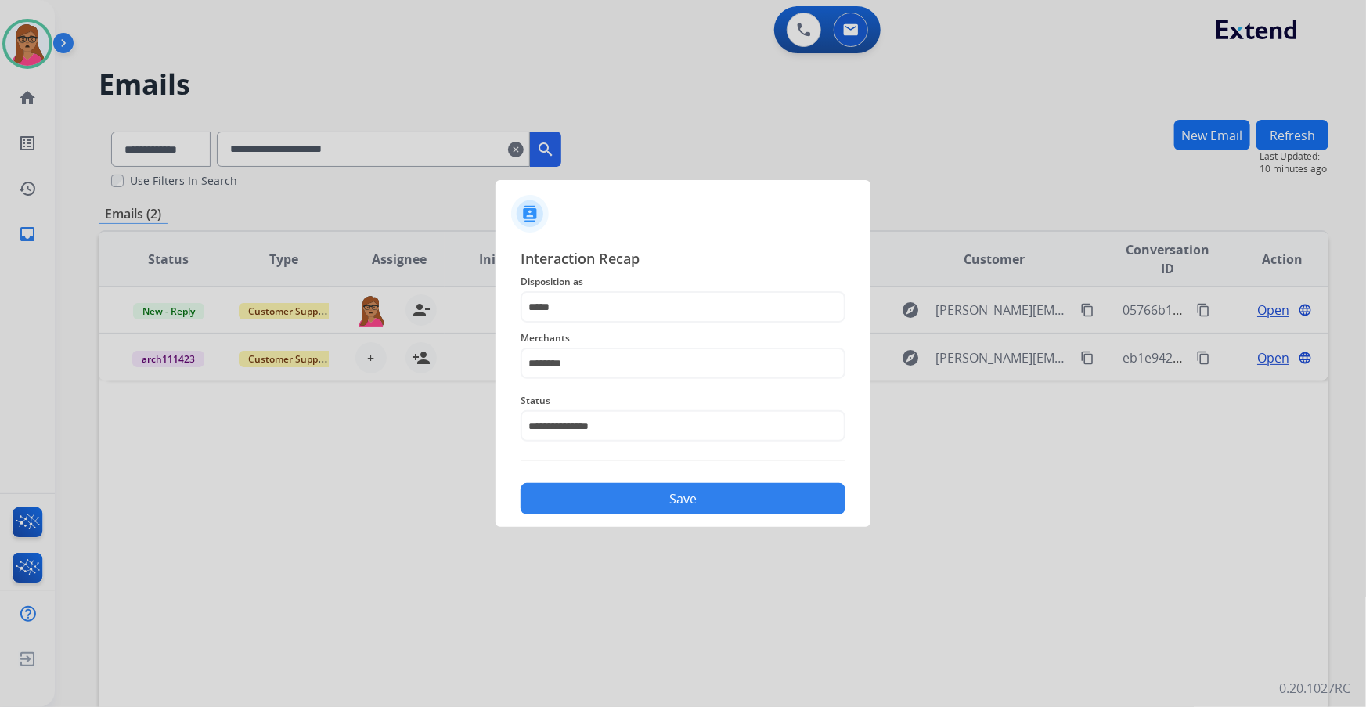
click at [654, 403] on button "Save" at bounding box center [683, 498] width 325 height 31
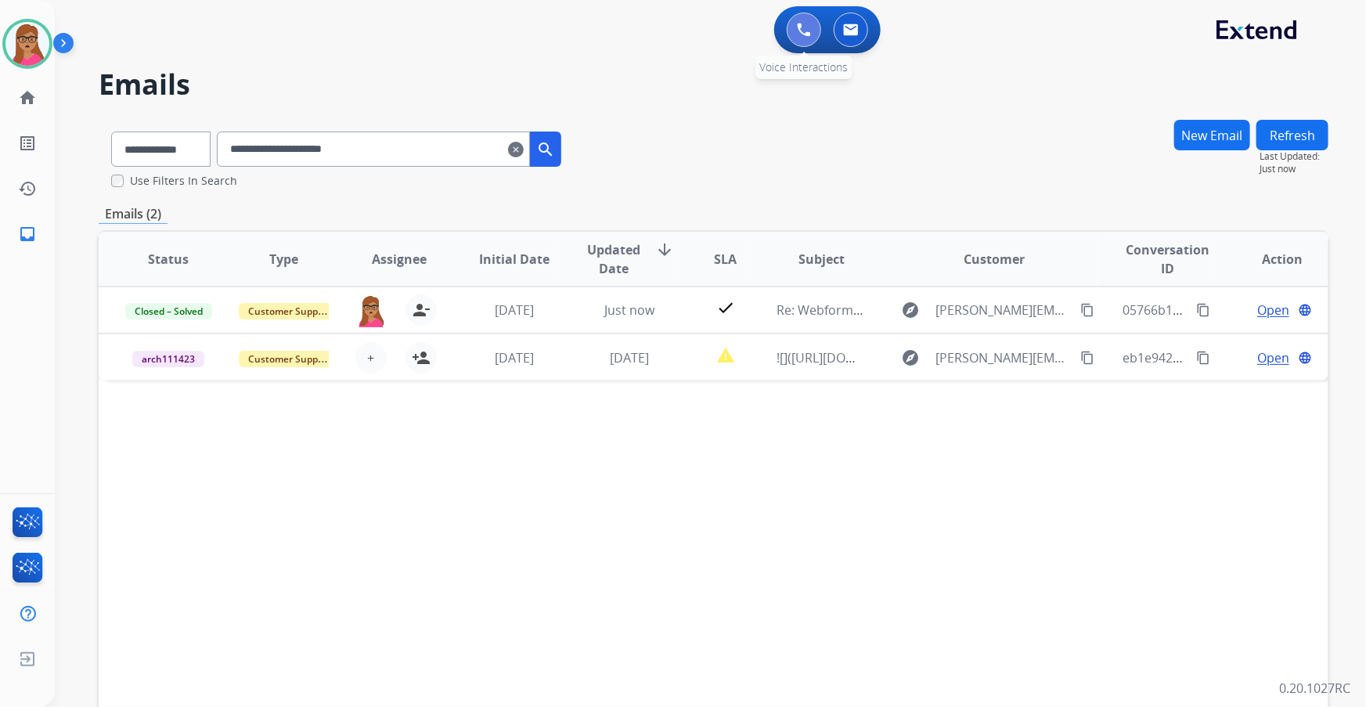
click at [809, 31] on img at bounding box center [804, 30] width 14 height 14
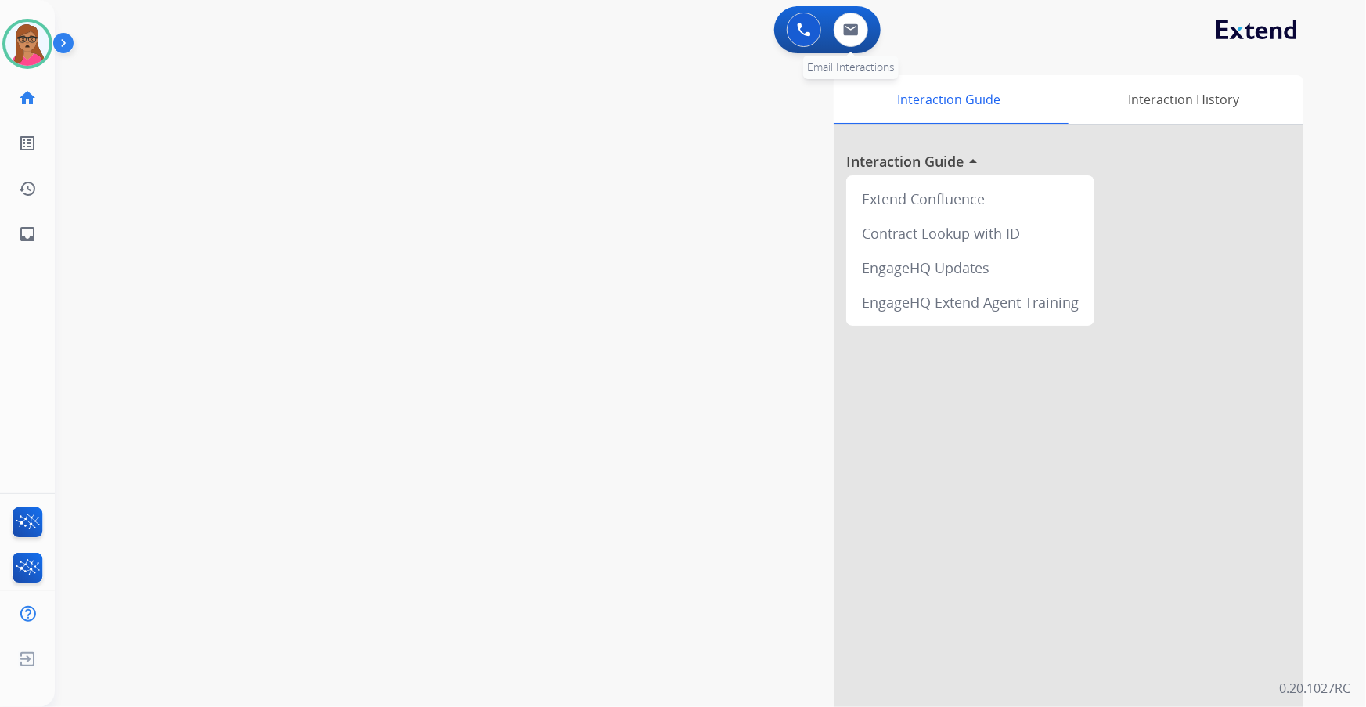
click at [867, 22] on div "0 Email Interactions" at bounding box center [850, 30] width 47 height 34
click at [850, 27] on img at bounding box center [851, 29] width 16 height 13
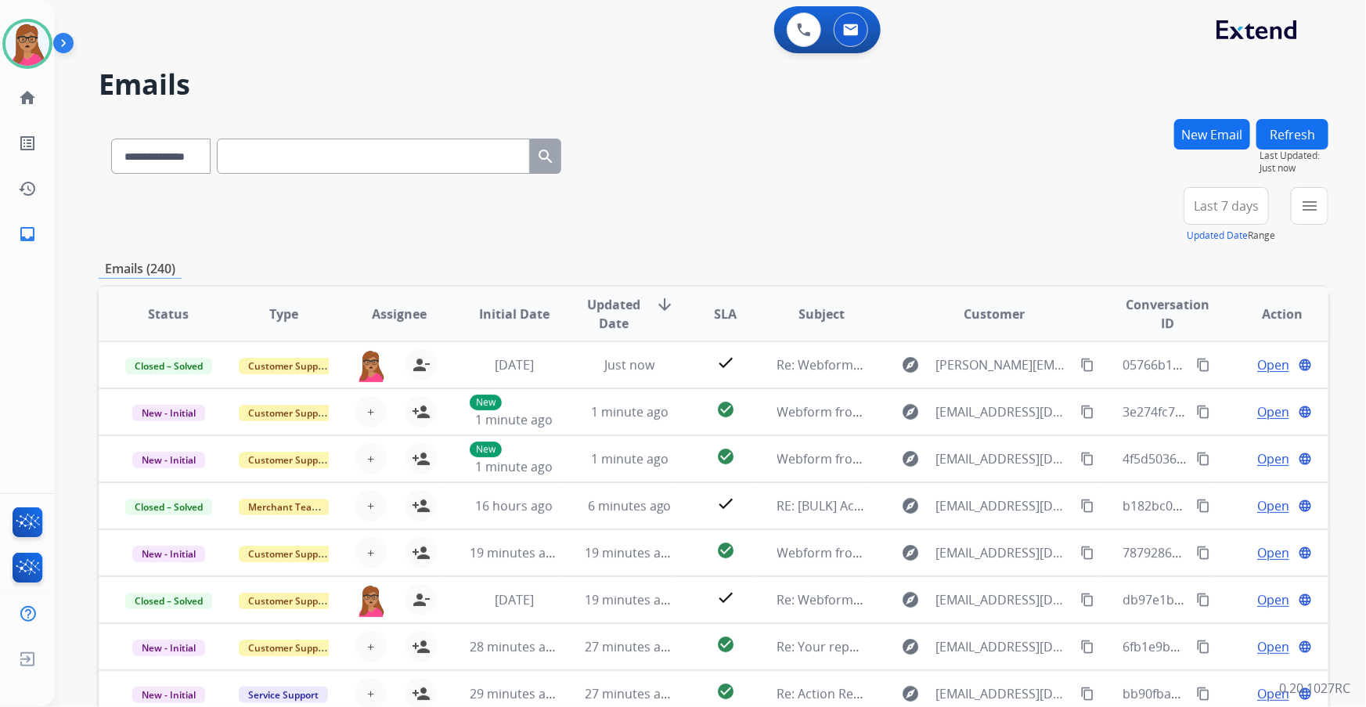
click at [898, 203] on span "Last 7 days" at bounding box center [1226, 206] width 65 height 6
click at [898, 402] on div "Last 90 days" at bounding box center [1221, 395] width 86 height 23
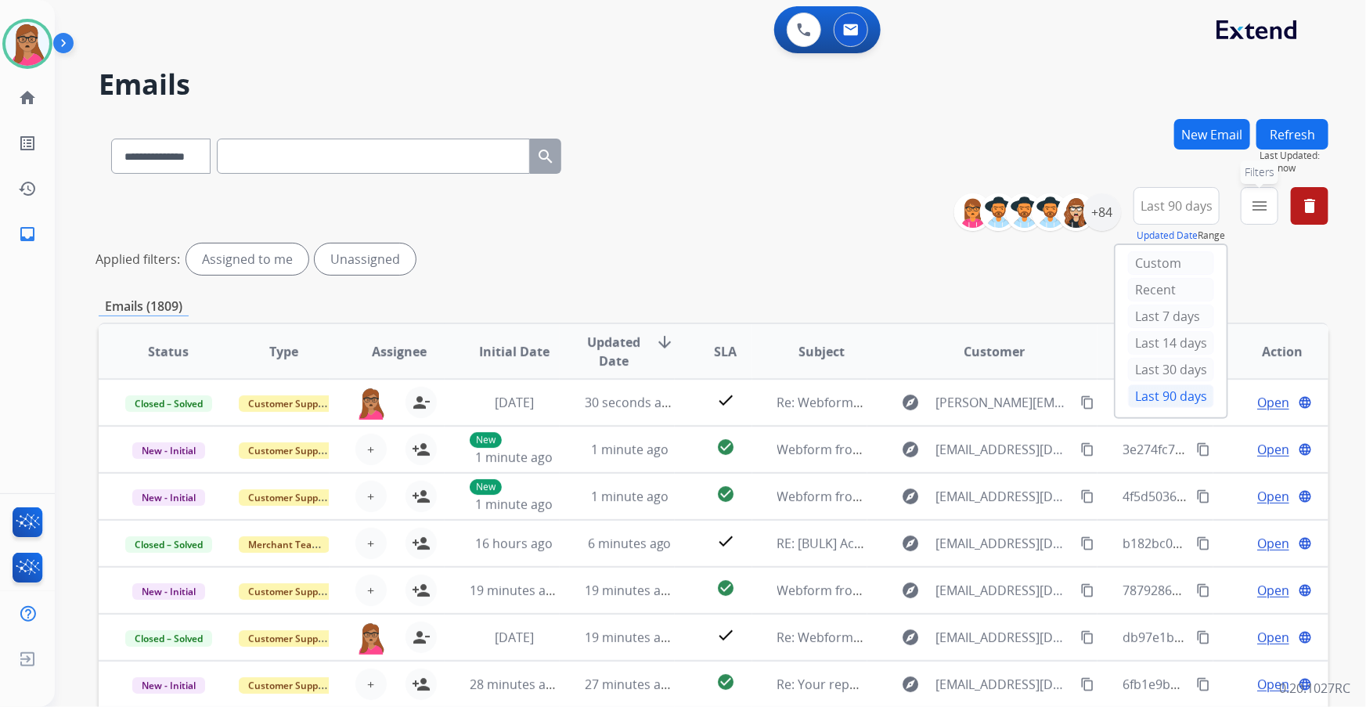
click at [898, 217] on button "menu Filters" at bounding box center [1260, 206] width 38 height 38
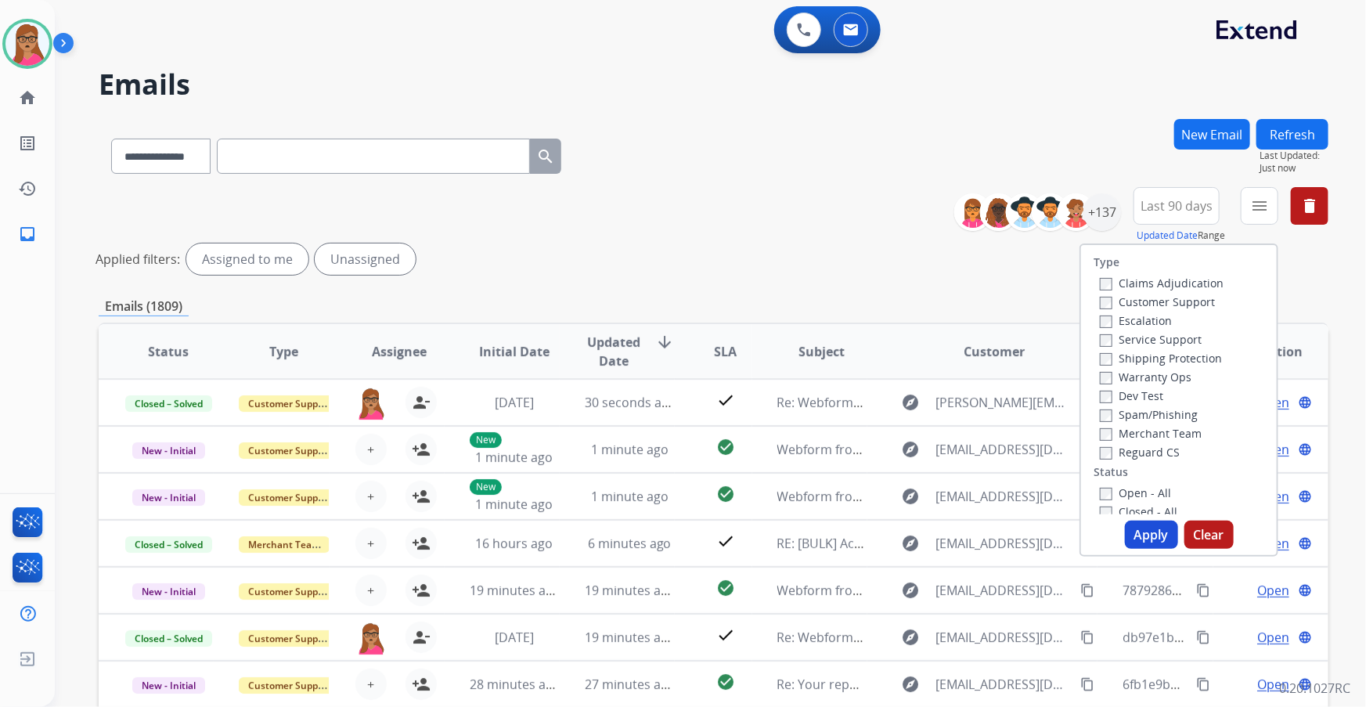
click at [898, 300] on label "Customer Support" at bounding box center [1157, 301] width 115 height 15
click at [898, 366] on div "Shipping Protection" at bounding box center [1162, 357] width 124 height 19
click at [898, 359] on label "Shipping Protection" at bounding box center [1161, 358] width 122 height 15
click at [898, 403] on label "Reguard CS" at bounding box center [1140, 452] width 80 height 15
click at [898, 403] on label "Open - All" at bounding box center [1135, 492] width 71 height 15
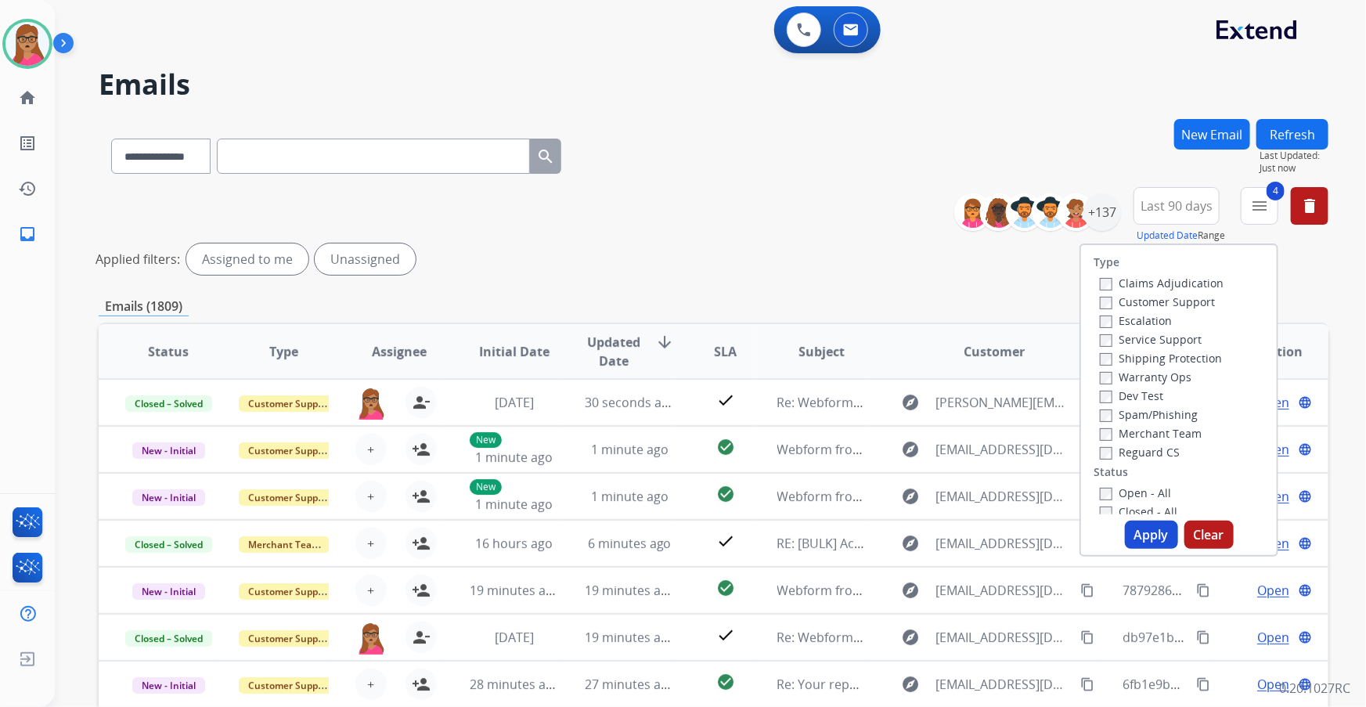
click at [898, 403] on button "Apply" at bounding box center [1151, 535] width 53 height 28
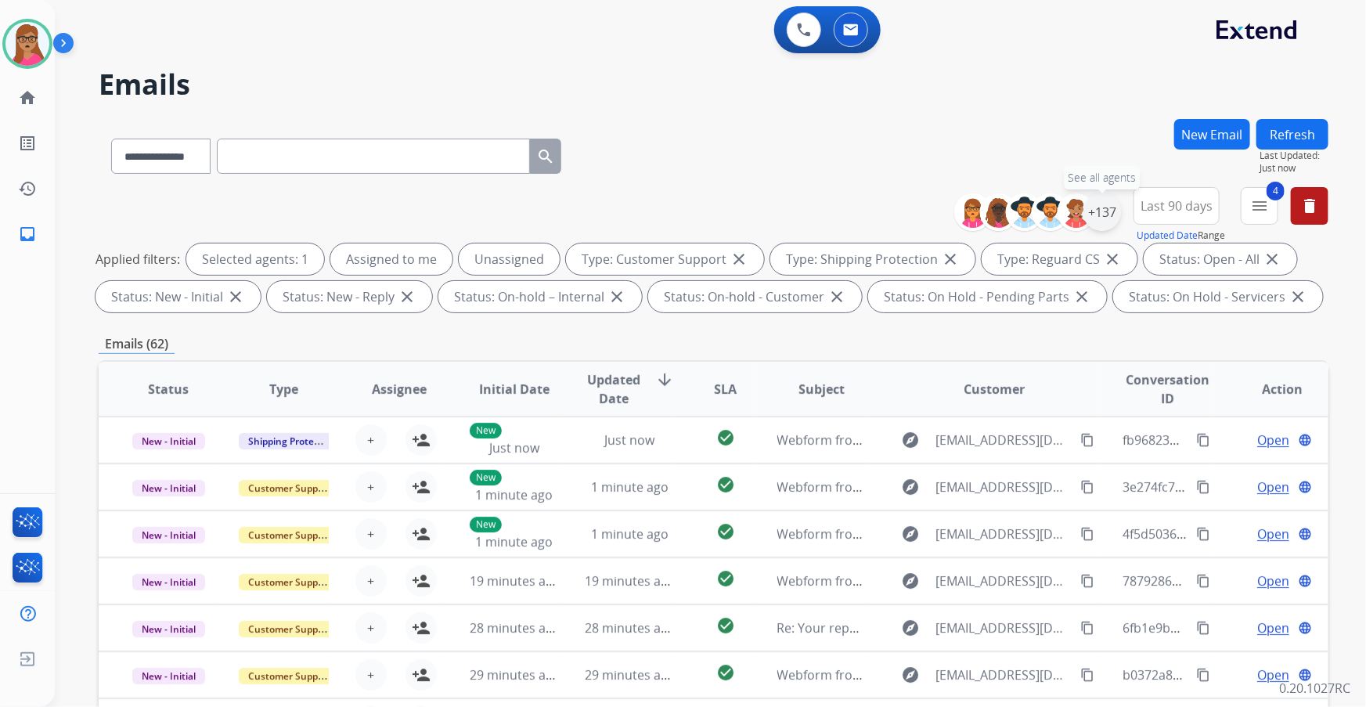
click at [898, 222] on div "+137" at bounding box center [1102, 212] width 38 height 38
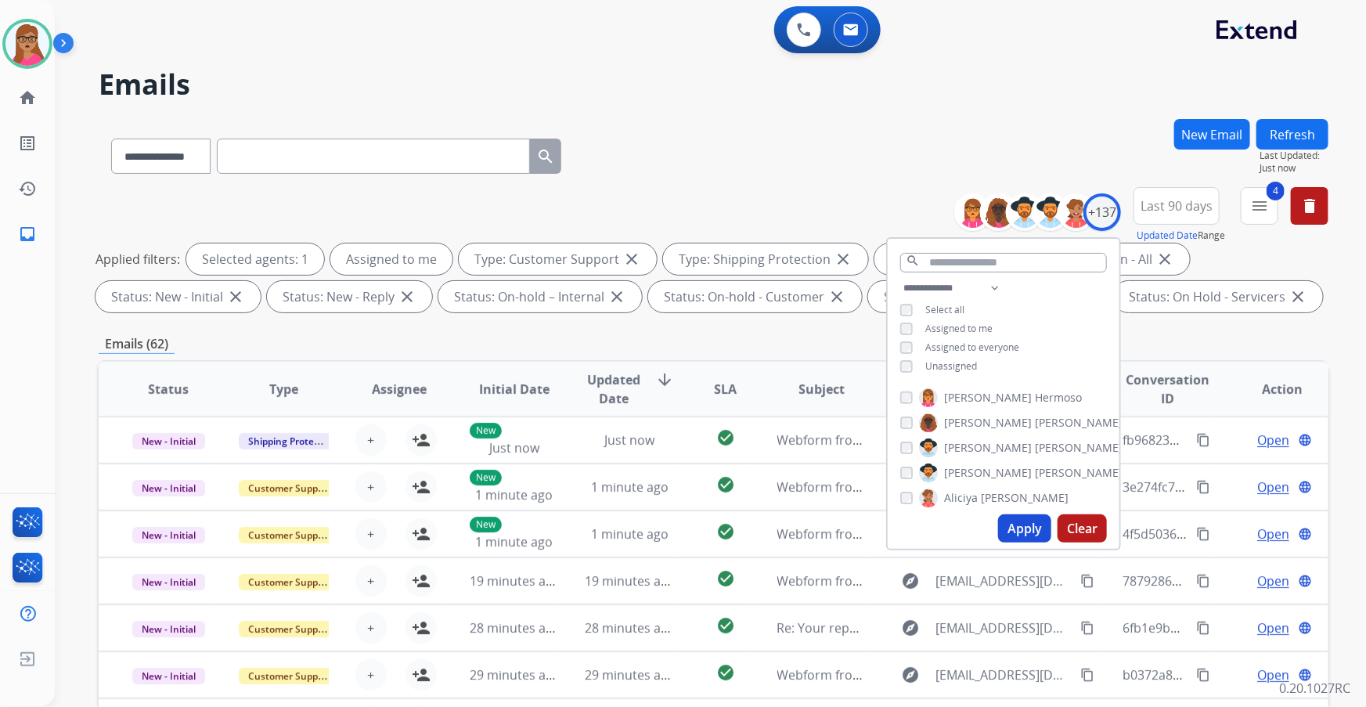
click at [898, 403] on button "Apply" at bounding box center [1024, 528] width 53 height 28
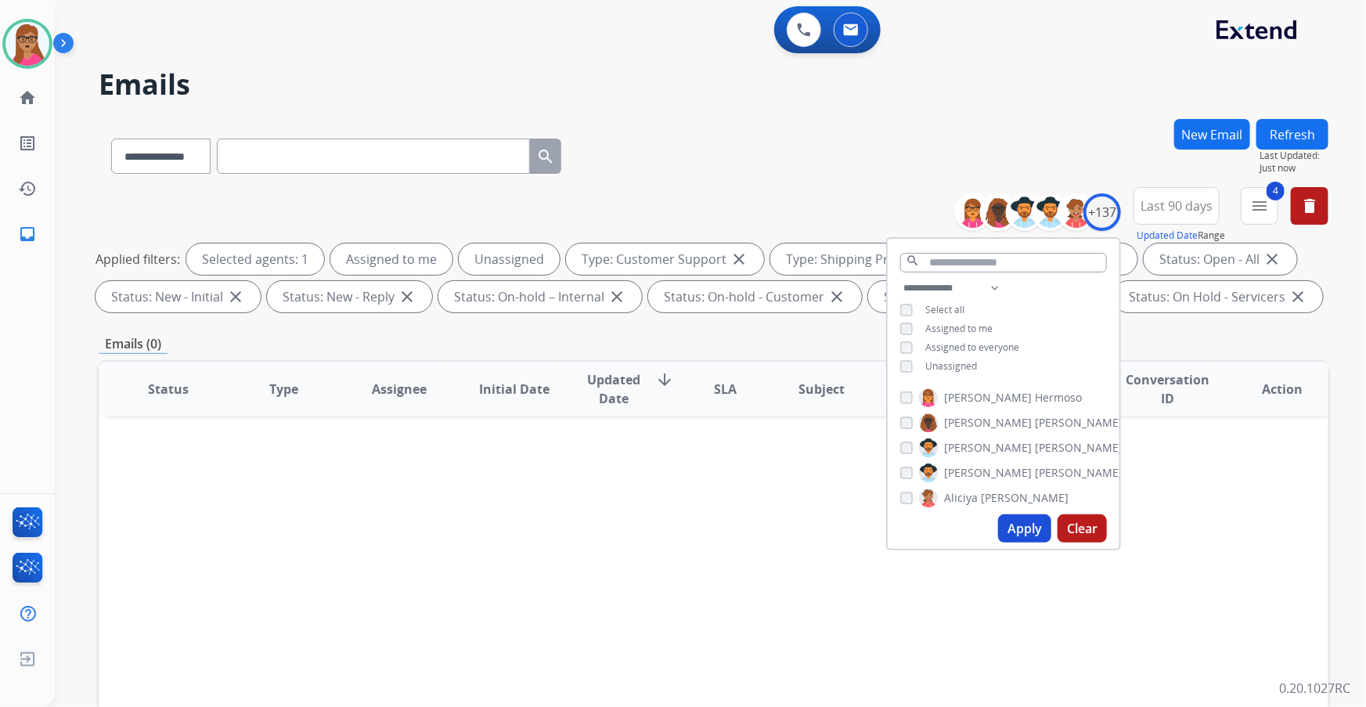
click at [898, 403] on button "Apply" at bounding box center [1024, 528] width 53 height 28
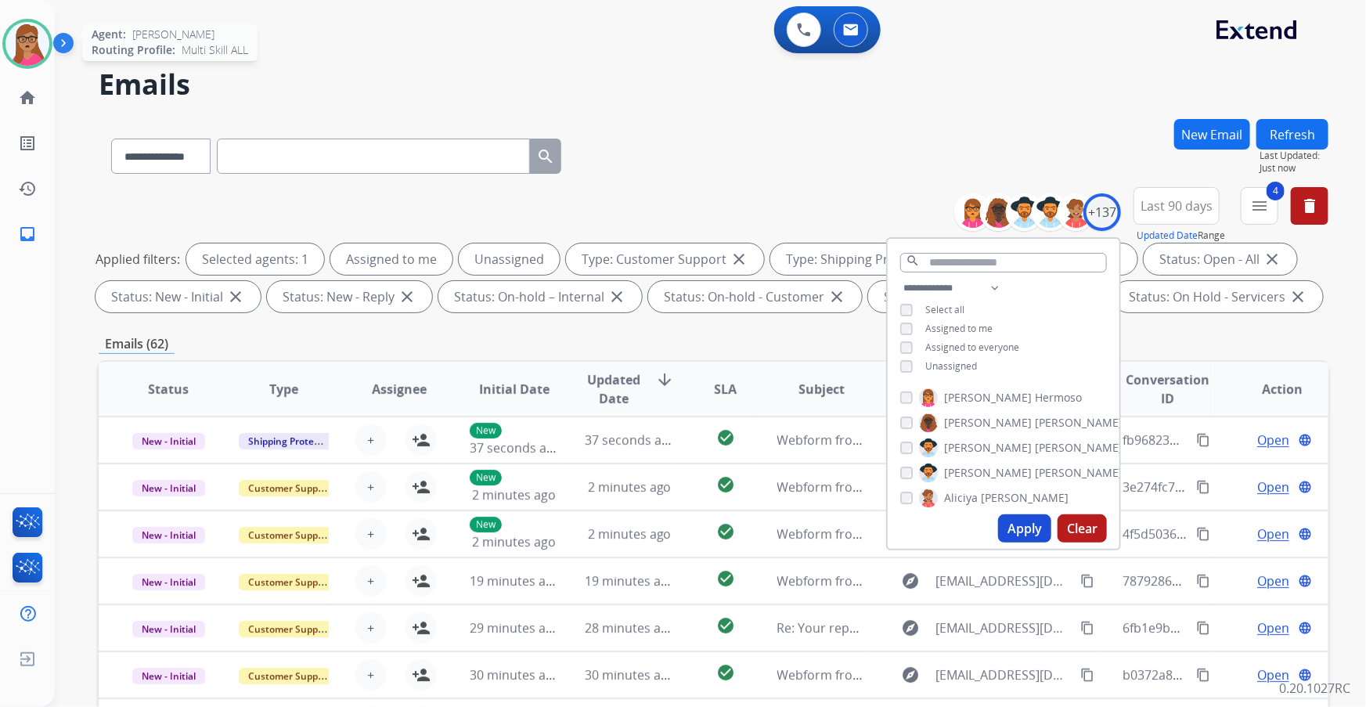
click at [34, 43] on img at bounding box center [27, 44] width 44 height 44
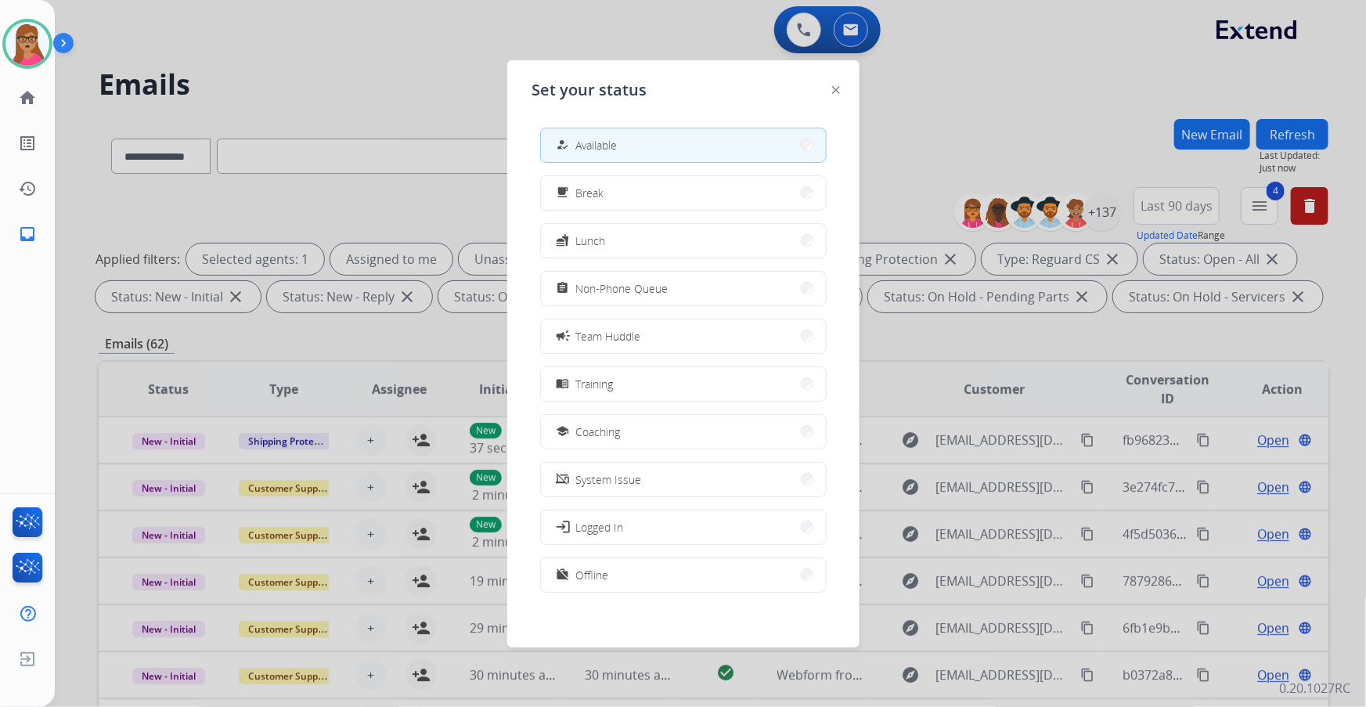
click at [341, 48] on div at bounding box center [683, 353] width 1366 height 707
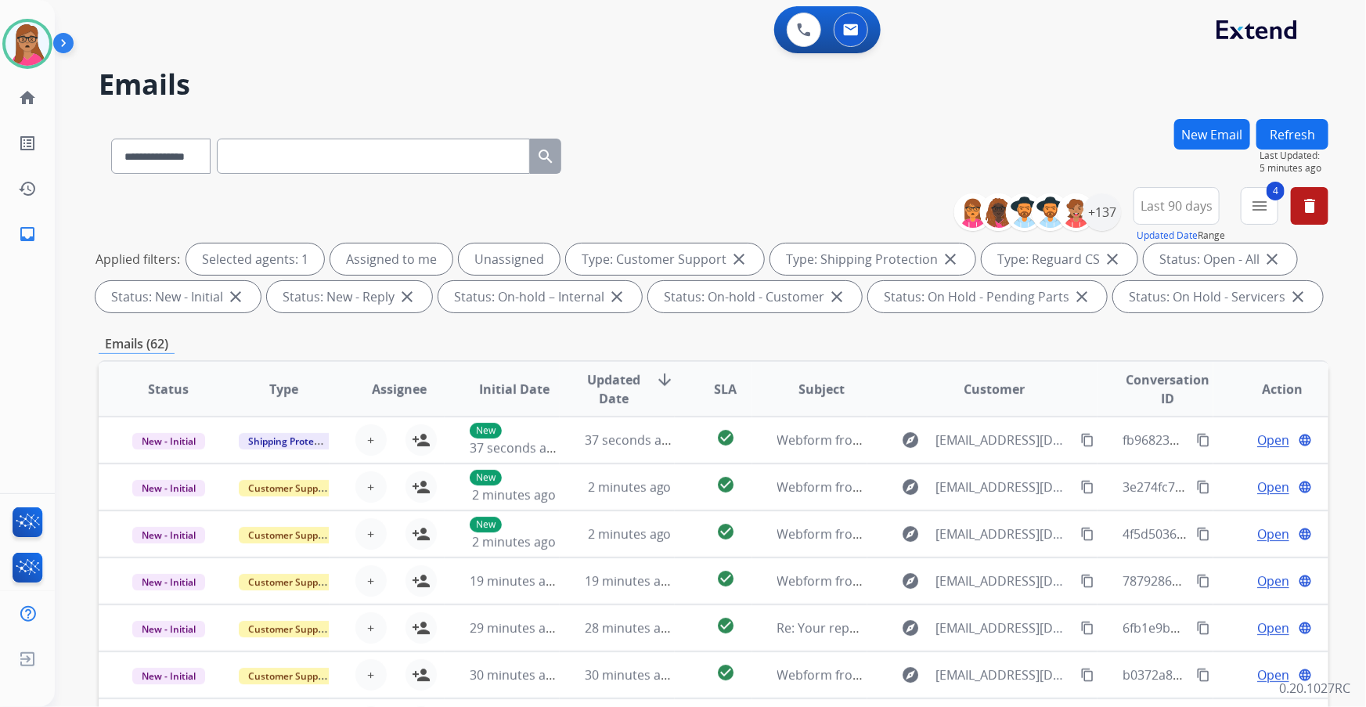
click at [898, 133] on button "New Email" at bounding box center [1212, 134] width 76 height 31
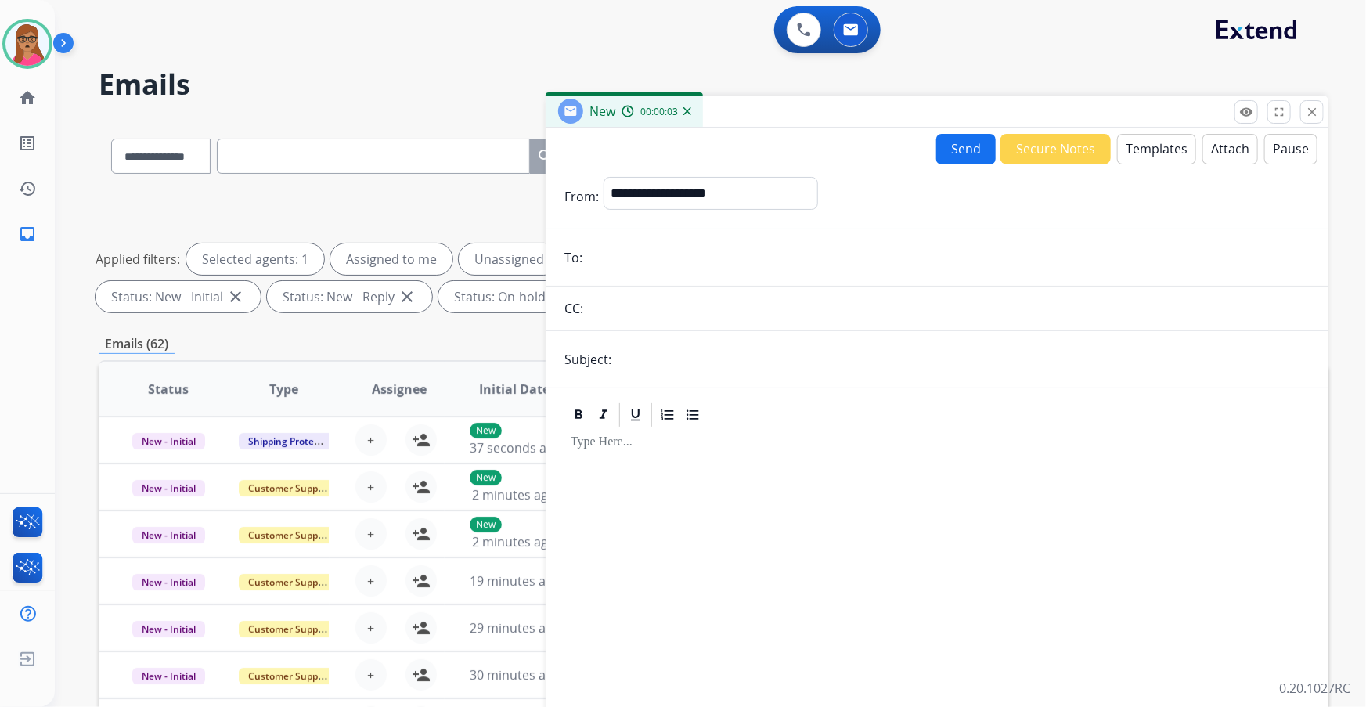
paste input "**********"
type input "**********"
click at [665, 189] on select "**********" at bounding box center [710, 192] width 213 height 31
select select "**********"
click at [604, 177] on select "**********" at bounding box center [710, 192] width 213 height 31
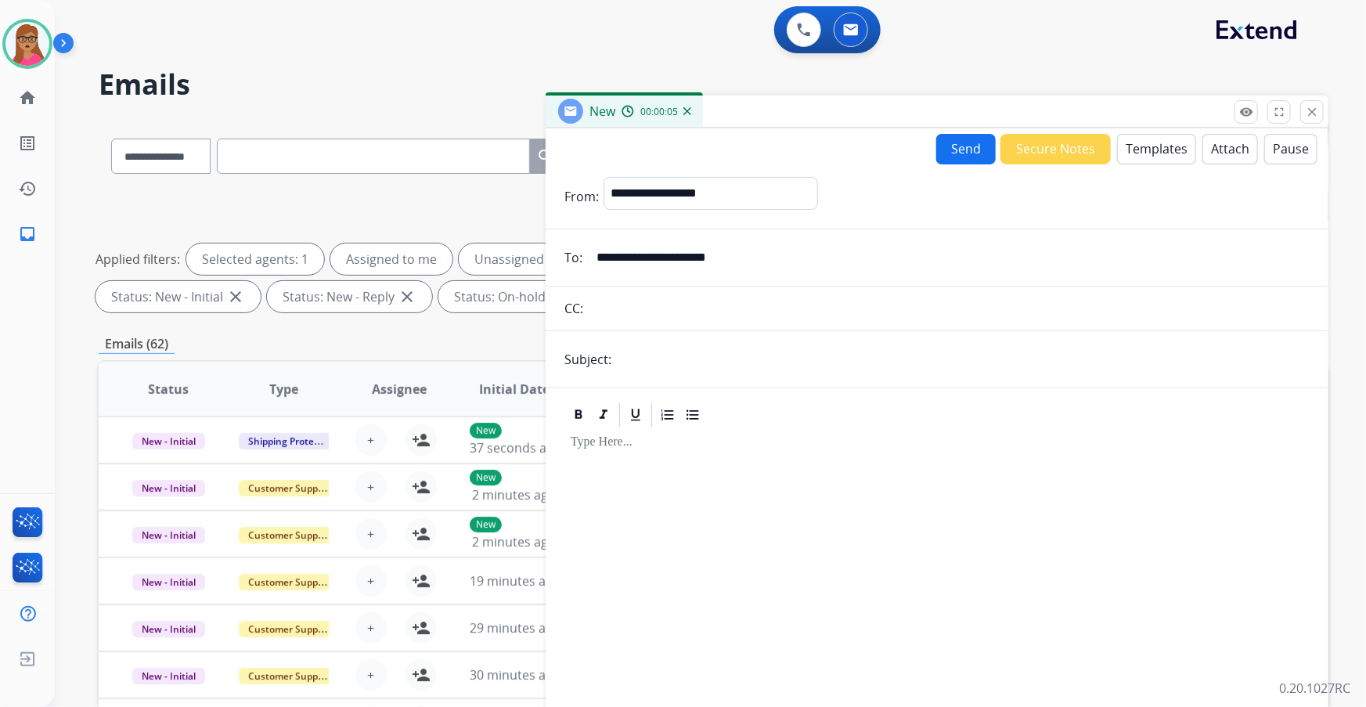
drag, startPoint x: 638, startPoint y: 355, endPoint x: 686, endPoint y: 375, distance: 52.6
click at [638, 355] on input "text" at bounding box center [963, 359] width 694 height 31
type input "**********"
click at [638, 403] on div at bounding box center [936, 593] width 745 height 329
click at [898, 136] on button "Templates" at bounding box center [1156, 149] width 79 height 31
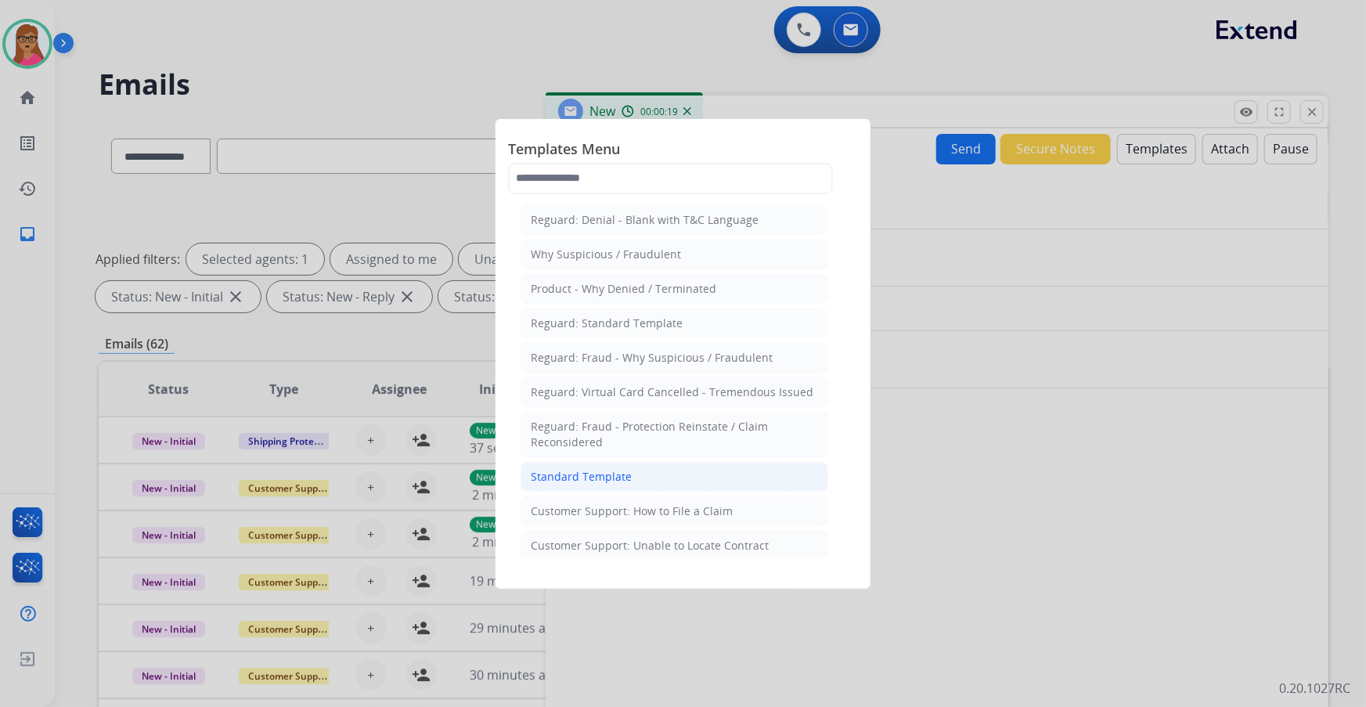
click at [643, 403] on li "Standard Template" at bounding box center [675, 477] width 308 height 30
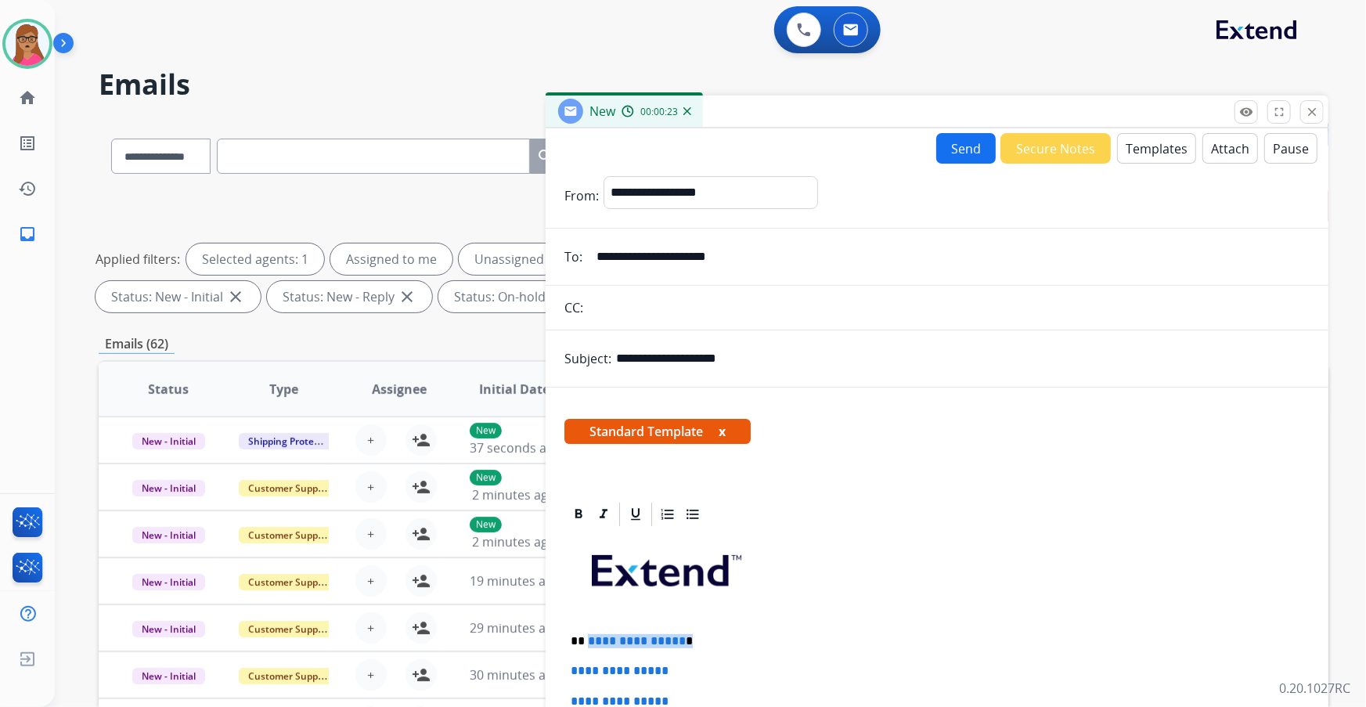
drag, startPoint x: 682, startPoint y: 635, endPoint x: 586, endPoint y: 636, distance: 95.5
click at [586, 403] on p "**********" at bounding box center [931, 641] width 721 height 14
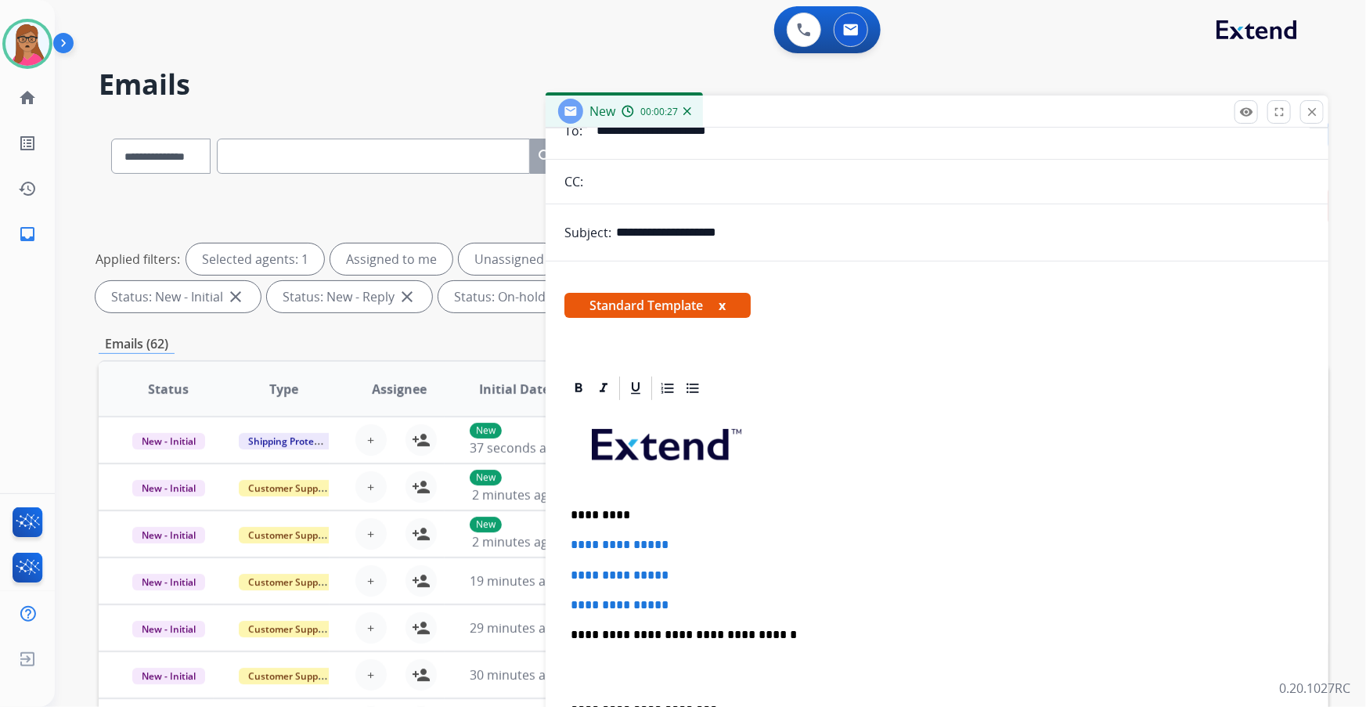
scroll to position [284, 0]
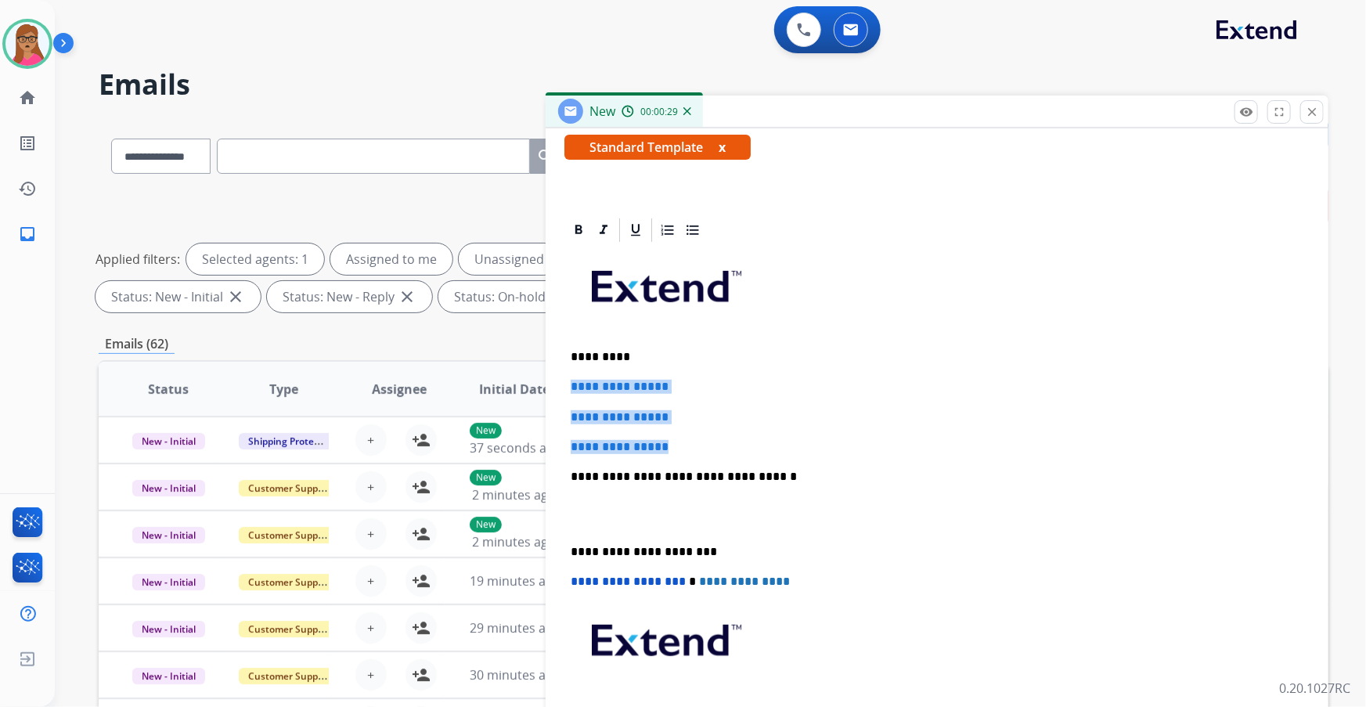
drag, startPoint x: 566, startPoint y: 383, endPoint x: 688, endPoint y: 438, distance: 134.2
click at [687, 403] on div "**********" at bounding box center [936, 513] width 745 height 539
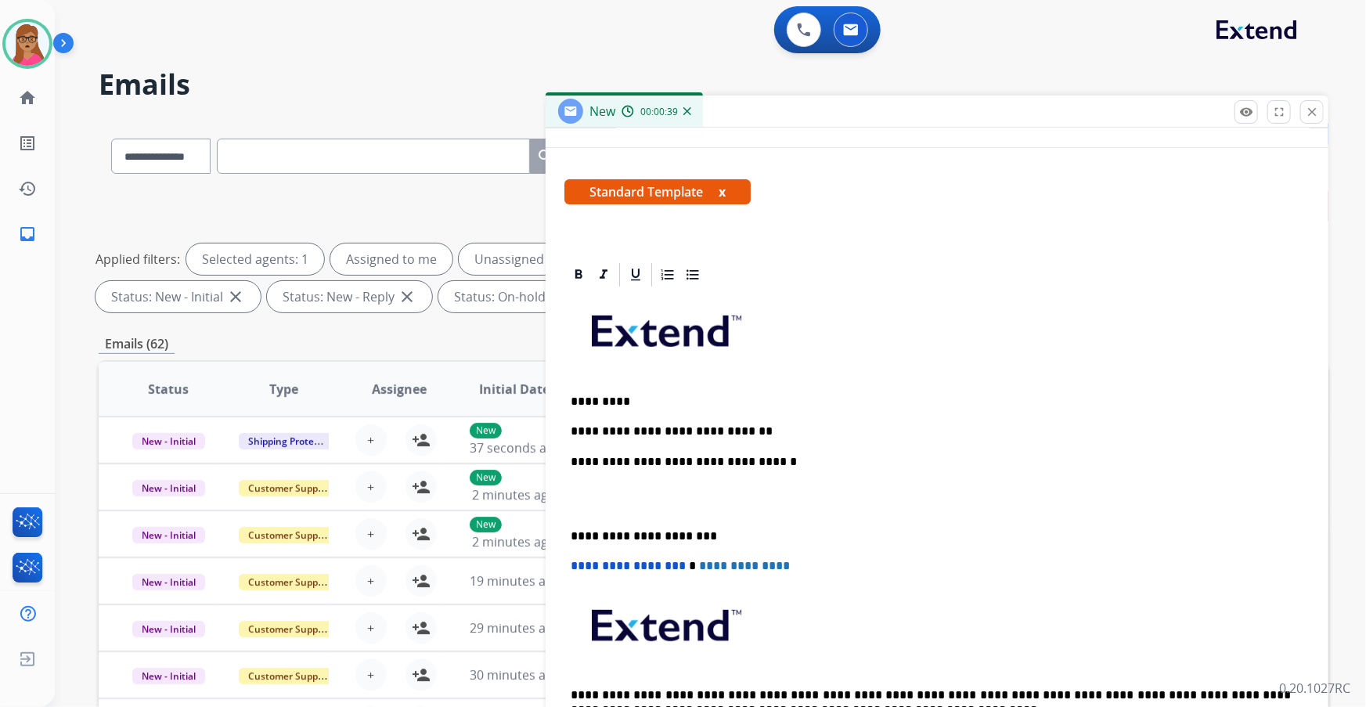
click at [794, 403] on div "**********" at bounding box center [936, 528] width 745 height 478
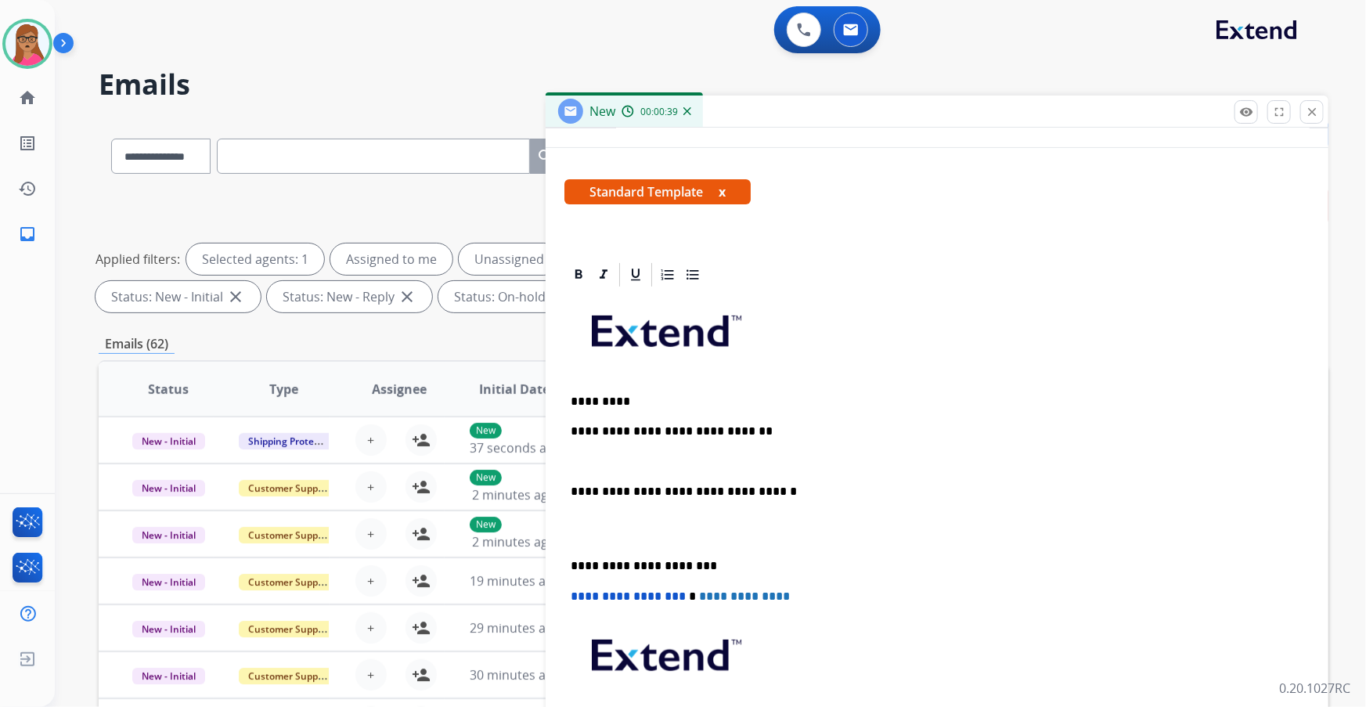
scroll to position [269, 0]
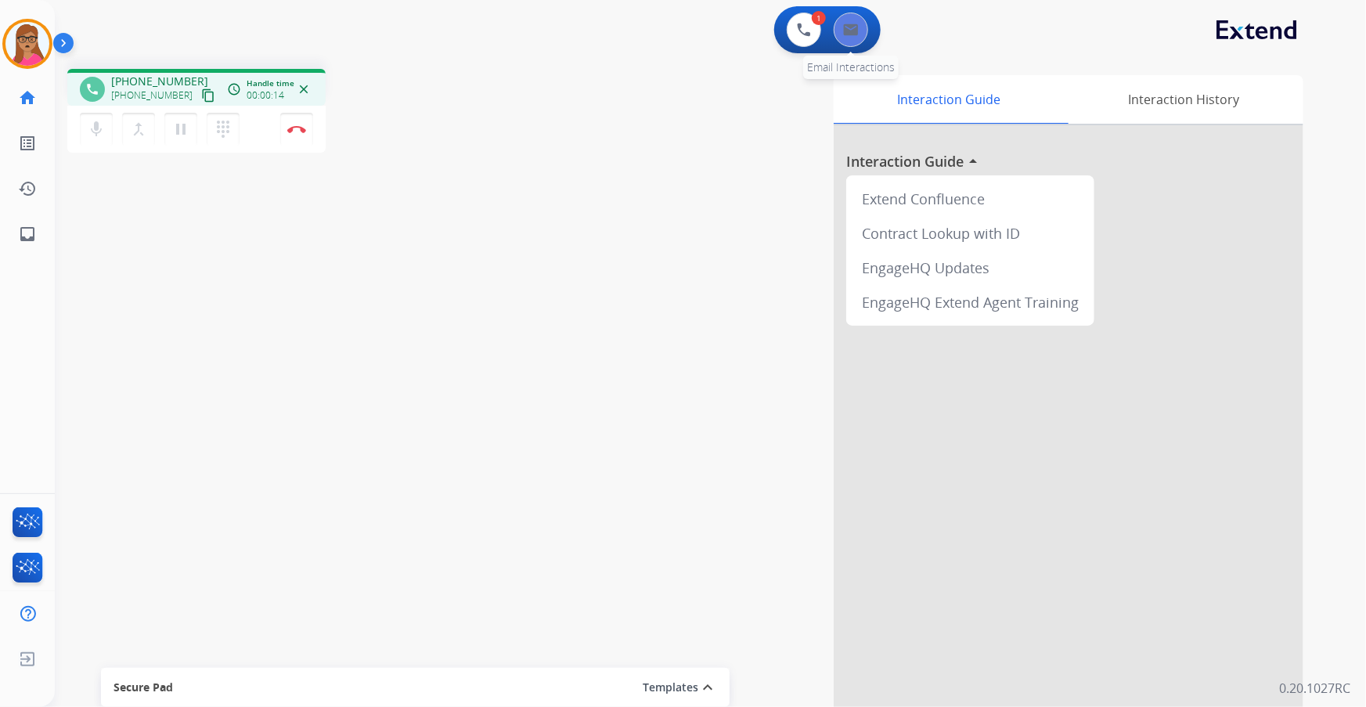
click at [853, 26] on img at bounding box center [851, 29] width 16 height 13
select select "**********"
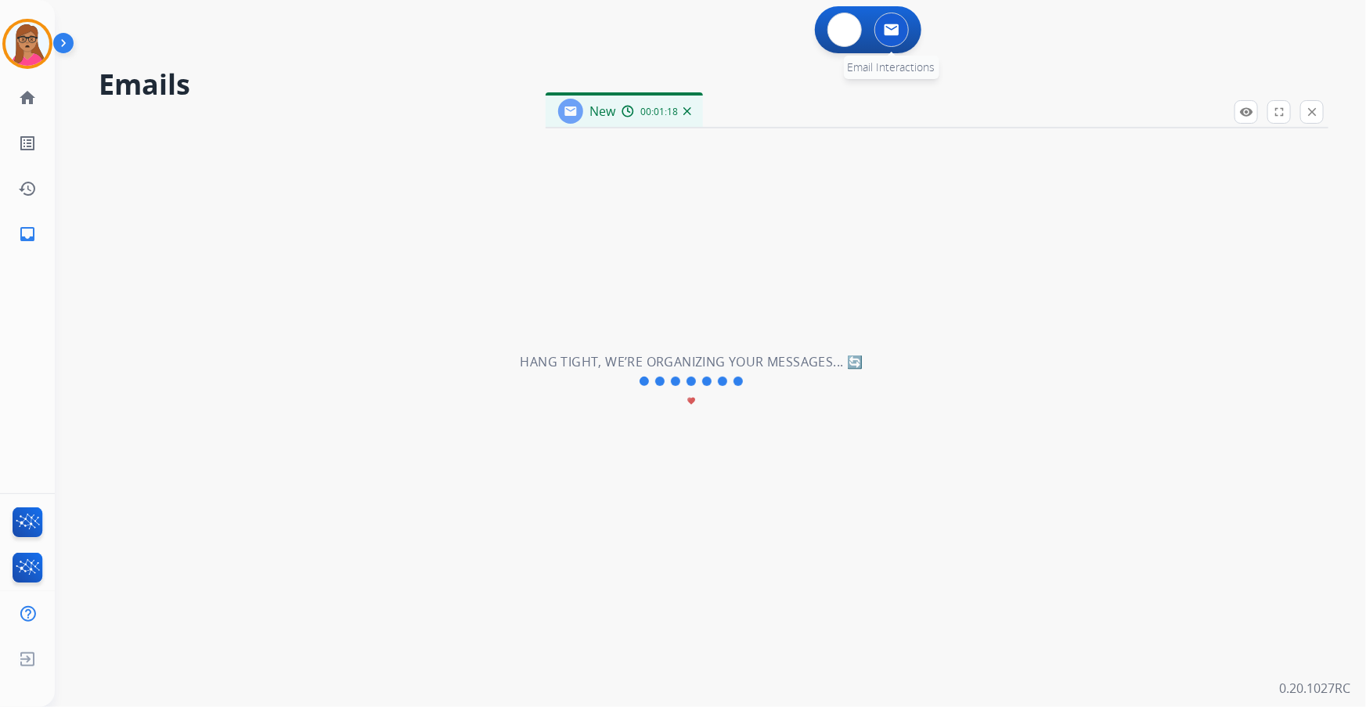
select select "**********"
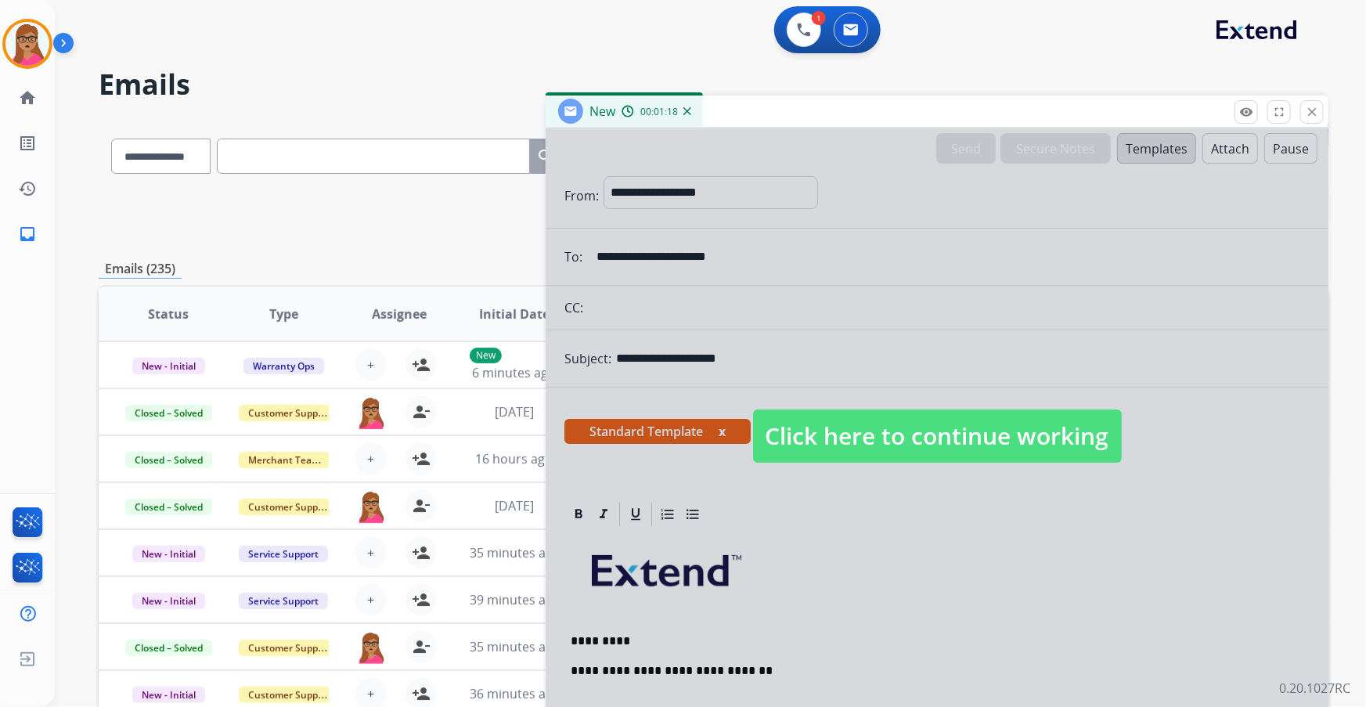
click at [898, 403] on span "Click here to continue working" at bounding box center [937, 435] width 369 height 53
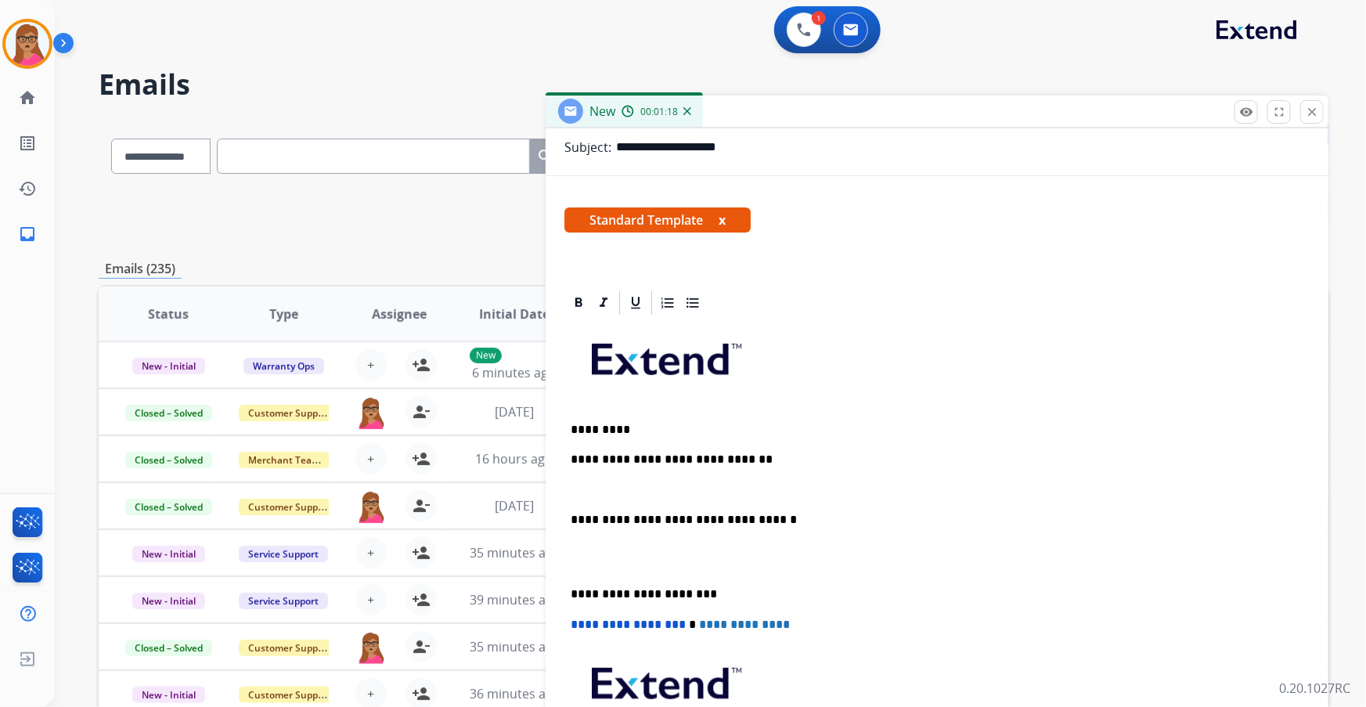
scroll to position [213, 0]
click at [779, 403] on p "**********" at bounding box center [931, 458] width 721 height 14
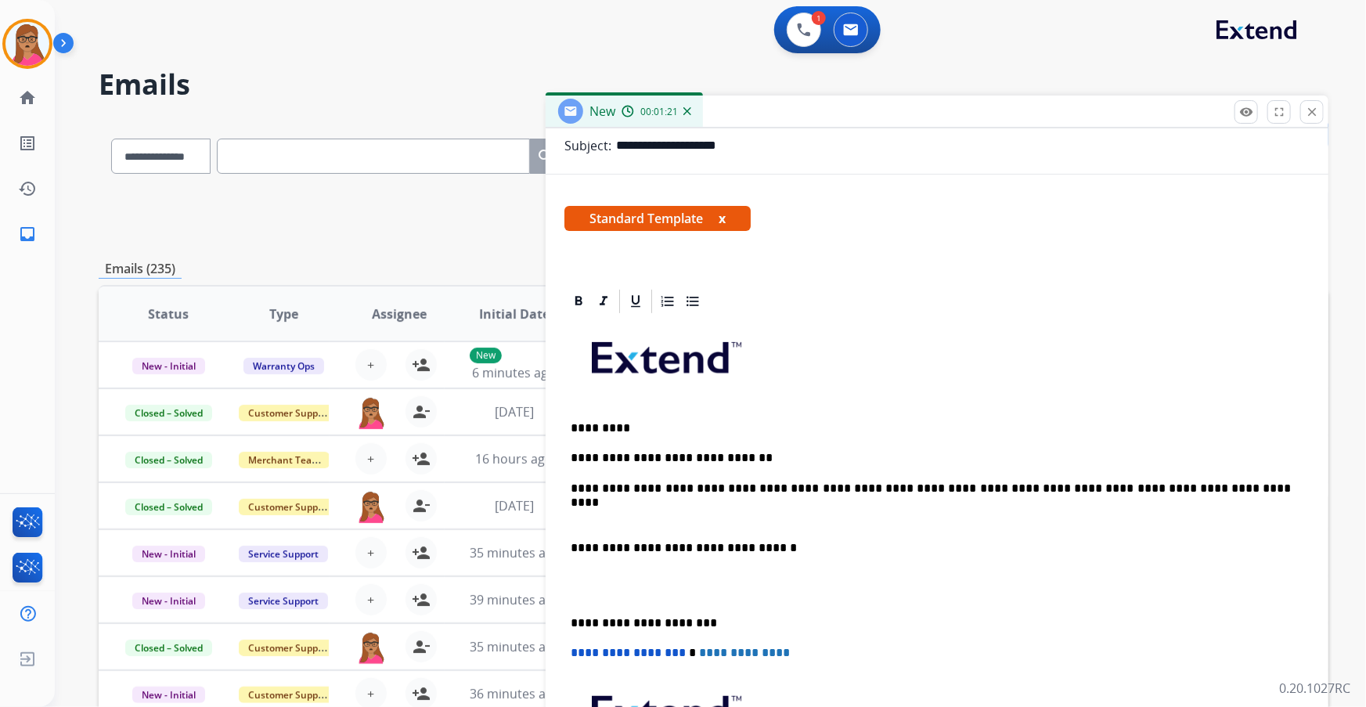
click at [569, 403] on div "**********" at bounding box center [936, 584] width 745 height 539
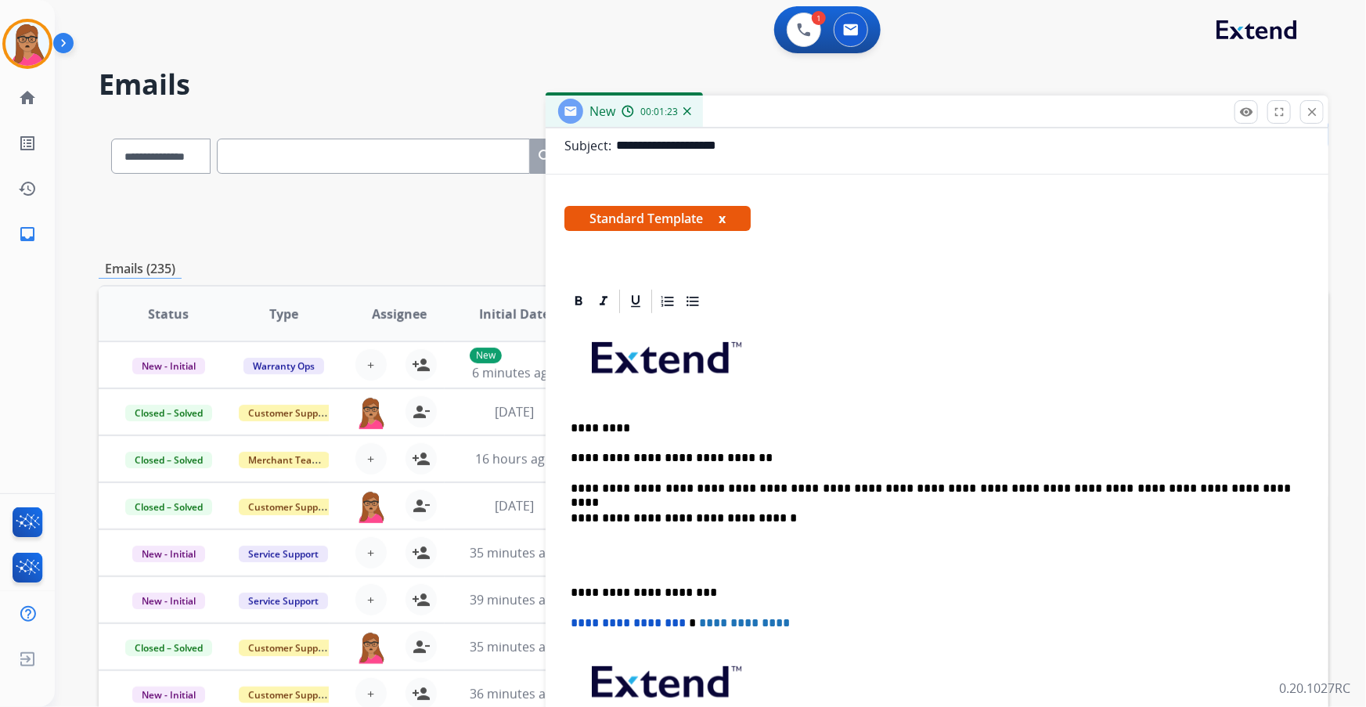
click at [565, 403] on div "**********" at bounding box center [936, 569] width 745 height 509
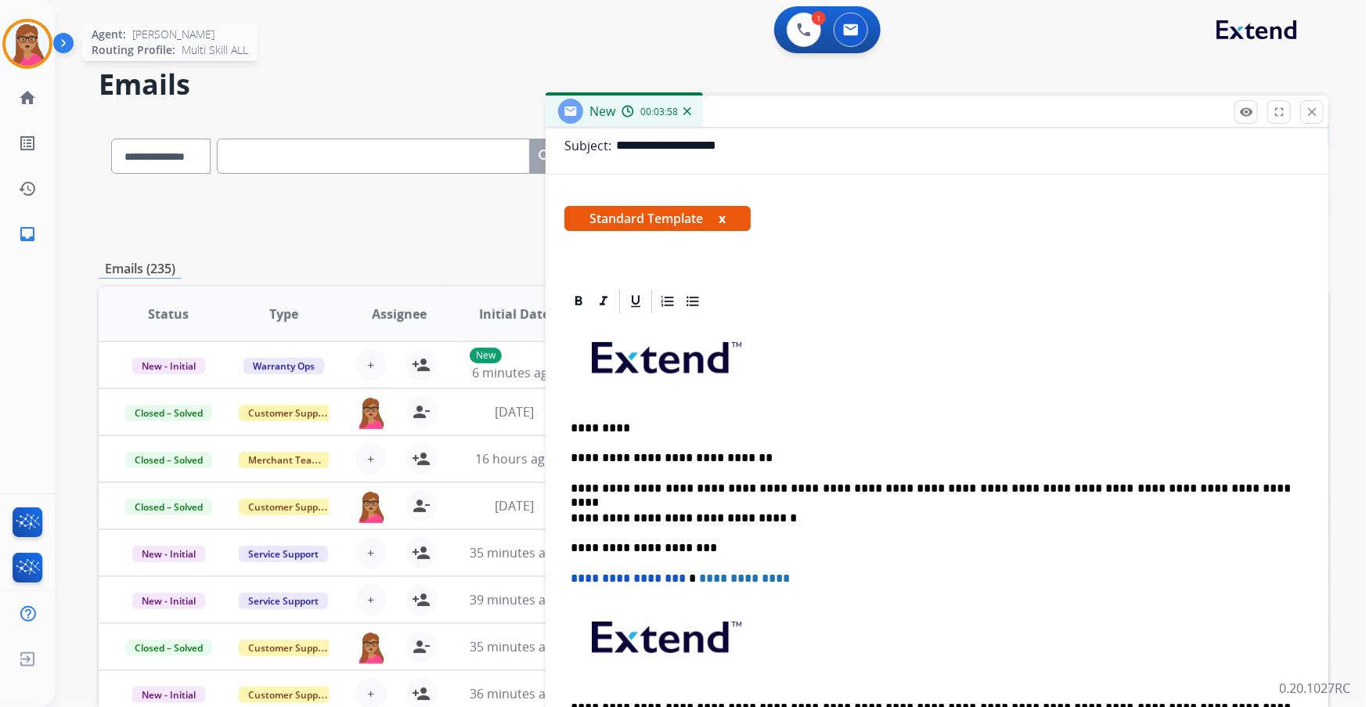
click at [10, 46] on img at bounding box center [27, 44] width 44 height 44
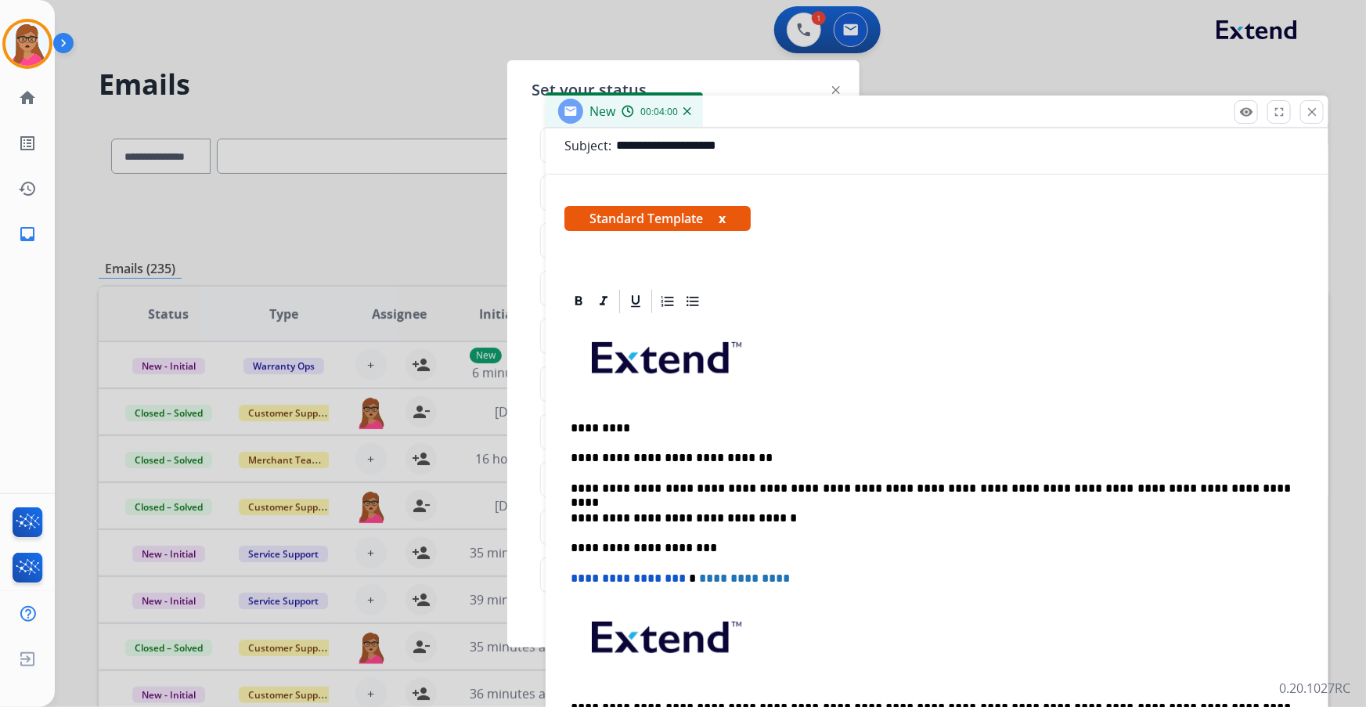
click at [898, 70] on div at bounding box center [683, 353] width 1366 height 707
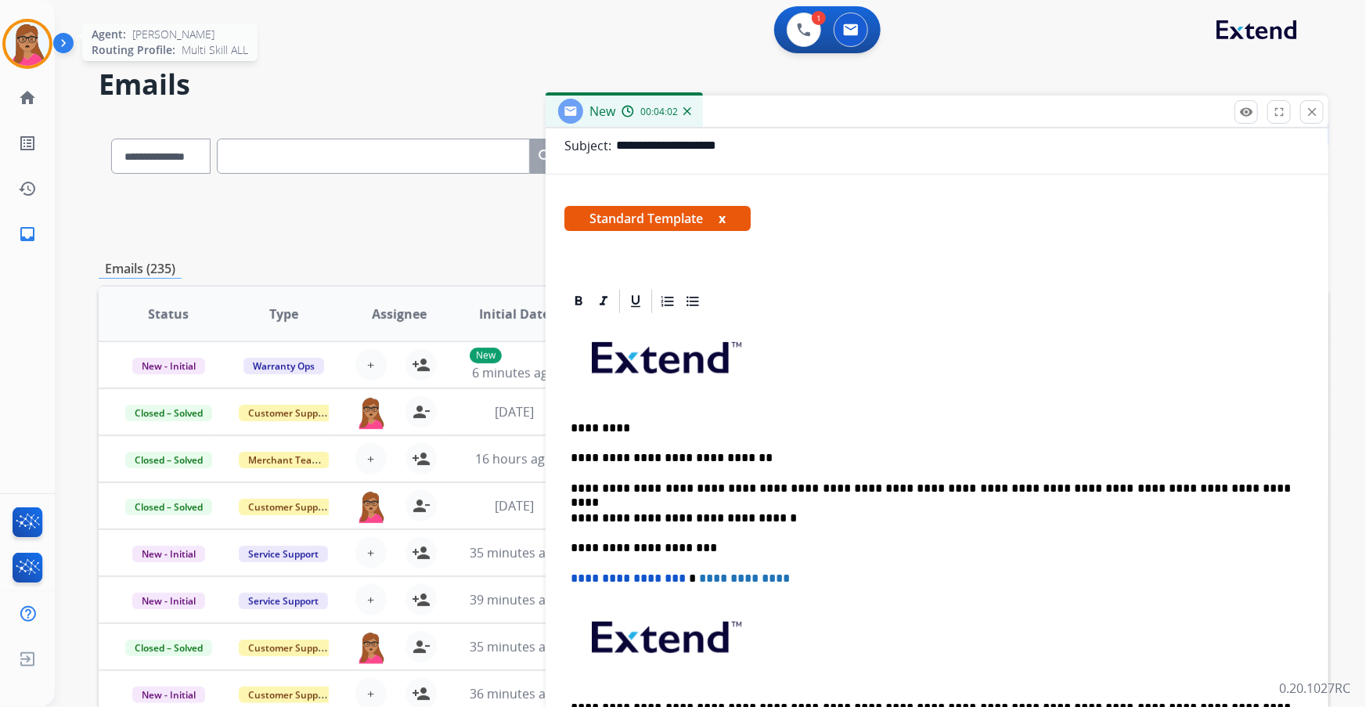
click at [27, 49] on img at bounding box center [27, 44] width 44 height 44
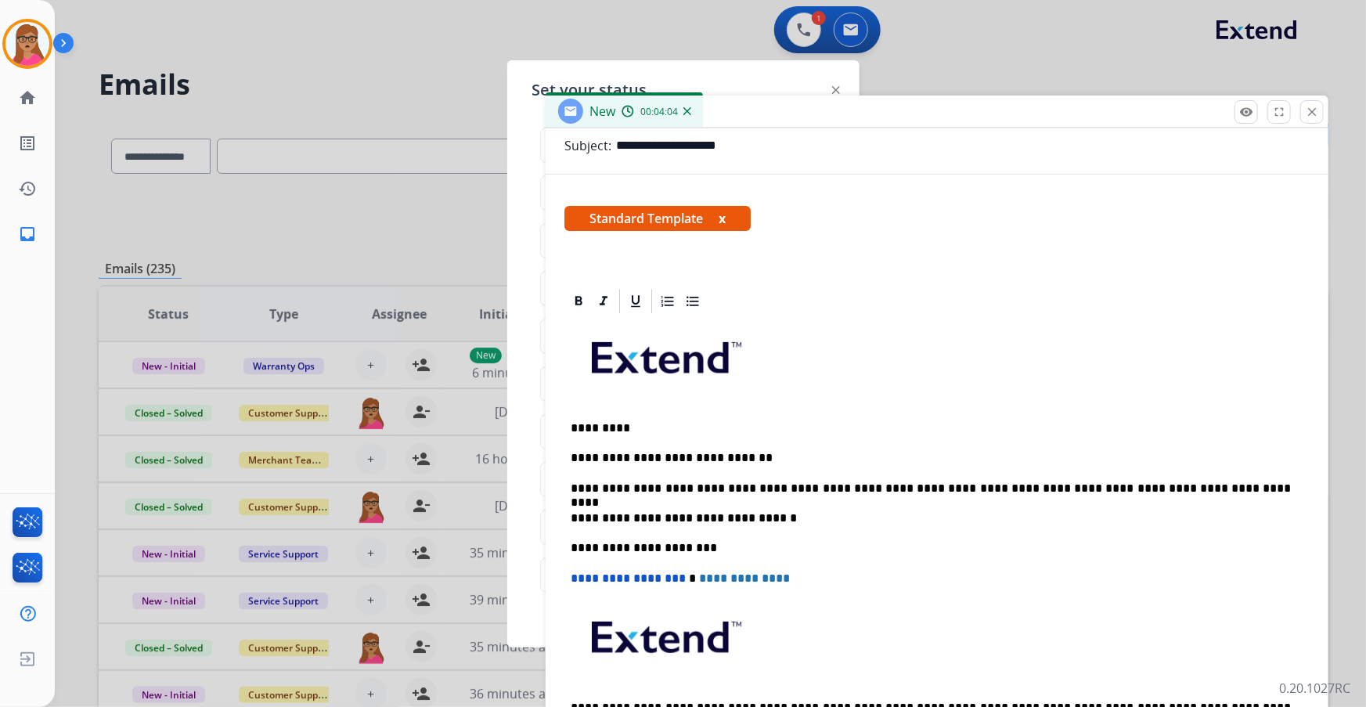
click at [898, 58] on div at bounding box center [683, 353] width 1366 height 707
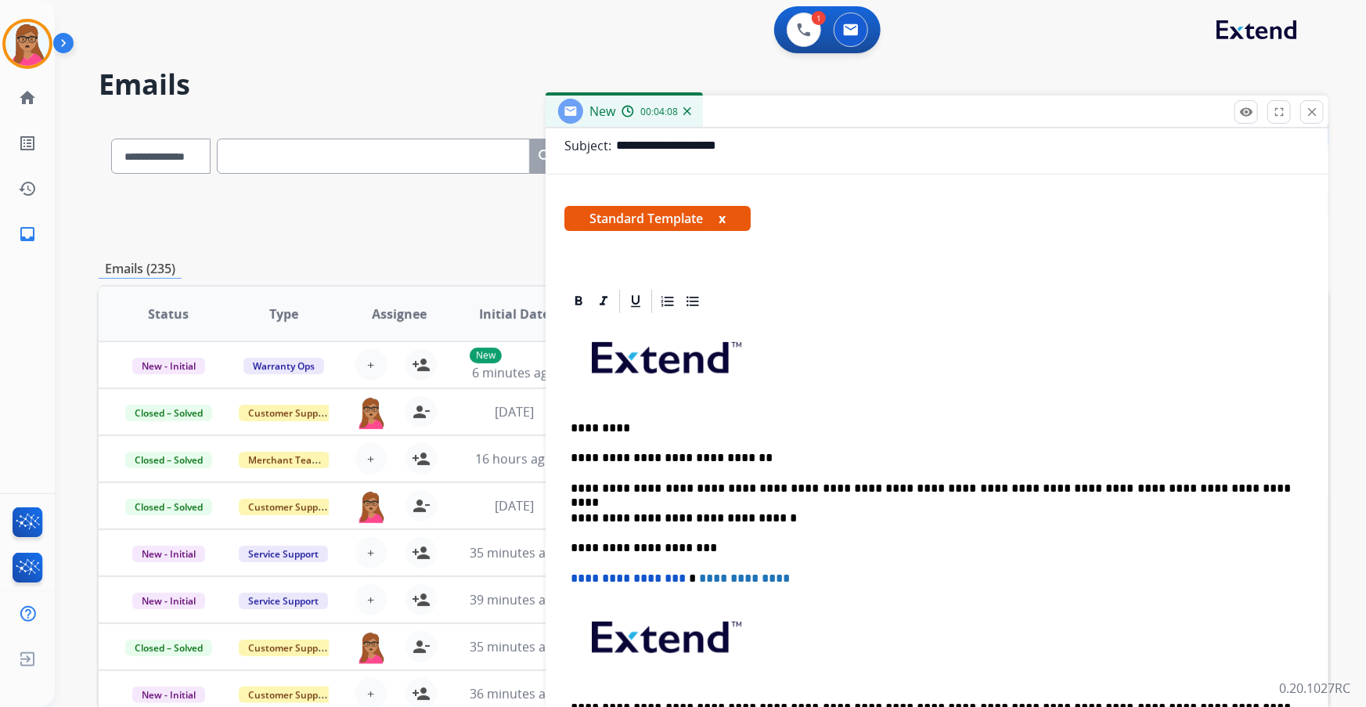
click at [374, 78] on h2 "Emails" at bounding box center [714, 84] width 1230 height 31
click at [31, 49] on img at bounding box center [27, 44] width 44 height 44
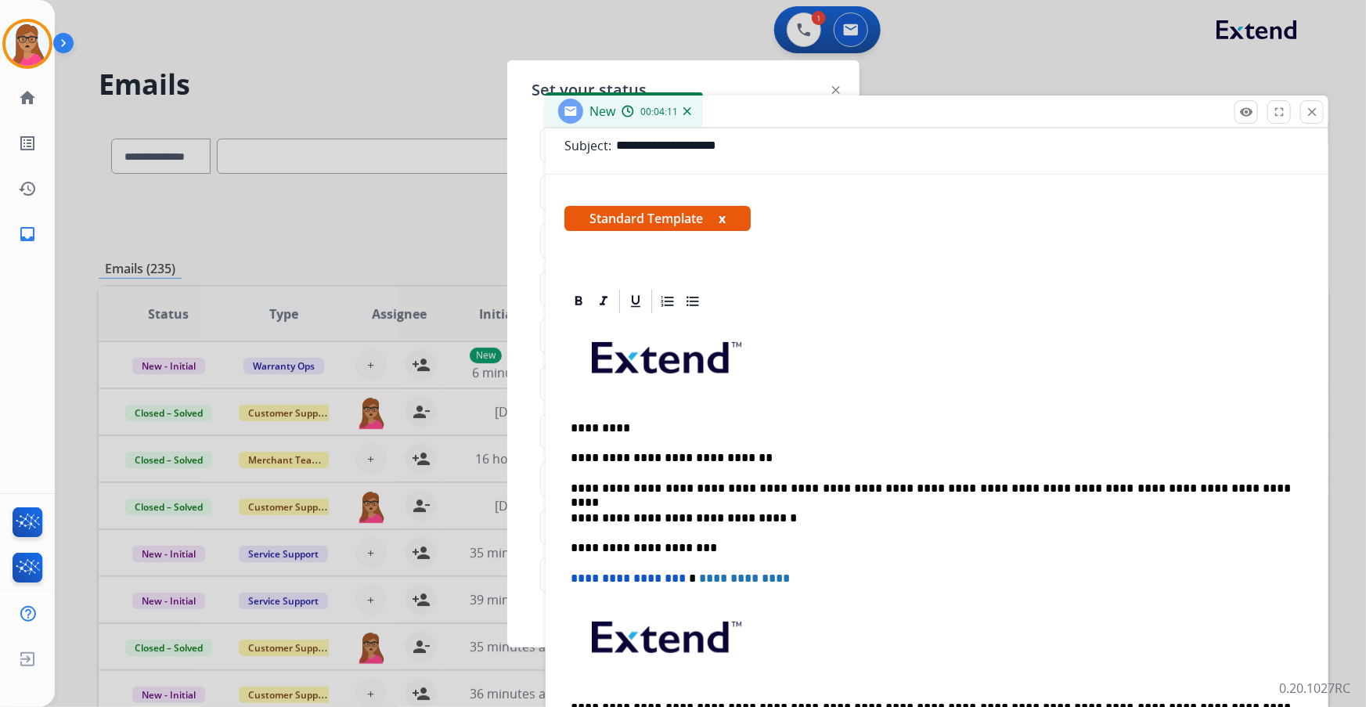
click at [177, 63] on div at bounding box center [683, 353] width 1366 height 707
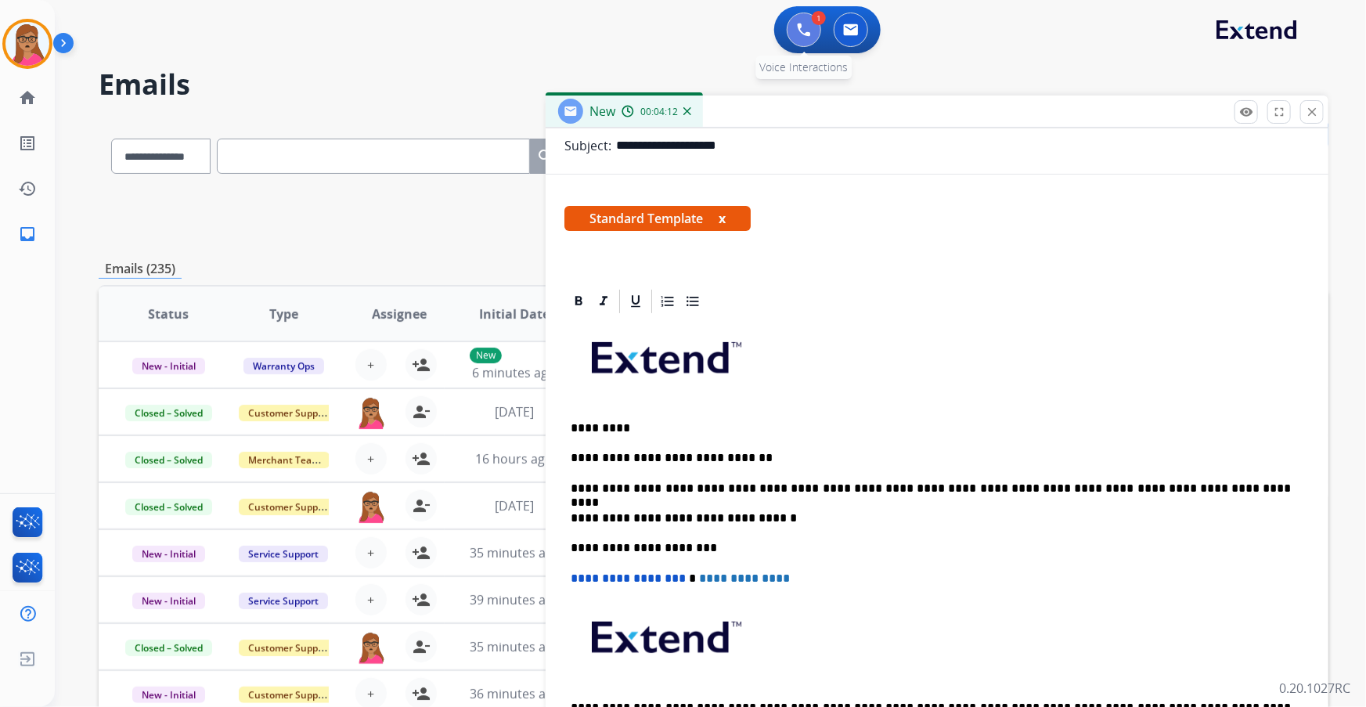
click at [791, 31] on button at bounding box center [804, 30] width 34 height 34
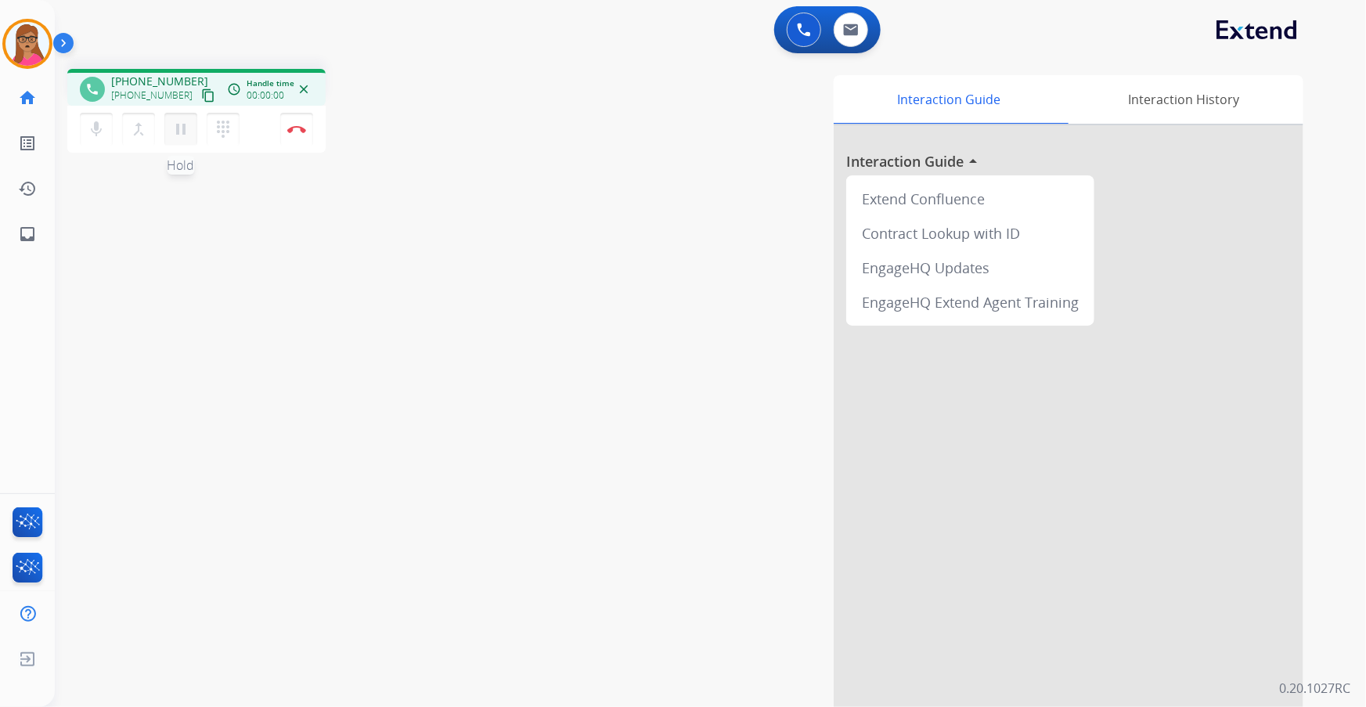
click at [177, 133] on mat-icon "pause" at bounding box center [180, 129] width 19 height 19
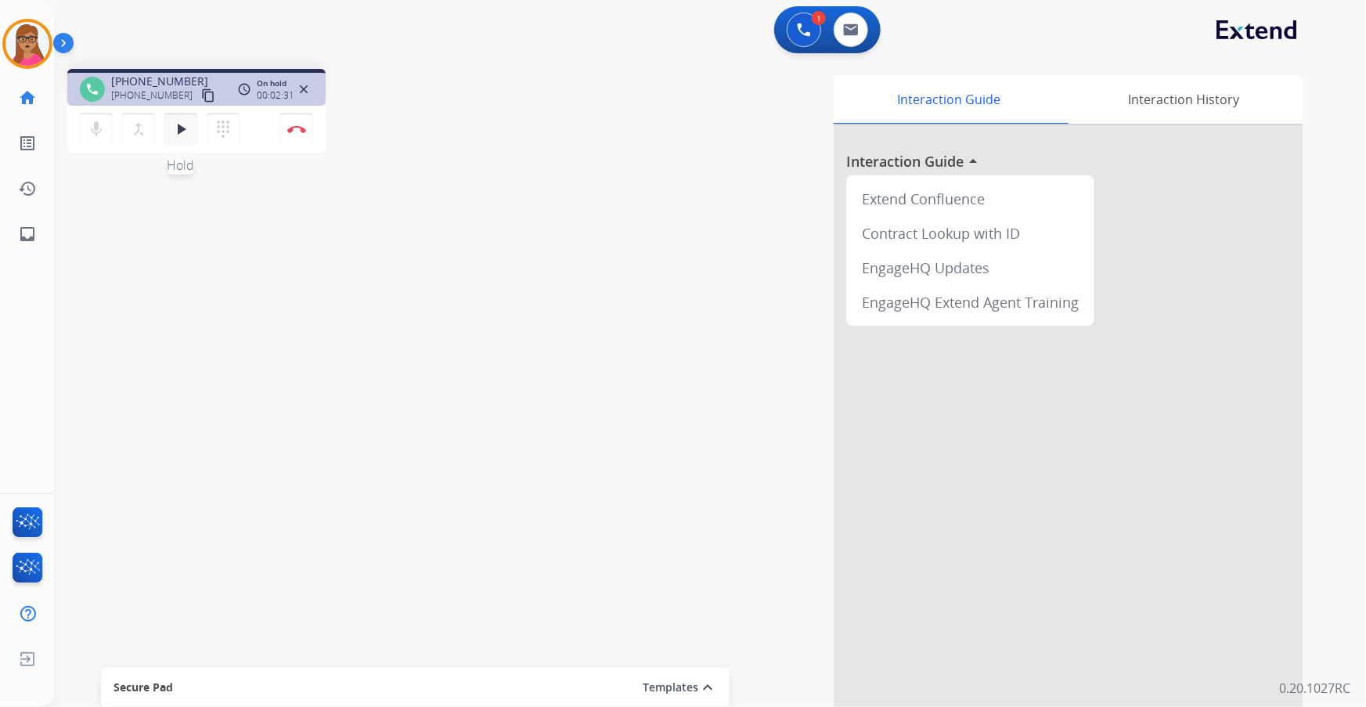
click at [176, 125] on mat-icon "play_arrow" at bounding box center [180, 129] width 19 height 19
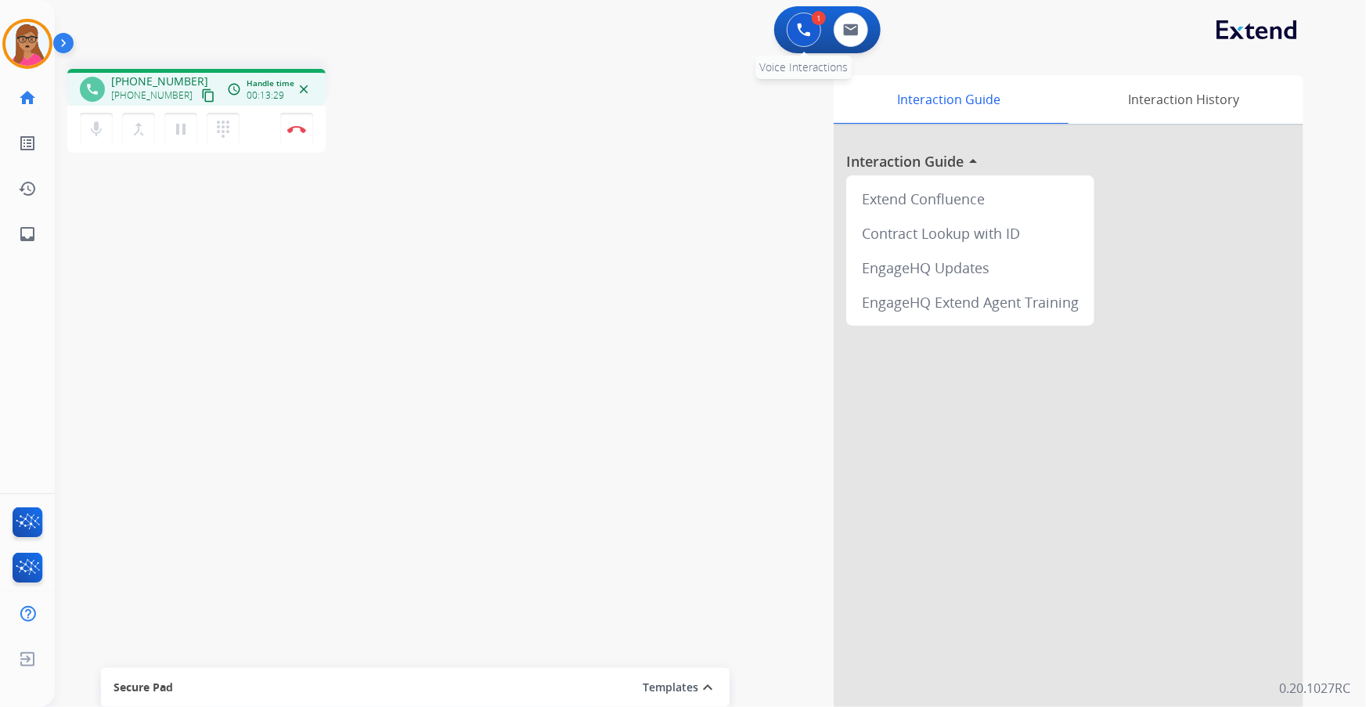
click at [809, 31] on img at bounding box center [804, 30] width 14 height 14
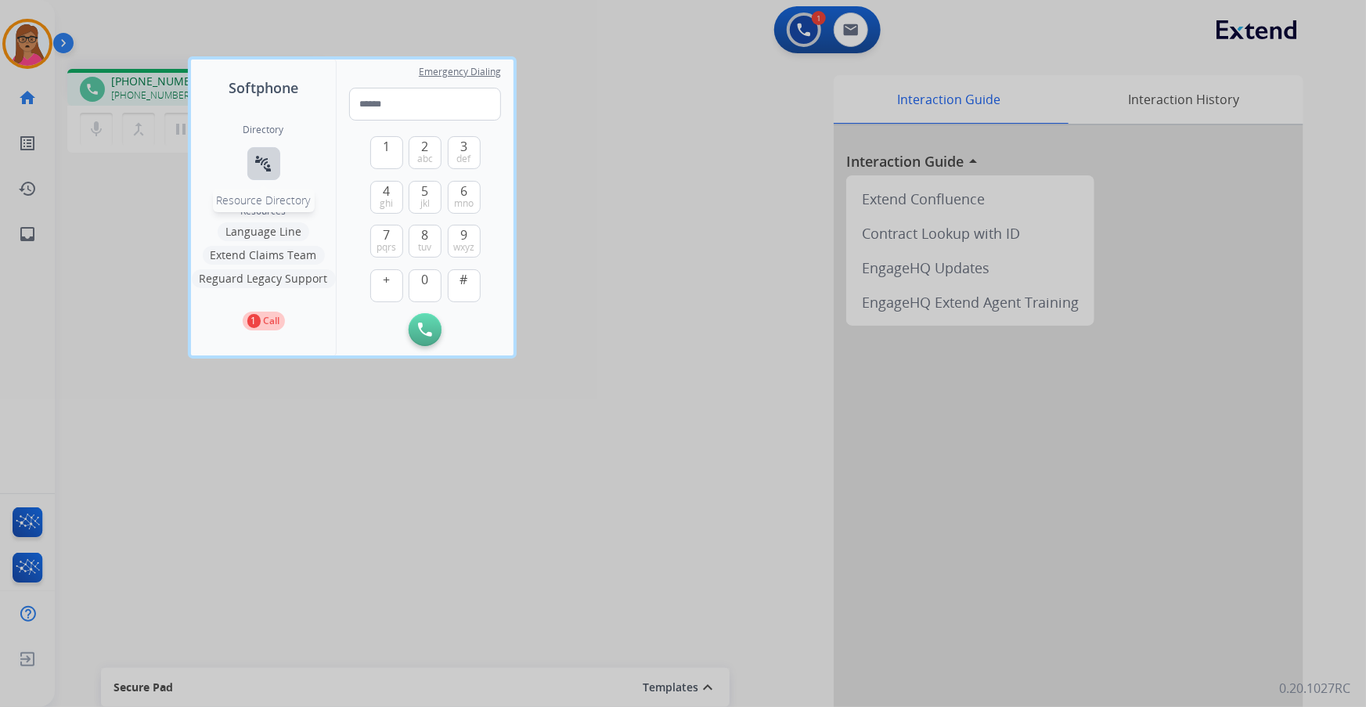
click at [257, 162] on mat-icon "connect_without_contact" at bounding box center [263, 163] width 19 height 19
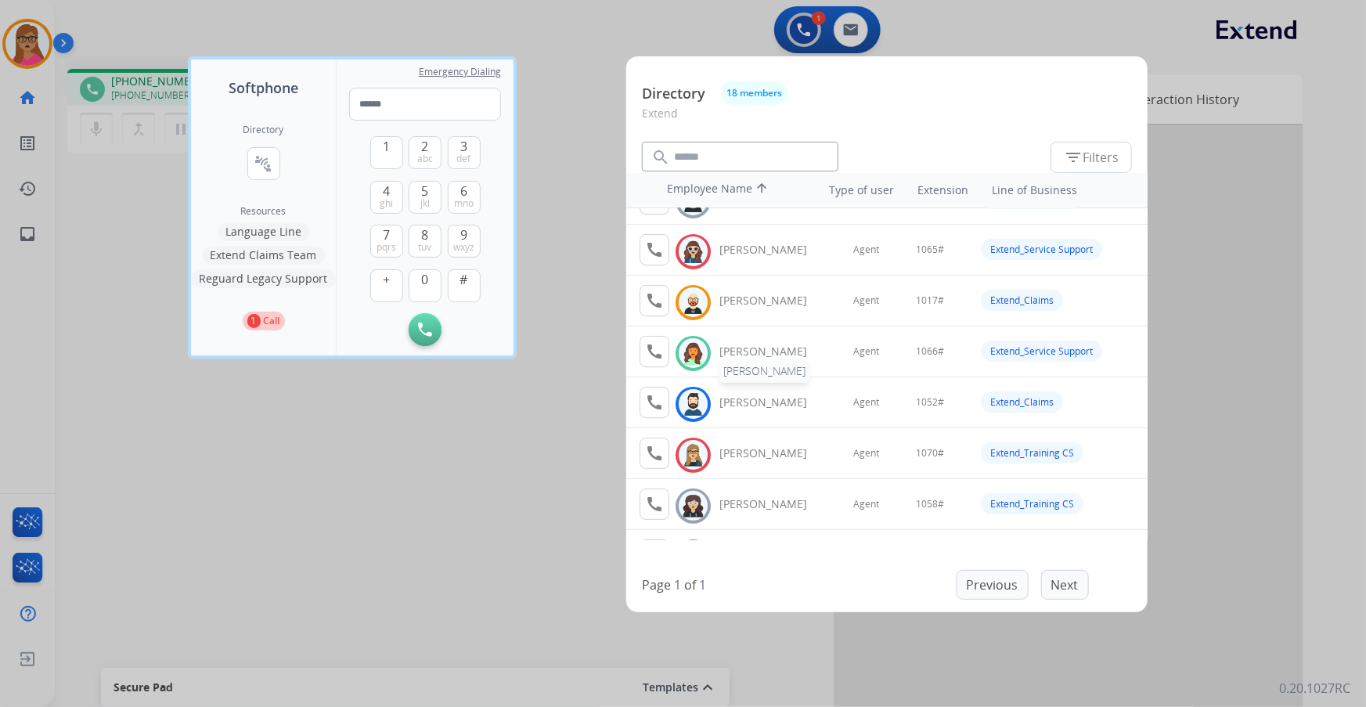
scroll to position [142, 0]
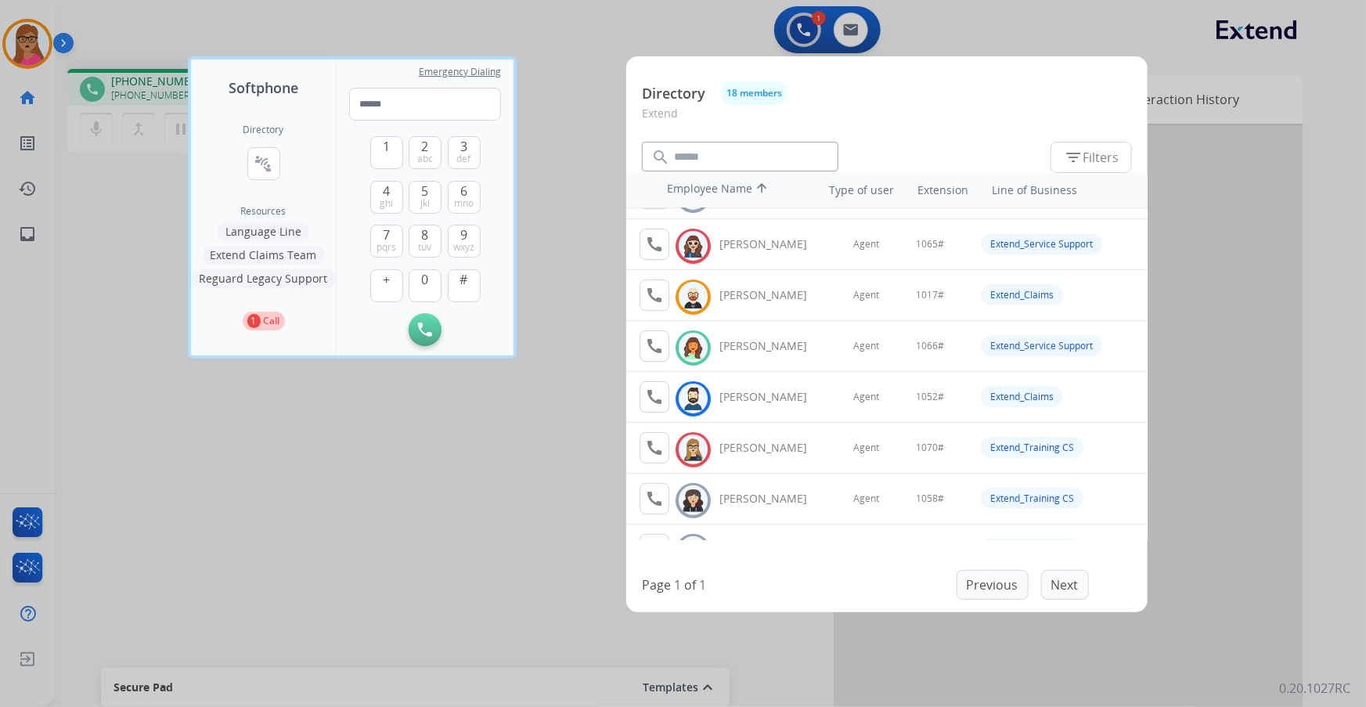
click at [102, 221] on div at bounding box center [683, 353] width 1366 height 707
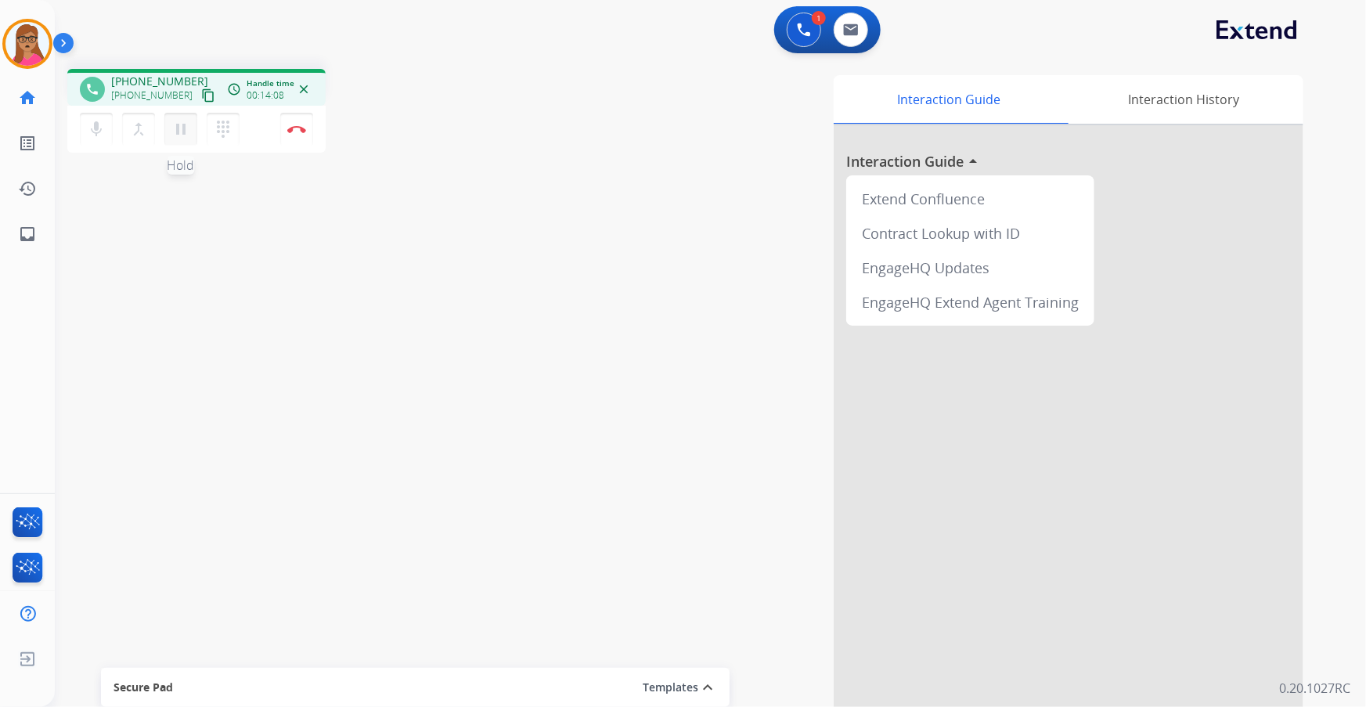
click at [180, 133] on mat-icon "pause" at bounding box center [180, 129] width 19 height 19
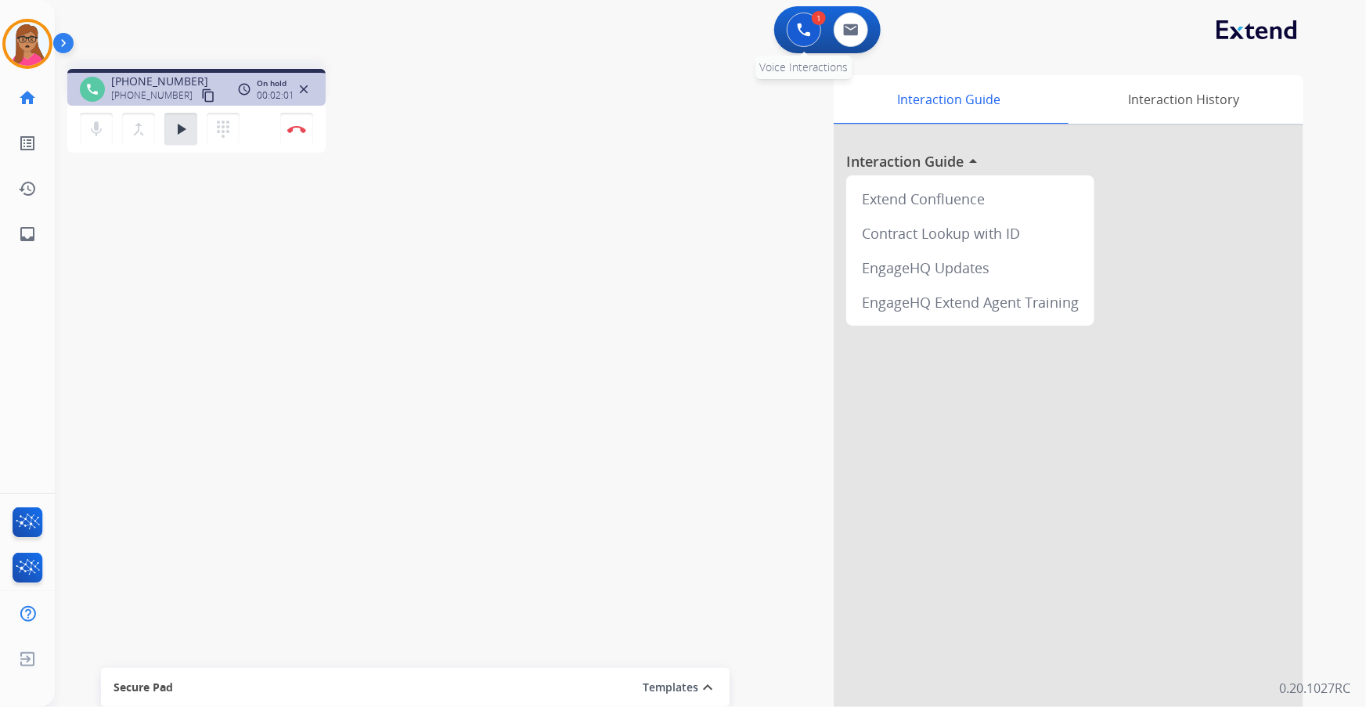
click at [800, 21] on button at bounding box center [804, 30] width 34 height 34
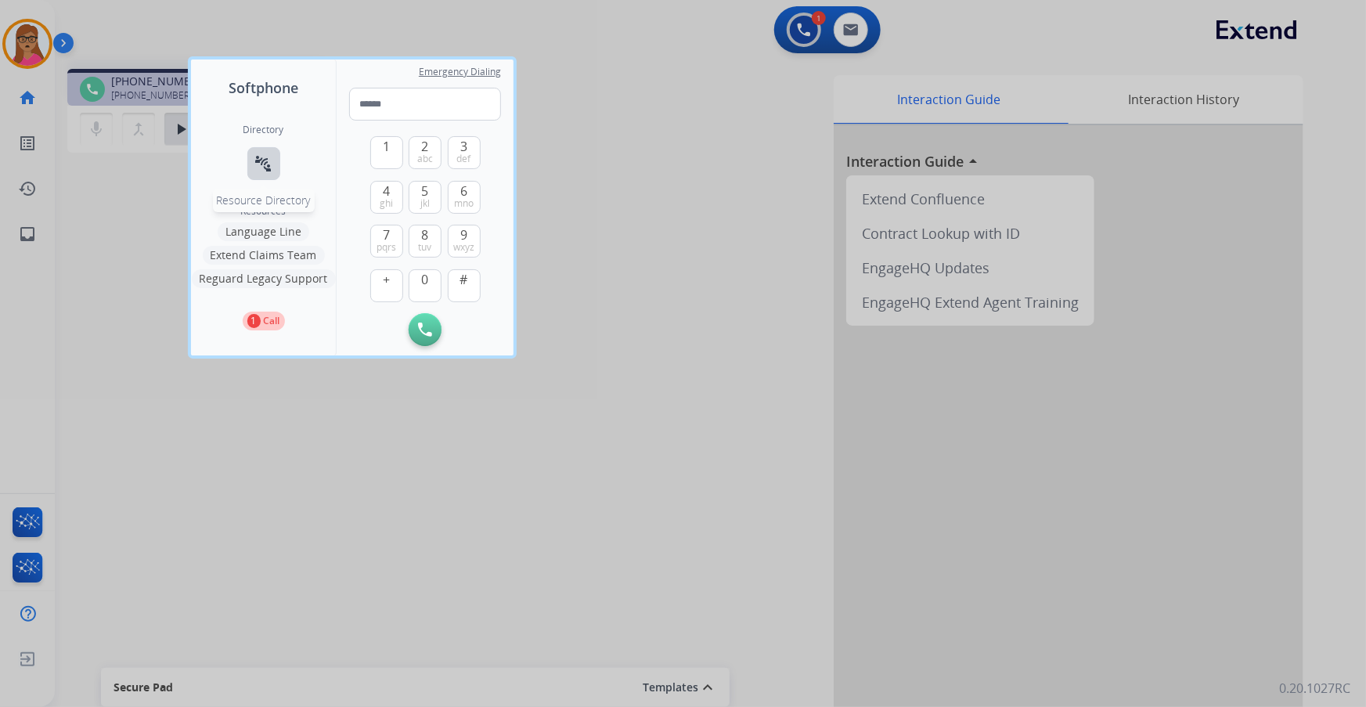
click at [270, 167] on mat-icon "connect_without_contact" at bounding box center [263, 163] width 19 height 19
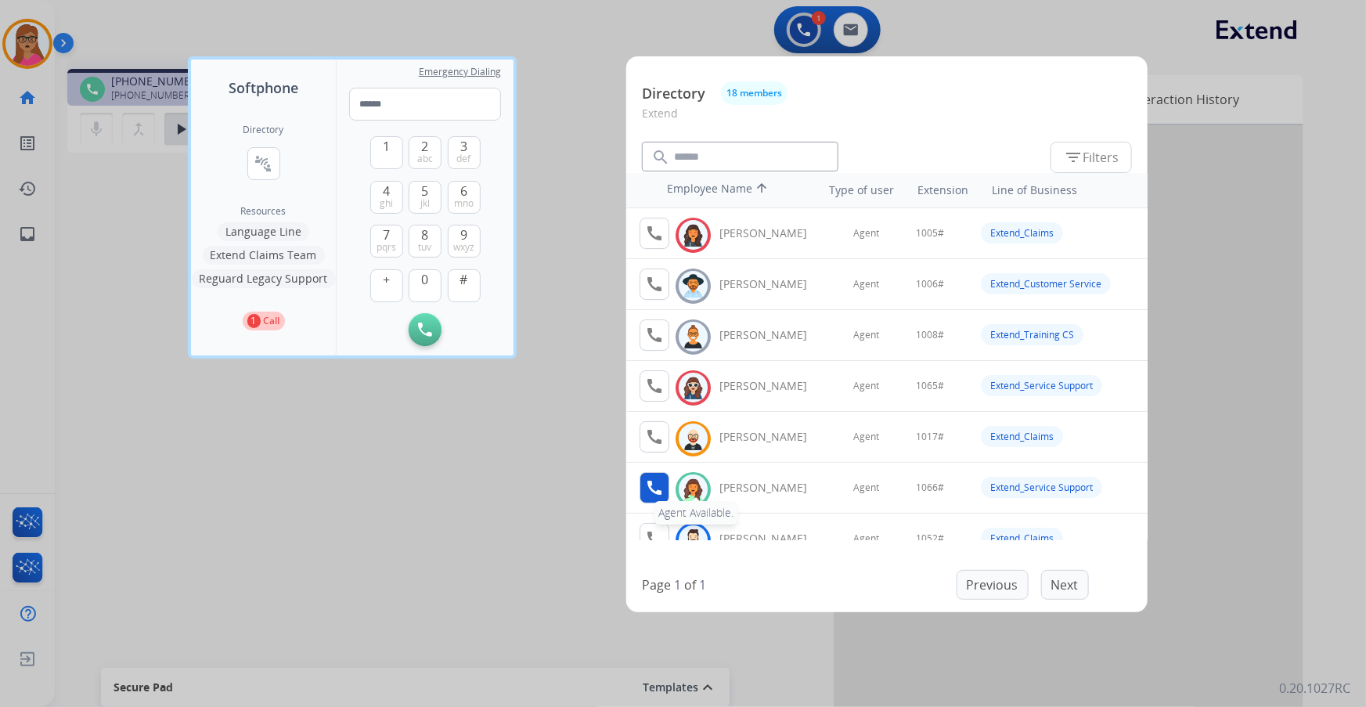
click at [649, 403] on mat-icon "call" at bounding box center [654, 487] width 19 height 19
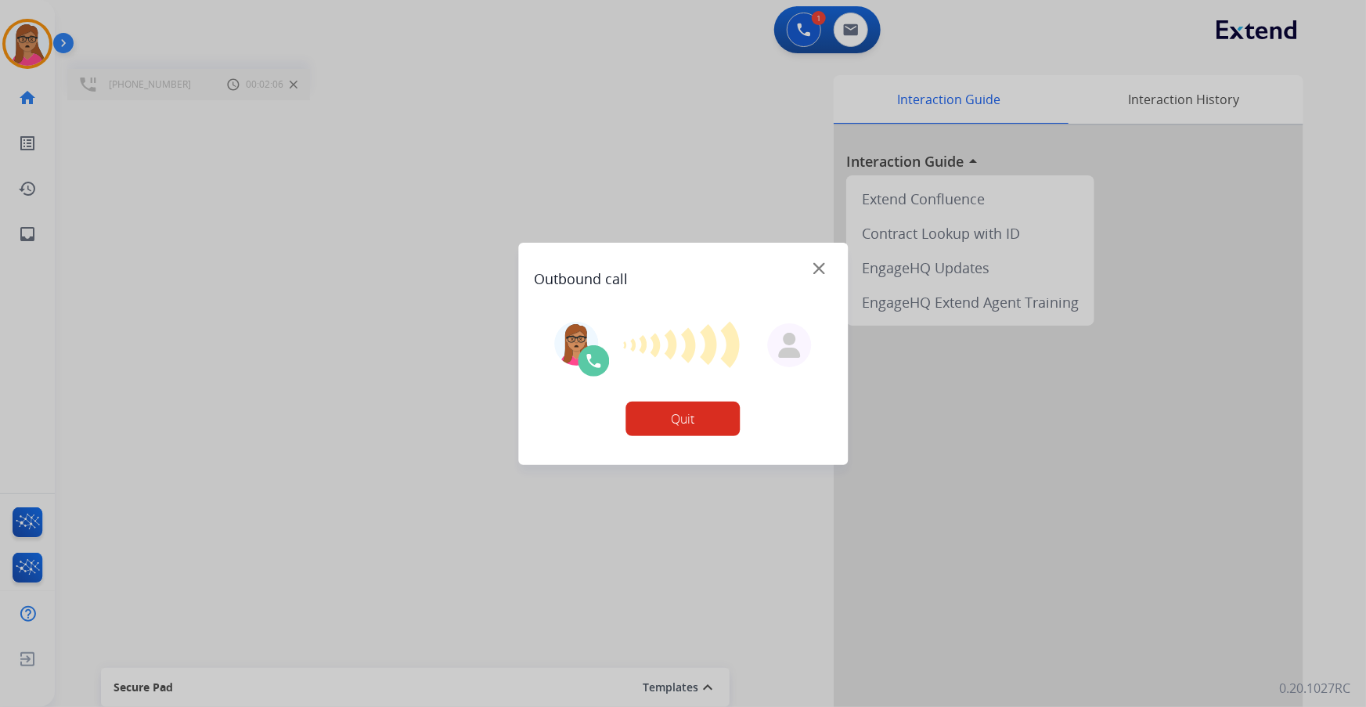
click at [803, 41] on div at bounding box center [683, 353] width 1366 height 707
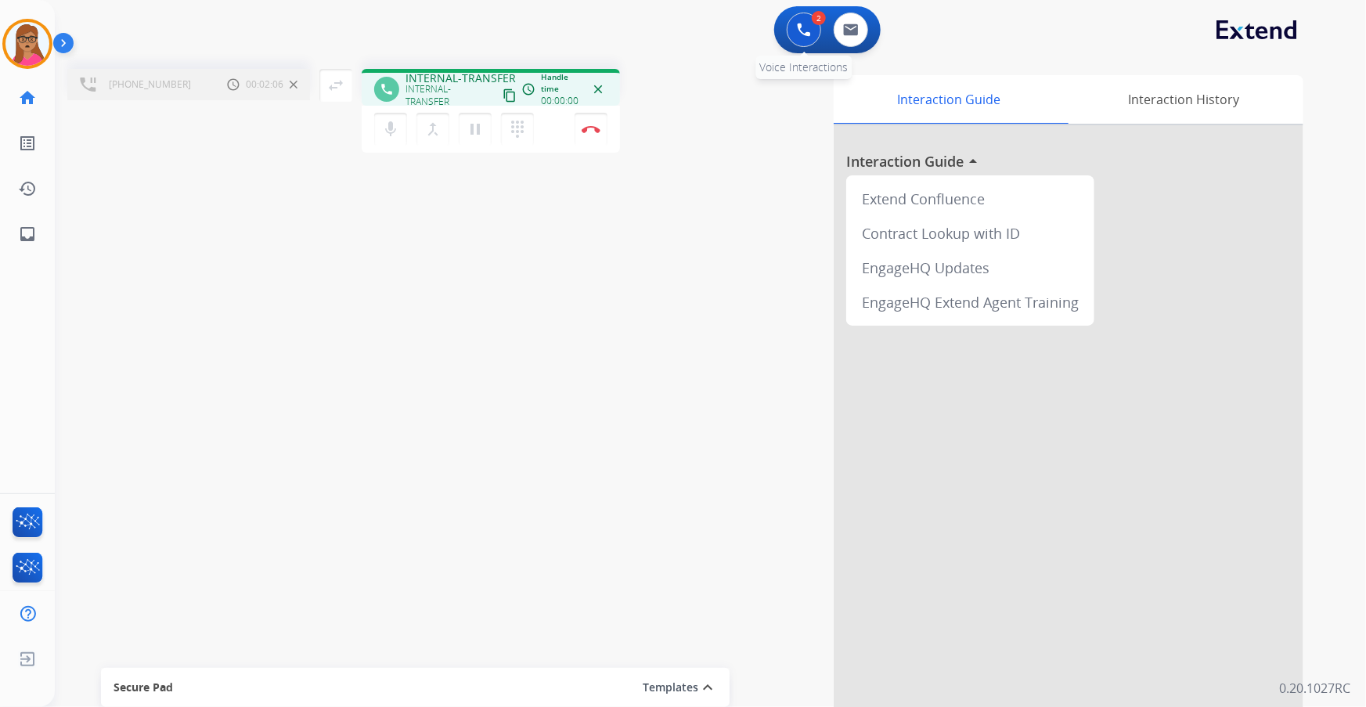
click at [802, 30] on img at bounding box center [804, 30] width 14 height 14
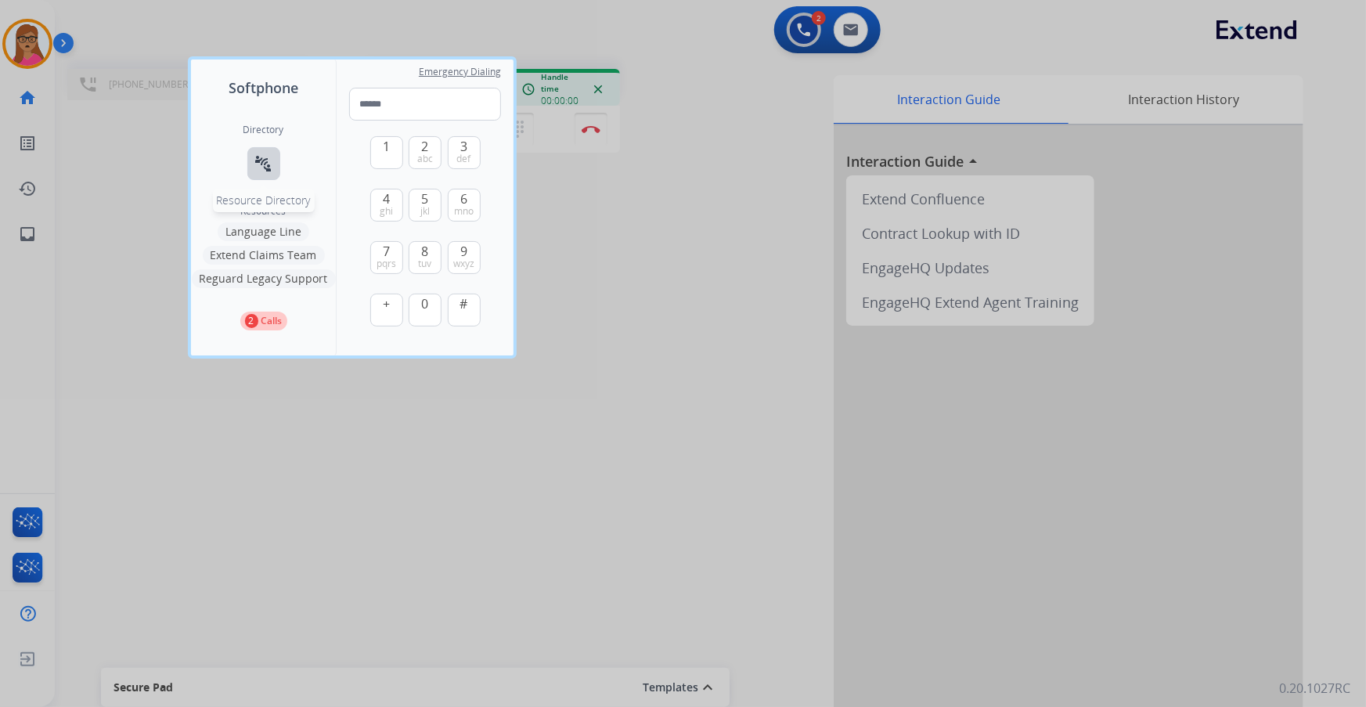
click at [265, 174] on button "connect_without_contact Resource Directory" at bounding box center [263, 163] width 33 height 33
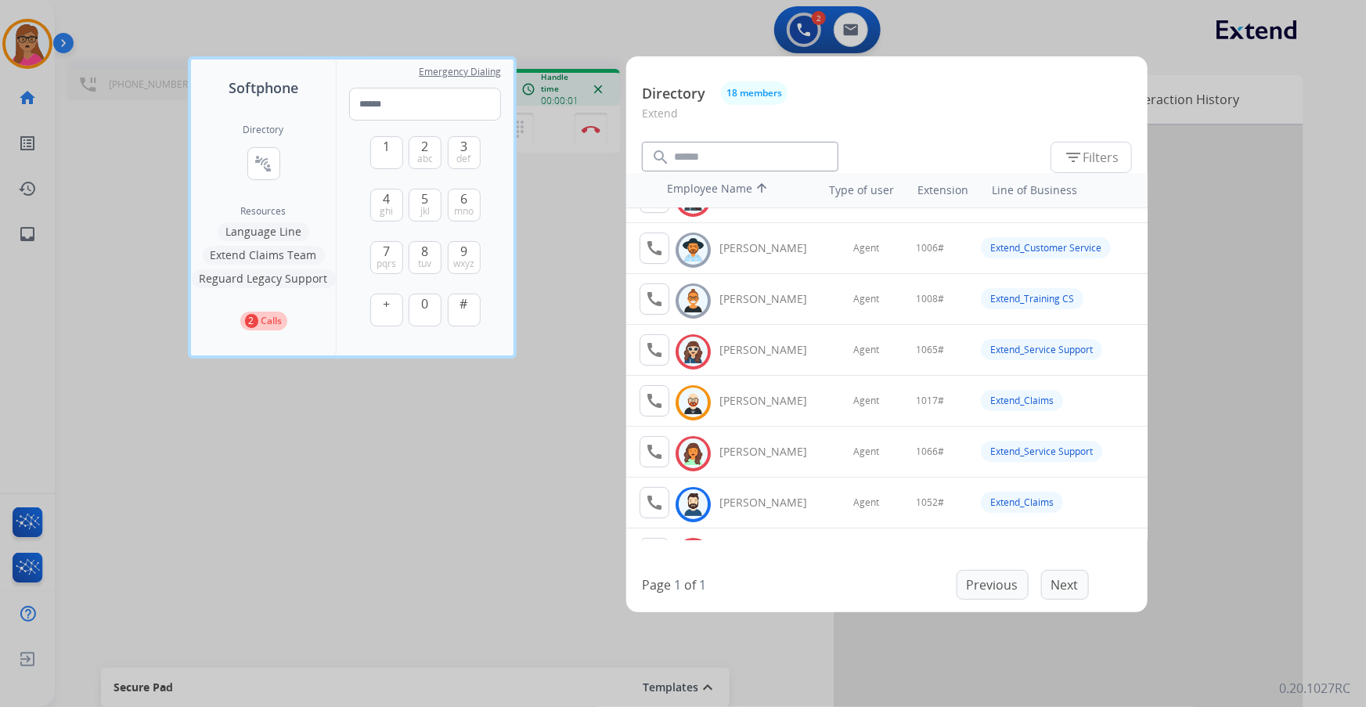
scroll to position [70, 0]
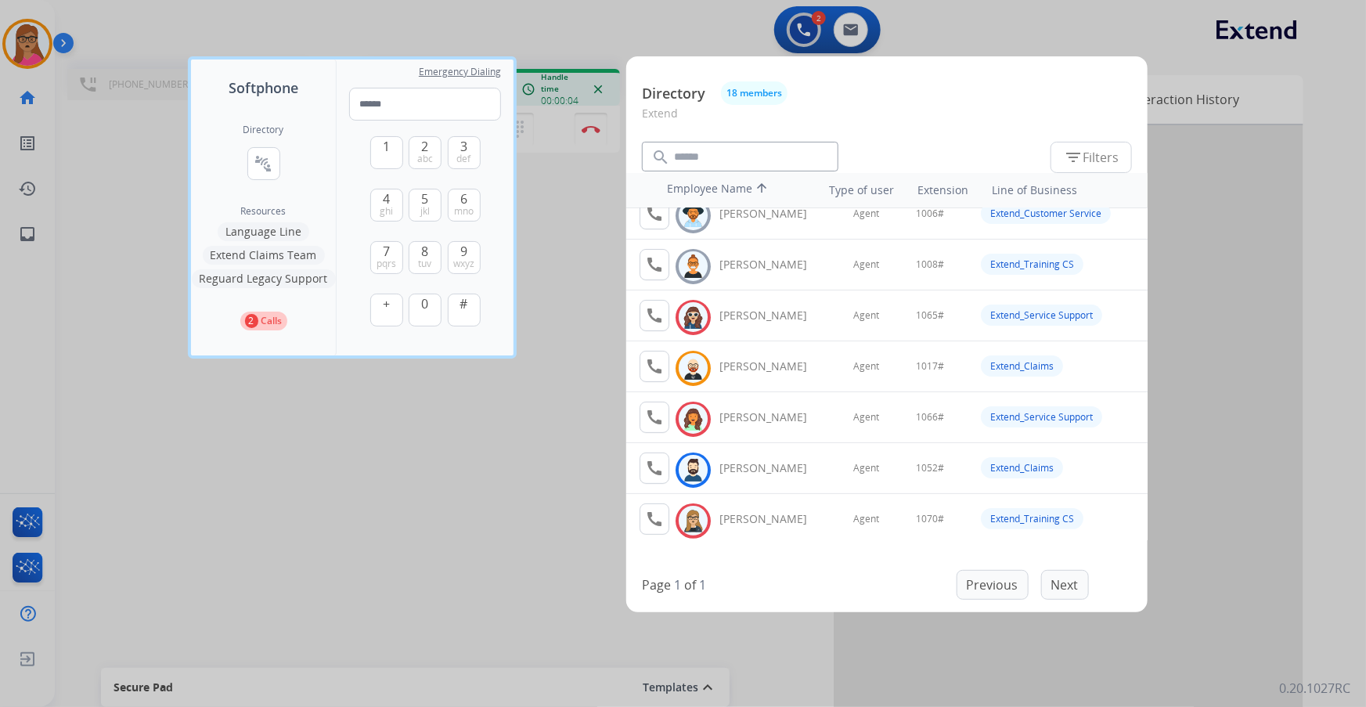
click at [622, 223] on div at bounding box center [683, 353] width 1366 height 707
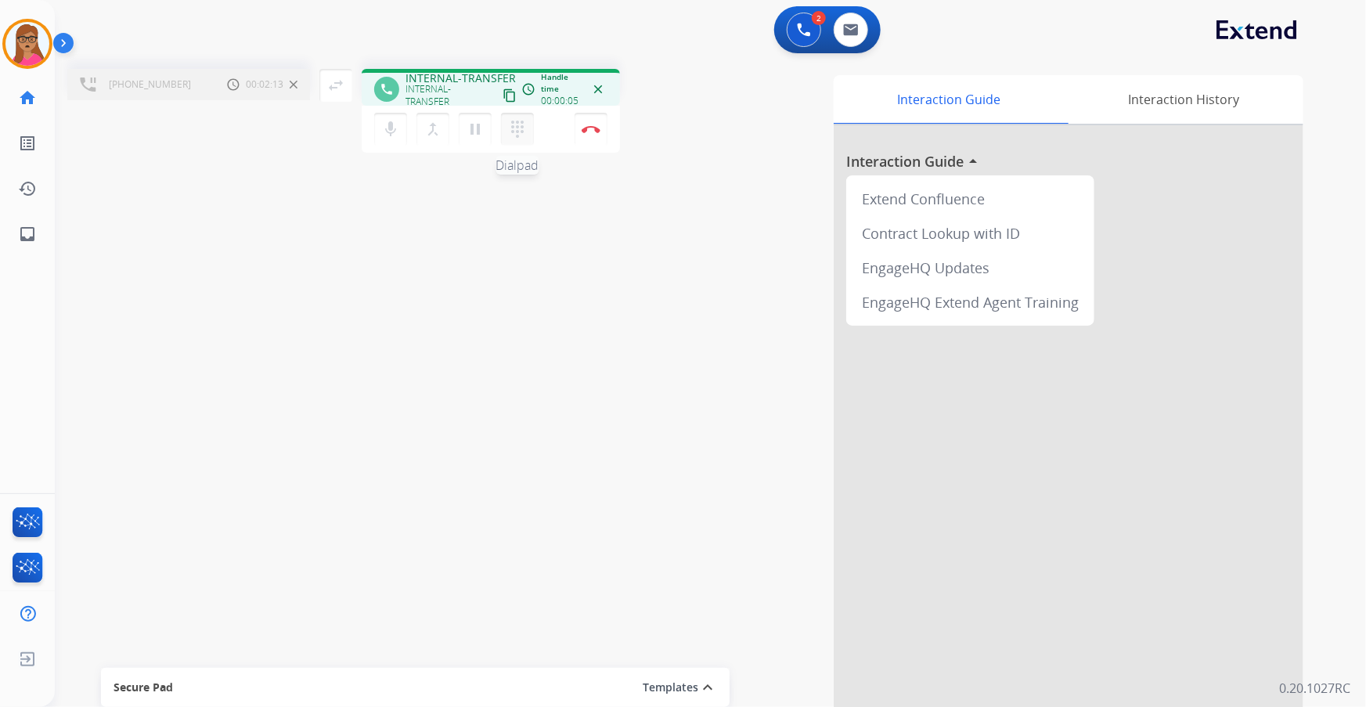
click at [515, 136] on mat-icon "dialpad" at bounding box center [517, 129] width 19 height 19
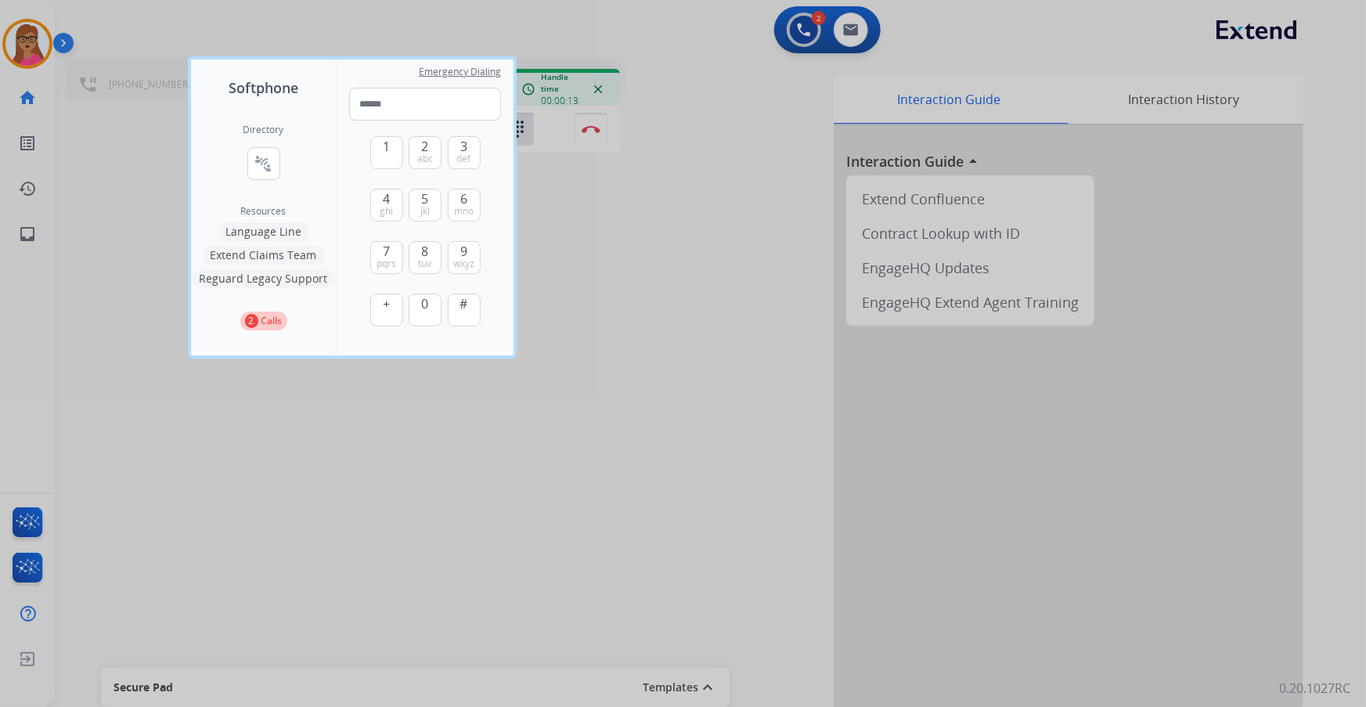
click at [611, 168] on div at bounding box center [683, 353] width 1366 height 707
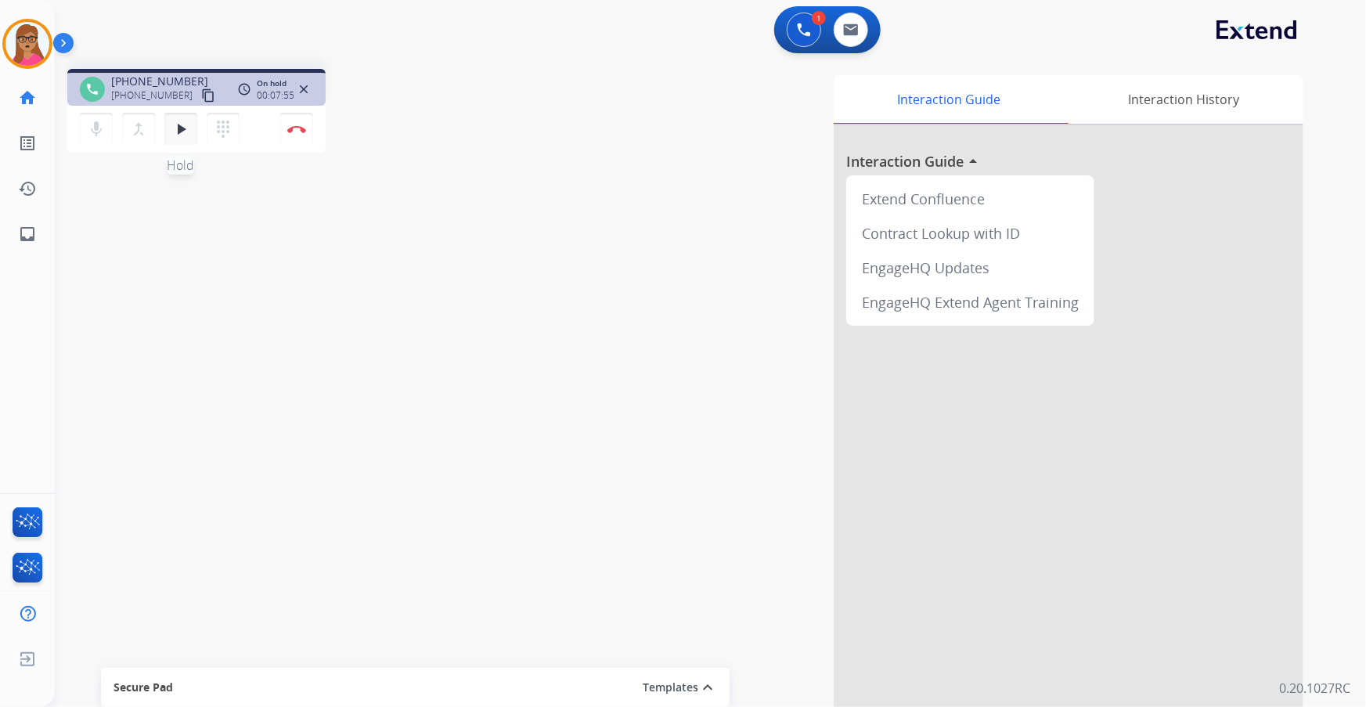
click at [171, 133] on mat-icon "play_arrow" at bounding box center [180, 129] width 19 height 19
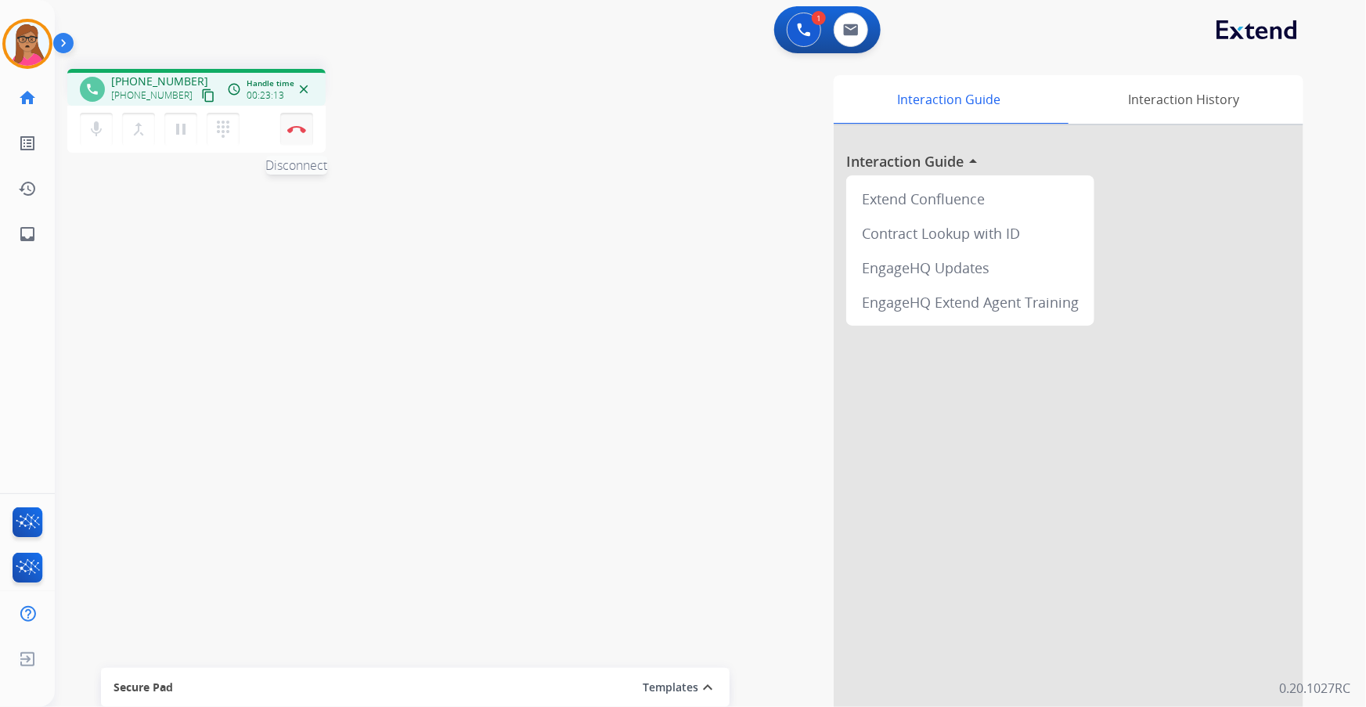
click at [299, 132] on img at bounding box center [296, 129] width 19 height 8
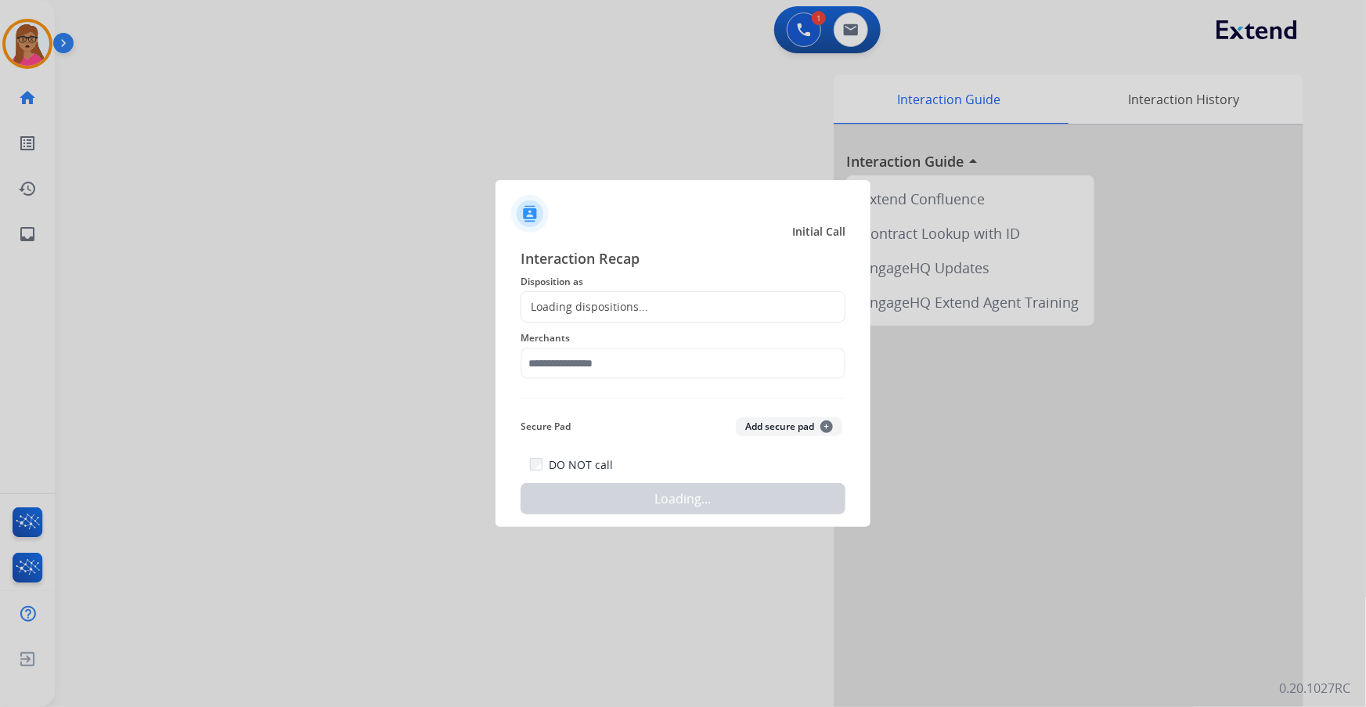
click at [618, 288] on div "Interaction Recap Disposition as Loading dispositions... Merchants Secure Pad A…" at bounding box center [683, 380] width 325 height 267
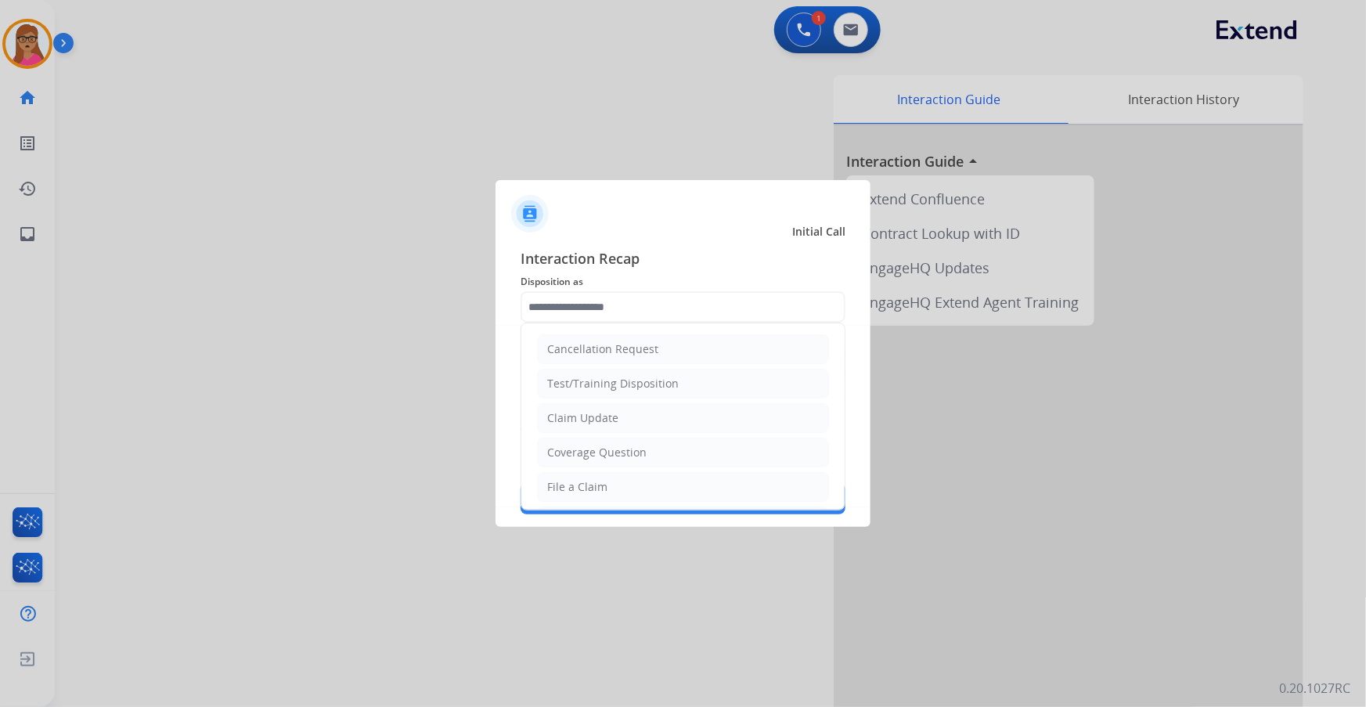
click at [618, 313] on input "text" at bounding box center [683, 306] width 325 height 31
click at [576, 350] on div "File a Claim" at bounding box center [577, 345] width 60 height 16
type input "**********"
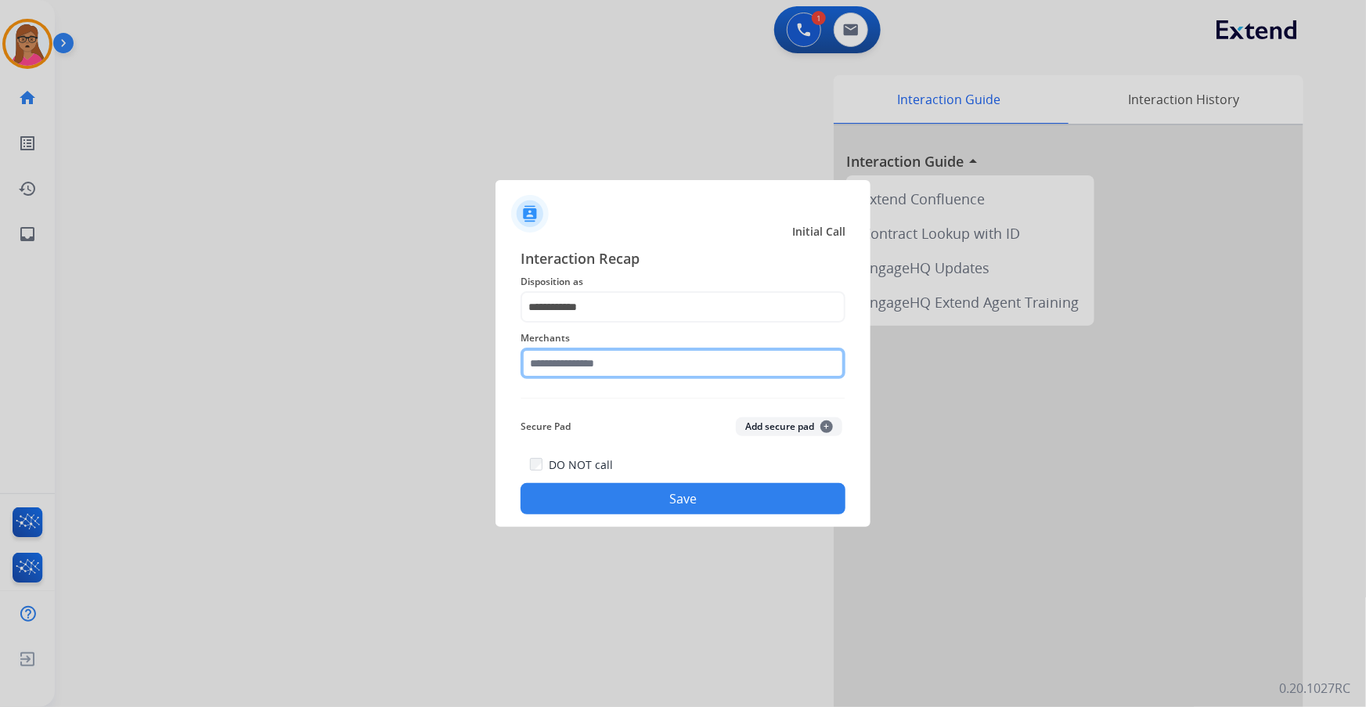
click at [618, 359] on input "text" at bounding box center [683, 363] width 325 height 31
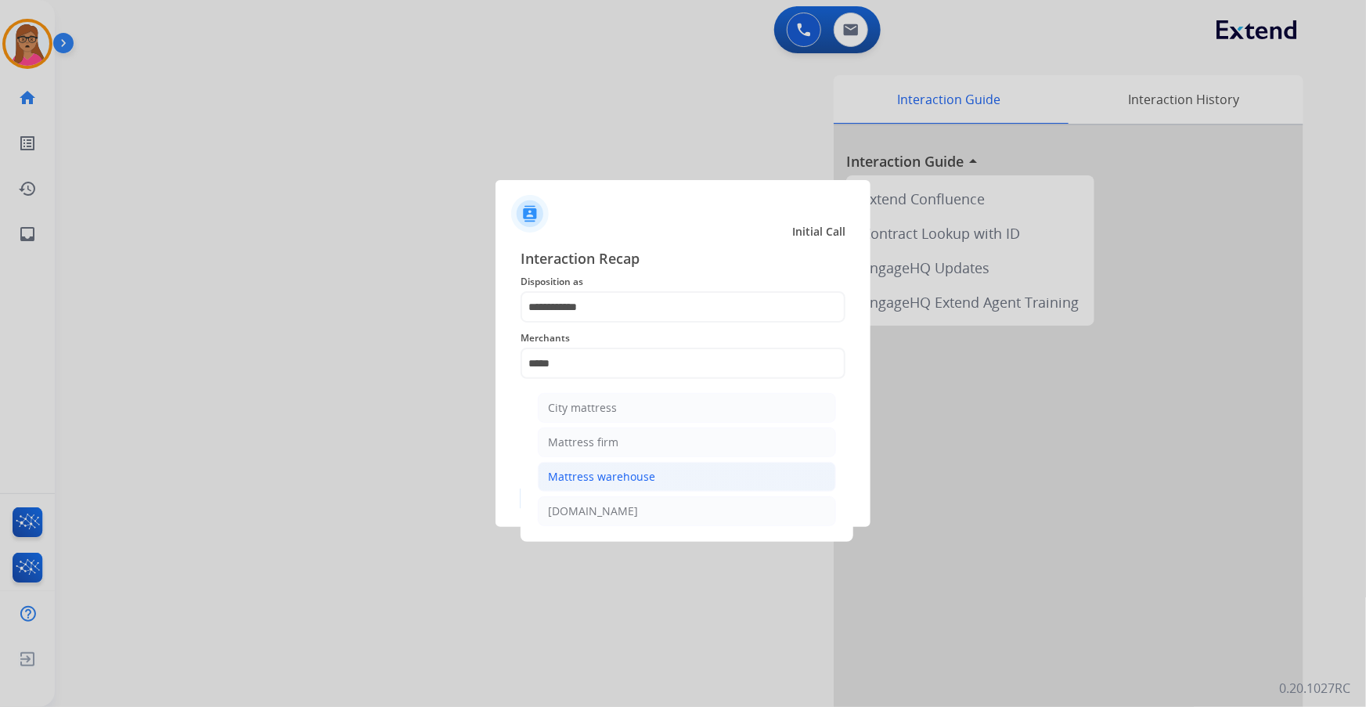
click at [621, 403] on li "Mattress warehouse" at bounding box center [687, 477] width 298 height 30
type input "**********"
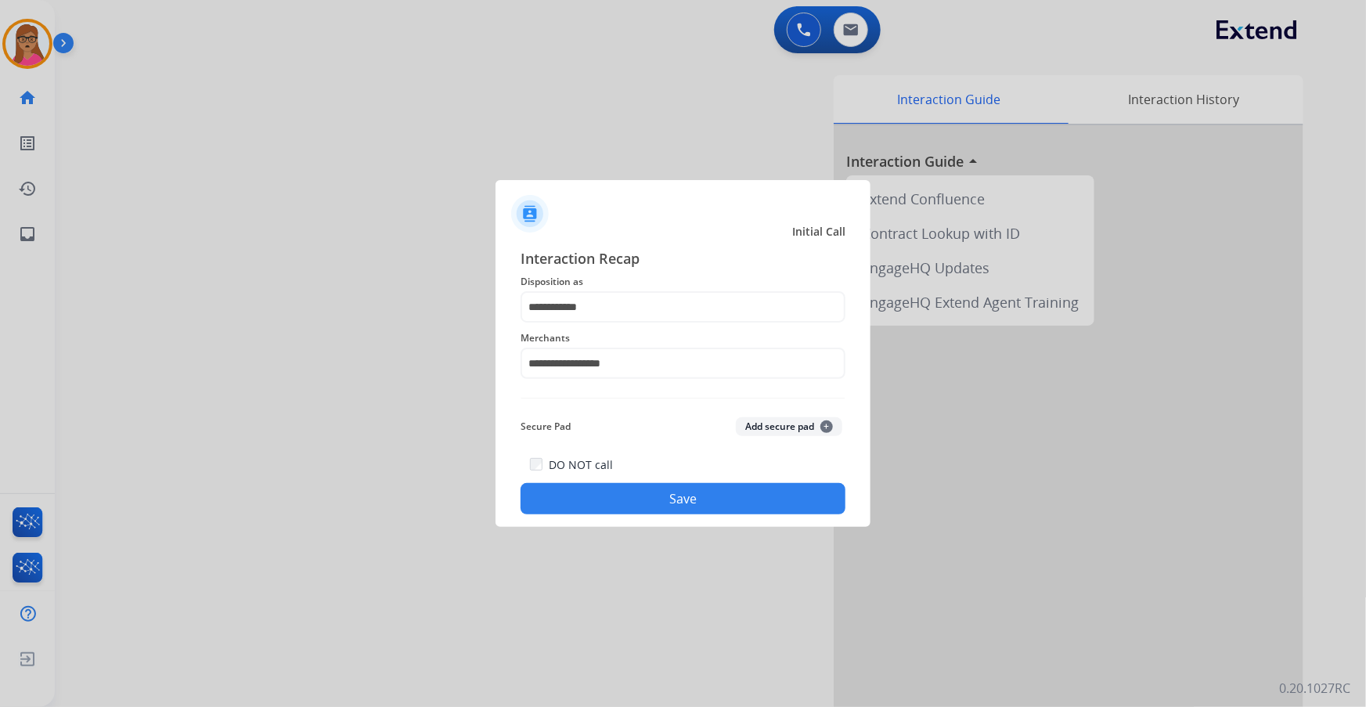
click at [685, 403] on button "Save" at bounding box center [683, 498] width 325 height 31
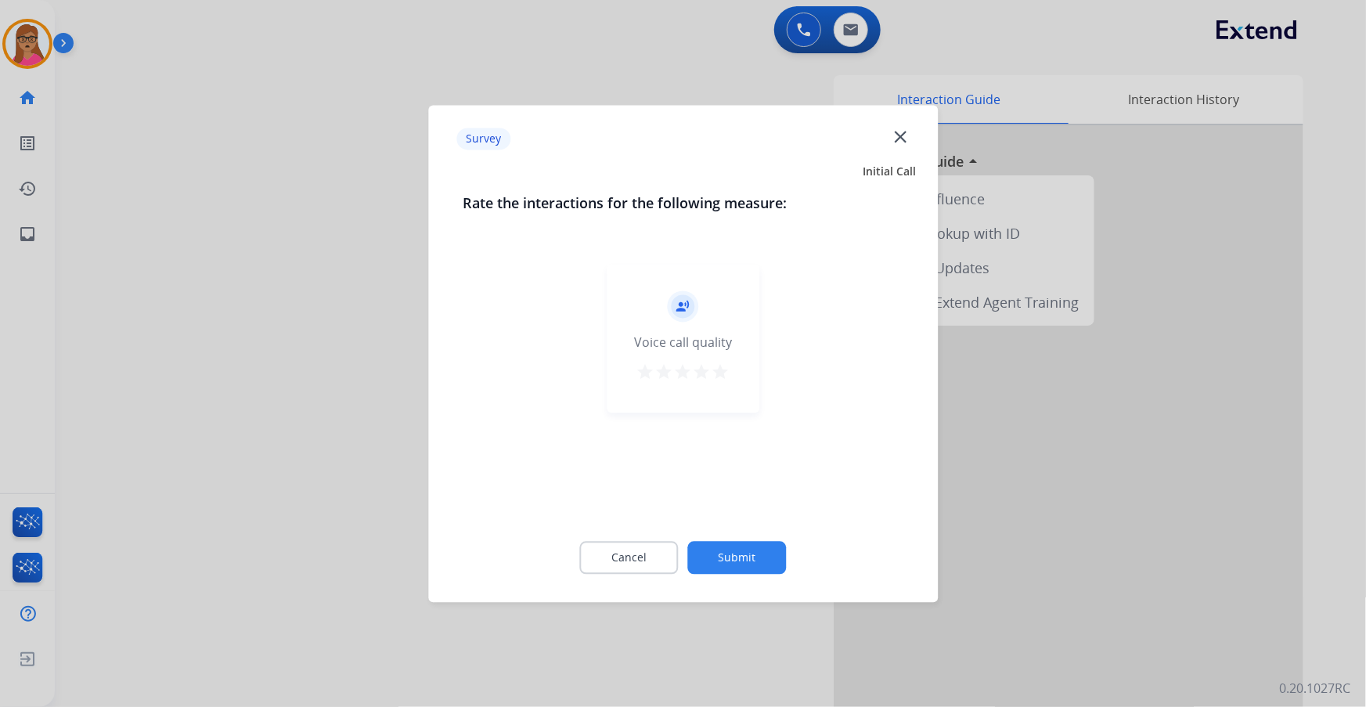
click at [189, 310] on div at bounding box center [683, 353] width 1366 height 707
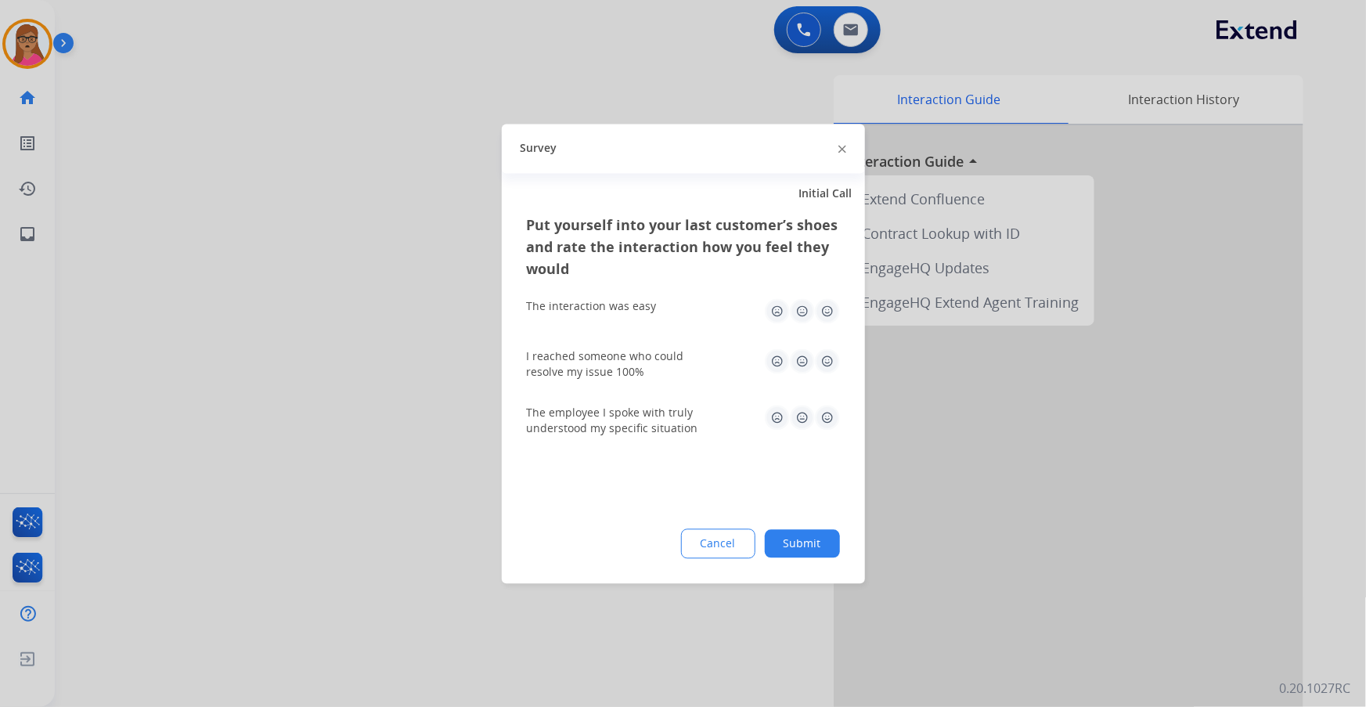
drag, startPoint x: 189, startPoint y: 310, endPoint x: 186, endPoint y: 203, distance: 107.3
click at [189, 309] on div at bounding box center [683, 353] width 1366 height 707
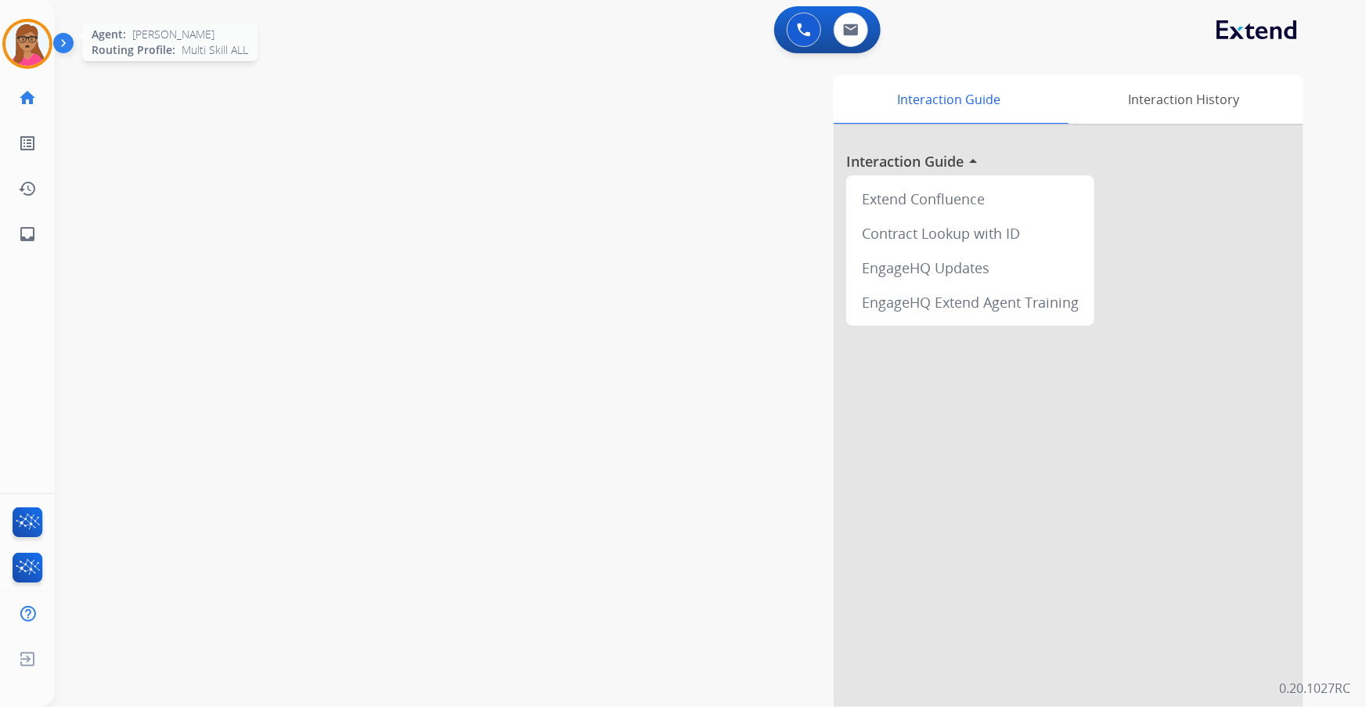
click at [32, 42] on img at bounding box center [27, 44] width 44 height 44
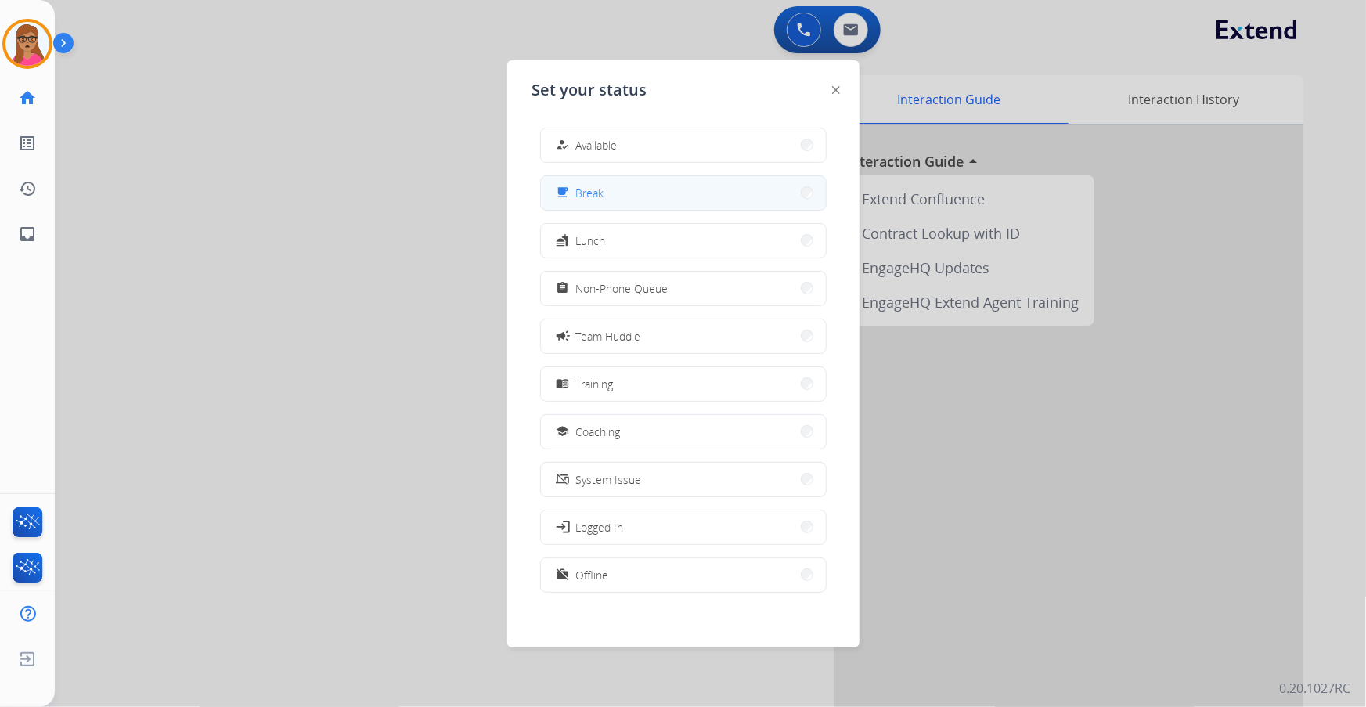
click at [626, 204] on button "free_breakfast Break" at bounding box center [683, 193] width 285 height 34
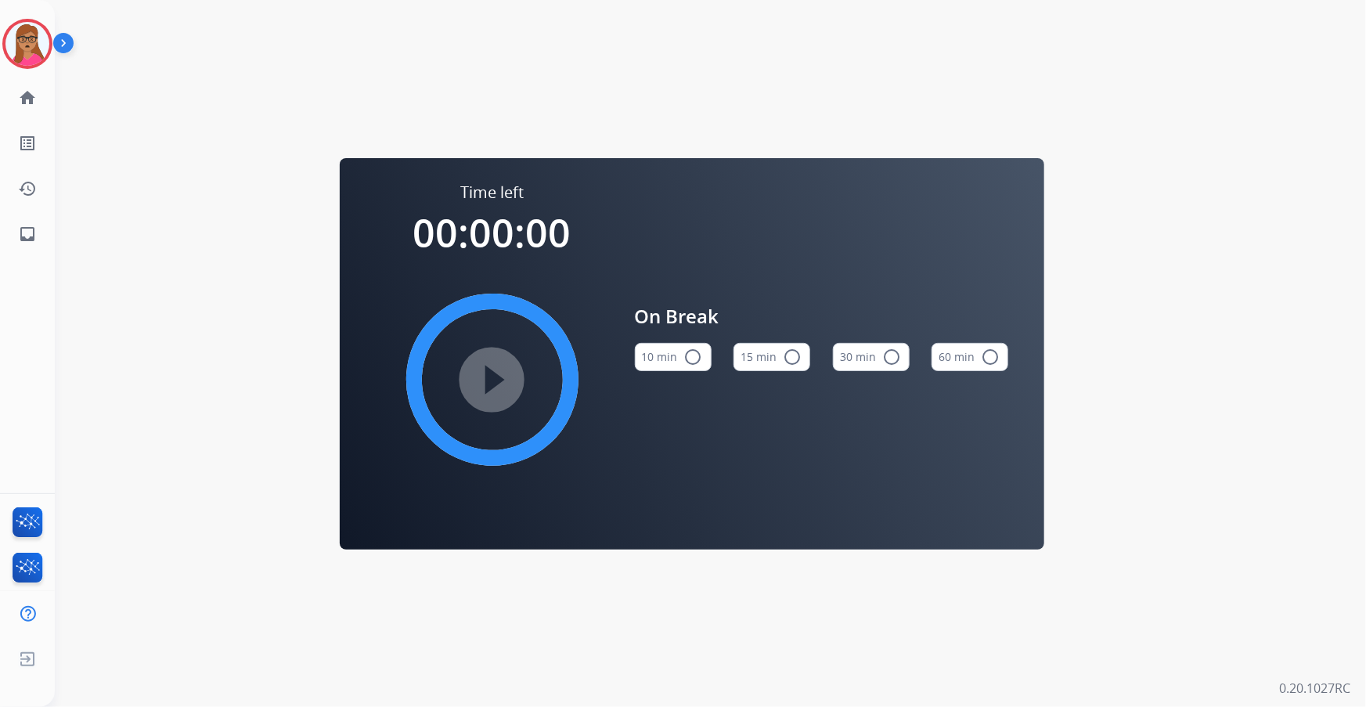
click at [663, 359] on button "10 min radio_button_unchecked" at bounding box center [673, 357] width 77 height 28
click at [502, 373] on mat-icon "play_circle_filled" at bounding box center [492, 379] width 19 height 19
click at [62, 33] on img at bounding box center [66, 46] width 27 height 30
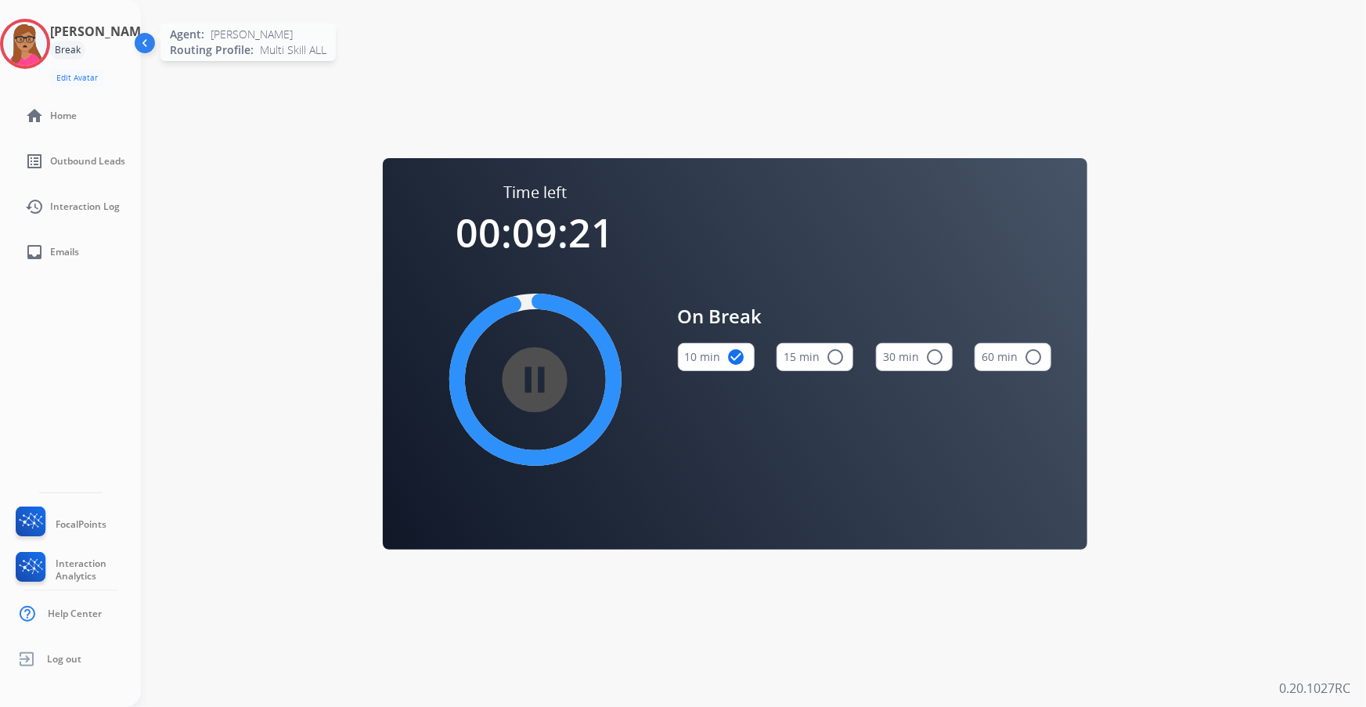
click at [20, 34] on img at bounding box center [25, 44] width 44 height 44
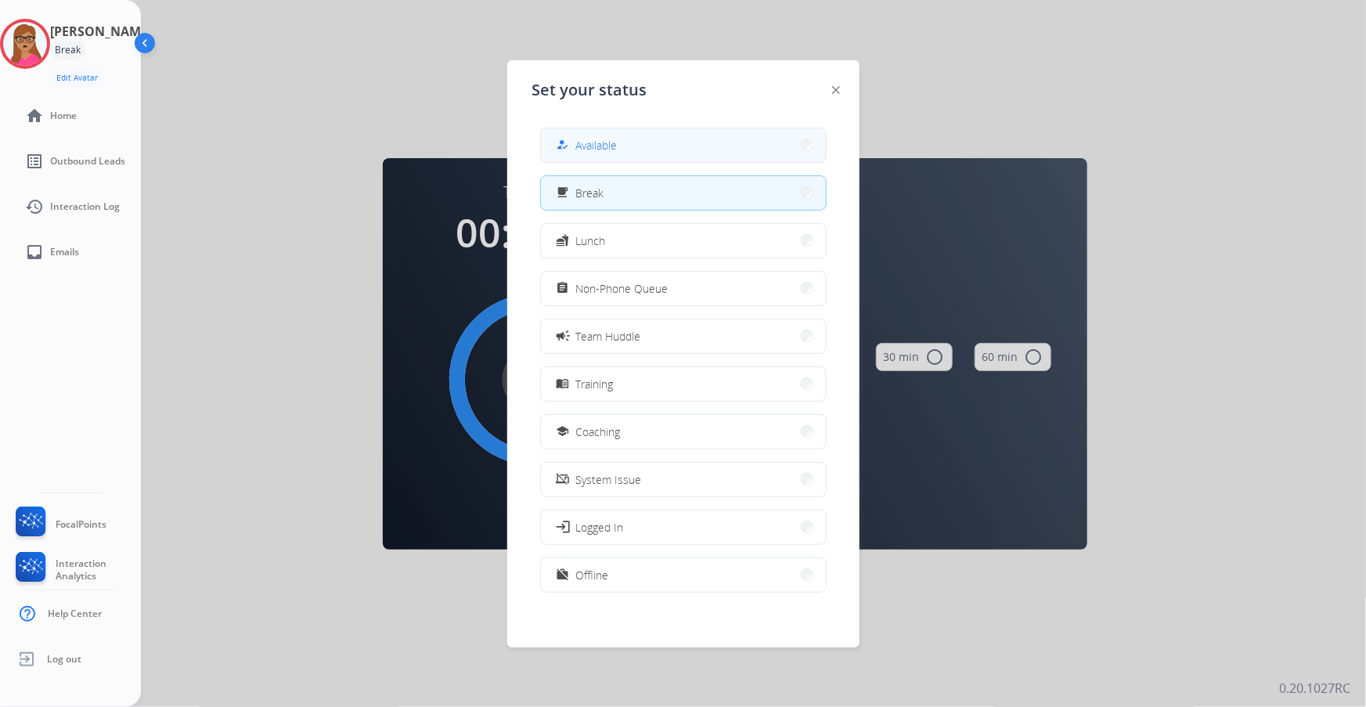
click at [608, 157] on button "how_to_reg Available" at bounding box center [683, 145] width 285 height 34
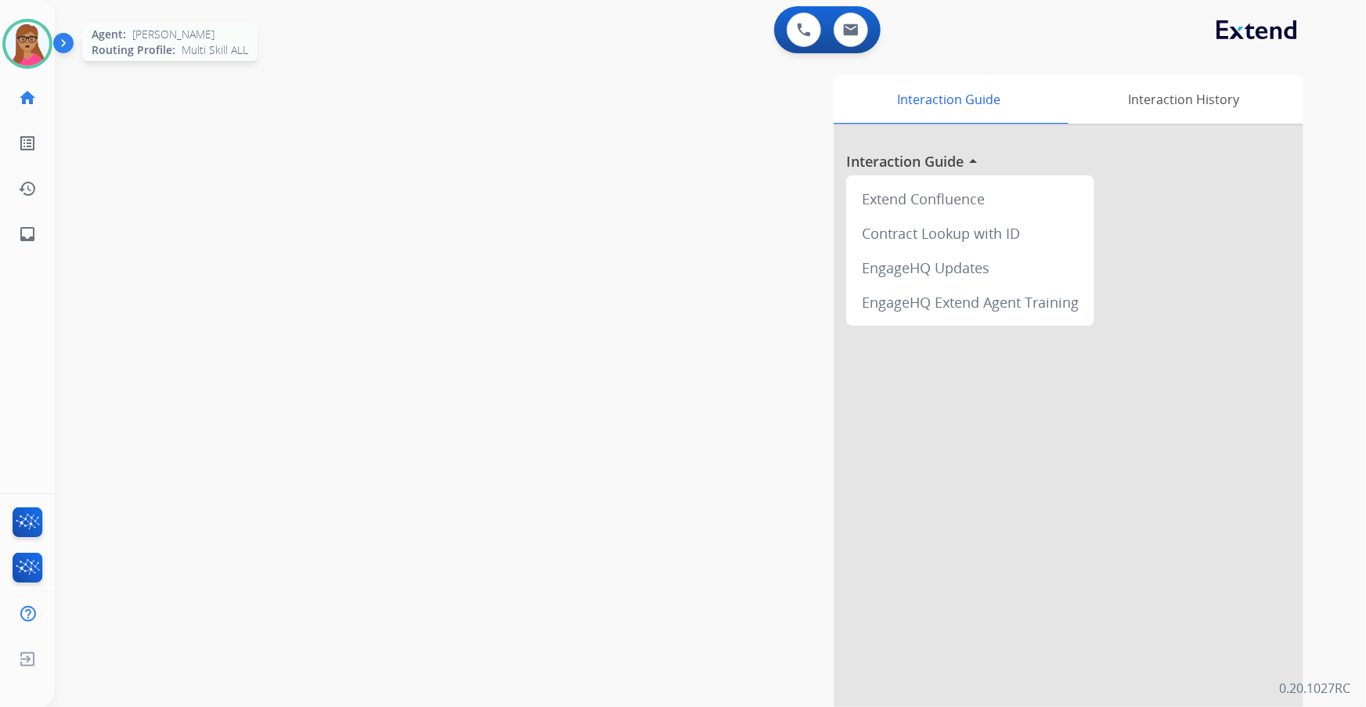
click at [39, 43] on img at bounding box center [27, 44] width 44 height 44
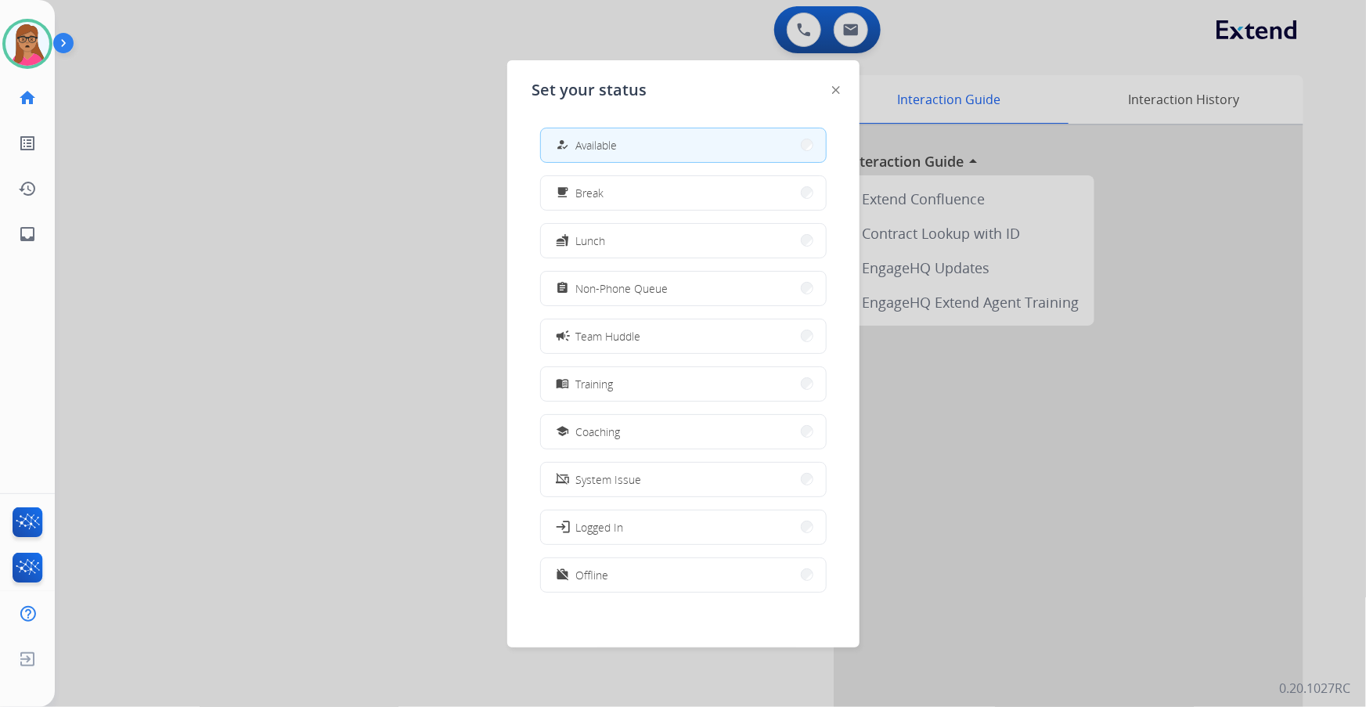
click at [898, 33] on div at bounding box center [683, 353] width 1366 height 707
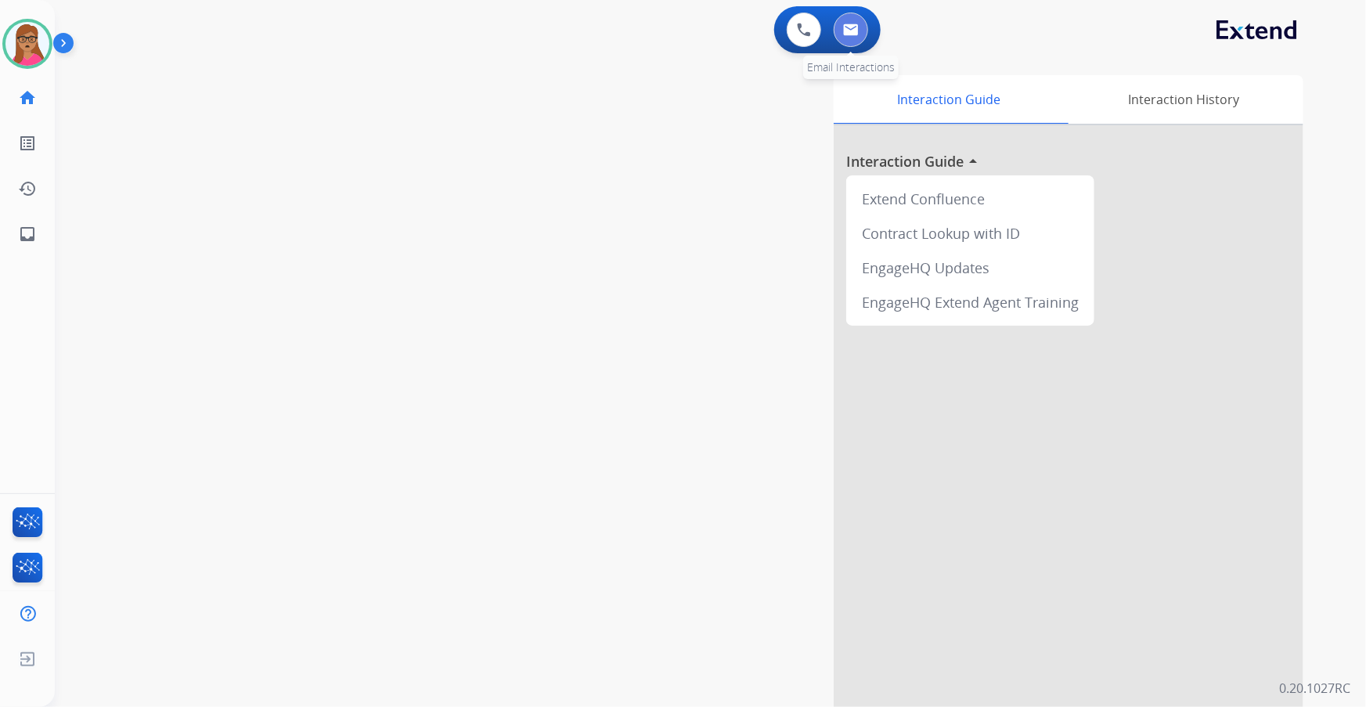
click at [848, 31] on img at bounding box center [851, 29] width 16 height 13
select select "**********"
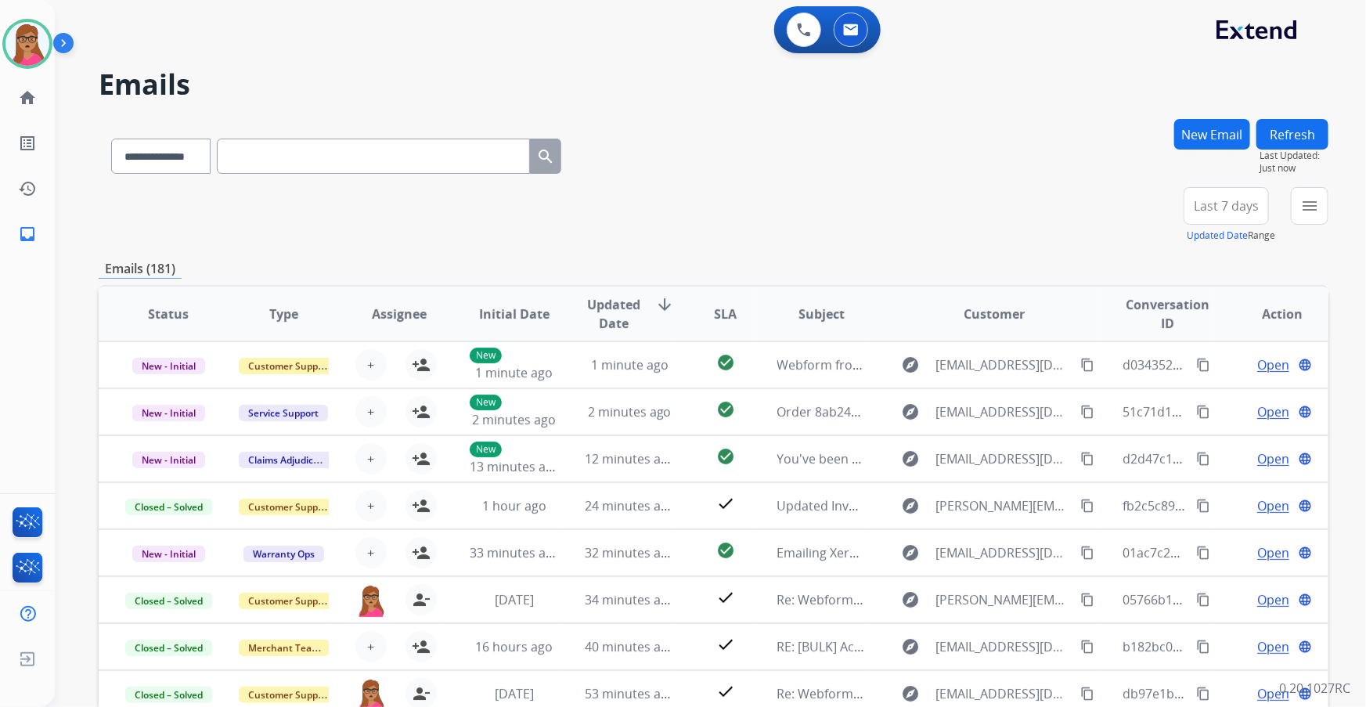
click at [898, 133] on button "New Email" at bounding box center [1212, 134] width 76 height 31
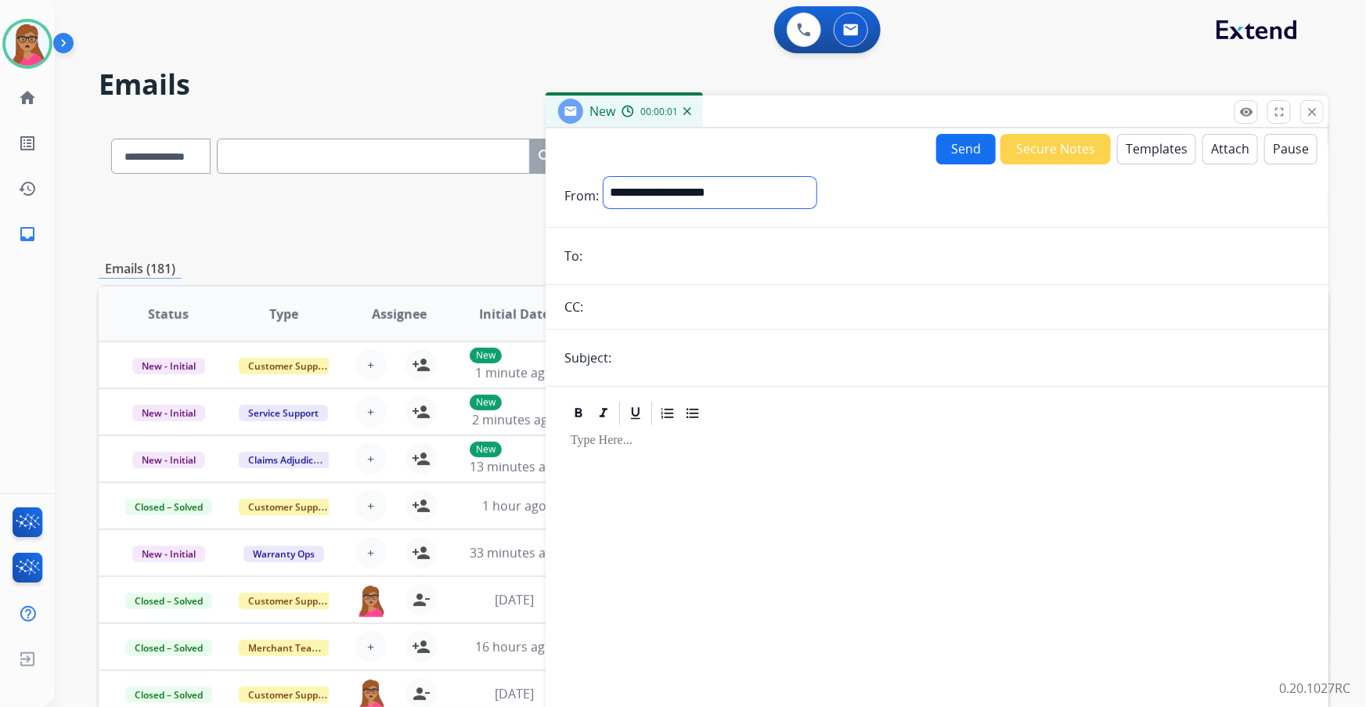
drag, startPoint x: 677, startPoint y: 188, endPoint x: 672, endPoint y: 207, distance: 19.6
click at [677, 188] on select "**********" at bounding box center [710, 192] width 213 height 31
select select "**********"
click at [604, 177] on select "**********" at bounding box center [710, 192] width 213 height 31
drag, startPoint x: 628, startPoint y: 351, endPoint x: 642, endPoint y: 361, distance: 17.4
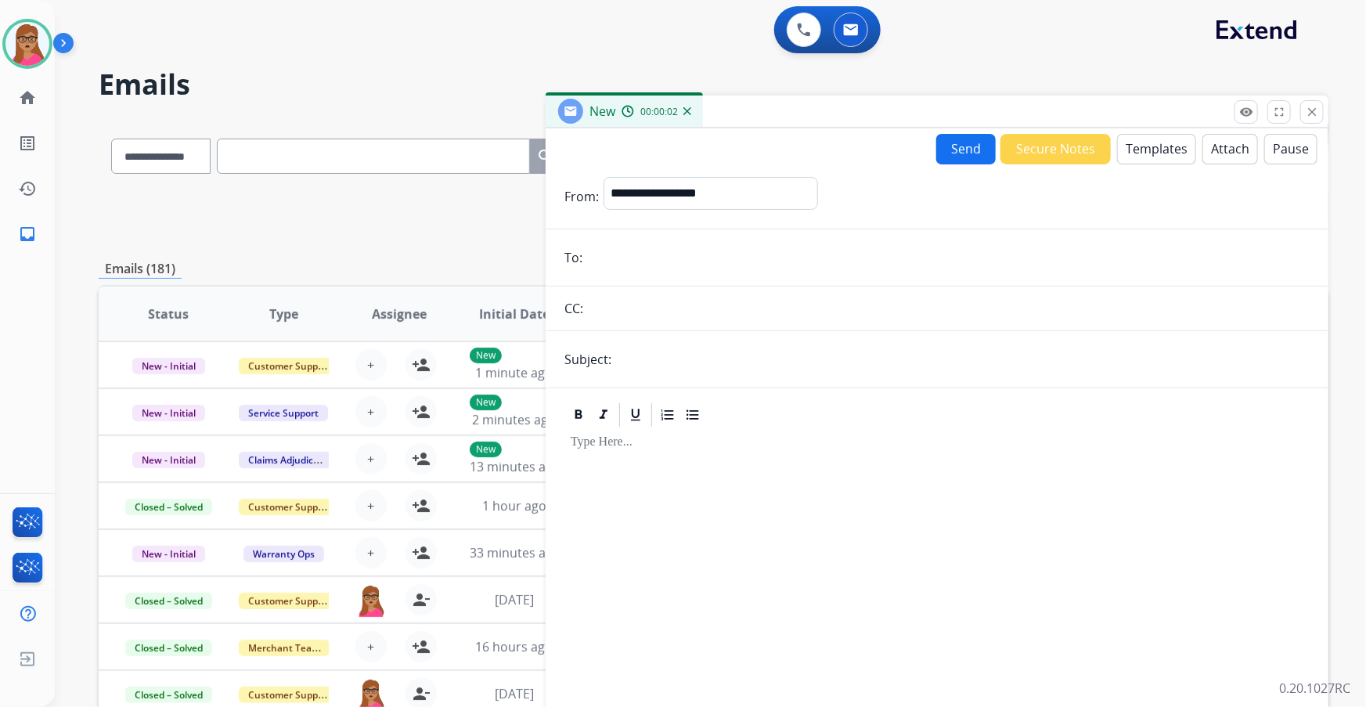
click at [628, 351] on input "text" at bounding box center [963, 359] width 694 height 31
type input "**********"
drag, startPoint x: 680, startPoint y: 254, endPoint x: 806, endPoint y: 114, distance: 187.9
click at [680, 254] on input "email" at bounding box center [948, 257] width 722 height 31
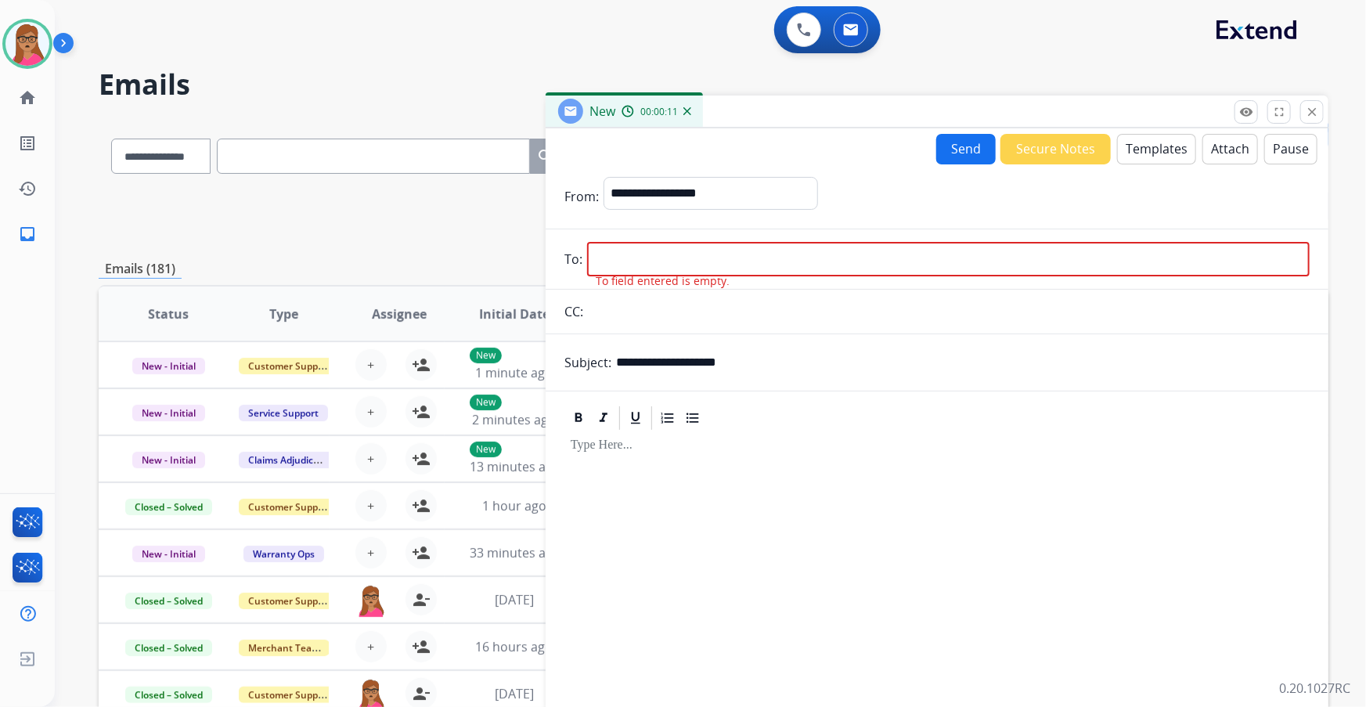
paste input "**********"
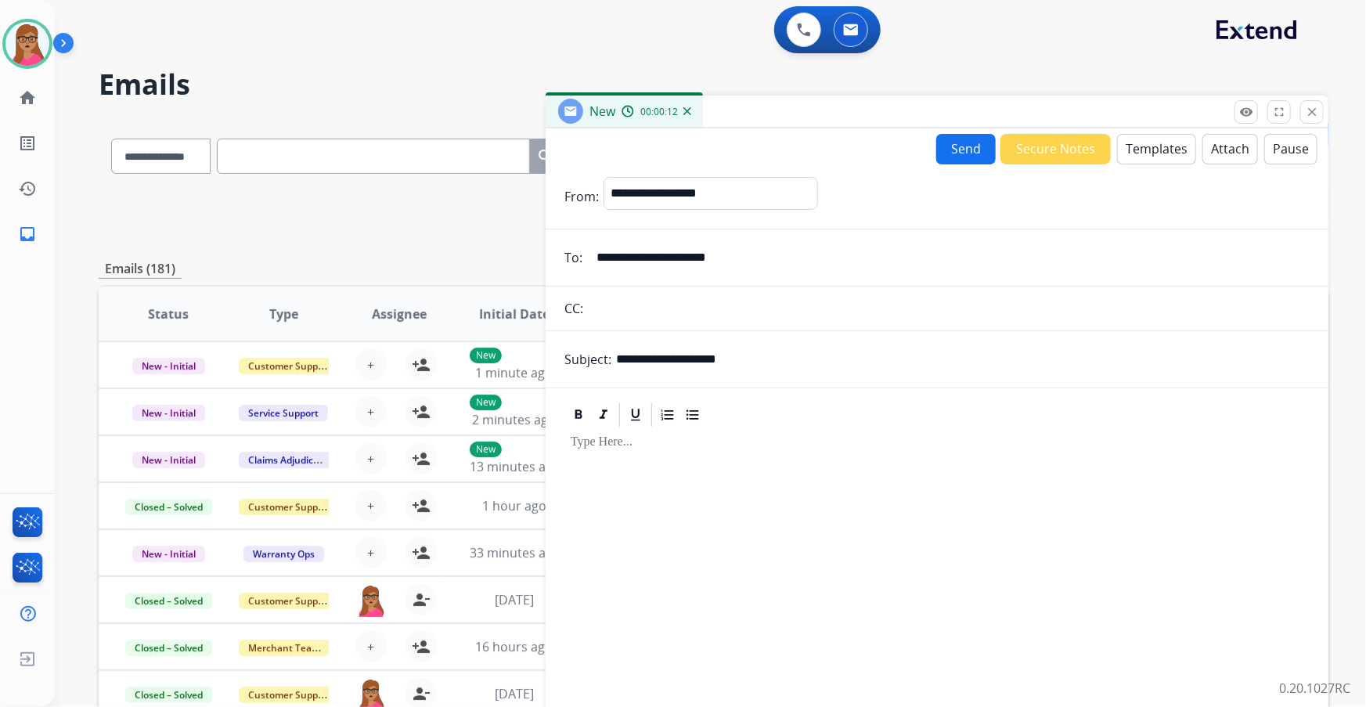
type input "**********"
click at [637, 403] on div at bounding box center [936, 563] width 745 height 268
click at [898, 157] on button "Templates" at bounding box center [1156, 149] width 79 height 31
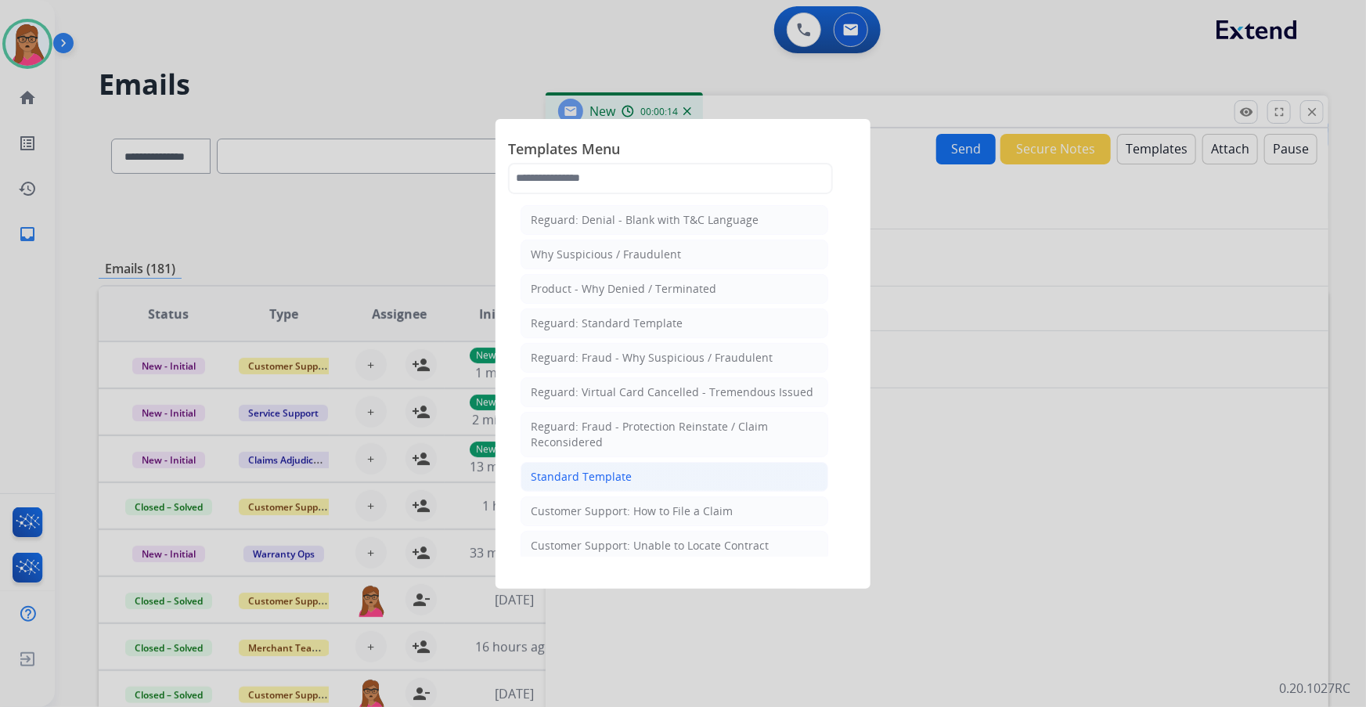
click at [564, 403] on div "Standard Template" at bounding box center [581, 477] width 101 height 16
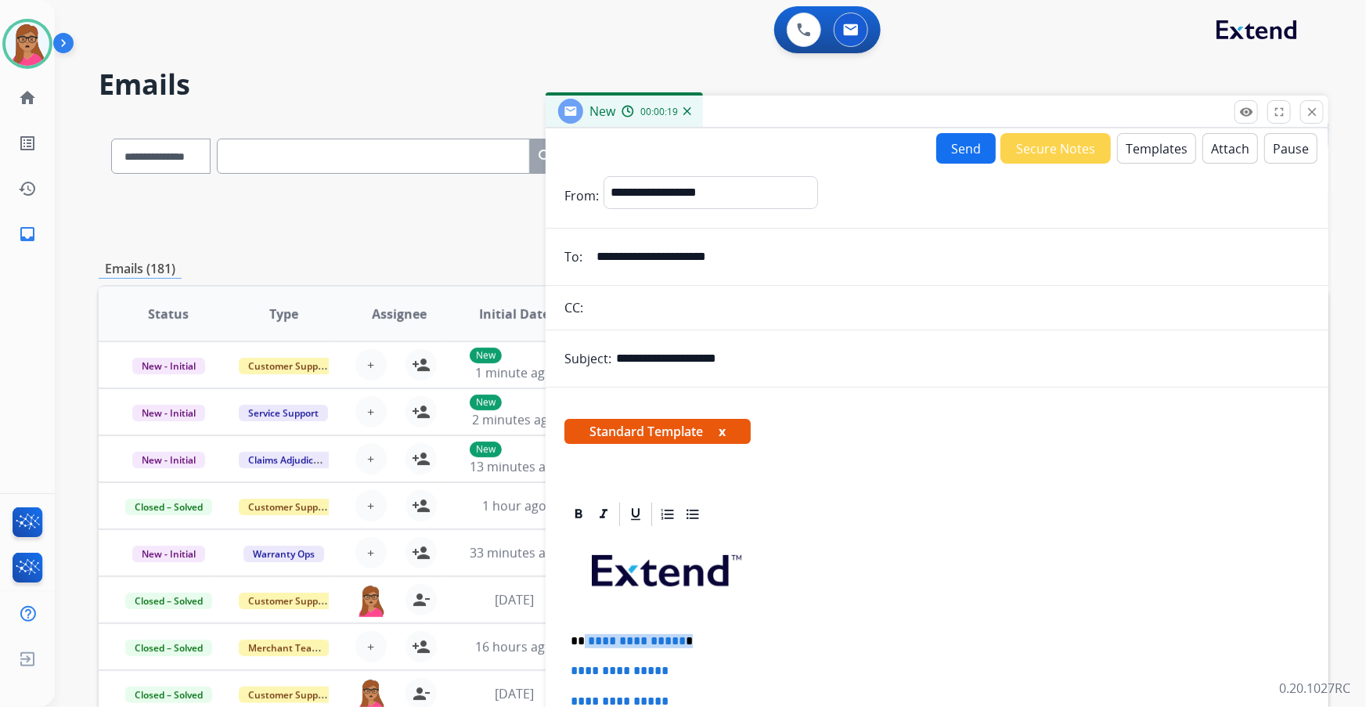
drag, startPoint x: 700, startPoint y: 638, endPoint x: 582, endPoint y: 634, distance: 118.3
click at [582, 403] on p "**********" at bounding box center [931, 641] width 721 height 14
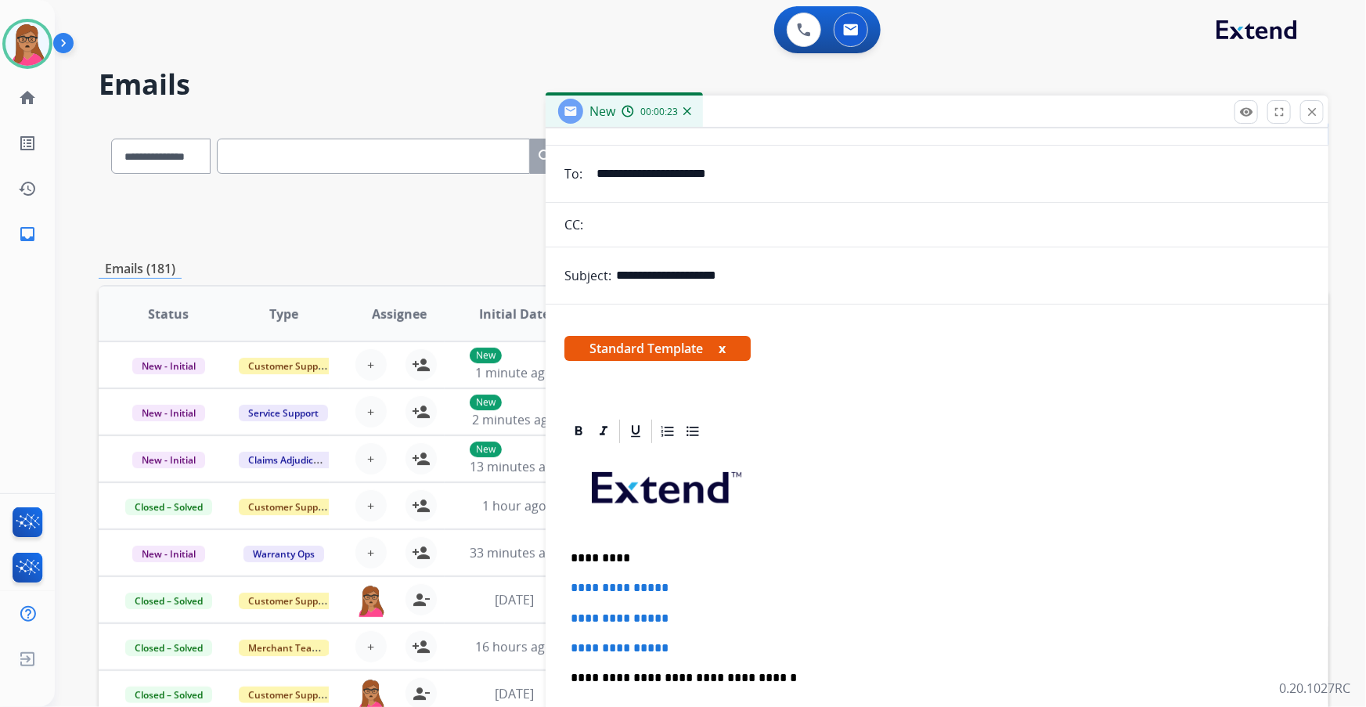
scroll to position [213, 0]
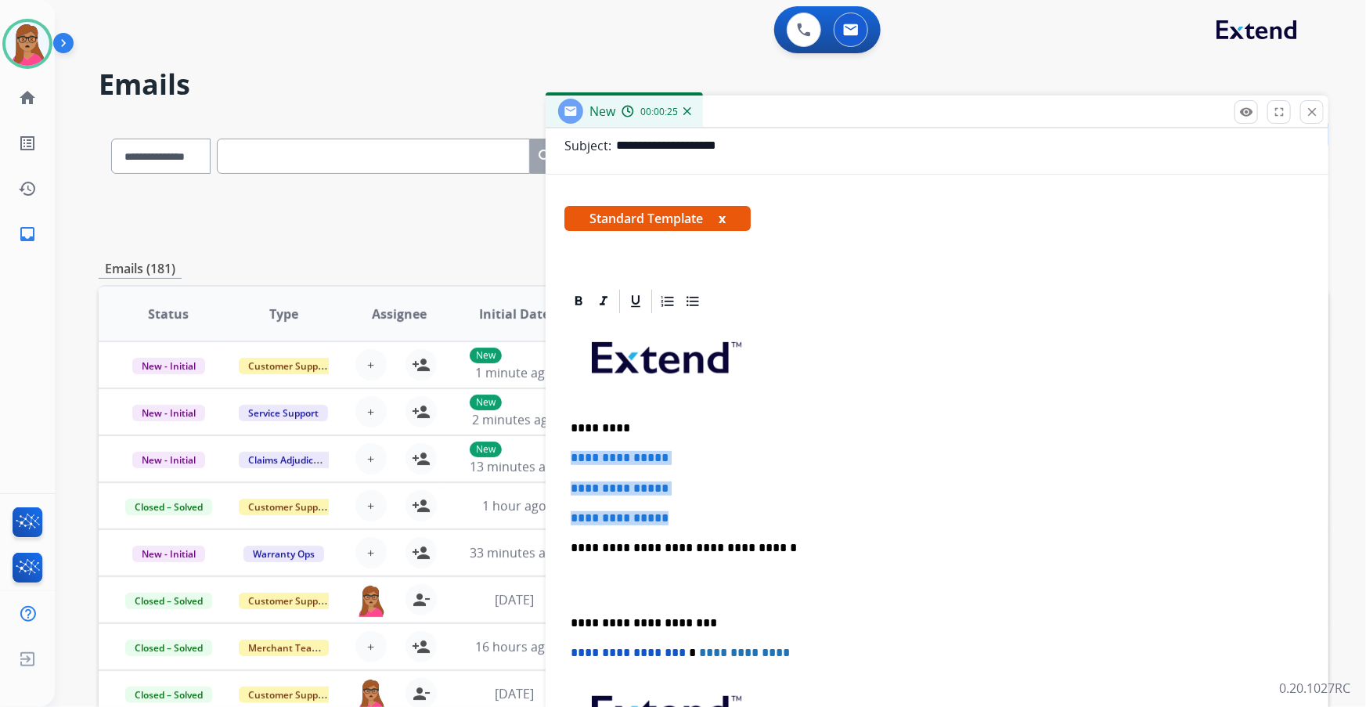
drag, startPoint x: 566, startPoint y: 458, endPoint x: 693, endPoint y: 511, distance: 137.5
click at [693, 403] on div "**********" at bounding box center [936, 584] width 745 height 539
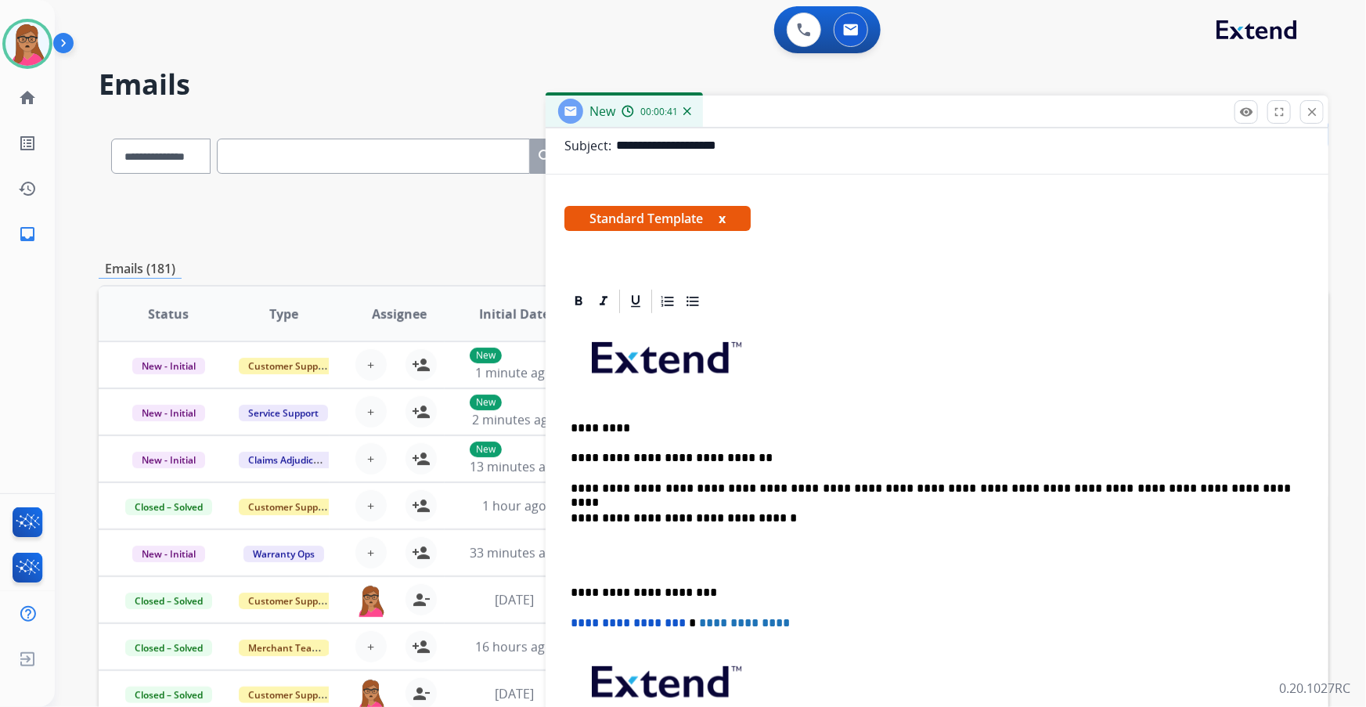
click at [564, 403] on div "**********" at bounding box center [936, 569] width 745 height 509
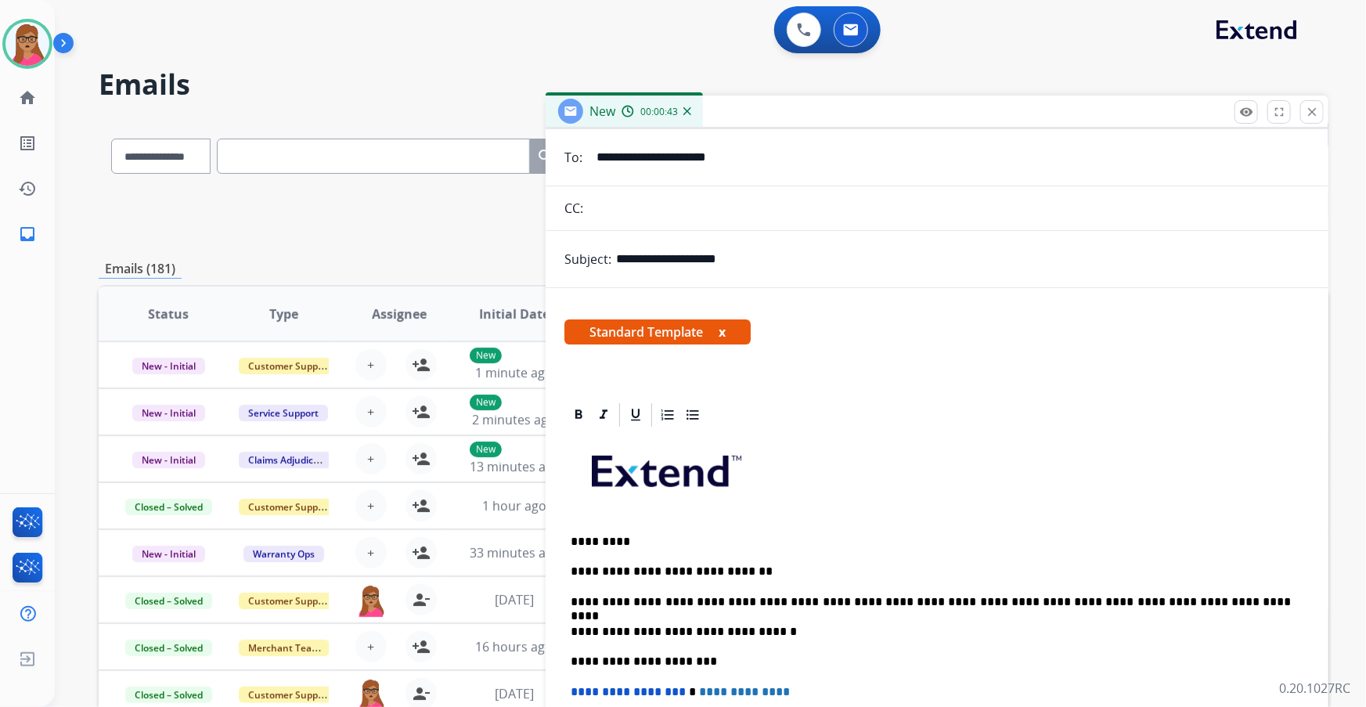
scroll to position [0, 0]
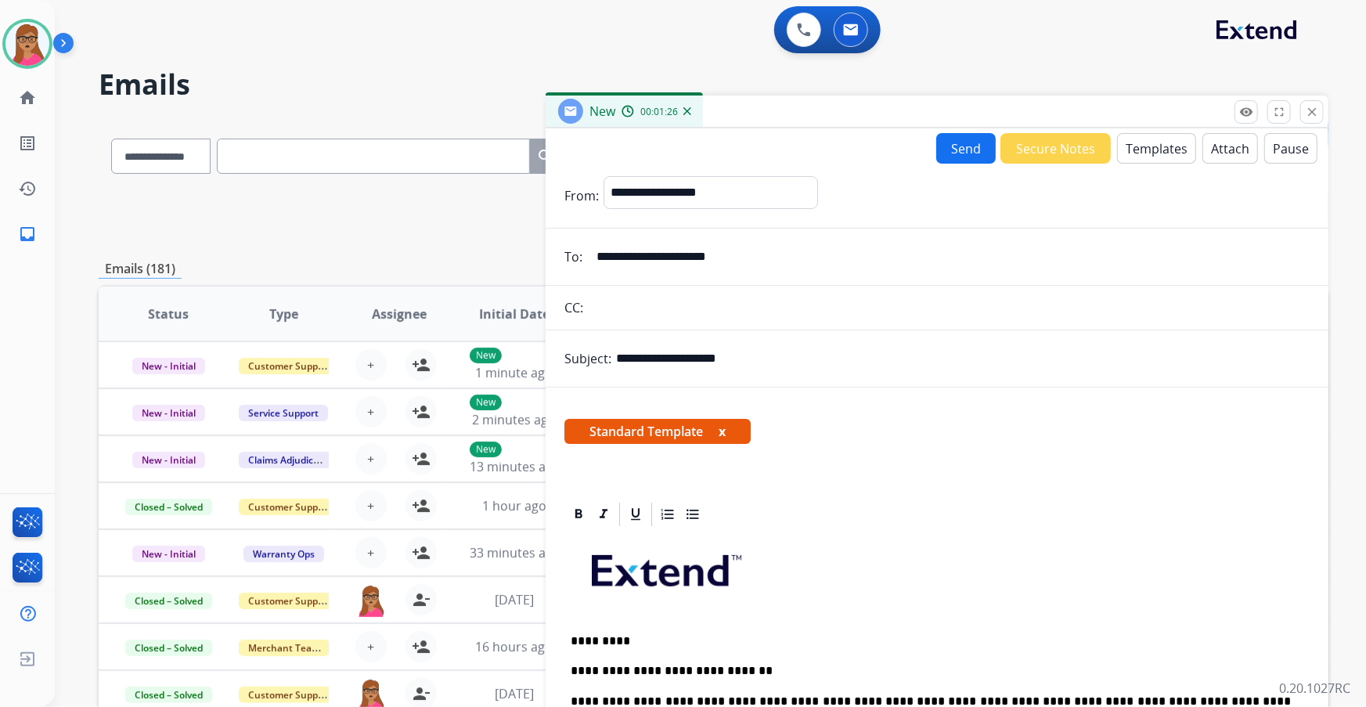
click at [898, 149] on button "Send" at bounding box center [965, 148] width 59 height 31
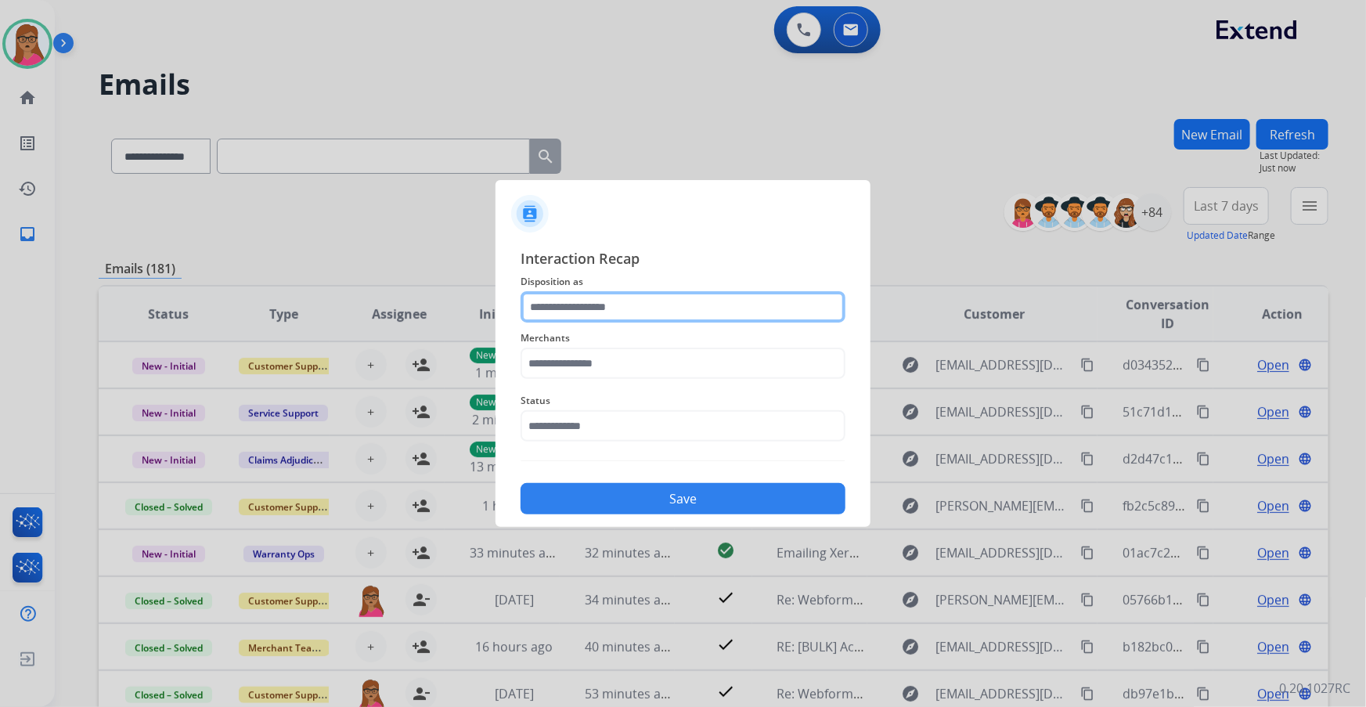
click at [587, 296] on input "text" at bounding box center [683, 306] width 325 height 31
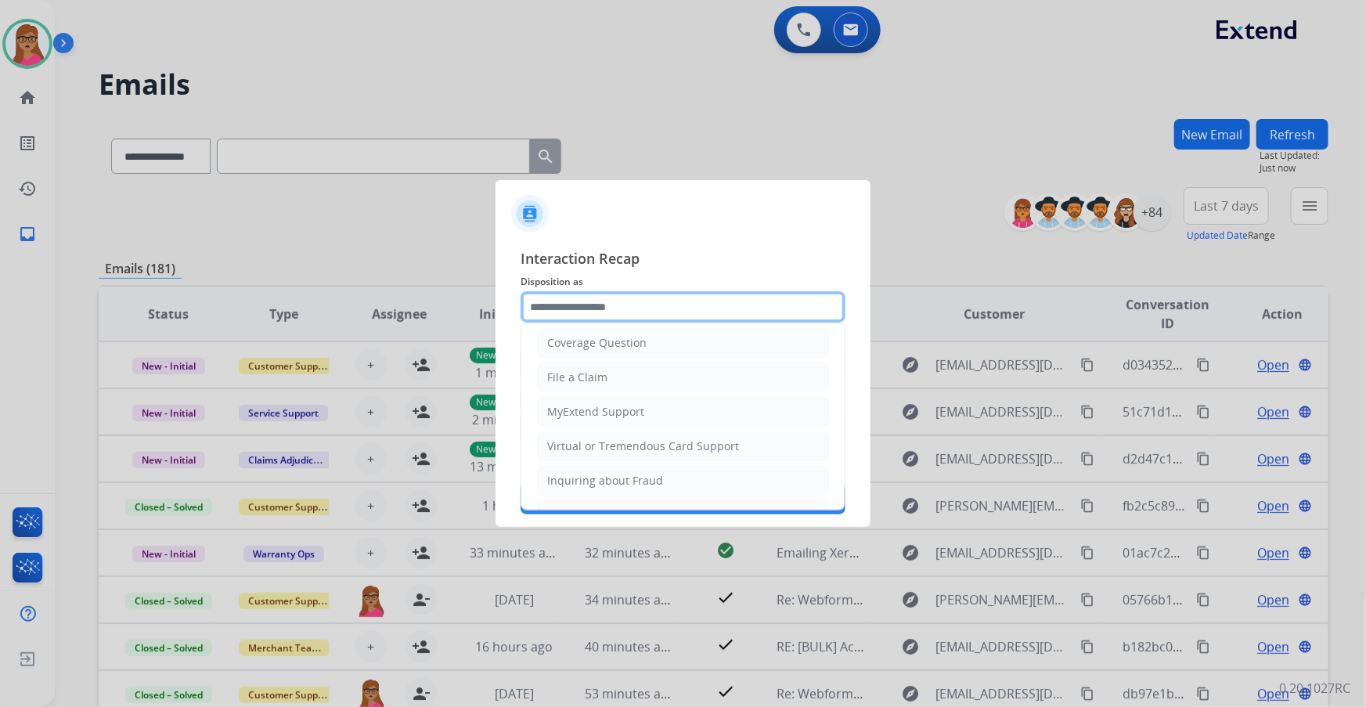
scroll to position [242, 0]
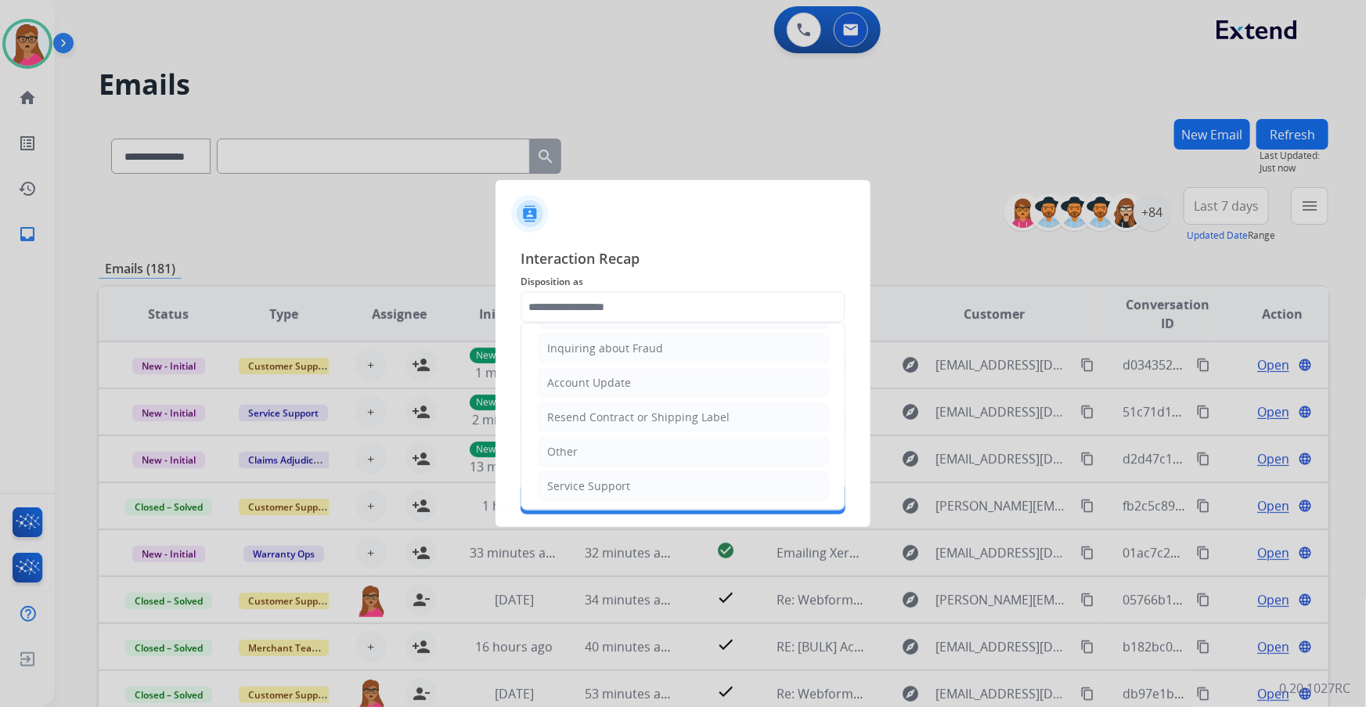
drag, startPoint x: 587, startPoint y: 439, endPoint x: 587, endPoint y: 422, distance: 17.2
click at [587, 403] on li "Other" at bounding box center [683, 452] width 292 height 30
type input "*****"
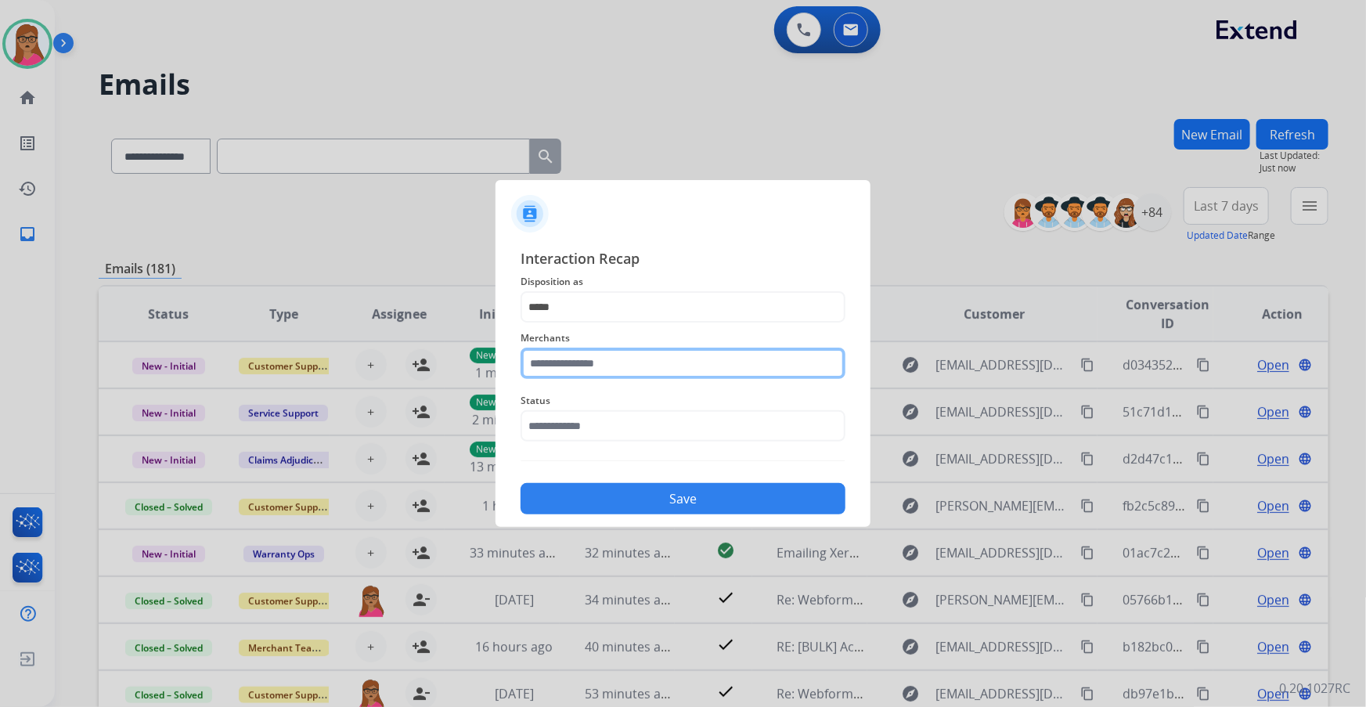
click at [595, 356] on input "text" at bounding box center [683, 363] width 325 height 31
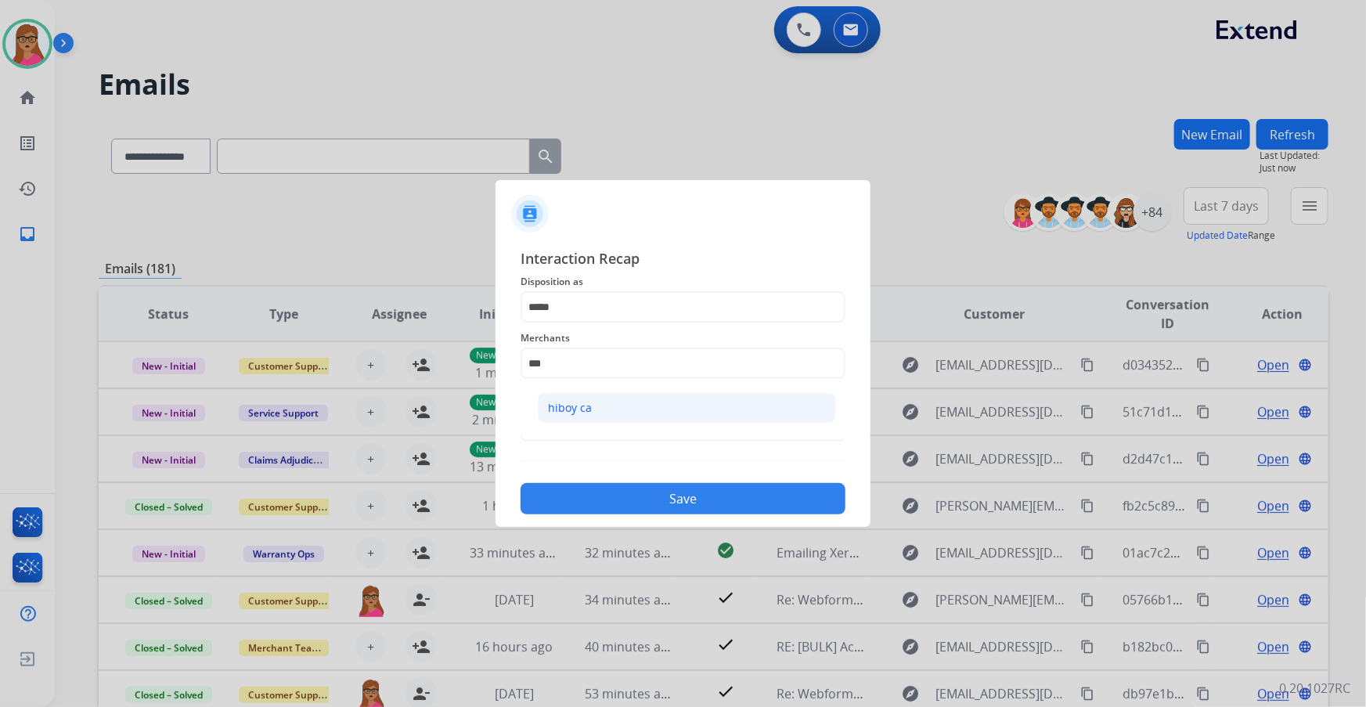
click at [546, 403] on li "hiboy ca" at bounding box center [687, 408] width 298 height 30
type input "********"
click at [634, 403] on input "text" at bounding box center [683, 425] width 325 height 31
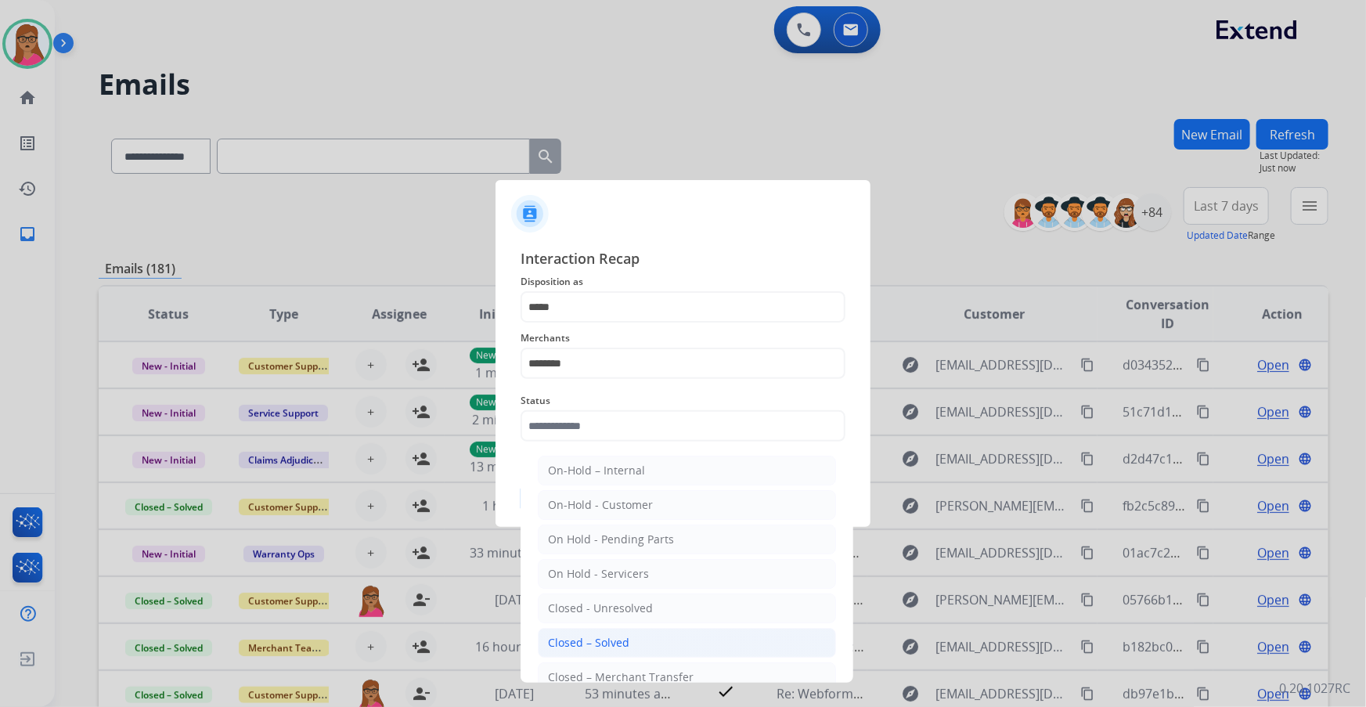
click at [600, 403] on div "Closed – Solved" at bounding box center [588, 643] width 81 height 16
type input "**********"
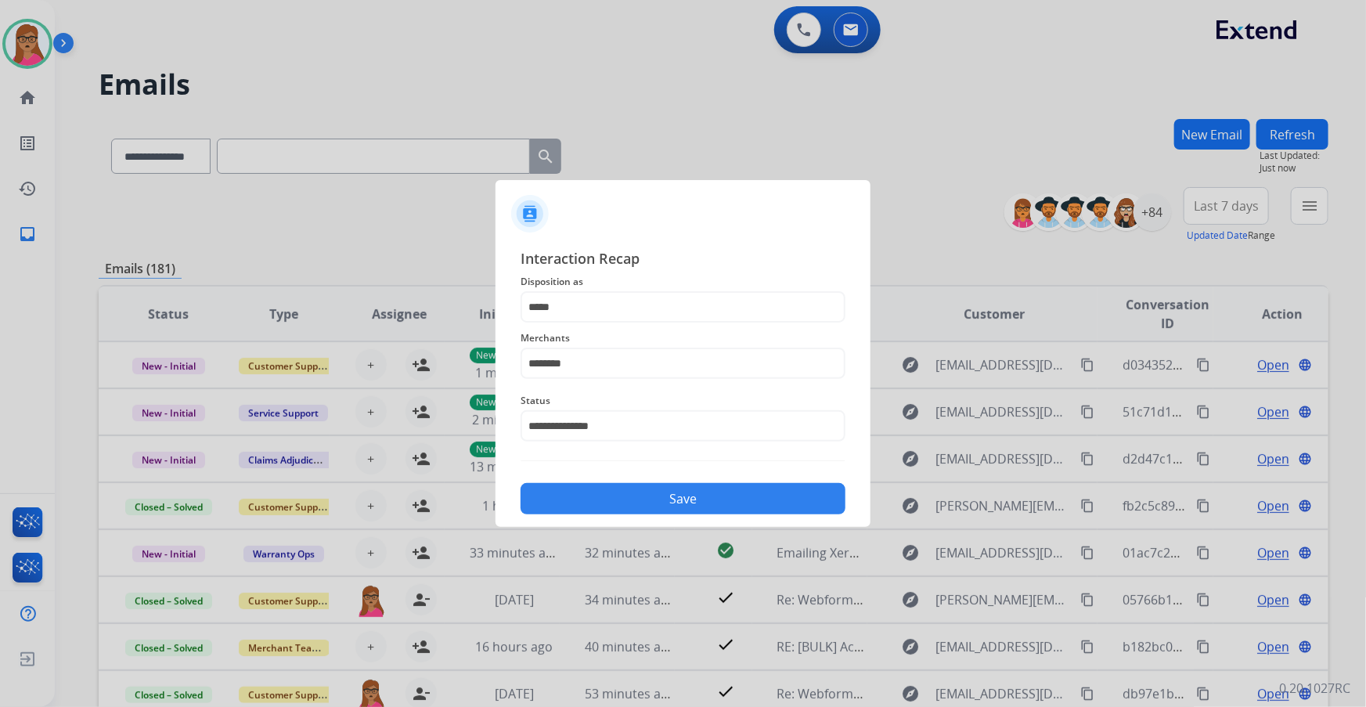
click at [608, 403] on button "Save" at bounding box center [683, 498] width 325 height 31
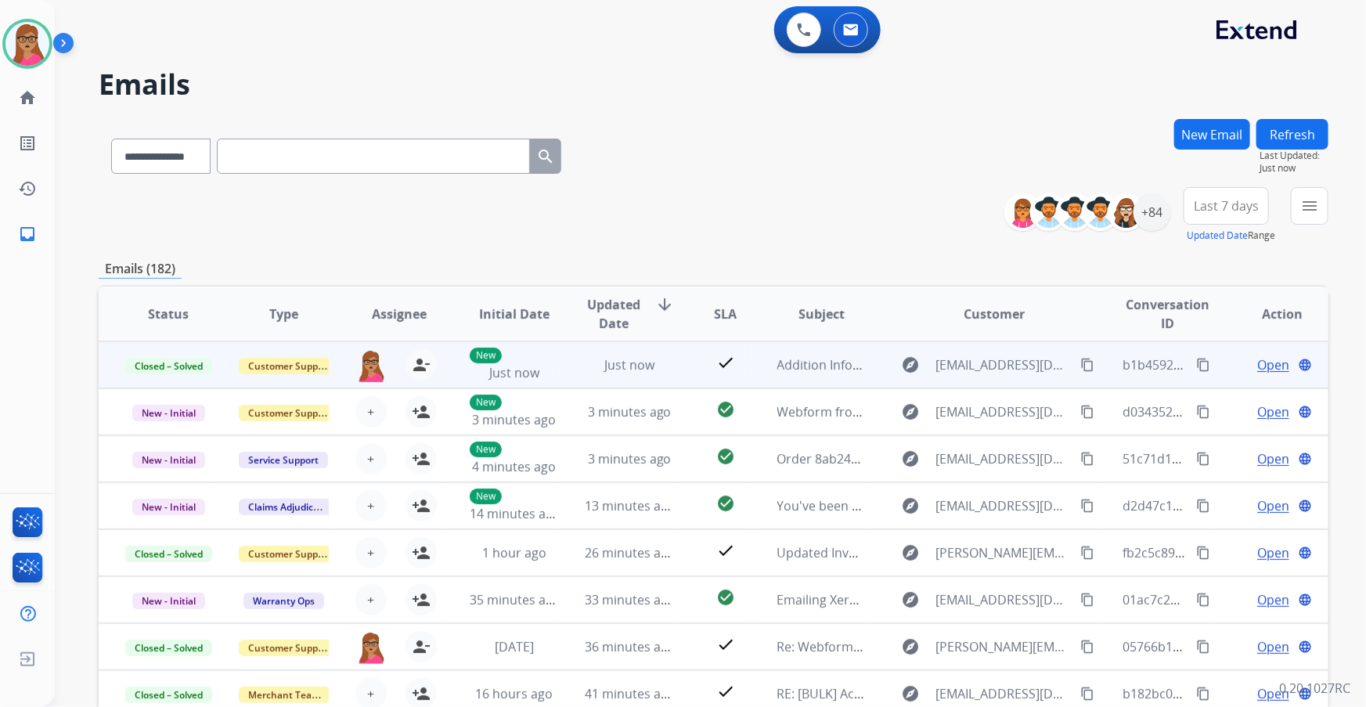
click at [898, 364] on mat-icon "content_copy" at bounding box center [1203, 365] width 14 height 14
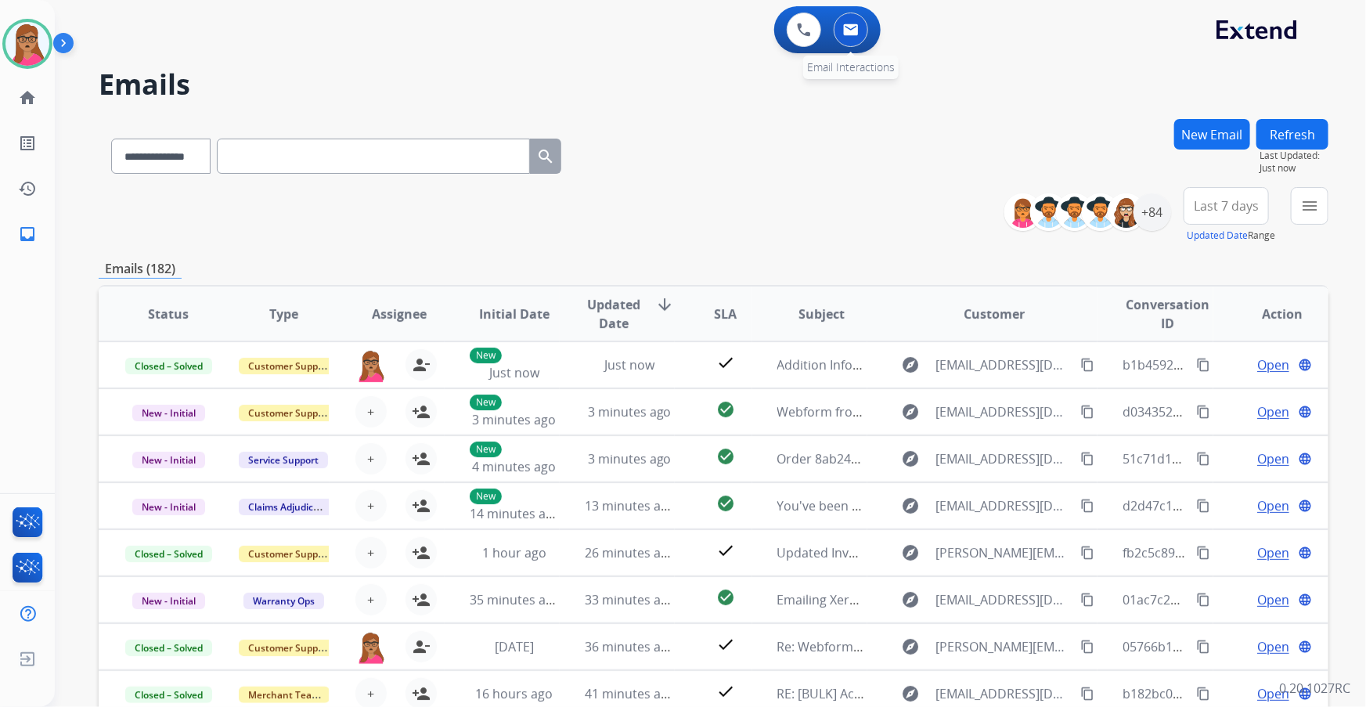
click at [859, 20] on button at bounding box center [851, 30] width 34 height 34
drag, startPoint x: 1220, startPoint y: 200, endPoint x: 1217, endPoint y: 224, distance: 23.6
click at [898, 203] on span "Last 7 days" at bounding box center [1226, 206] width 65 height 6
click at [898, 398] on div "Last 90 days" at bounding box center [1221, 395] width 86 height 23
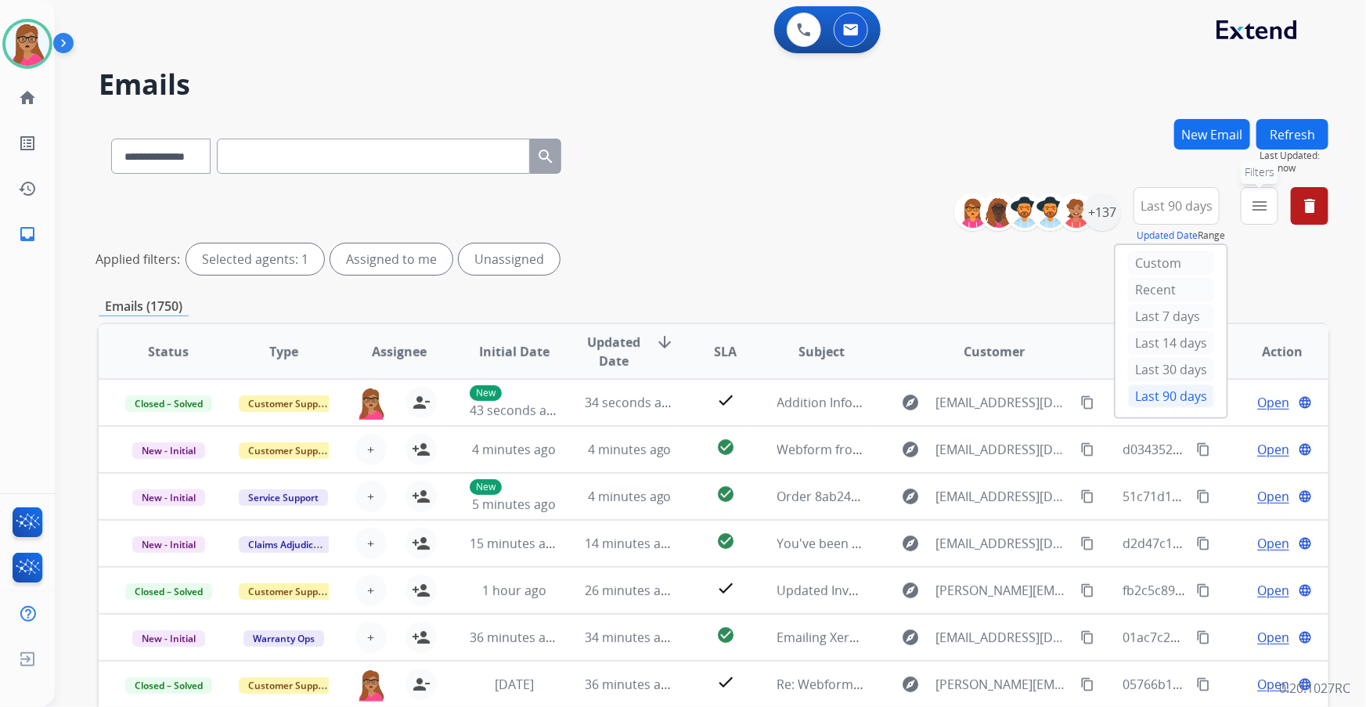
click at [898, 199] on mat-icon "menu" at bounding box center [1259, 205] width 19 height 19
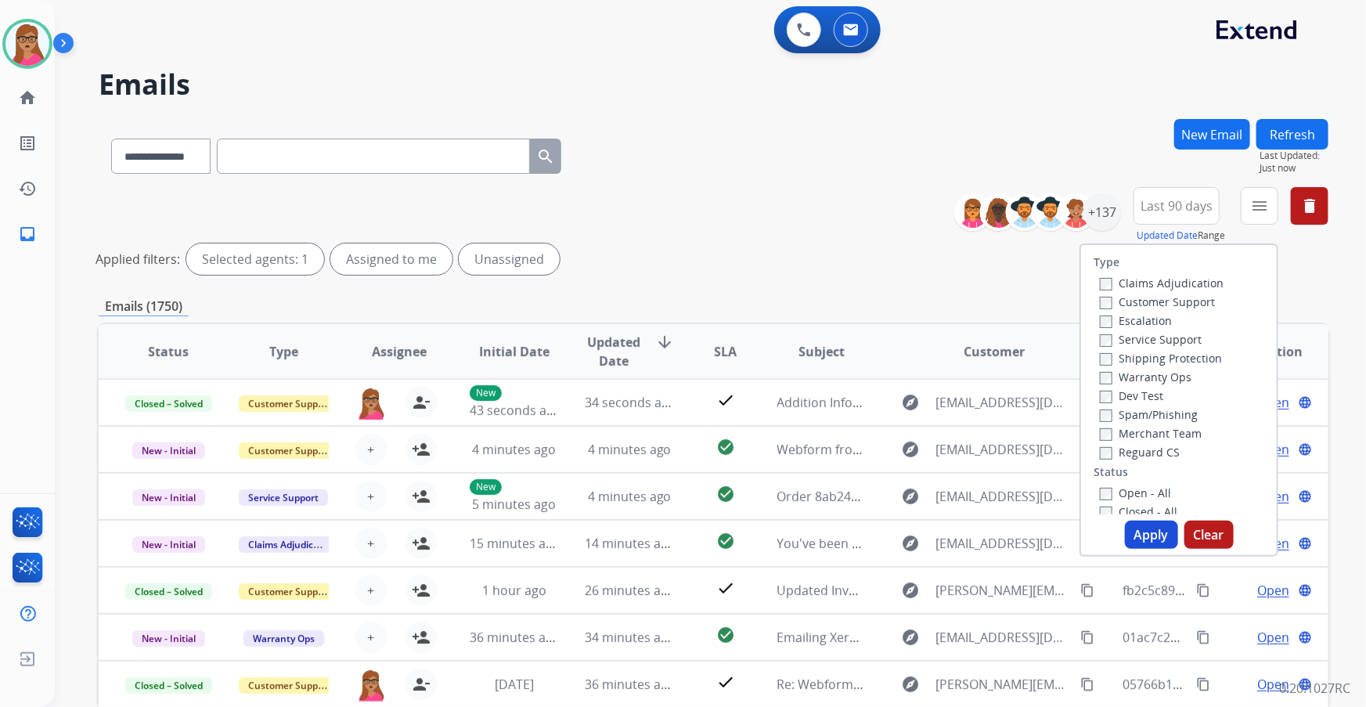
click at [898, 299] on label "Customer Support" at bounding box center [1157, 301] width 115 height 15
click at [898, 351] on label "Shipping Protection" at bounding box center [1161, 358] width 122 height 15
click at [898, 403] on label "Reguard CS" at bounding box center [1140, 452] width 80 height 15
click at [898, 403] on label "Open - All" at bounding box center [1135, 492] width 71 height 15
click at [898, 403] on button "Apply" at bounding box center [1151, 535] width 53 height 28
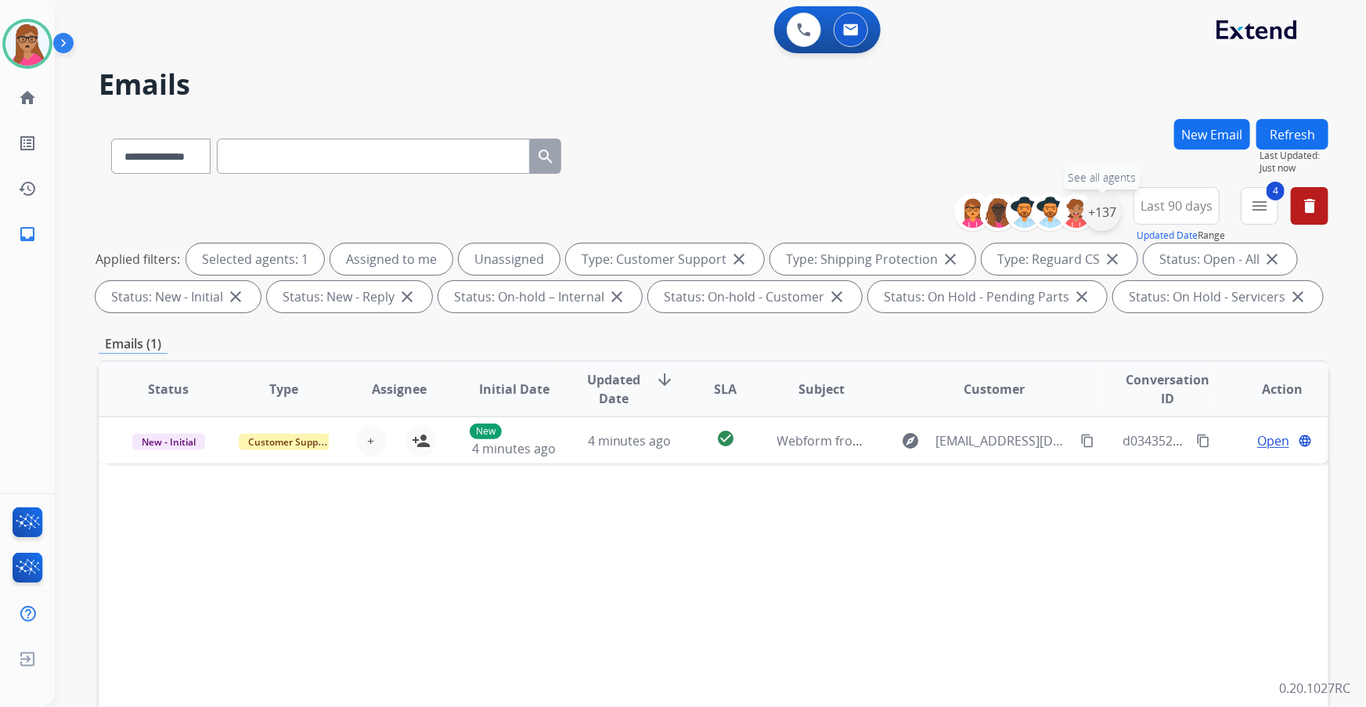
click at [898, 204] on div "+137" at bounding box center [1102, 212] width 38 height 38
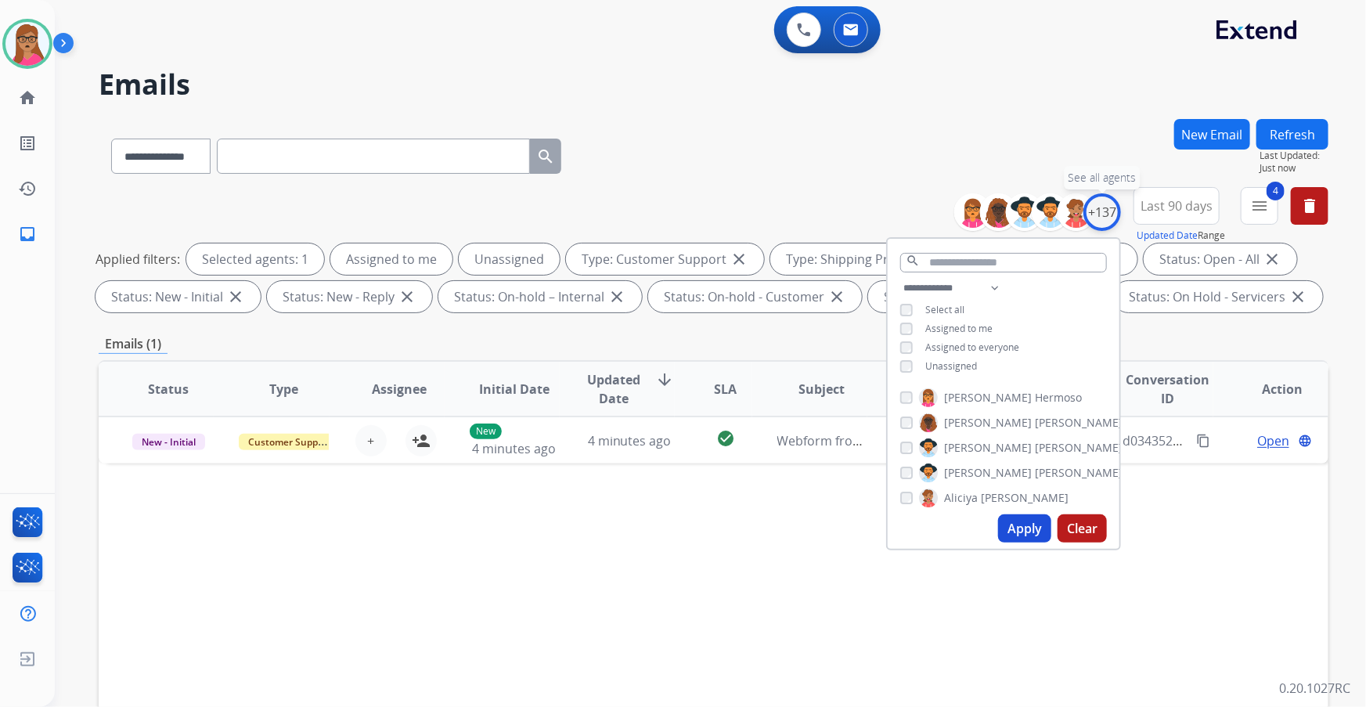
click at [898, 204] on div "+137" at bounding box center [1102, 212] width 38 height 38
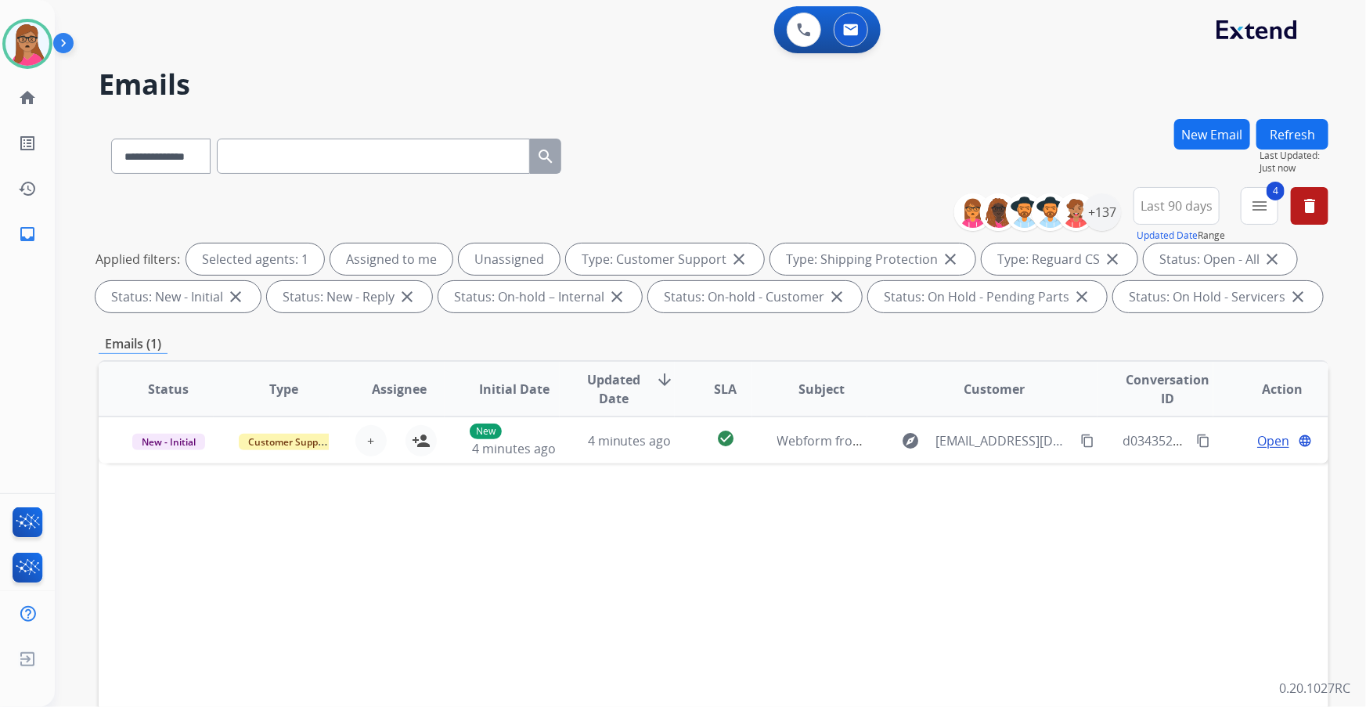
click at [898, 87] on h2 "Emails" at bounding box center [714, 84] width 1230 height 31
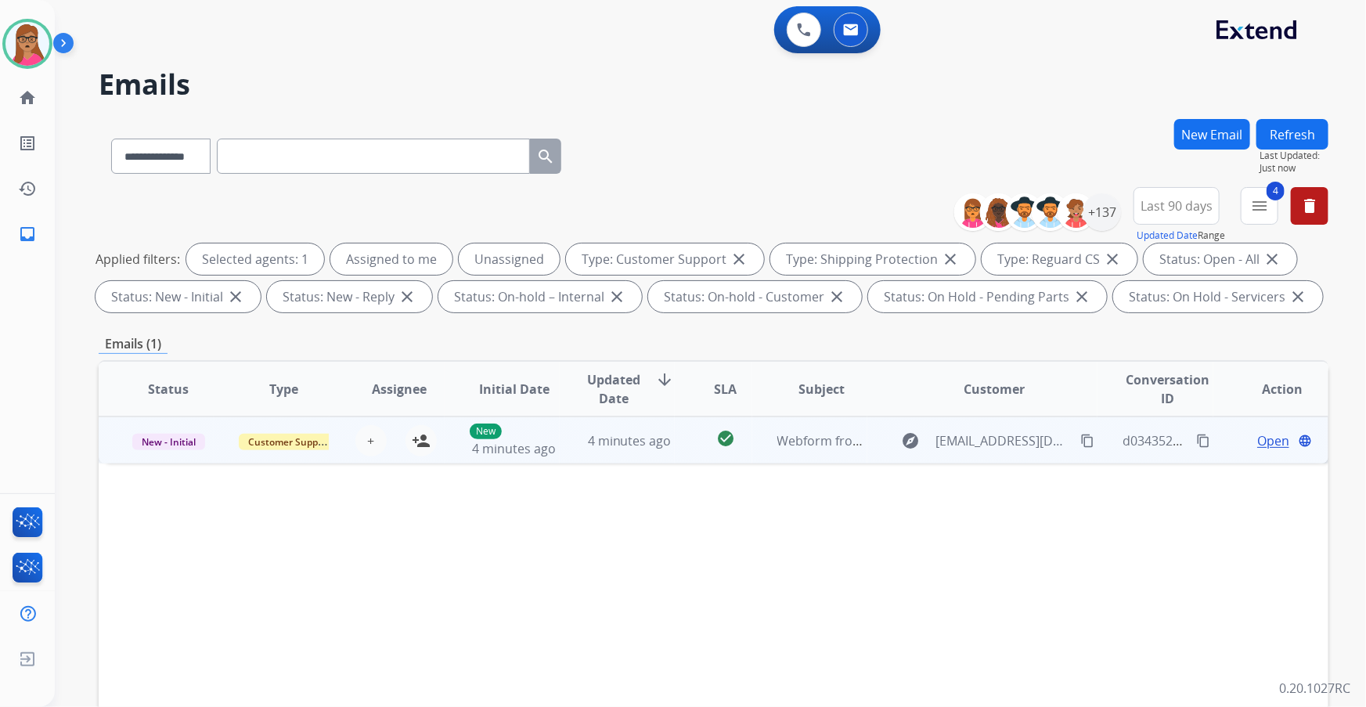
click at [182, 403] on td "New - Initial" at bounding box center [156, 439] width 115 height 47
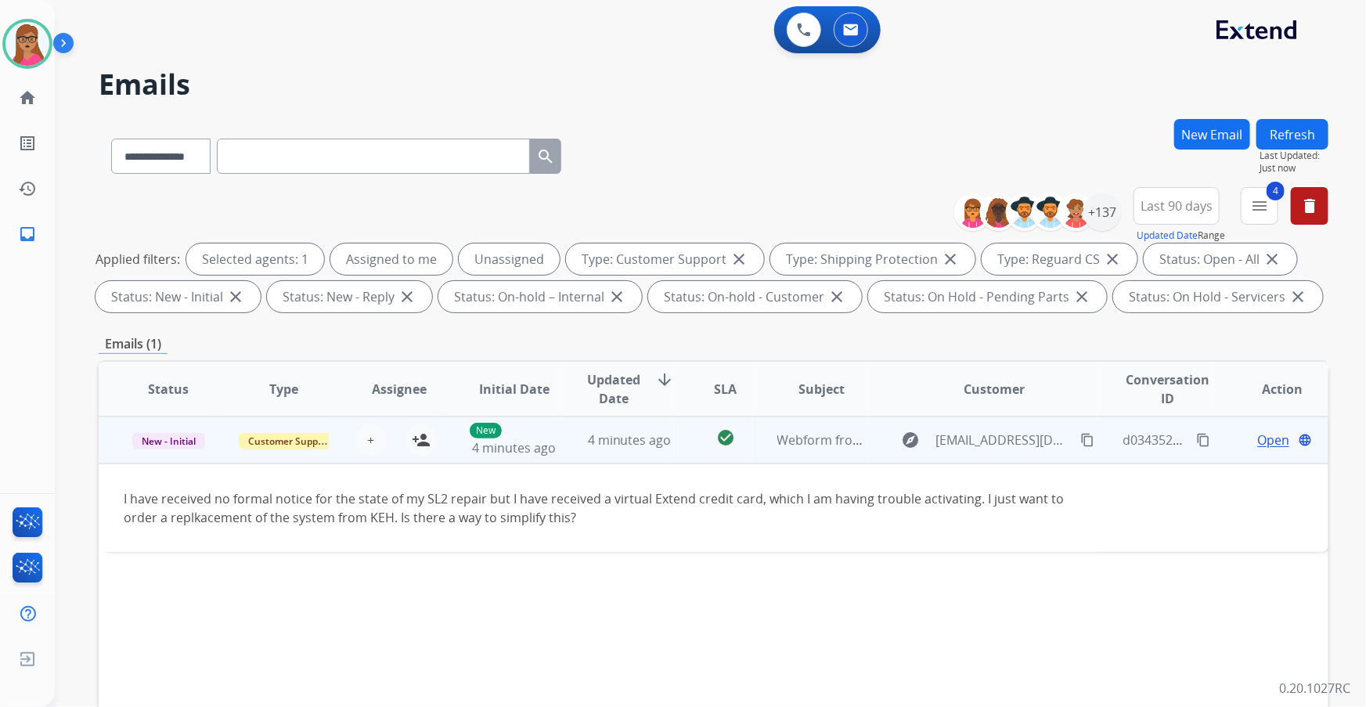
click at [898, 403] on mat-icon "content_copy" at bounding box center [1087, 440] width 14 height 14
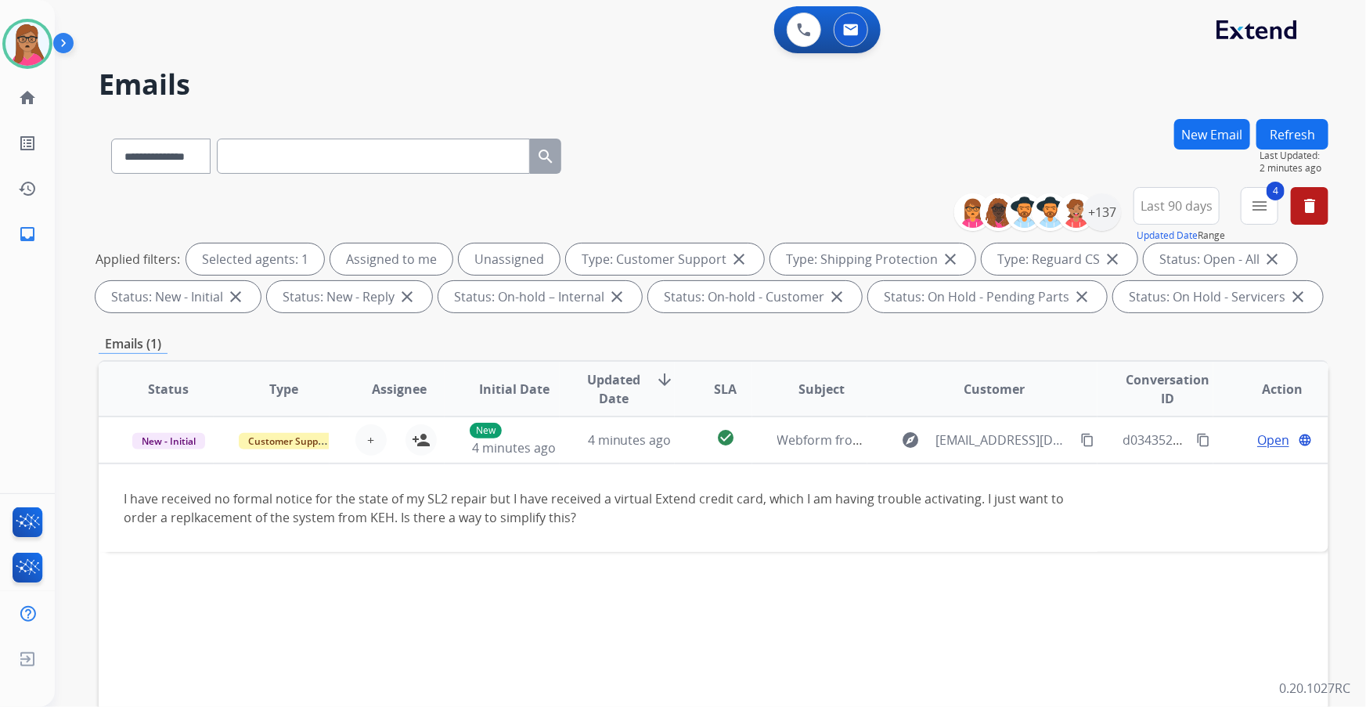
click at [184, 211] on div "**********" at bounding box center [714, 253] width 1230 height 132
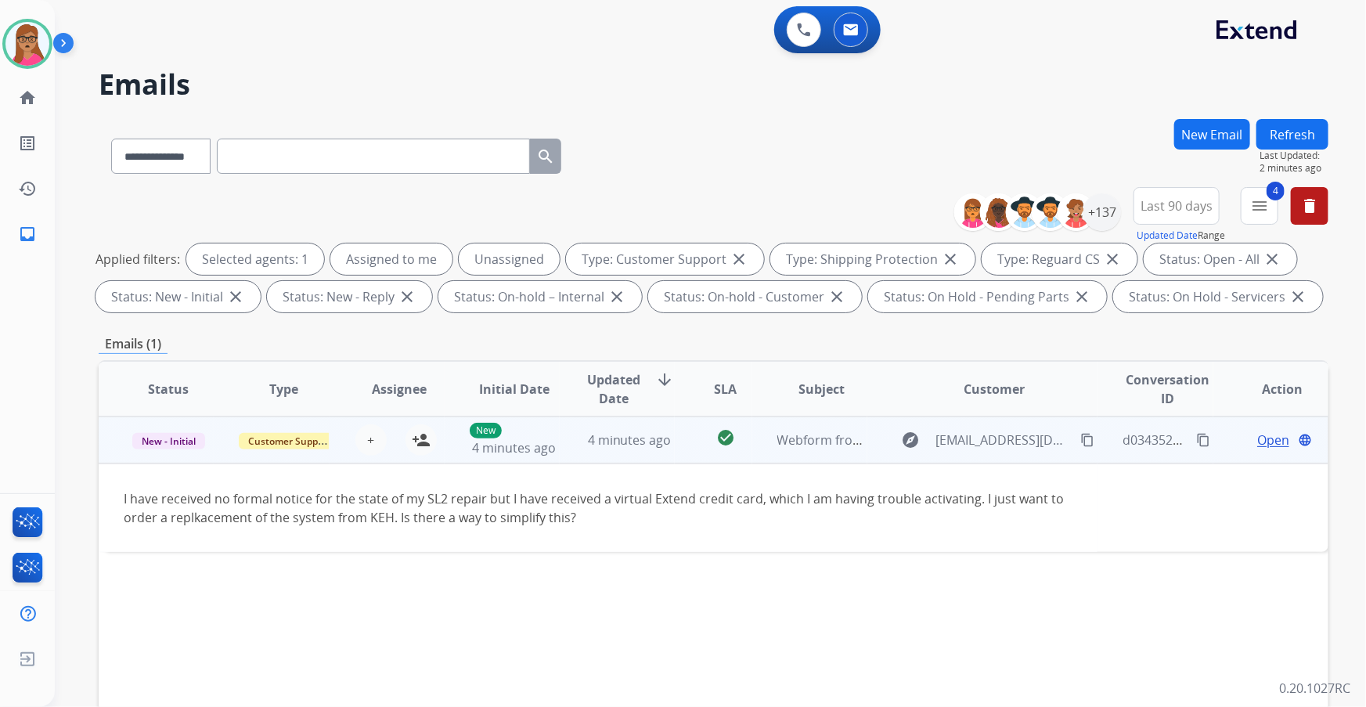
click at [158, 403] on td "New - Initial" at bounding box center [156, 439] width 115 height 47
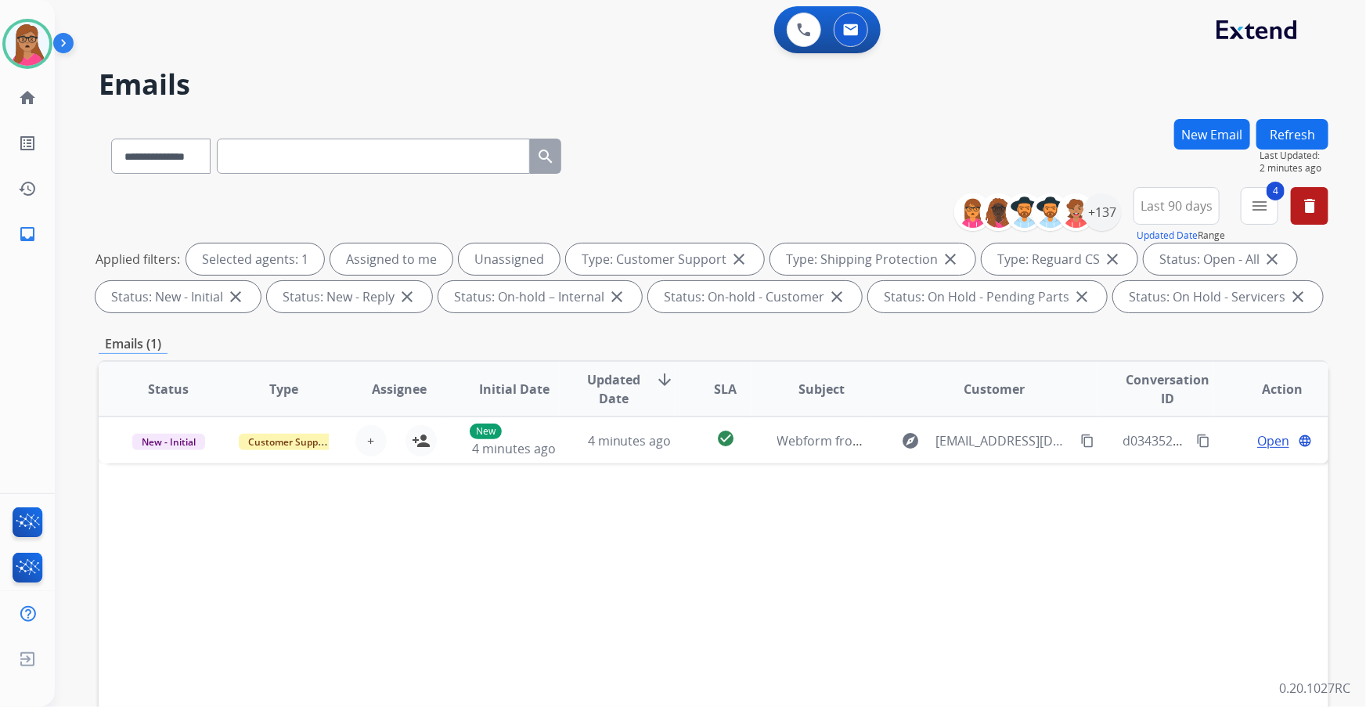
click at [898, 209] on span "Last 90 days" at bounding box center [1176, 206] width 72 height 6
click at [898, 263] on div "Custom" at bounding box center [1171, 262] width 86 height 23
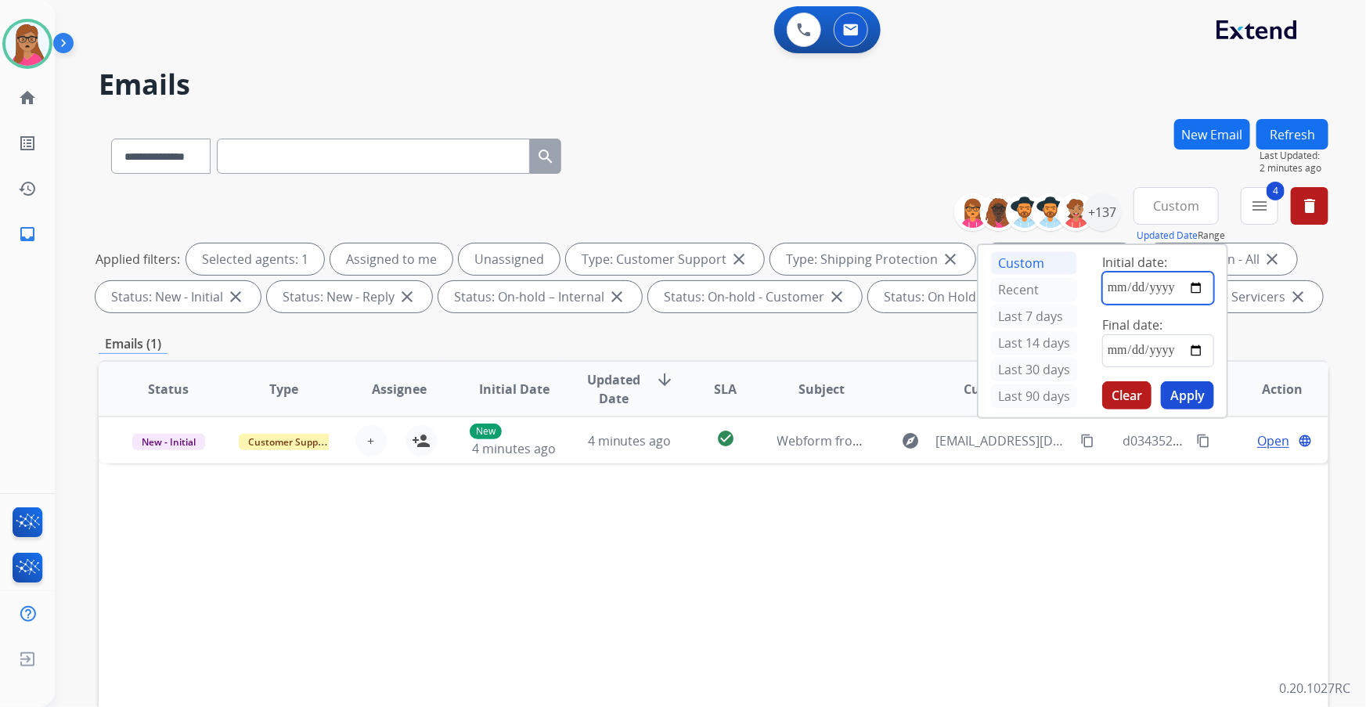
click at [898, 286] on input "date" at bounding box center [1158, 288] width 112 height 33
type input "**********"
click at [898, 348] on input "date" at bounding box center [1158, 350] width 112 height 33
type input "**********"
click at [898, 384] on button "Apply" at bounding box center [1187, 395] width 53 height 28
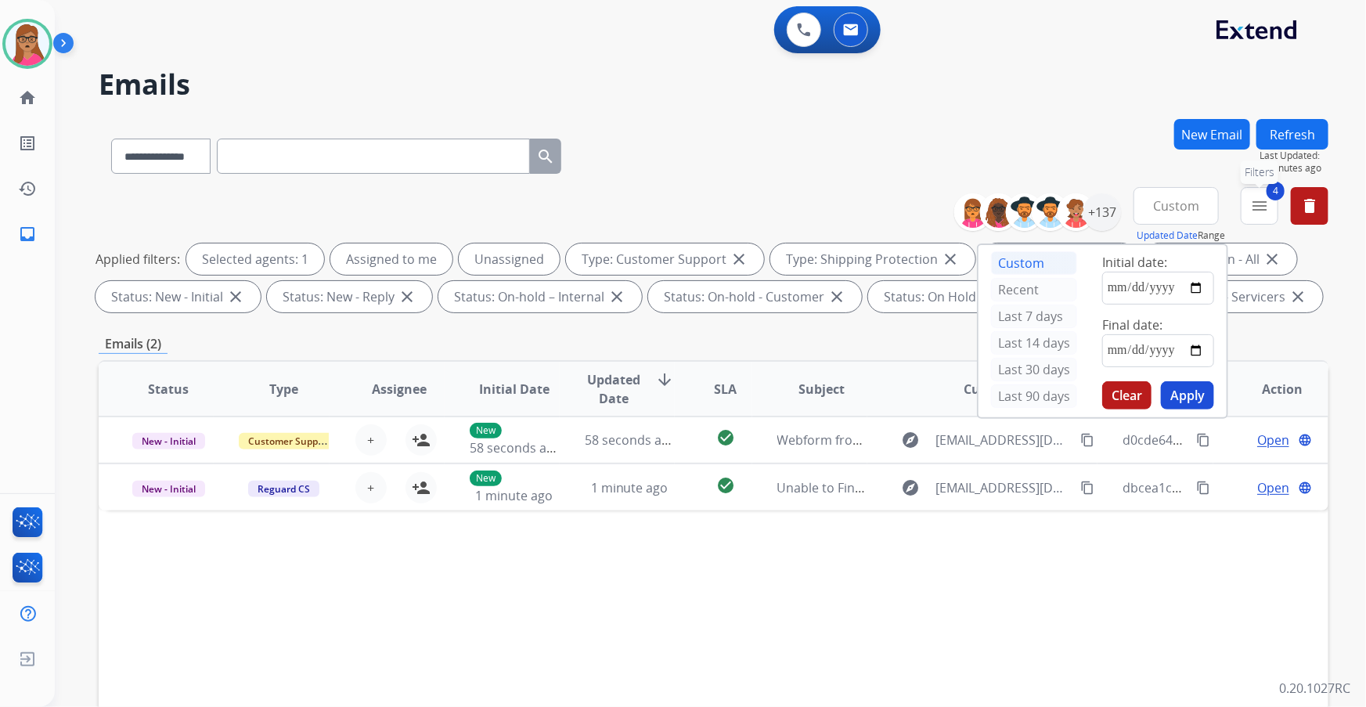
click at [898, 210] on mat-icon "menu" at bounding box center [1259, 205] width 19 height 19
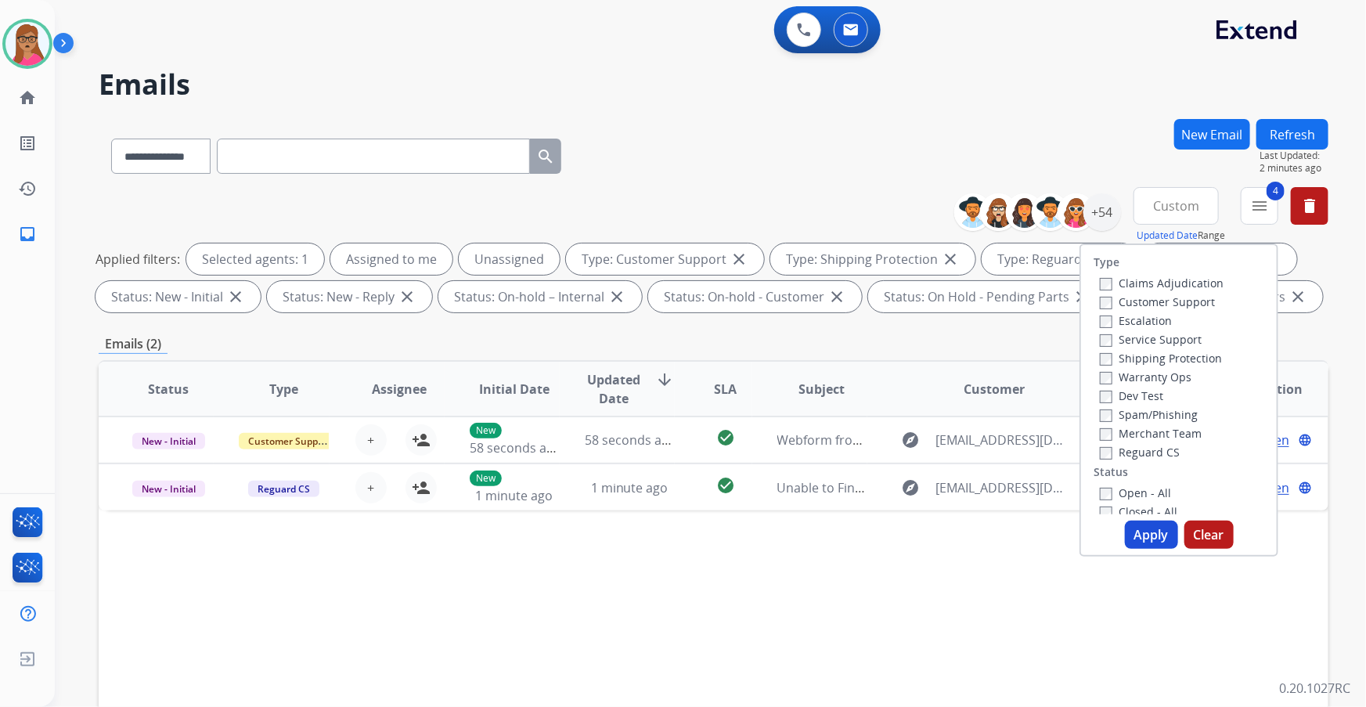
click at [898, 403] on button "Apply" at bounding box center [1151, 535] width 53 height 28
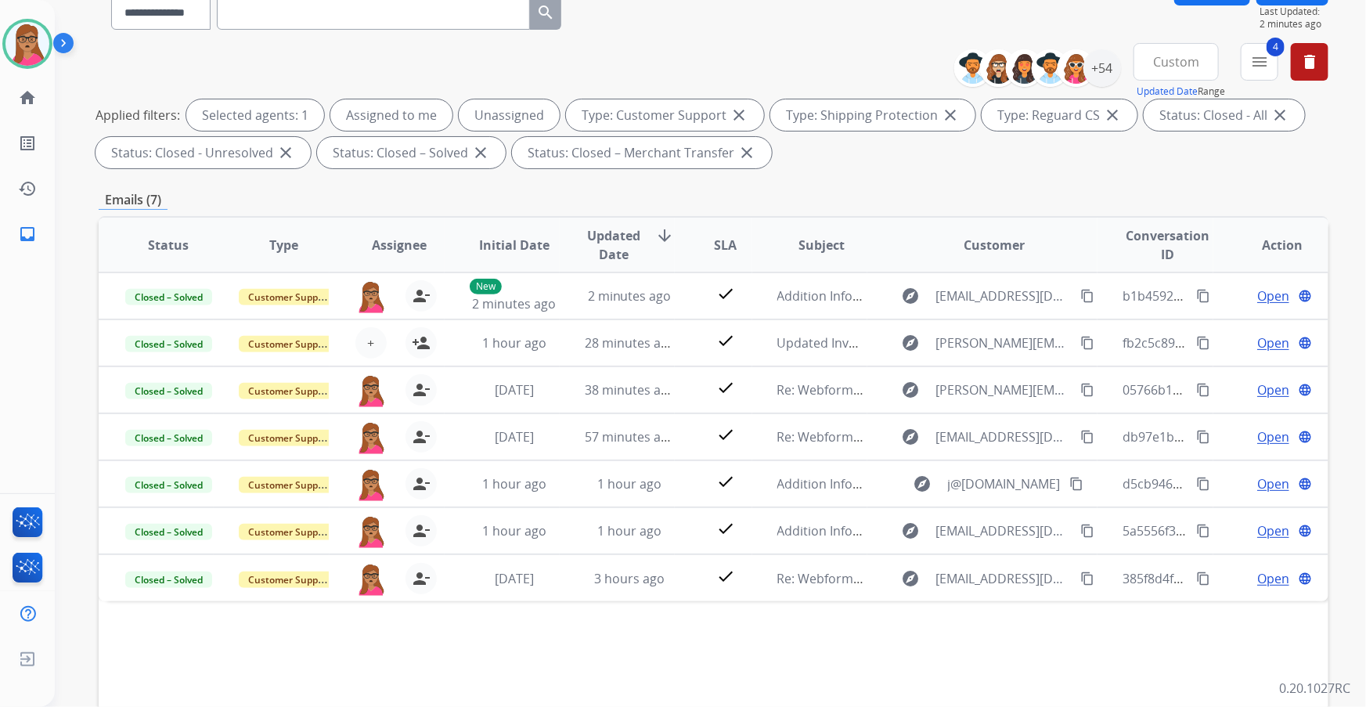
scroll to position [0, 0]
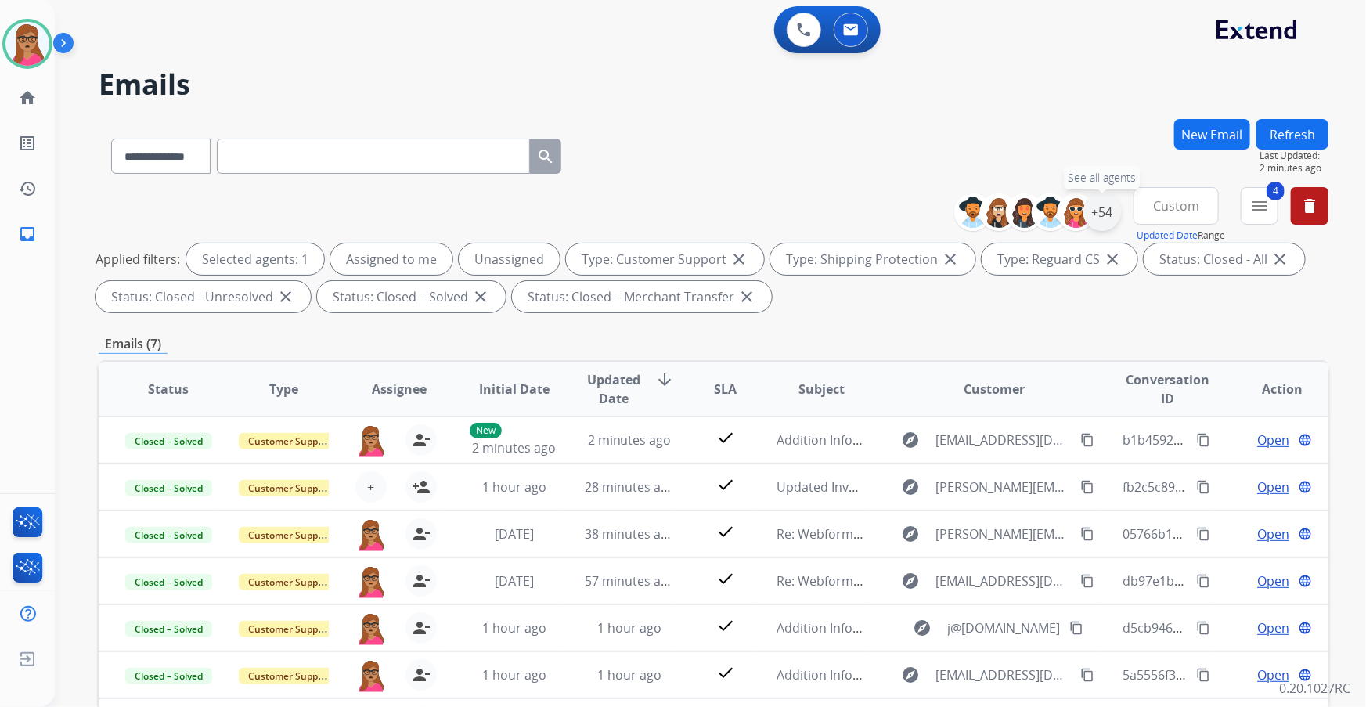
click at [898, 211] on div "+54" at bounding box center [1102, 212] width 38 height 38
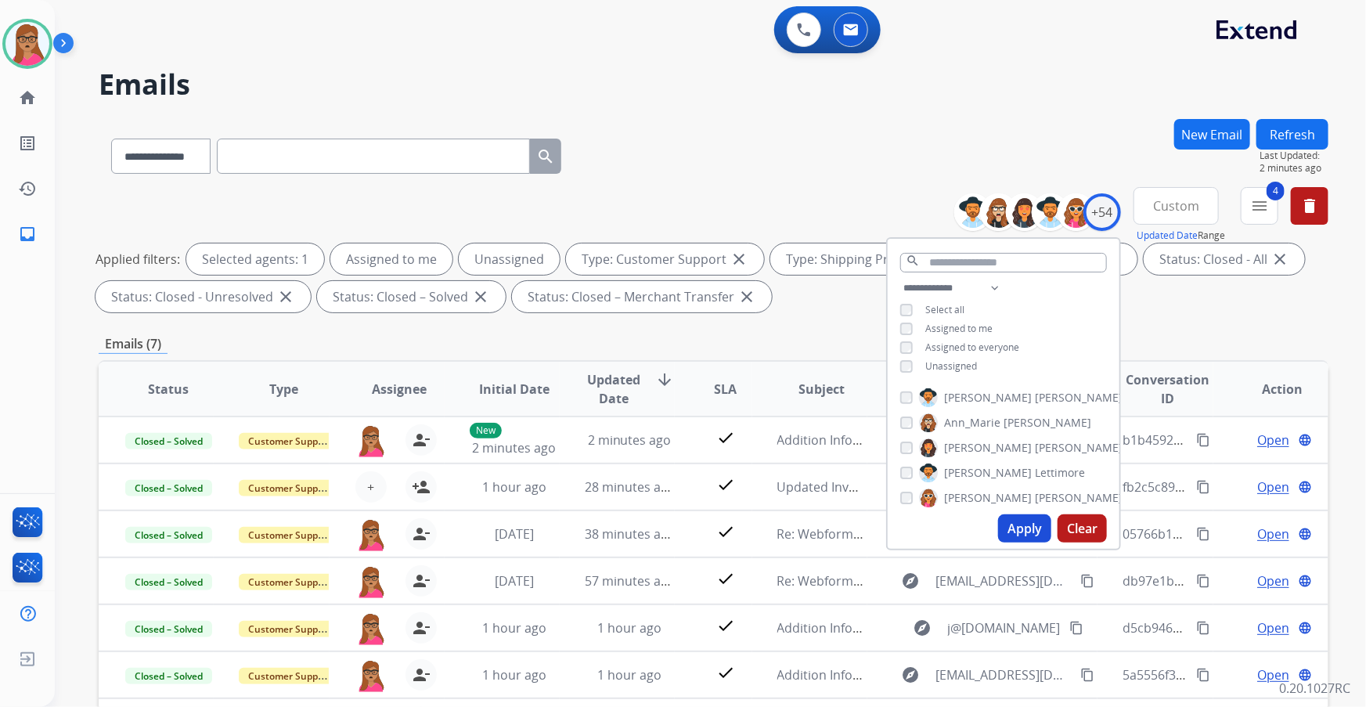
click at [898, 204] on span "Custom" at bounding box center [1176, 206] width 46 height 6
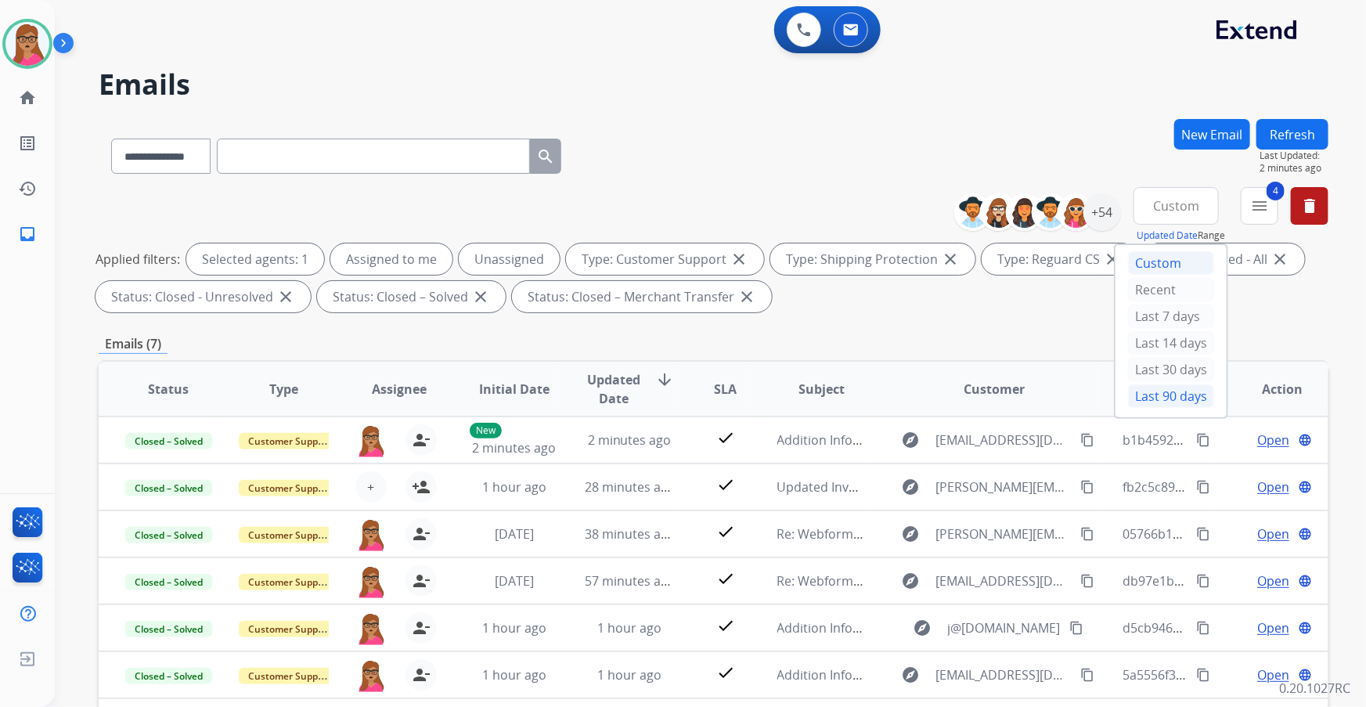
click at [898, 391] on div "Last 90 days" at bounding box center [1171, 395] width 86 height 23
click at [898, 210] on mat-icon "menu" at bounding box center [1259, 205] width 19 height 19
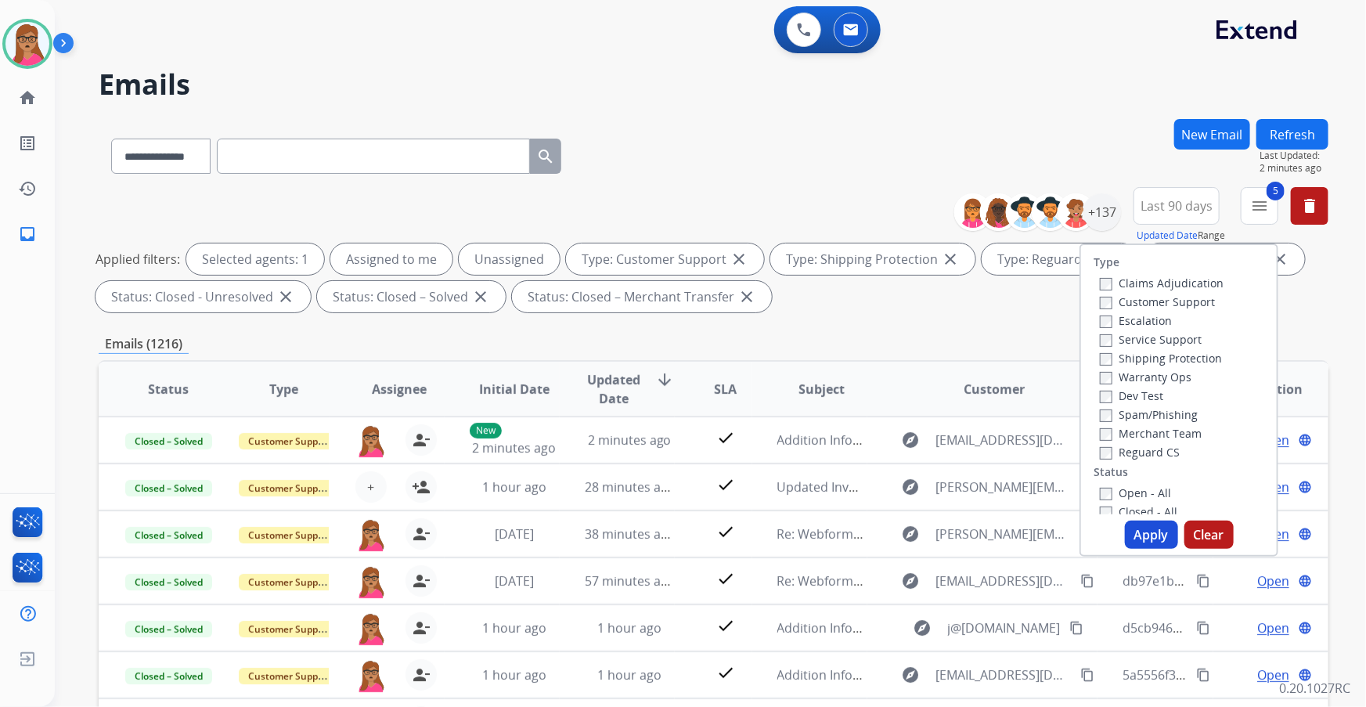
click at [898, 403] on label "Closed - All" at bounding box center [1138, 511] width 77 height 15
click at [898, 403] on button "Apply" at bounding box center [1151, 535] width 53 height 28
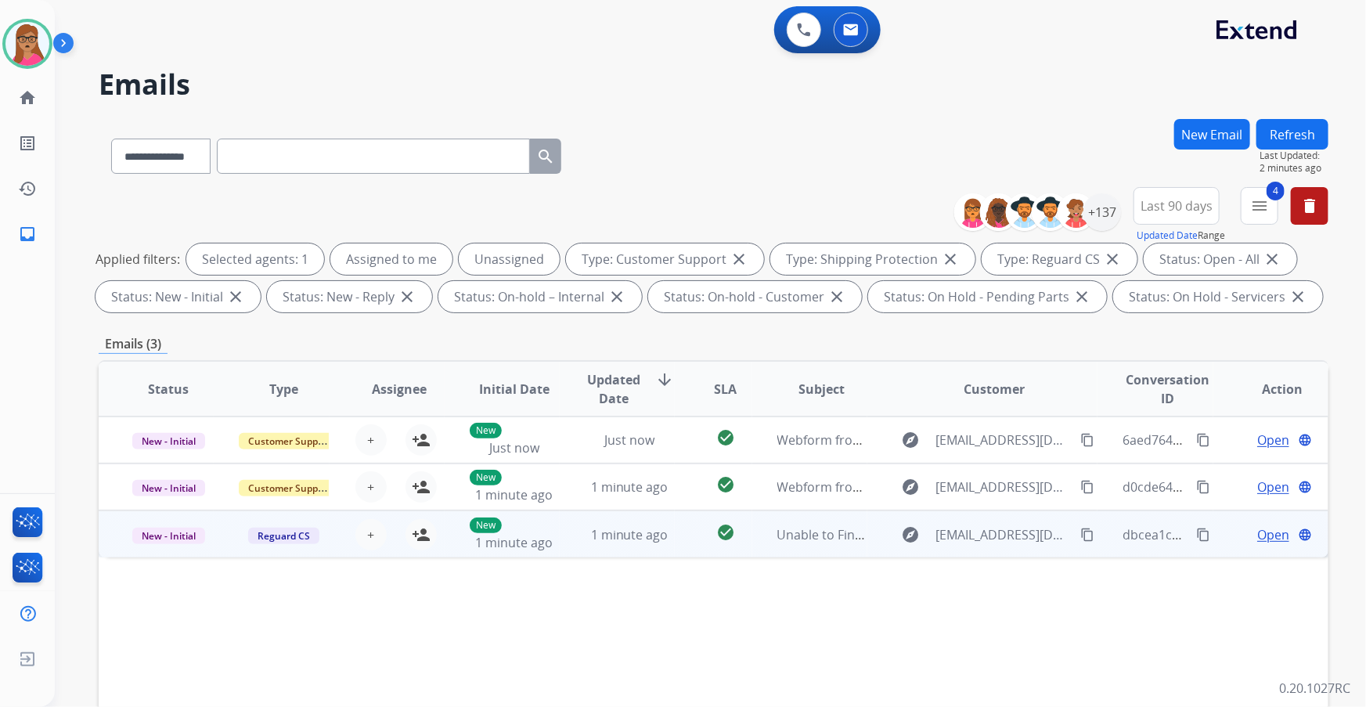
click at [157, 403] on td "New - Initial" at bounding box center [156, 533] width 115 height 47
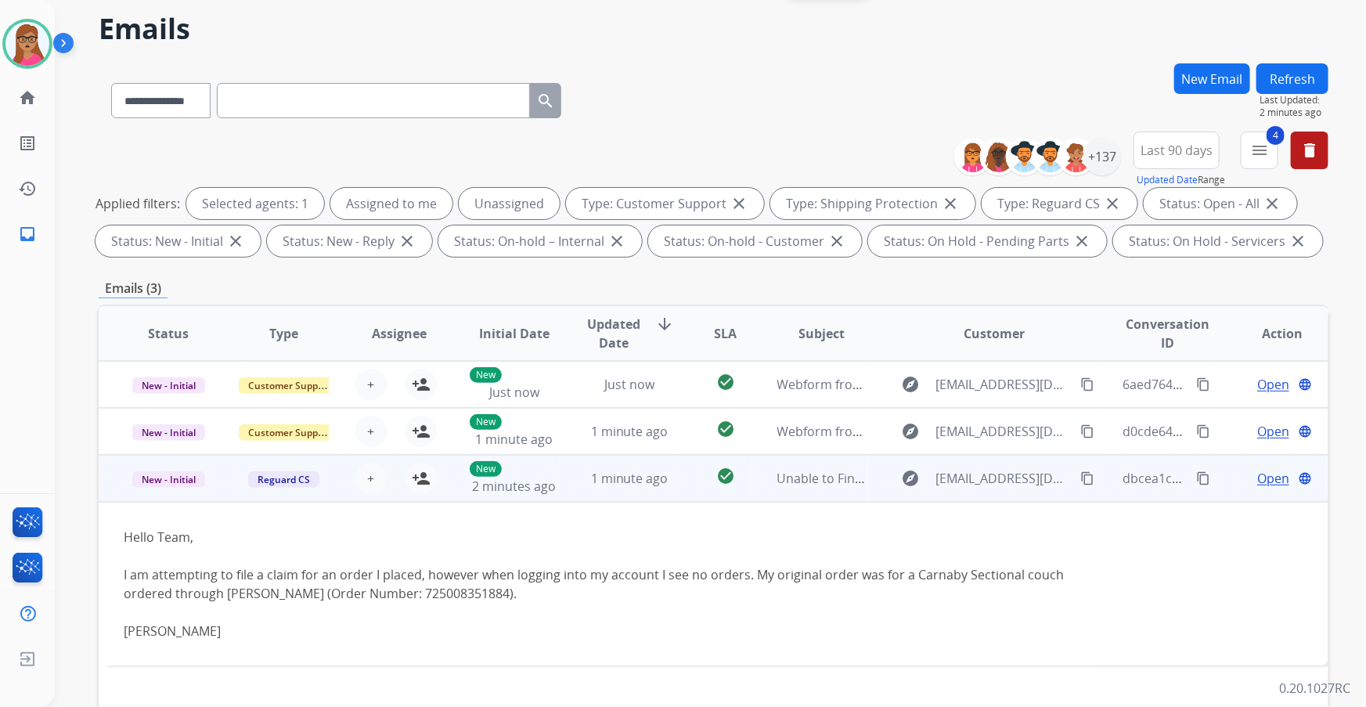
scroll to position [70, 0]
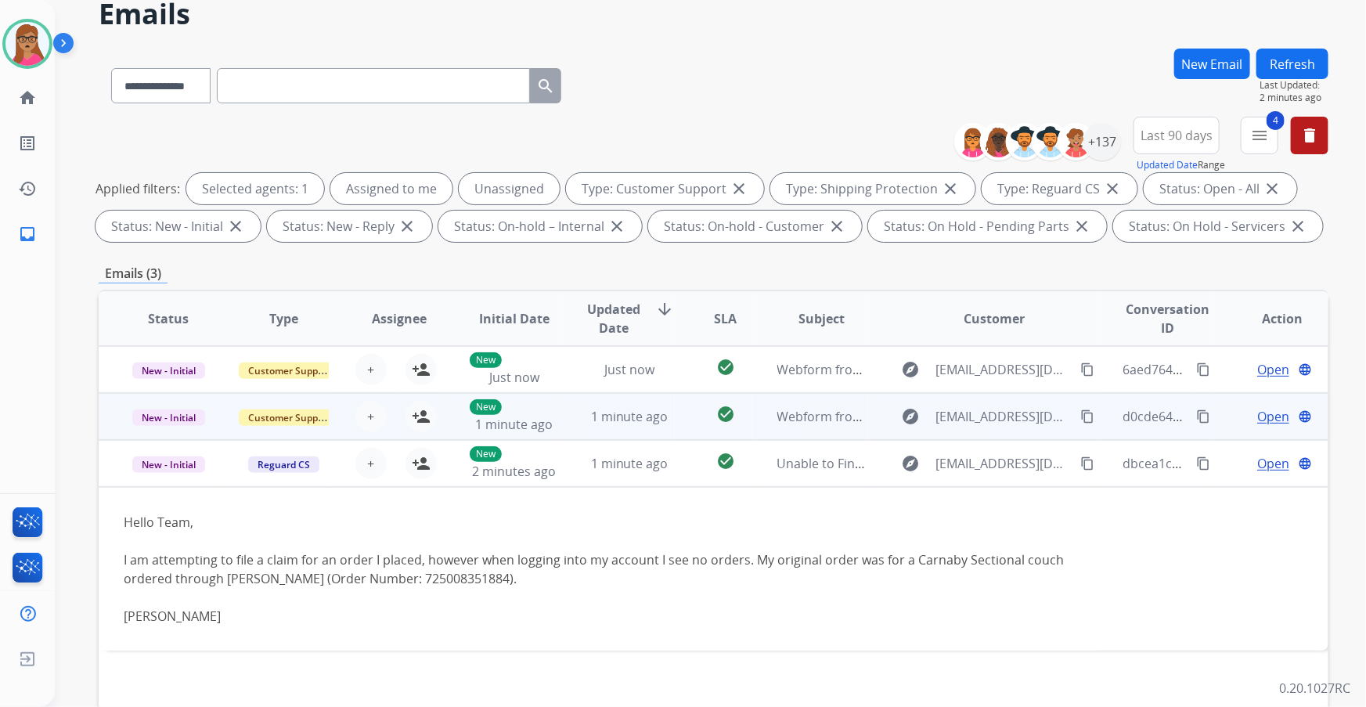
click at [160, 403] on td "New - Initial" at bounding box center [156, 416] width 115 height 47
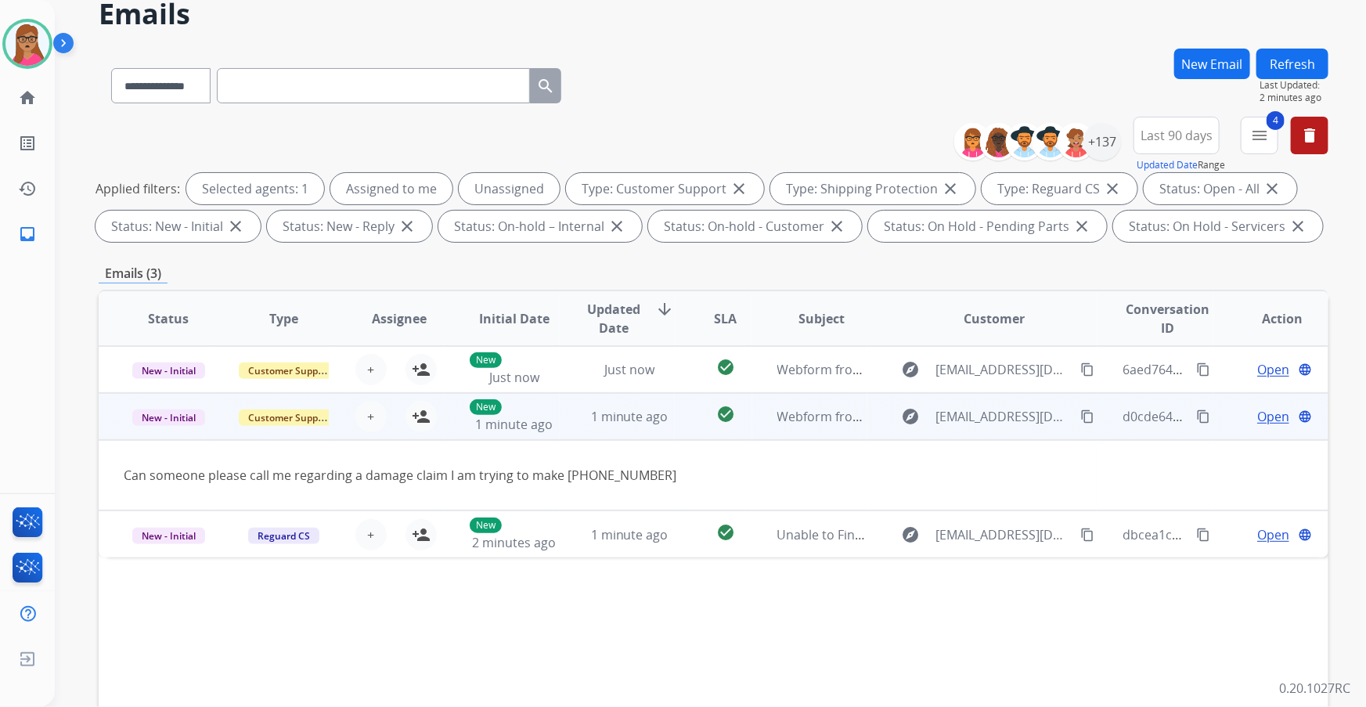
click at [151, 403] on td "New - Initial" at bounding box center [156, 416] width 115 height 47
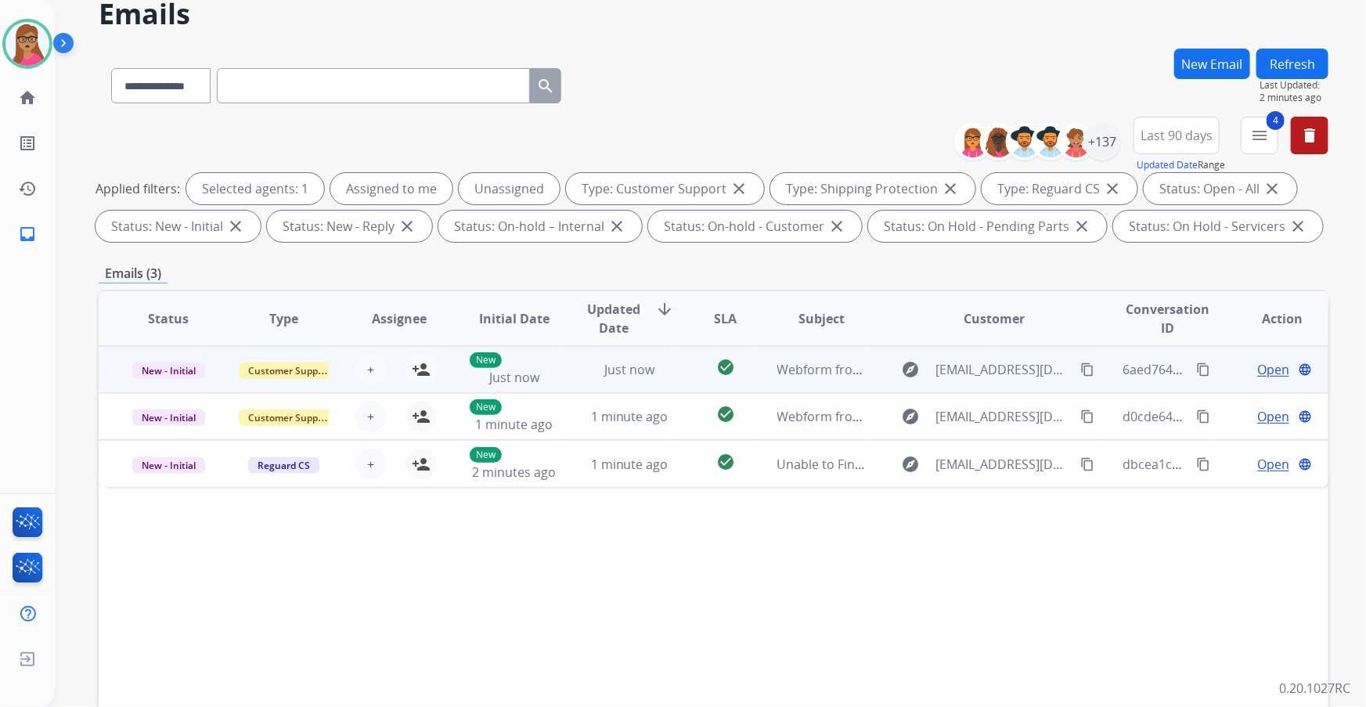
click at [174, 381] on td "New - Initial" at bounding box center [156, 369] width 115 height 47
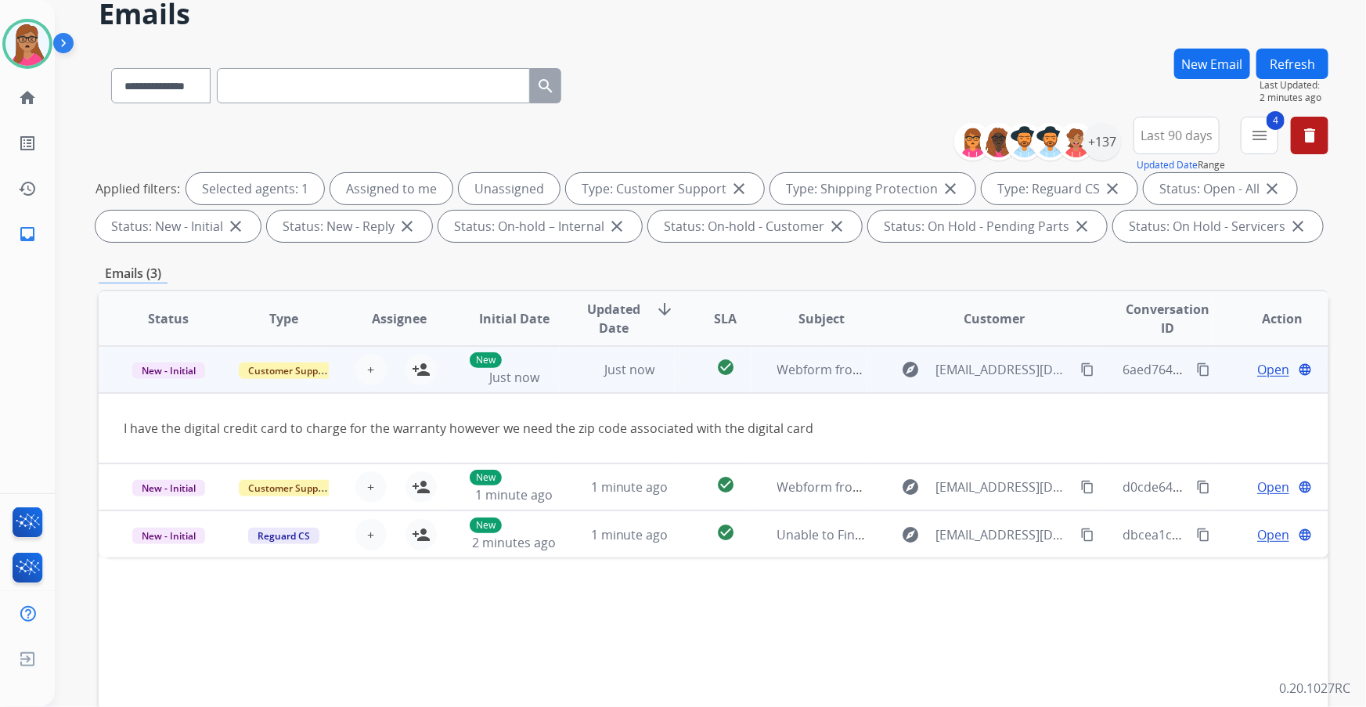
click at [898, 367] on mat-icon "content_copy" at bounding box center [1087, 369] width 14 height 14
click at [422, 367] on mat-icon "person_add" at bounding box center [421, 369] width 19 height 19
click at [898, 369] on span "Open" at bounding box center [1273, 369] width 32 height 19
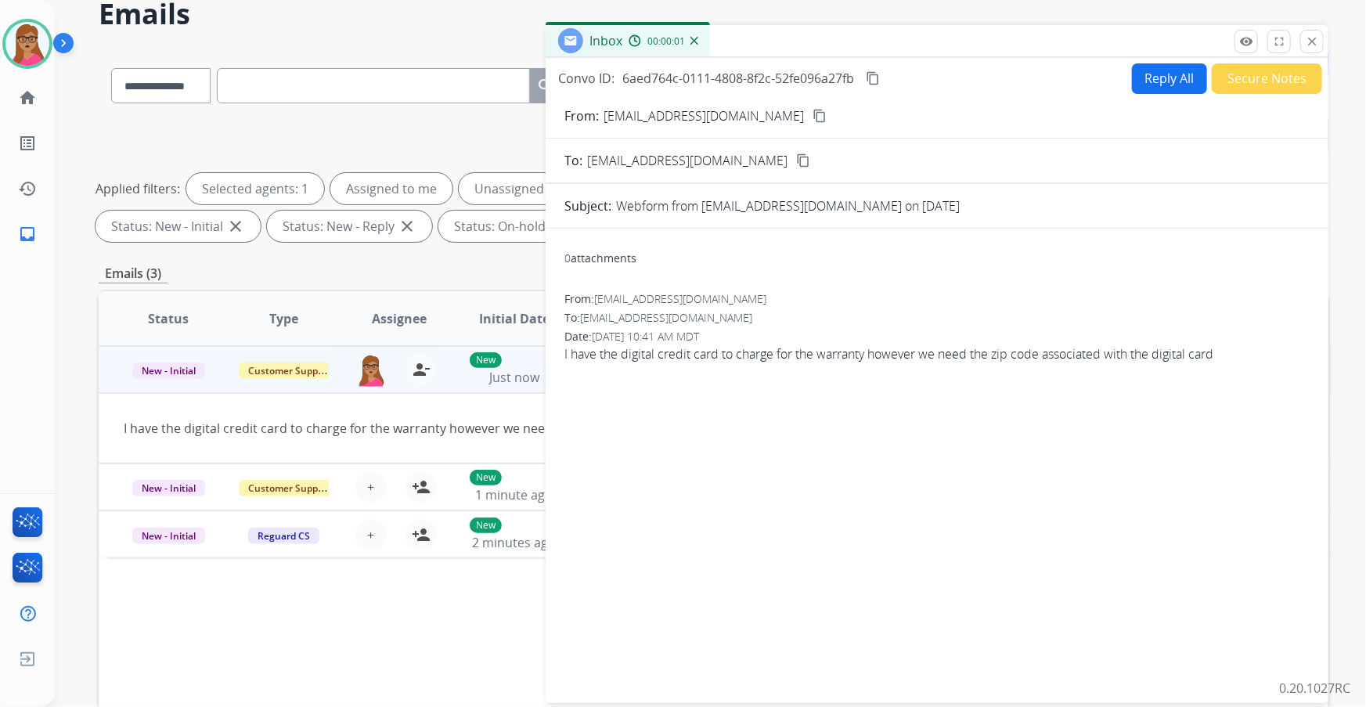
click at [898, 71] on button "Reply All" at bounding box center [1169, 78] width 75 height 31
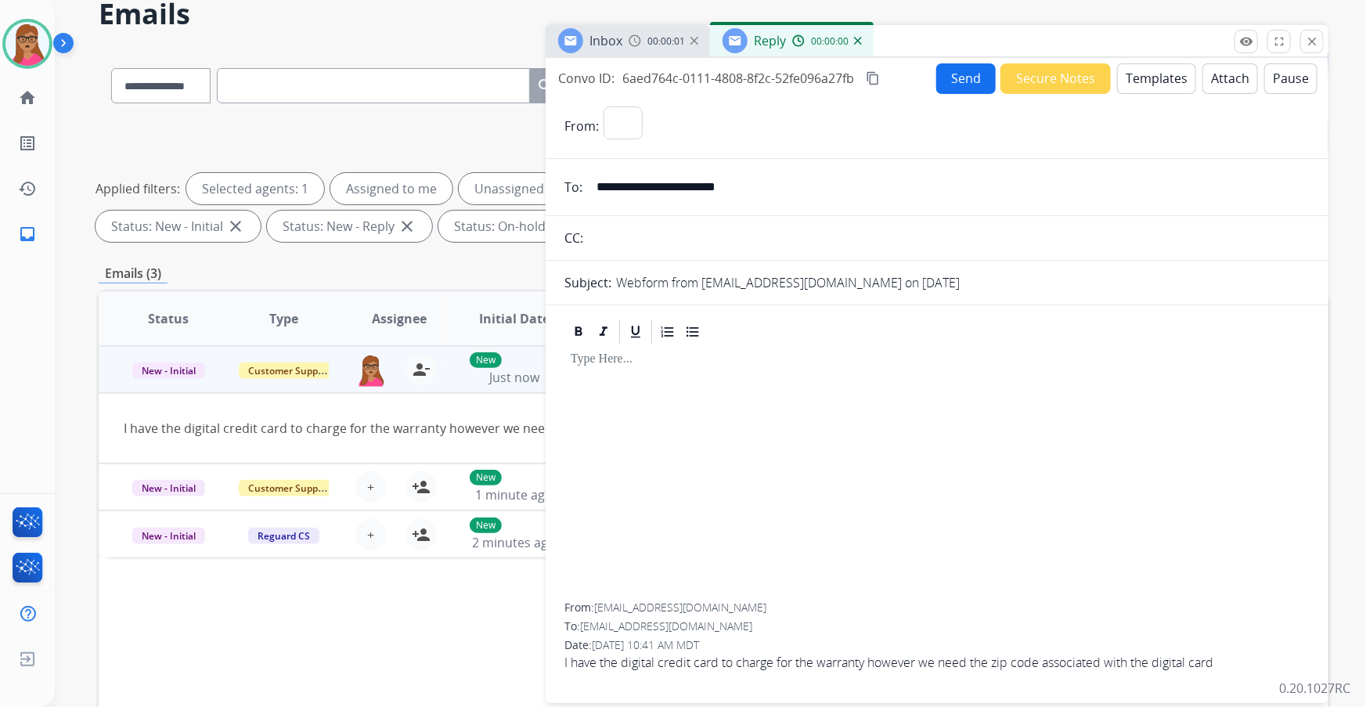
select select "**********"
click at [898, 80] on button "Templates" at bounding box center [1156, 78] width 79 height 31
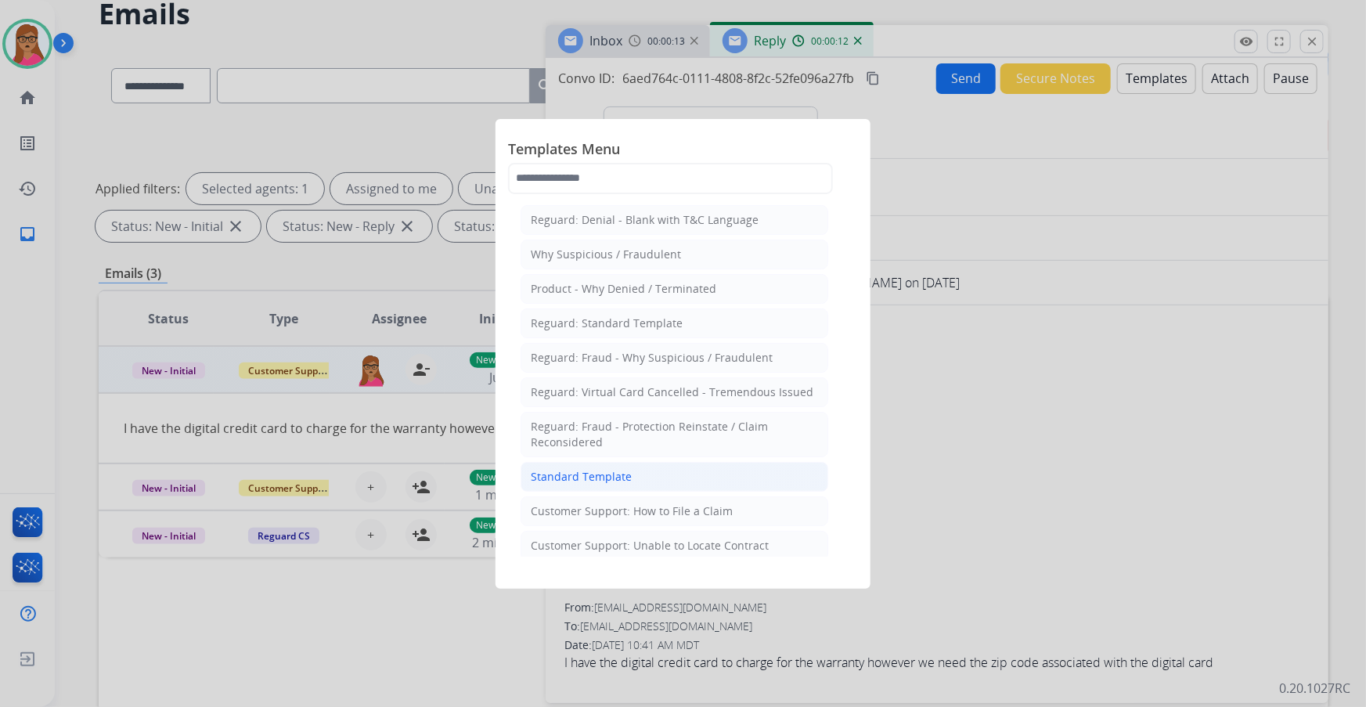
click at [645, 403] on li "Standard Template" at bounding box center [675, 477] width 308 height 30
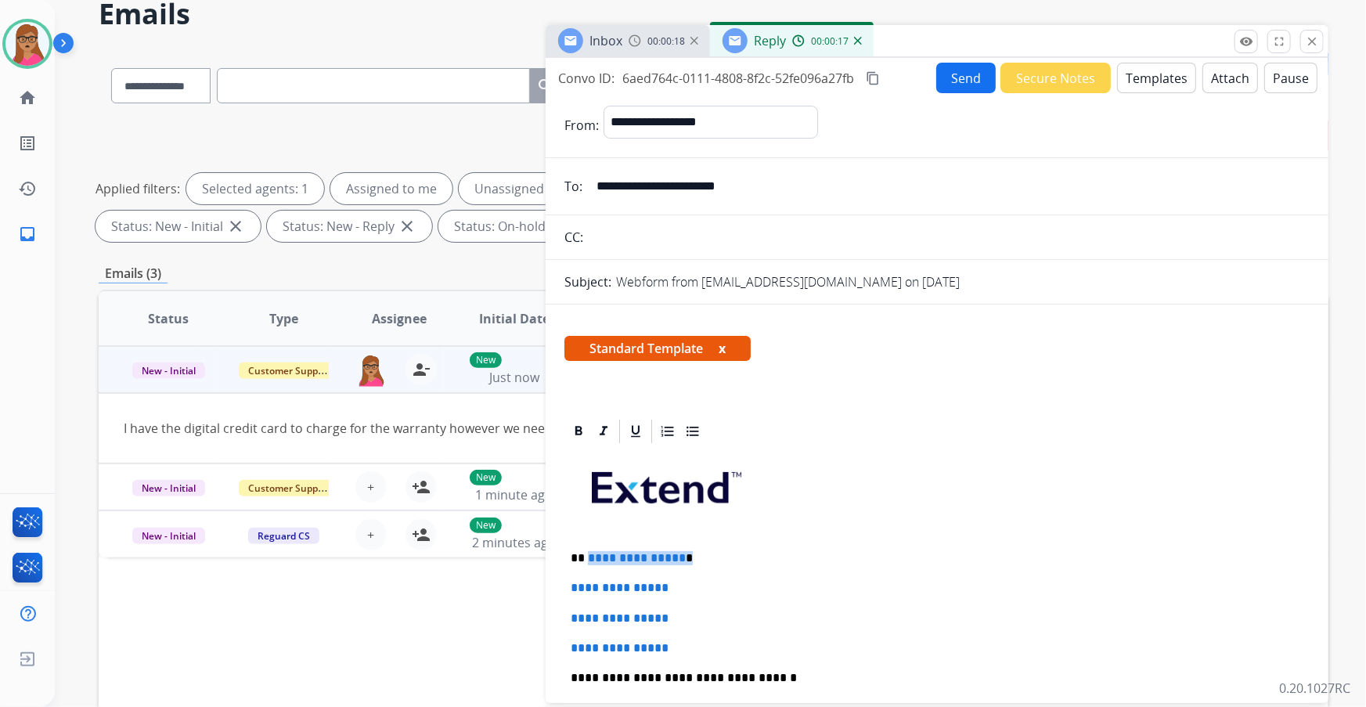
drag, startPoint x: 686, startPoint y: 553, endPoint x: 586, endPoint y: 553, distance: 101.0
click at [586, 403] on p "**********" at bounding box center [931, 558] width 721 height 14
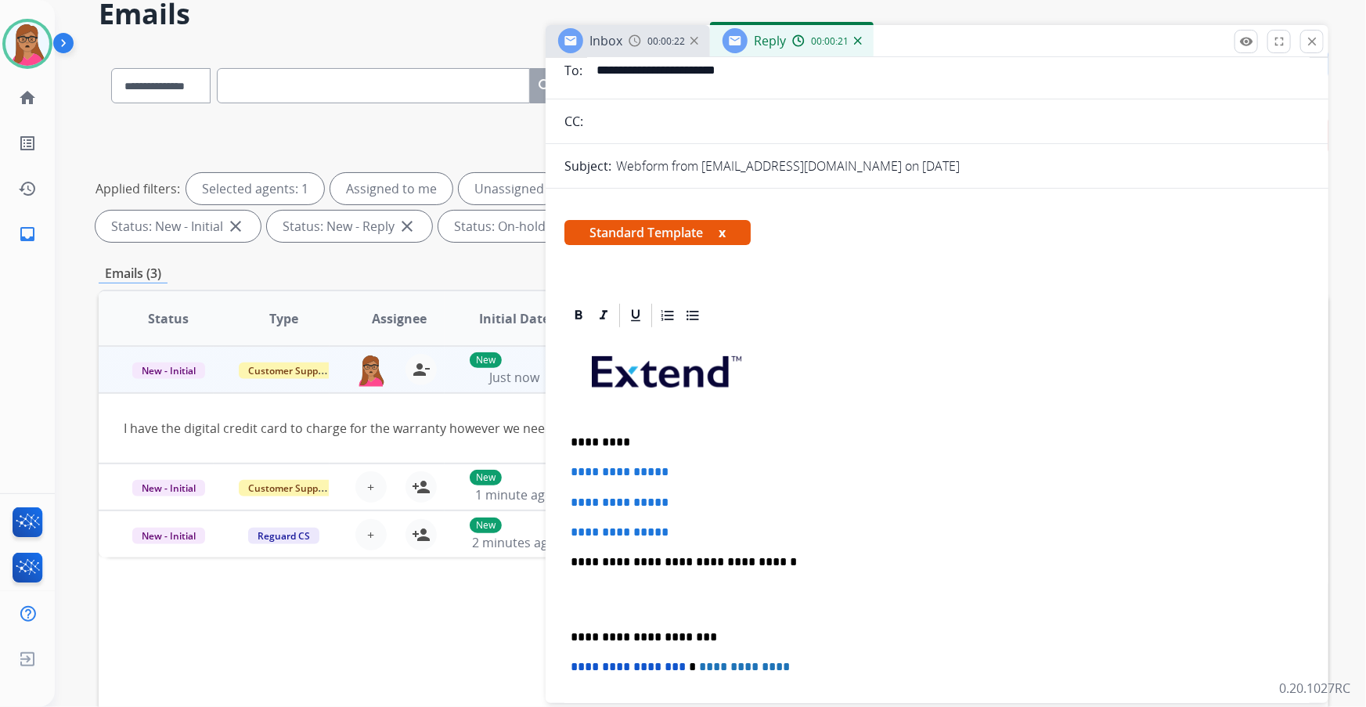
scroll to position [213, 0]
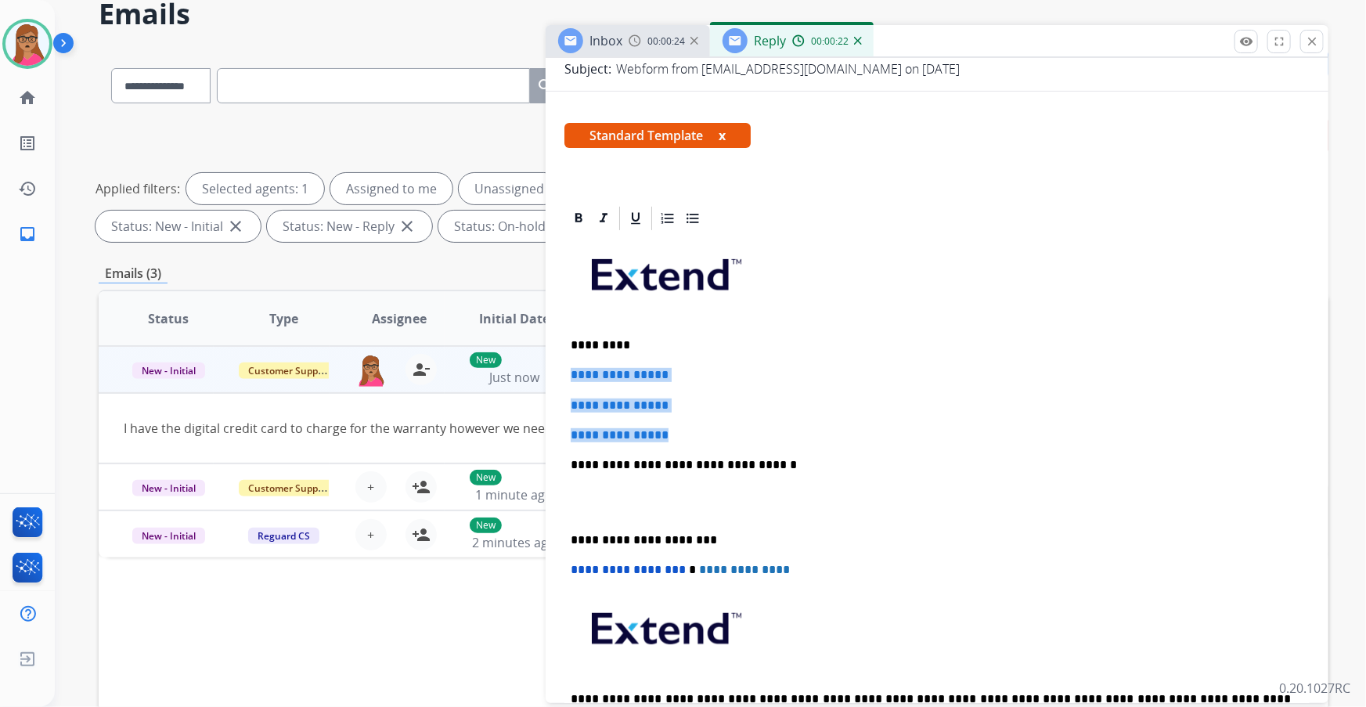
drag, startPoint x: 567, startPoint y: 367, endPoint x: 697, endPoint y: 432, distance: 145.3
click at [697, 403] on div "**********" at bounding box center [936, 501] width 745 height 539
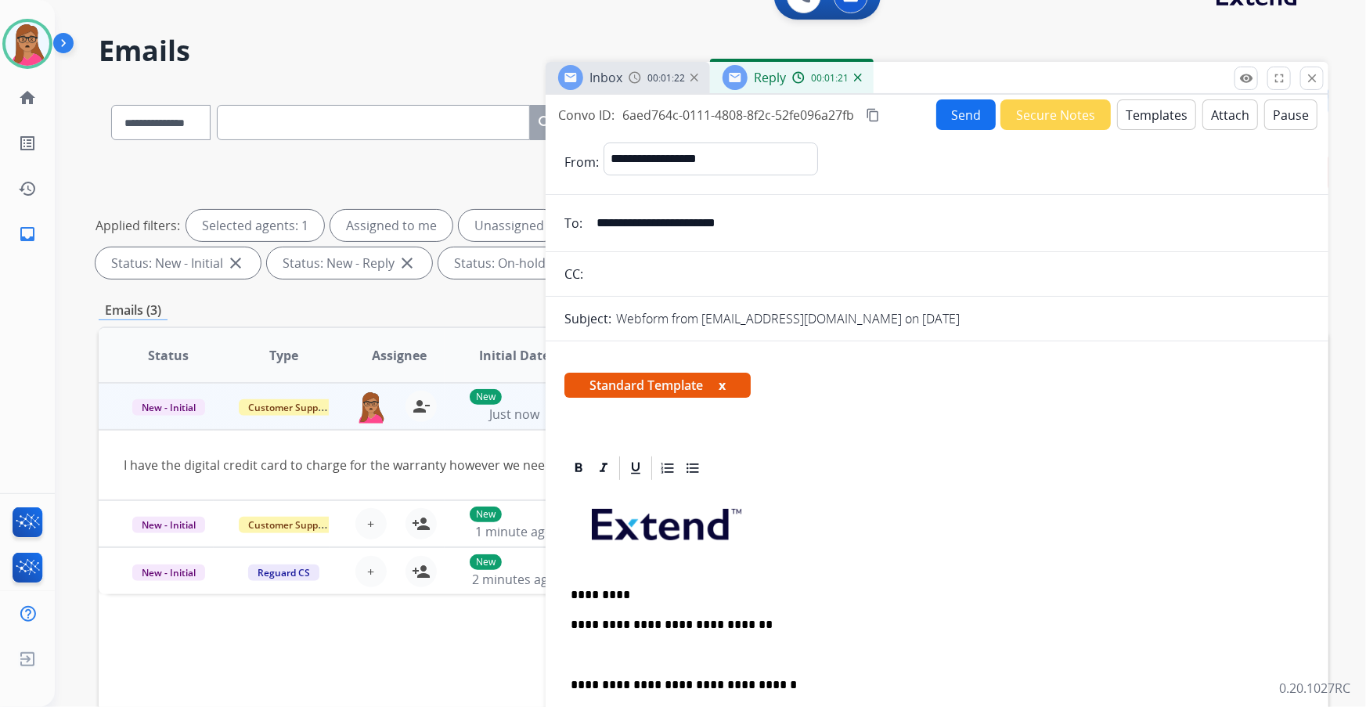
scroll to position [0, 0]
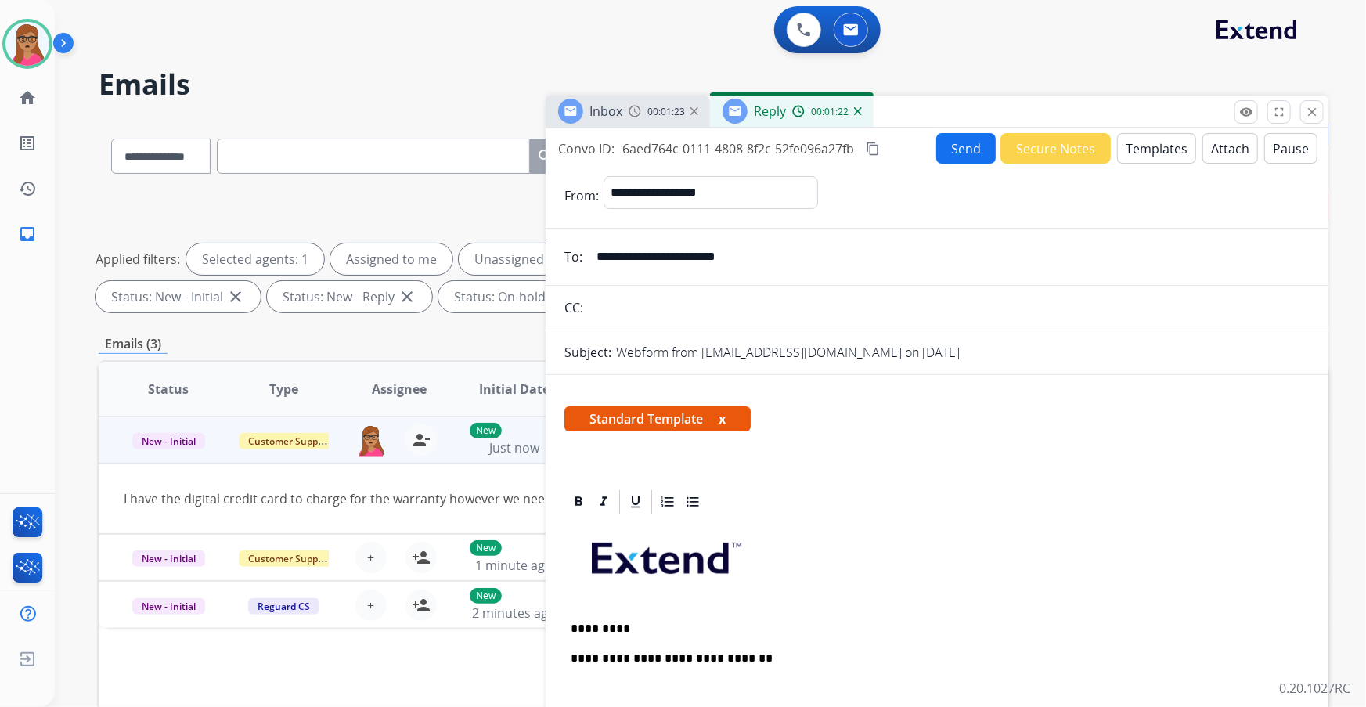
click at [870, 144] on mat-icon "content_copy" at bounding box center [873, 149] width 14 height 14
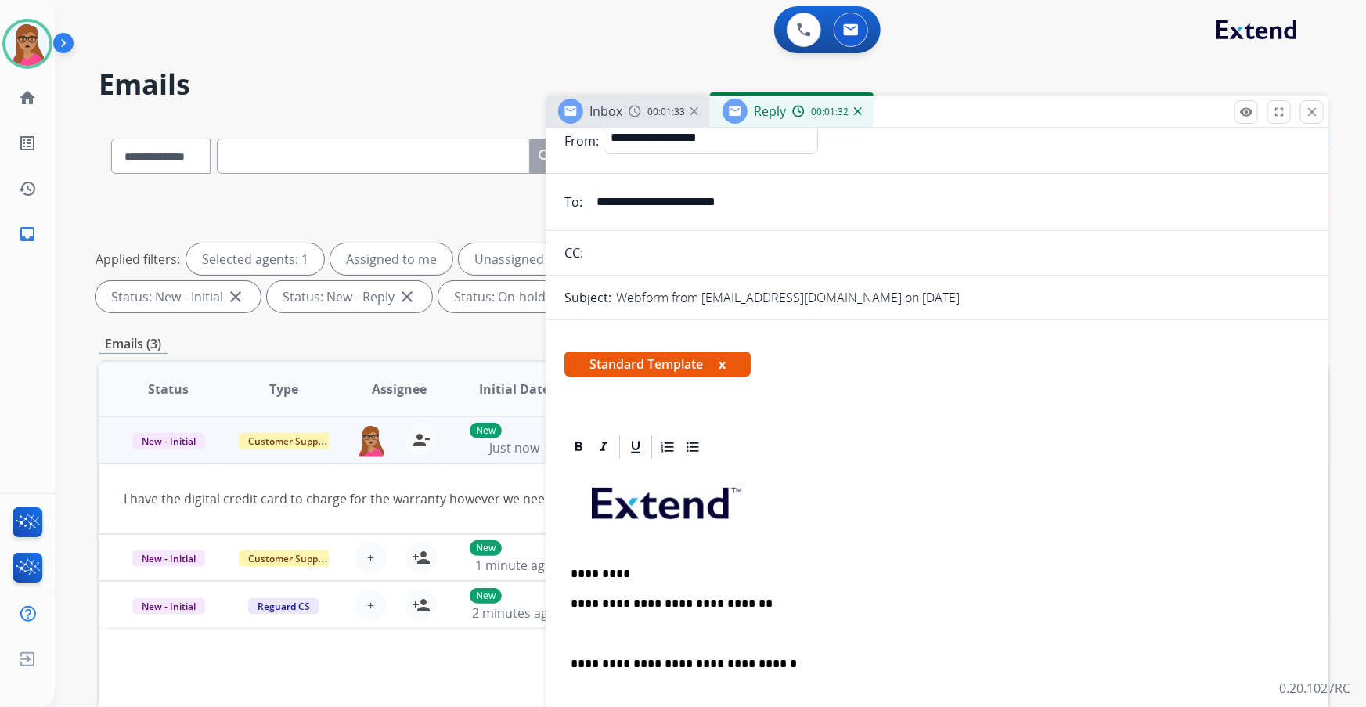
scroll to position [70, 0]
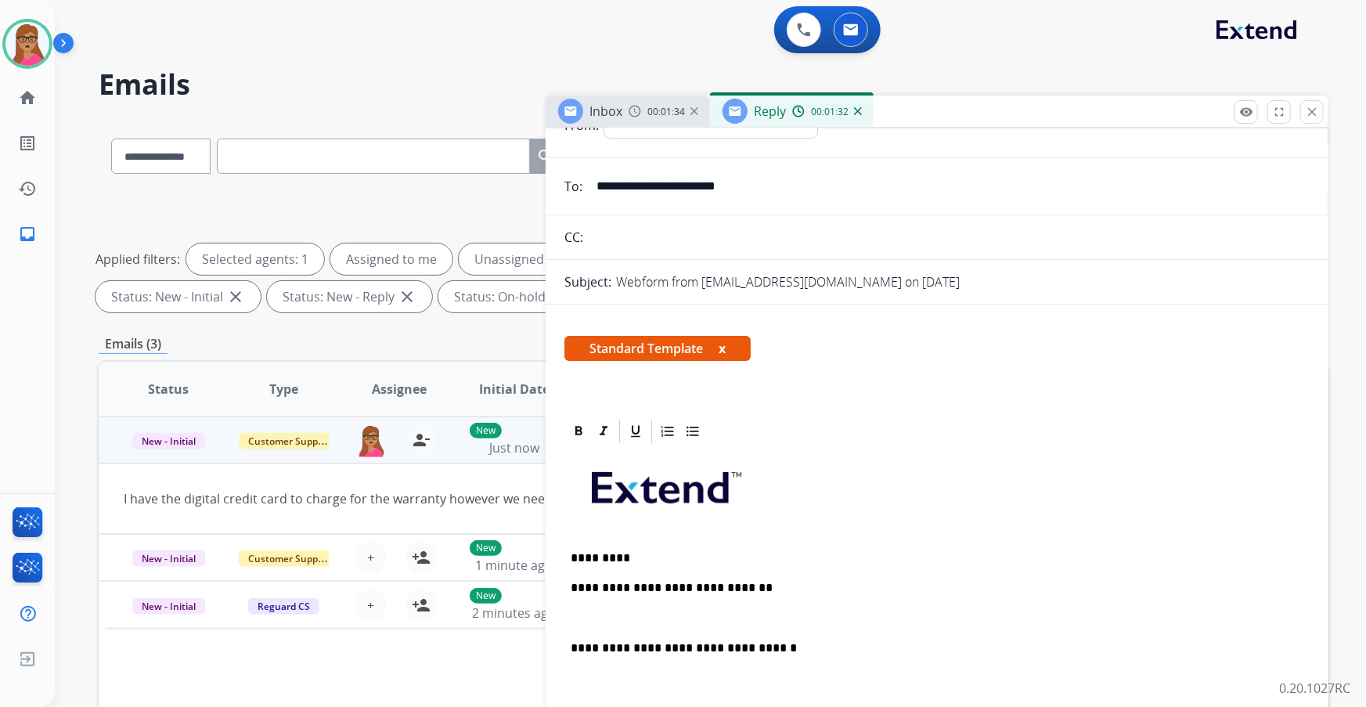
click at [767, 403] on p "**********" at bounding box center [931, 588] width 721 height 14
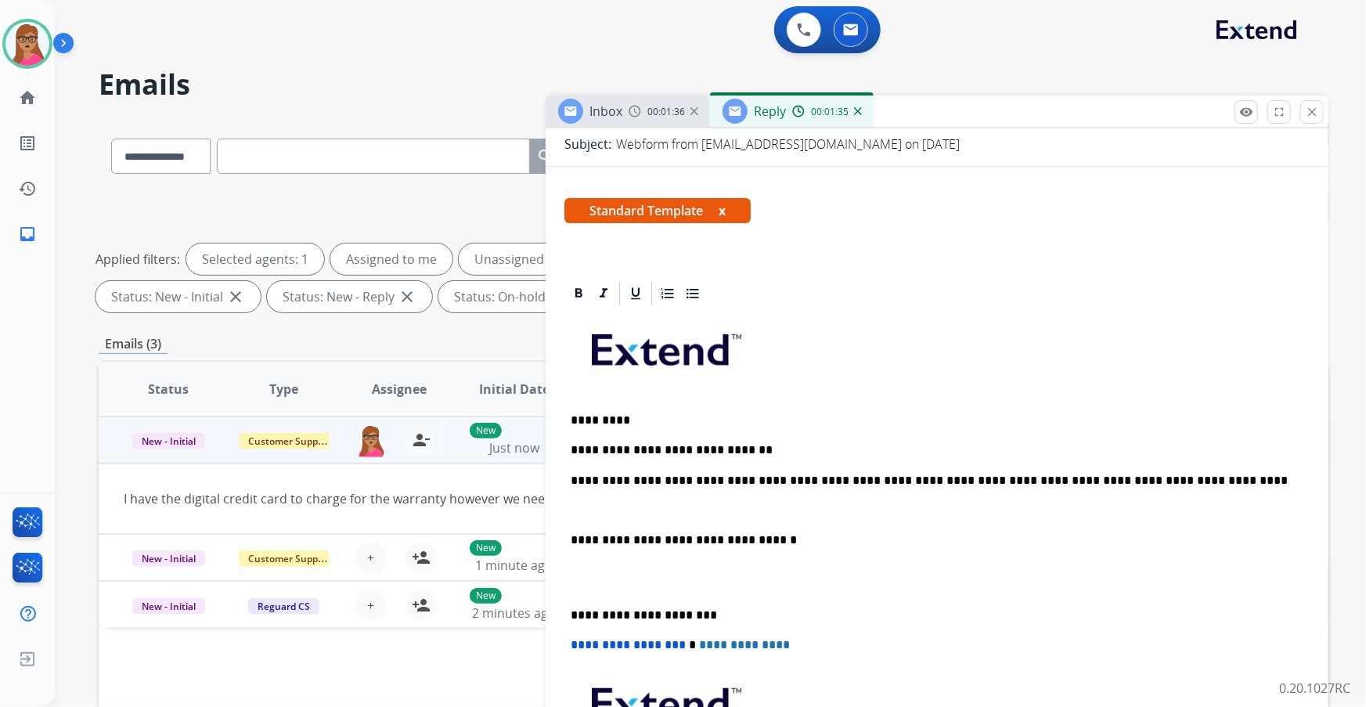
scroll to position [213, 0]
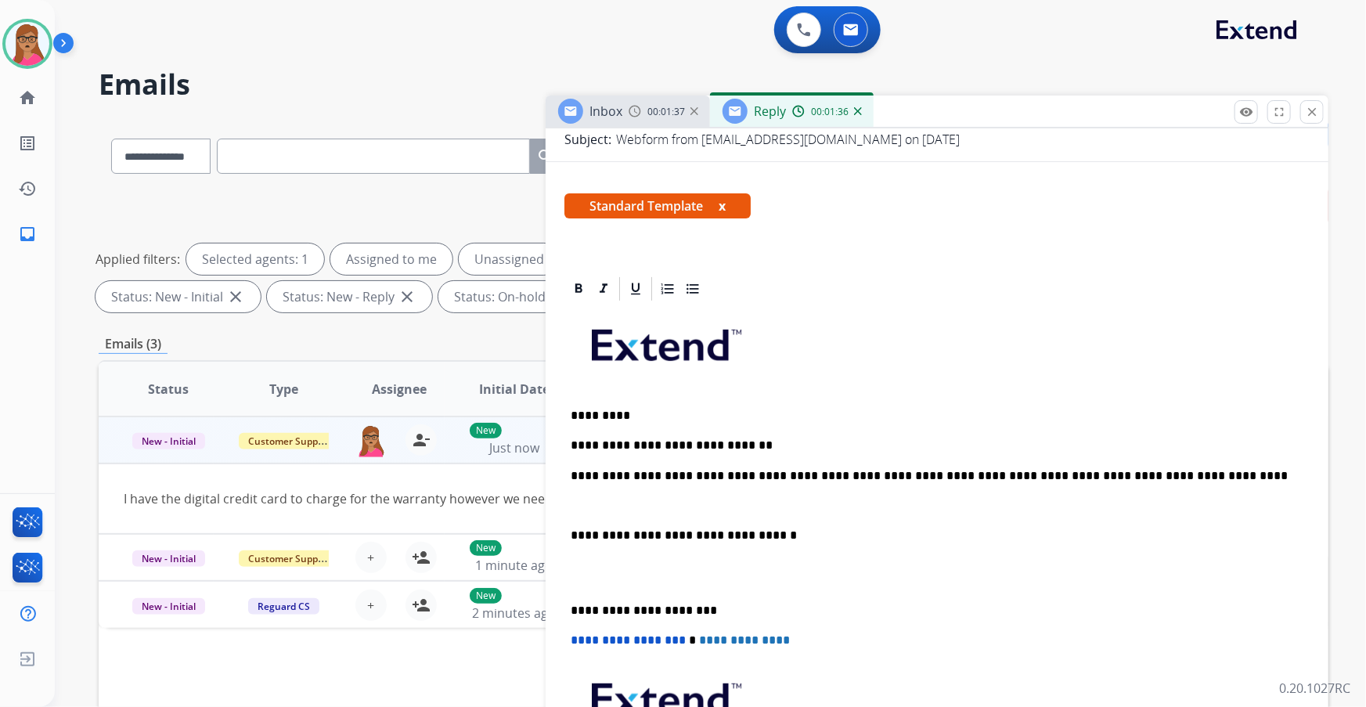
click at [574, 403] on p "**********" at bounding box center [931, 535] width 721 height 14
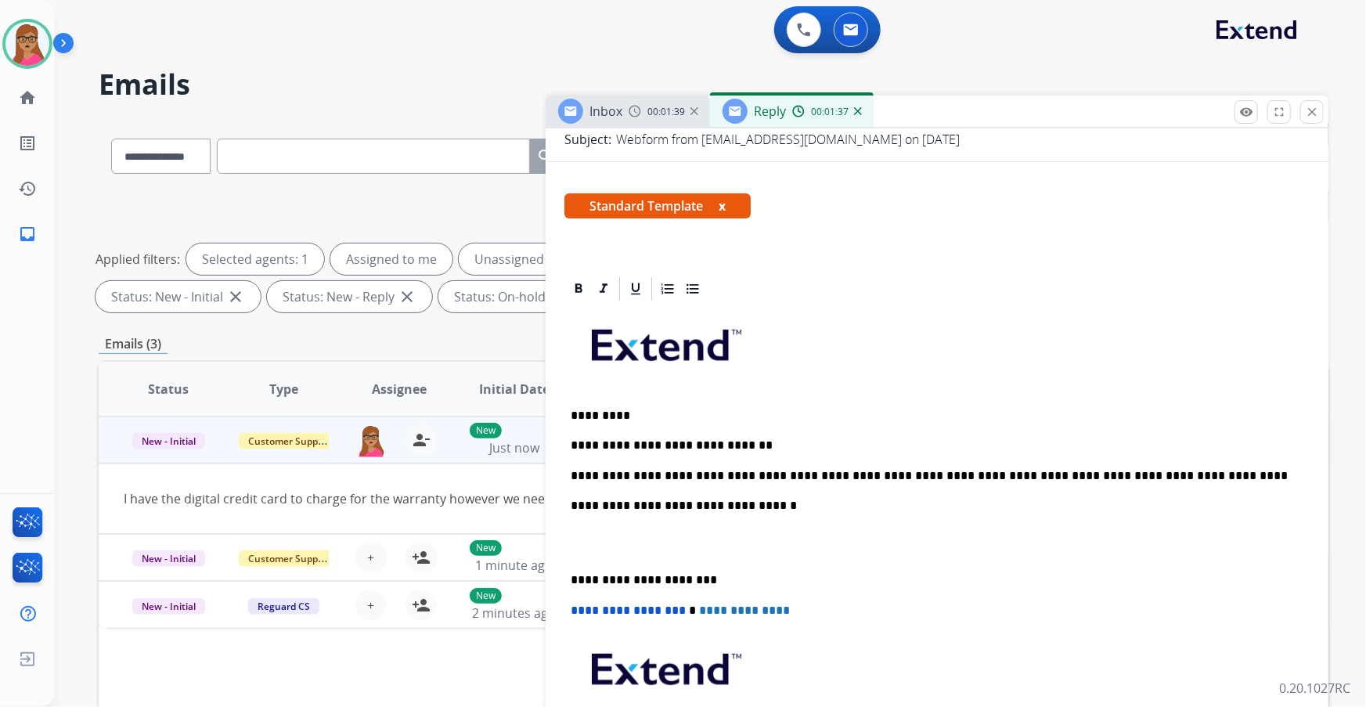
click at [571, 403] on p "**********" at bounding box center [931, 580] width 721 height 14
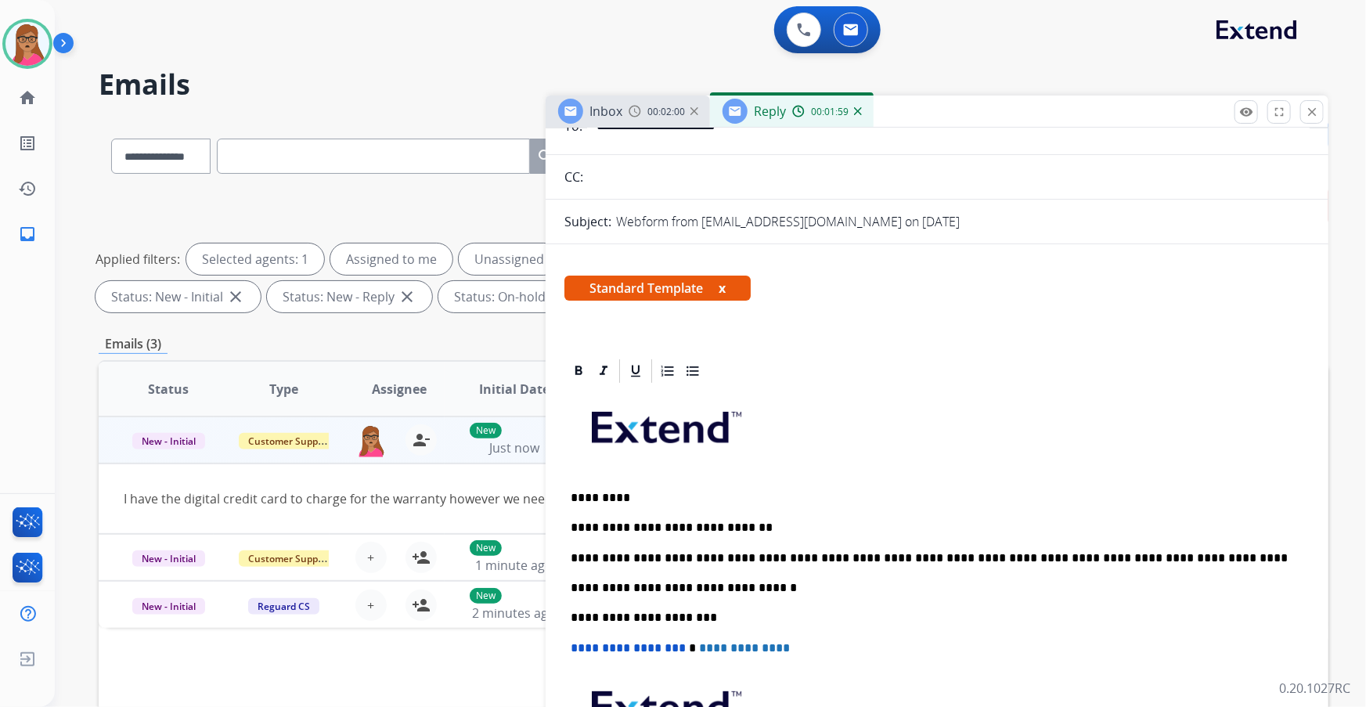
scroll to position [0, 0]
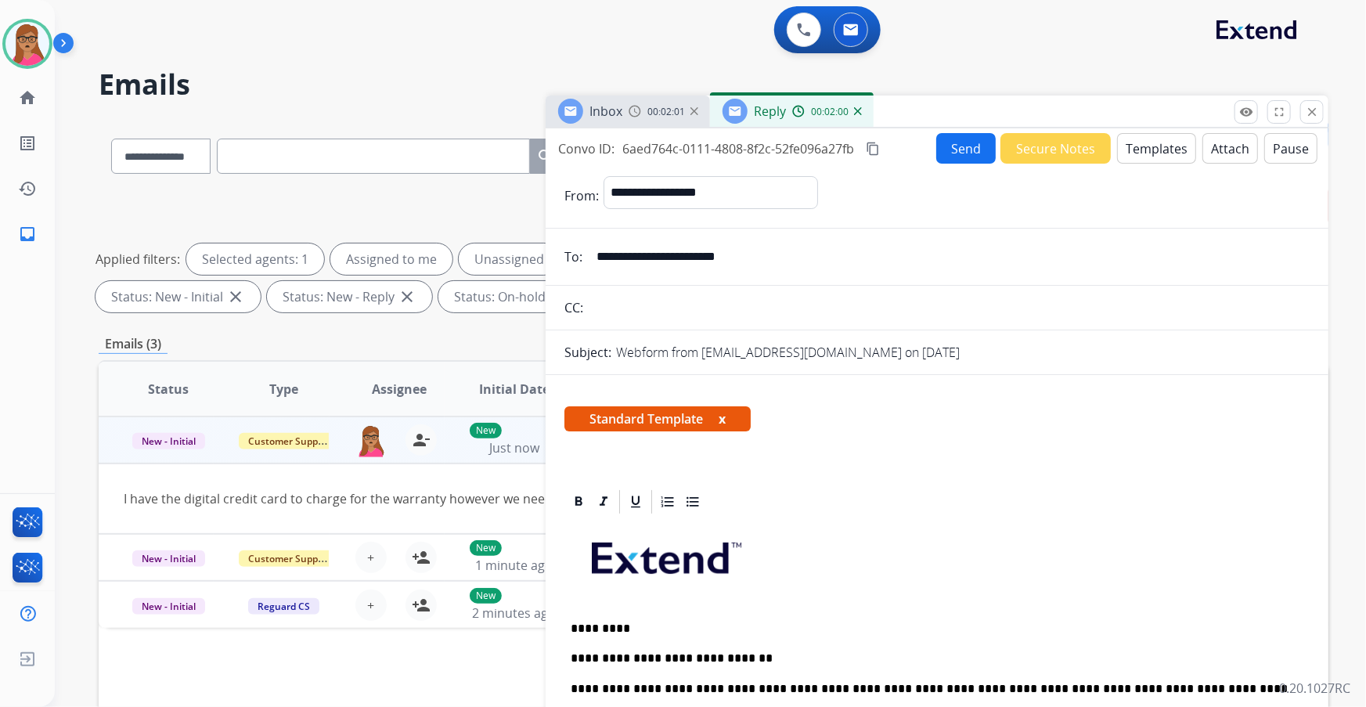
click at [898, 149] on button "Send" at bounding box center [965, 148] width 59 height 31
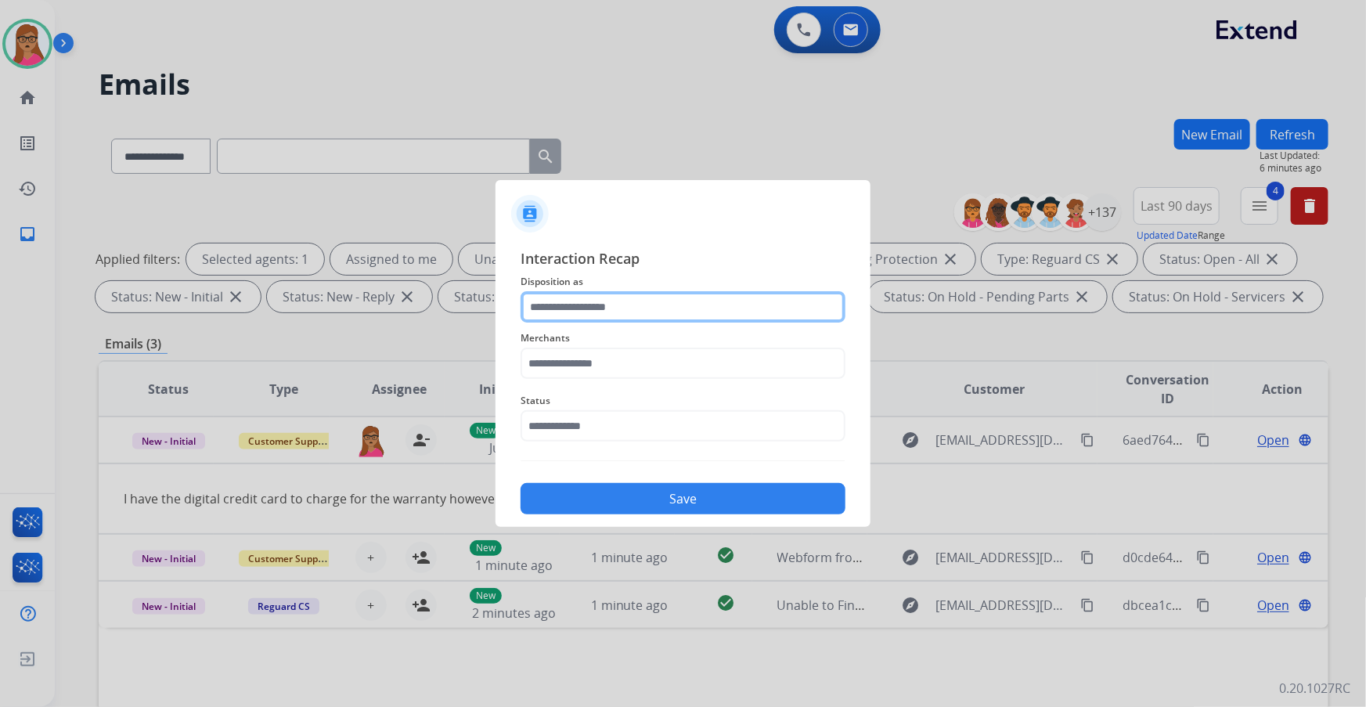
click at [647, 307] on input "text" at bounding box center [683, 306] width 325 height 31
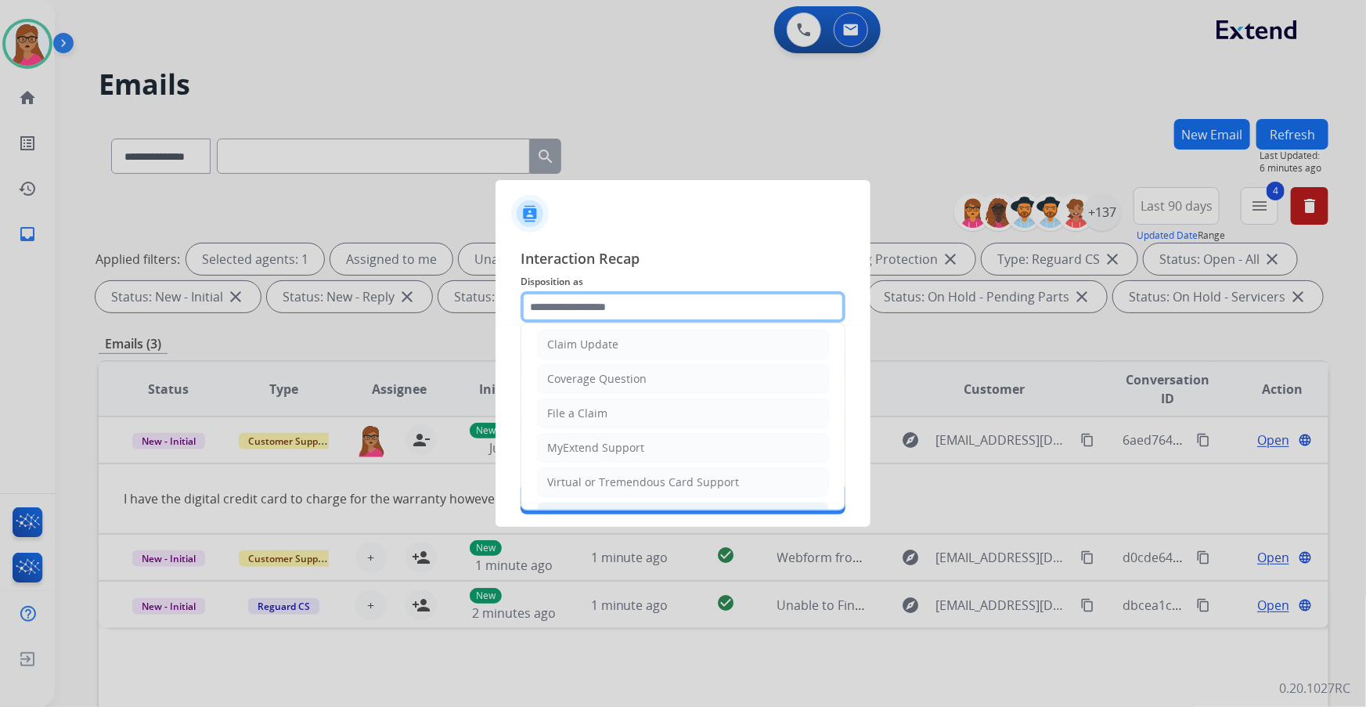
scroll to position [142, 0]
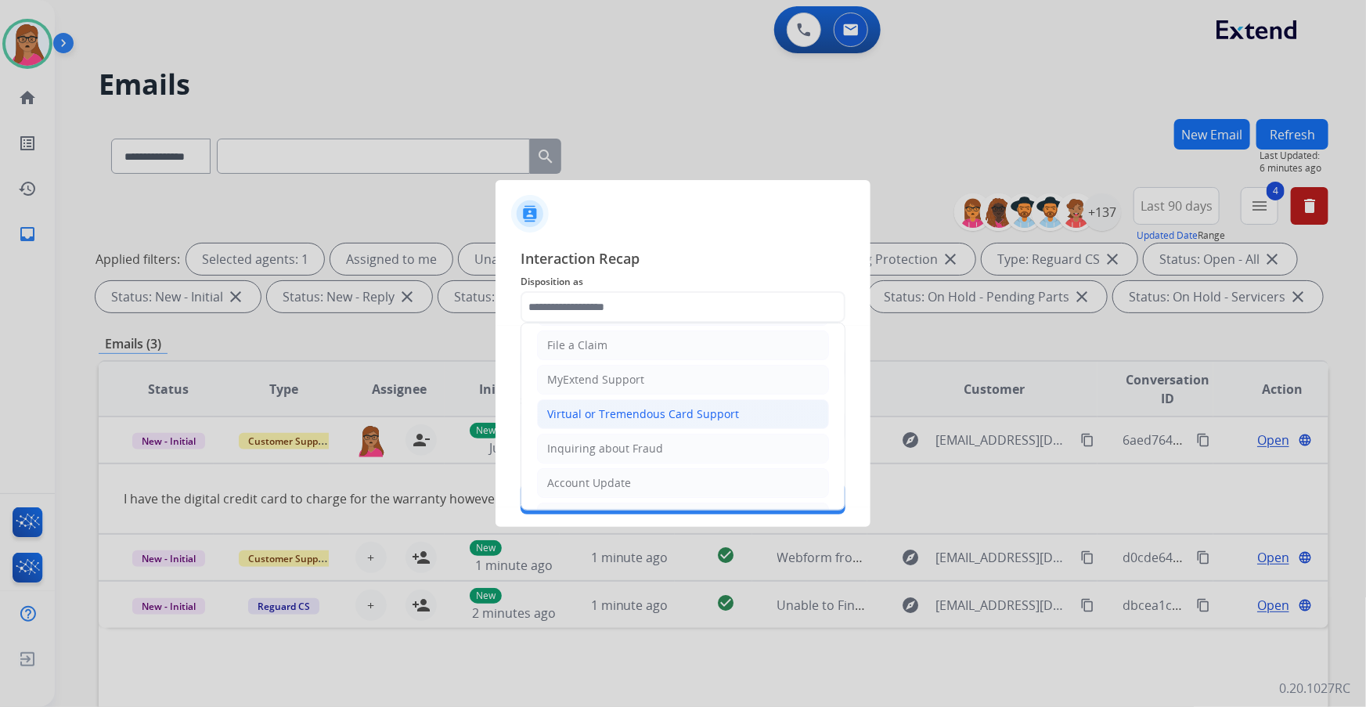
click at [615, 403] on div "Virtual or Tremendous Card Support" at bounding box center [643, 414] width 192 height 16
type input "**********"
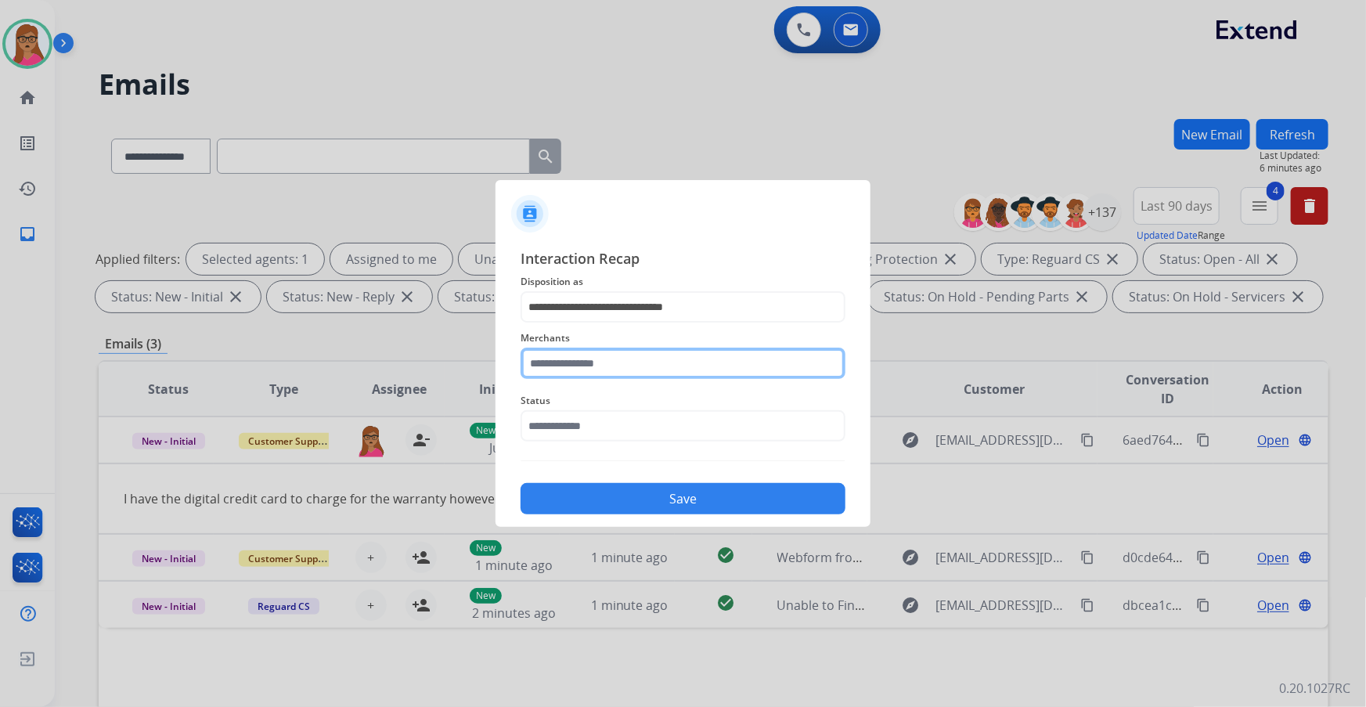
click at [628, 377] on input "text" at bounding box center [683, 363] width 325 height 31
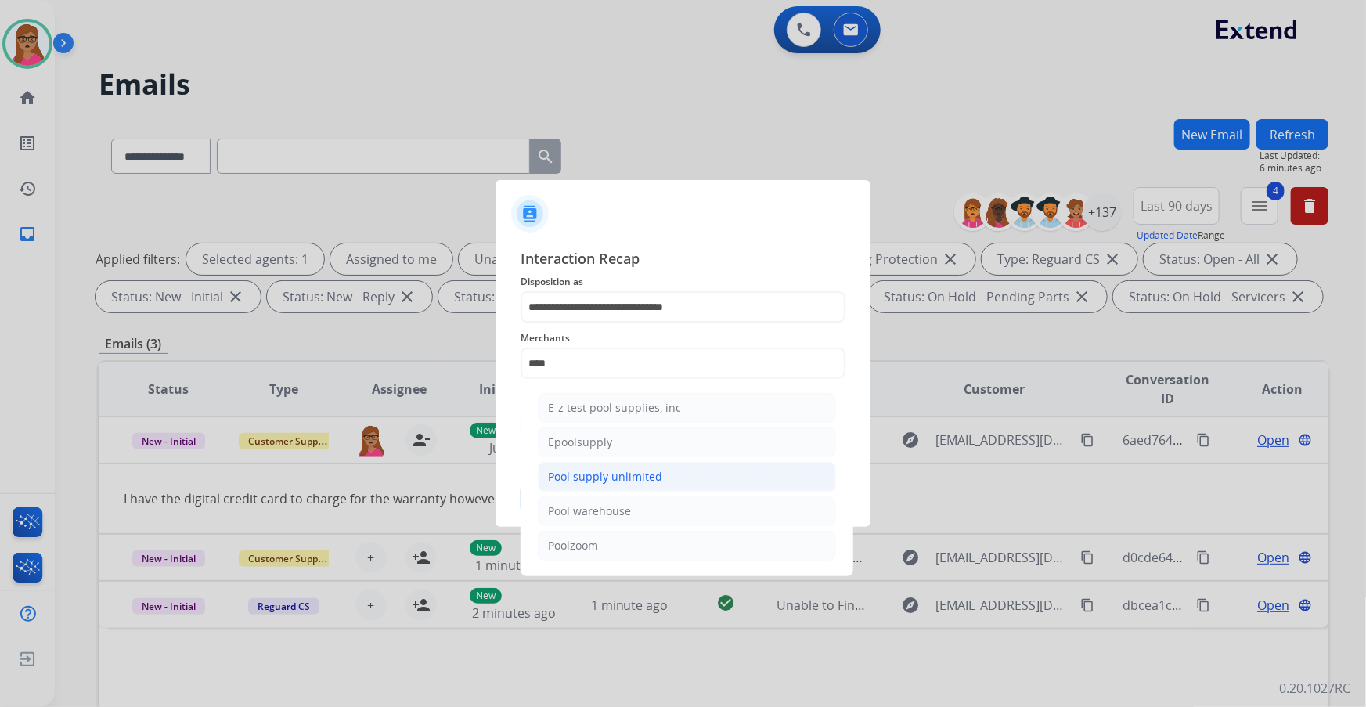
click at [643, 403] on div "Pool supply unlimited" at bounding box center [605, 477] width 114 height 16
type input "**********"
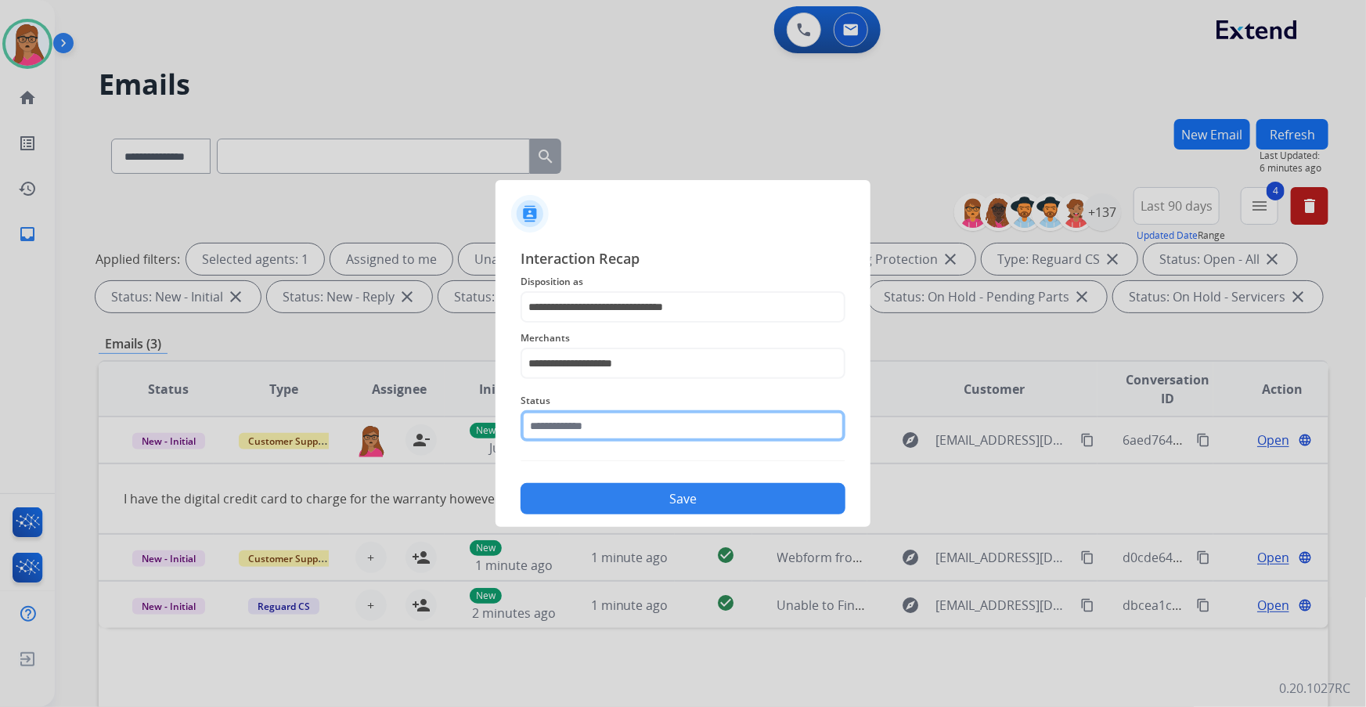
click at [611, 403] on input "text" at bounding box center [683, 425] width 325 height 31
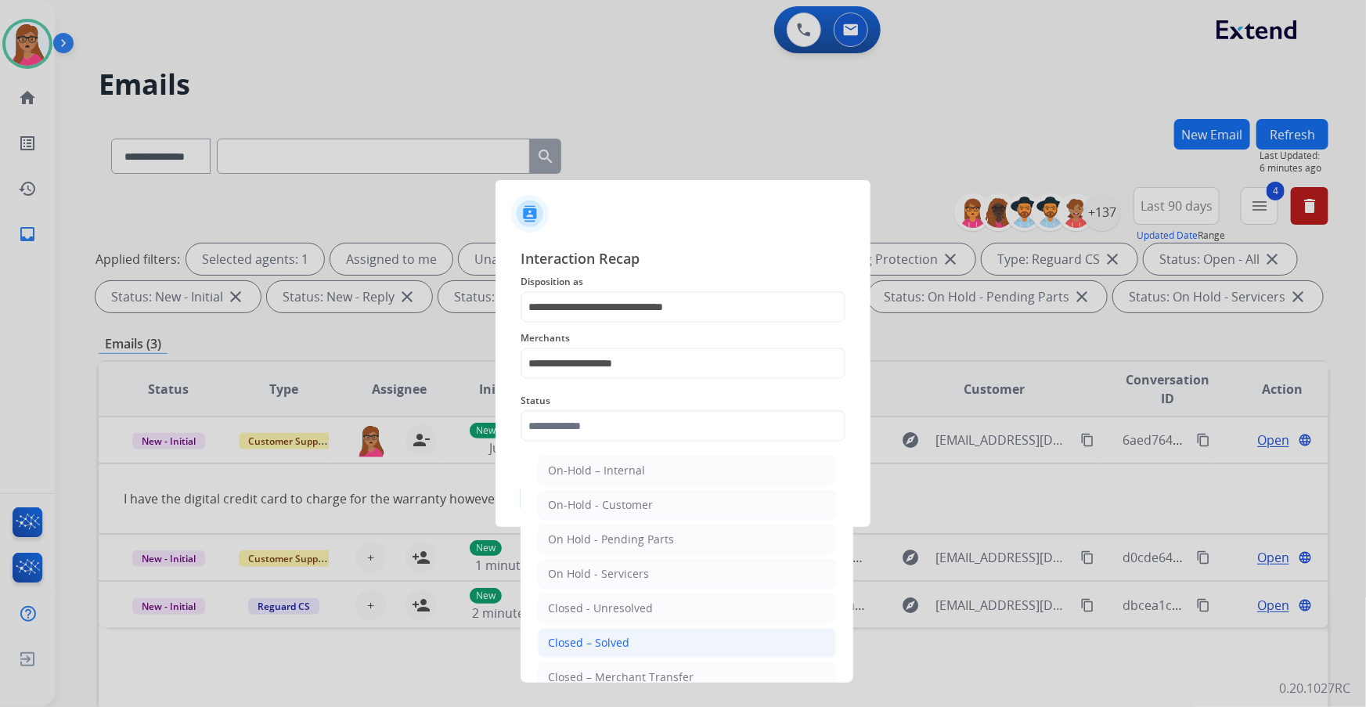
click at [608, 403] on div "Closed – Solved" at bounding box center [588, 643] width 81 height 16
type input "**********"
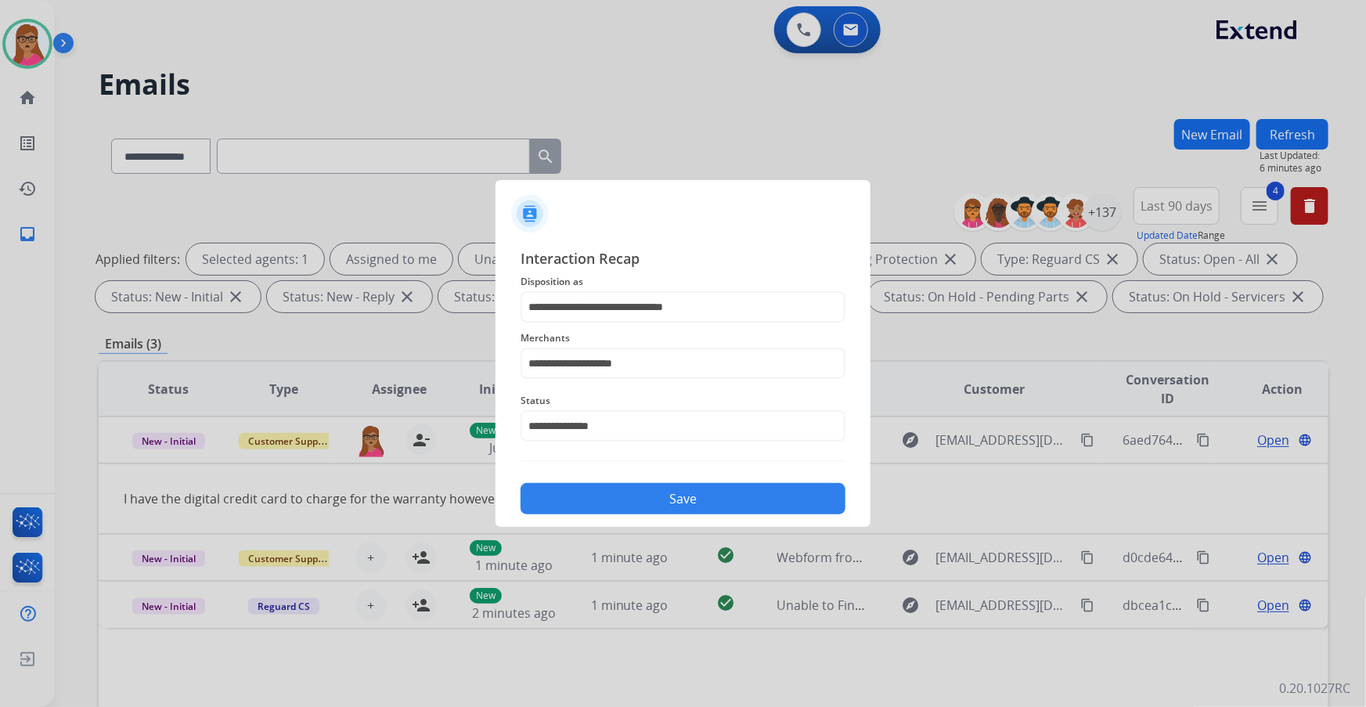
click at [670, 403] on button "Save" at bounding box center [683, 498] width 325 height 31
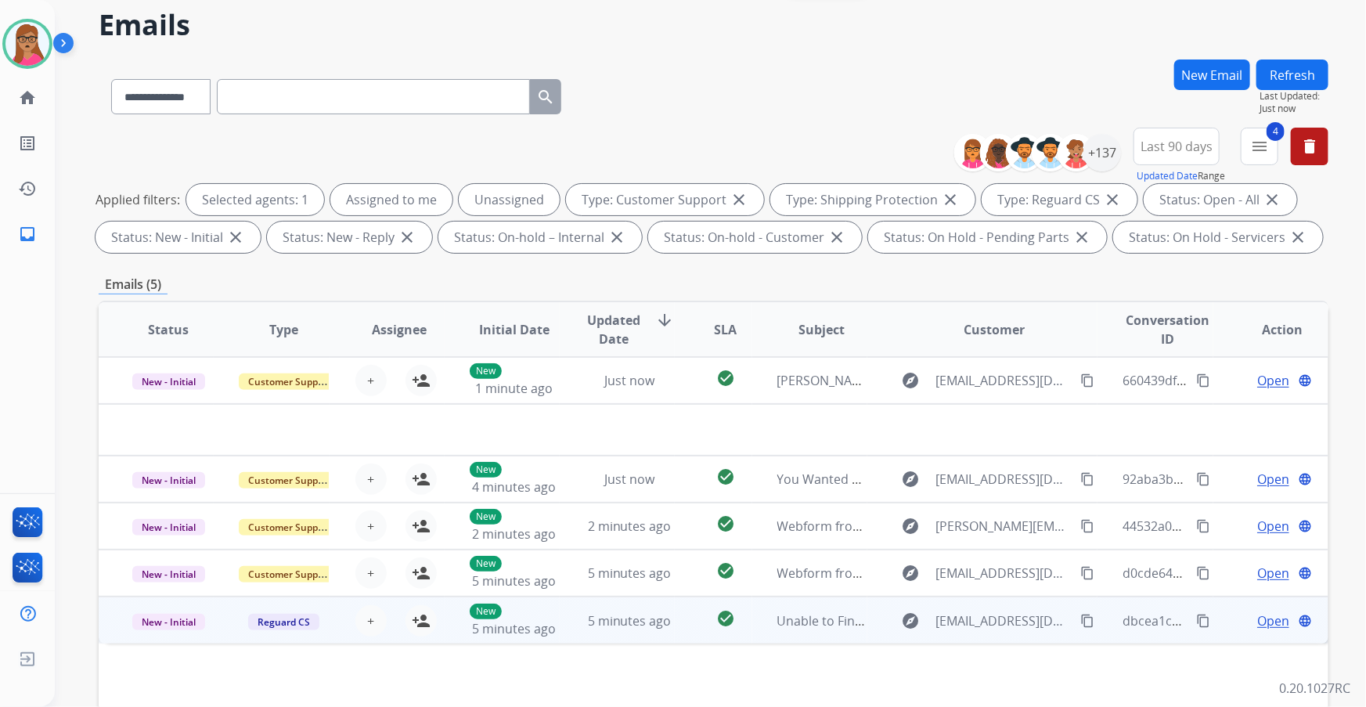
scroll to position [258, 0]
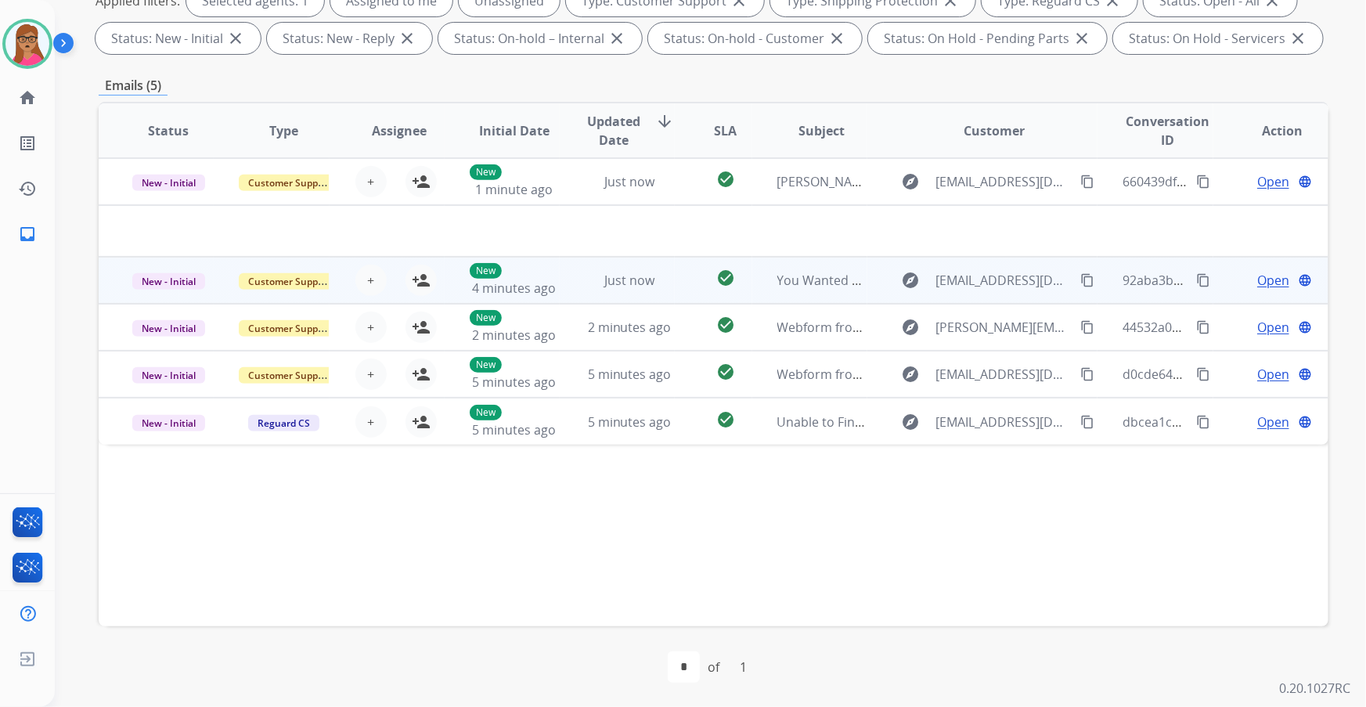
click at [168, 299] on td "New - Initial" at bounding box center [156, 280] width 115 height 47
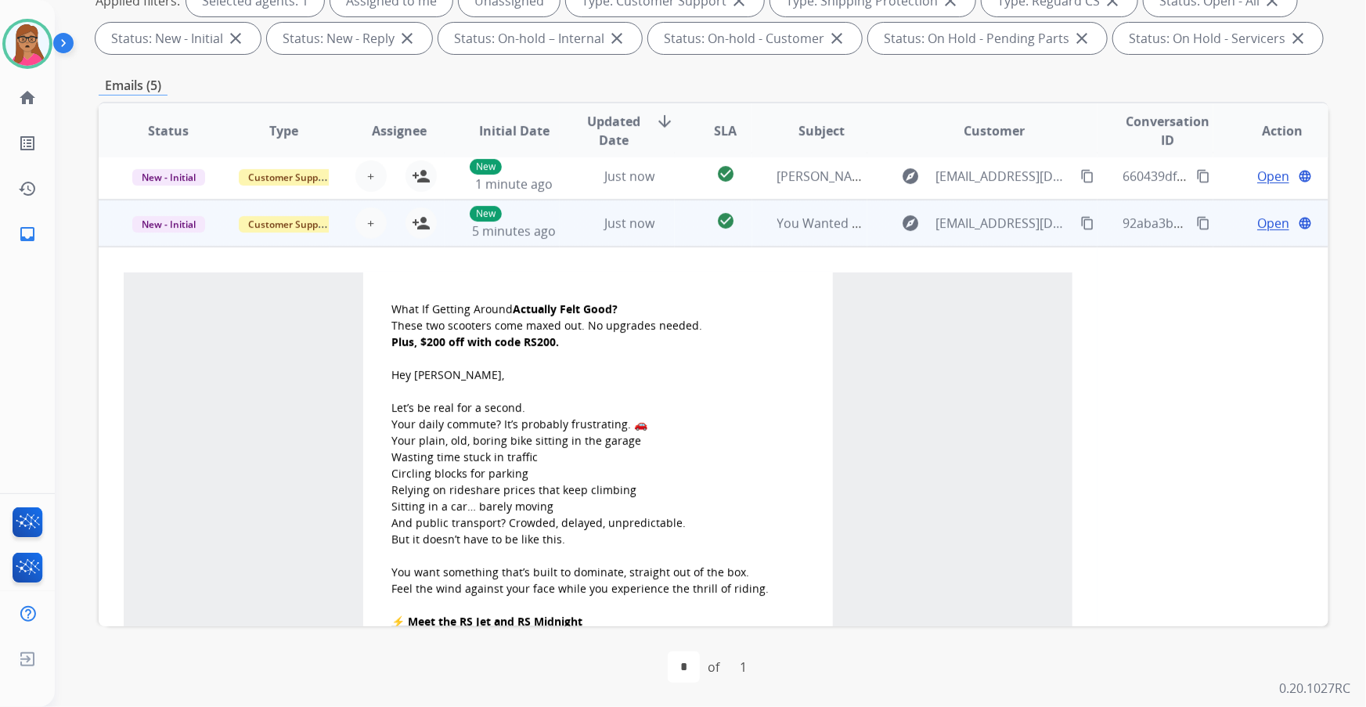
scroll to position [0, 0]
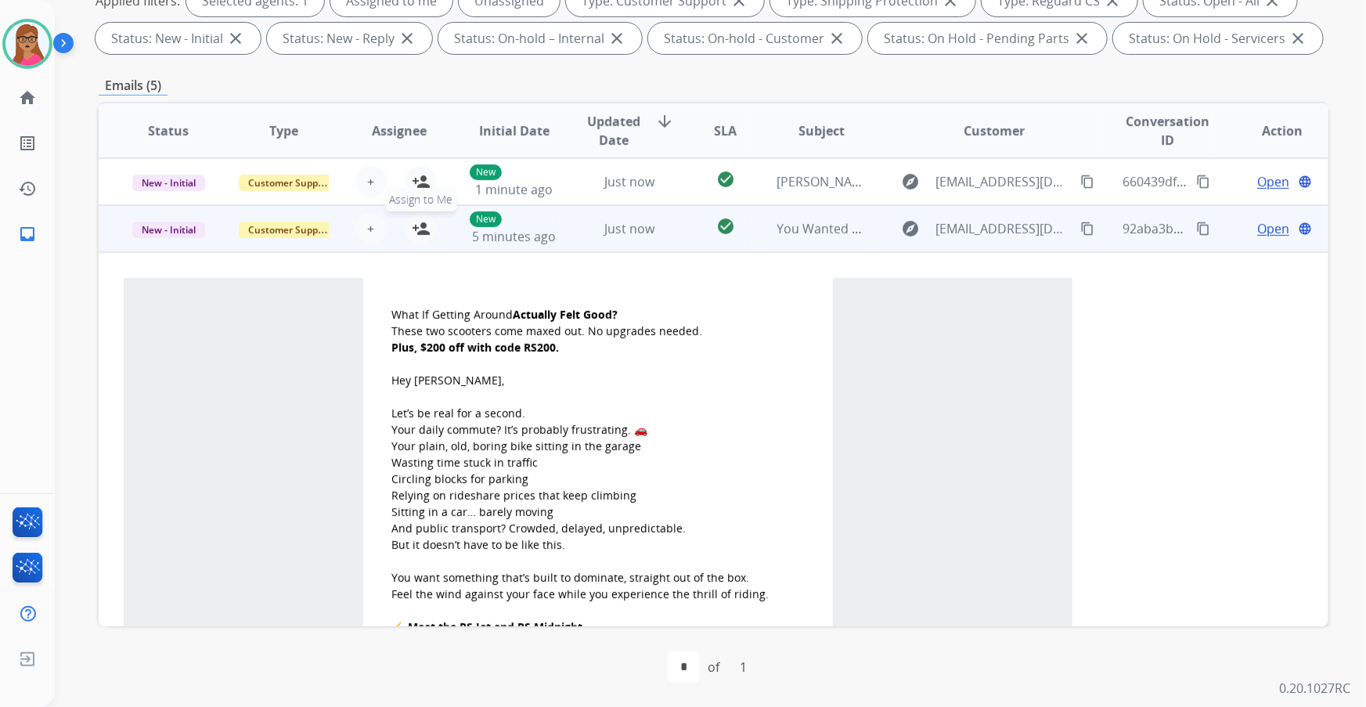
click at [416, 235] on mat-icon "person_add" at bounding box center [421, 228] width 19 height 19
click at [898, 227] on span "Open" at bounding box center [1273, 228] width 32 height 19
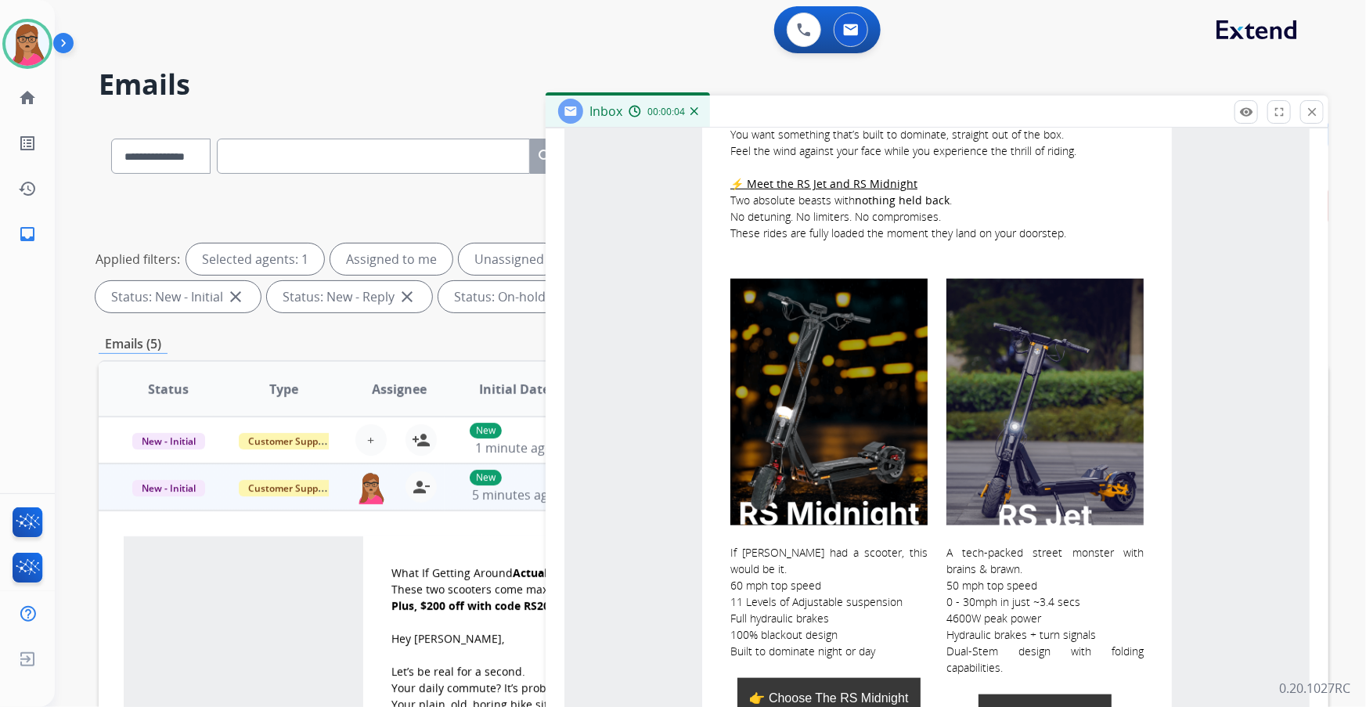
scroll to position [355, 0]
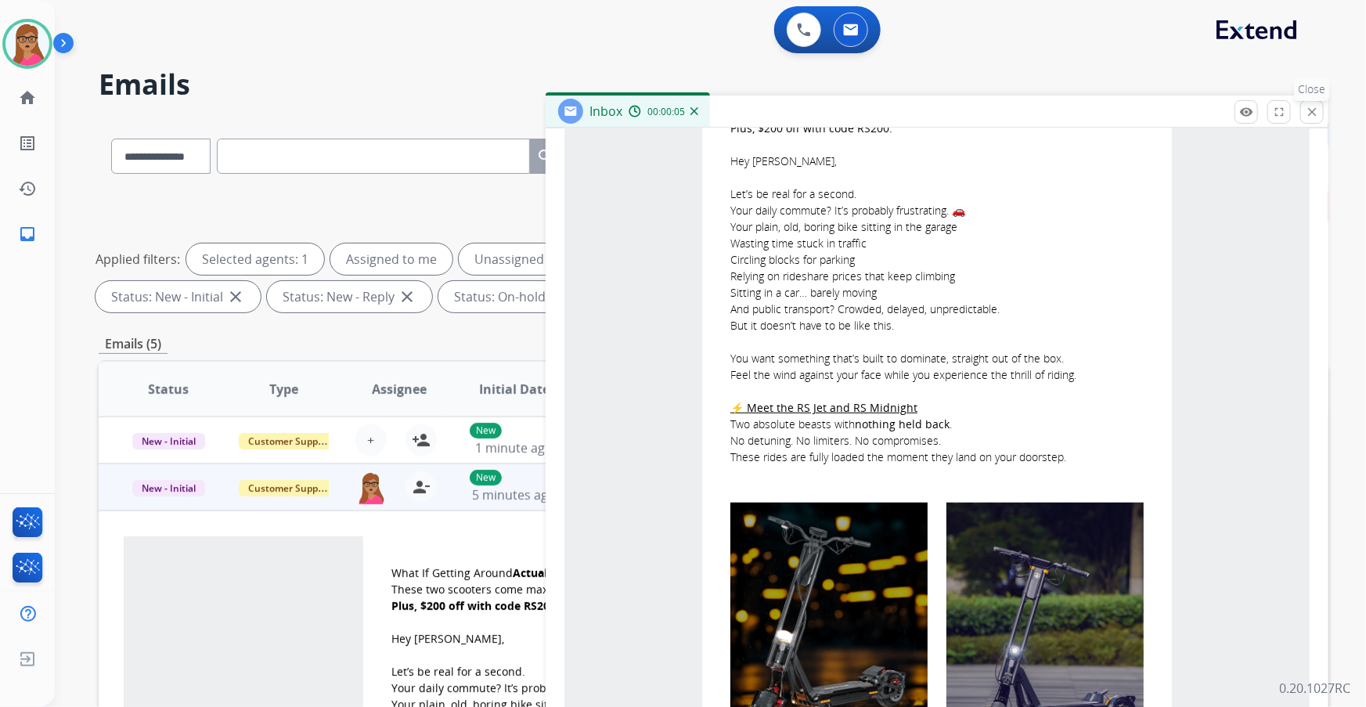
click at [898, 110] on mat-icon "close" at bounding box center [1312, 112] width 14 height 14
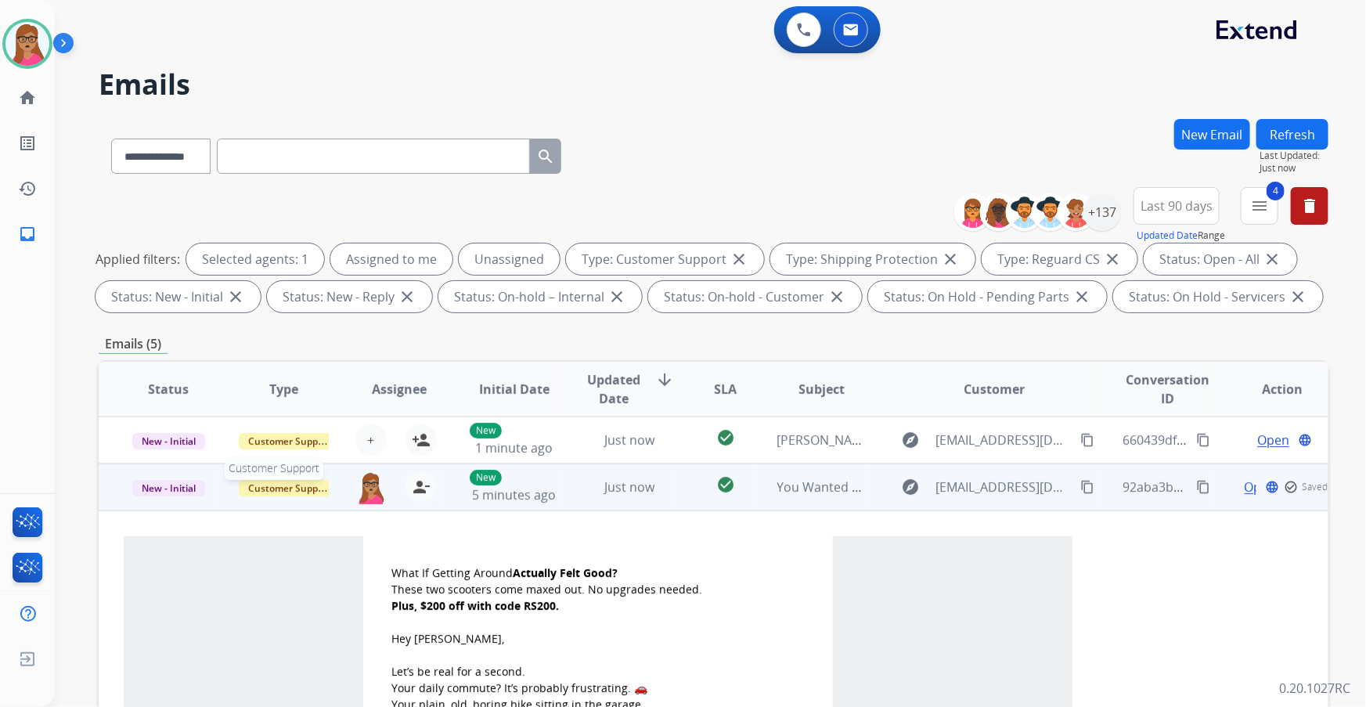
click at [301, 403] on span "Customer Support" at bounding box center [290, 488] width 102 height 16
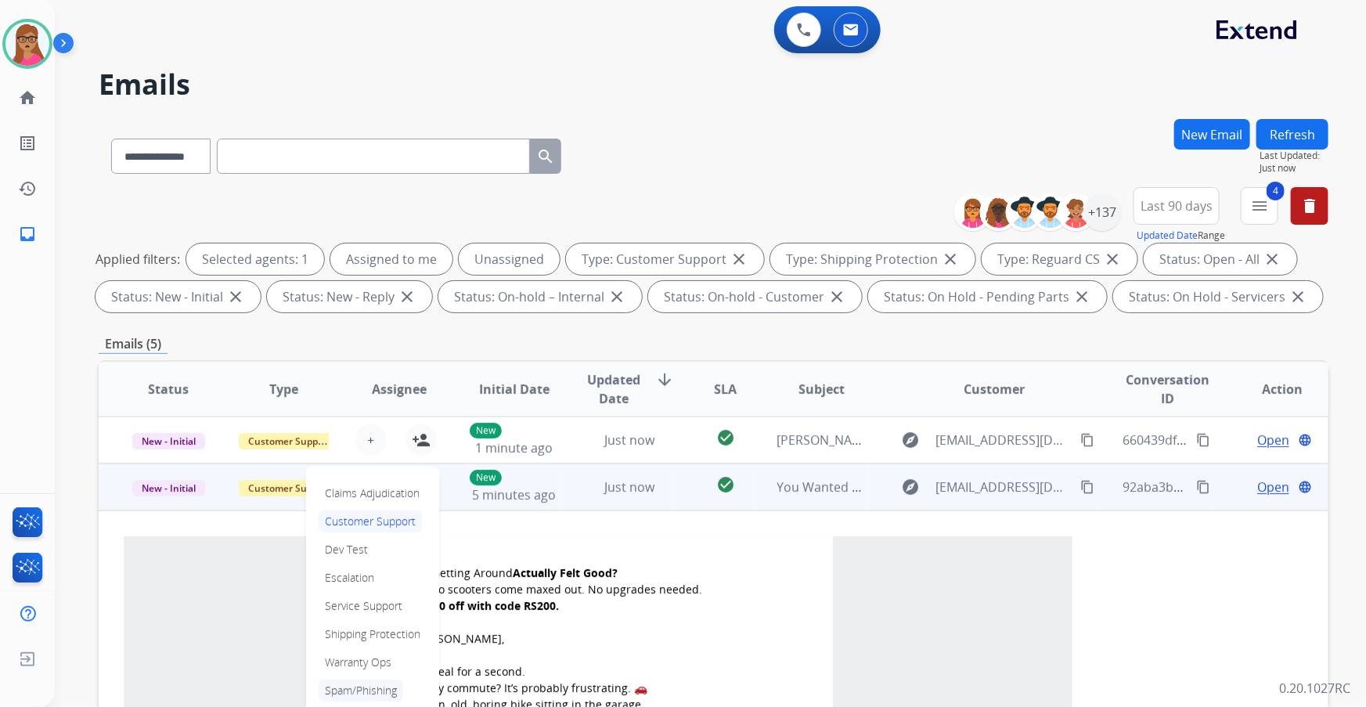
click at [367, 403] on p "Spam/Phishing" at bounding box center [361, 690] width 85 height 22
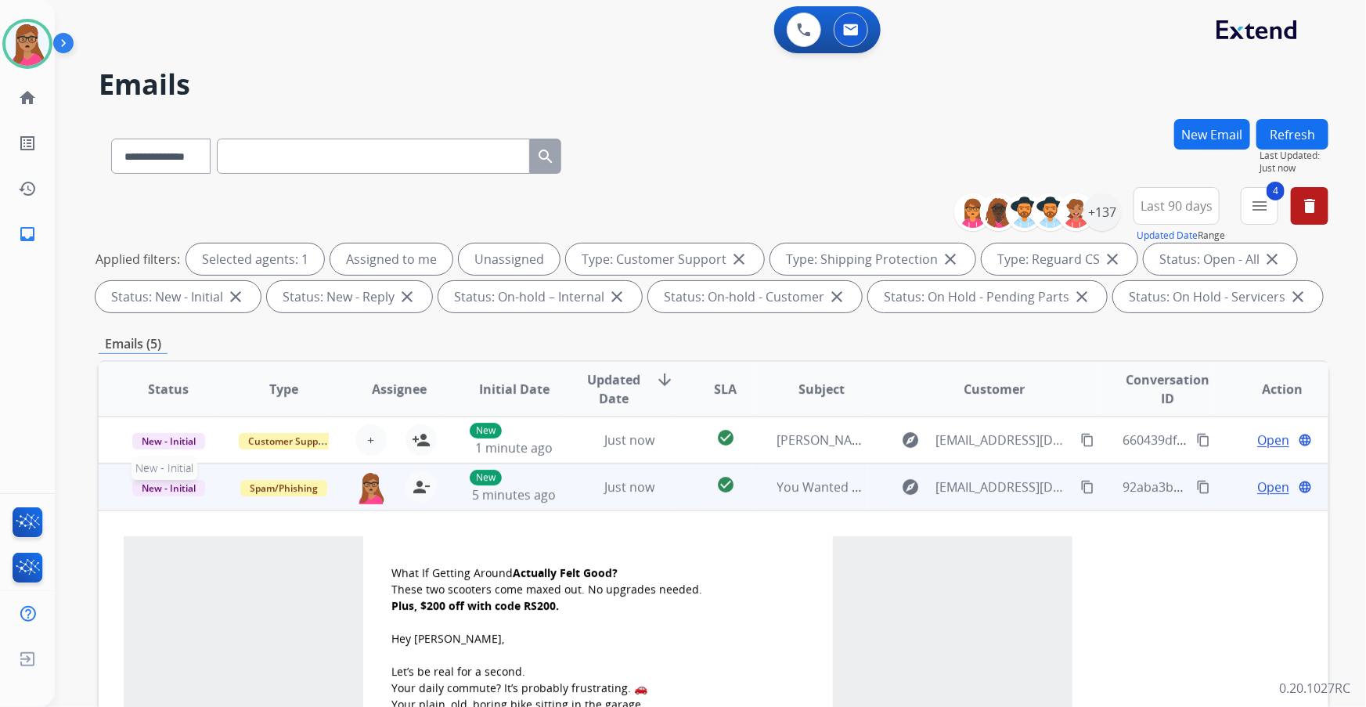
click at [166, 403] on span "New - Initial" at bounding box center [168, 488] width 73 height 16
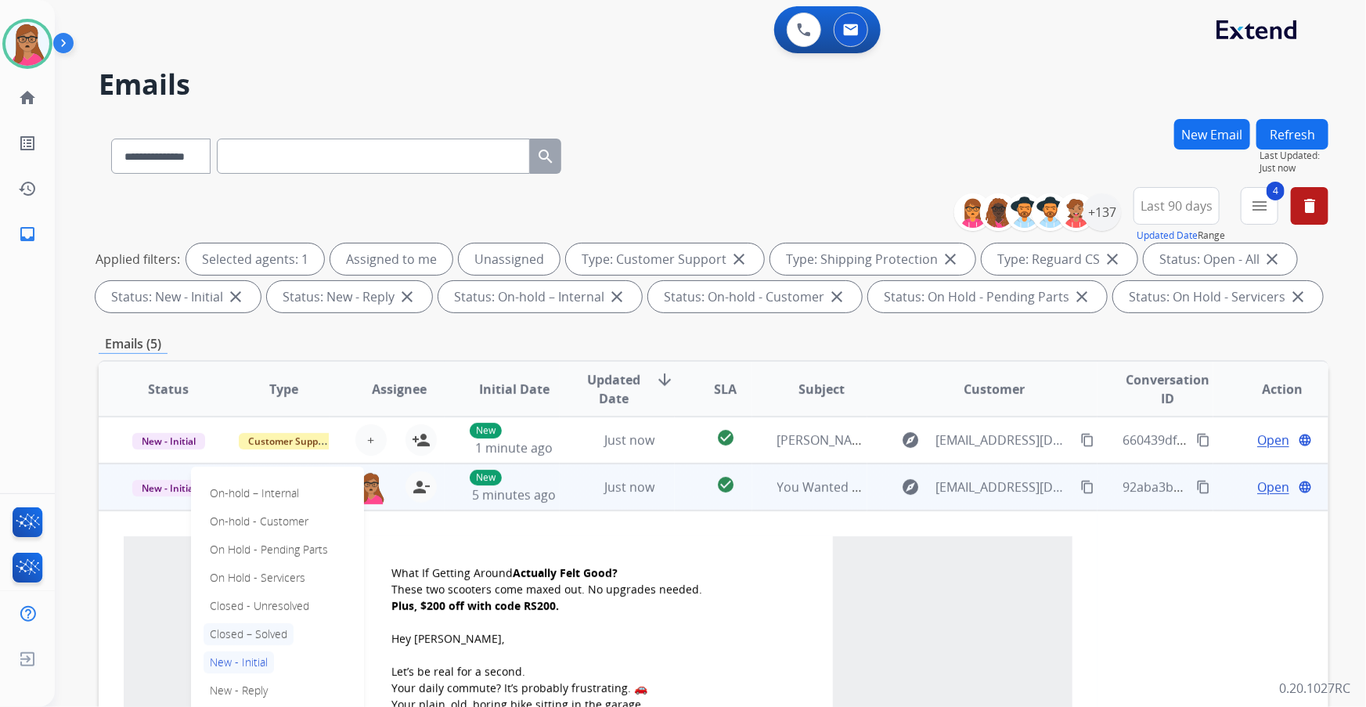
click at [266, 403] on p "Closed – Solved" at bounding box center [249, 634] width 90 height 22
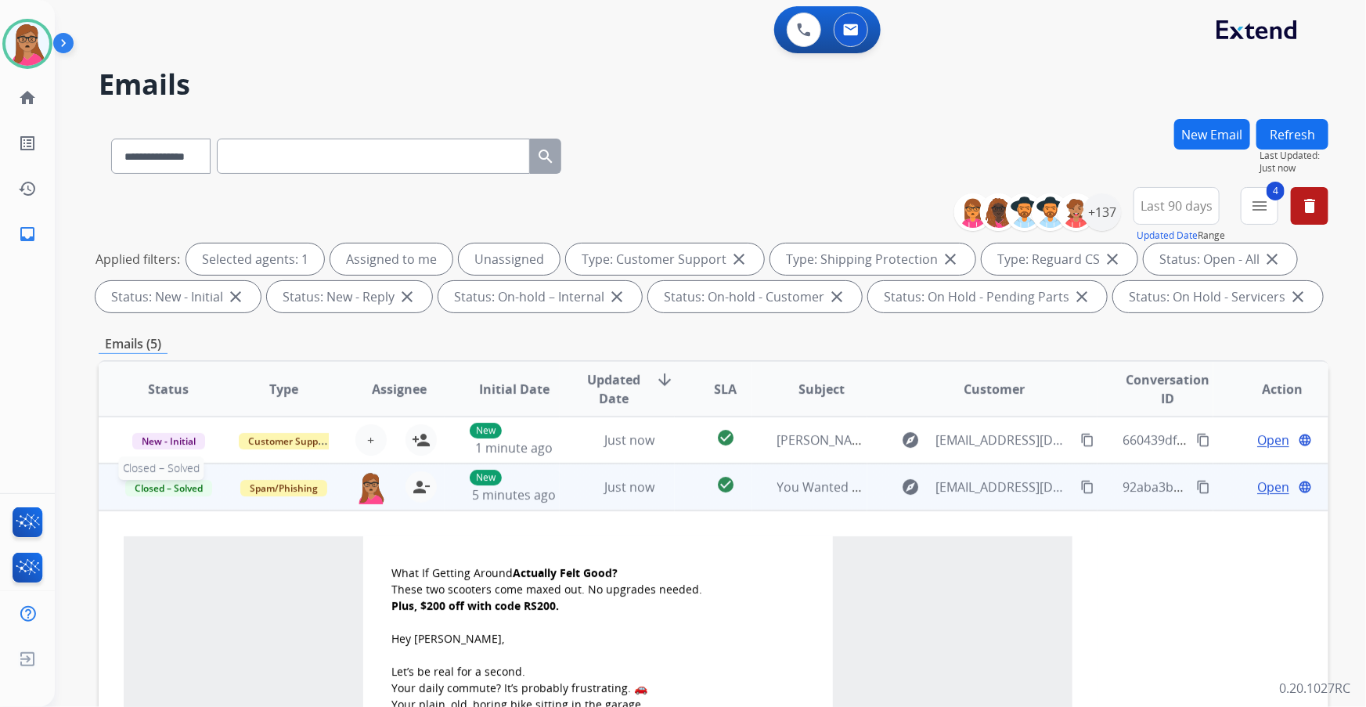
click at [159, 403] on span "Closed – Solved" at bounding box center [168, 488] width 87 height 16
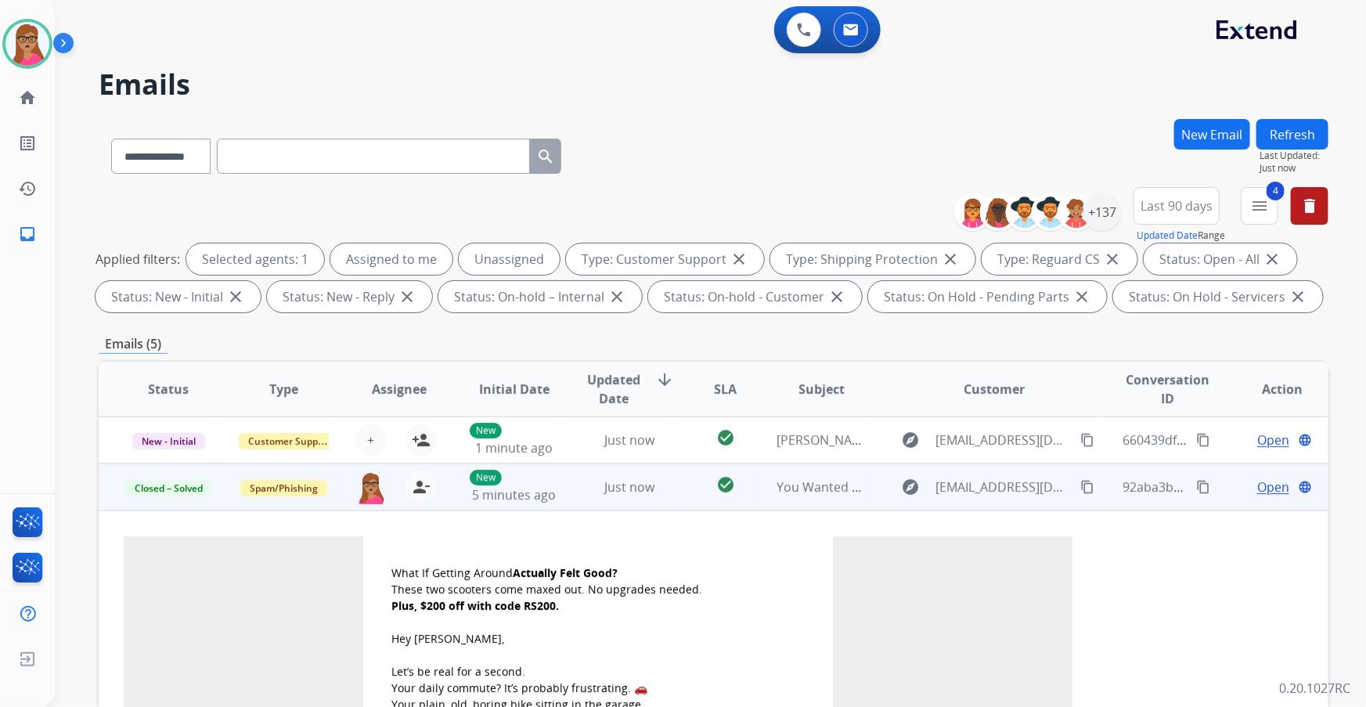
click at [171, 403] on td "Closed – Solved" at bounding box center [156, 486] width 115 height 47
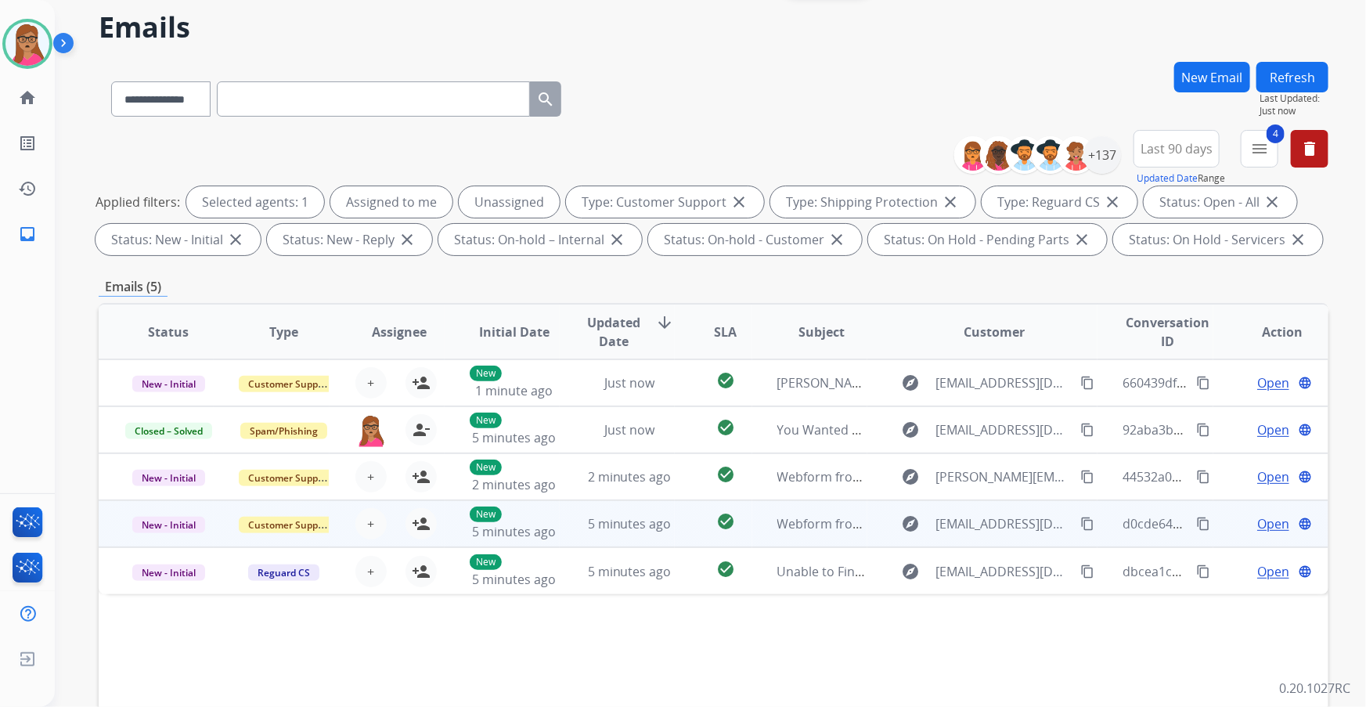
scroll to position [70, 0]
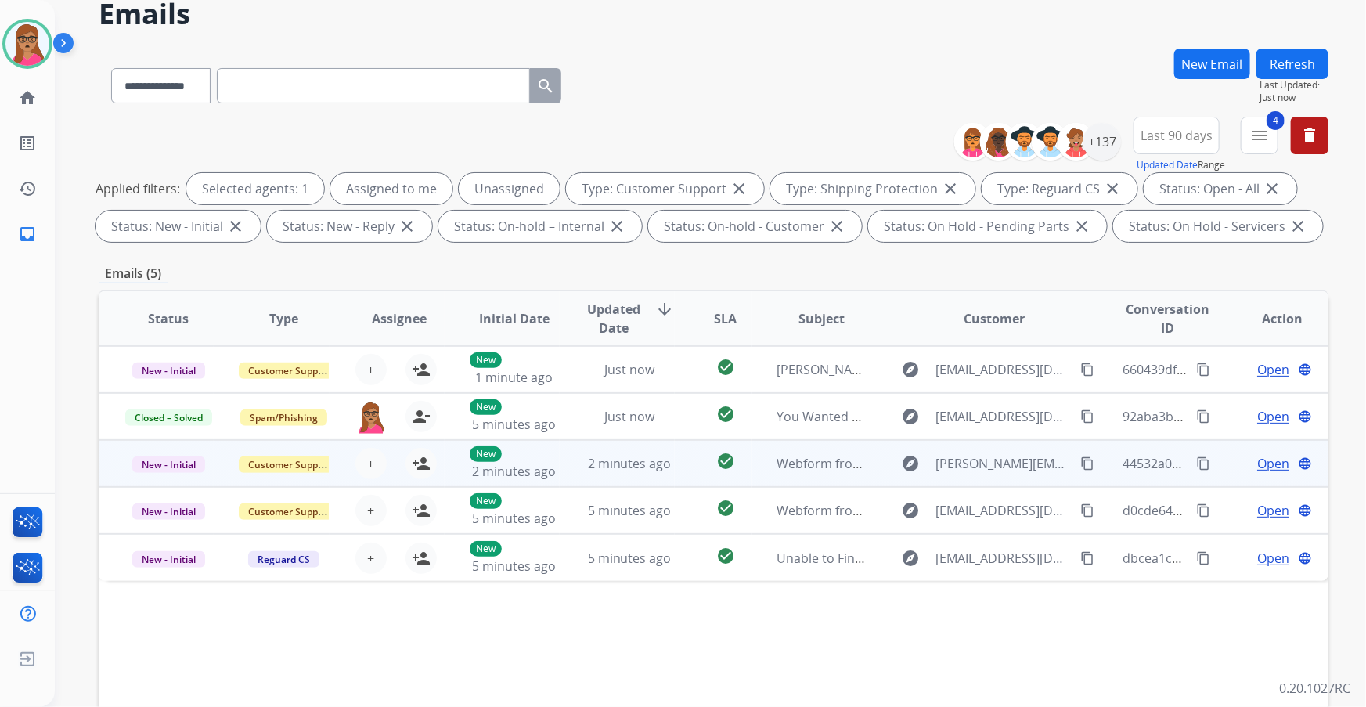
click at [179, 403] on td "New - Initial" at bounding box center [156, 463] width 115 height 47
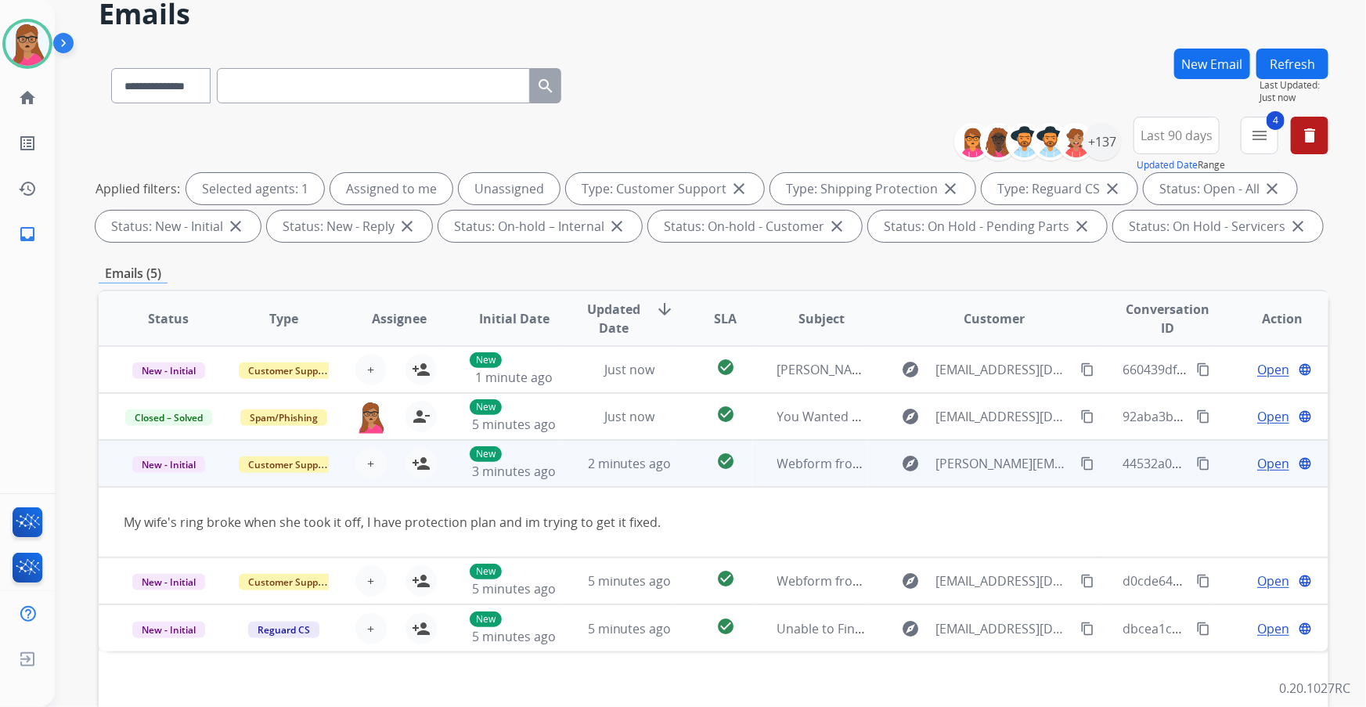
click at [898, 403] on mat-icon "content_copy" at bounding box center [1087, 463] width 14 height 14
click at [413, 403] on mat-icon "person_add" at bounding box center [421, 463] width 19 height 19
click at [898, 403] on span "Open" at bounding box center [1273, 463] width 32 height 19
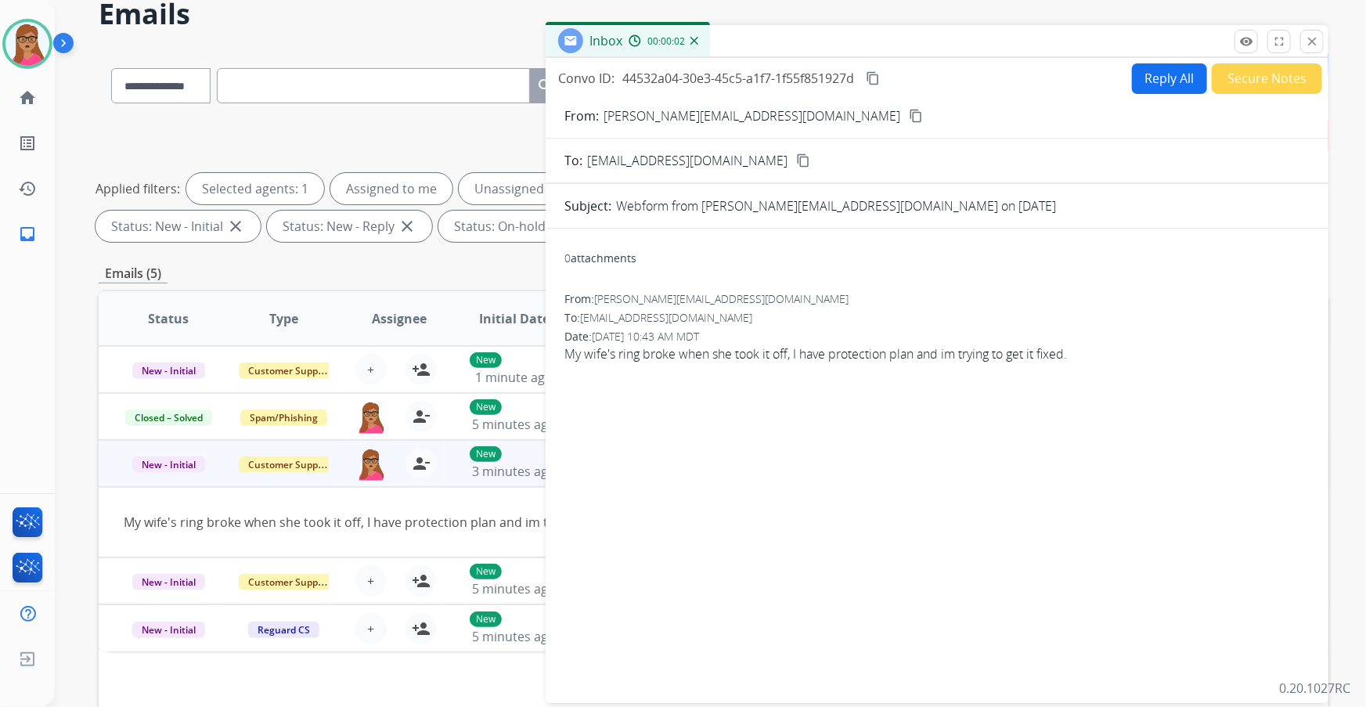
scroll to position [0, 0]
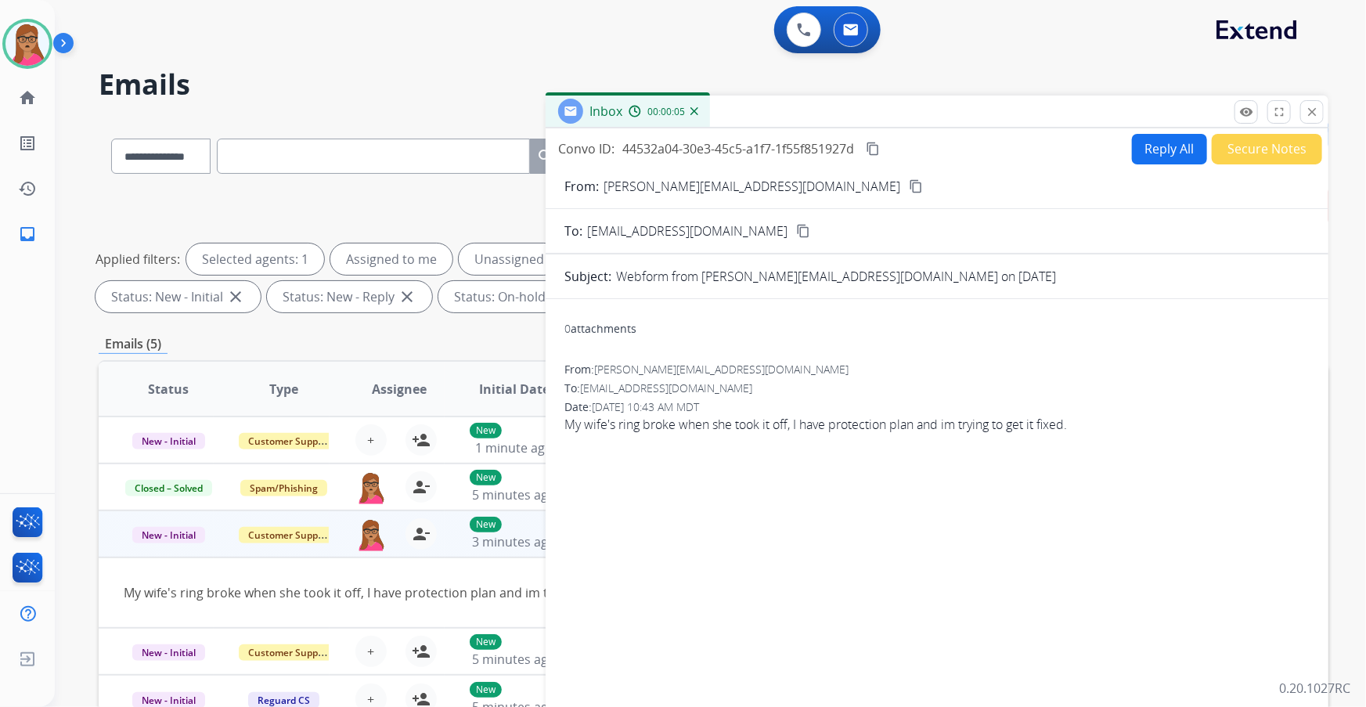
click at [898, 157] on button "Reply All" at bounding box center [1169, 149] width 75 height 31
select select "**********"
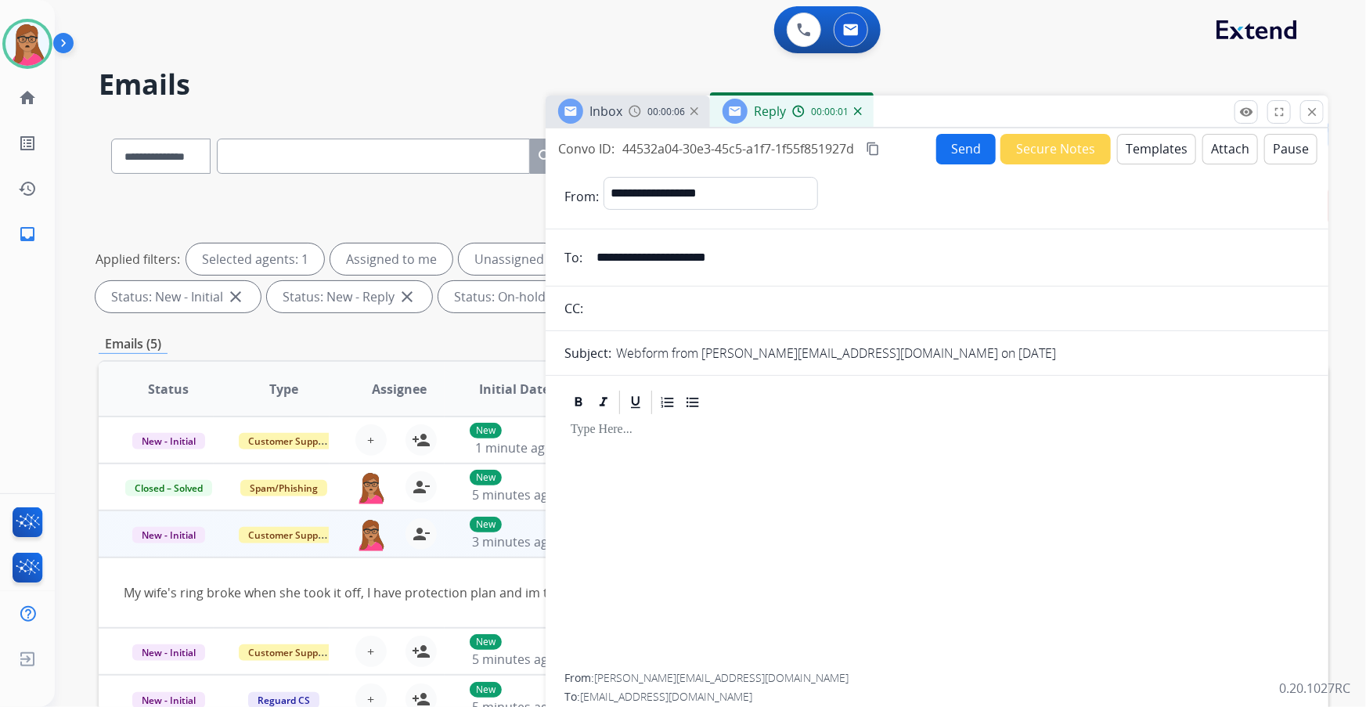
click at [898, 157] on button "Templates" at bounding box center [1156, 149] width 79 height 31
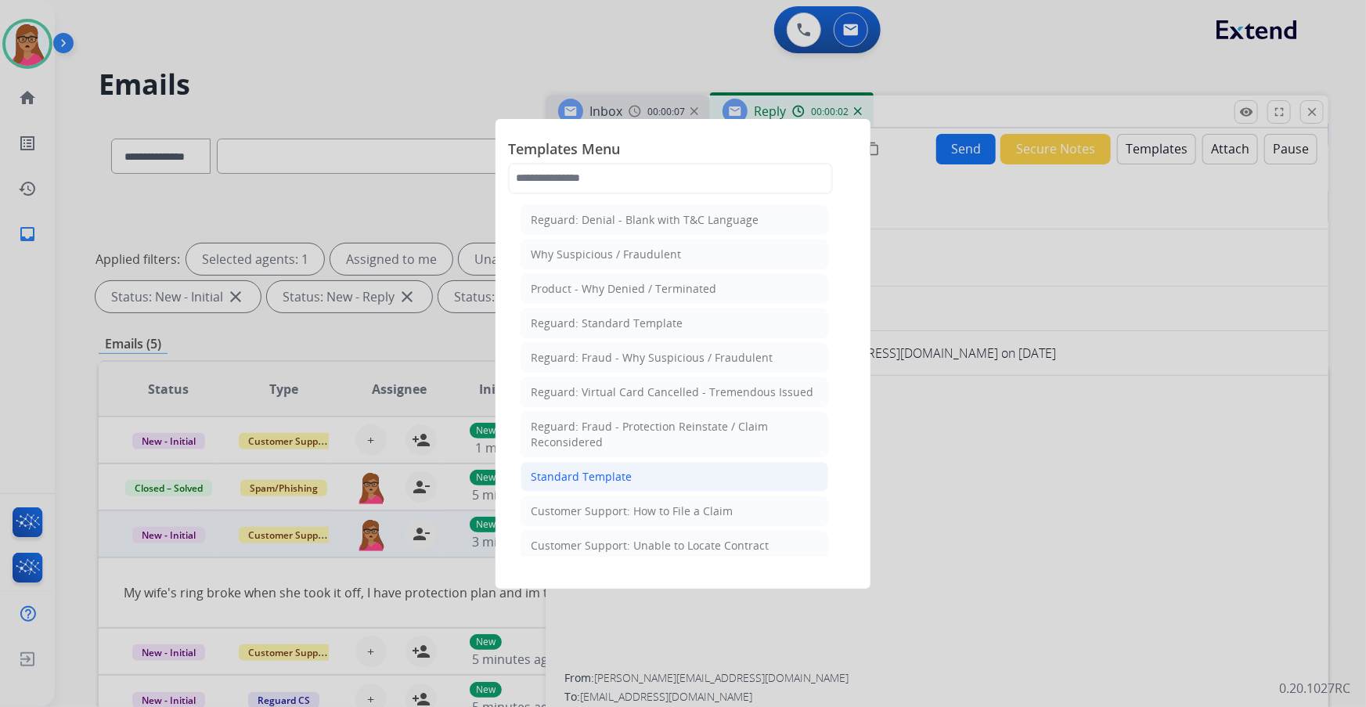
click at [609, 403] on div "Standard Template" at bounding box center [581, 477] width 101 height 16
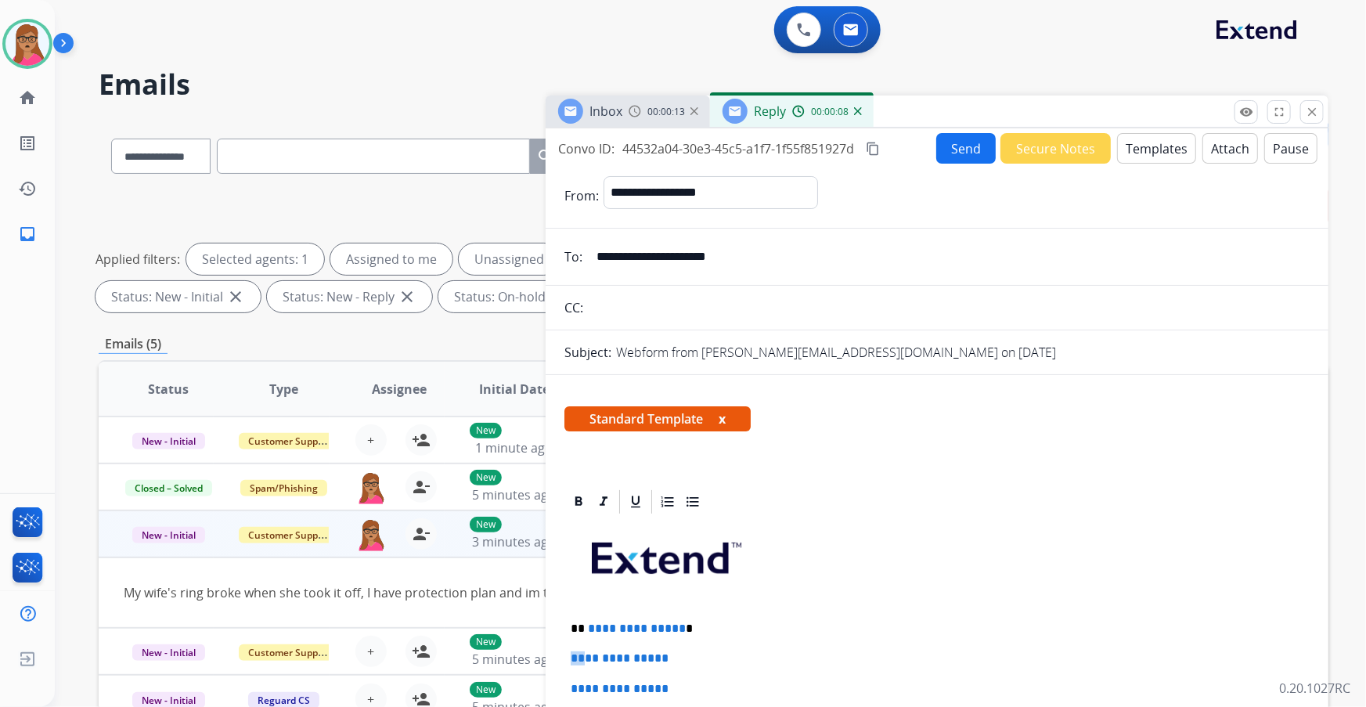
drag, startPoint x: 693, startPoint y: 625, endPoint x: 934, endPoint y: 600, distance: 242.4
drag, startPoint x: 762, startPoint y: 640, endPoint x: 735, endPoint y: 628, distance: 29.1
drag, startPoint x: 734, startPoint y: 626, endPoint x: 586, endPoint y: 626, distance: 147.9
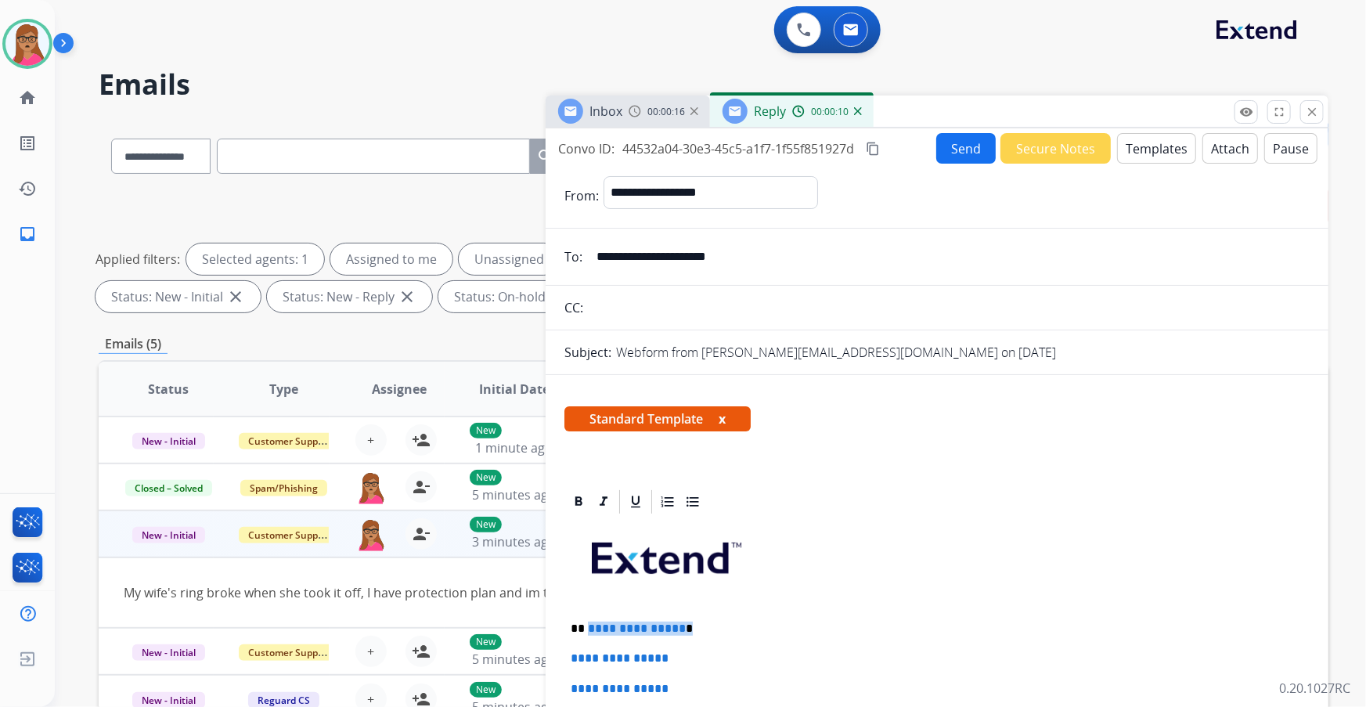
click at [586, 403] on p "**********" at bounding box center [931, 629] width 721 height 14
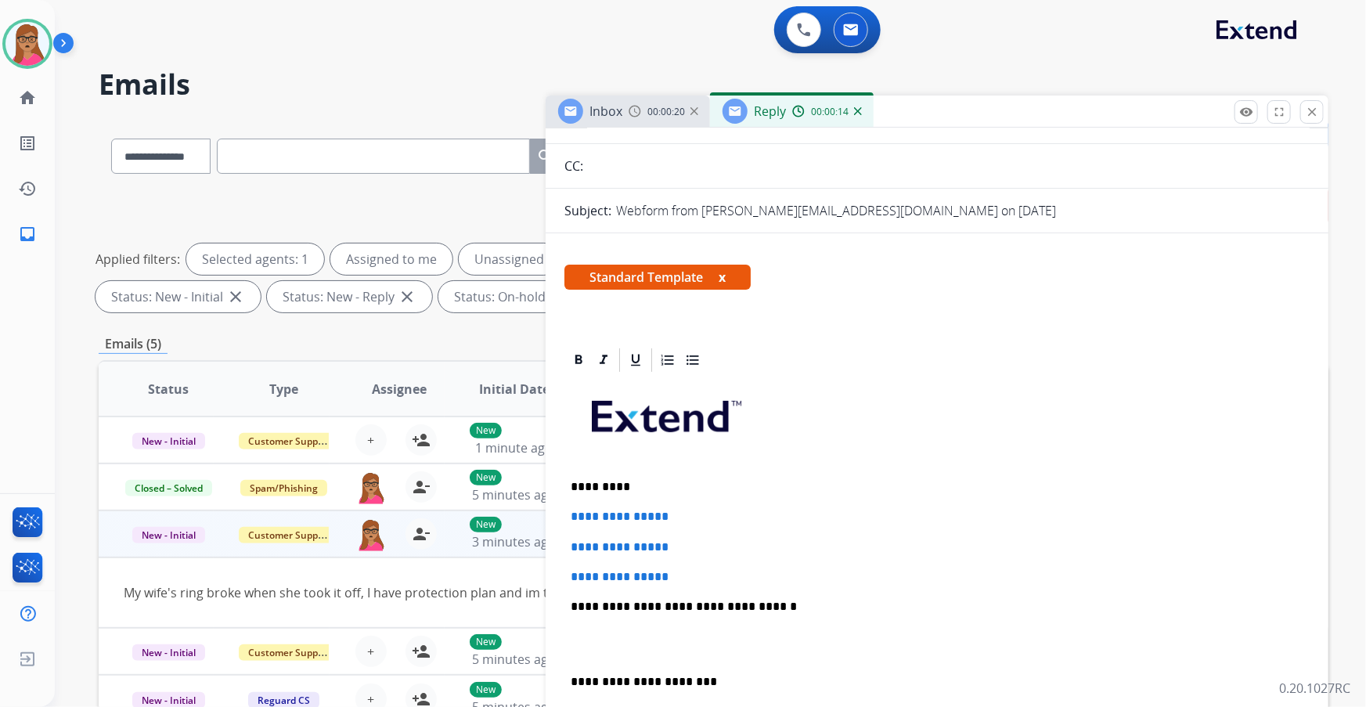
scroll to position [213, 0]
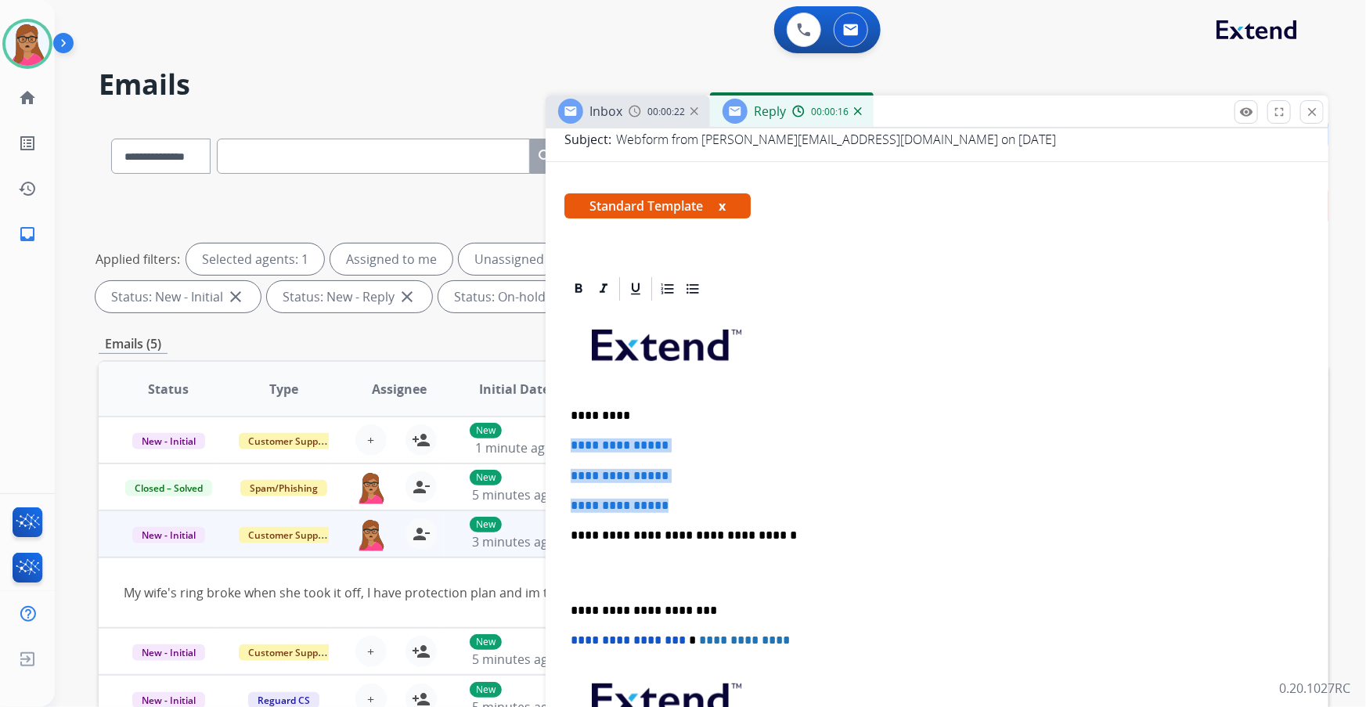
drag, startPoint x: 569, startPoint y: 440, endPoint x: 706, endPoint y: 493, distance: 147.0
click at [706, 403] on div "**********" at bounding box center [936, 572] width 745 height 539
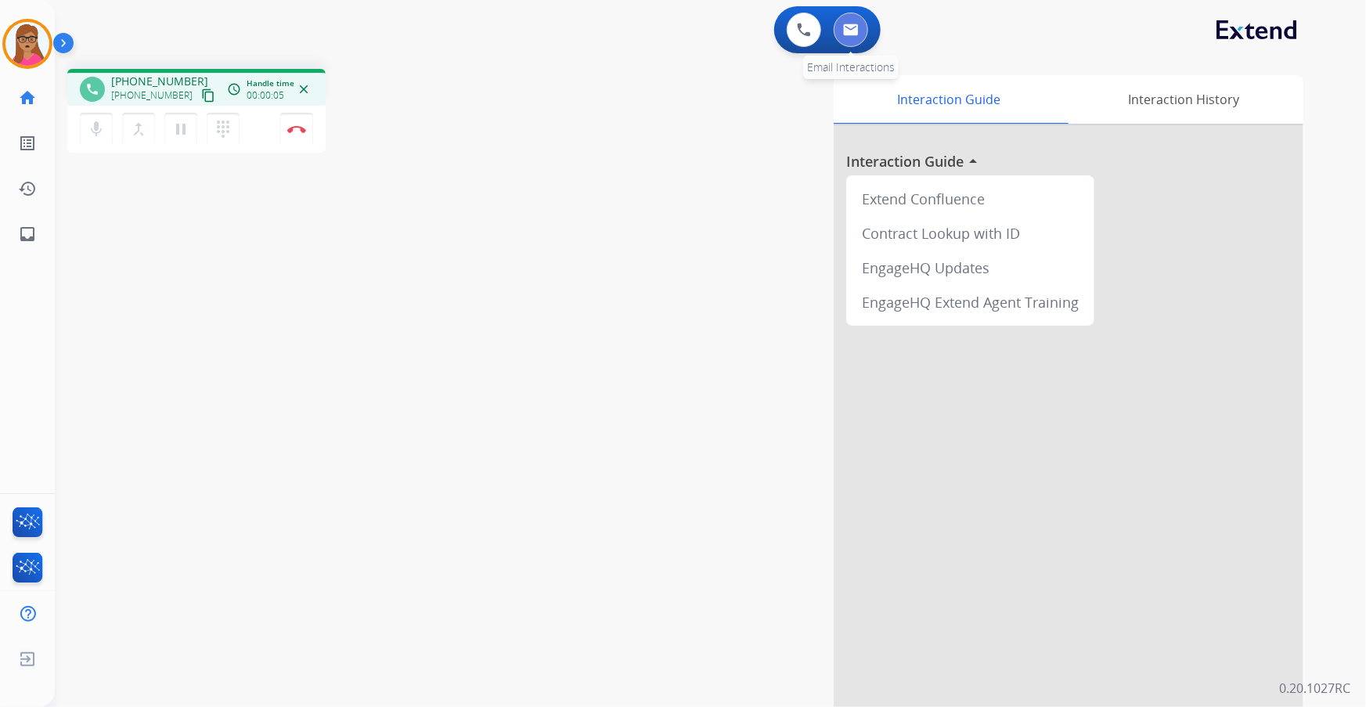
click at [849, 35] on img at bounding box center [851, 29] width 16 height 13
select select "**********"
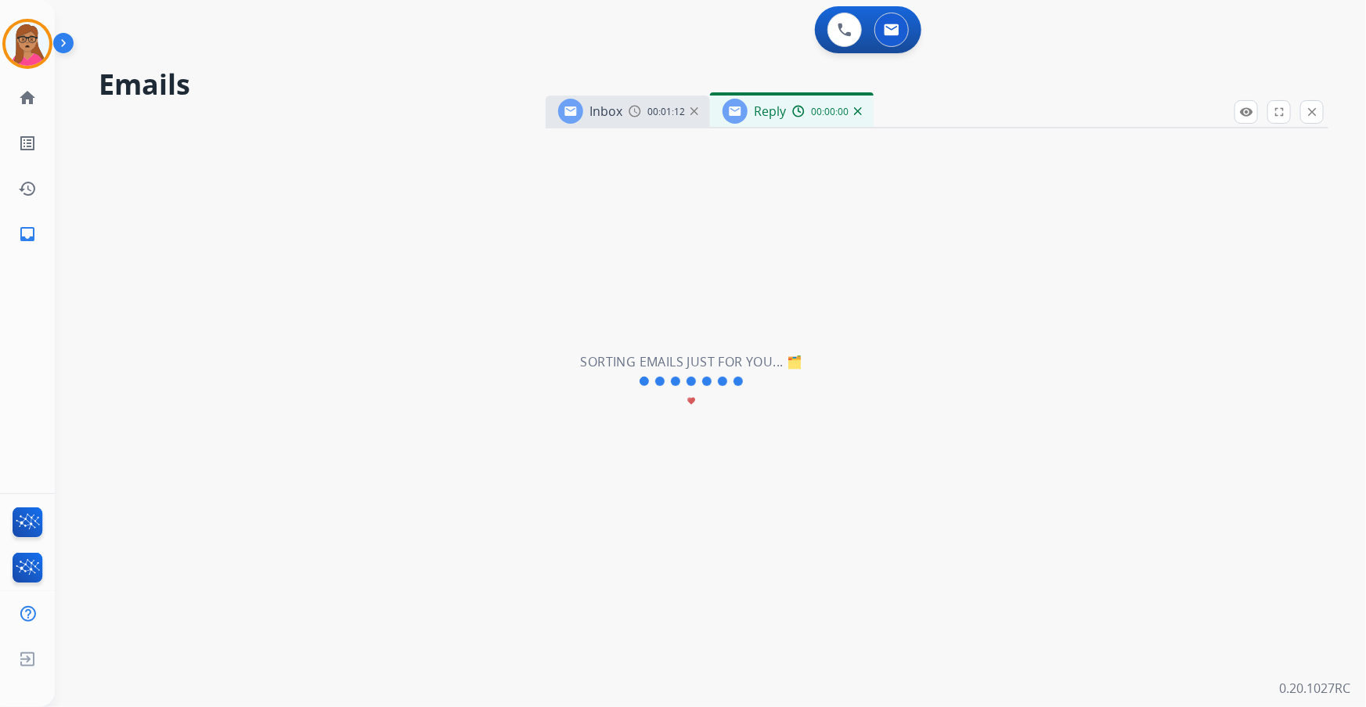
select select "**********"
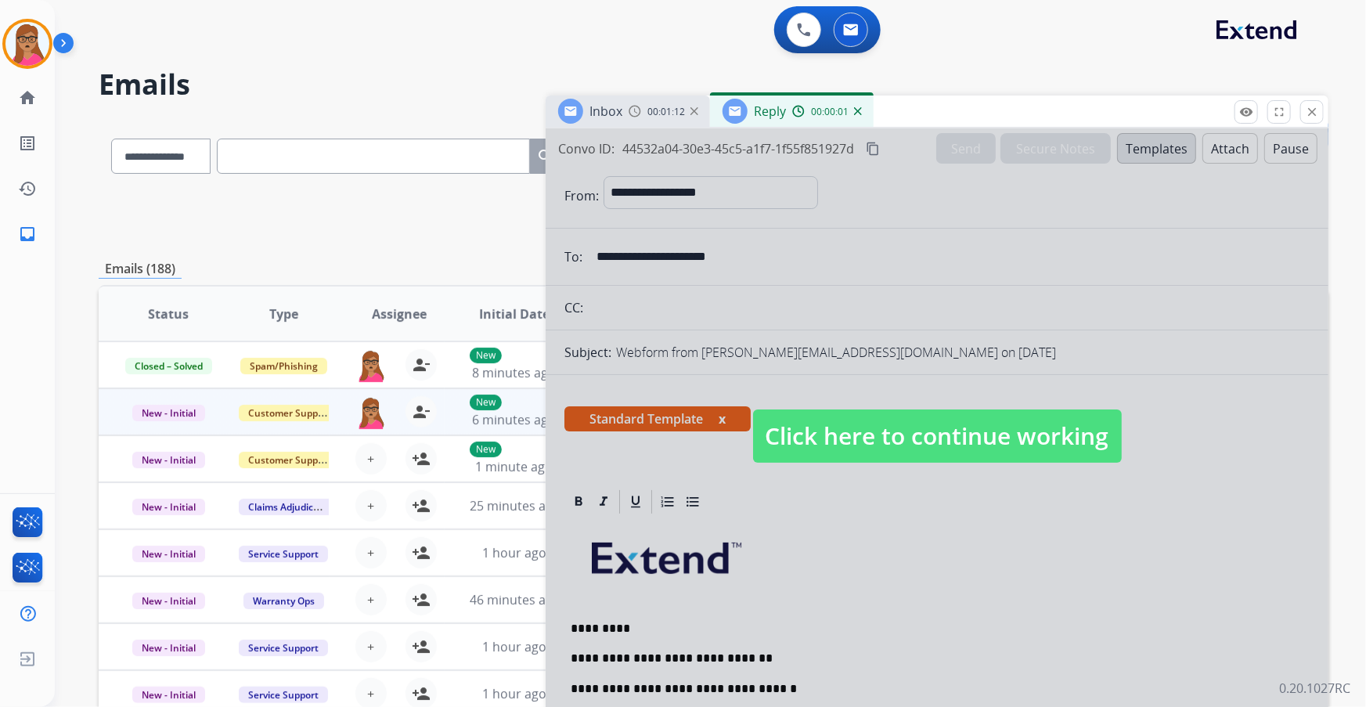
click at [885, 403] on span "Click here to continue working" at bounding box center [937, 435] width 369 height 53
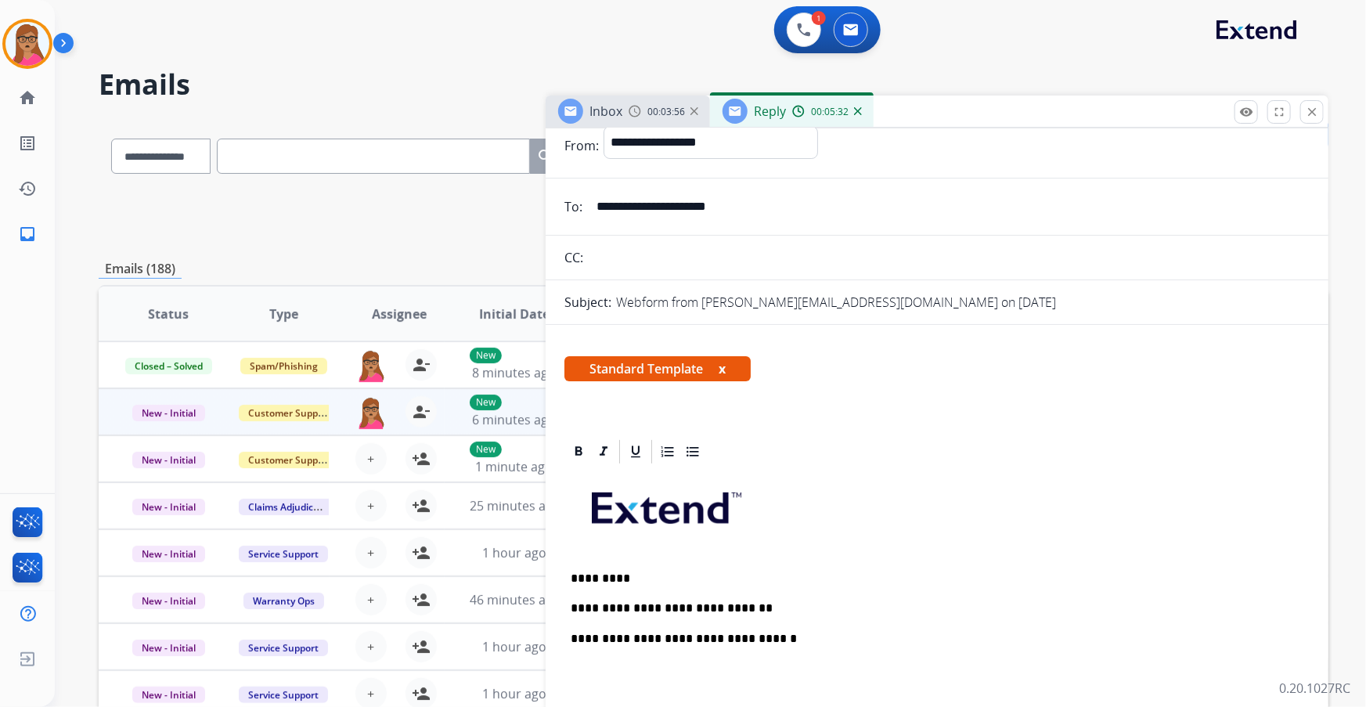
scroll to position [142, 0]
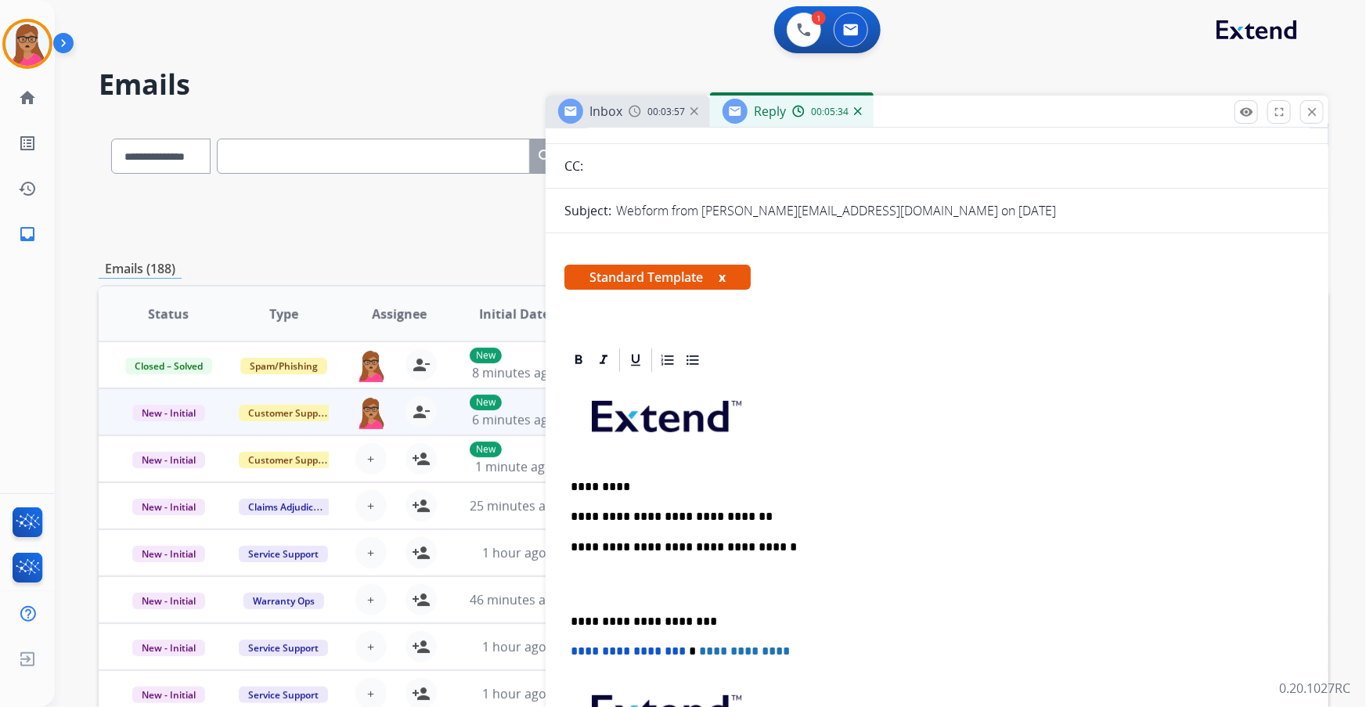
click at [762, 403] on p "**********" at bounding box center [931, 517] width 721 height 14
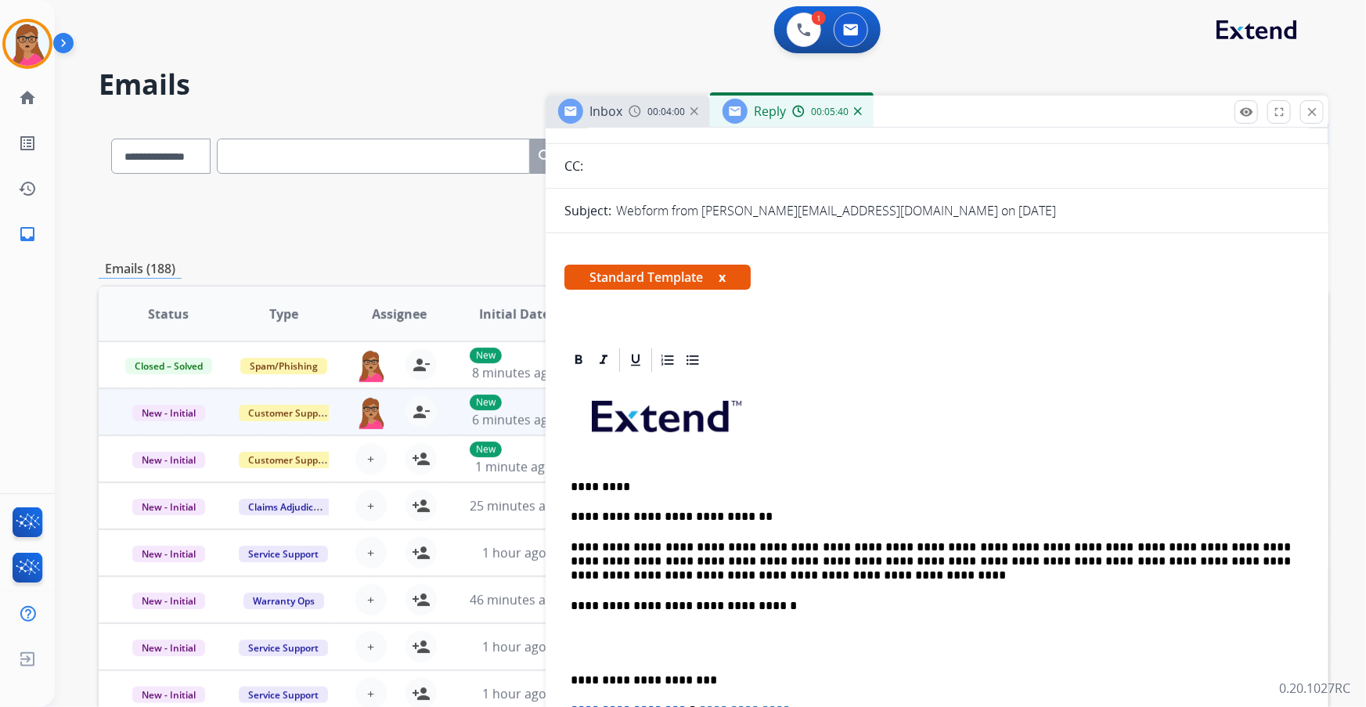
click at [562, 403] on div "**********" at bounding box center [937, 669] width 783 height 647
click at [570, 403] on div "**********" at bounding box center [936, 642] width 745 height 537
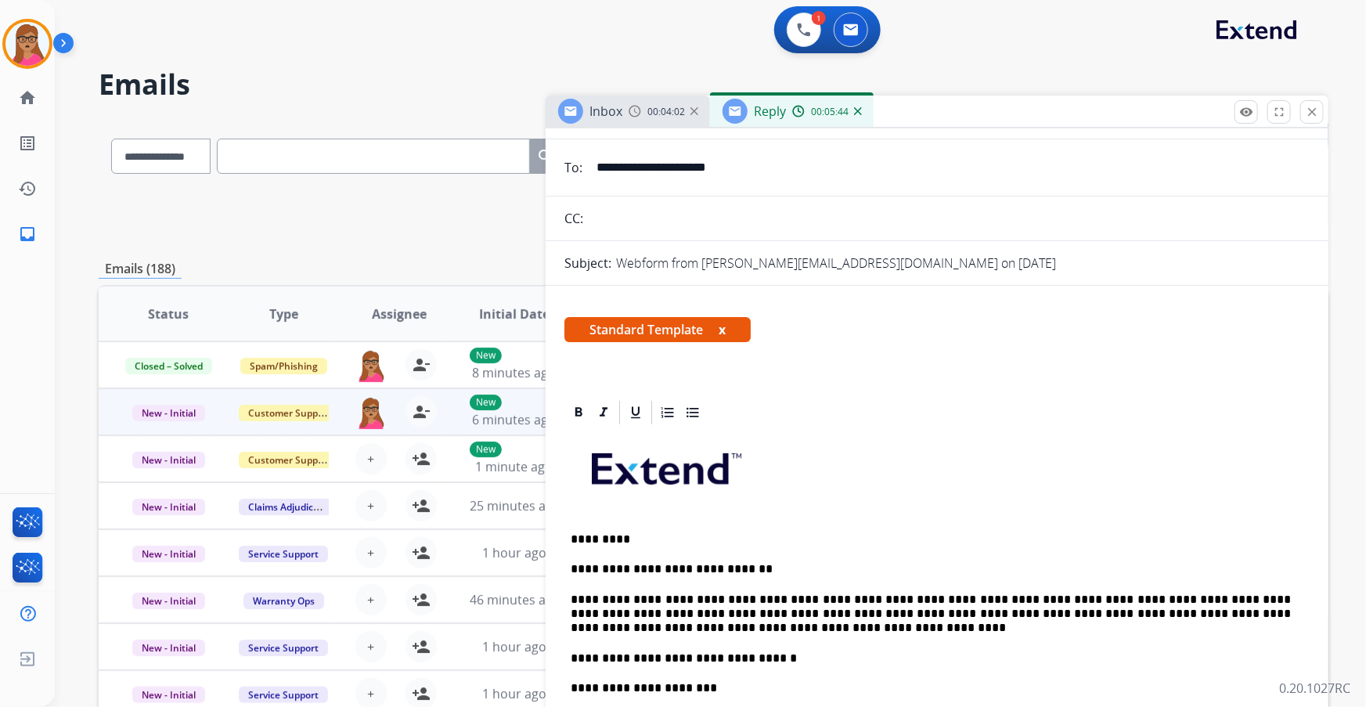
scroll to position [0, 0]
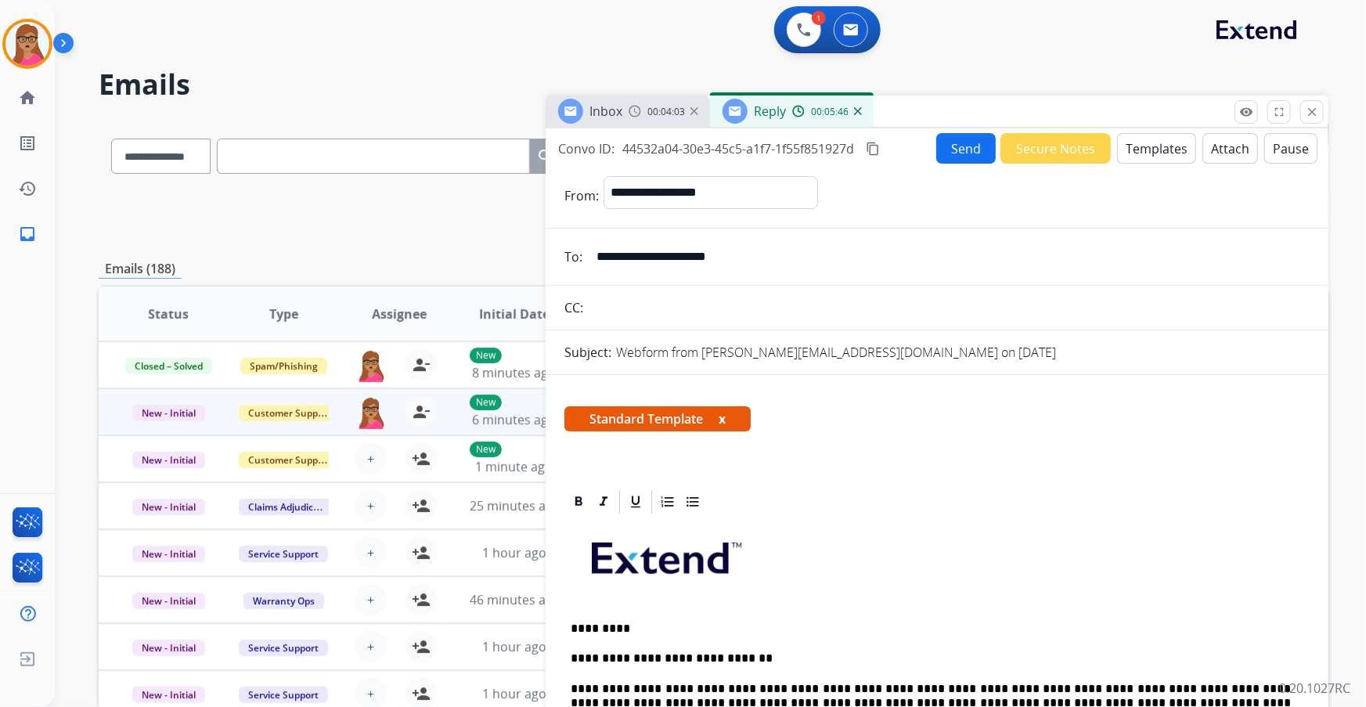
click at [898, 149] on button "Templates" at bounding box center [1156, 148] width 79 height 31
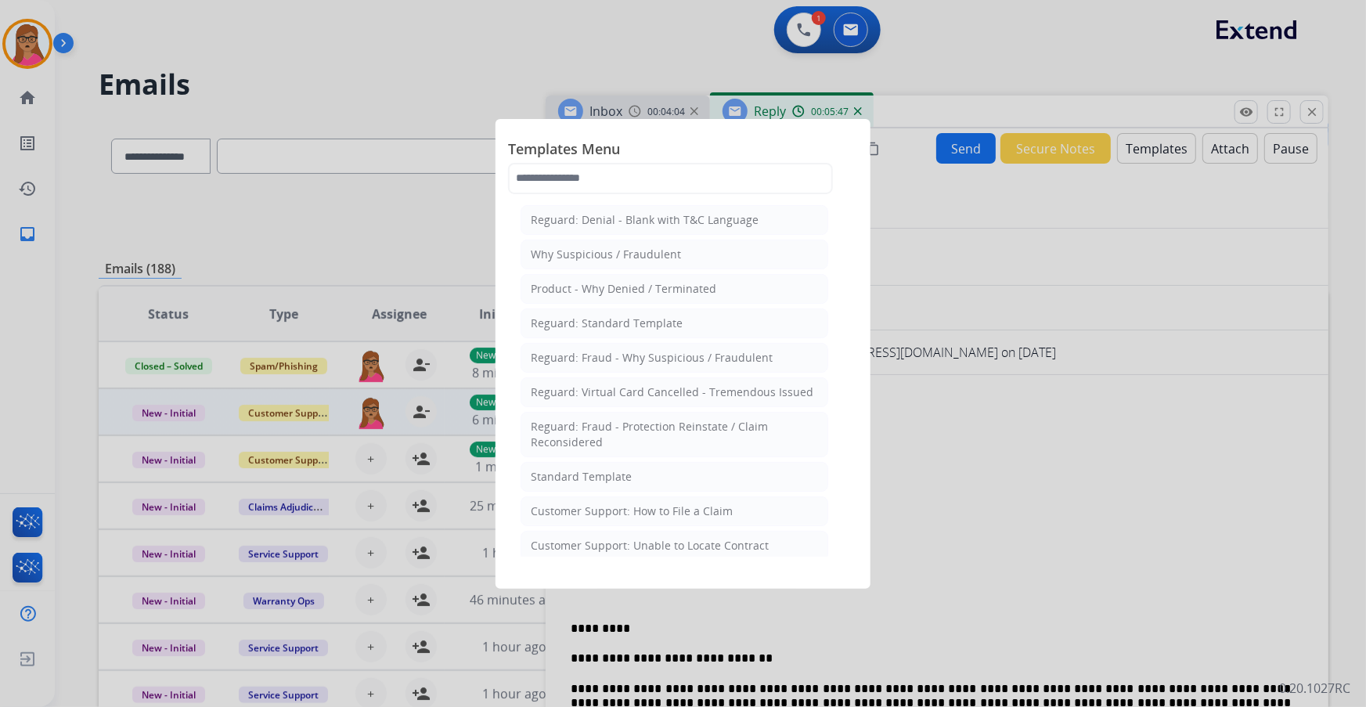
click at [898, 211] on div at bounding box center [683, 353] width 1366 height 707
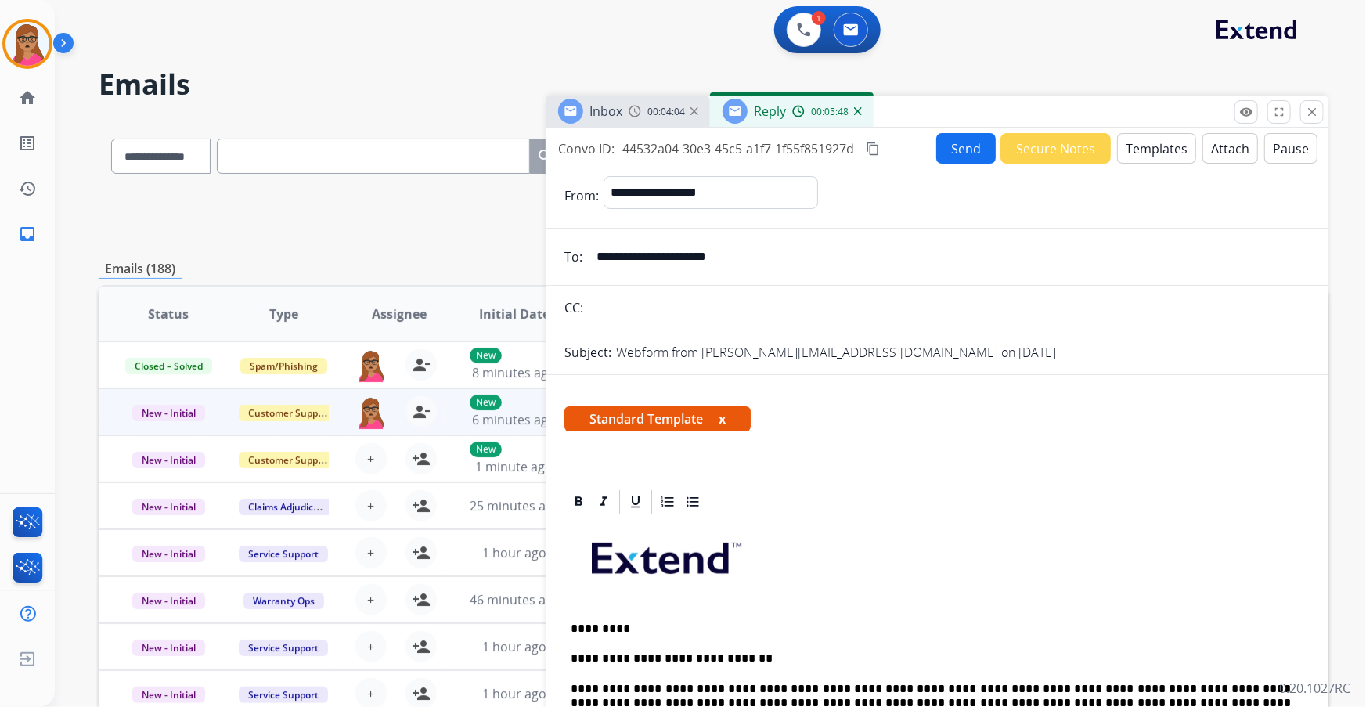
click at [898, 157] on button "Attach" at bounding box center [1230, 148] width 56 height 31
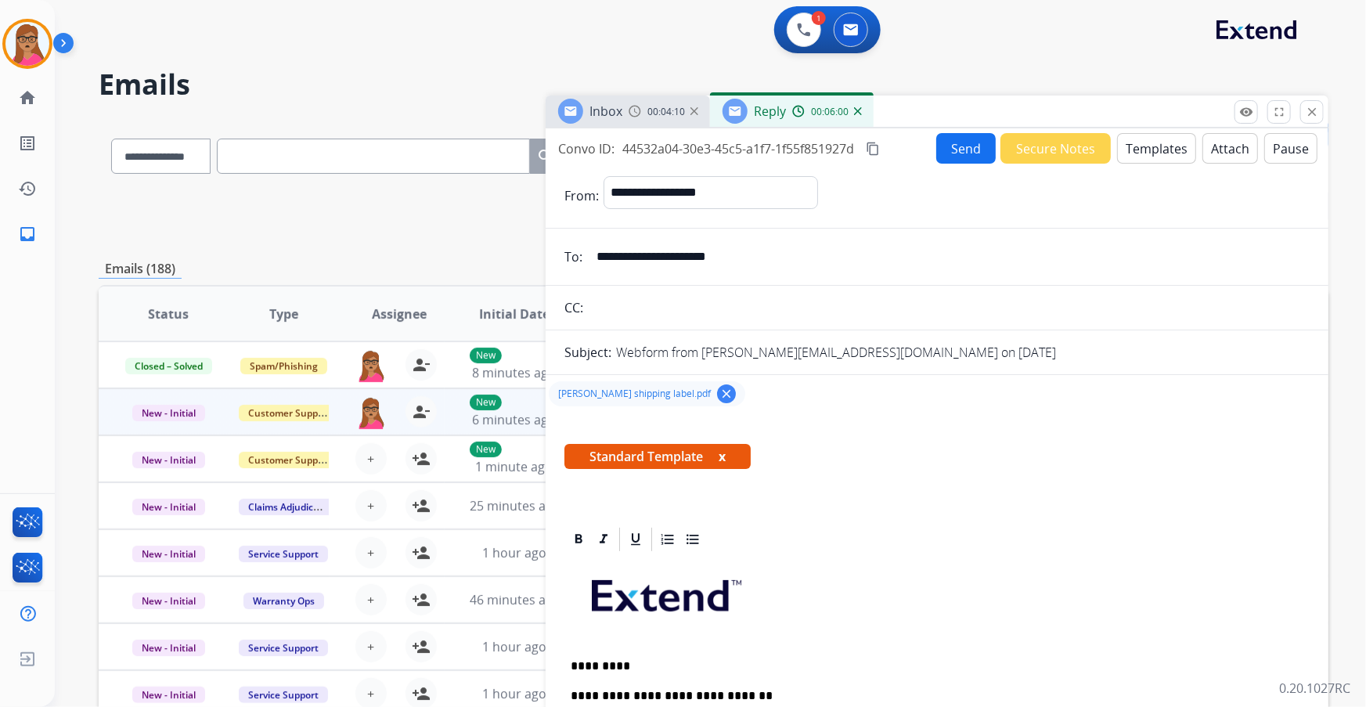
click at [874, 148] on mat-icon "content_copy" at bounding box center [873, 149] width 14 height 14
click at [898, 142] on button "Send" at bounding box center [965, 148] width 59 height 31
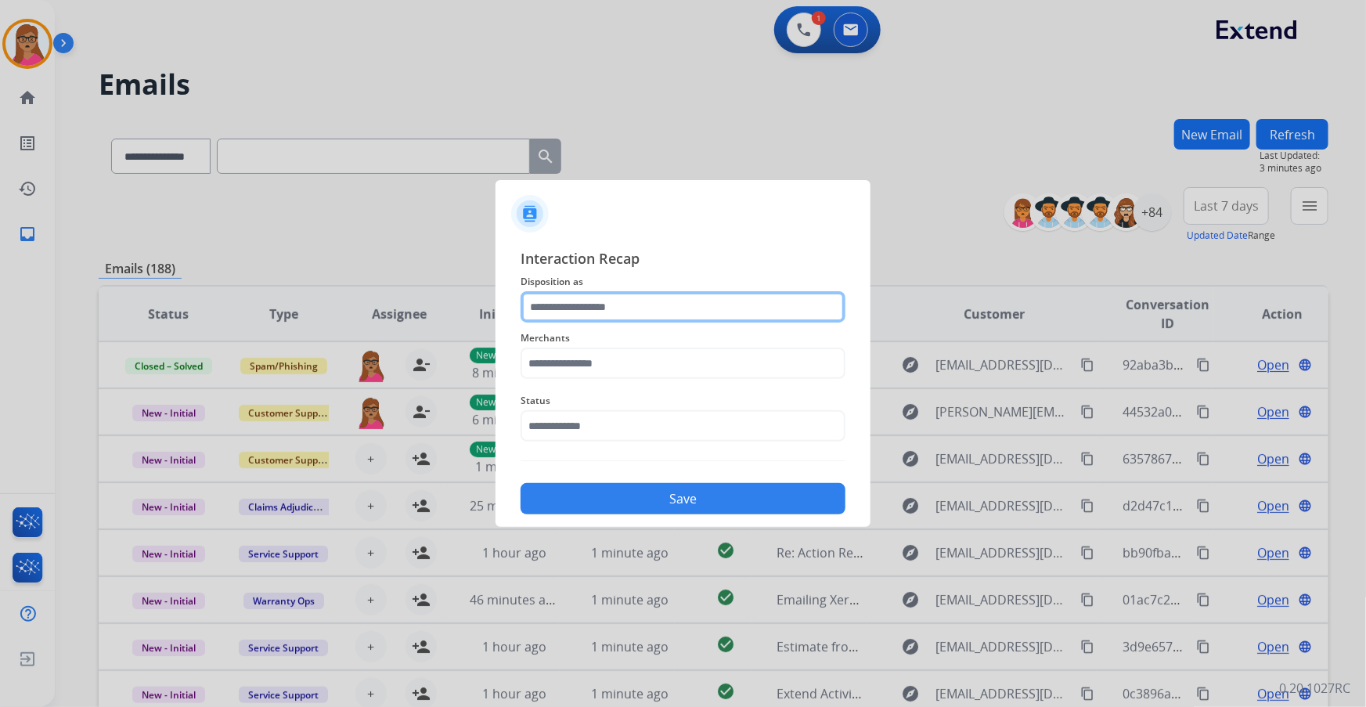
click at [564, 305] on input "text" at bounding box center [683, 306] width 325 height 31
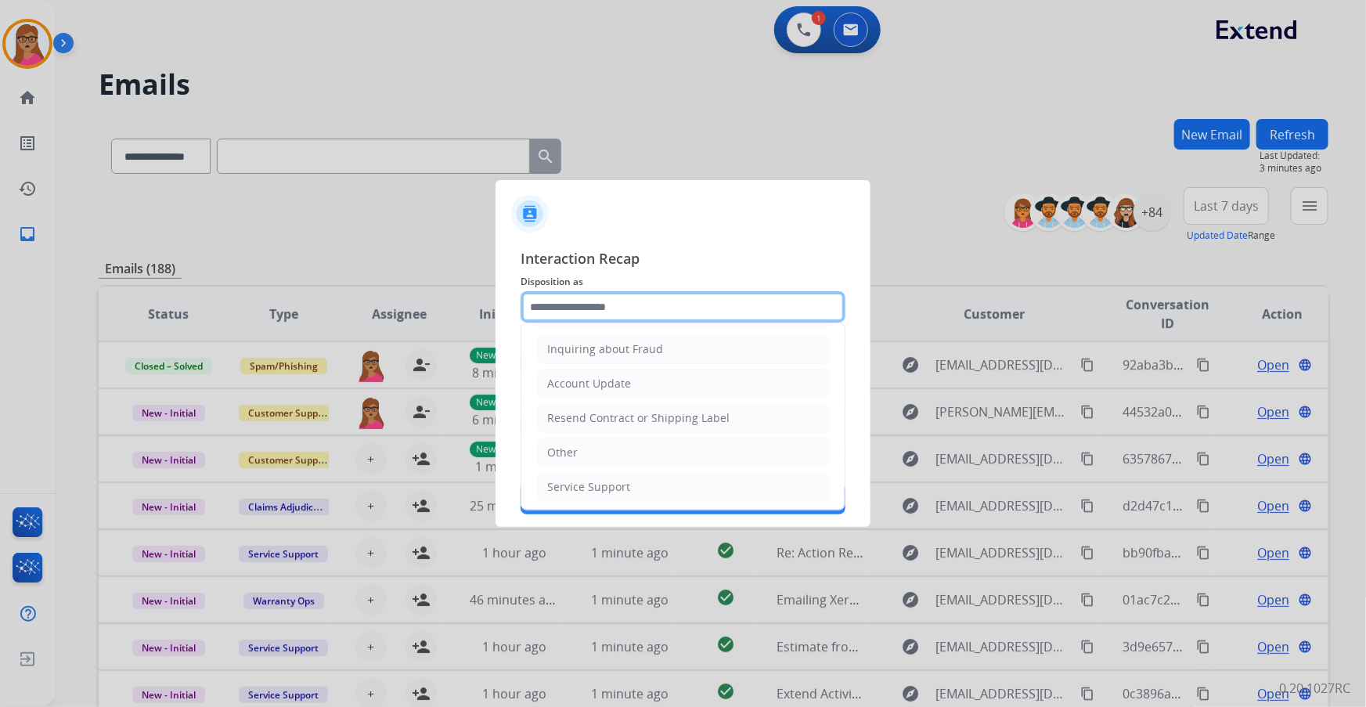
scroll to position [242, 0]
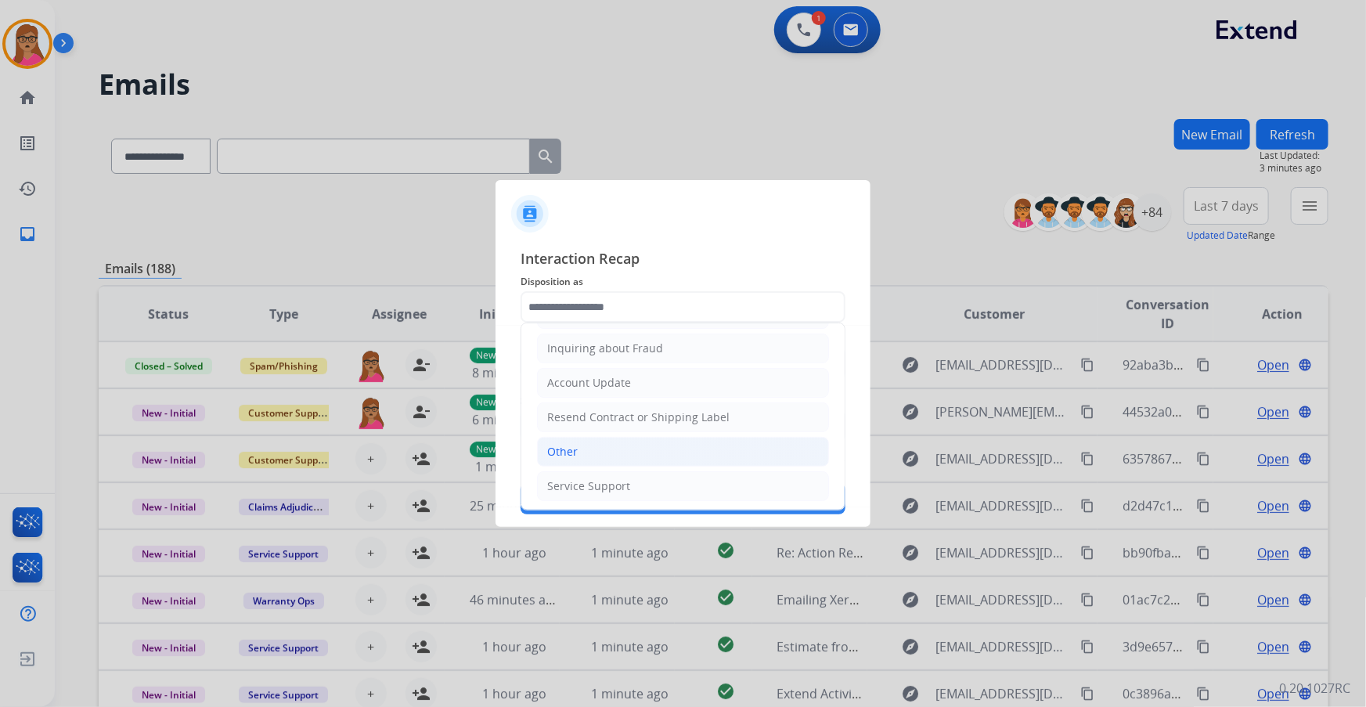
click at [573, 403] on div "Other" at bounding box center [562, 452] width 31 height 16
type input "*****"
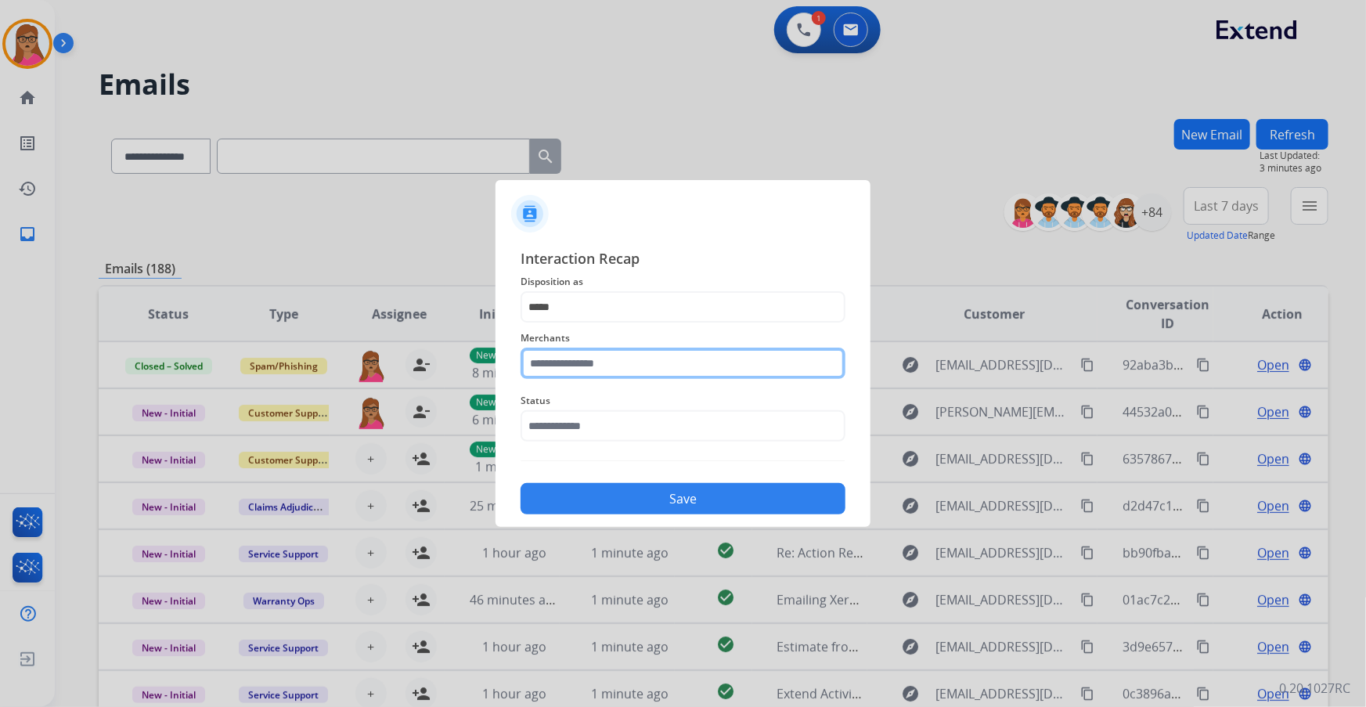
click at [582, 368] on input "text" at bounding box center [683, 363] width 325 height 31
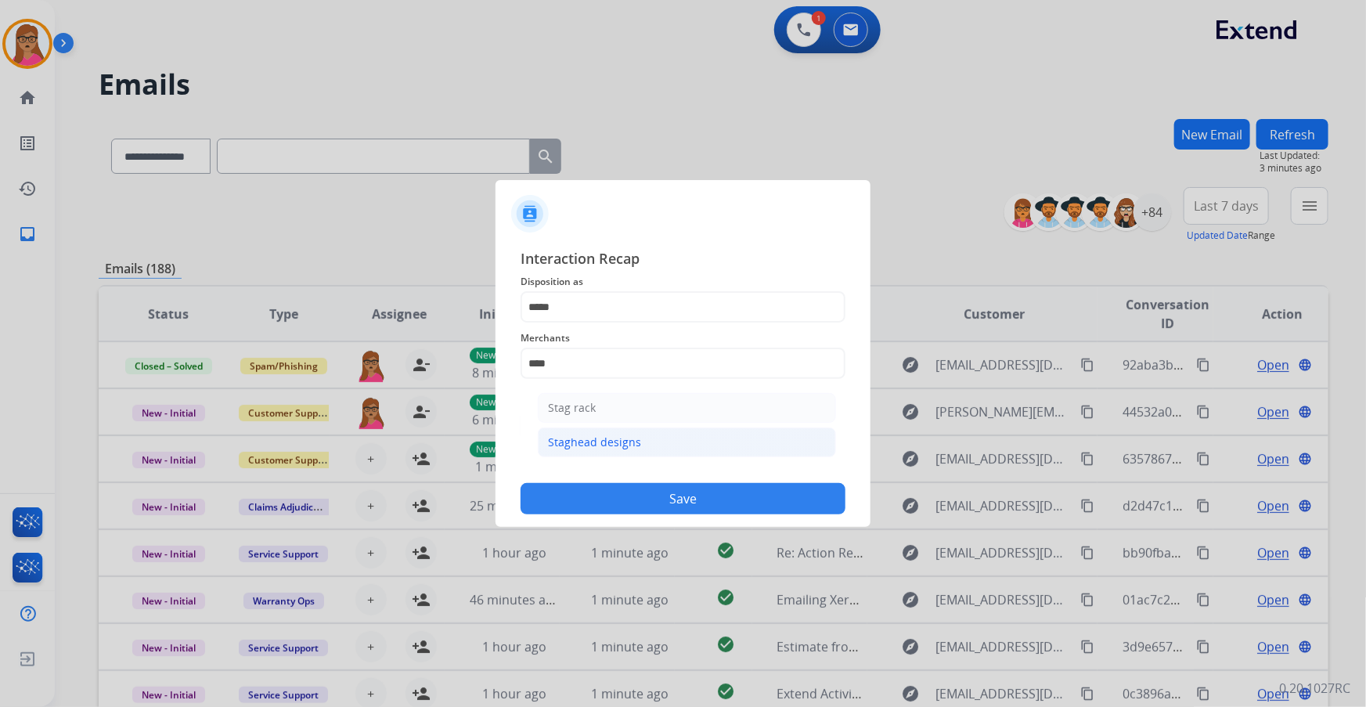
click at [594, 403] on div "Staghead designs" at bounding box center [594, 442] width 93 height 16
type input "**********"
click at [603, 403] on input "text" at bounding box center [683, 425] width 325 height 31
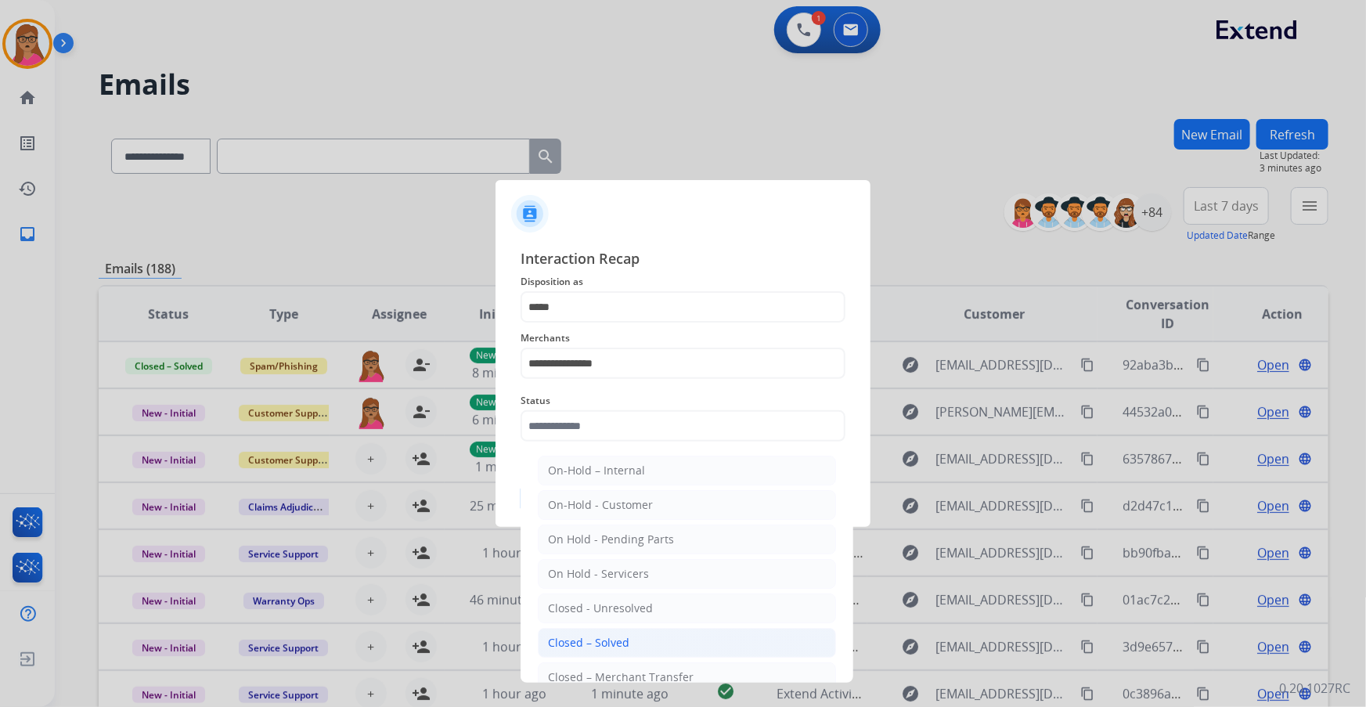
click at [680, 403] on li "Closed – Solved" at bounding box center [687, 643] width 298 height 30
type input "**********"
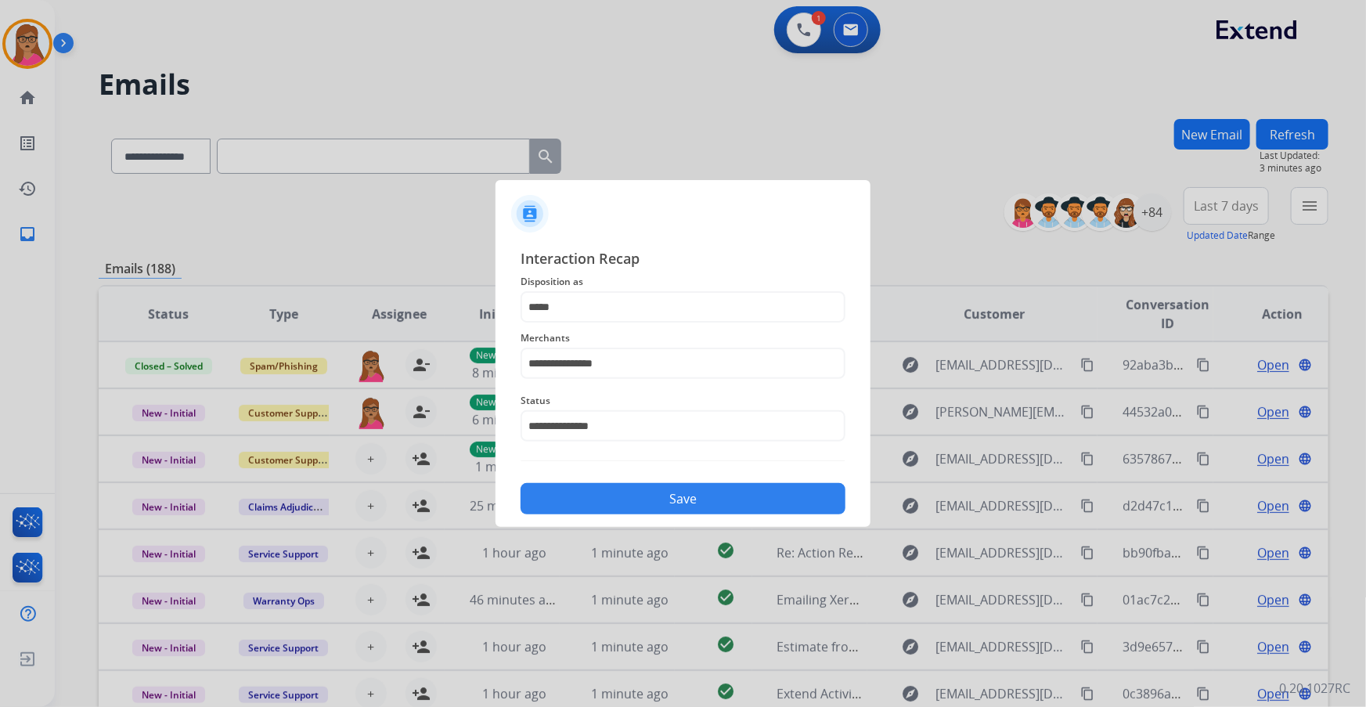
click at [696, 403] on button "Save" at bounding box center [683, 498] width 325 height 31
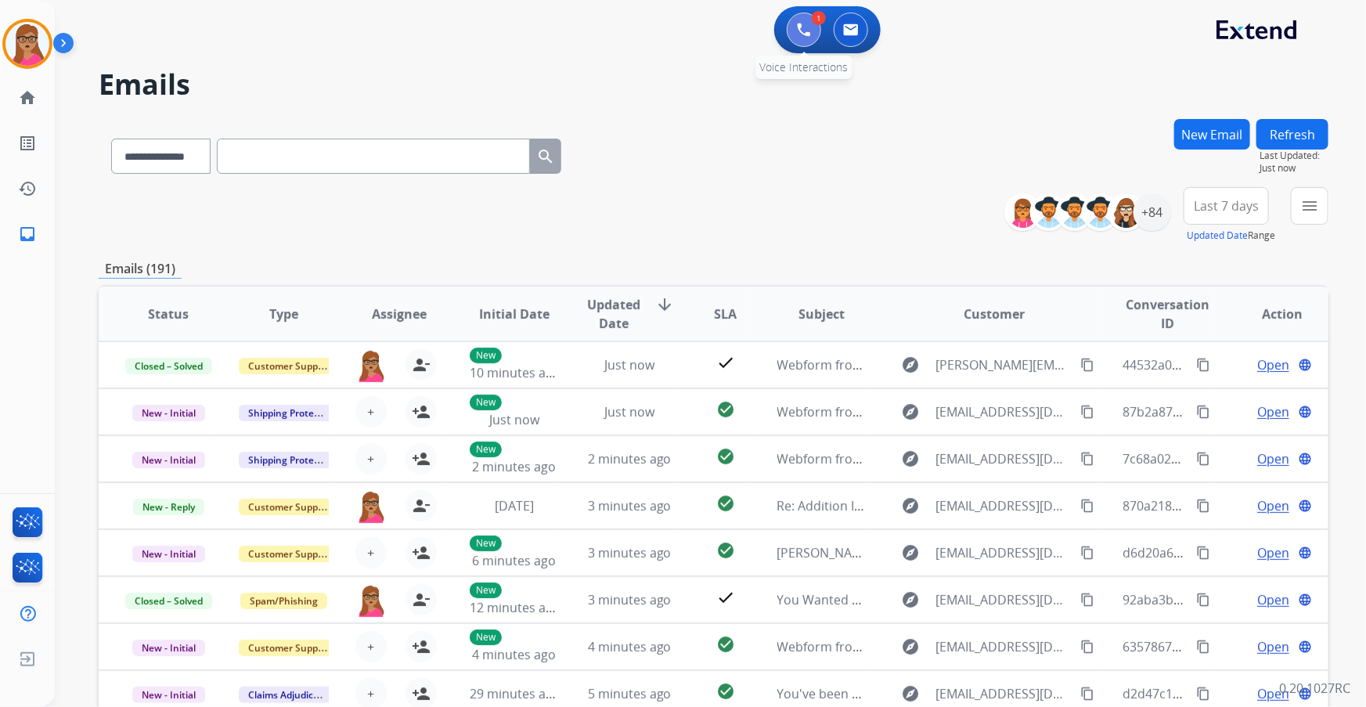
click at [803, 28] on img at bounding box center [804, 30] width 14 height 14
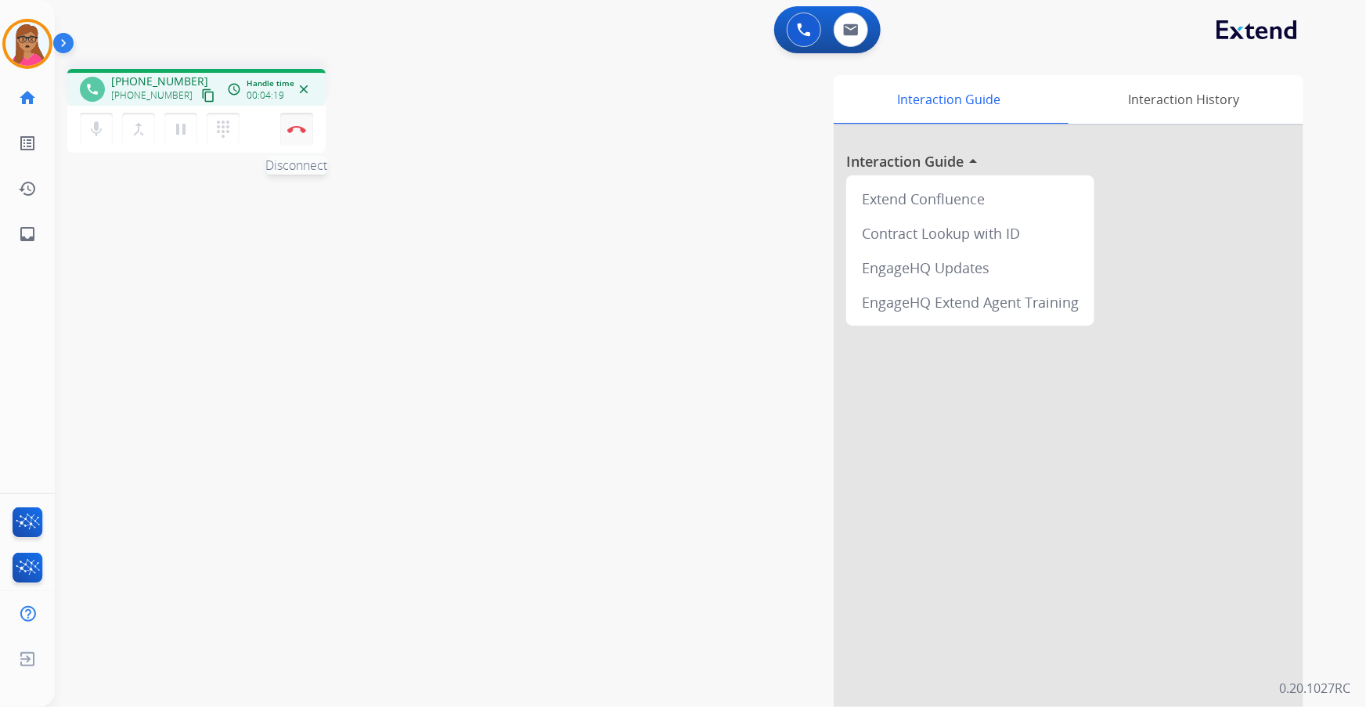
click at [297, 131] on img at bounding box center [296, 129] width 19 height 8
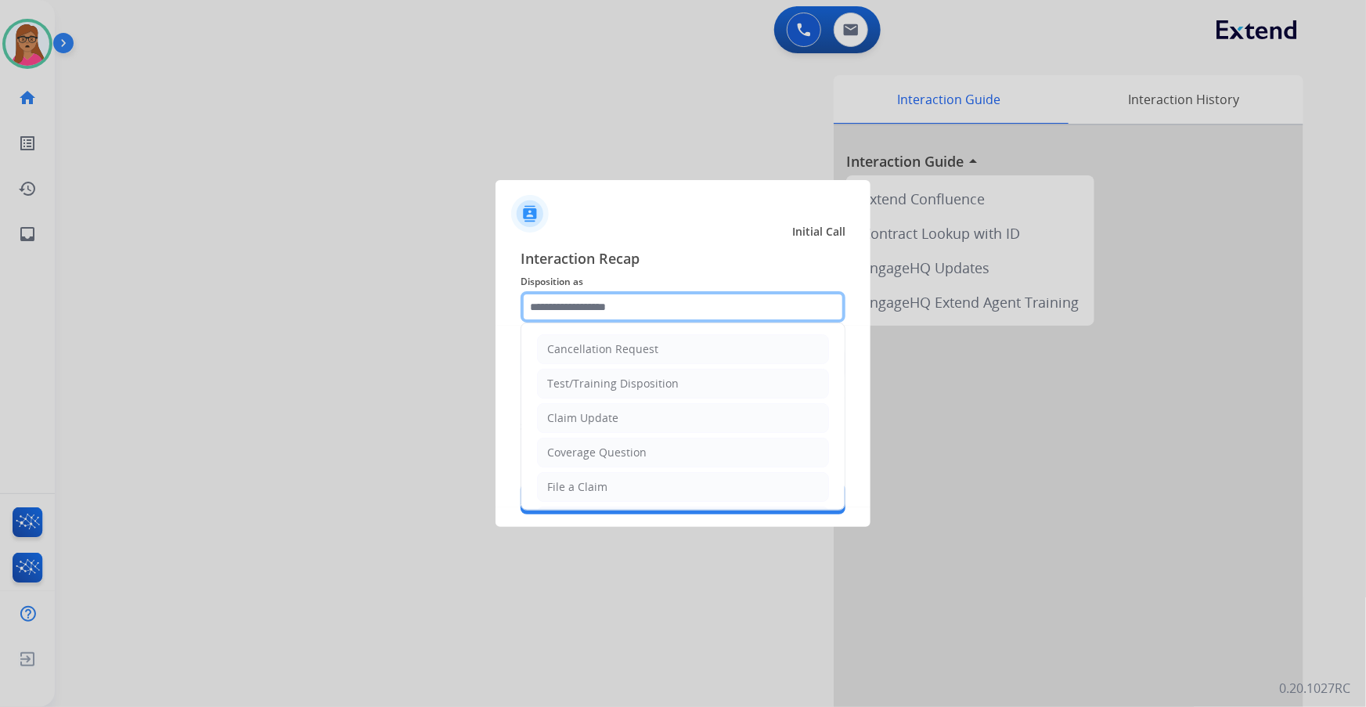
click at [654, 307] on input "text" at bounding box center [683, 306] width 325 height 31
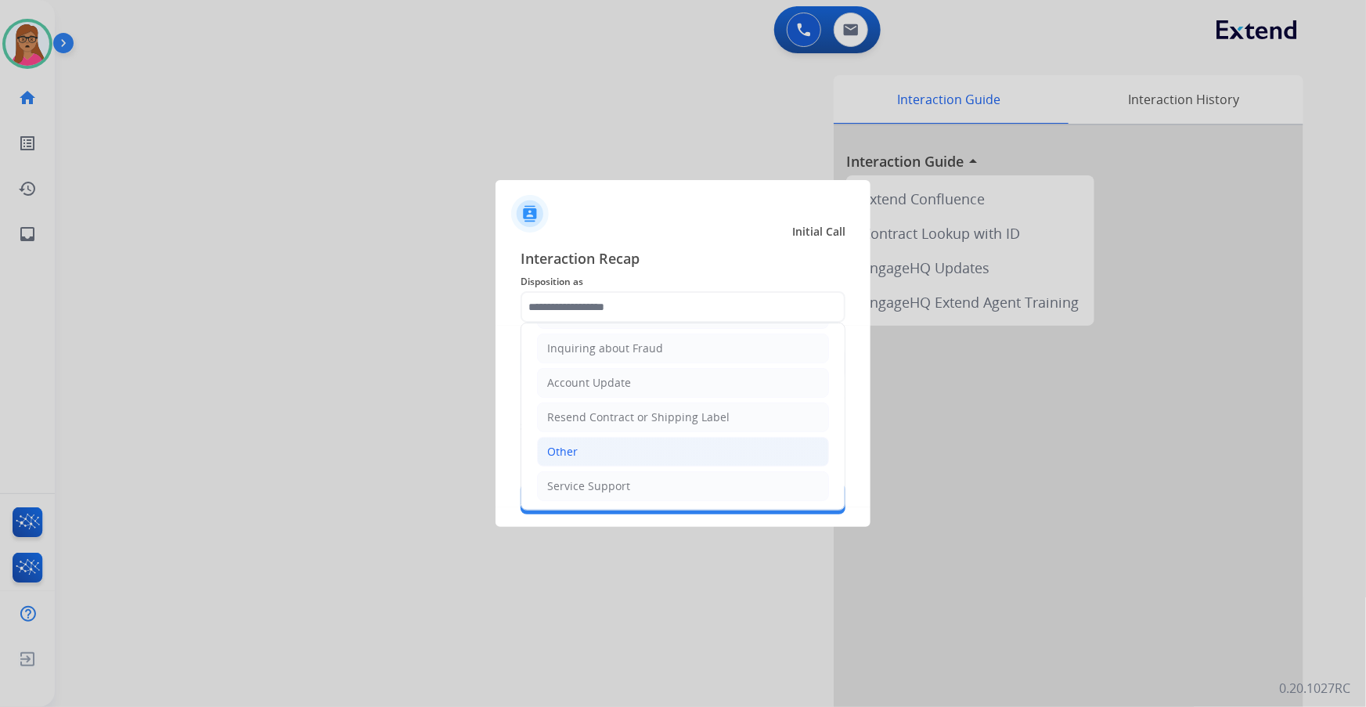
click at [584, 403] on li "Other" at bounding box center [683, 452] width 292 height 30
type input "*****"
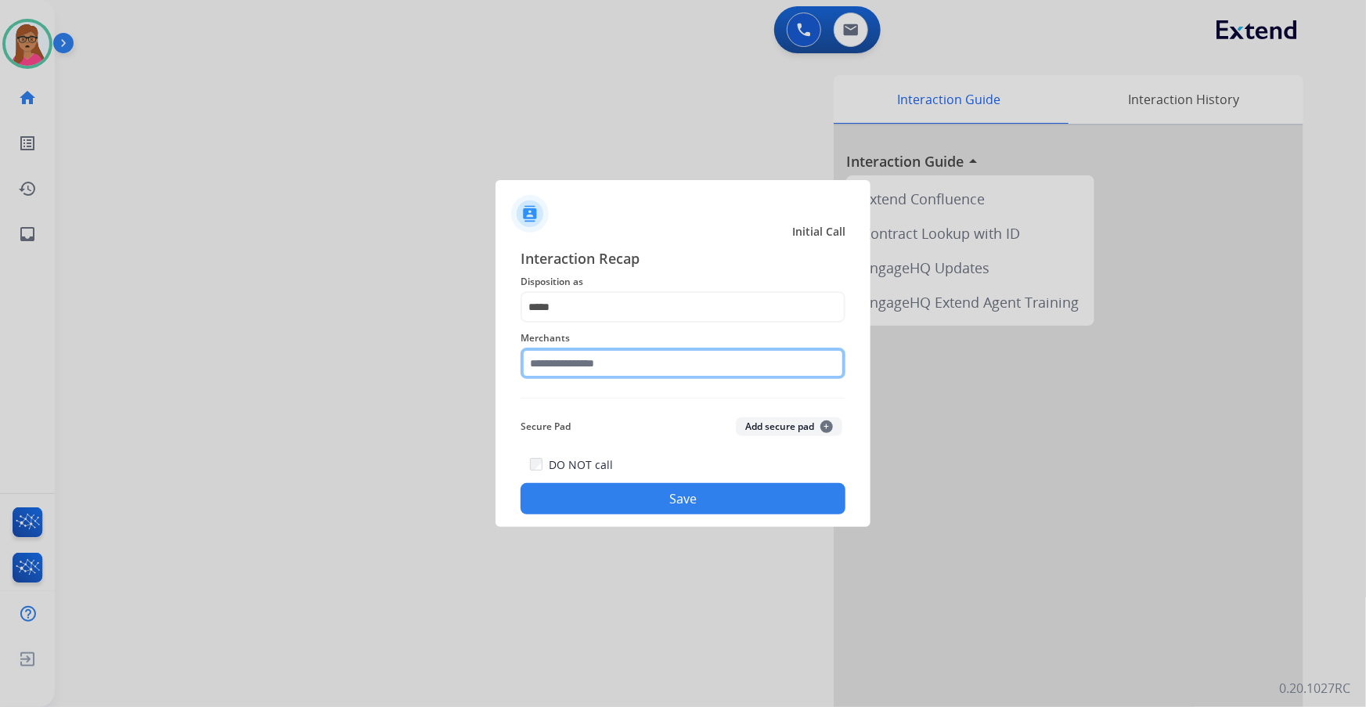
click at [611, 370] on input "text" at bounding box center [683, 363] width 325 height 31
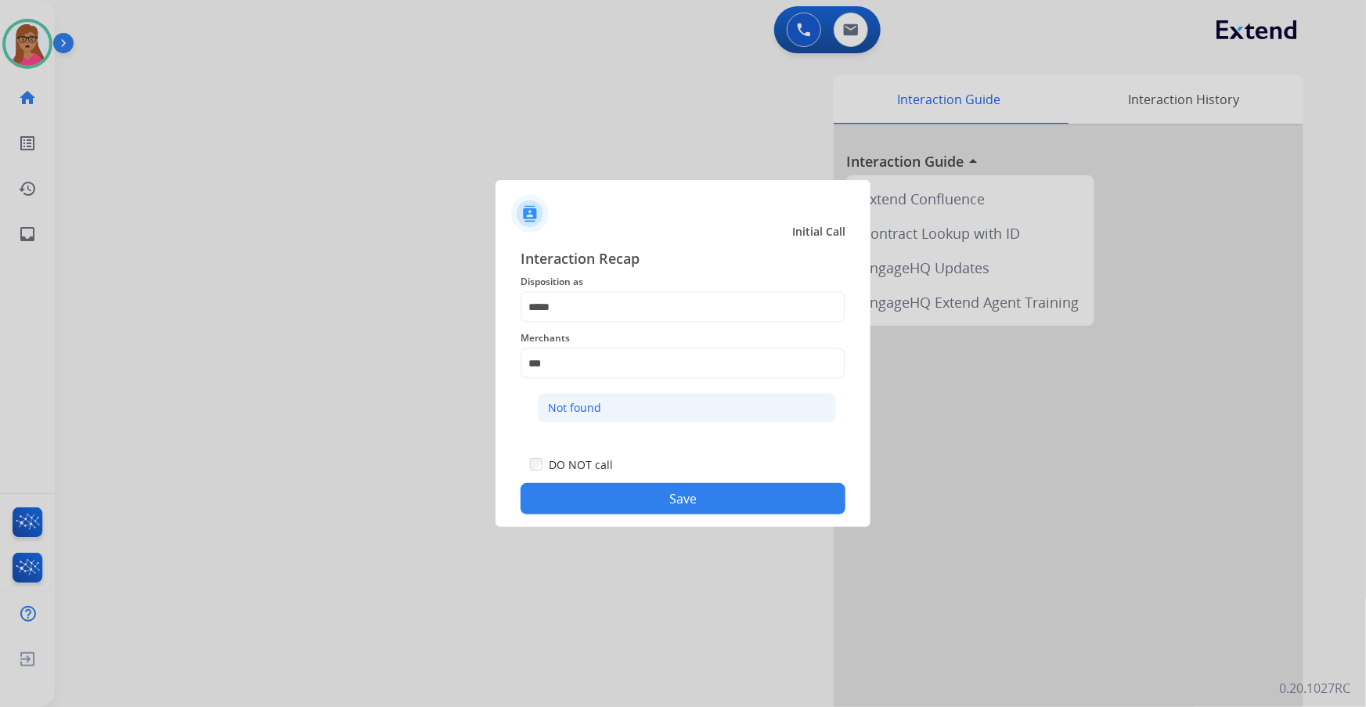
click at [595, 403] on div "Not found" at bounding box center [574, 408] width 53 height 16
type input "*********"
click at [677, 403] on button "Save" at bounding box center [683, 498] width 325 height 31
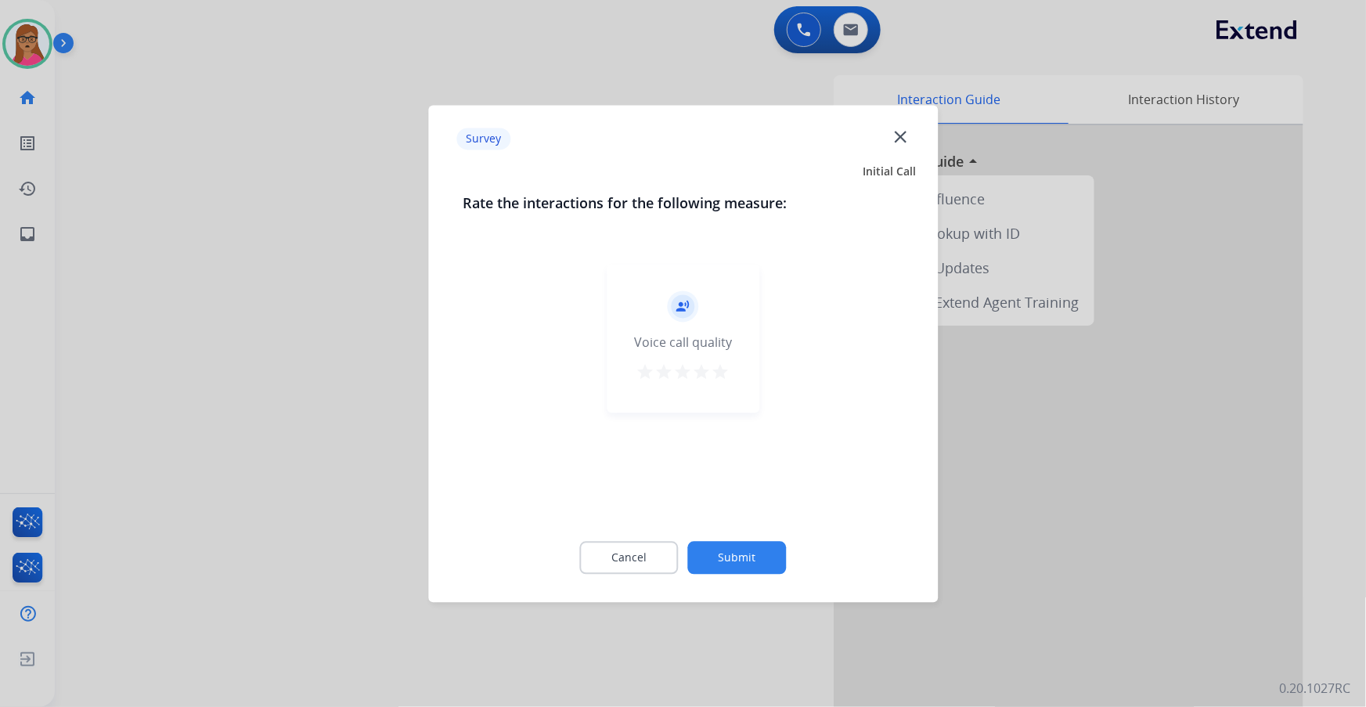
click at [272, 373] on div at bounding box center [683, 353] width 1366 height 707
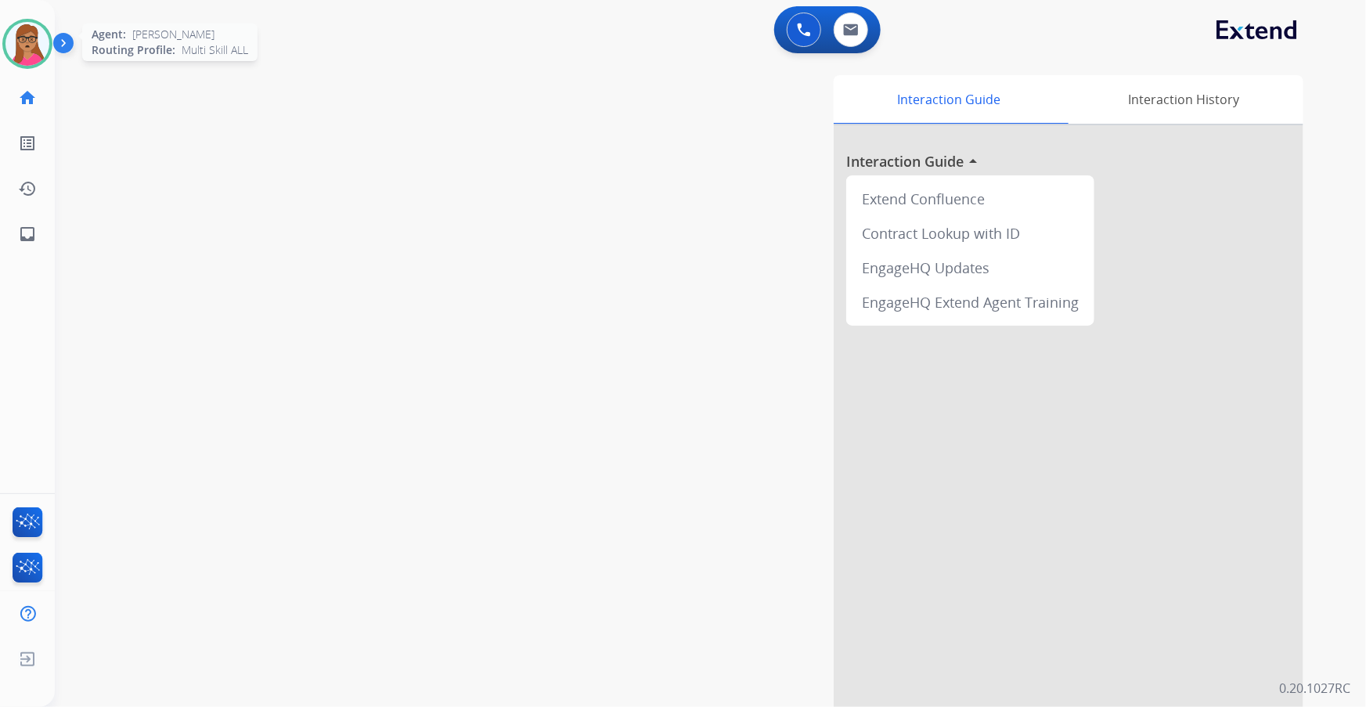
click at [45, 40] on img at bounding box center [27, 44] width 44 height 44
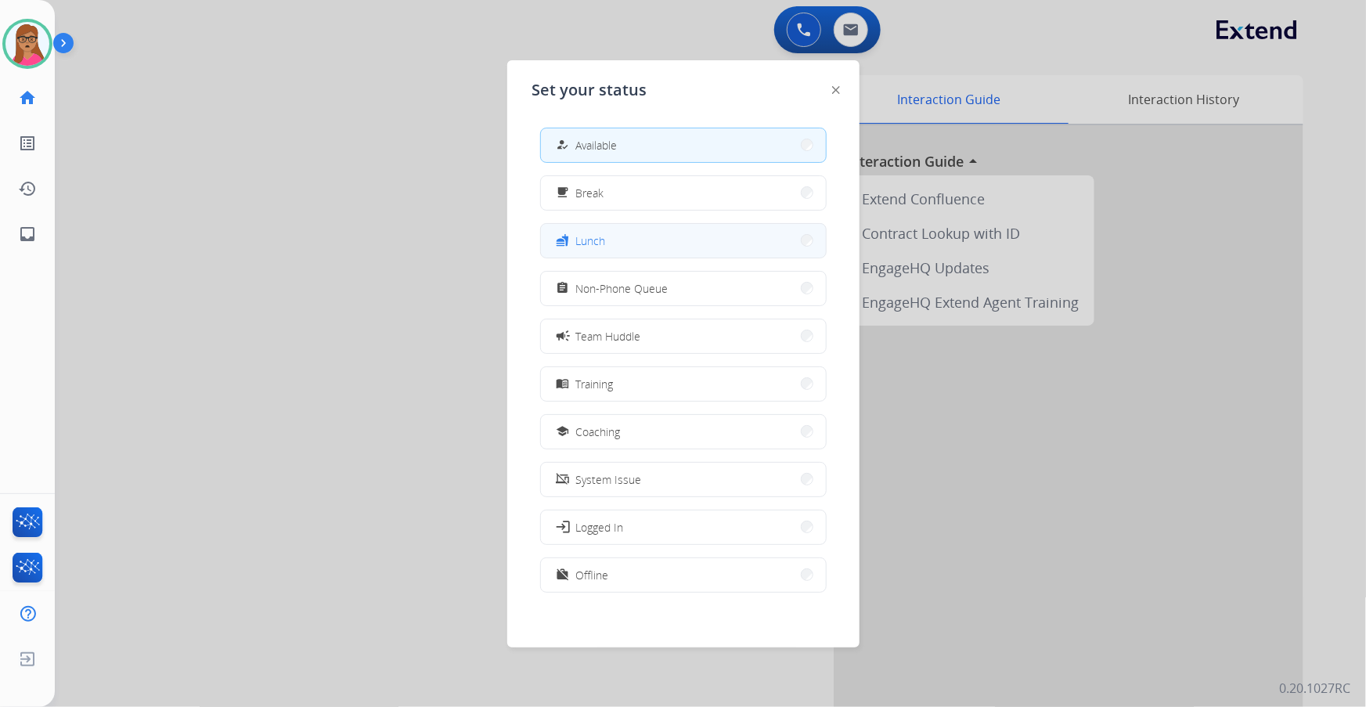
click at [633, 243] on button "fastfood Lunch" at bounding box center [683, 241] width 285 height 34
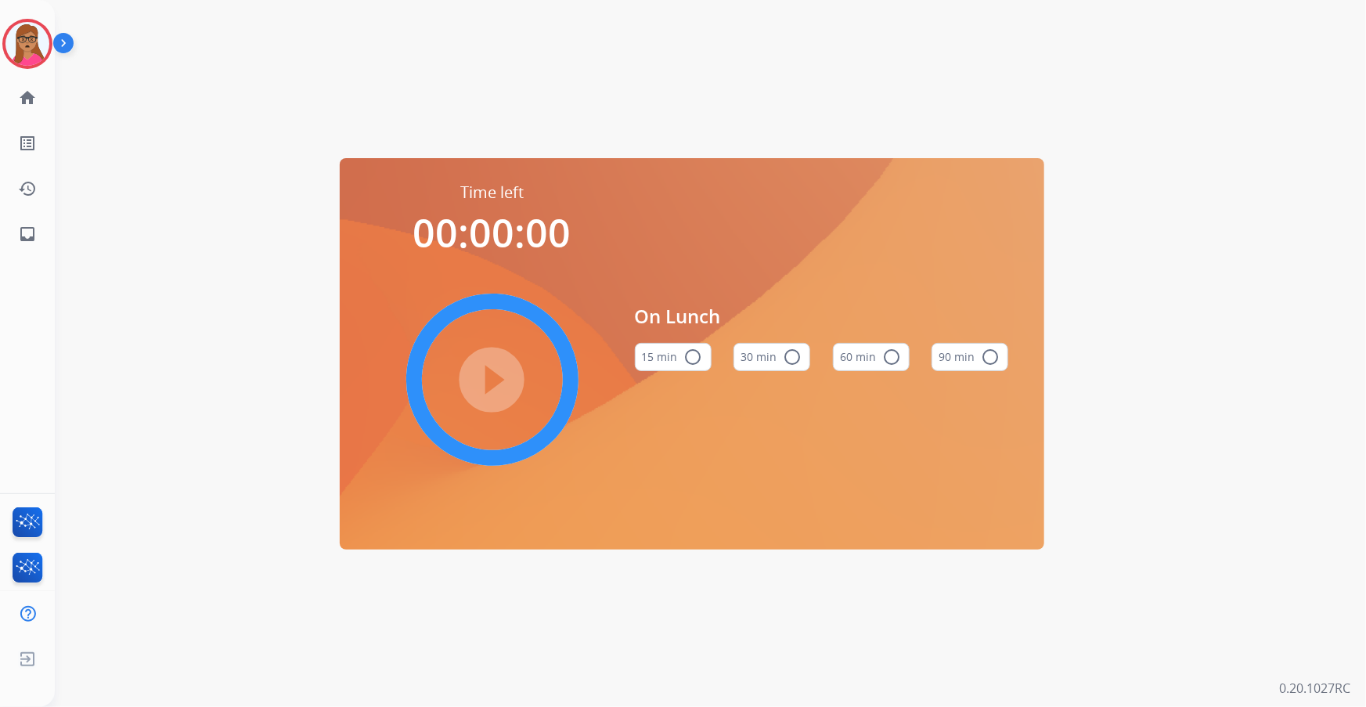
click at [880, 353] on button "60 min radio_button_unchecked" at bounding box center [871, 357] width 77 height 28
click at [499, 370] on mat-icon "play_circle_filled" at bounding box center [492, 379] width 19 height 19
